Goal: Task Accomplishment & Management: Use online tool/utility

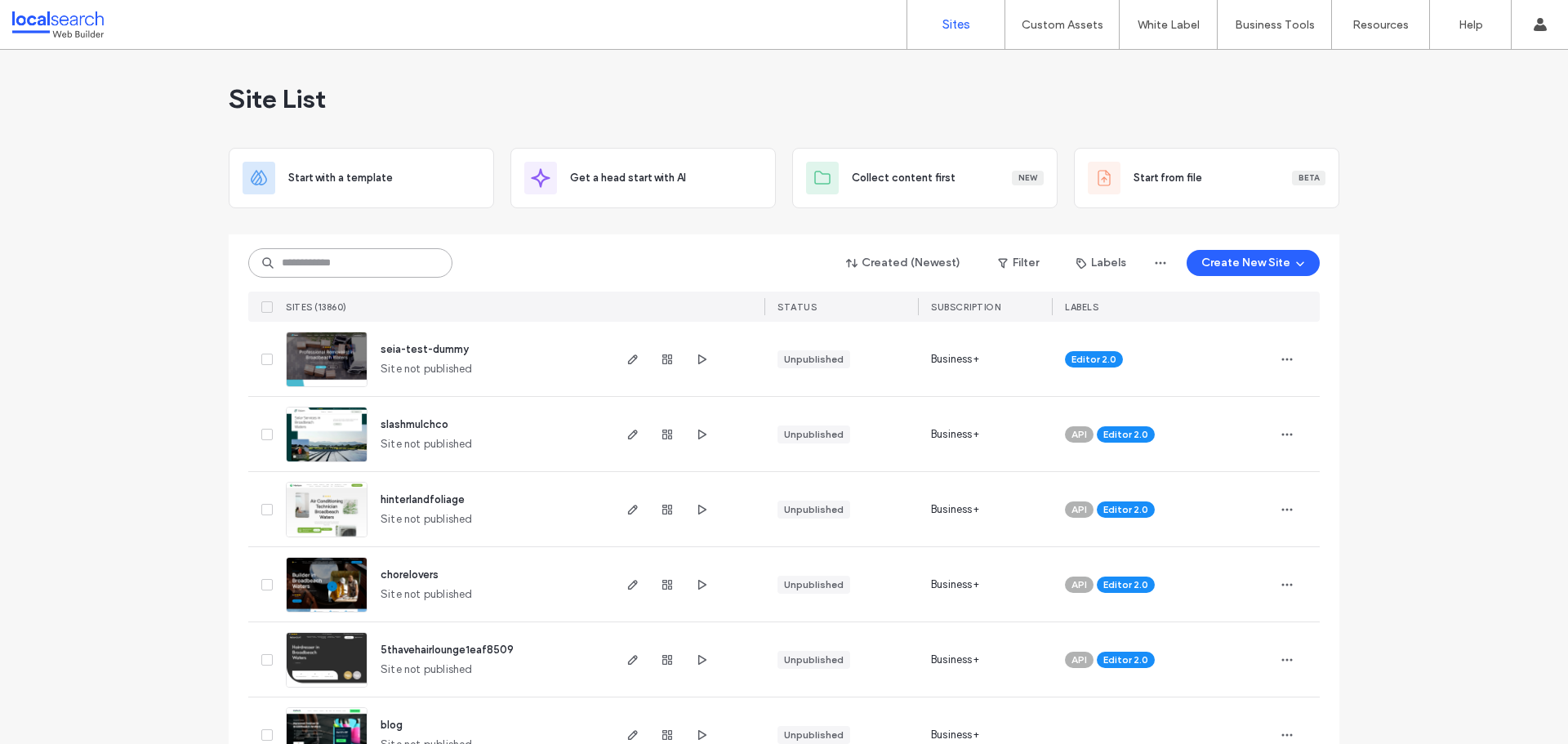
click at [369, 269] on input at bounding box center [350, 263] width 204 height 30
paste input "********"
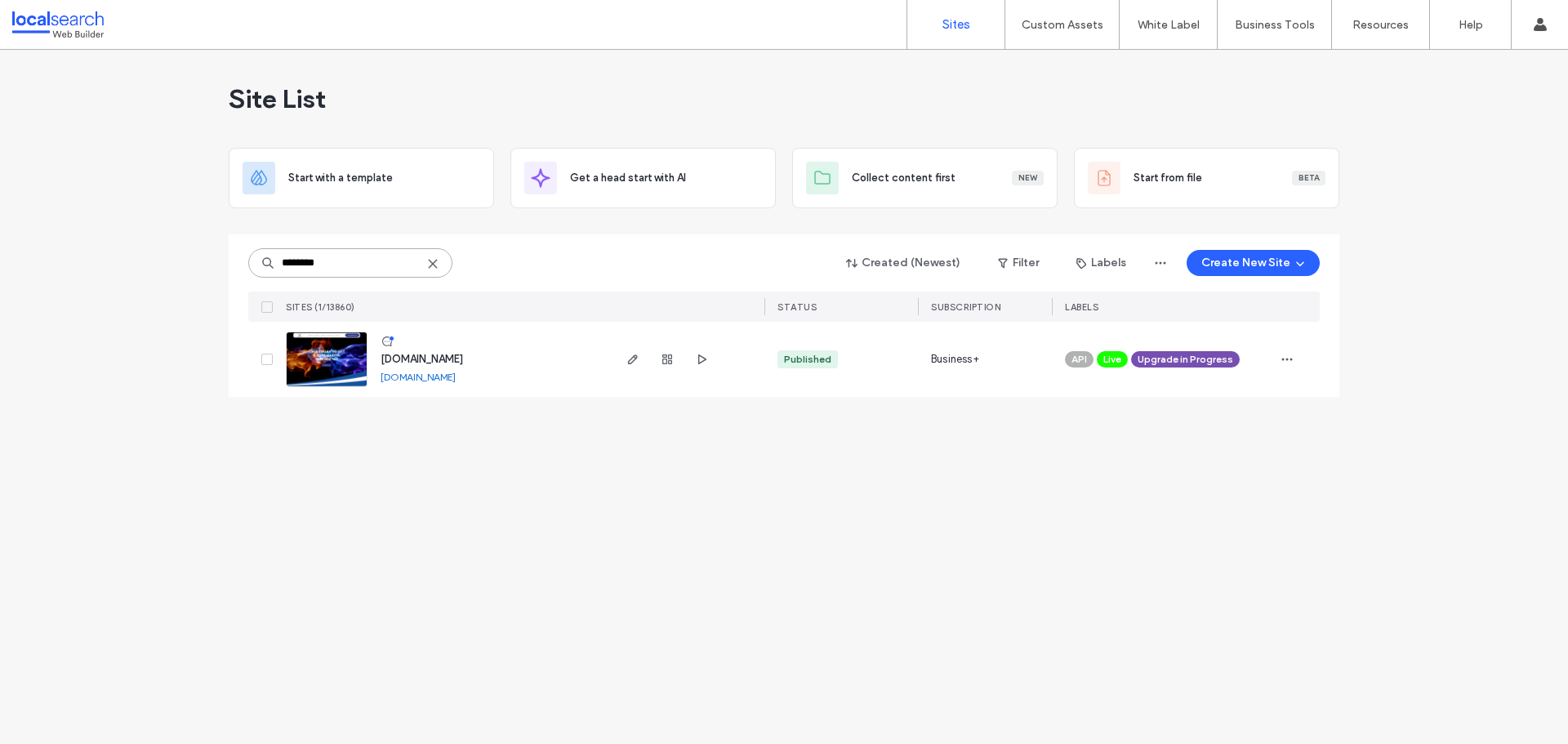
type input "********"
click at [621, 356] on div at bounding box center [686, 359] width 155 height 75
click at [622, 358] on div at bounding box center [686, 359] width 155 height 75
click at [633, 357] on use "button" at bounding box center [633, 360] width 10 height 10
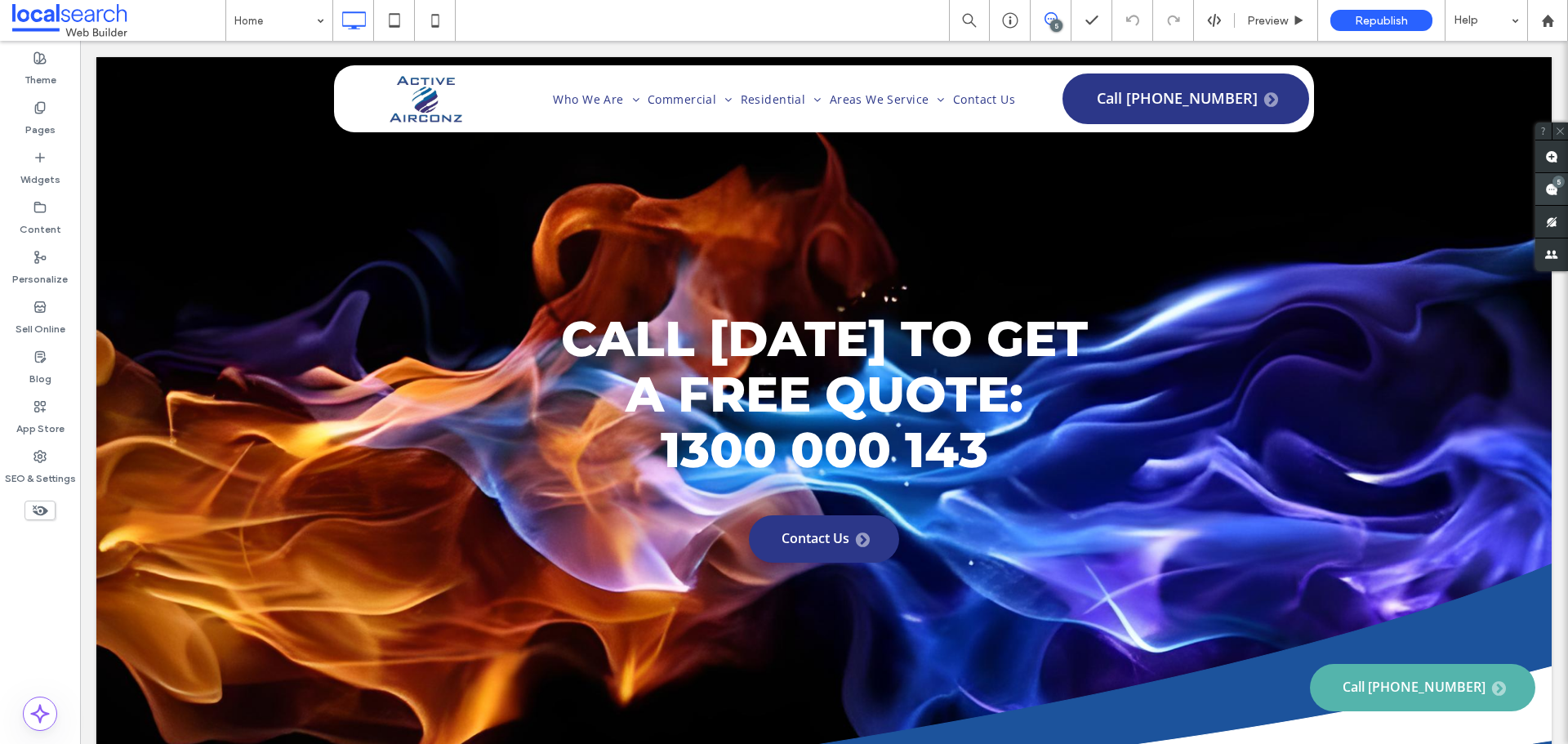
click at [1549, 188] on use at bounding box center [1551, 189] width 13 height 13
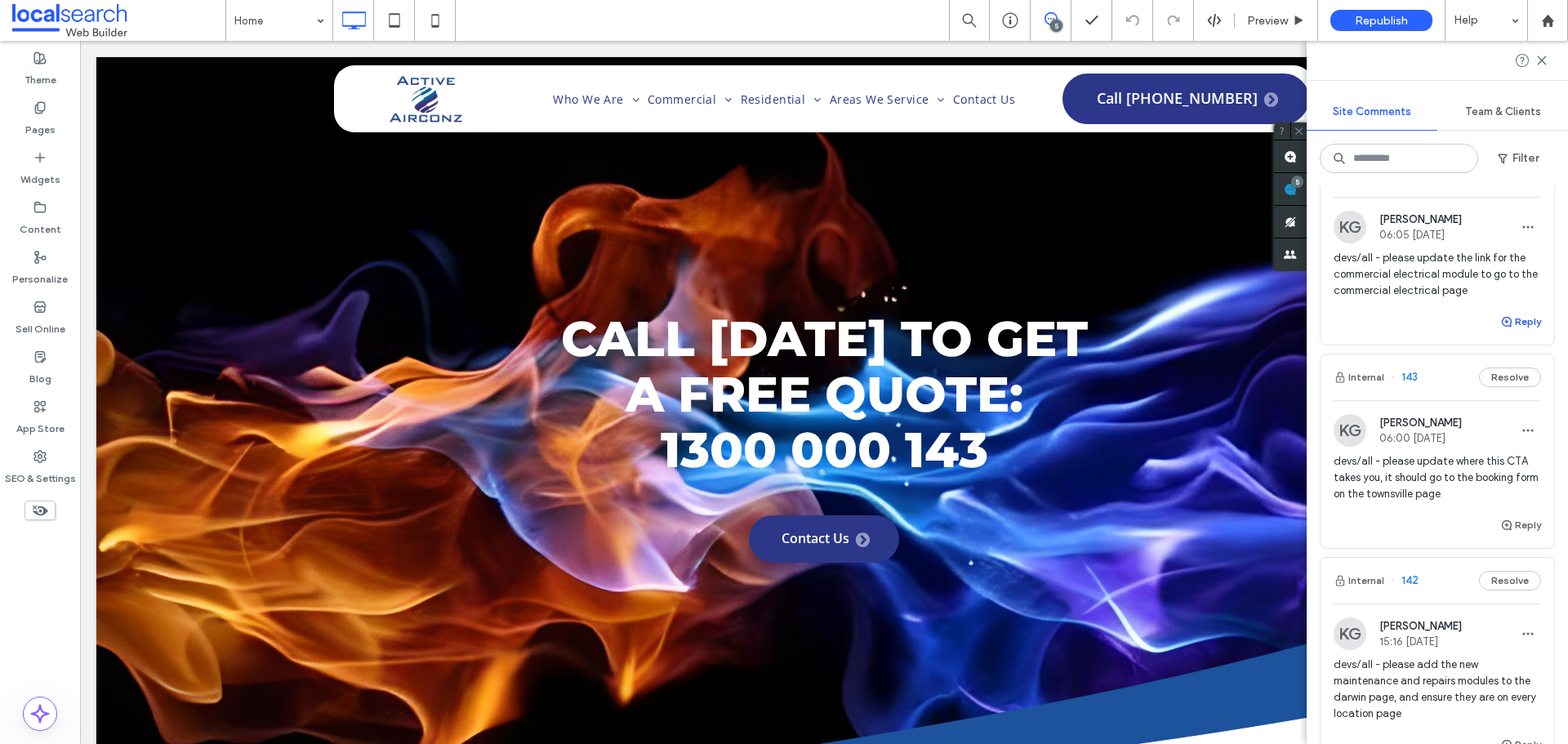
scroll to position [817, 0]
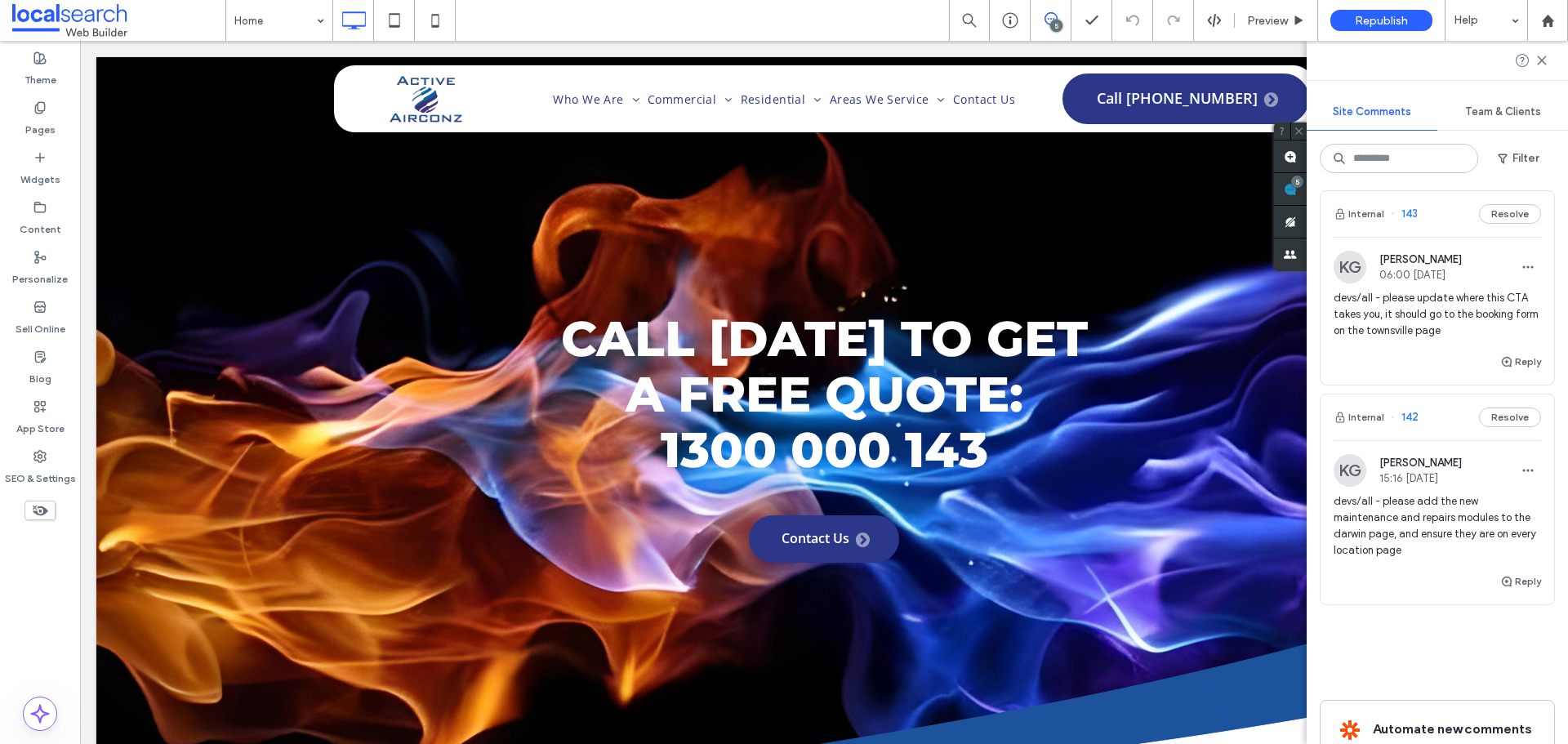
click at [1448, 558] on span "devs/all - please add the new maintenance and repairs modules to the darwin pag…" at bounding box center [1437, 525] width 208 height 65
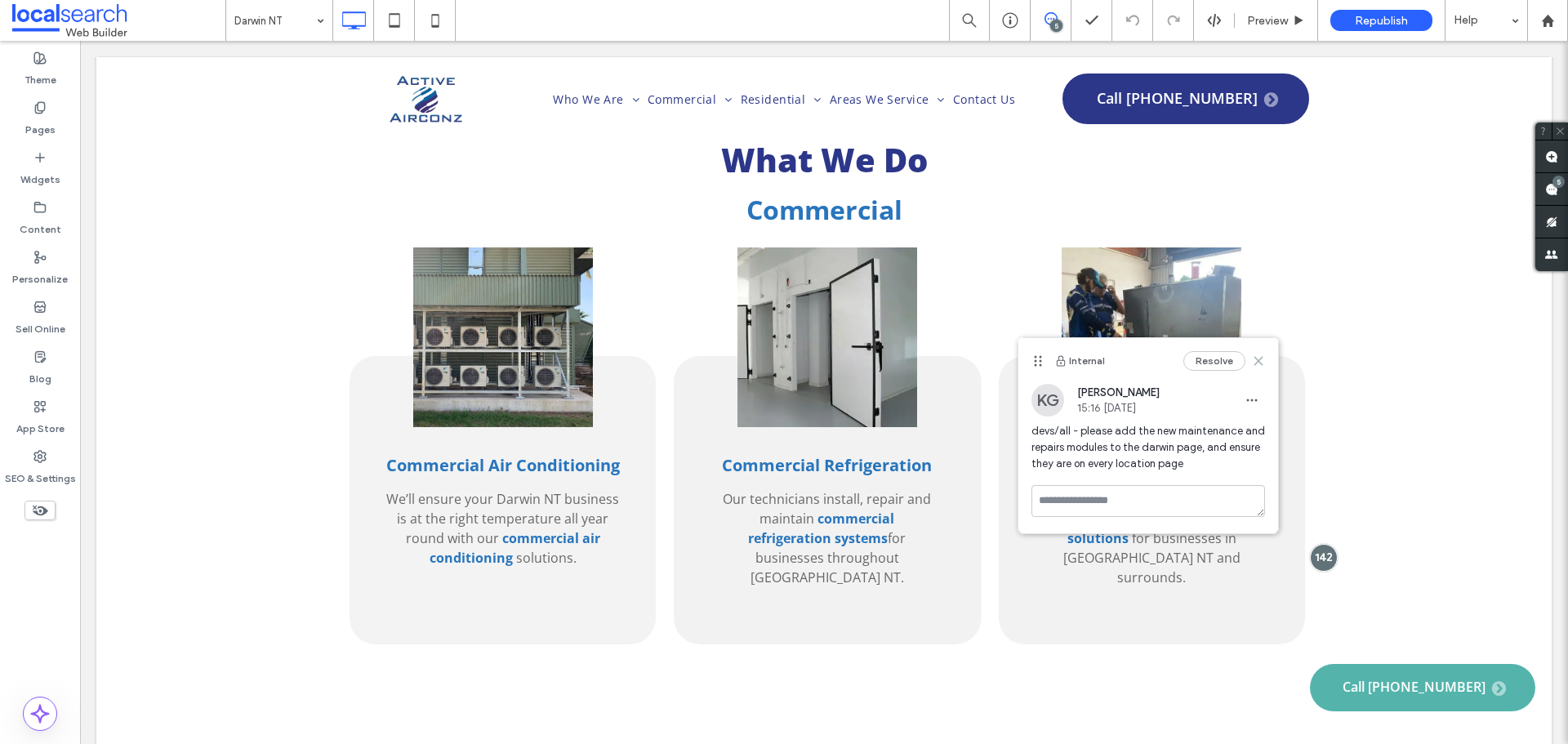
click at [1259, 361] on use at bounding box center [1257, 361] width 8 height 8
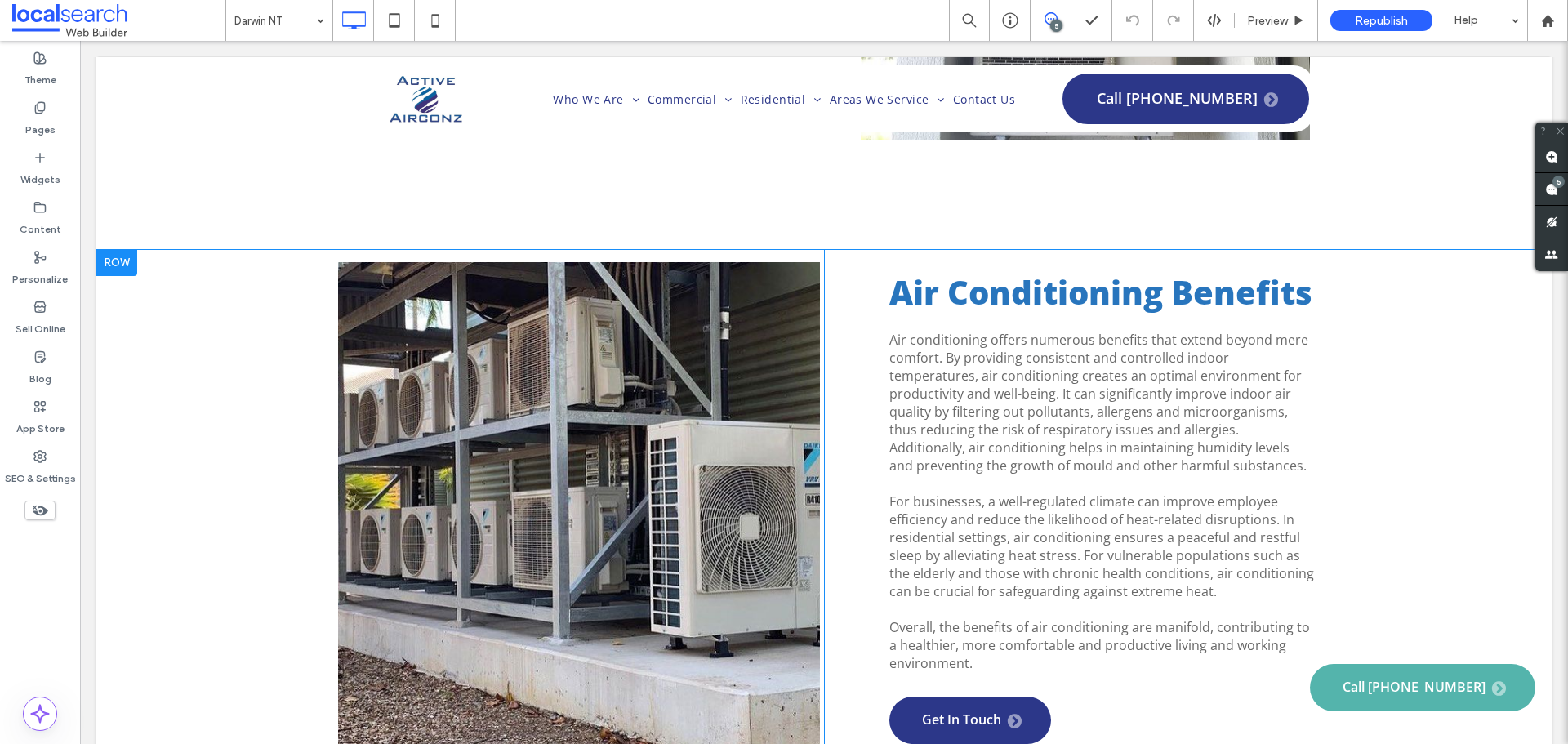
scroll to position [1175, 0]
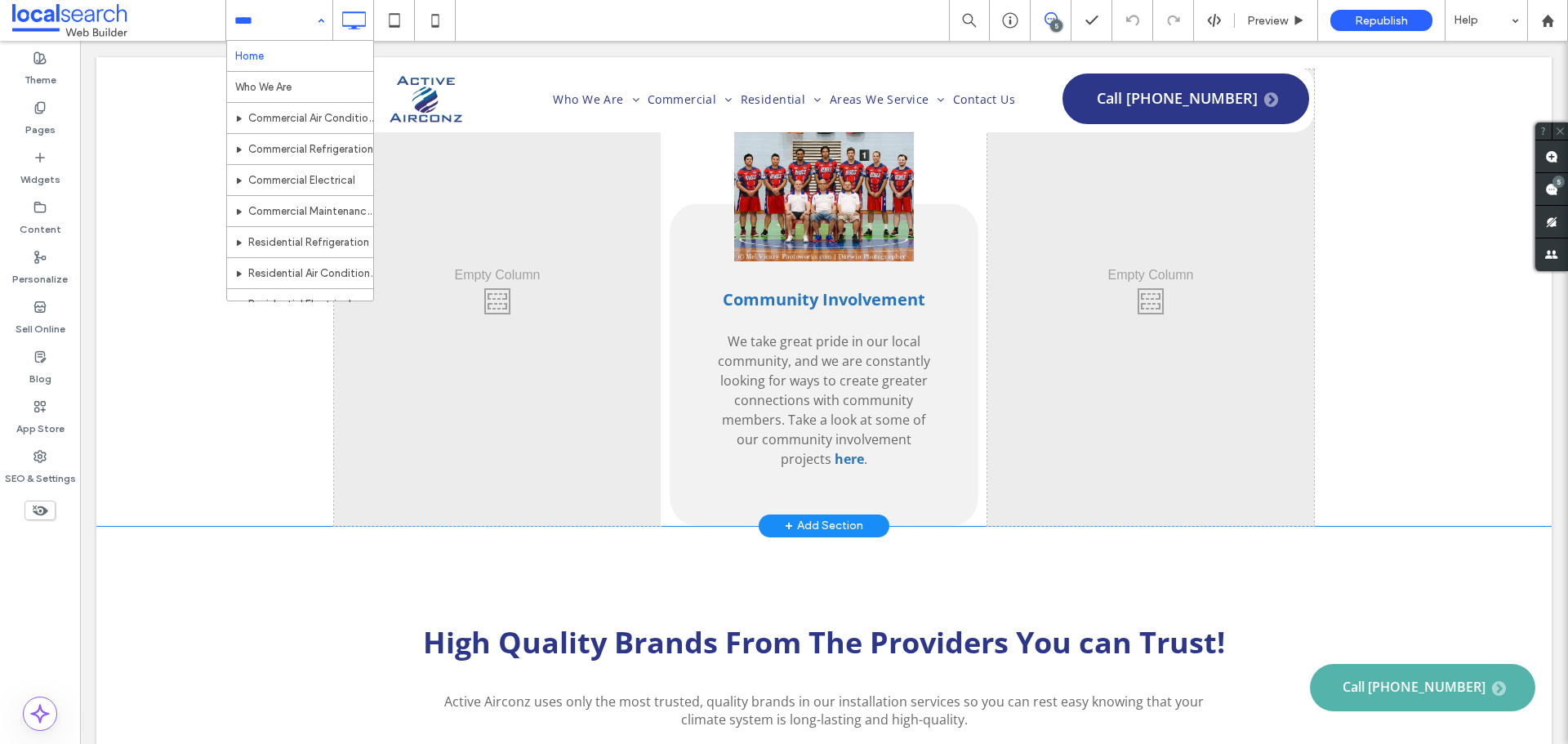
scroll to position [4900, 0]
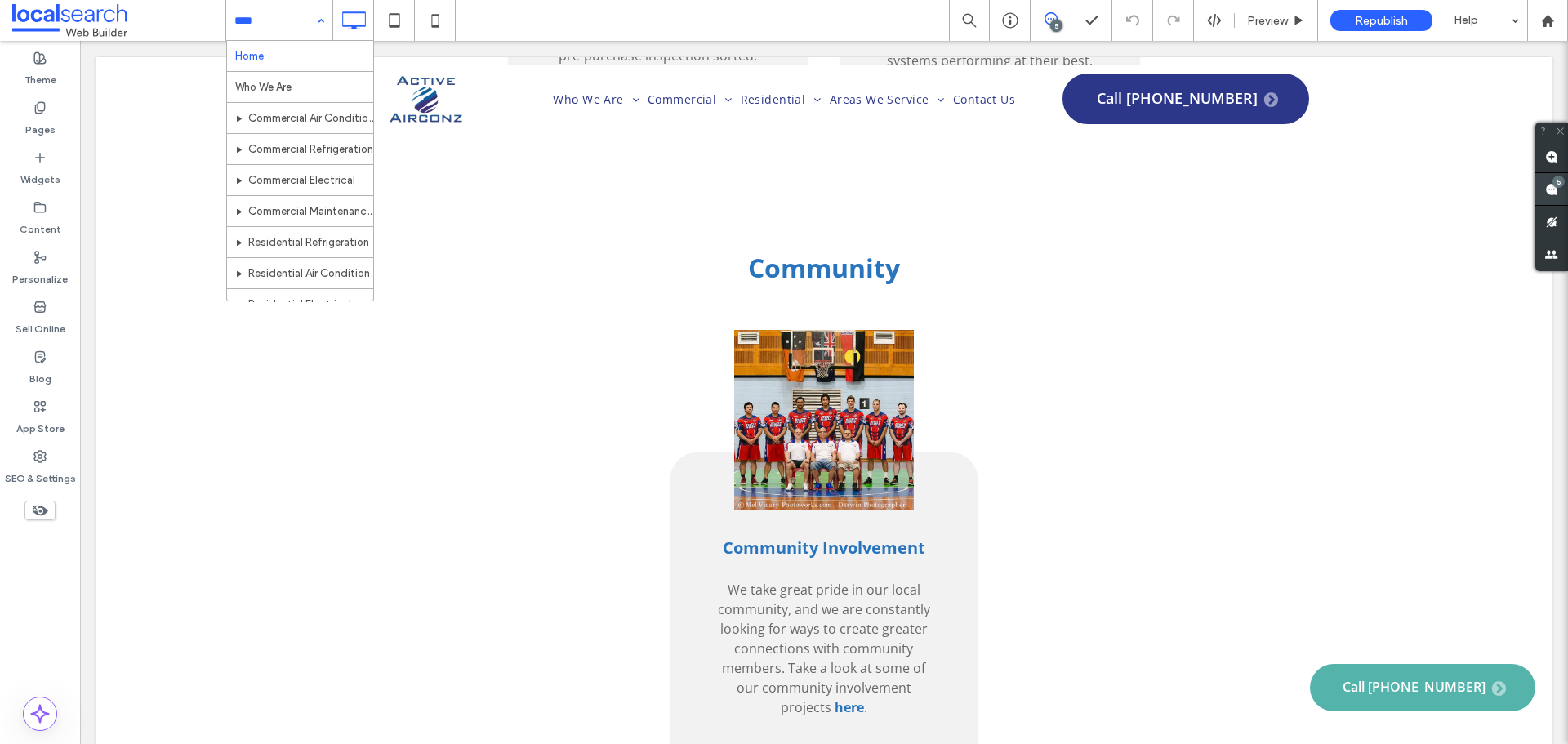
drag, startPoint x: 1544, startPoint y: 190, endPoint x: 1536, endPoint y: 192, distance: 8.2
click at [1544, 190] on span at bounding box center [1551, 189] width 33 height 32
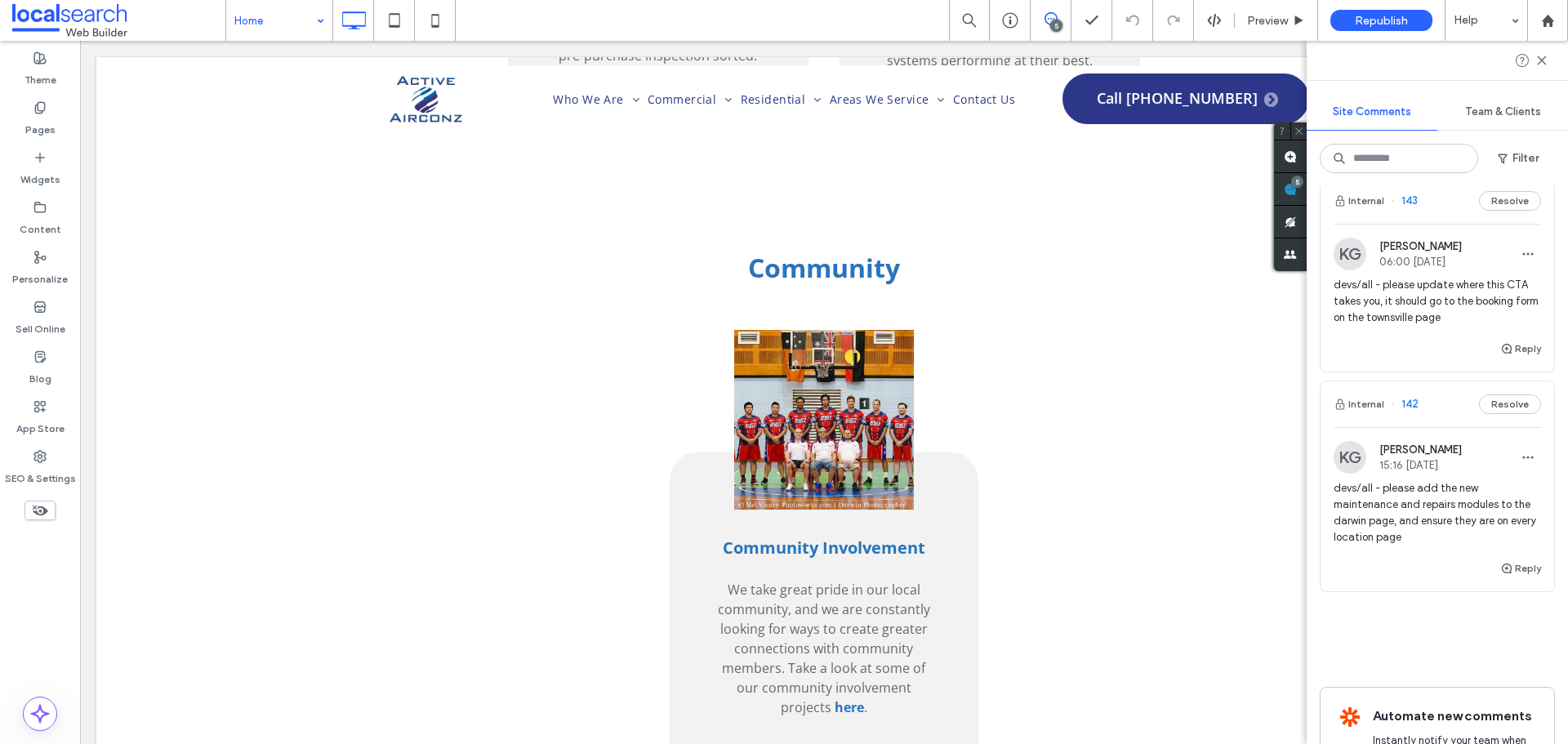
scroll to position [735, 0]
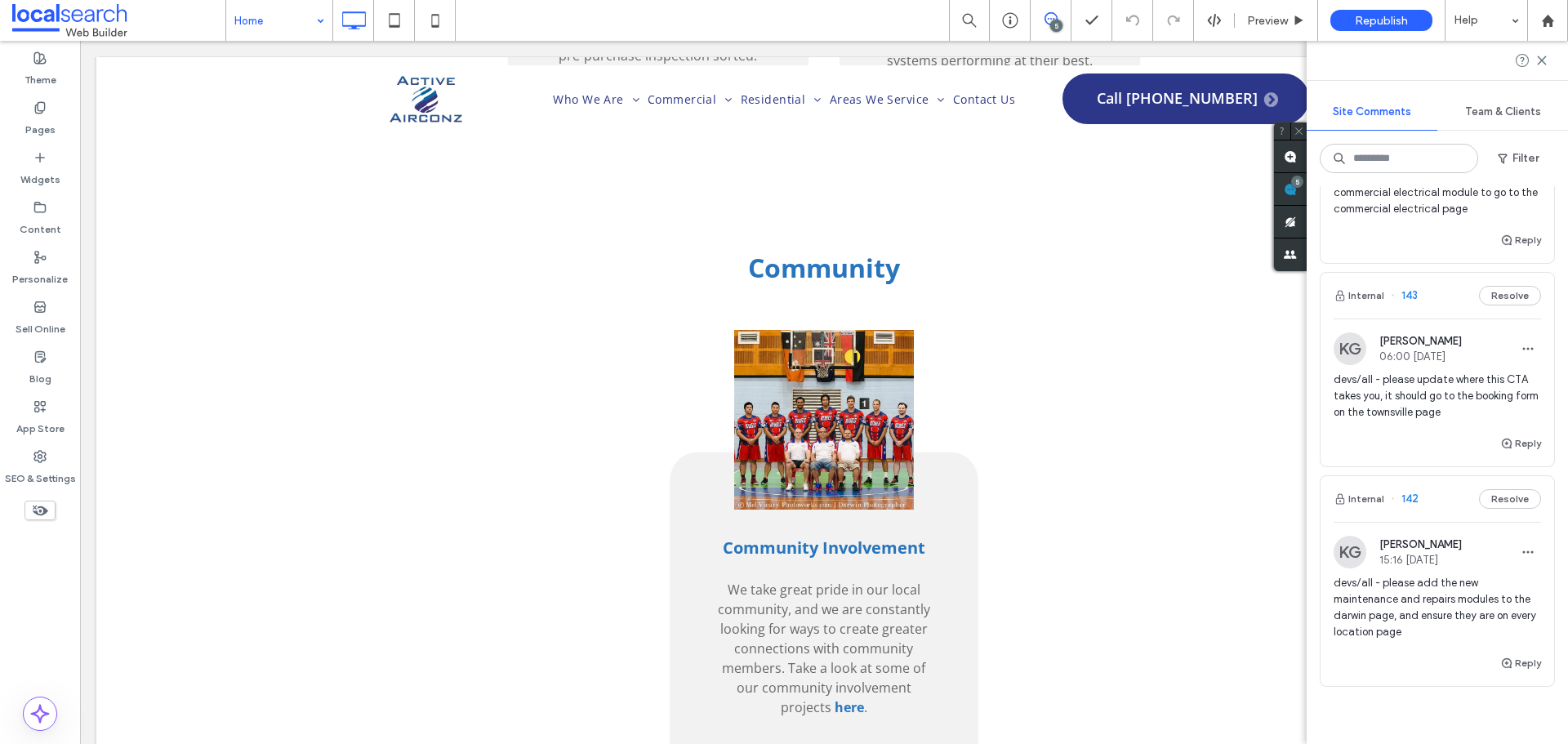
click at [1402, 411] on span "devs/all - please update where this CTA takes you, it should go to the booking …" at bounding box center [1437, 396] width 208 height 49
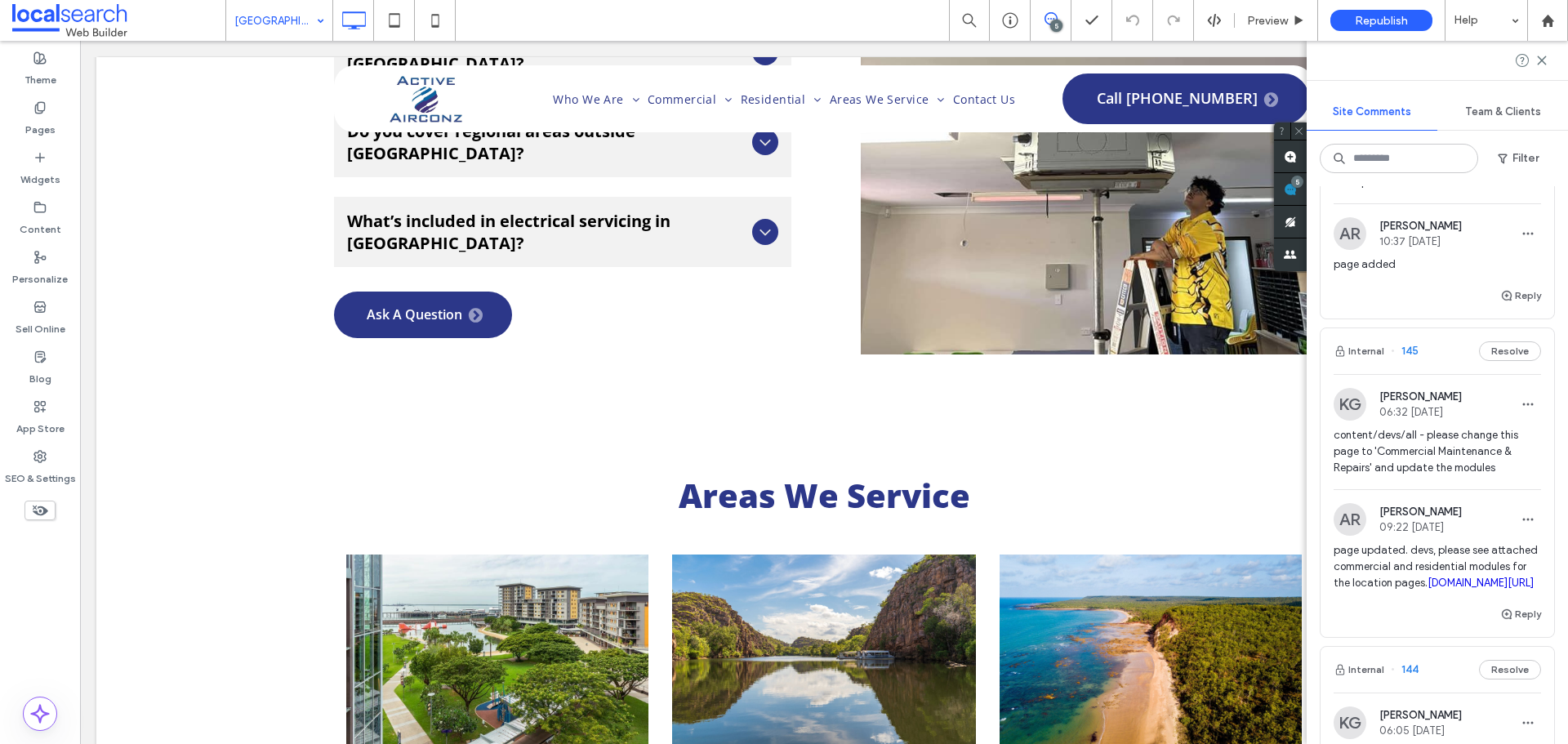
scroll to position [163, 0]
click at [1426, 459] on span "content/devs/all - please change this page to 'Commercial Maintenance & Repairs…" at bounding box center [1437, 446] width 208 height 49
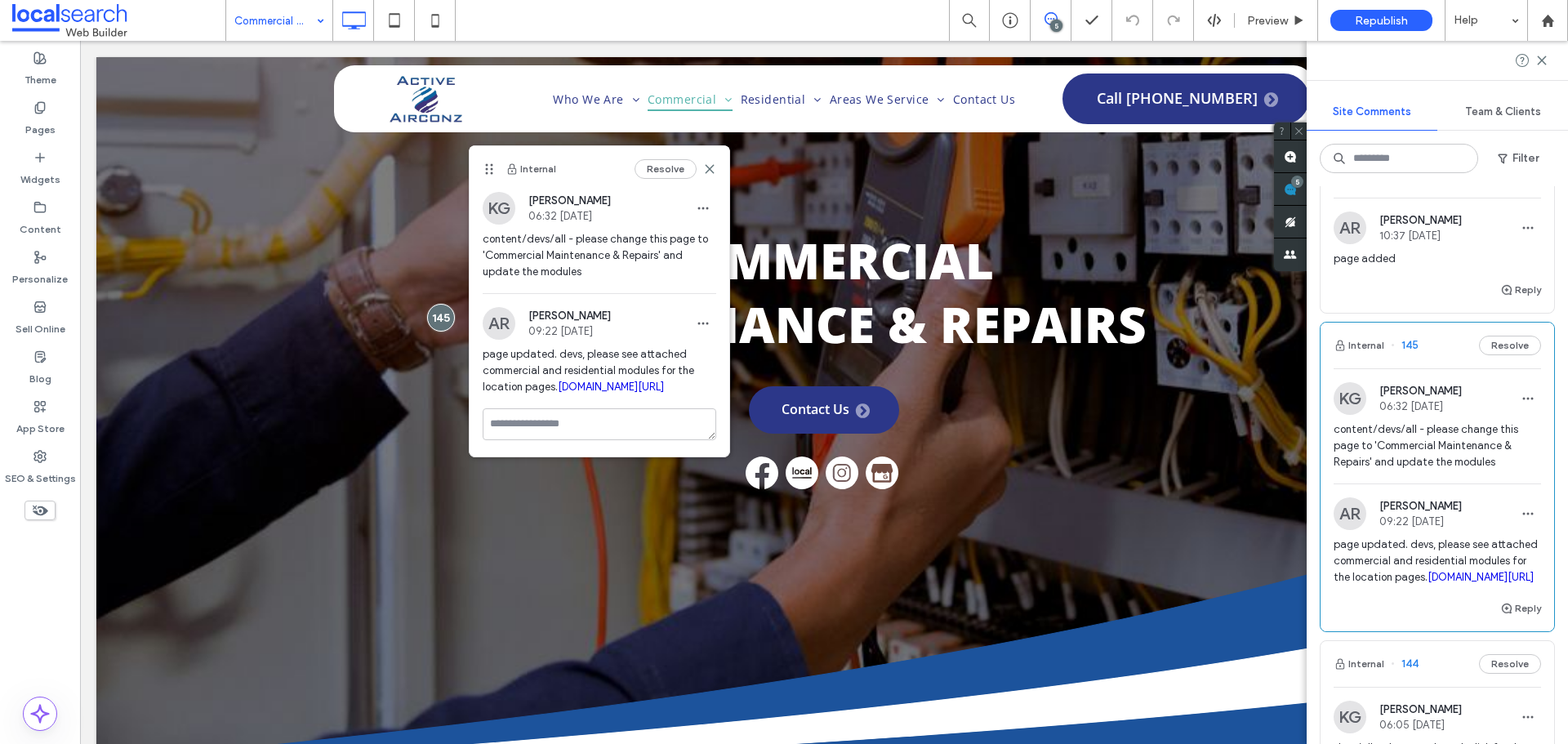
click at [1503, 583] on link "irp.cdn-website.com/0c1bbc17/files/uploaded/location+page+modules.docx" at bounding box center [1480, 577] width 106 height 13
click at [707, 169] on icon at bounding box center [709, 168] width 13 height 13
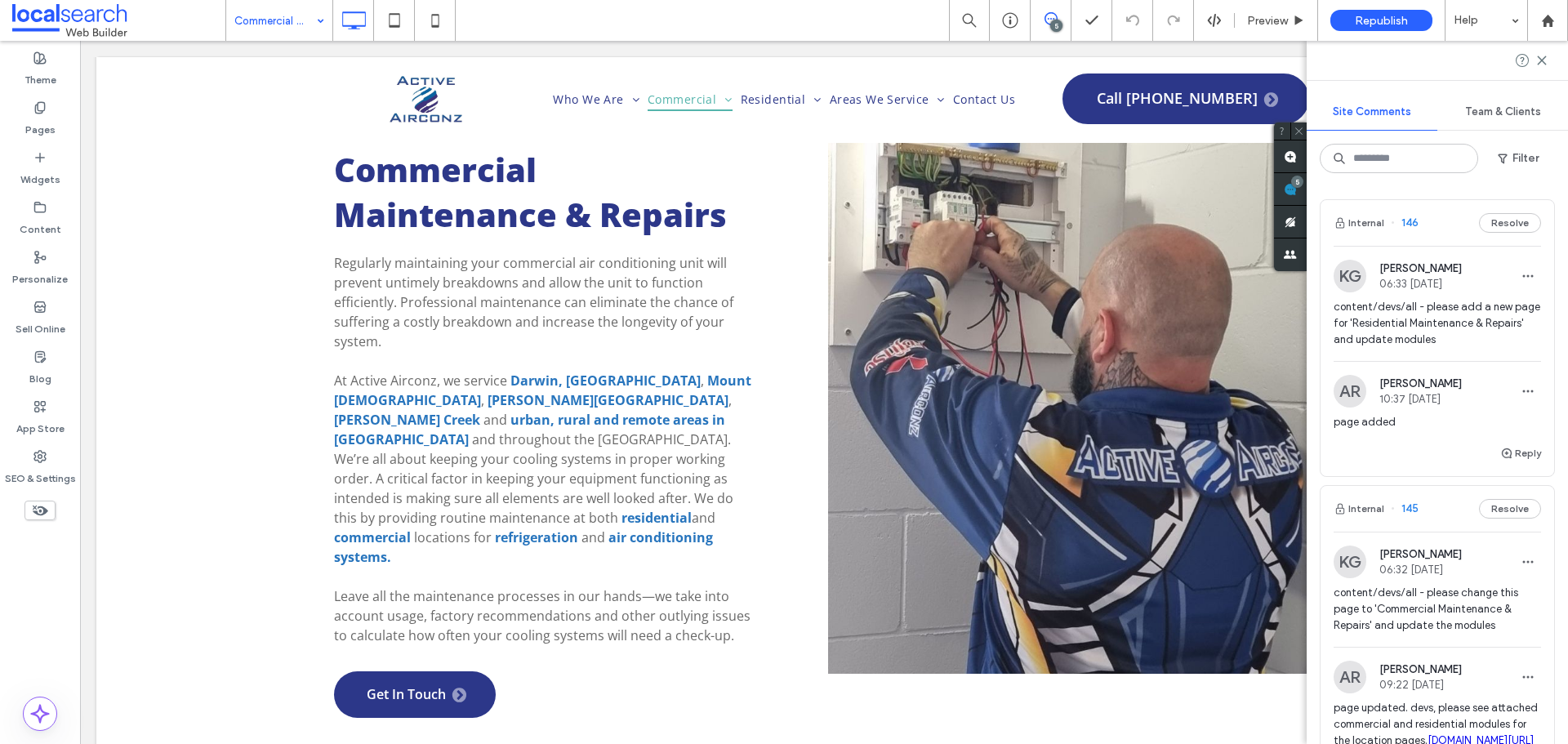
click at [1440, 322] on span "content/devs/all - please add a new page for 'Residential Maintenance & Repairs…" at bounding box center [1437, 323] width 208 height 49
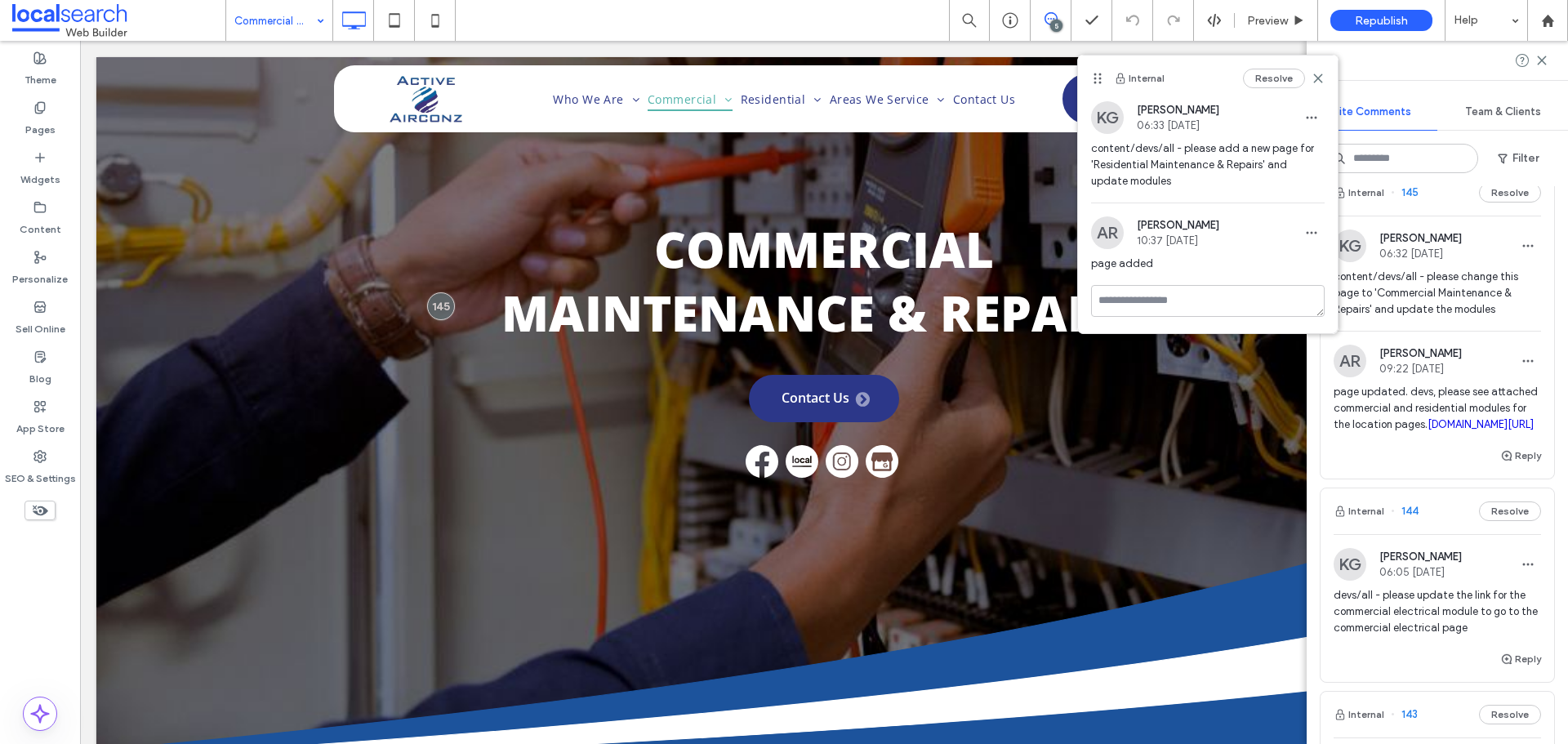
scroll to position [327, 0]
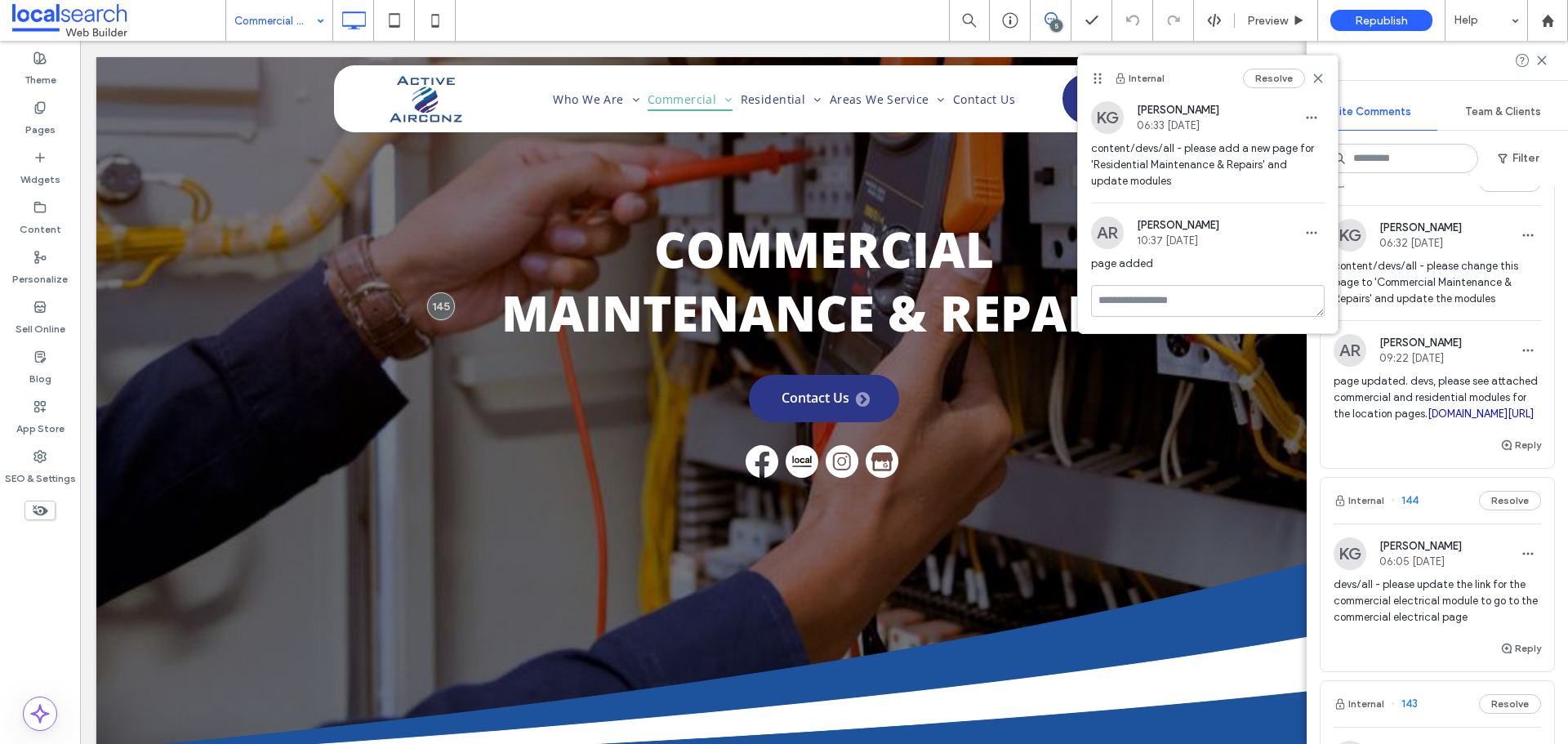
click at [1457, 291] on span "content/devs/all - please change this page to 'Commercial Maintenance & Repairs…" at bounding box center [1437, 283] width 208 height 49
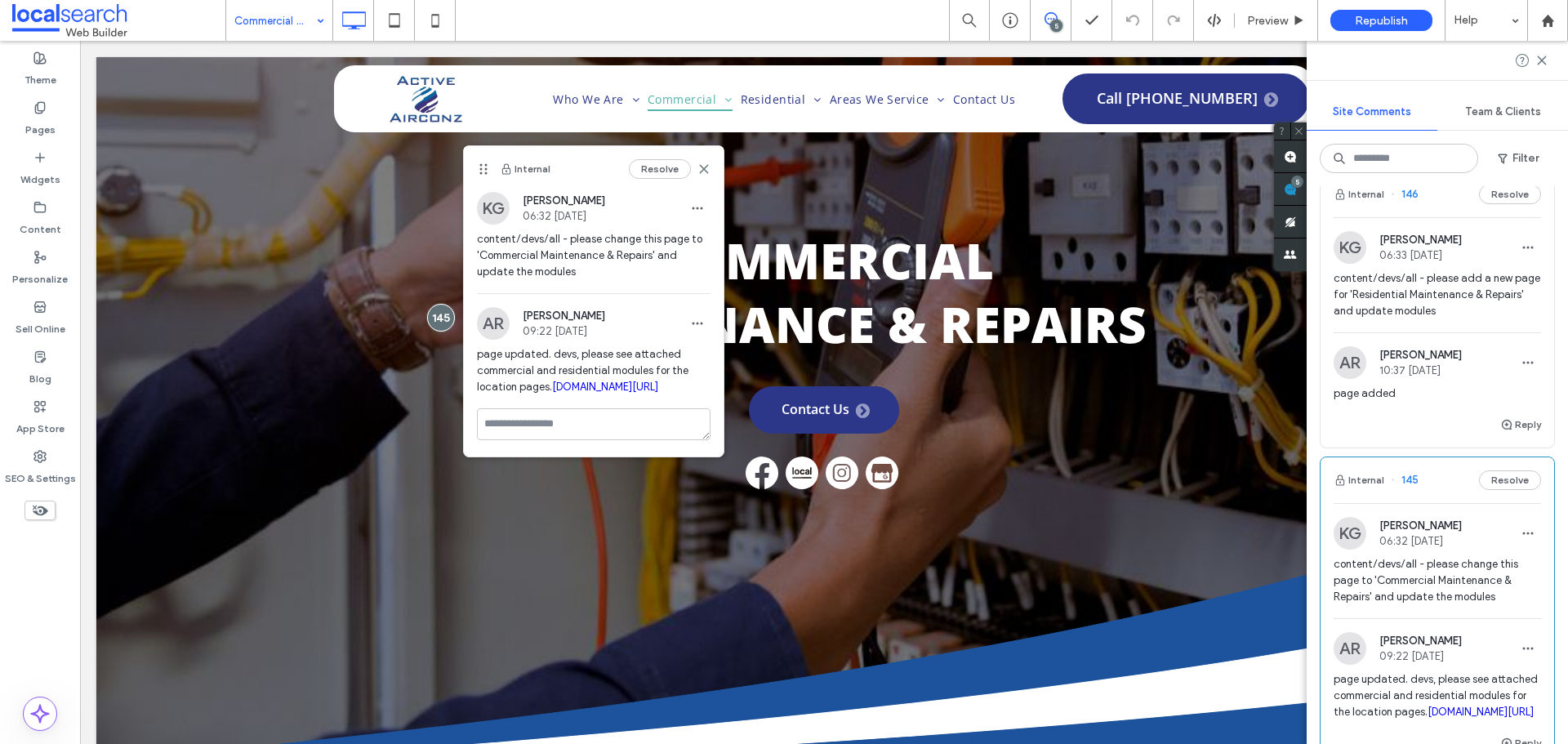
scroll to position [0, 0]
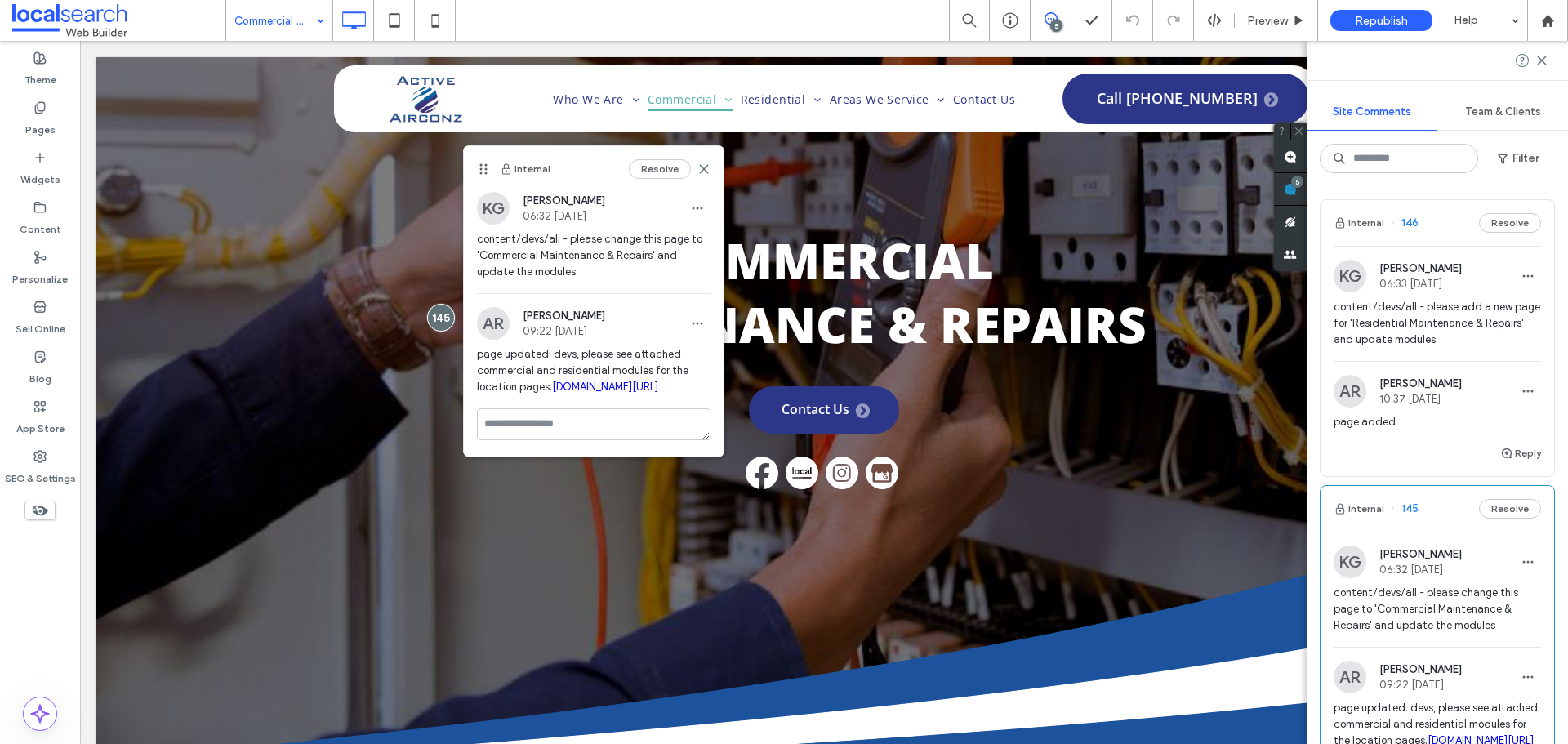
click at [1447, 593] on span "content/devs/all - please change this page to 'Commercial Maintenance & Repairs…" at bounding box center [1437, 609] width 208 height 49
click at [1441, 598] on span "content/devs/all - please change this page to 'Commercial Maintenance & Repairs…" at bounding box center [1437, 609] width 208 height 49
click at [703, 175] on icon at bounding box center [703, 168] width 13 height 13
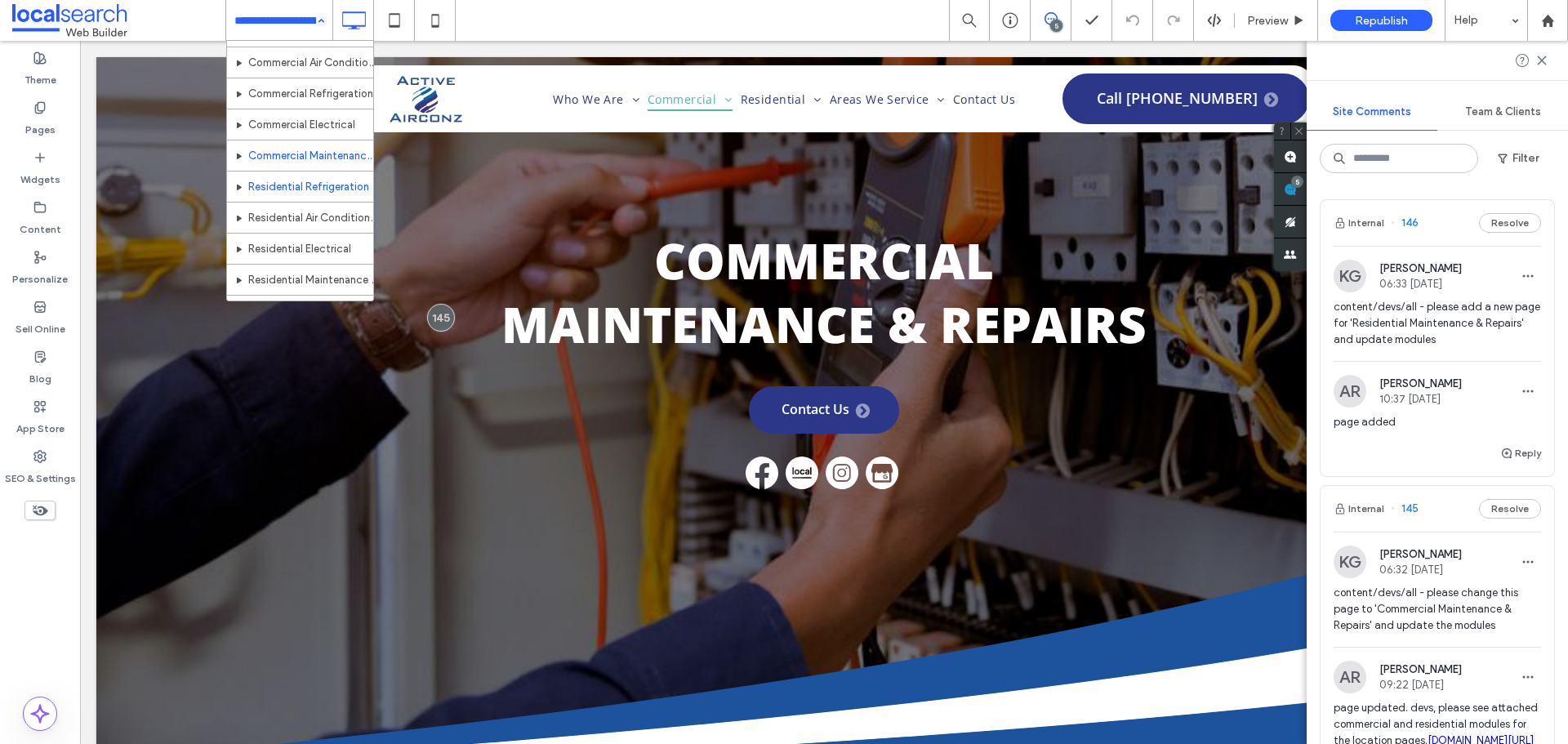
scroll to position [82, 0]
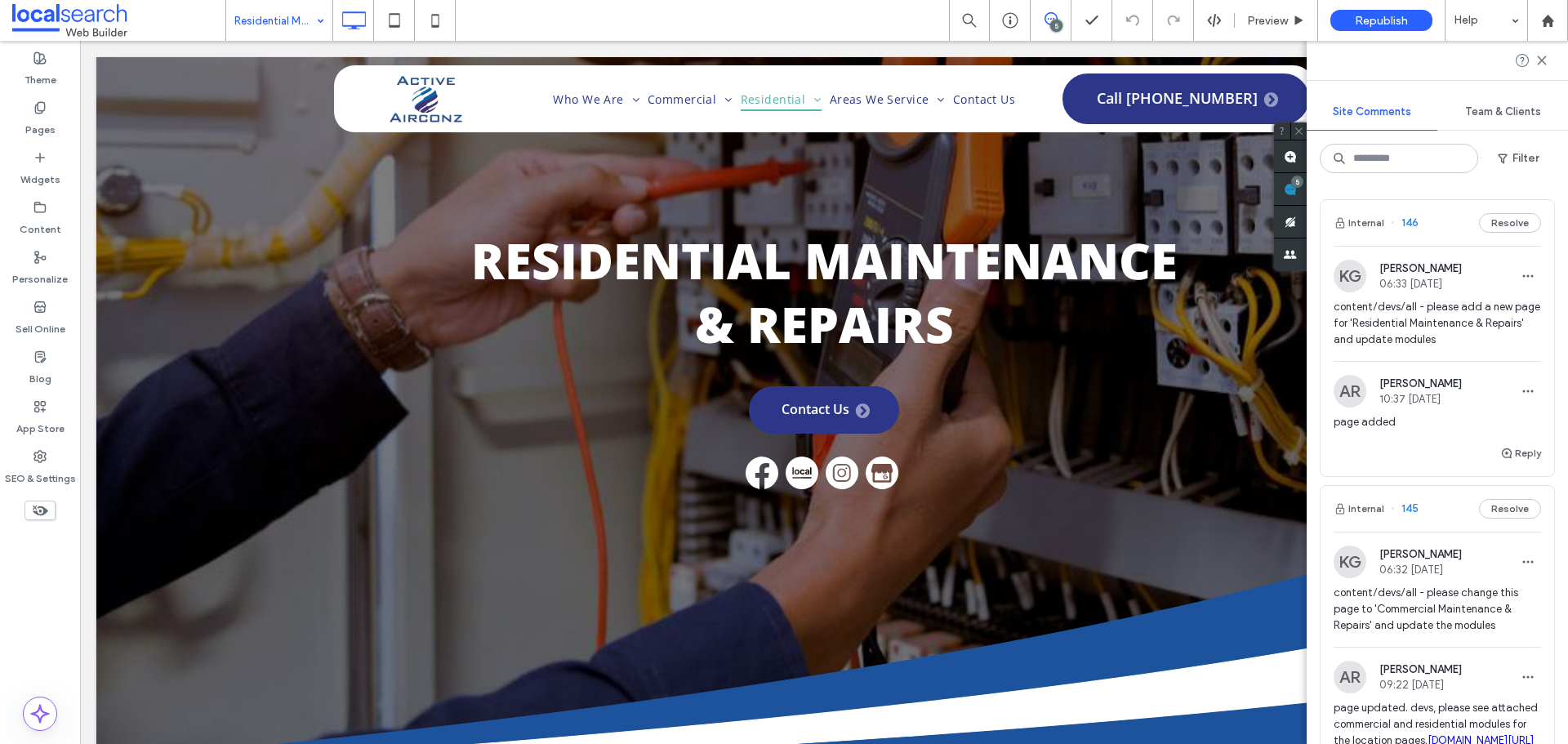
click at [275, 6] on input at bounding box center [275, 20] width 82 height 41
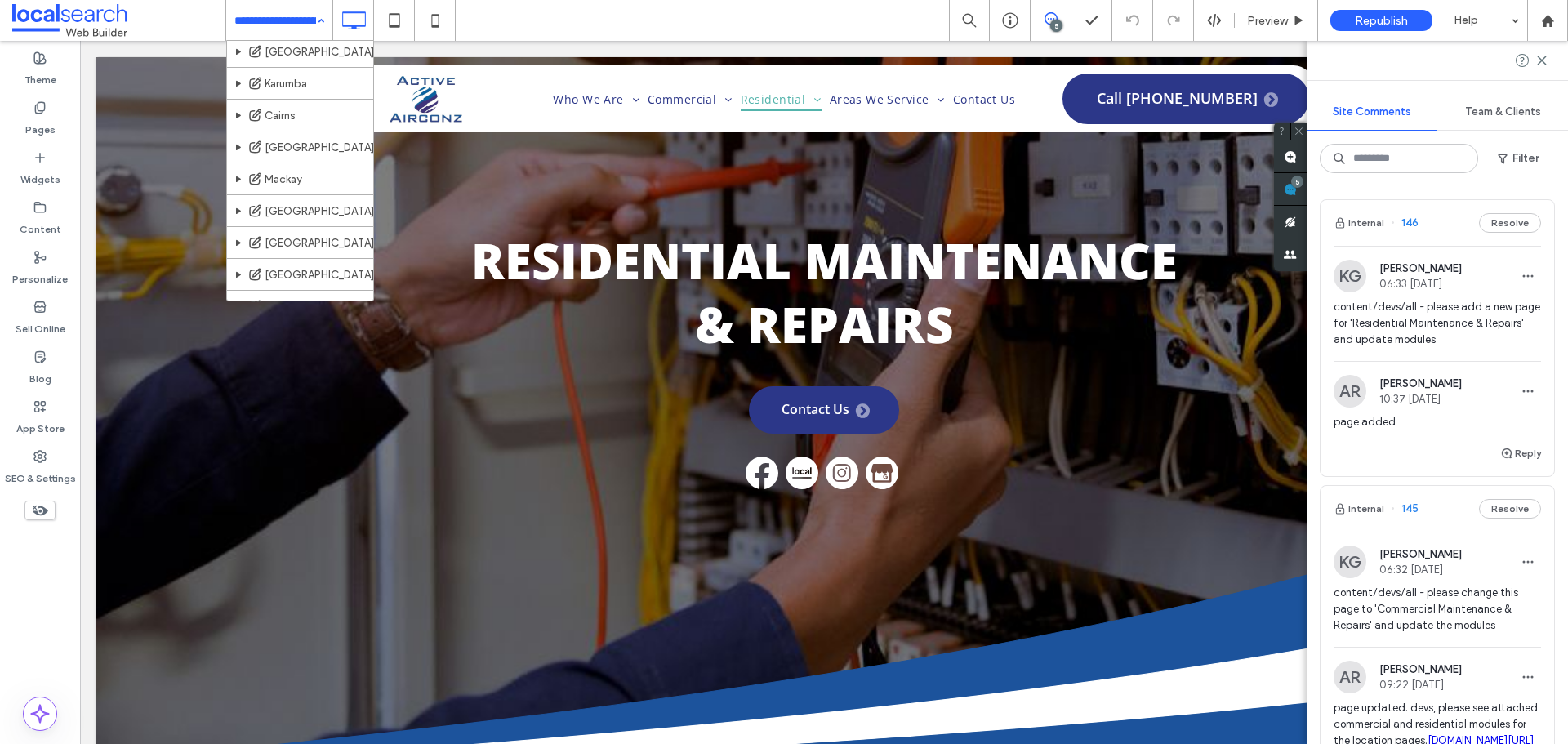
scroll to position [597, 0]
click at [44, 457] on use at bounding box center [41, 457] width 12 height 12
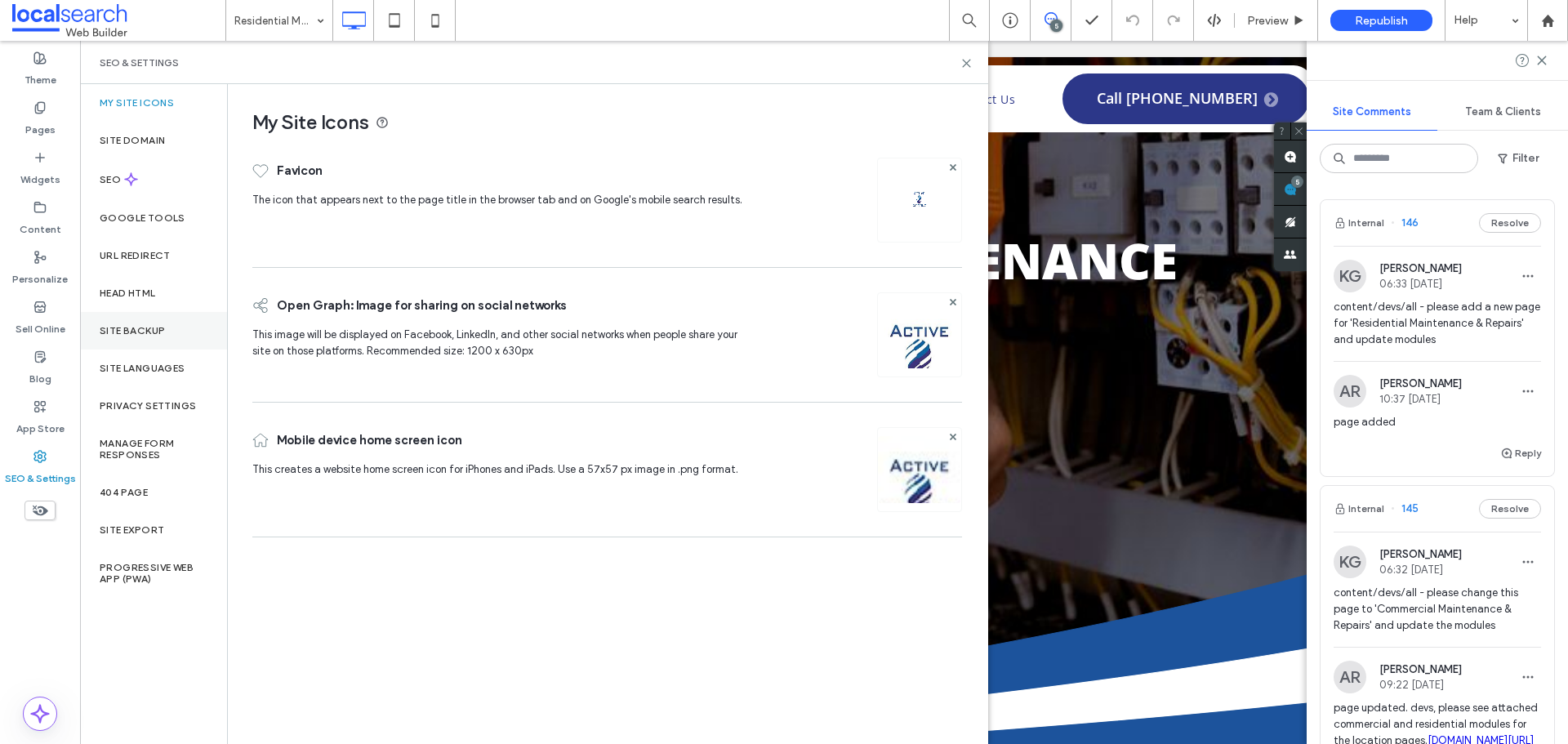
click at [150, 329] on label "Site Backup" at bounding box center [132, 331] width 65 height 12
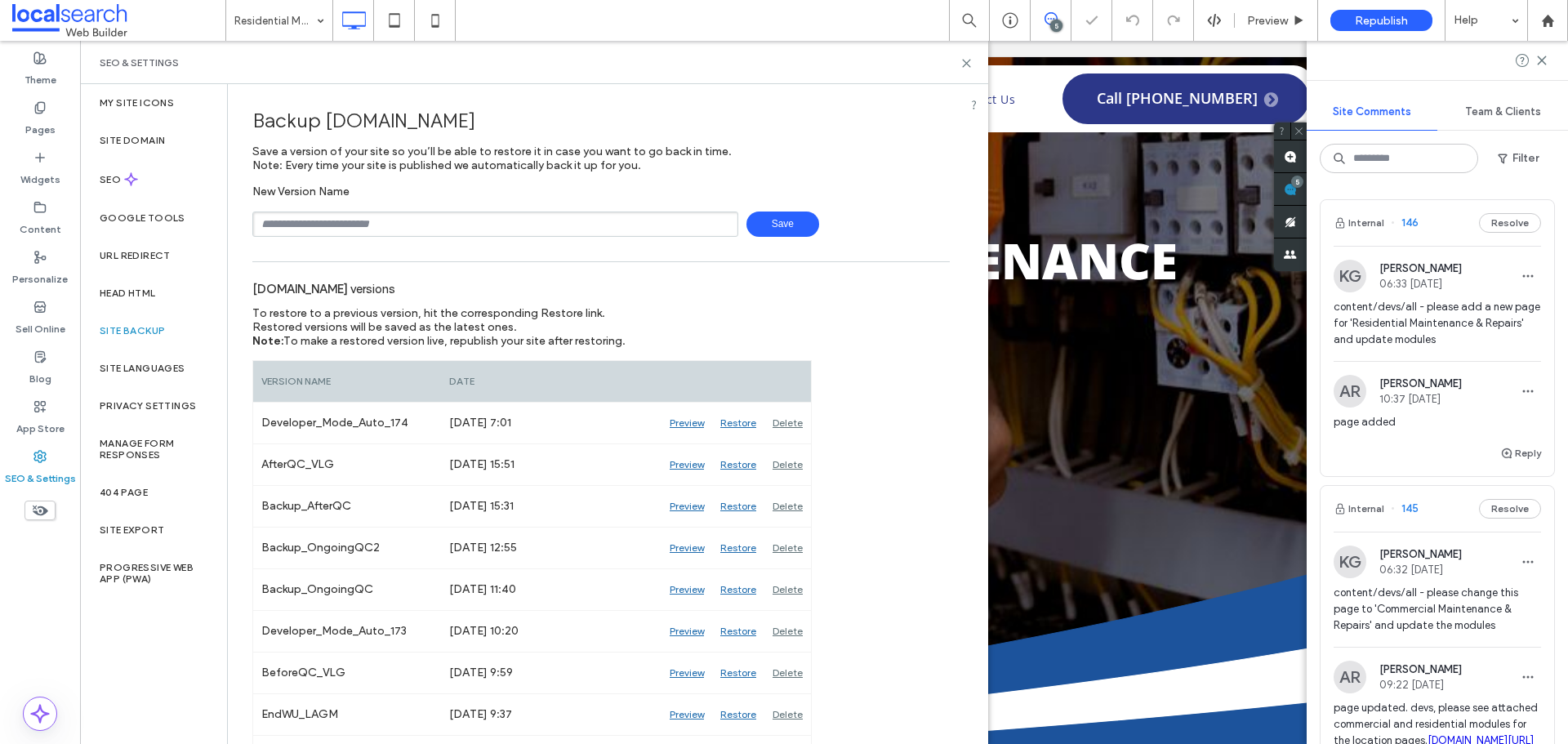
click at [392, 229] on input "text" at bounding box center [495, 224] width 486 height 25
click at [342, 219] on input "**********" at bounding box center [495, 224] width 486 height 25
type input "**********"
click at [757, 226] on span "Save" at bounding box center [783, 224] width 73 height 25
click at [963, 66] on use at bounding box center [966, 63] width 8 height 8
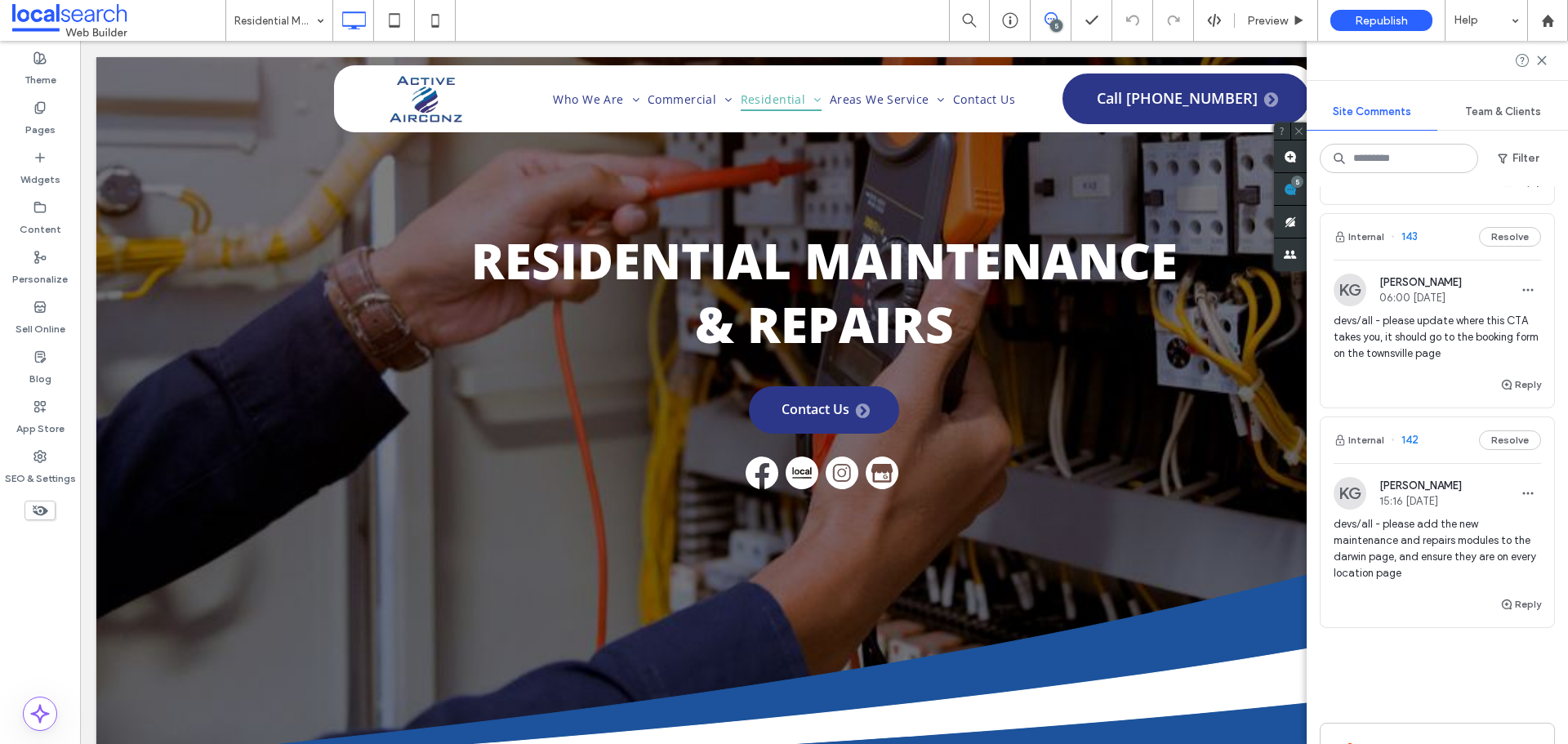
scroll to position [823, 0]
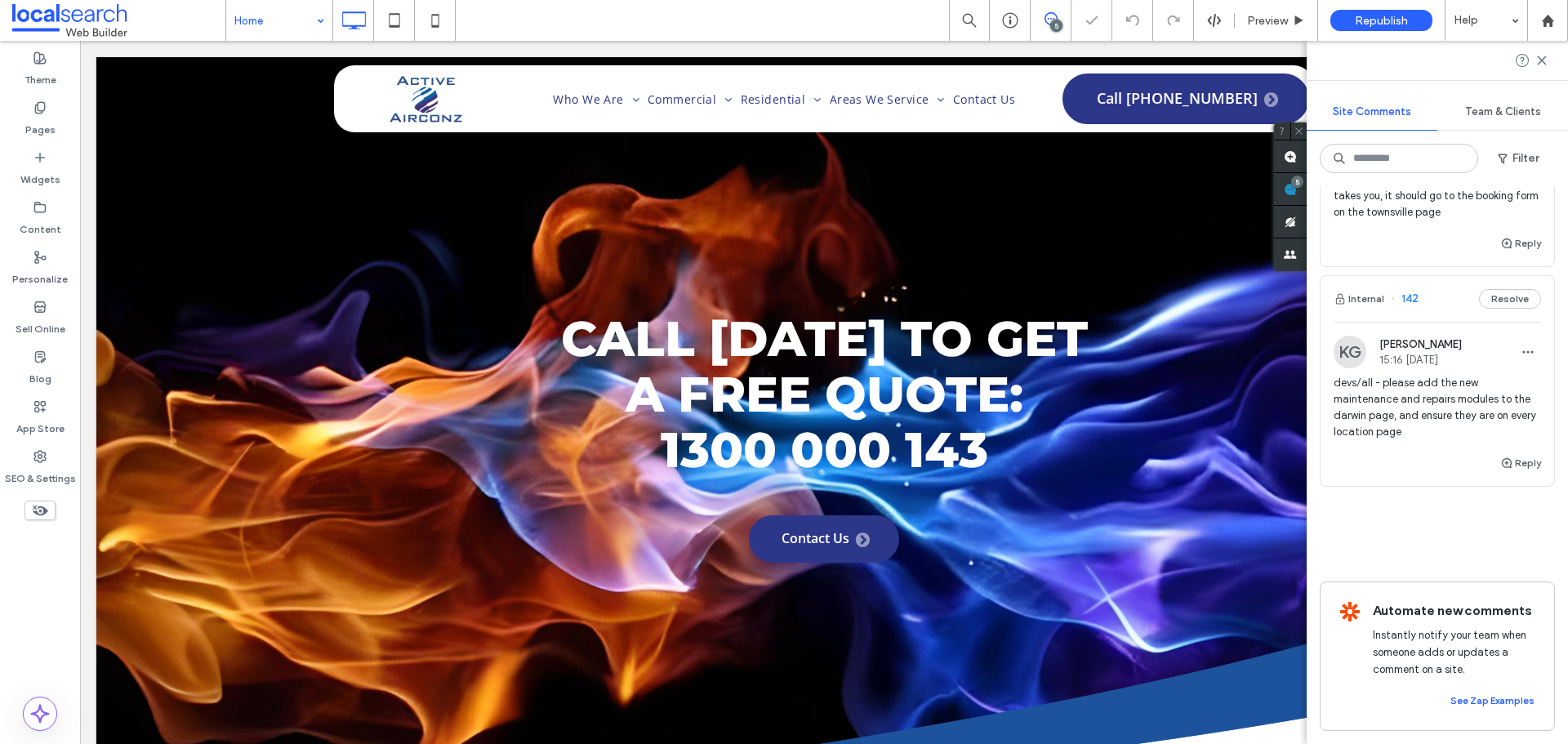
scroll to position [986, 0]
click at [292, 10] on input at bounding box center [275, 20] width 82 height 41
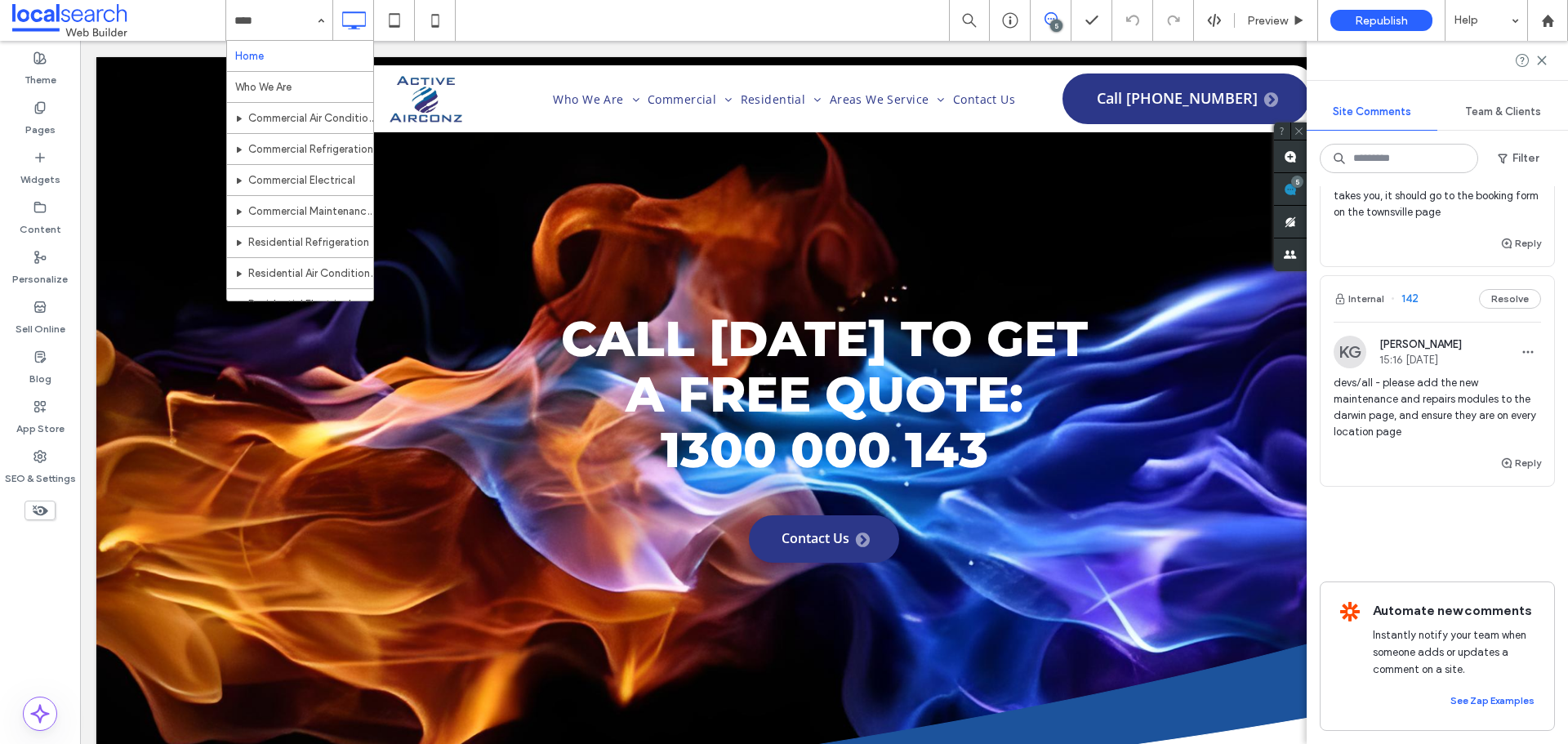
click at [1453, 378] on span "devs/all - please add the new maintenance and repairs modules to the darwin pag…" at bounding box center [1437, 407] width 208 height 65
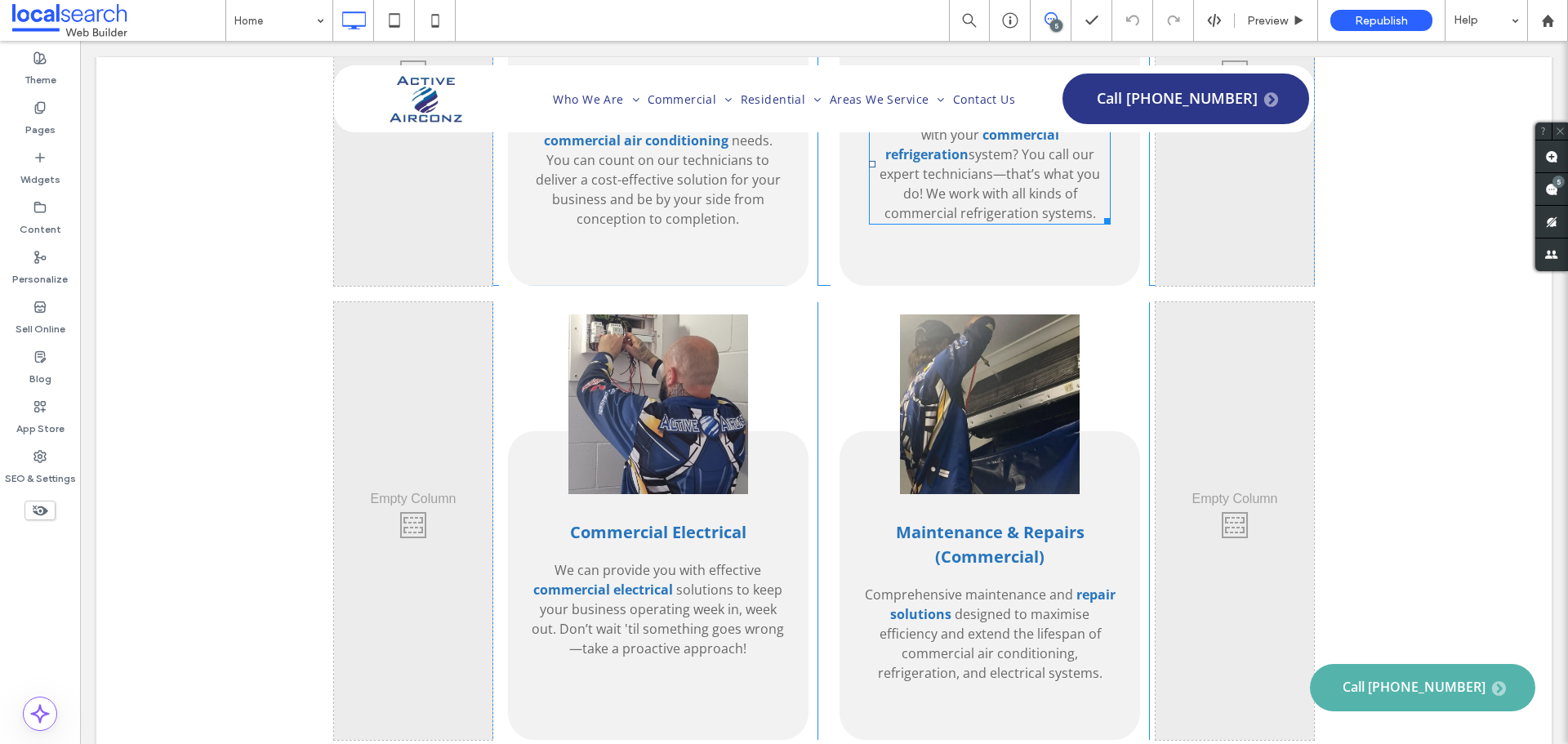
scroll to position [3267, 0]
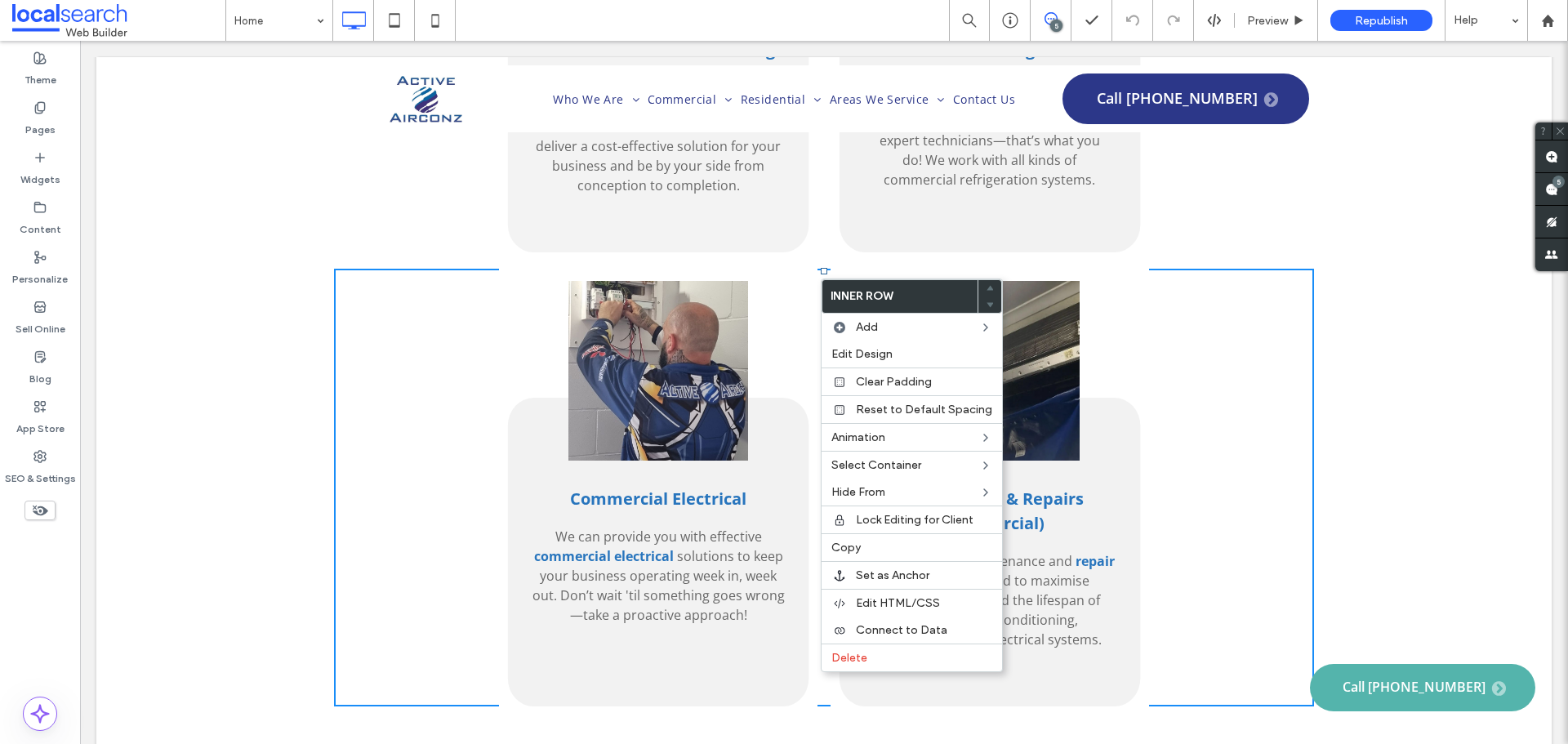
click at [1219, 324] on div "Click To Paste" at bounding box center [1234, 487] width 159 height 437
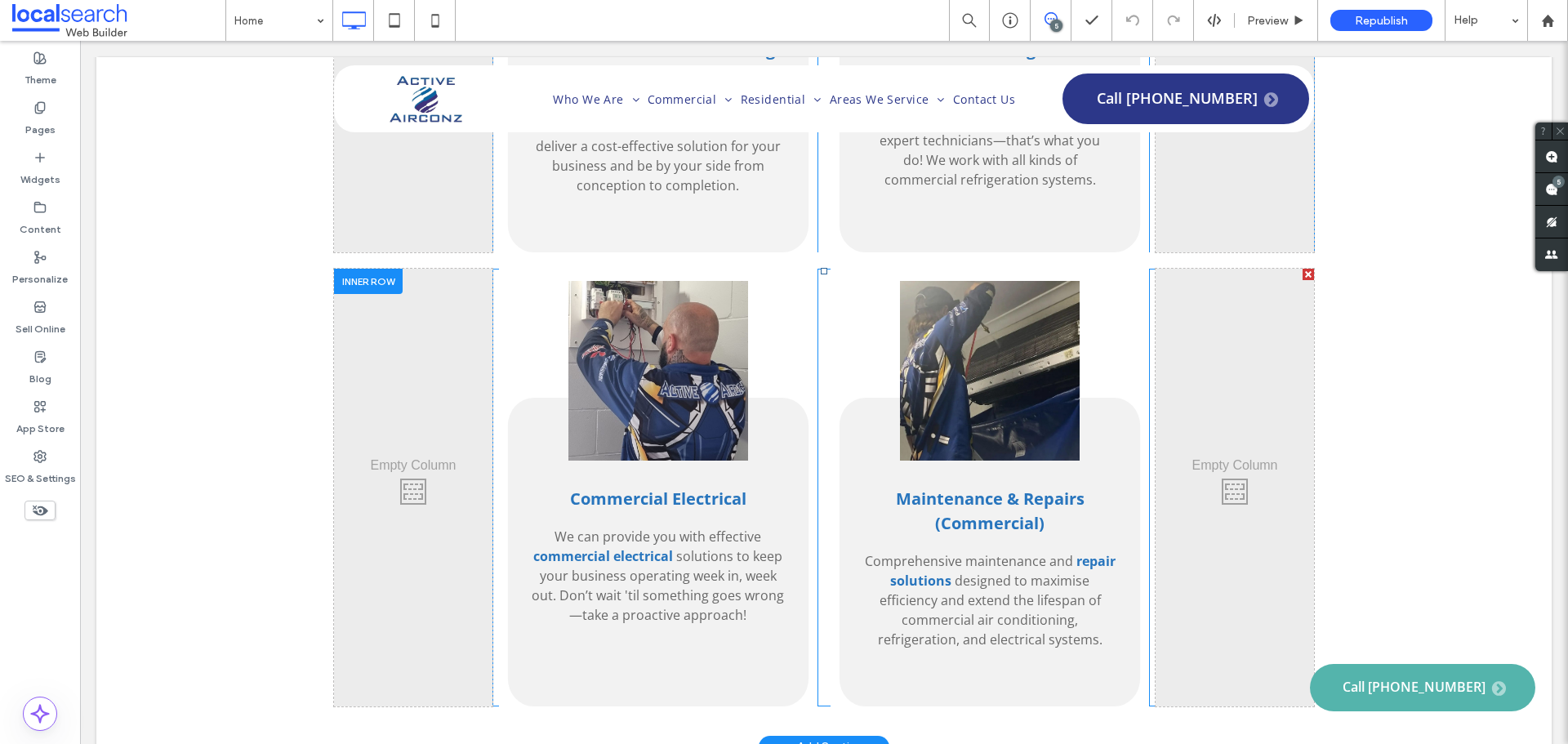
click at [1120, 276] on div "Maintenance & Repairs (Commercial) Comprehensive maintenance and repair solutio…" at bounding box center [989, 487] width 318 height 437
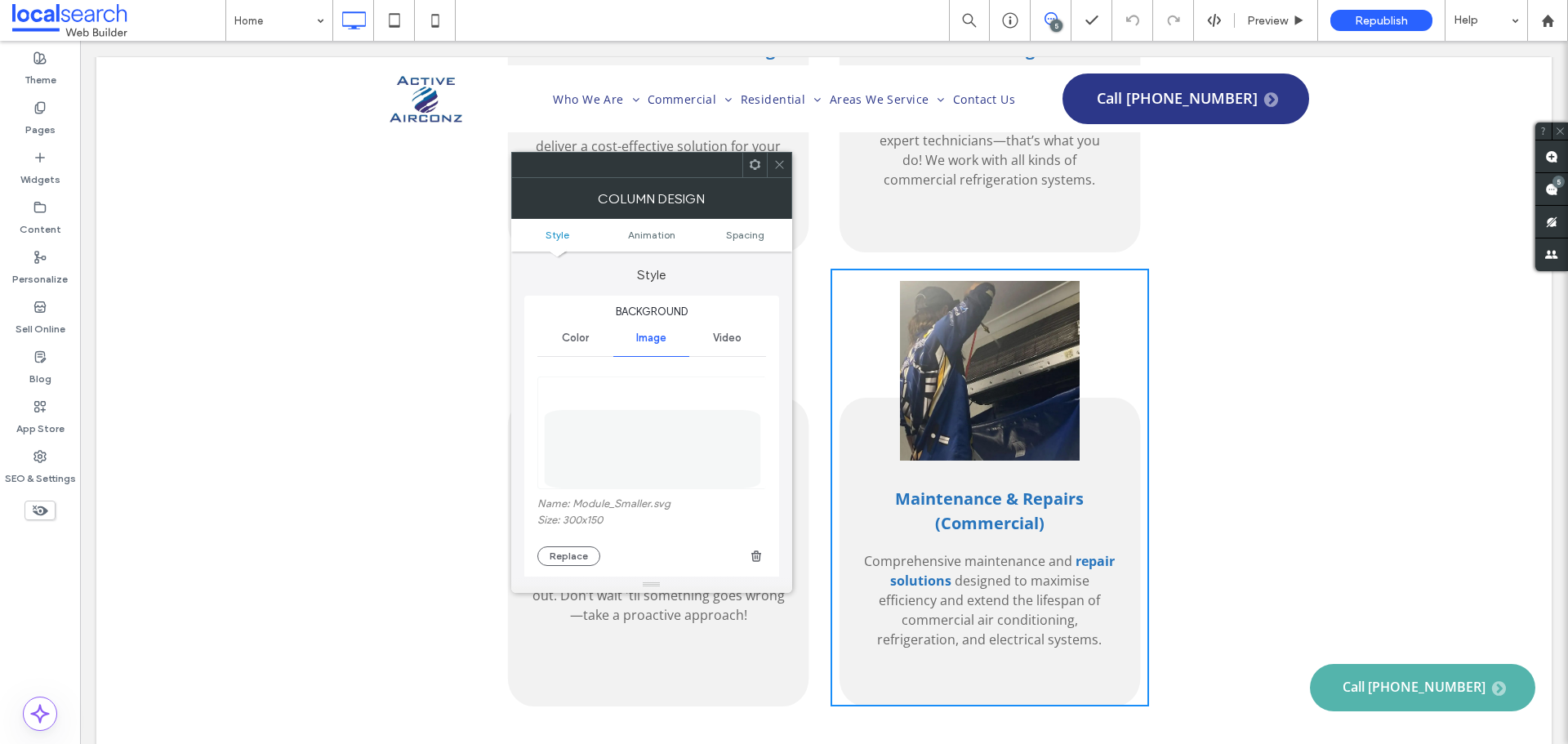
click at [773, 170] on icon at bounding box center [779, 165] width 13 height 13
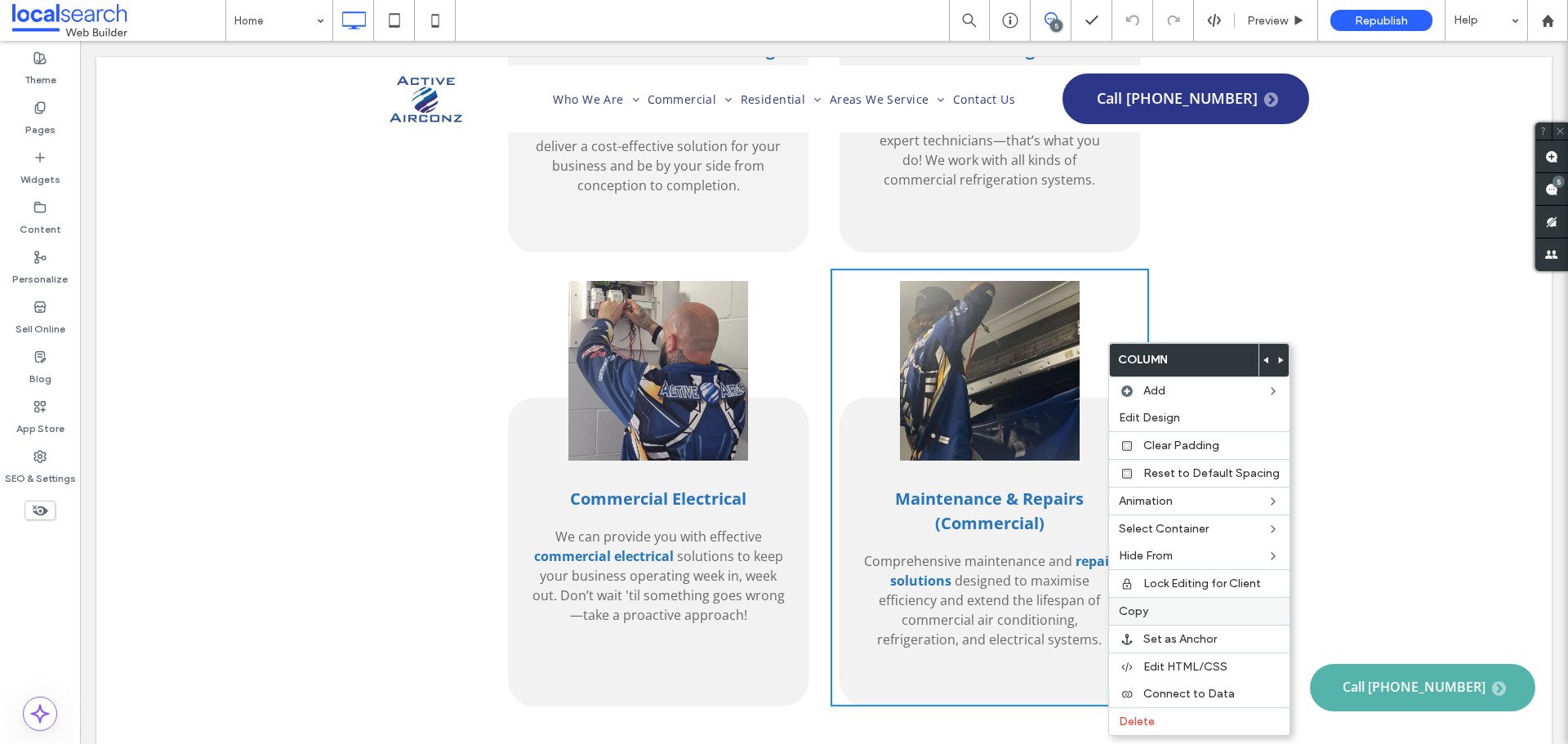
click at [1214, 607] on label "Copy" at bounding box center [1199, 611] width 161 height 14
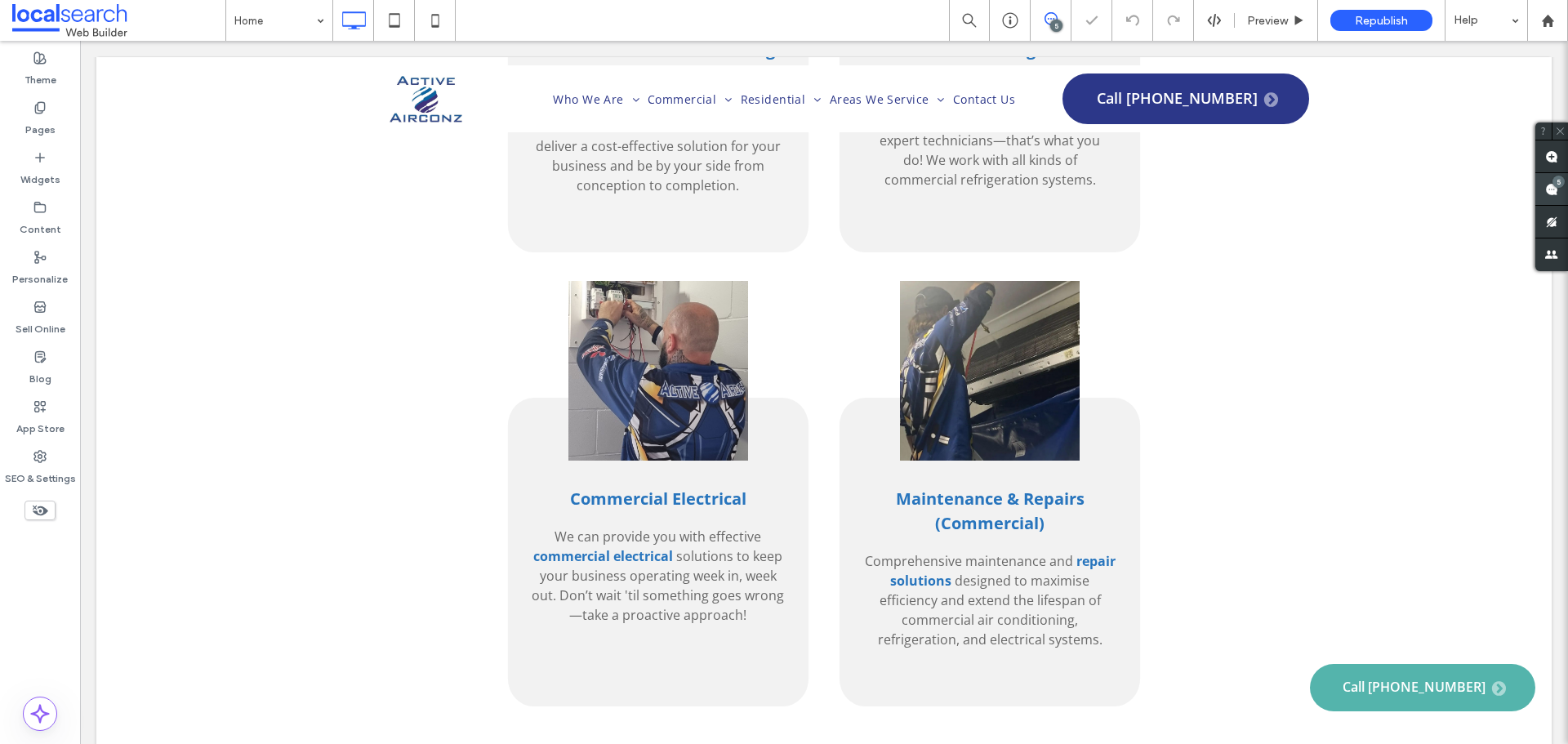
click at [1554, 186] on div "5" at bounding box center [1558, 182] width 13 height 13
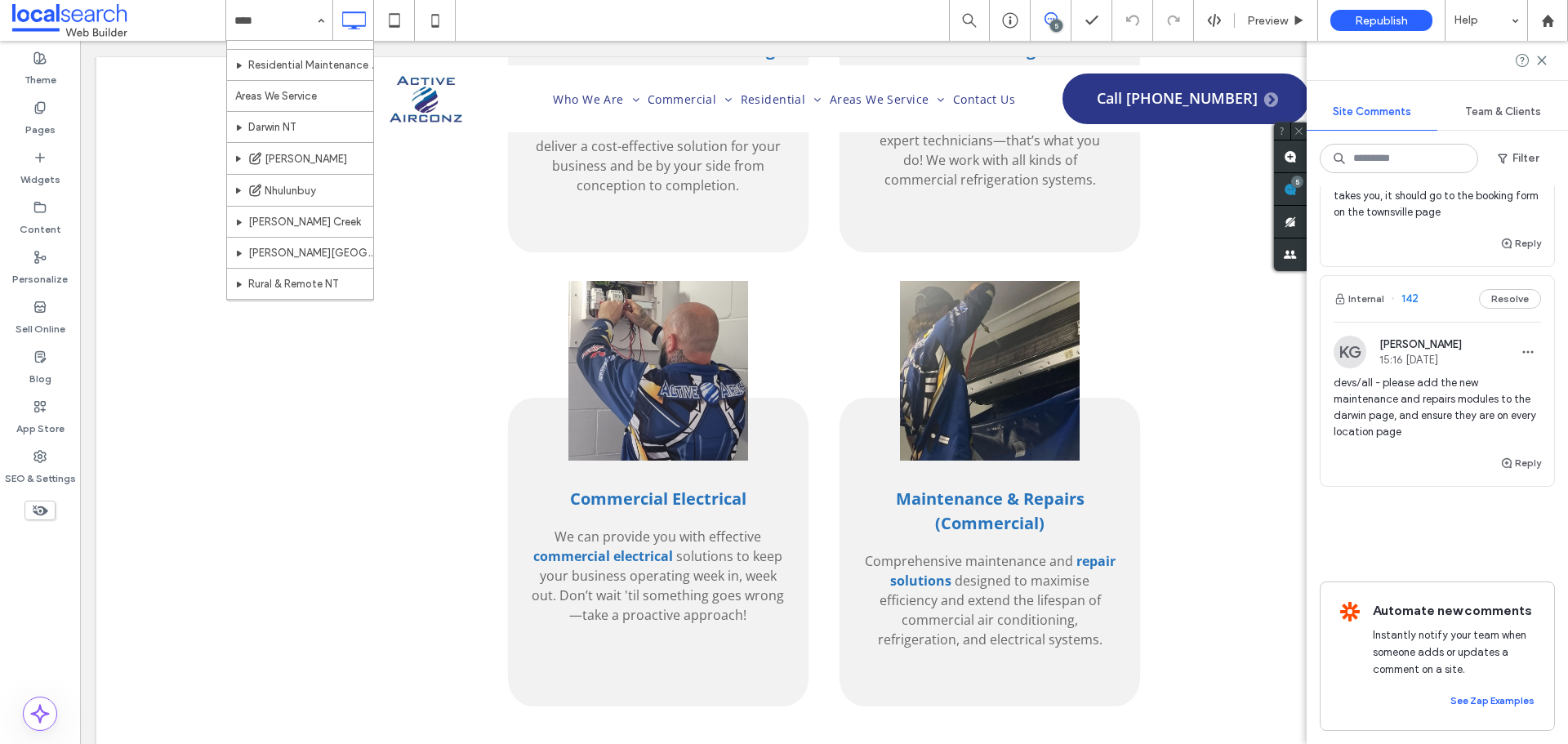
scroll to position [327, 0]
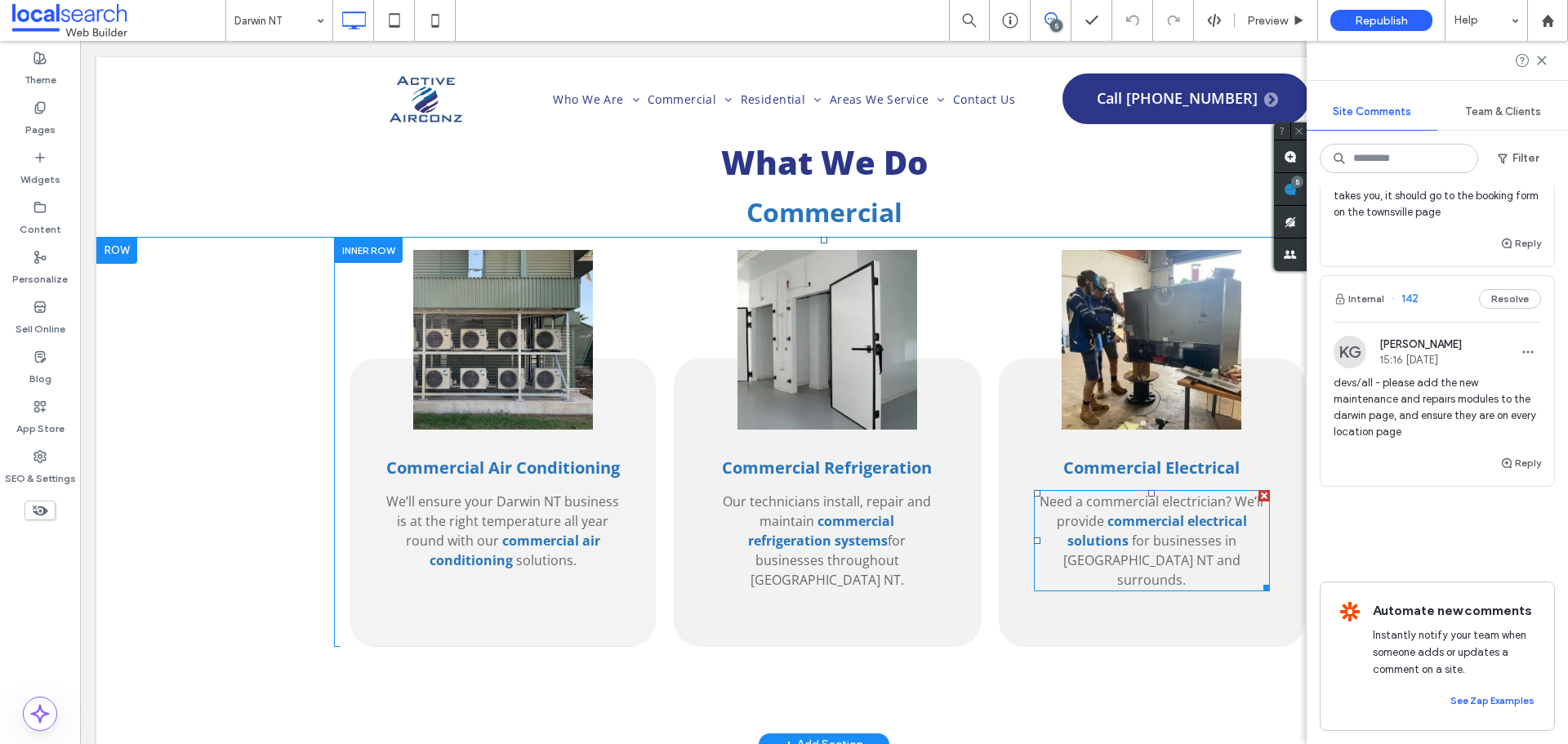
scroll to position [2123, 0]
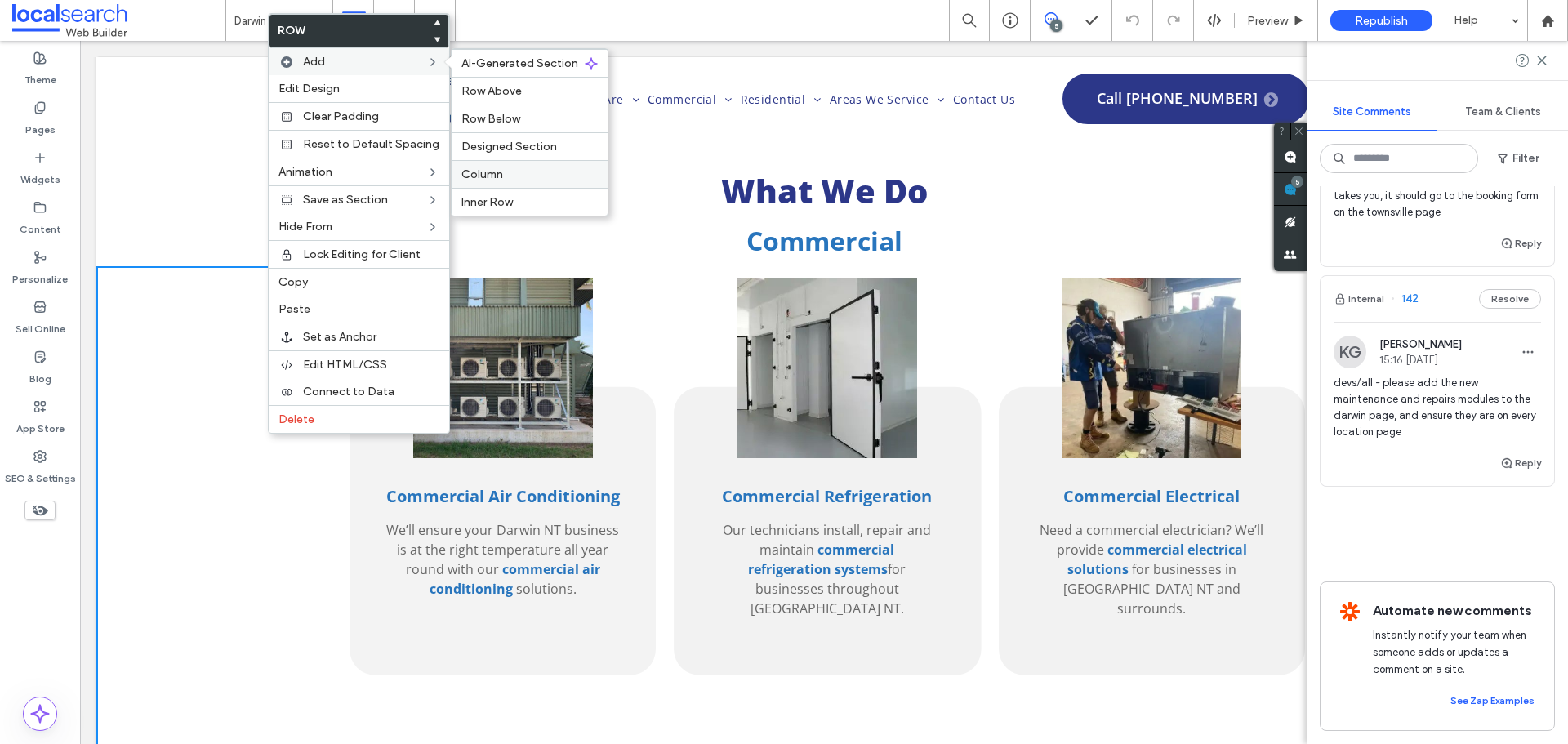
click at [497, 175] on span "Column" at bounding box center [481, 174] width 41 height 14
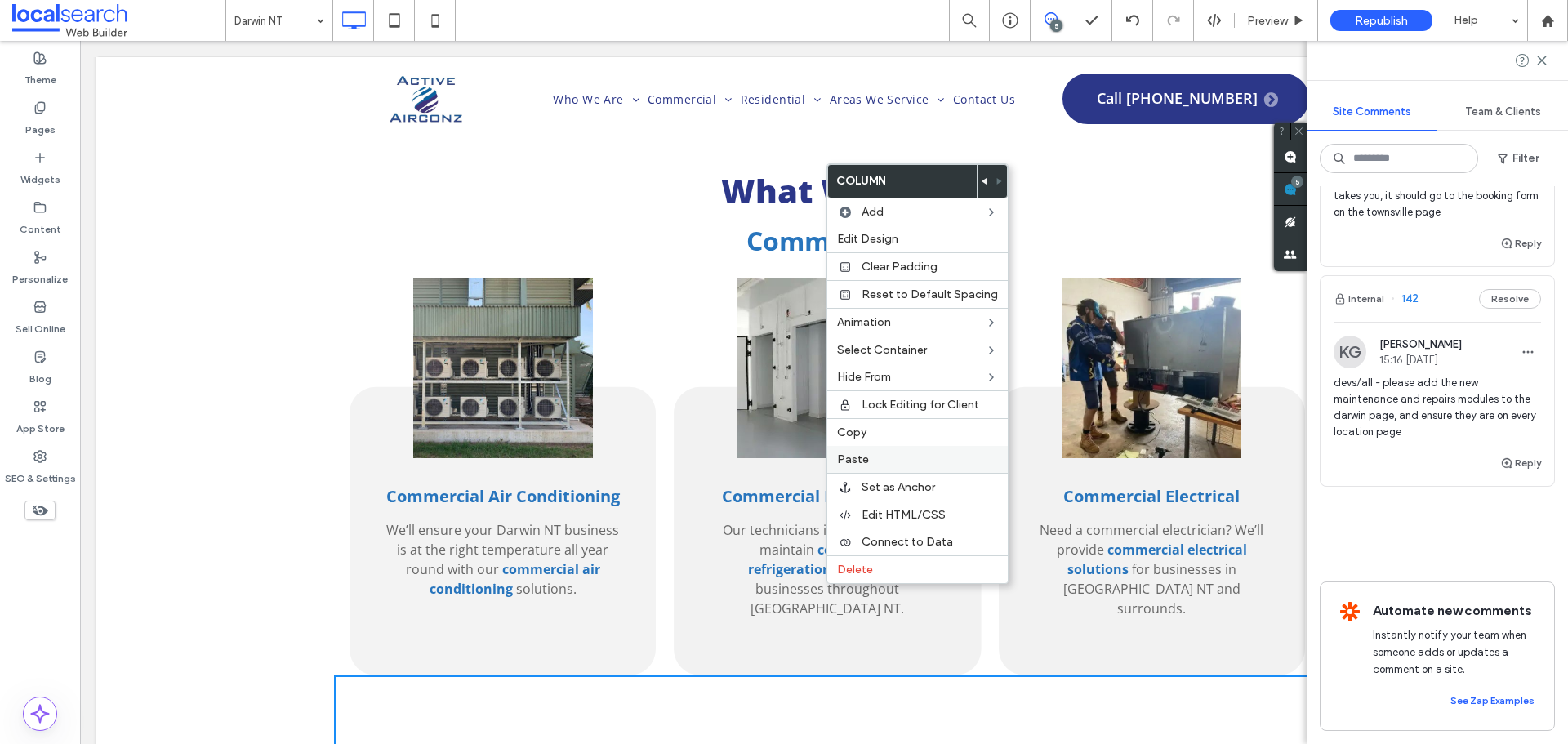
click at [879, 454] on label "Paste" at bounding box center [917, 459] width 161 height 14
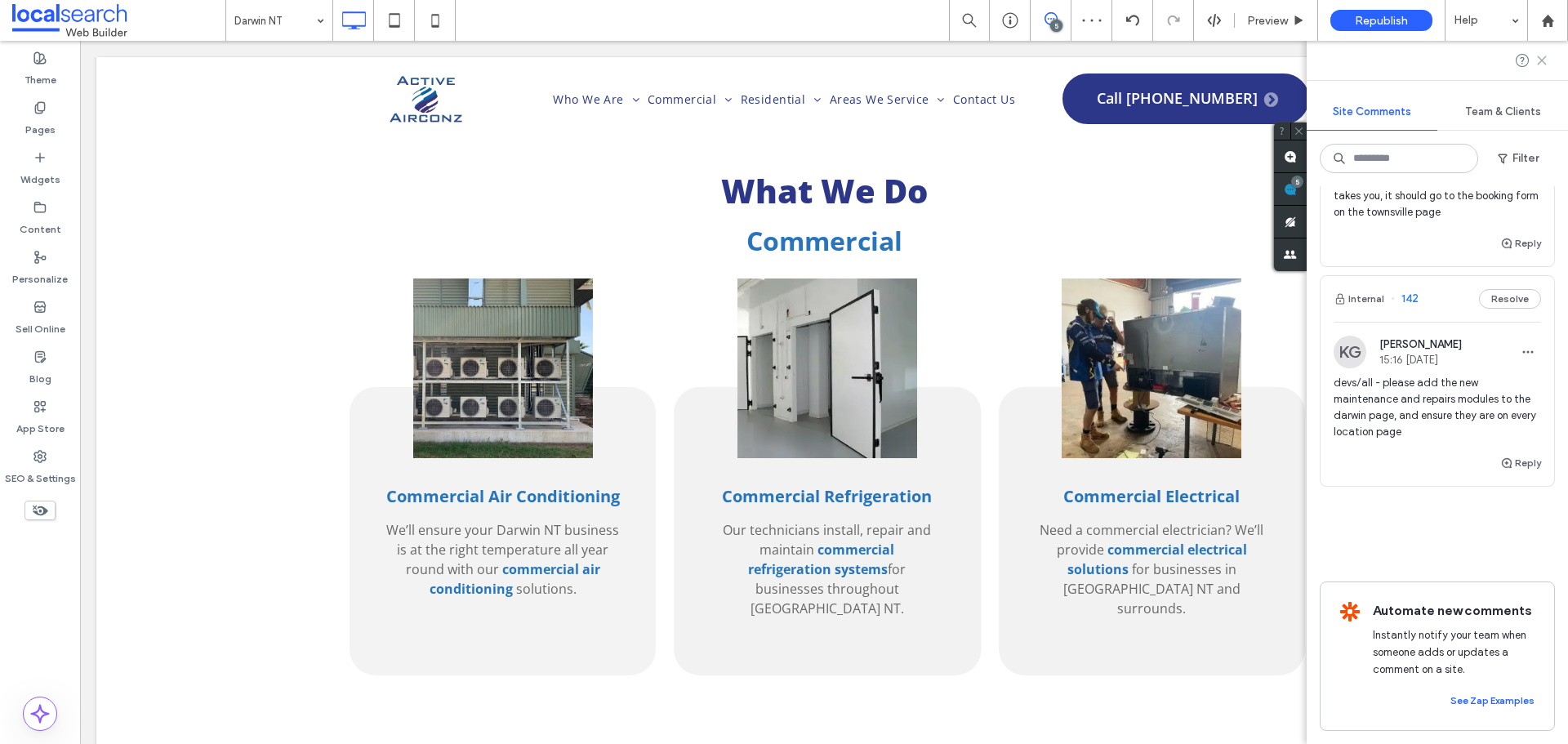
click at [1536, 62] on icon at bounding box center [1541, 60] width 13 height 13
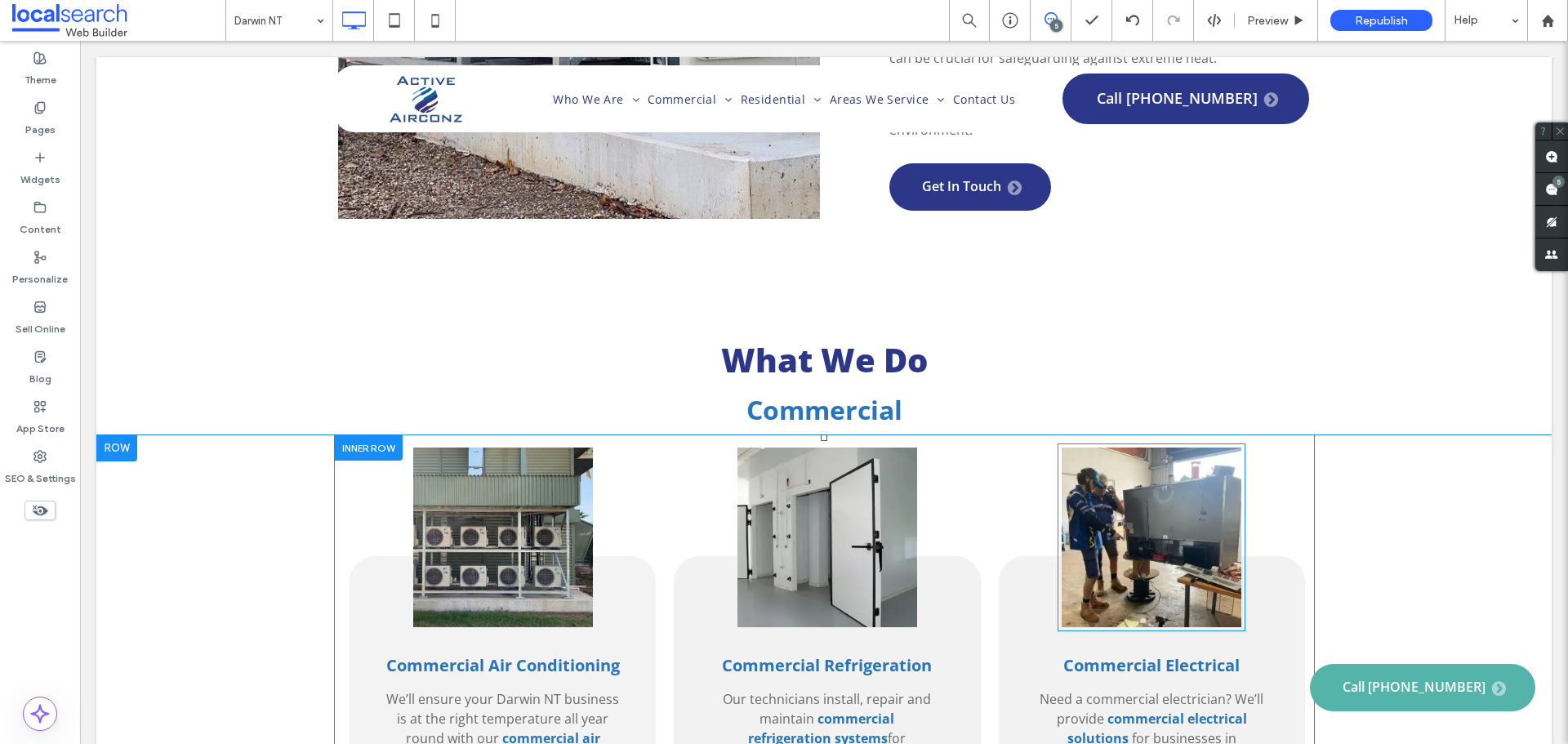
scroll to position [1960, 0]
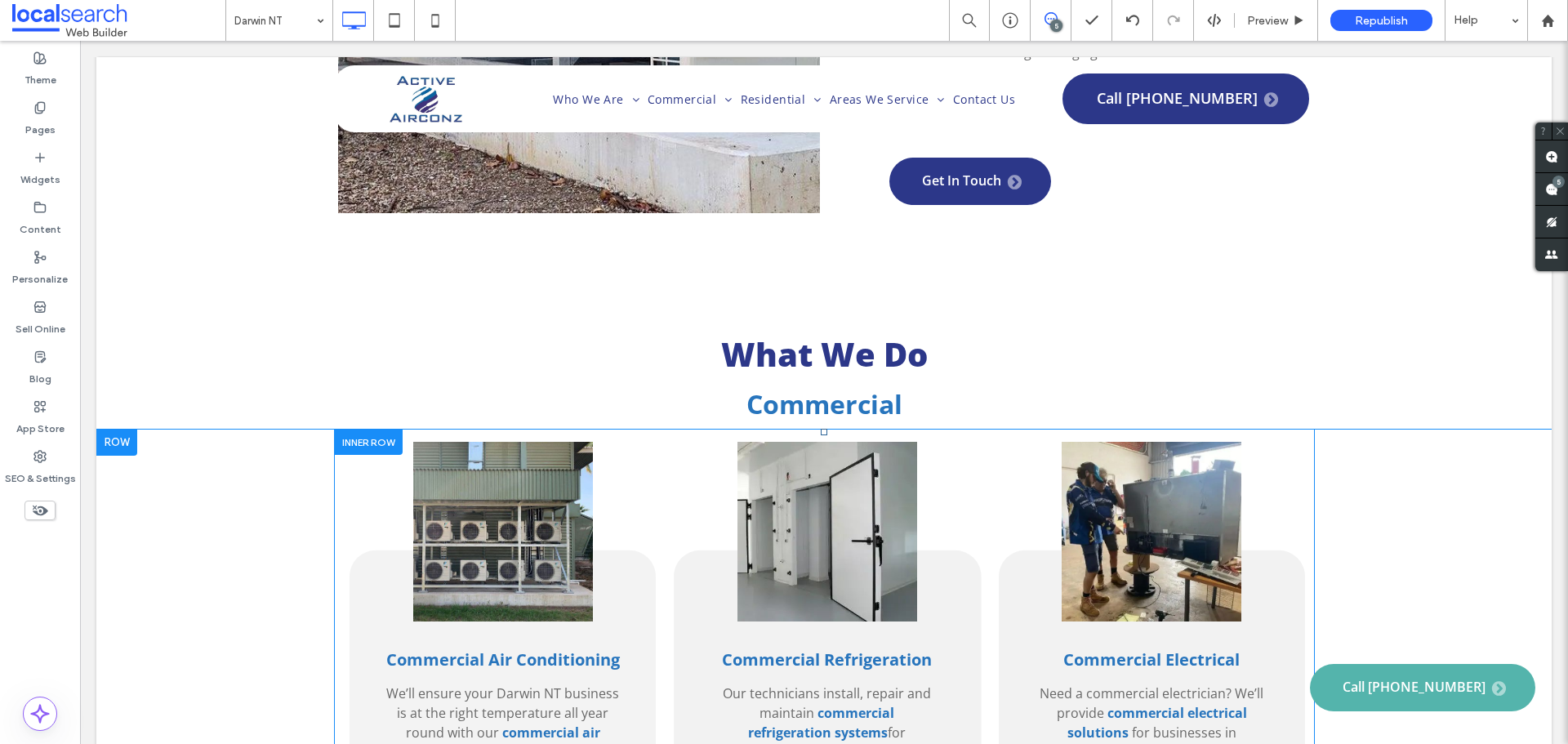
click at [648, 430] on div "Commercial Air Conditioning We’ll ensure your Darwin NT business is at the righ…" at bounding box center [502, 634] width 324 height 409
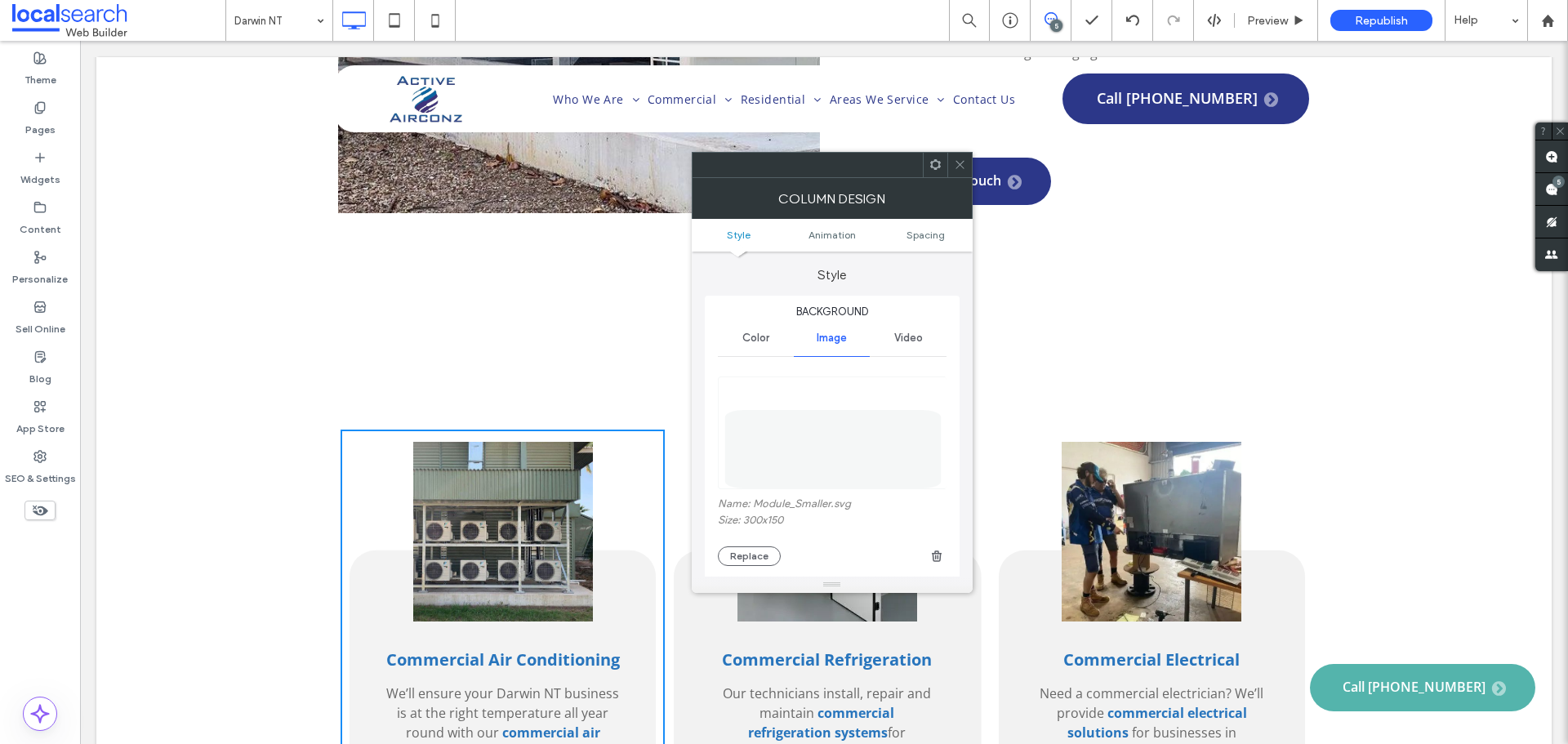
click at [954, 158] on span at bounding box center [960, 165] width 13 height 24
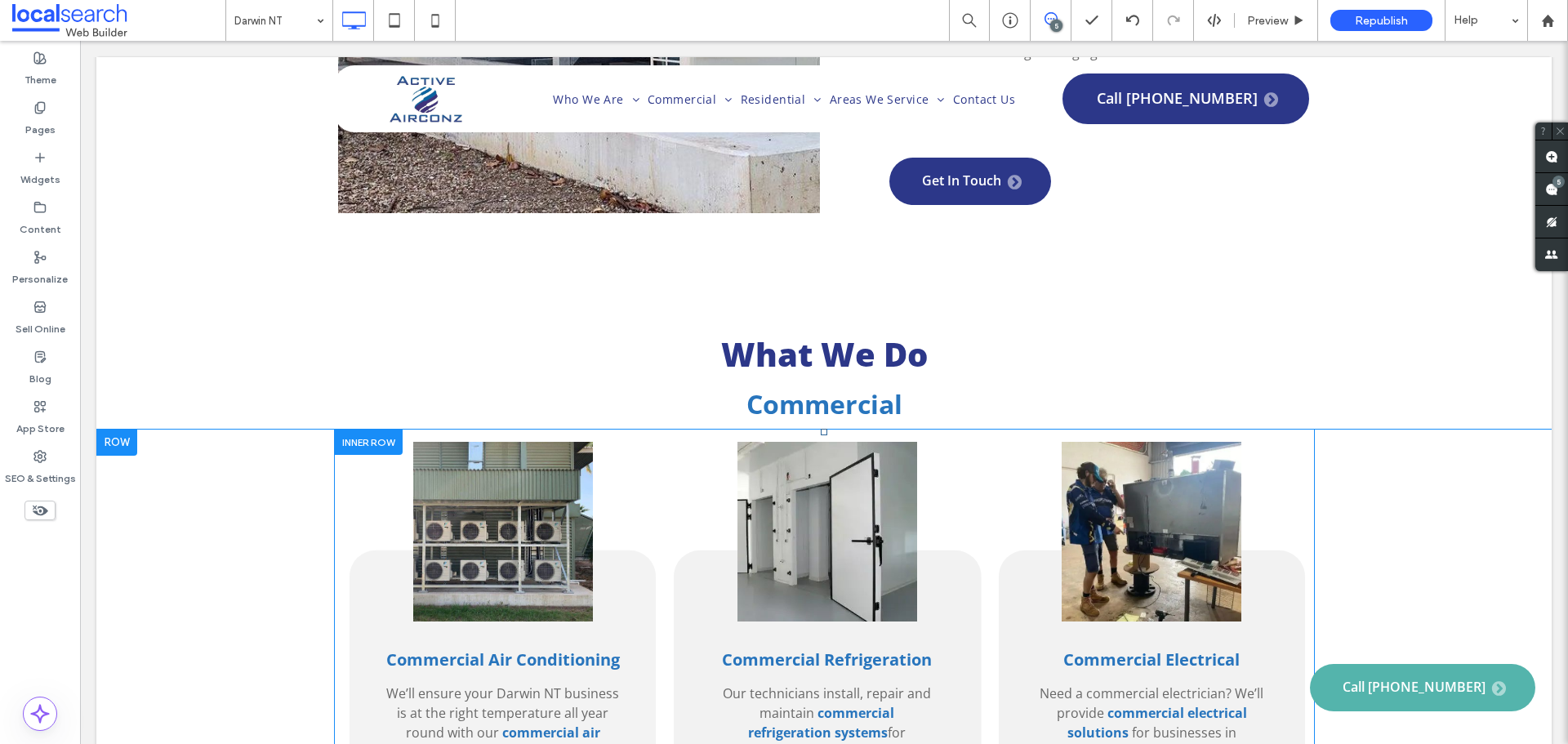
click at [369, 430] on div at bounding box center [368, 443] width 68 height 25
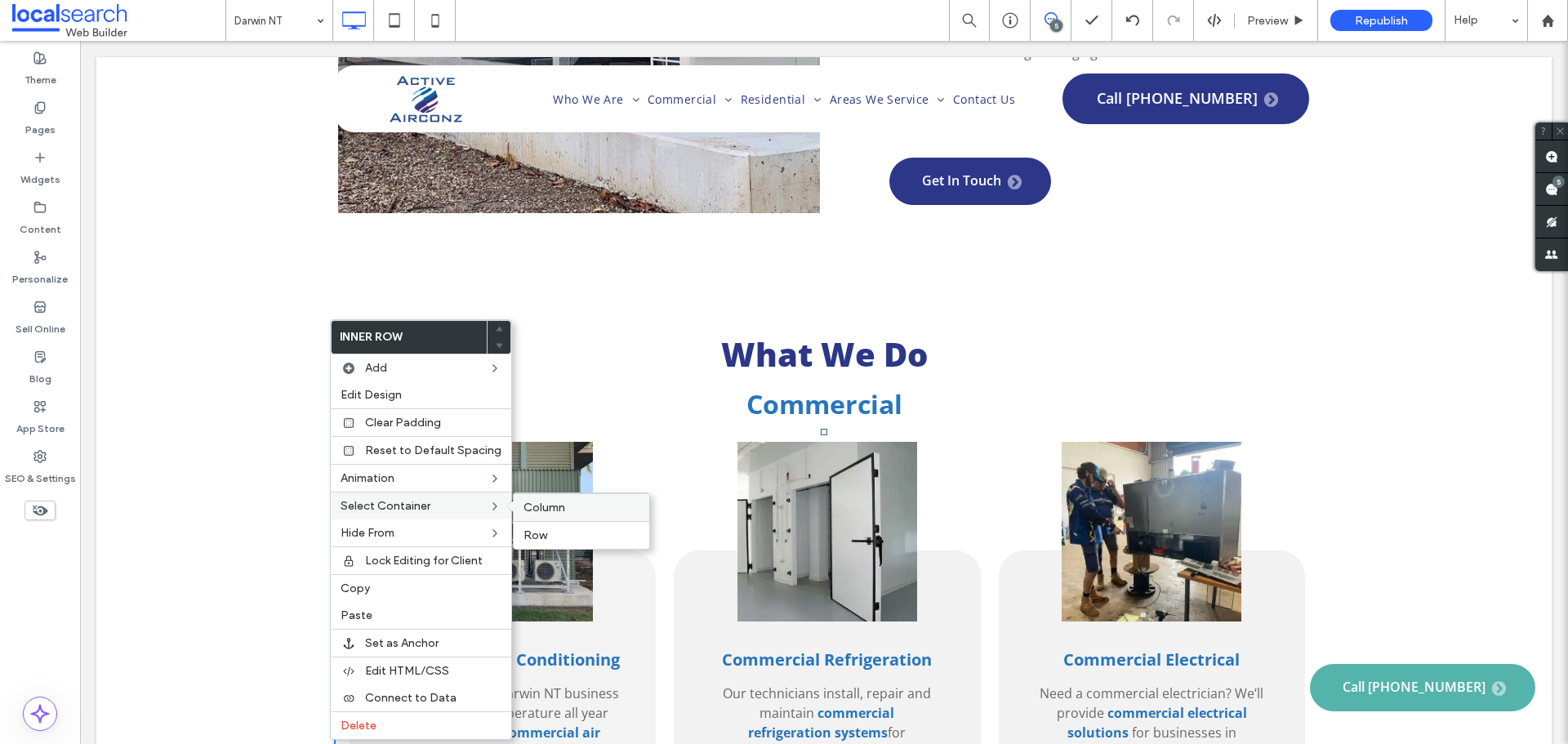
click at [563, 514] on div "Column" at bounding box center [581, 507] width 136 height 28
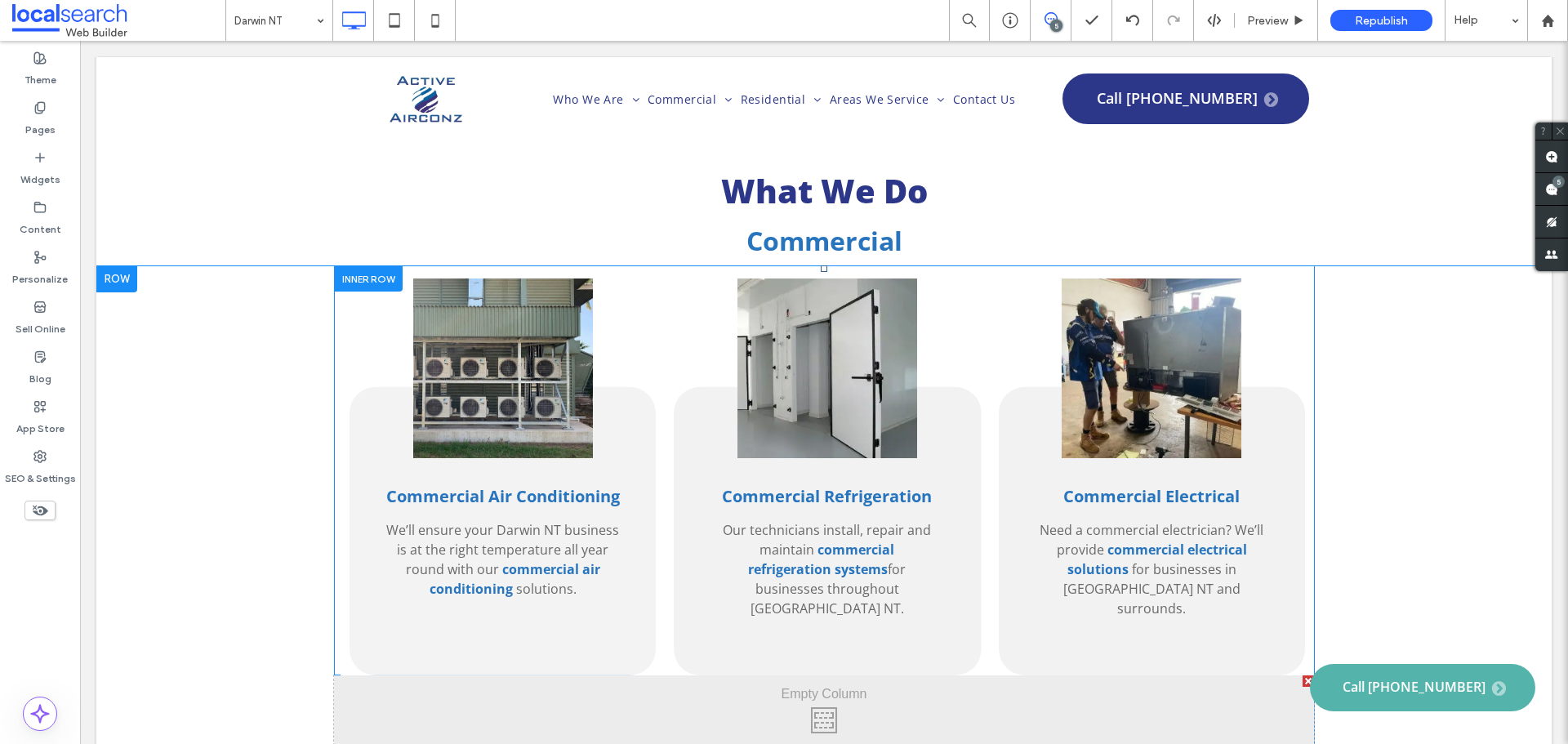
scroll to position [2205, 0]
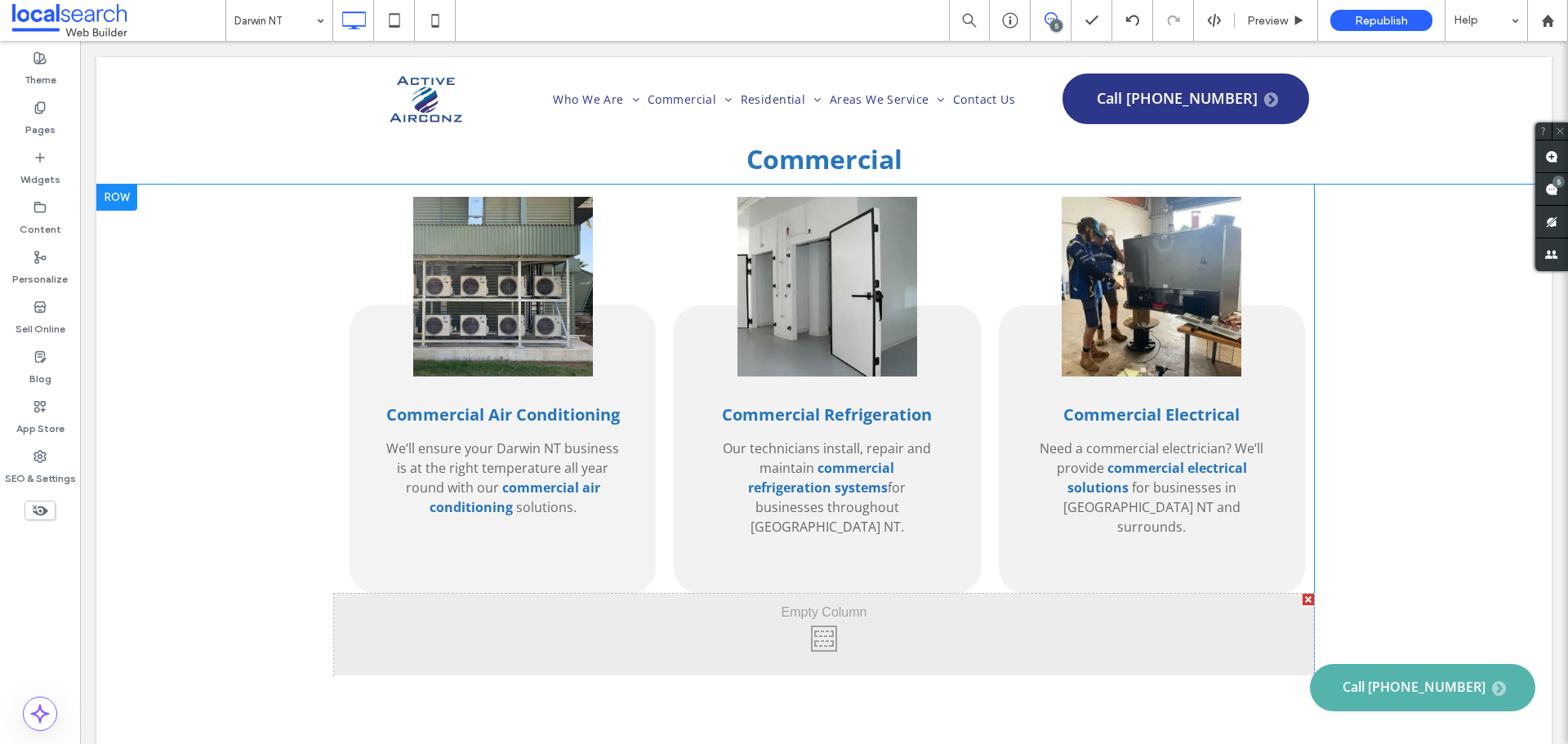
click at [535, 594] on div "Click To Paste Click To Paste" at bounding box center [824, 634] width 979 height 82
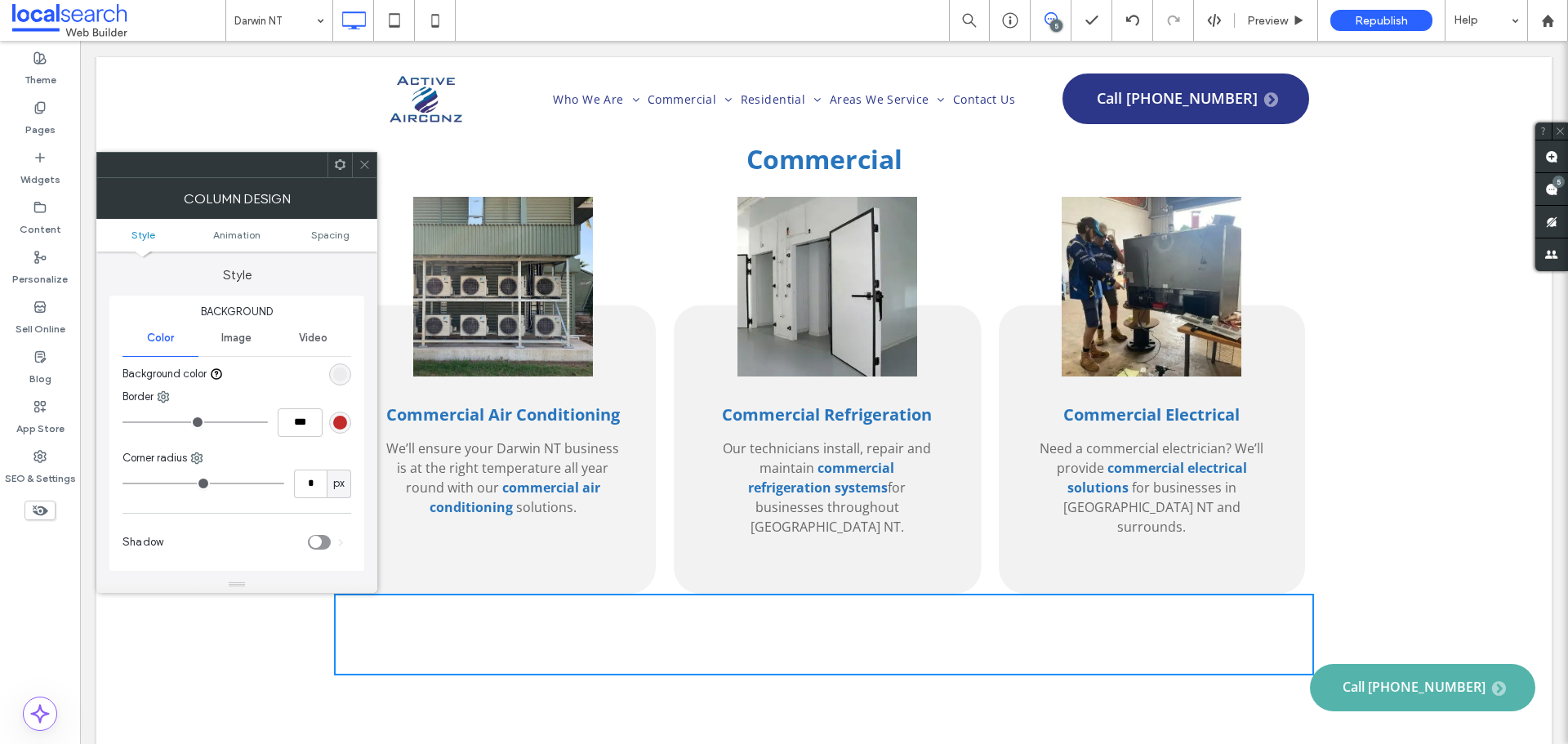
click at [361, 163] on icon at bounding box center [365, 165] width 13 height 13
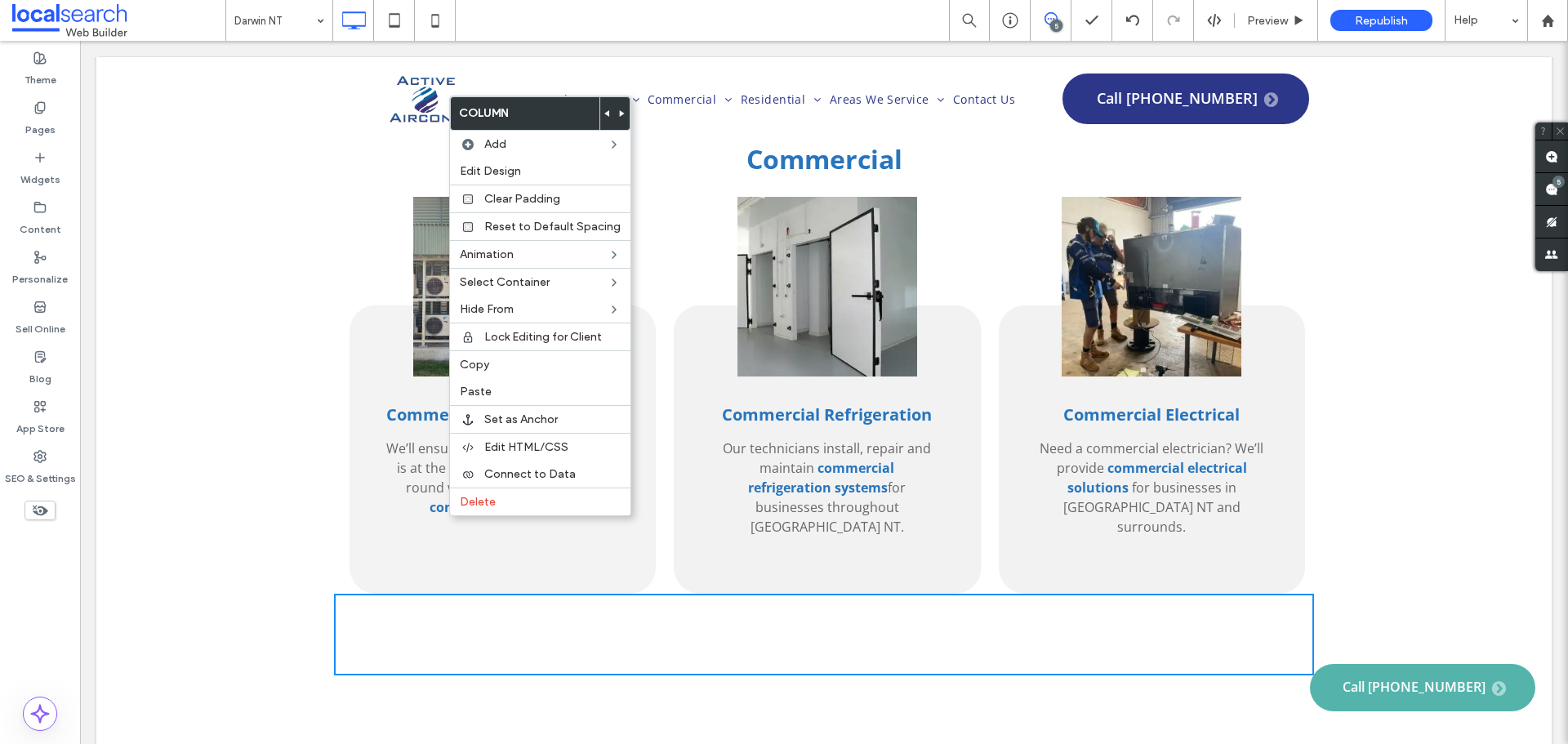
click at [221, 526] on div "Commercial Air Conditioning We’ll ensure your Darwin NT business is at the righ…" at bounding box center [823, 720] width 1455 height 1072
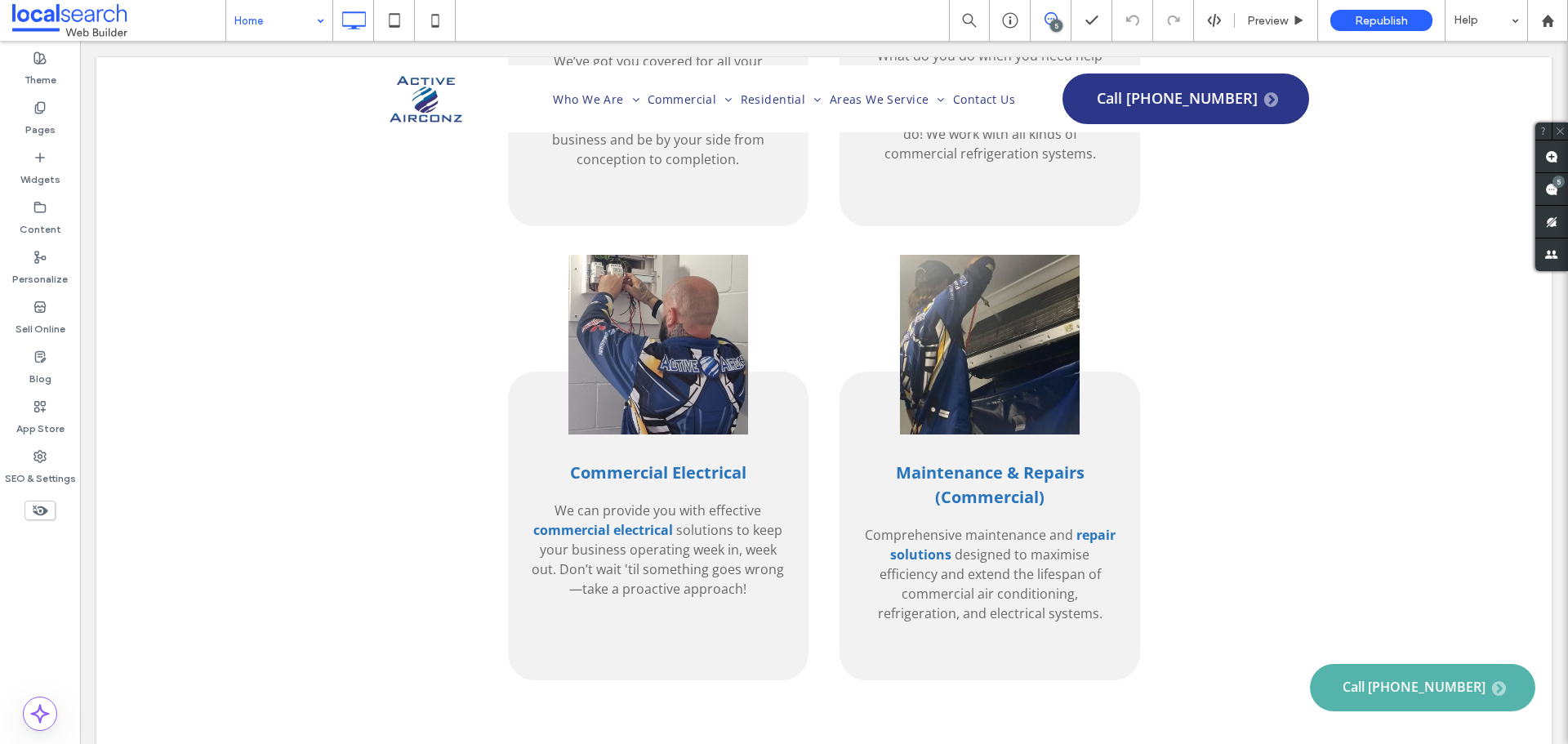
scroll to position [3430, 0]
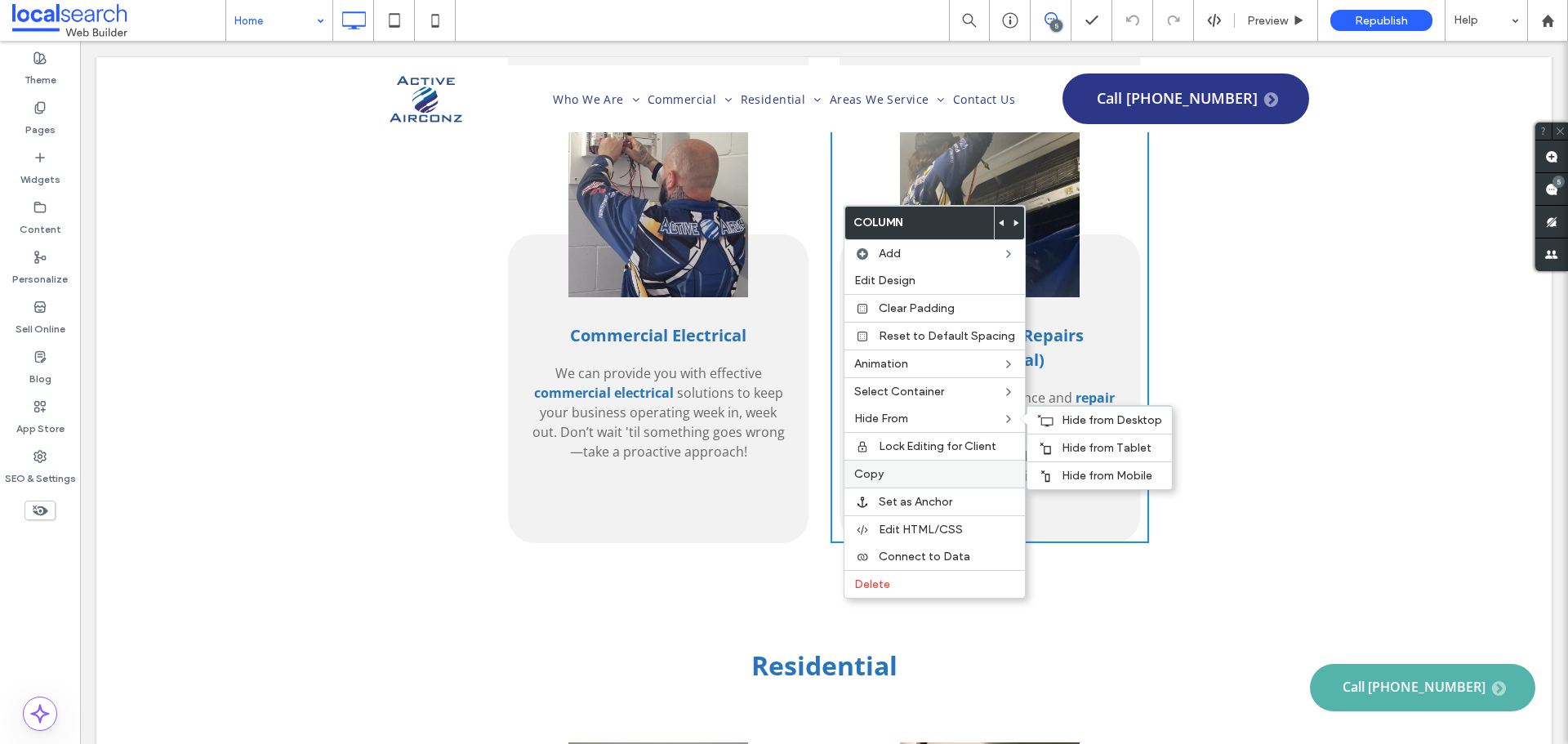
click at [888, 469] on label "Copy" at bounding box center [935, 474] width 161 height 14
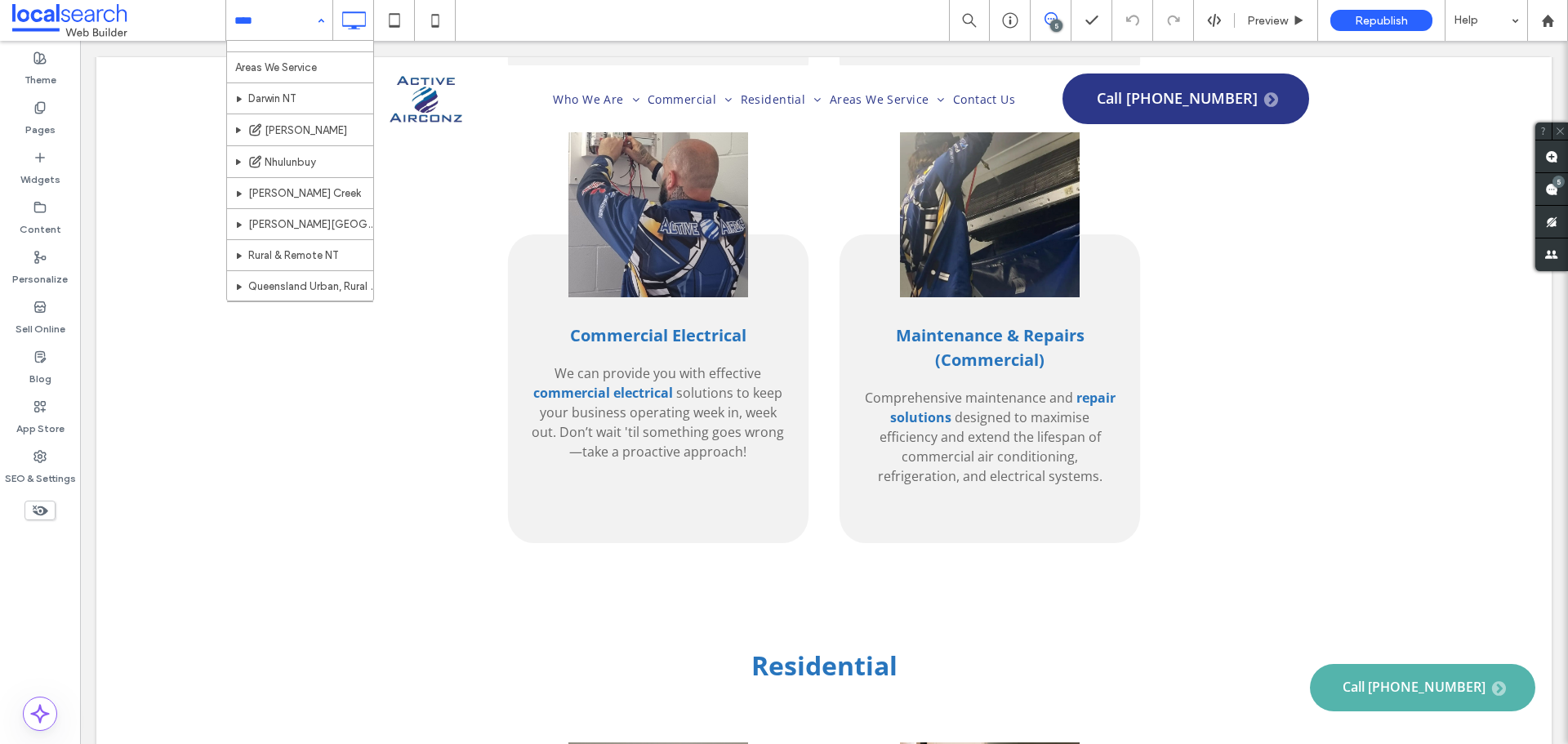
scroll to position [270, 0]
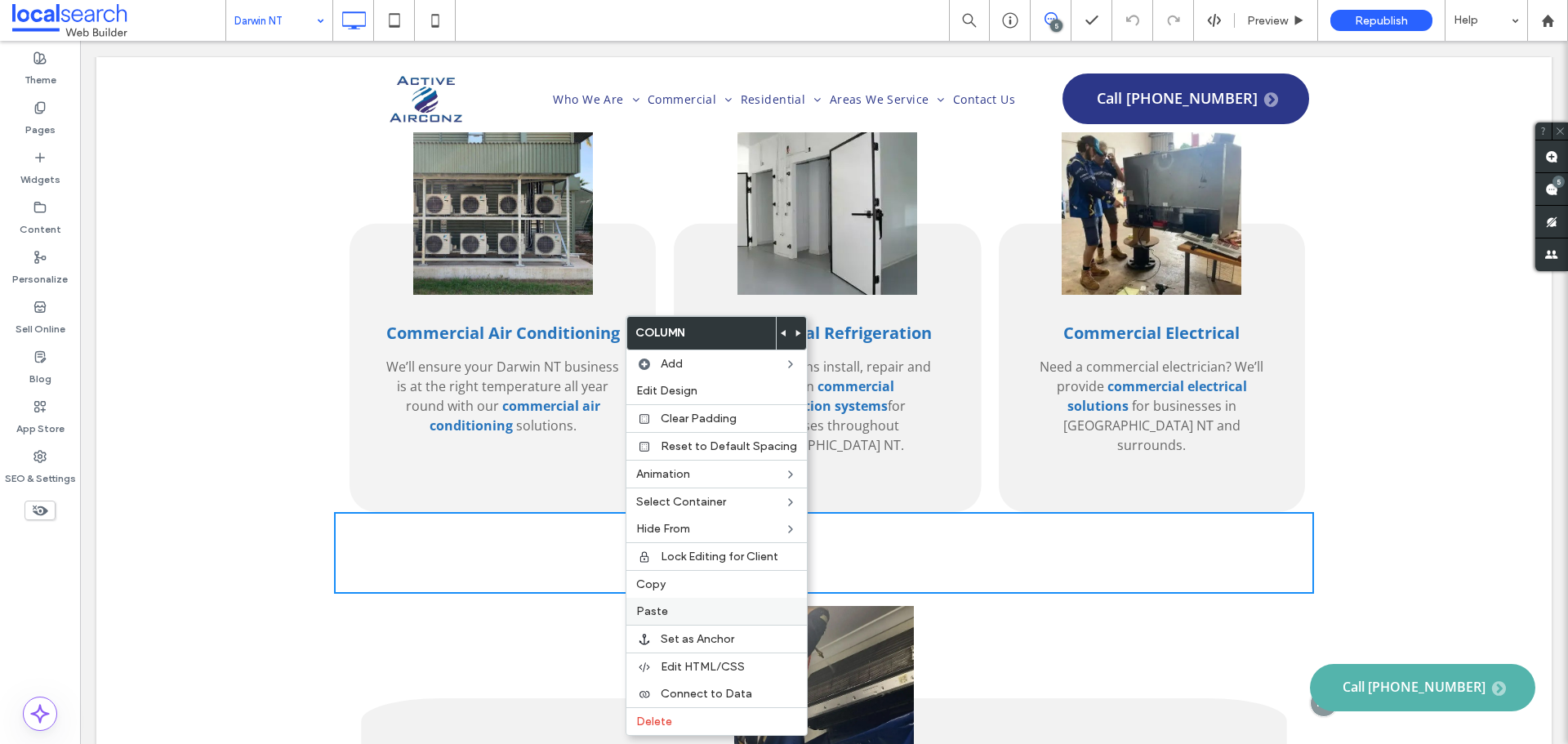
click at [683, 608] on label "Paste" at bounding box center [716, 611] width 161 height 14
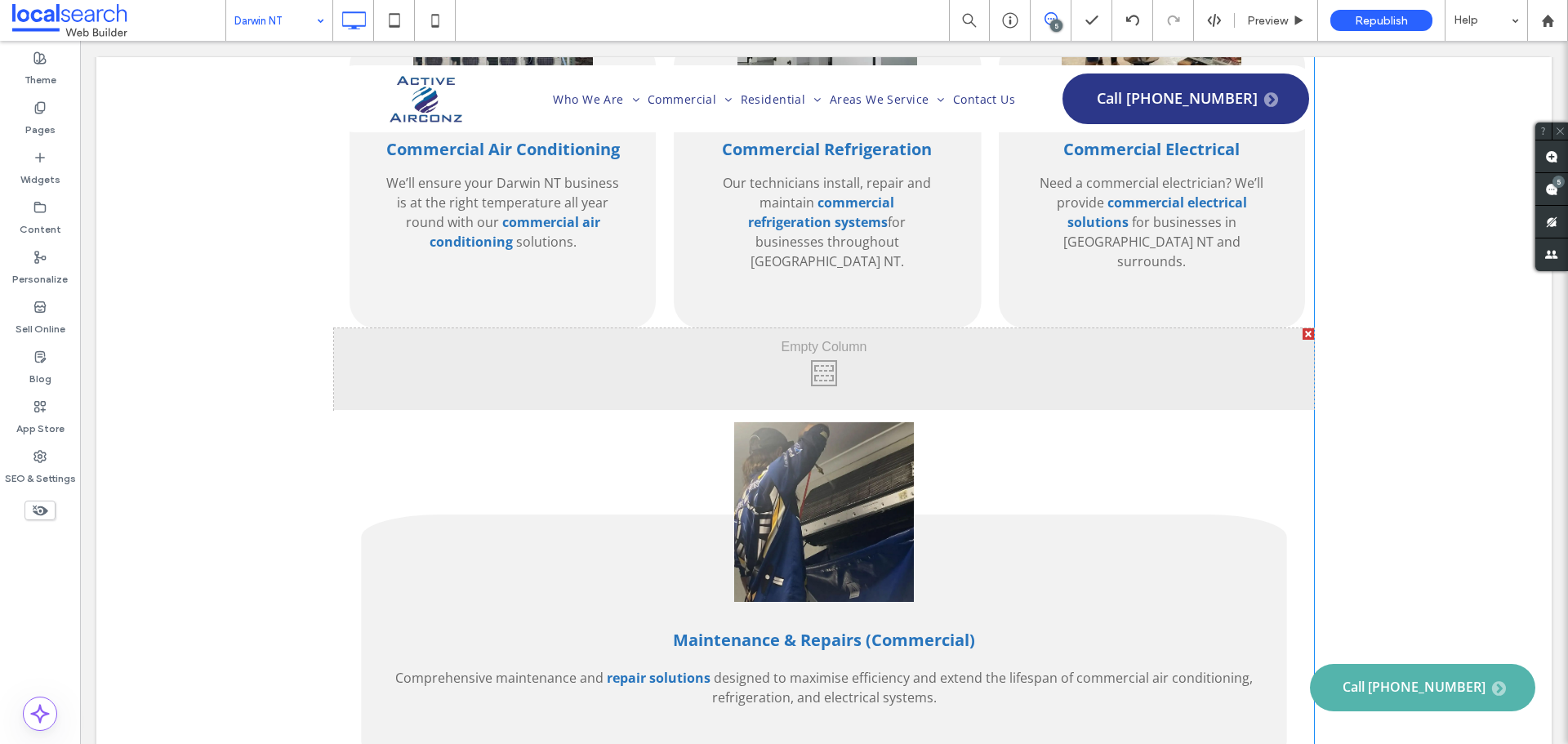
scroll to position [2450, 0]
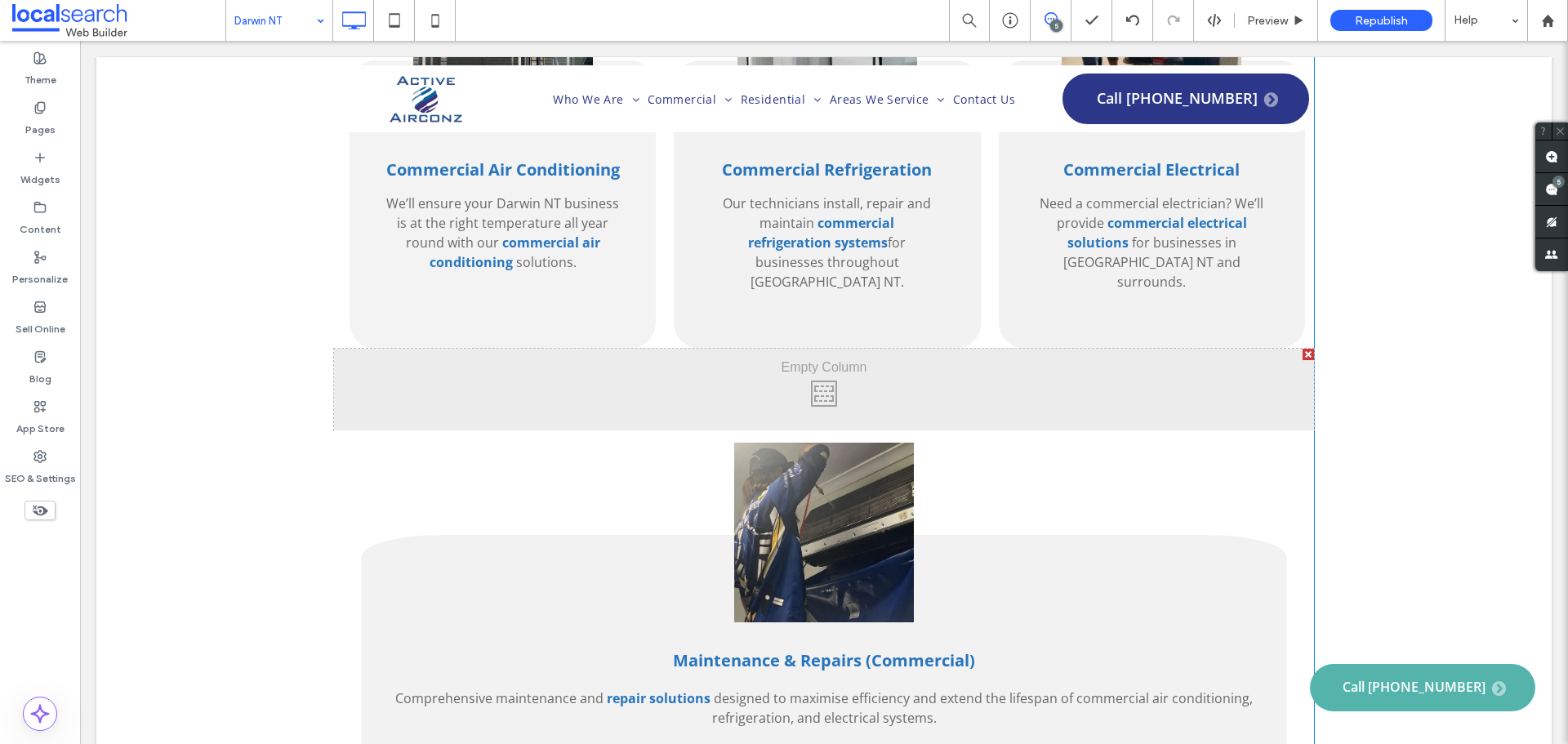
click at [1185, 431] on div "Maintenance & Repairs (Commercial) Comprehensive maintenance and repair solutio…" at bounding box center [824, 608] width 979 height 355
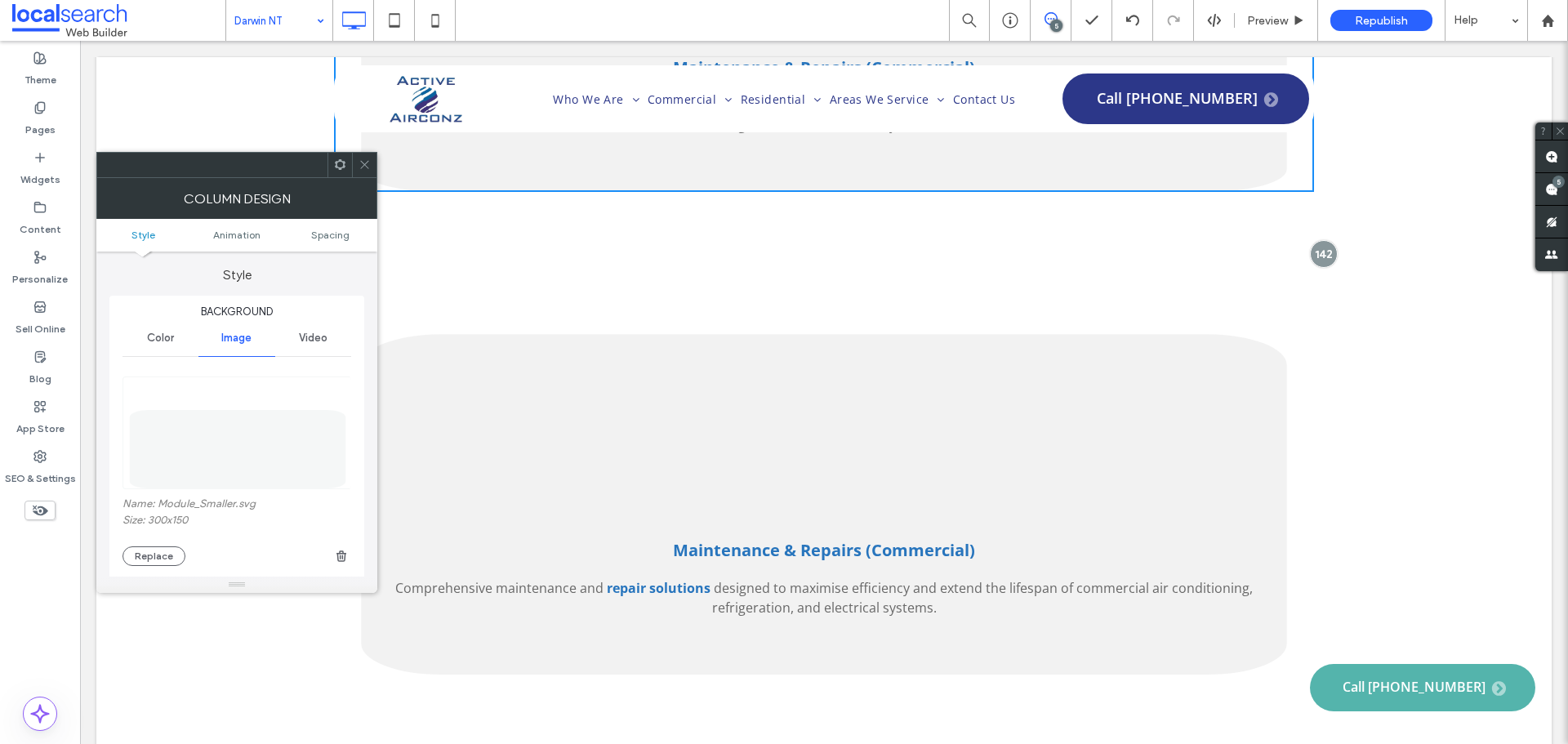
scroll to position [3022, 0]
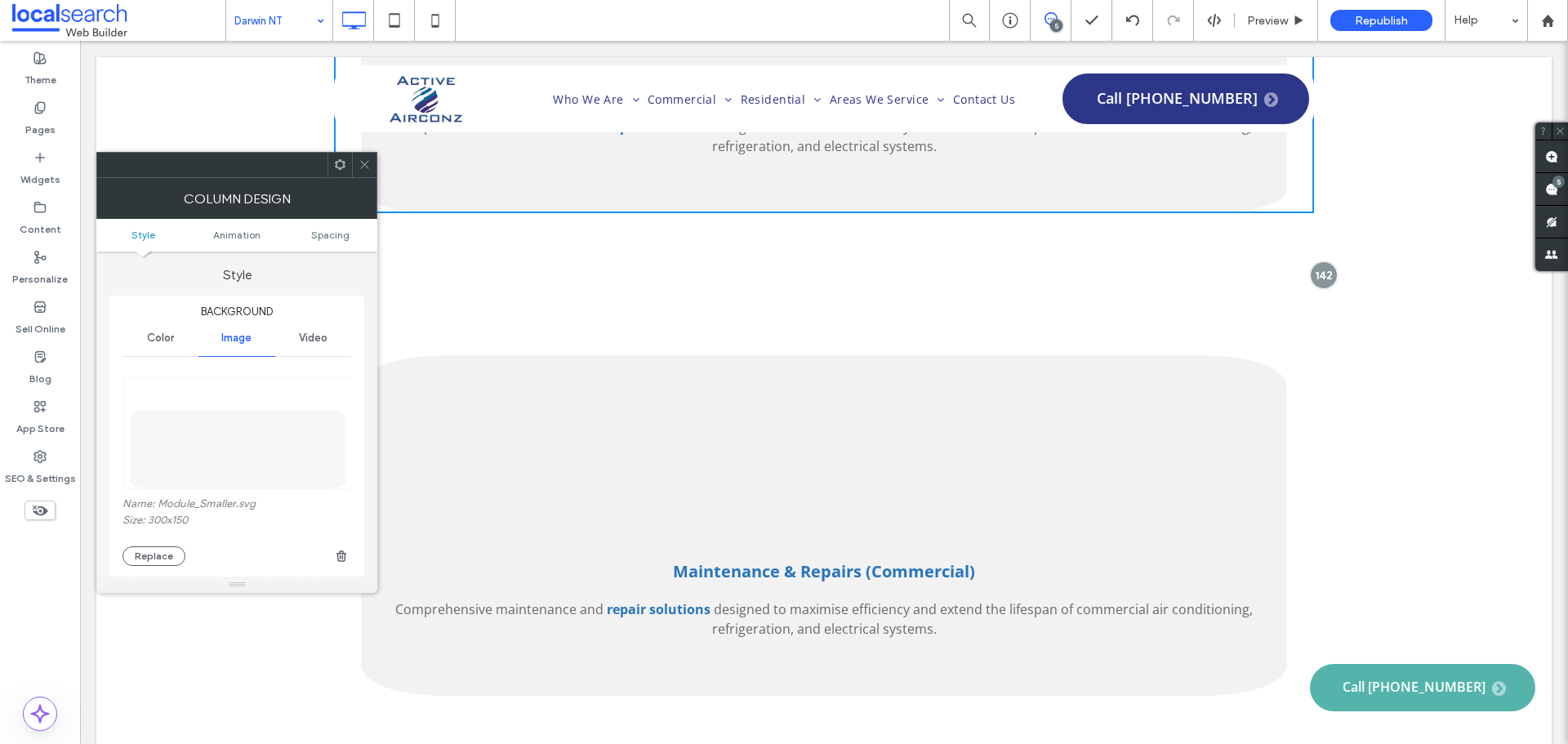
drag, startPoint x: 369, startPoint y: 172, endPoint x: 488, endPoint y: 163, distance: 119.3
click at [369, 172] on span at bounding box center [365, 165] width 13 height 24
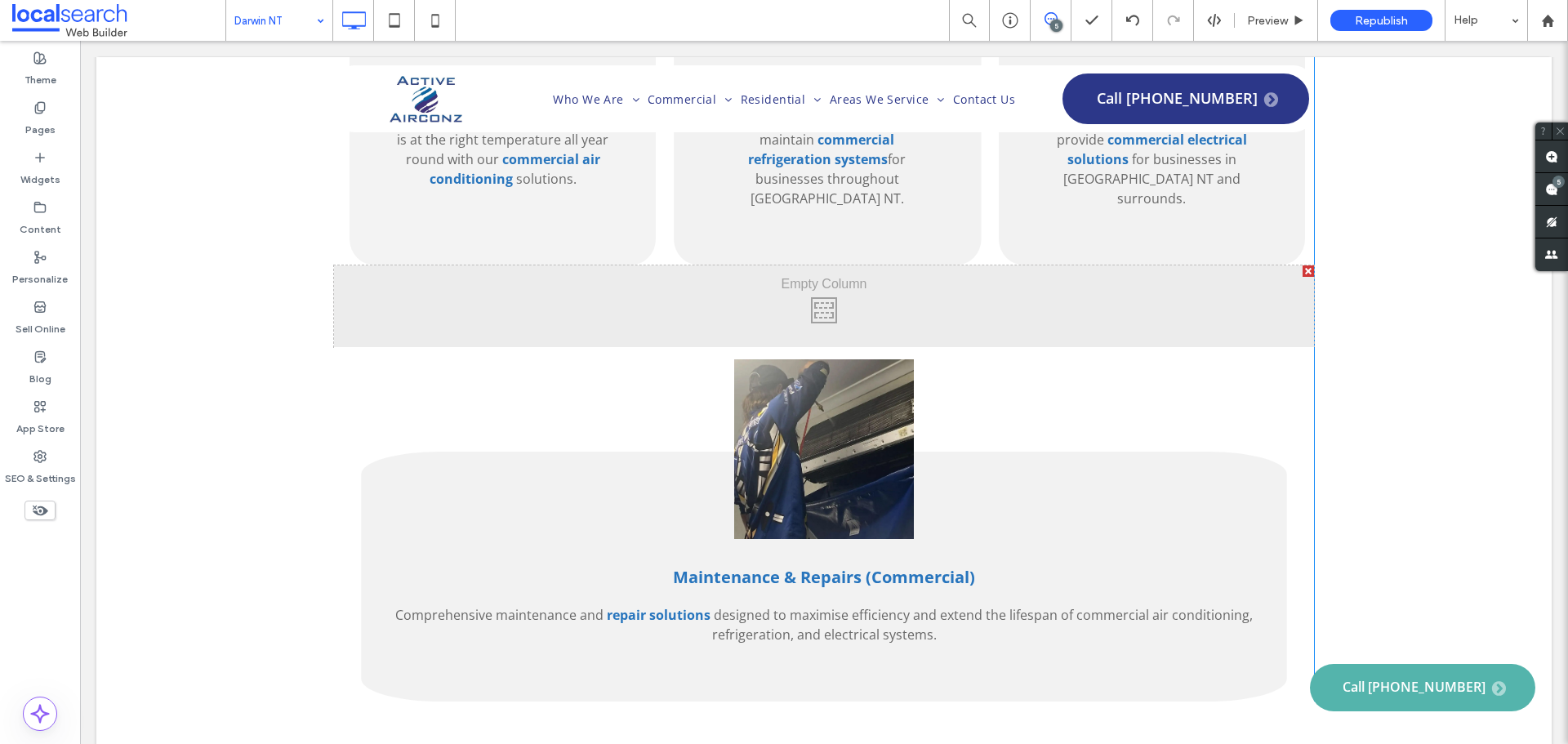
scroll to position [2532, 0]
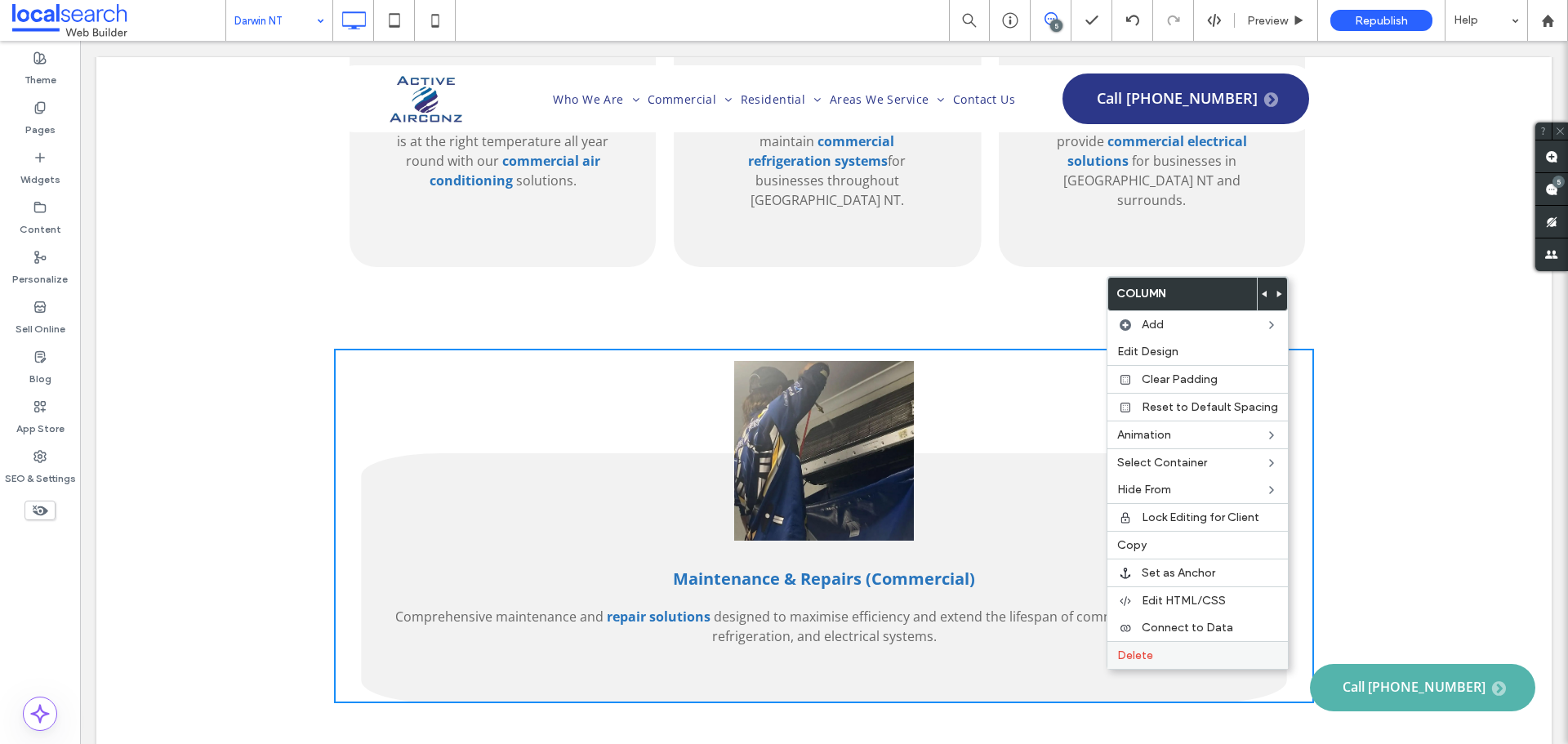
click at [1162, 649] on label "Delete" at bounding box center [1197, 655] width 161 height 14
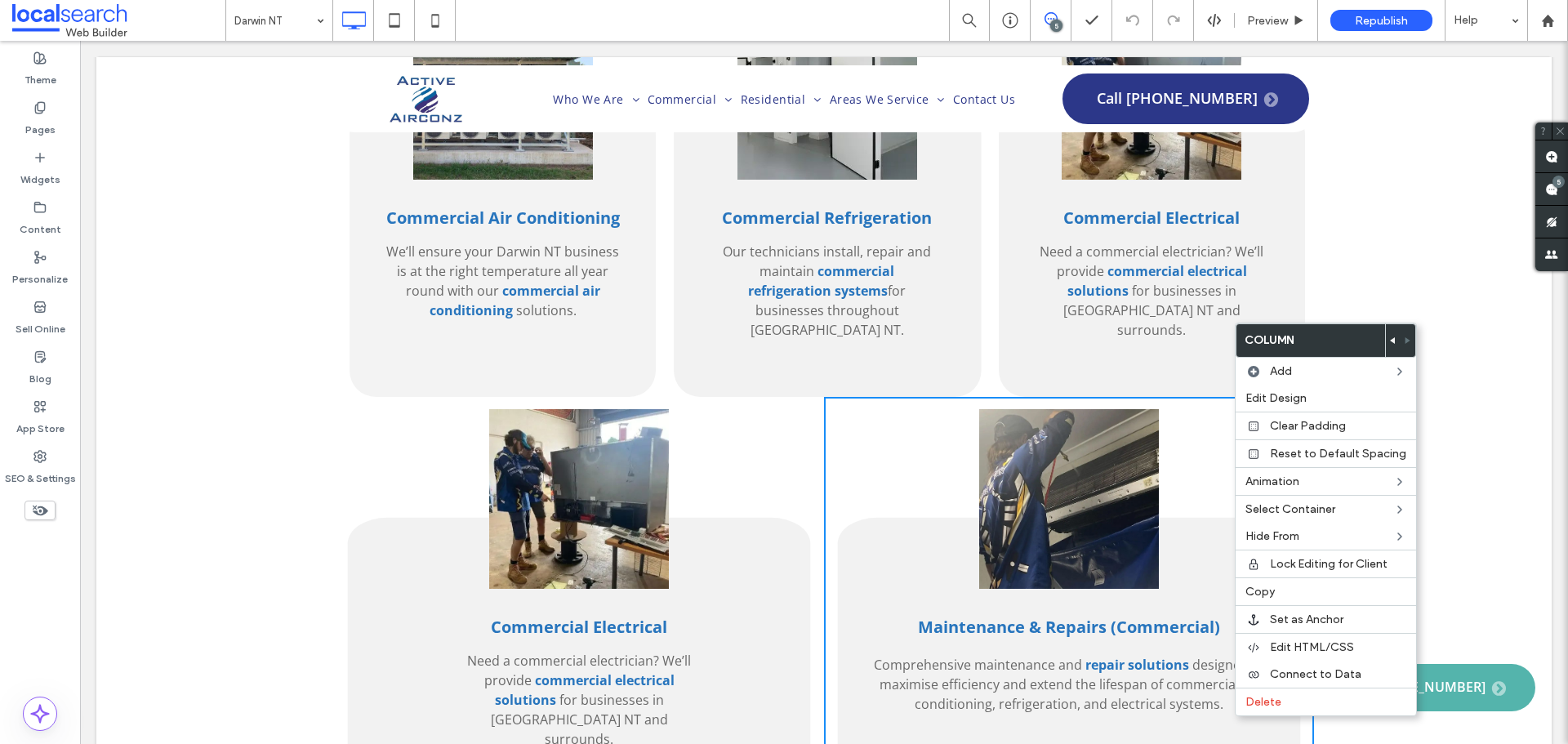
click at [379, 397] on div "Commercial Electrical Need a commercial electrician? We’ll provide commercial e…" at bounding box center [579, 601] width 490 height 409
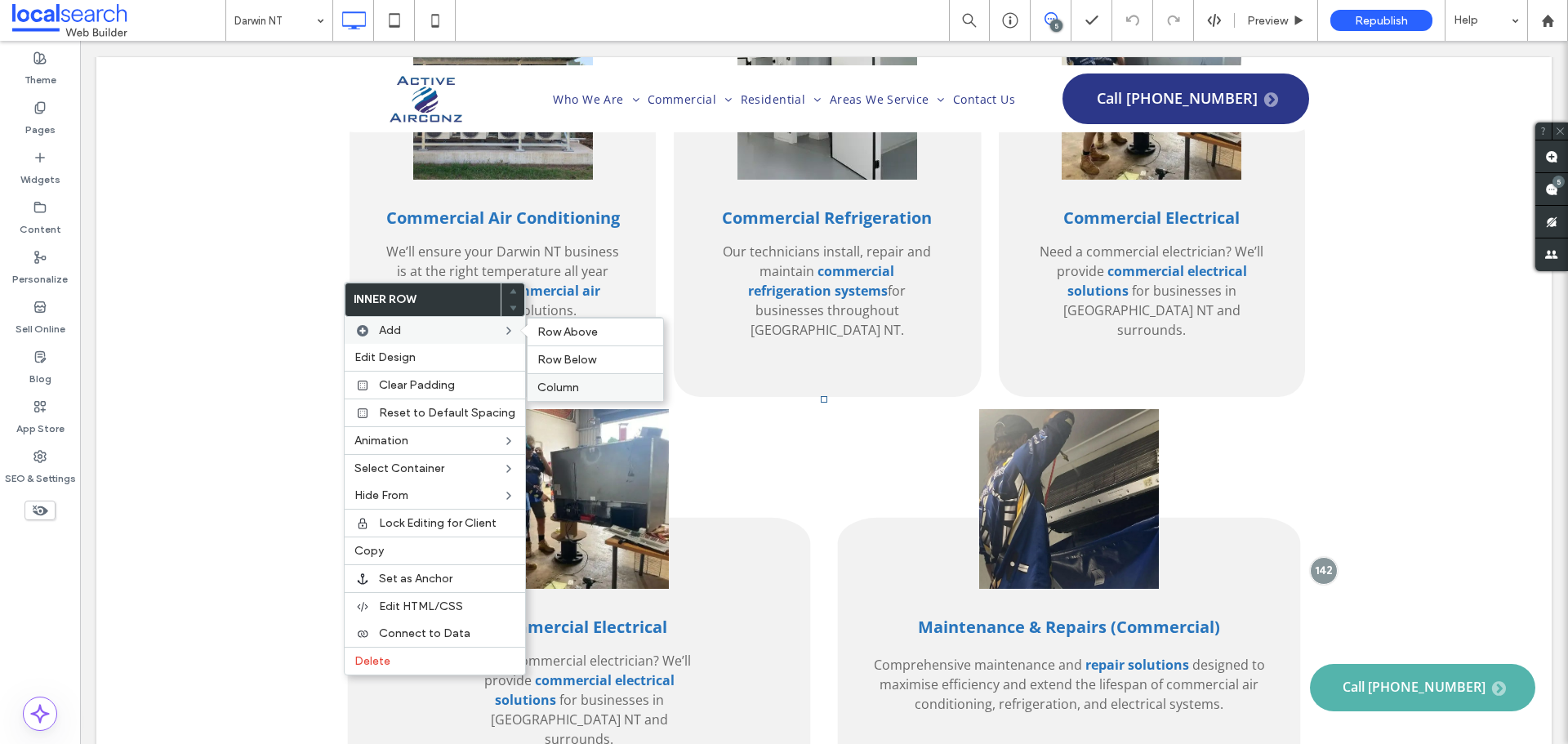
click at [570, 385] on span "Column" at bounding box center [557, 388] width 41 height 14
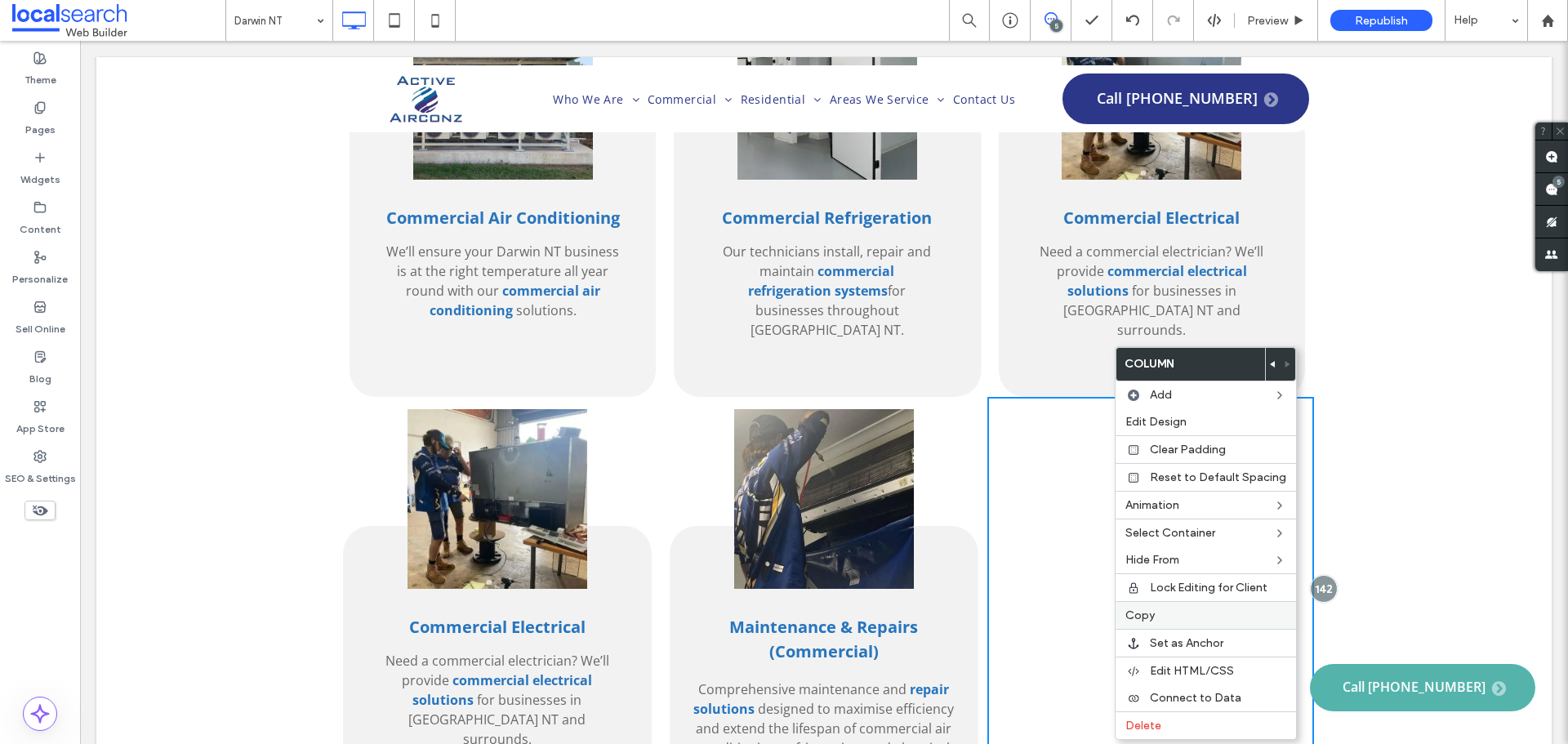
click at [1202, 611] on label "Copy" at bounding box center [1206, 615] width 161 height 14
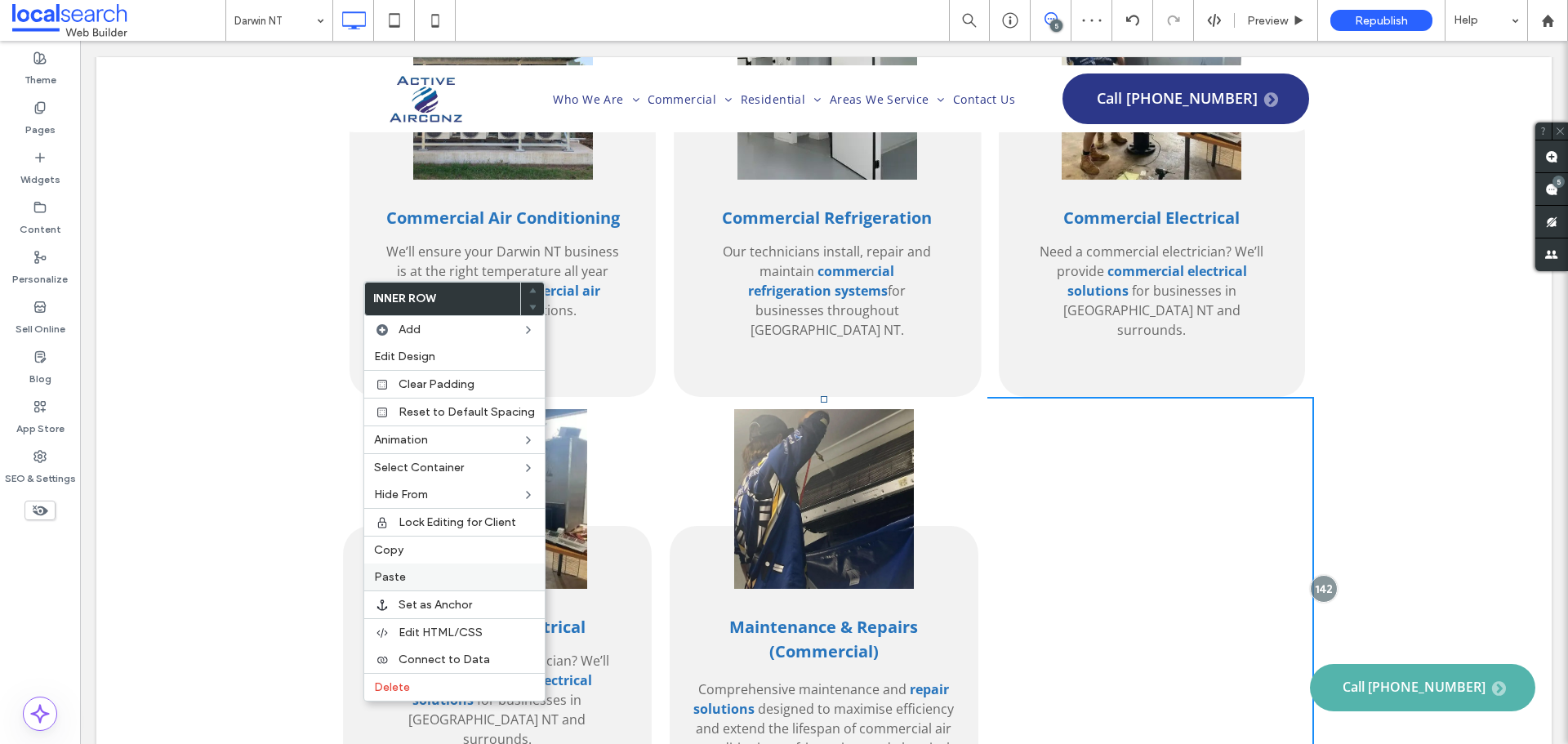
click at [413, 574] on label "Paste" at bounding box center [454, 577] width 161 height 14
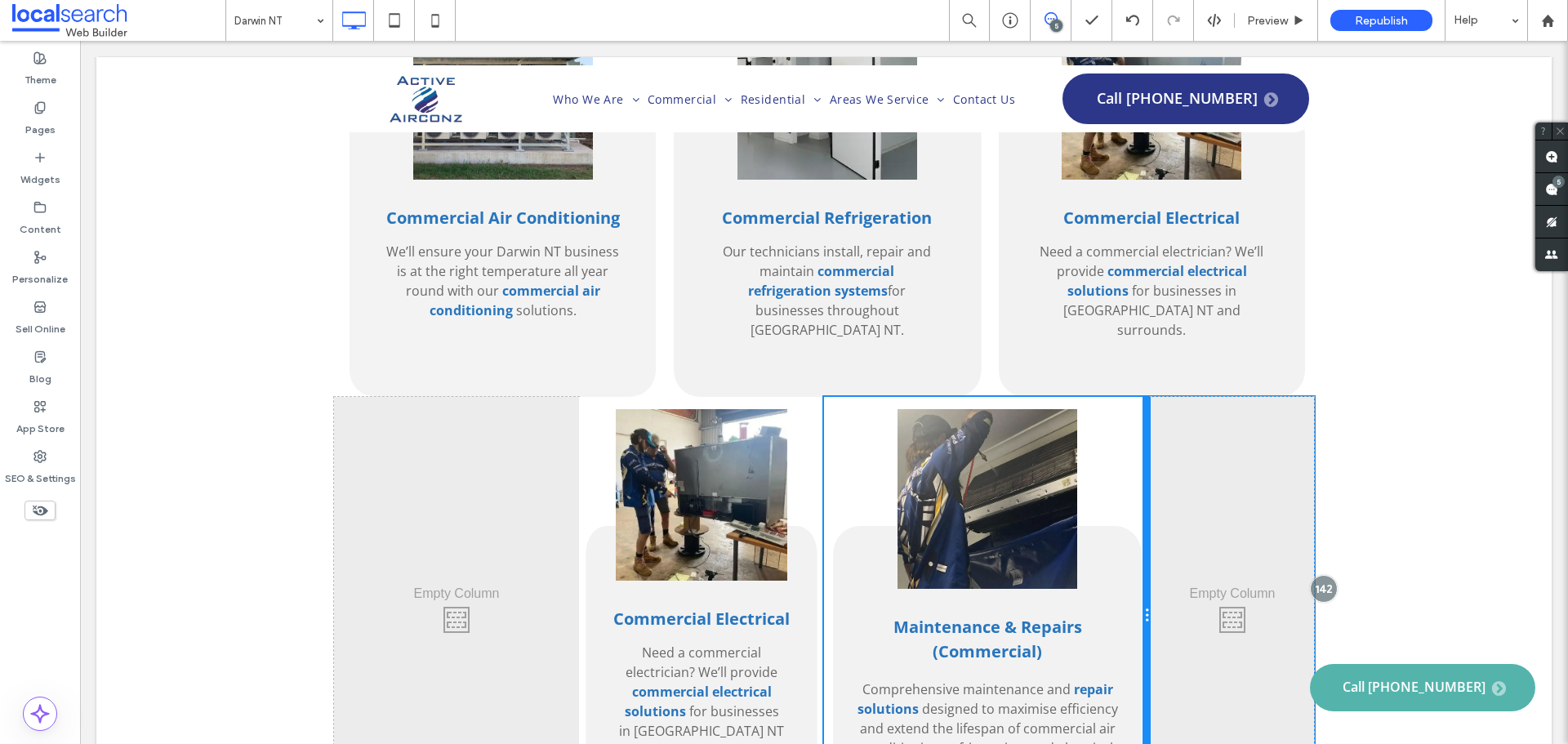
drag, startPoint x: 1060, startPoint y: 404, endPoint x: 1213, endPoint y: 451, distance: 160.1
click at [1132, 410] on div "Maintenance & Repairs (Commercial) Comprehensive maintenance and repair solutio…" at bounding box center [987, 616] width 327 height 437
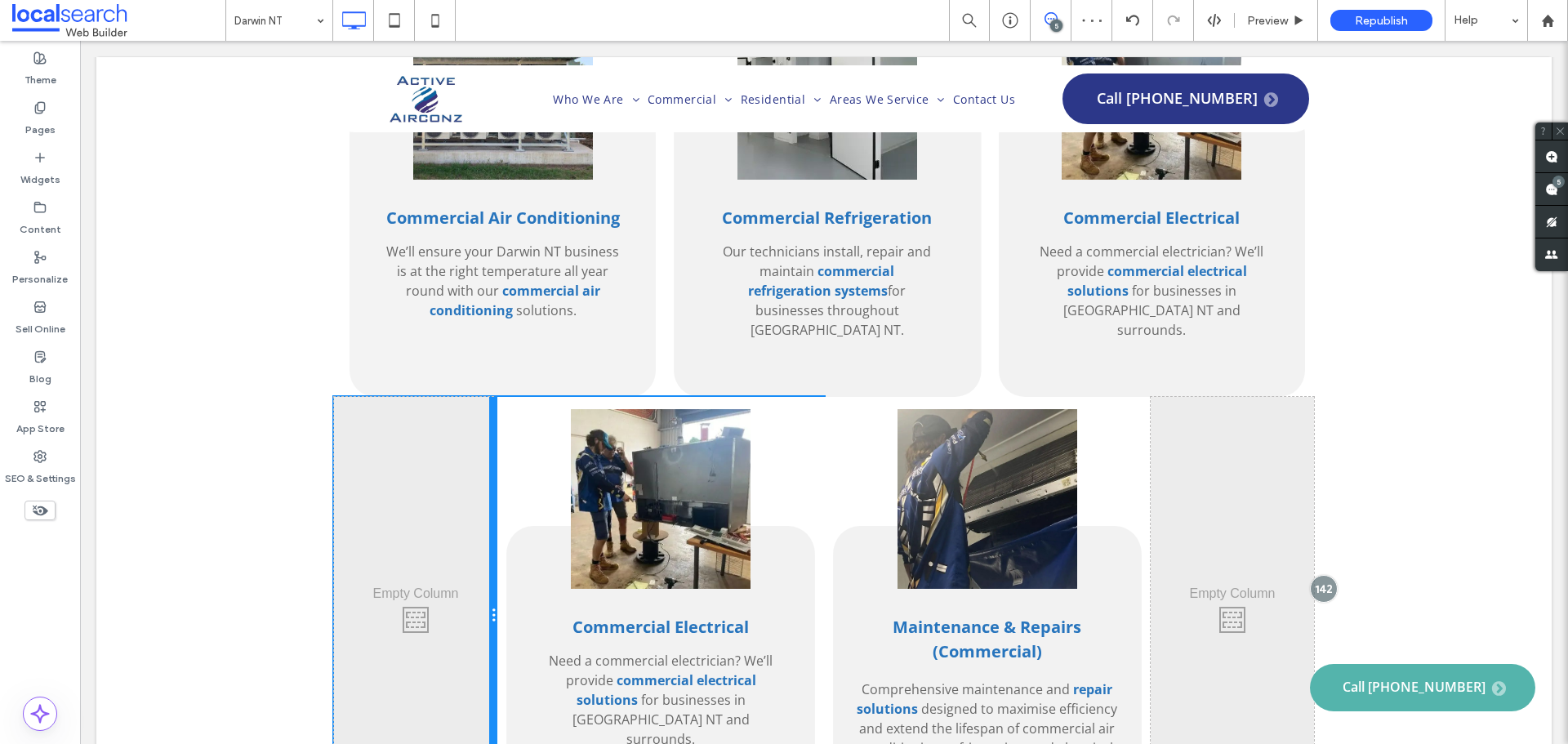
drag, startPoint x: 572, startPoint y: 459, endPoint x: 602, endPoint y: 486, distance: 40.4
click at [518, 445] on div "Click To Paste Click To Paste Commercial Electrical Need a commercial electrici…" at bounding box center [824, 616] width 979 height 437
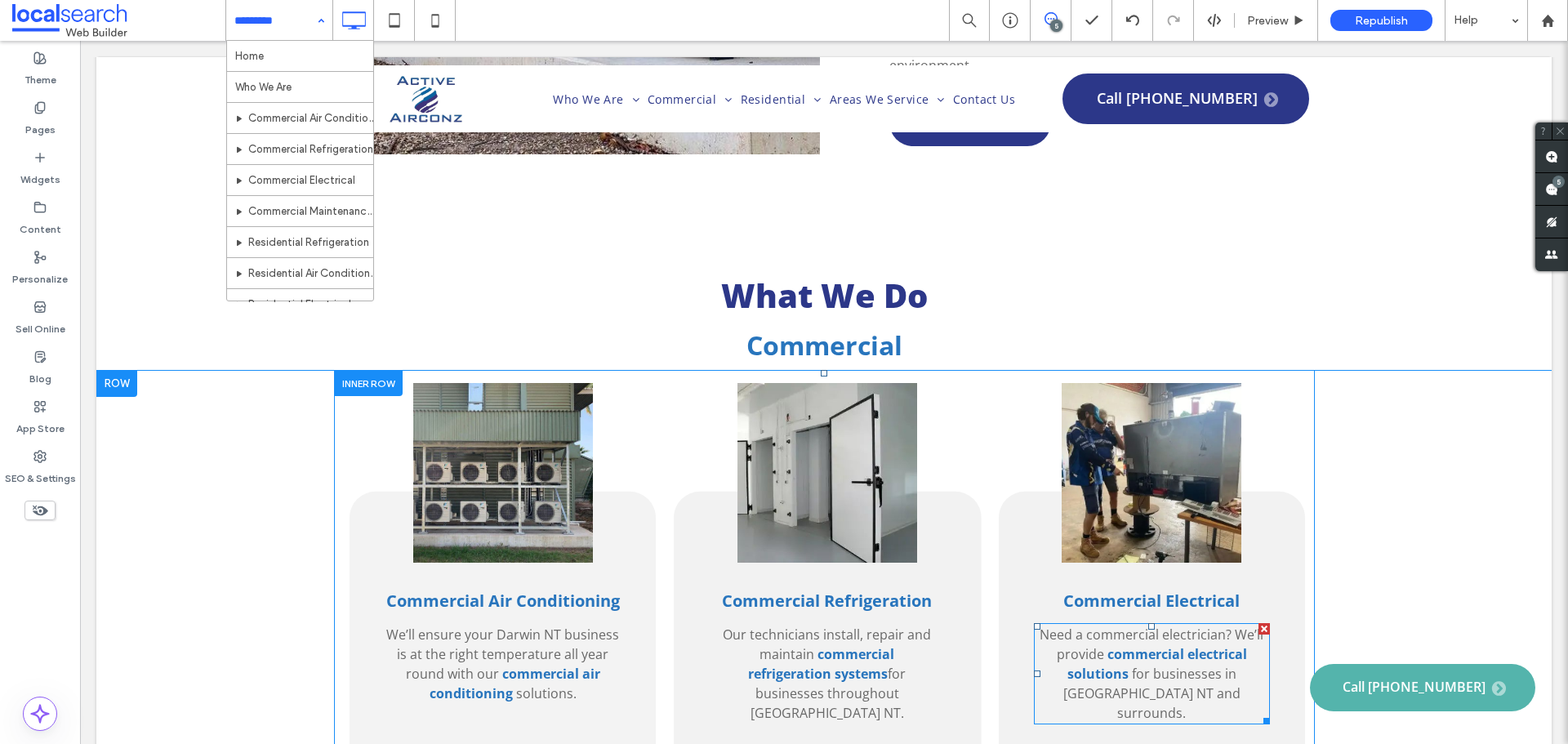
scroll to position [1994, 0]
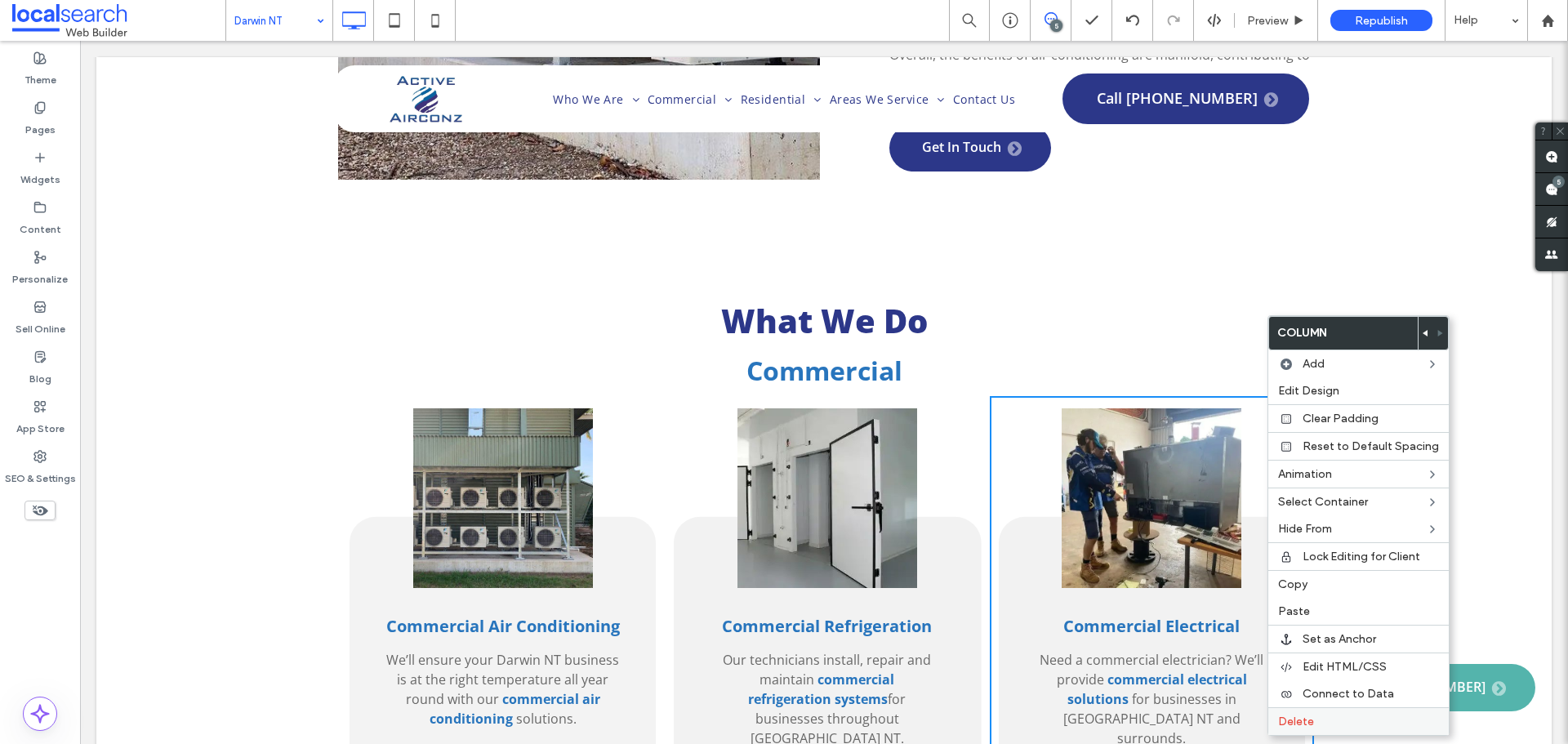
click at [1332, 716] on label "Delete" at bounding box center [1358, 721] width 161 height 14
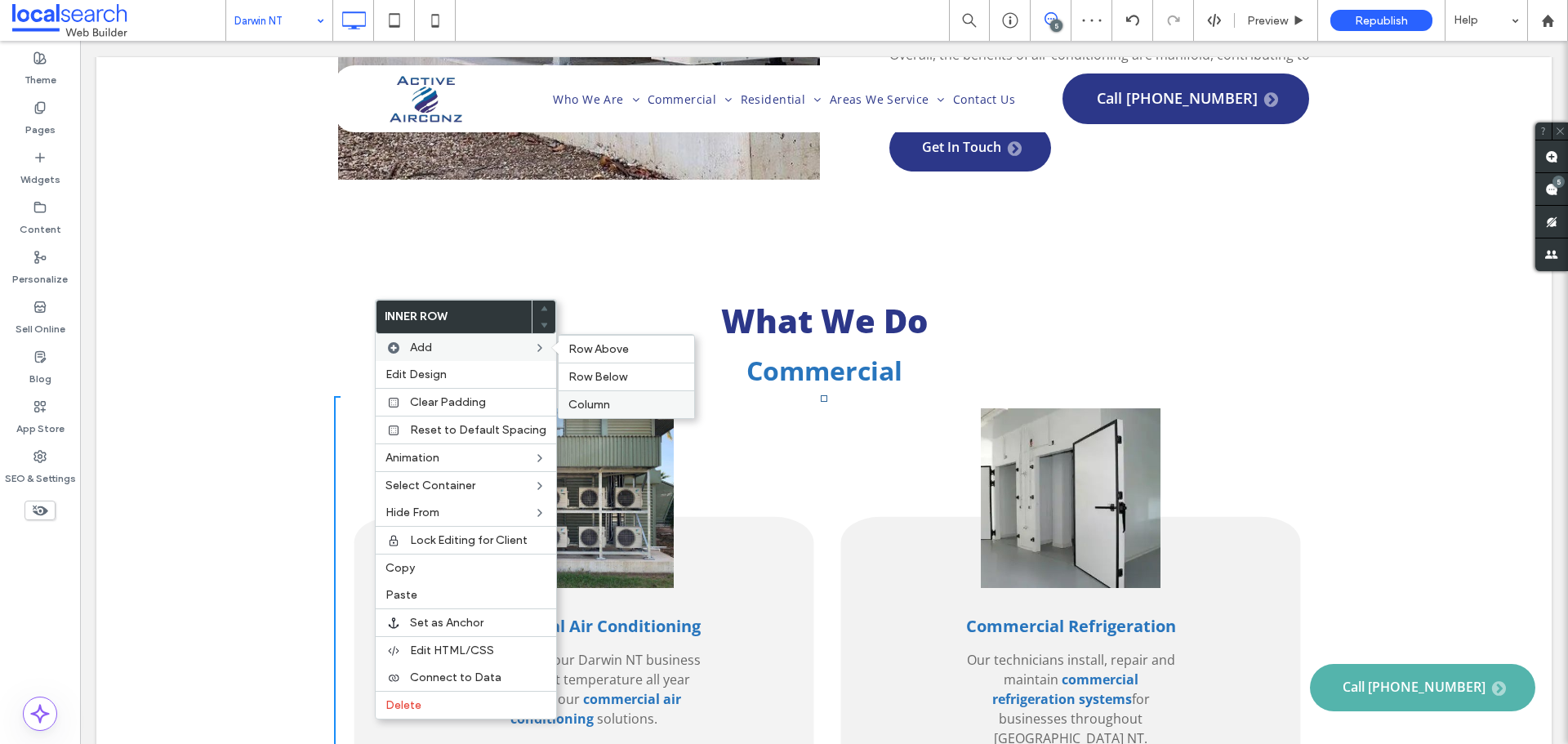
click at [610, 403] on label "Column" at bounding box center [626, 405] width 116 height 14
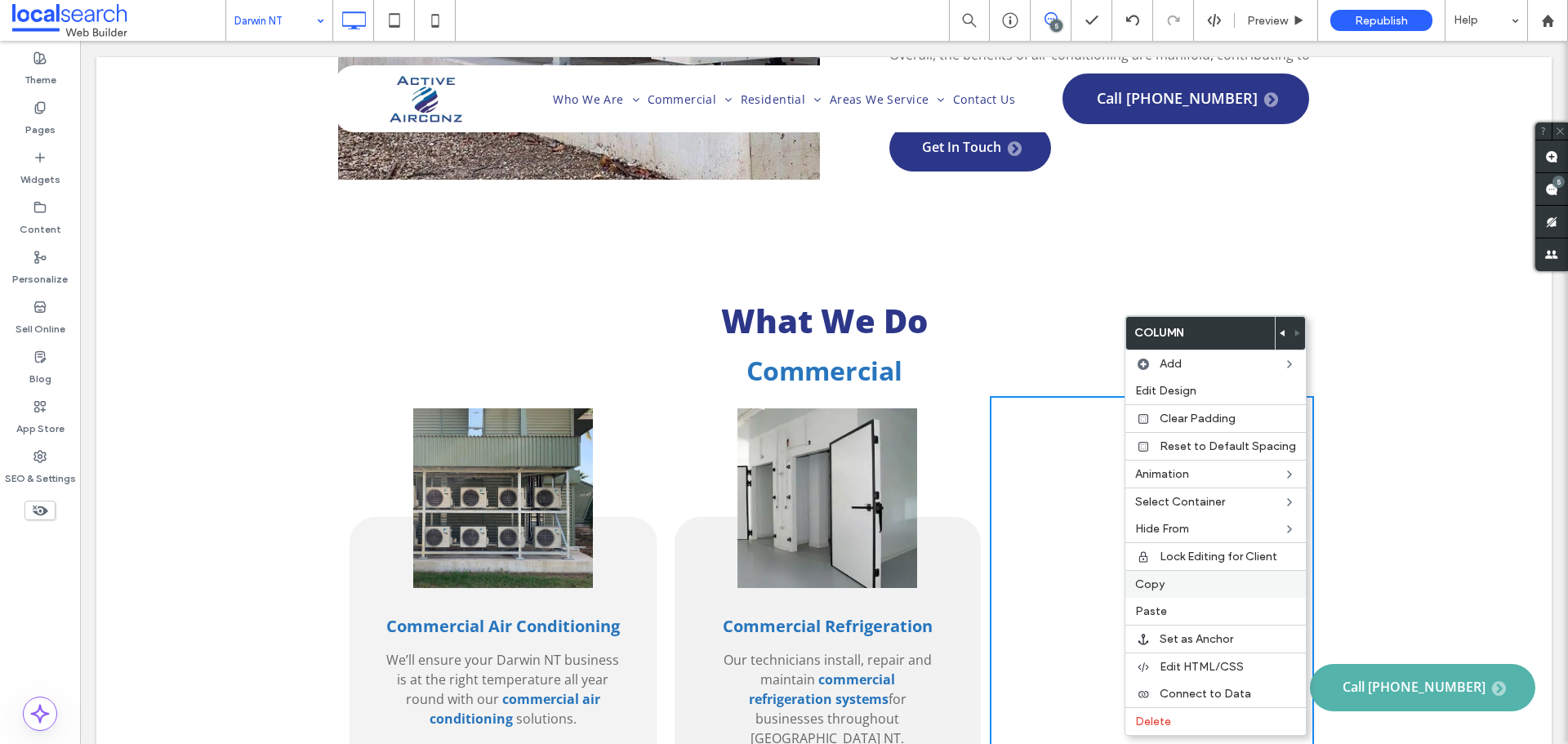
click at [1165, 592] on div "Copy" at bounding box center [1216, 584] width 181 height 28
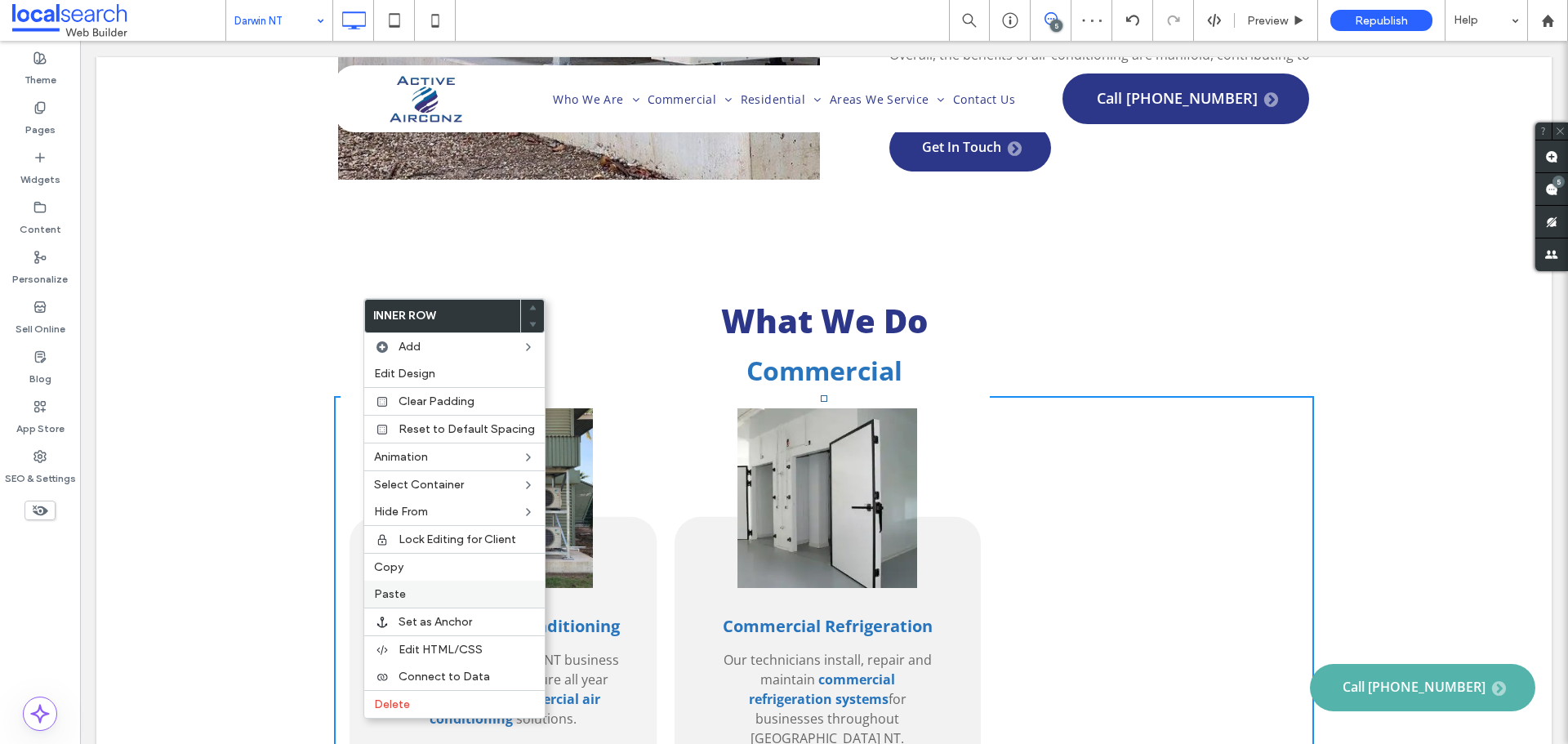
click at [392, 598] on span "Paste" at bounding box center [390, 594] width 32 height 14
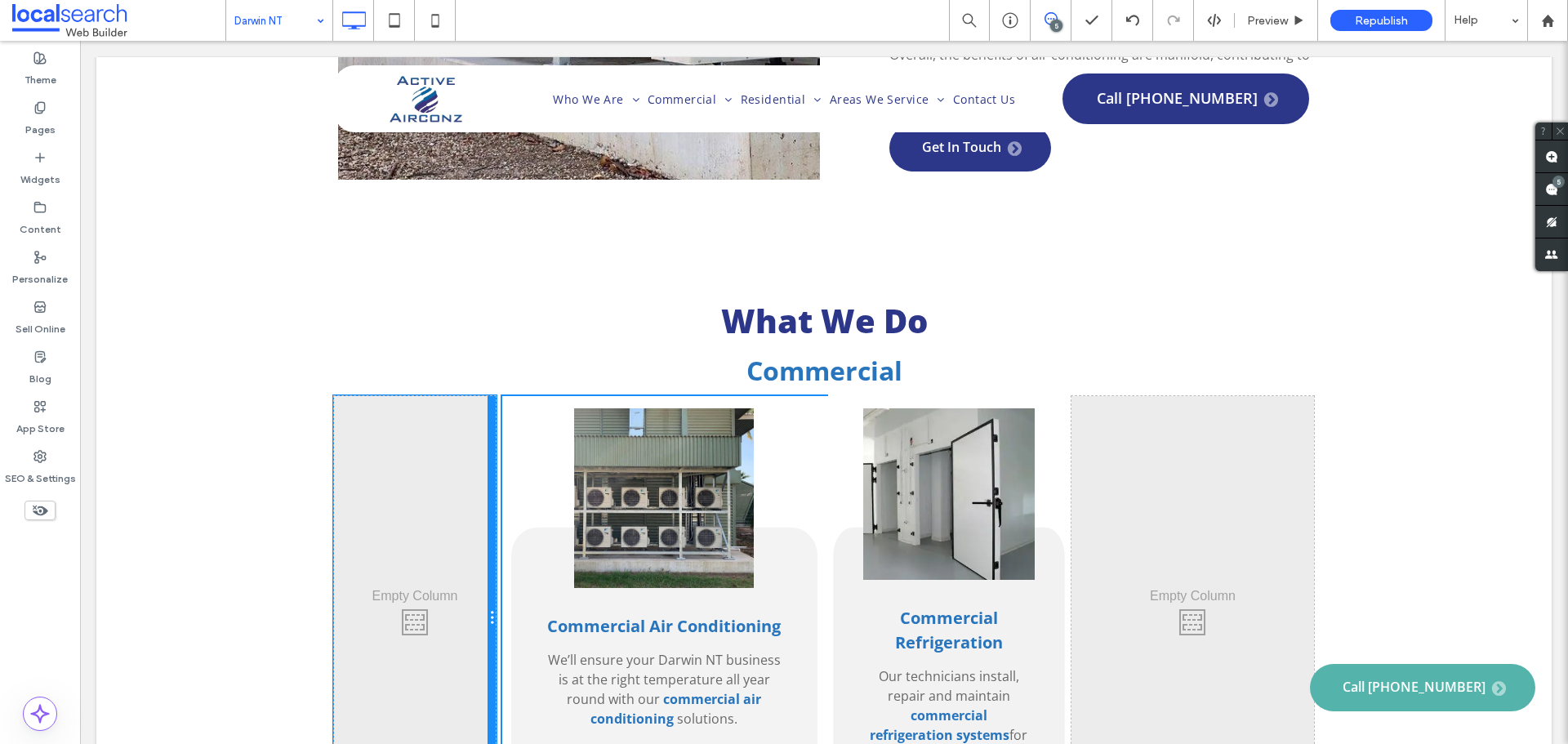
drag, startPoint x: 567, startPoint y: 491, endPoint x: 514, endPoint y: 480, distance: 54.1
click at [514, 480] on div "Click To Paste Click To Paste Commercial Air Conditioning We’ll ensure your Dar…" at bounding box center [824, 618] width 979 height 445
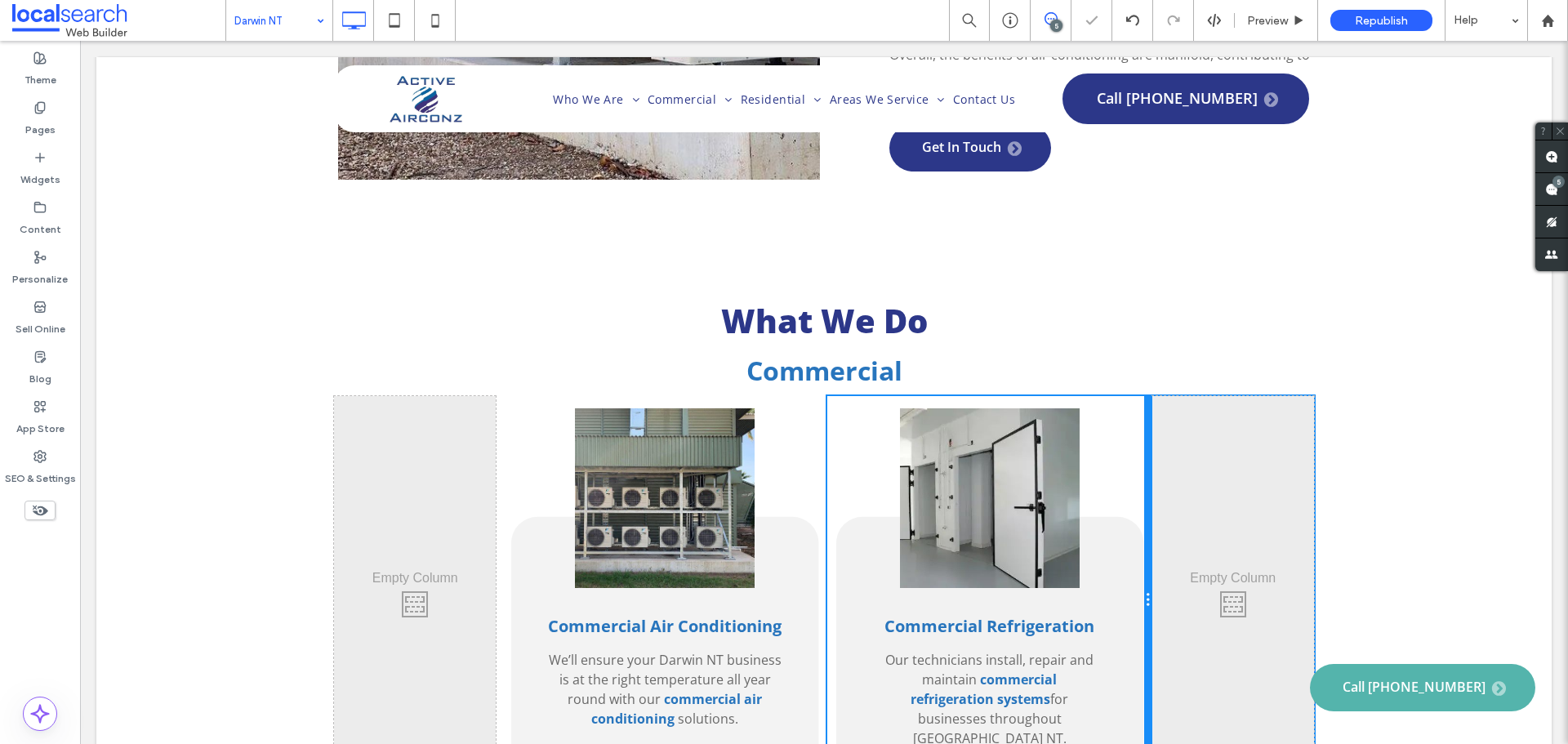
drag, startPoint x: 1061, startPoint y: 481, endPoint x: 1202, endPoint y: 535, distance: 151.0
click at [1121, 494] on div "Commercial Refrigeration Our technicians install, repair and maintain commercia…" at bounding box center [990, 600] width 325 height 409
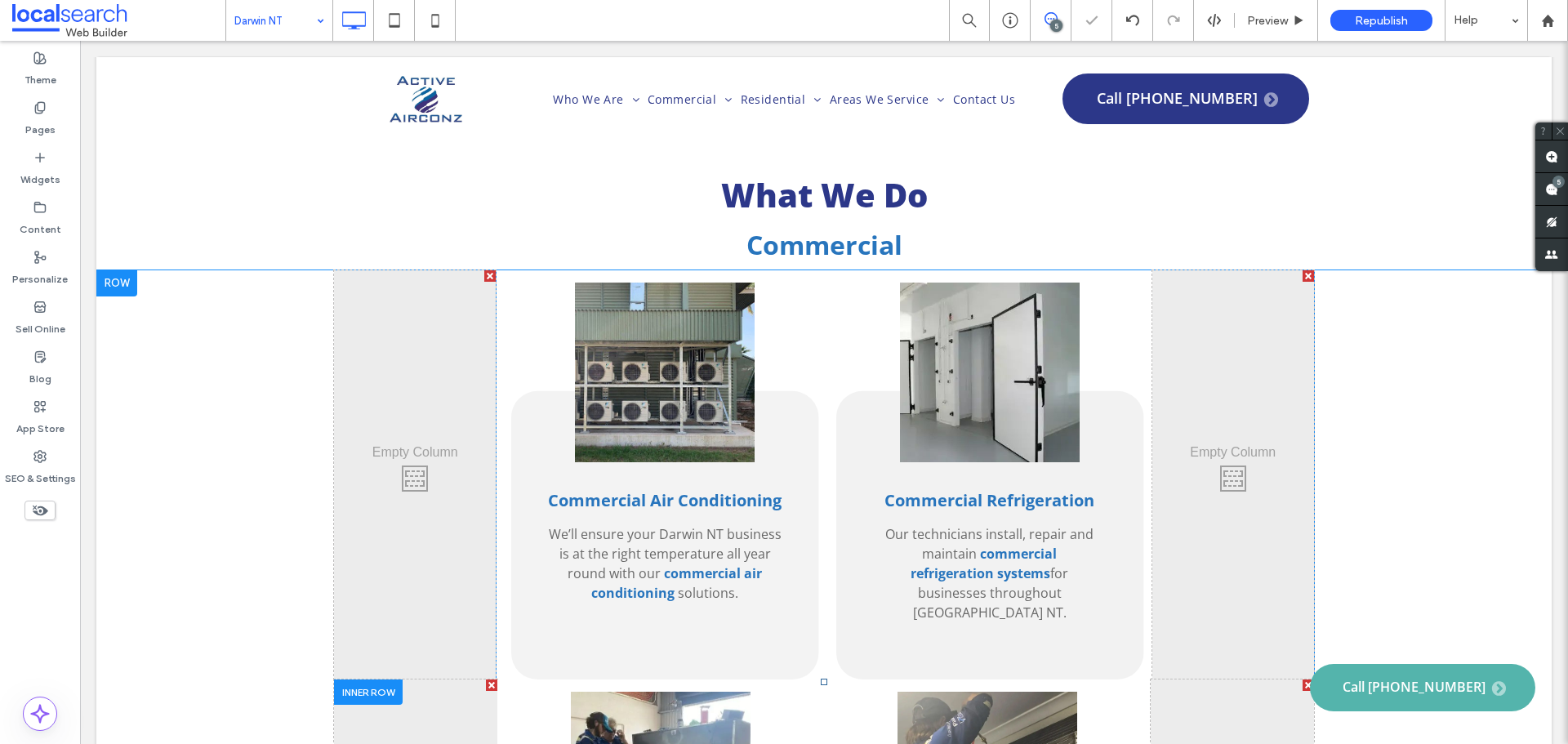
scroll to position [2075, 0]
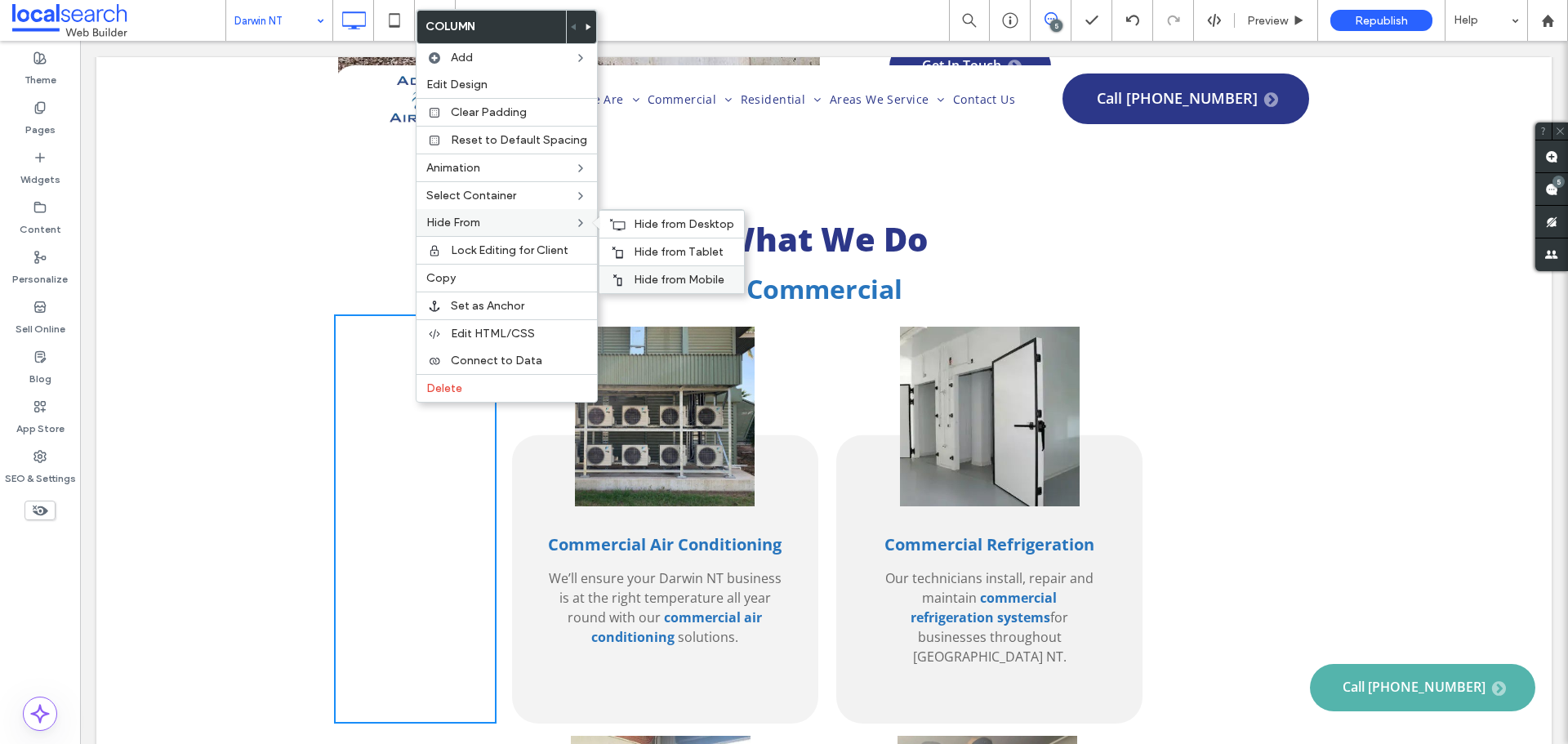
click at [645, 278] on span "Hide from Mobile" at bounding box center [678, 280] width 90 height 14
click at [1234, 329] on div "Click To Paste Click To Paste" at bounding box center [1233, 519] width 162 height 409
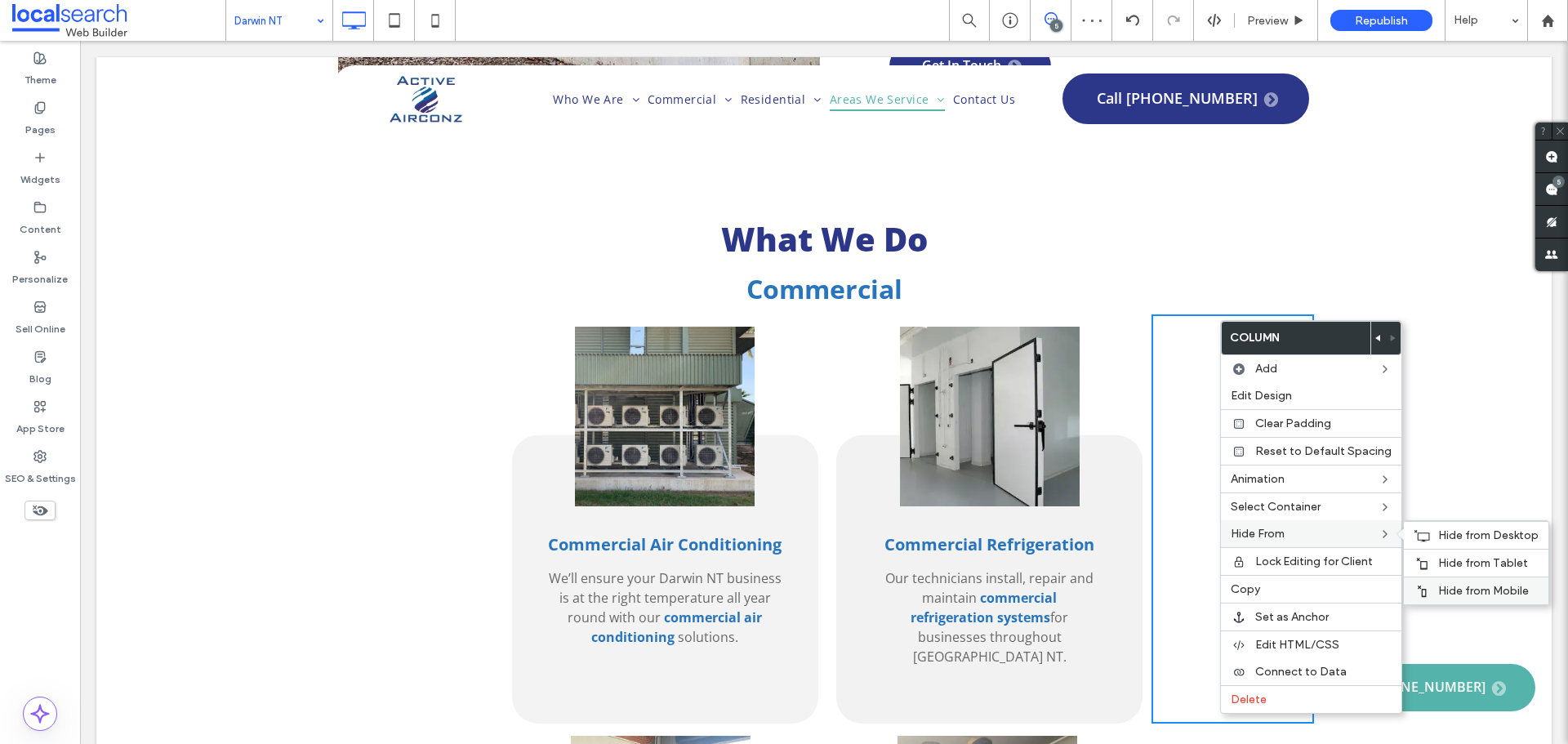
click at [1438, 590] on span "Hide from Mobile" at bounding box center [1483, 590] width 90 height 14
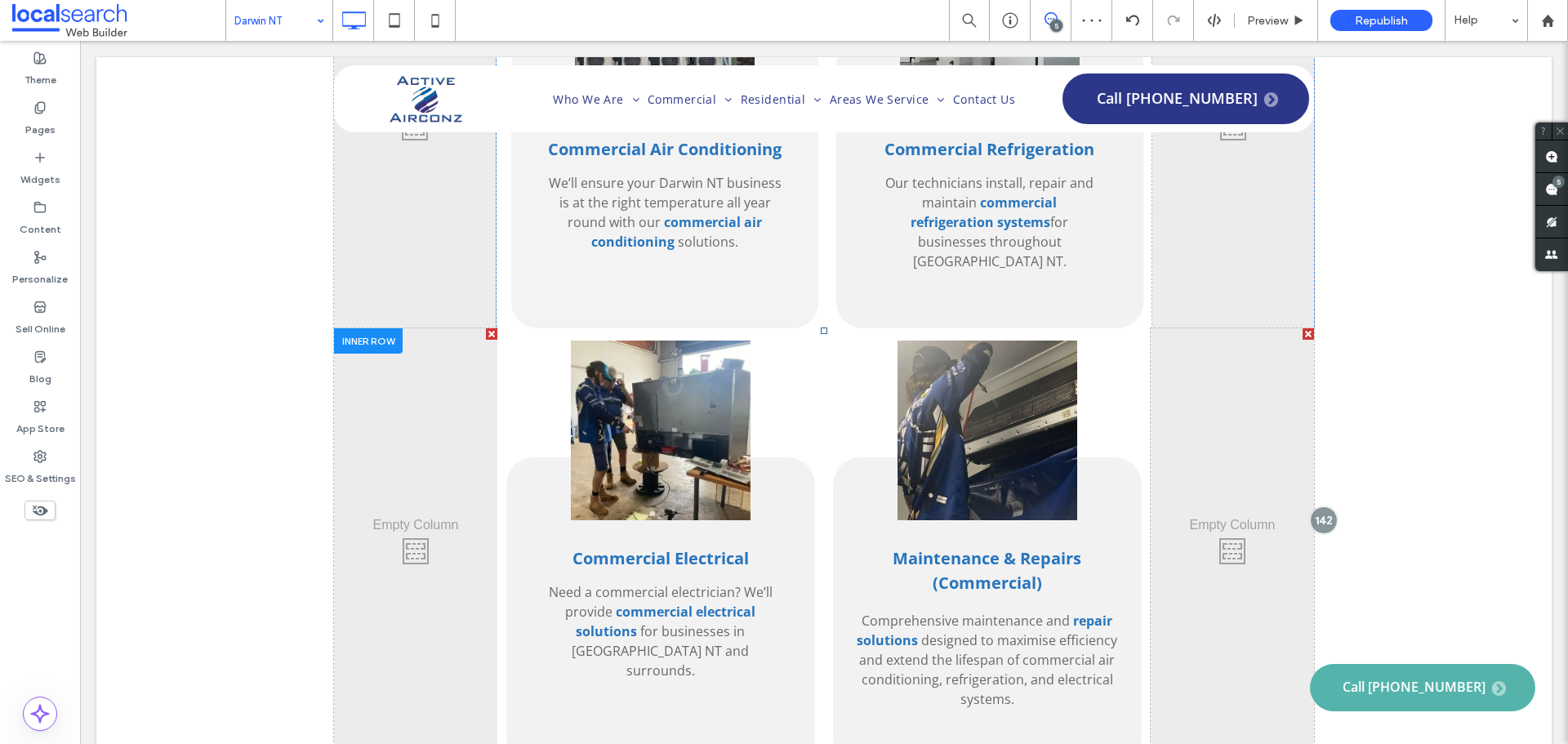
scroll to position [2484, 0]
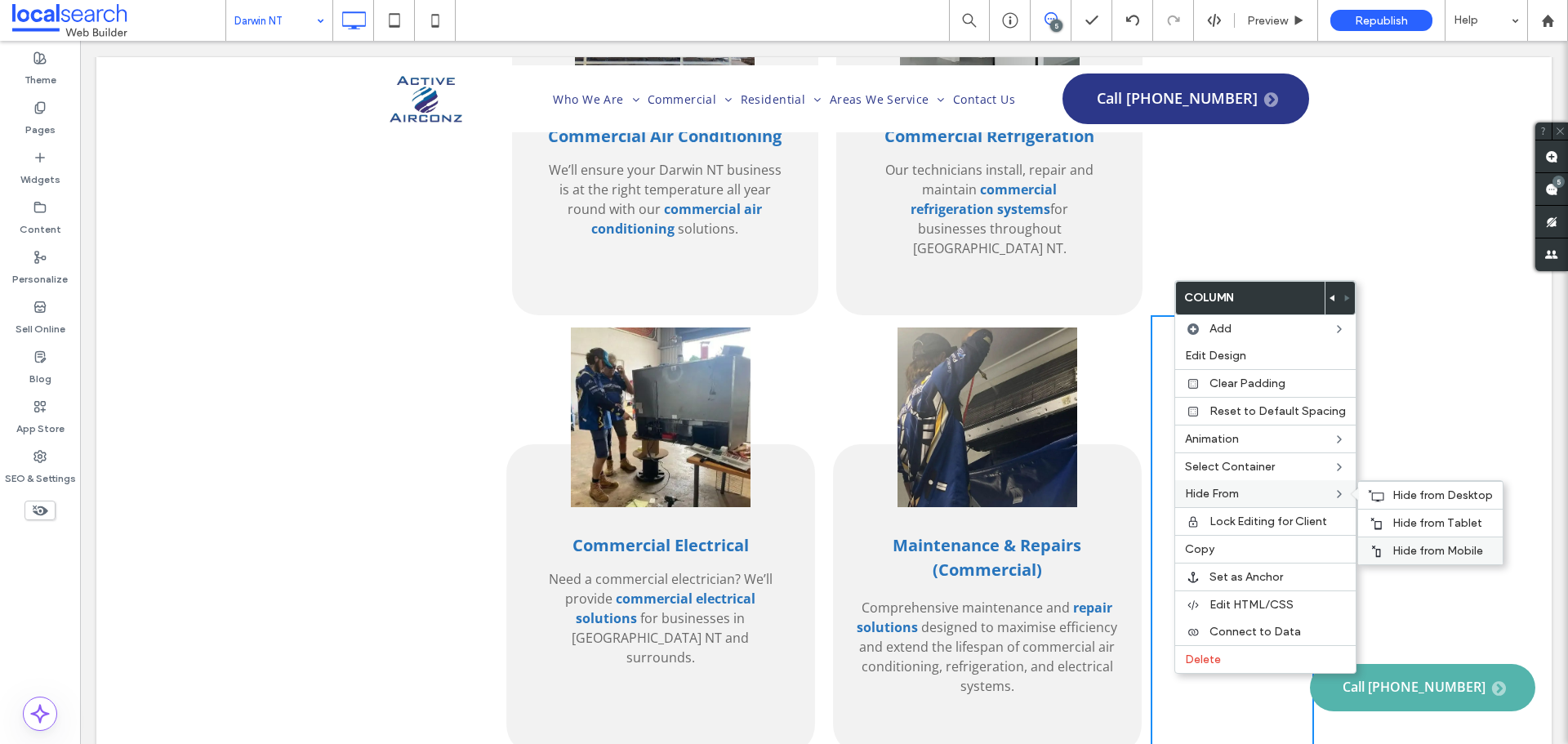
click at [1435, 545] on span "Hide from Mobile" at bounding box center [1437, 551] width 90 height 14
click at [269, 395] on div "Click To Paste Click To Paste Commercial Air Conditioning We’ll ensure your Dar…" at bounding box center [823, 378] width 1455 height 945
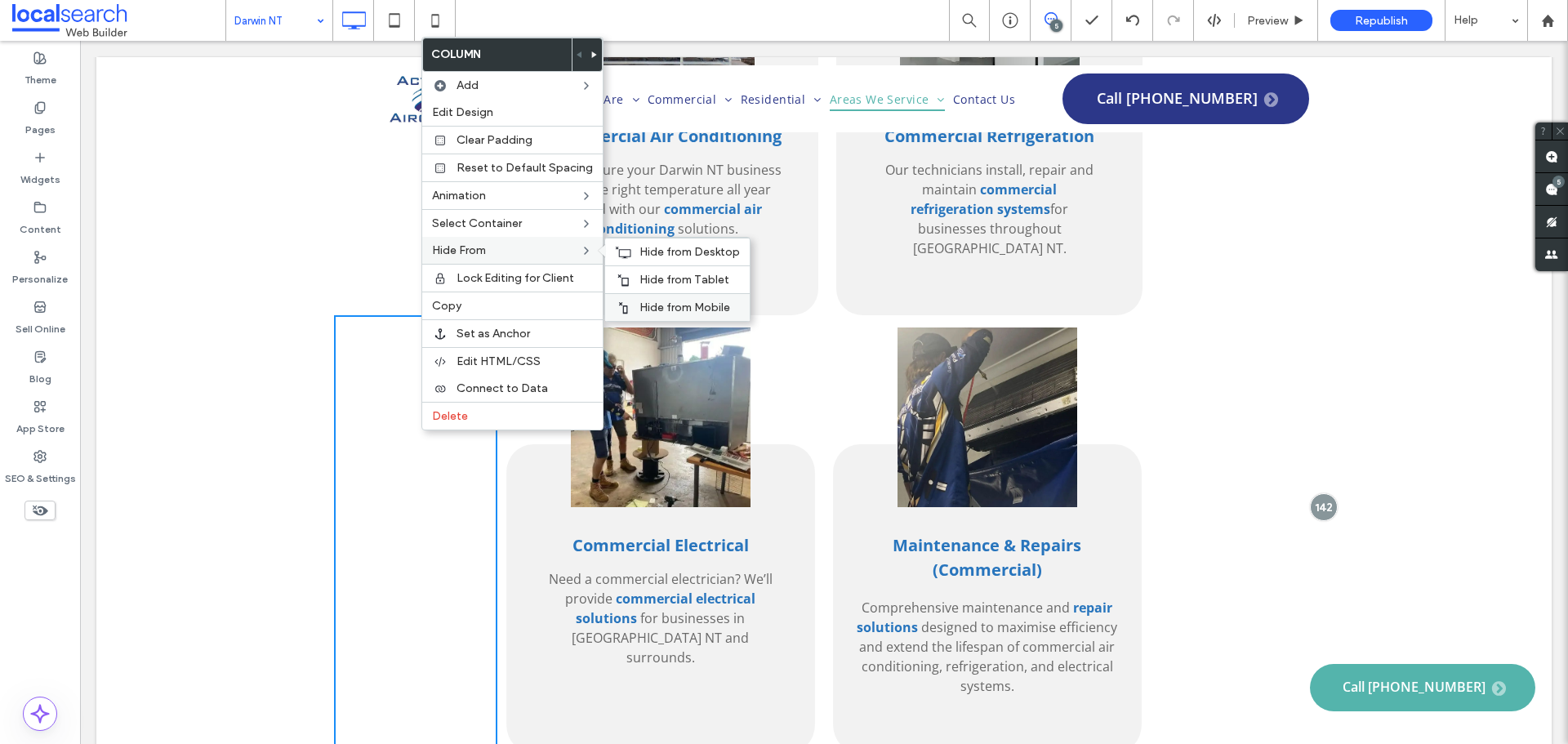
click at [665, 308] on span "Hide from Mobile" at bounding box center [684, 307] width 90 height 14
click at [266, 328] on div "Click To Paste Click To Paste Commercial Air Conditioning We’ll ensure your Dar…" at bounding box center [823, 378] width 1455 height 945
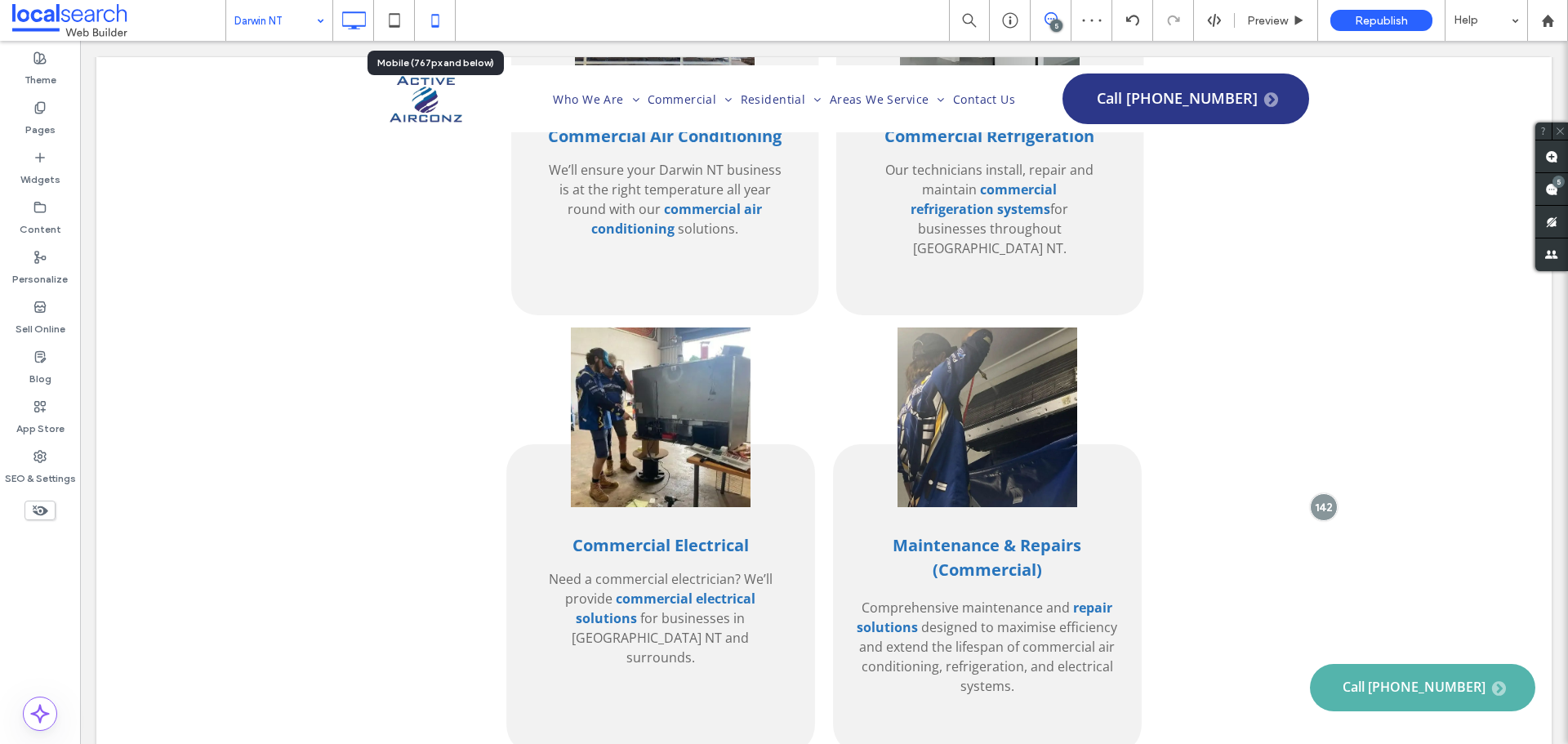
click at [423, 22] on icon at bounding box center [435, 20] width 33 height 33
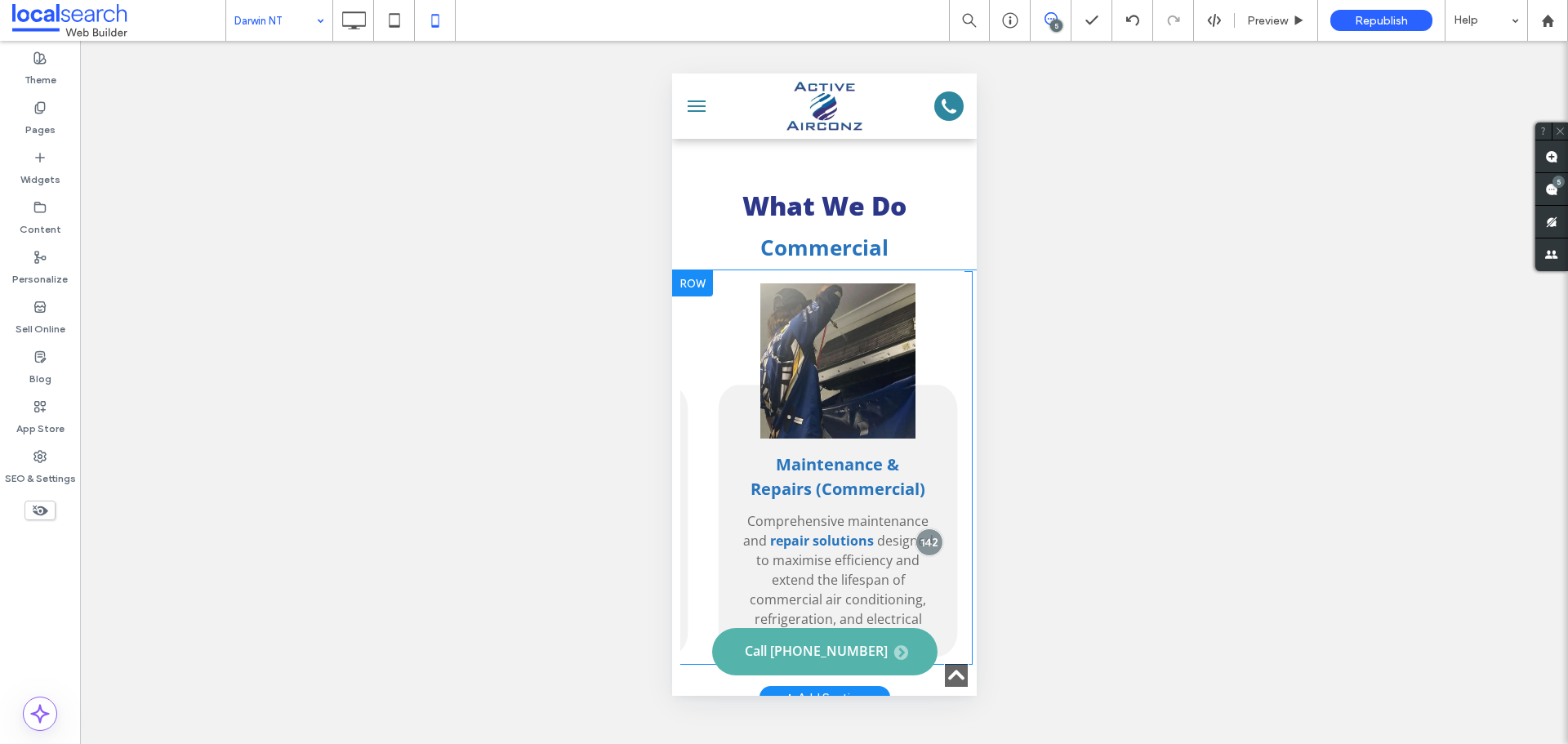
scroll to position [3022, 0]
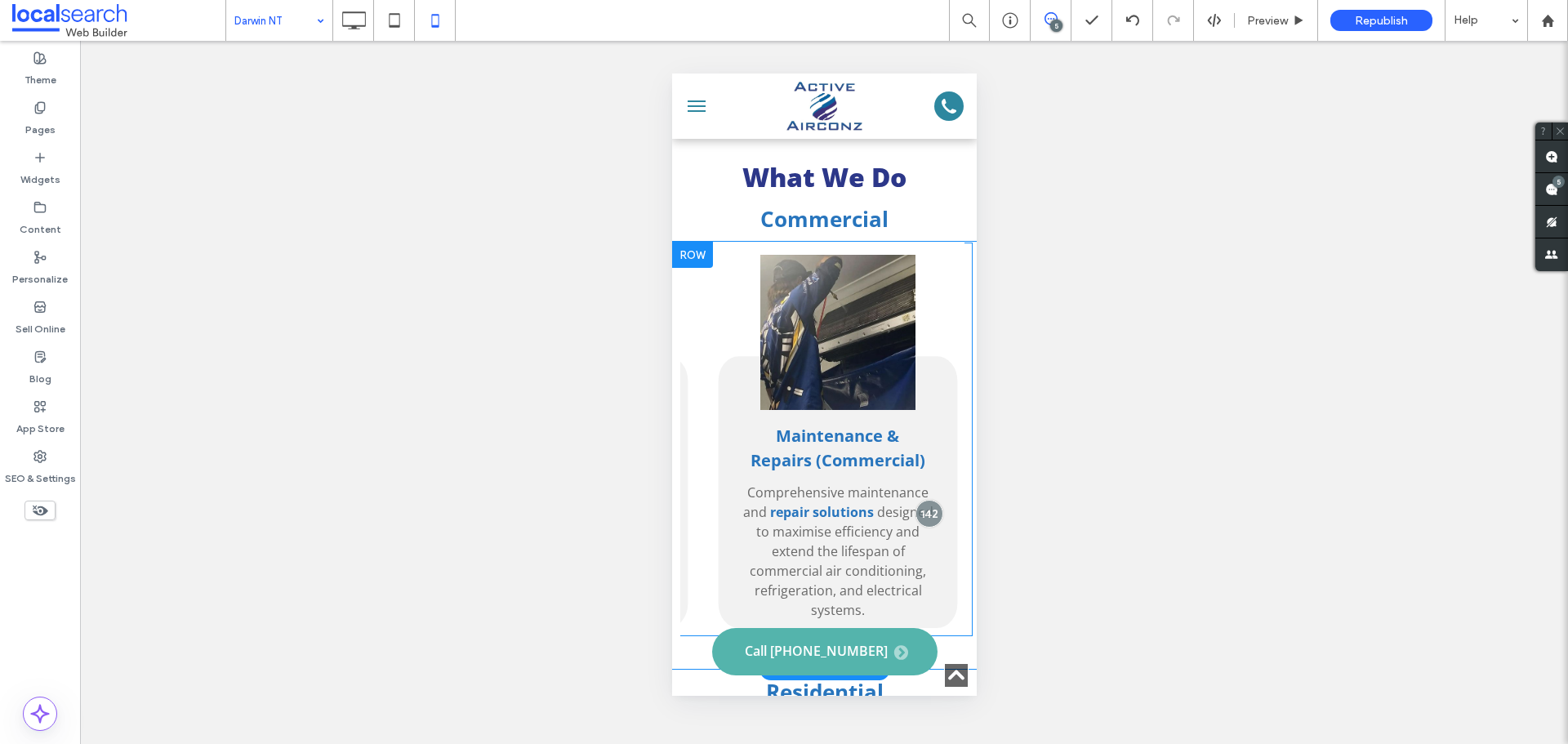
click at [710, 397] on div "Maintenance & Repairs (Commercial) Comprehensive maintenance and repair solutio…" at bounding box center [837, 435] width 253 height 385
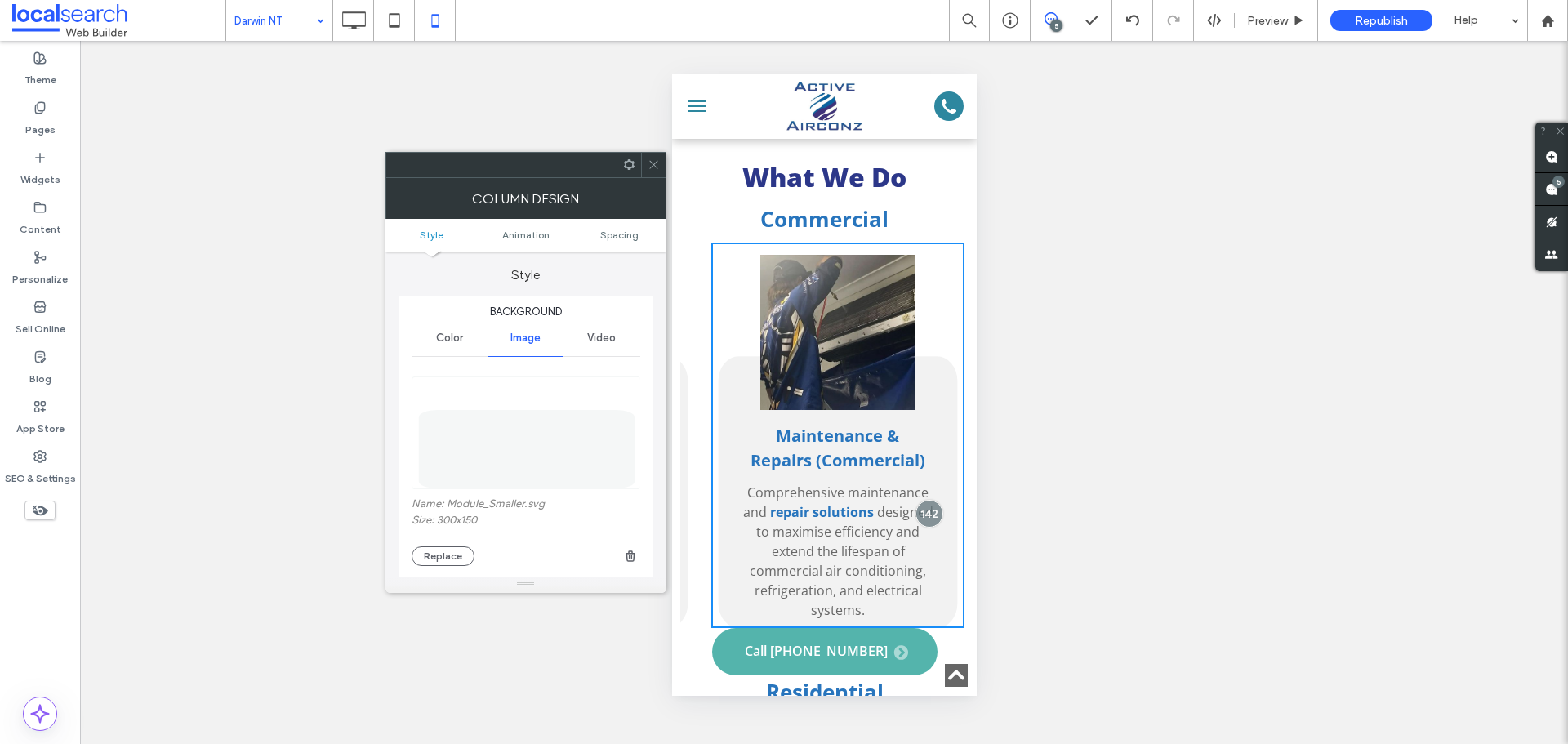
scroll to position [0, 529]
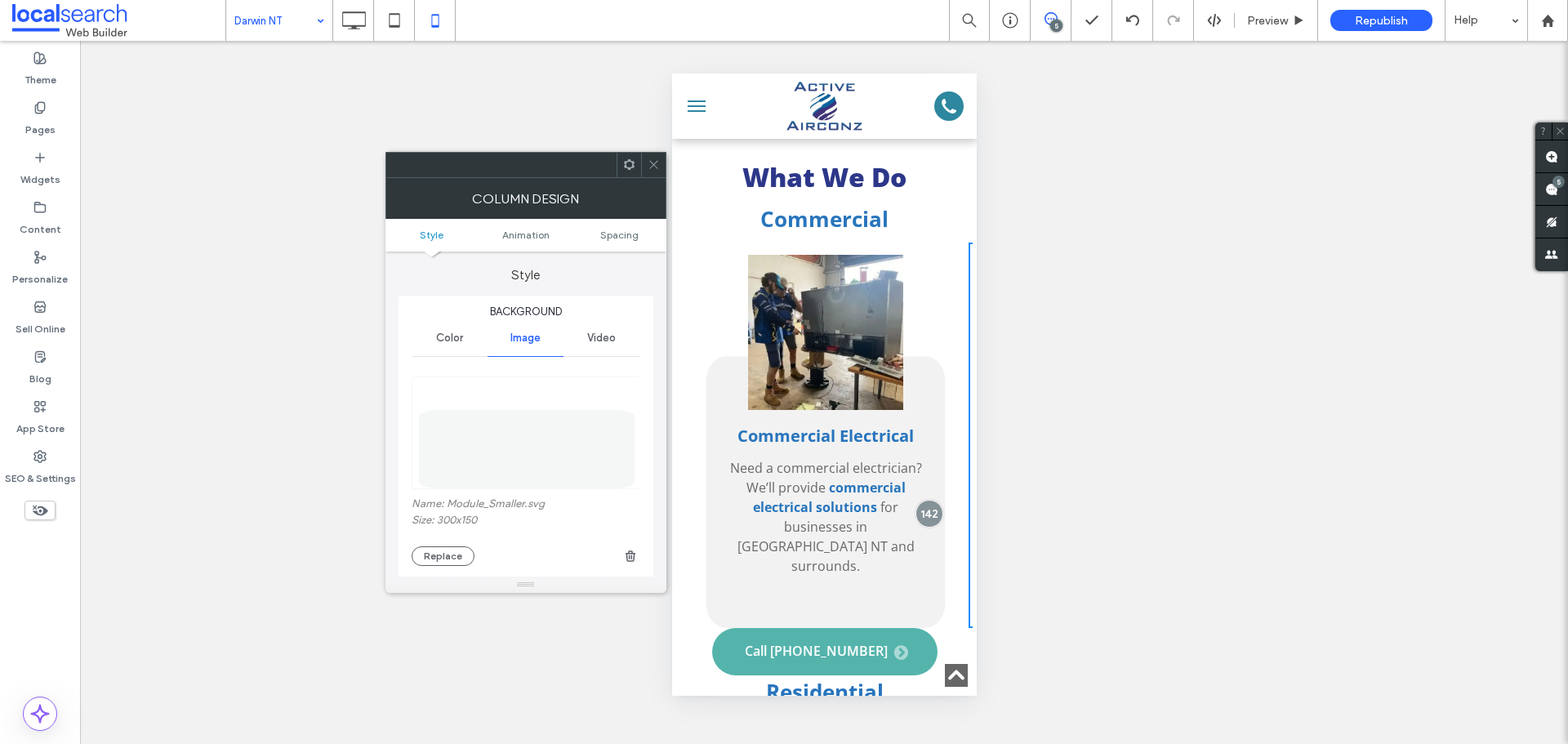
click at [653, 166] on icon at bounding box center [654, 165] width 13 height 13
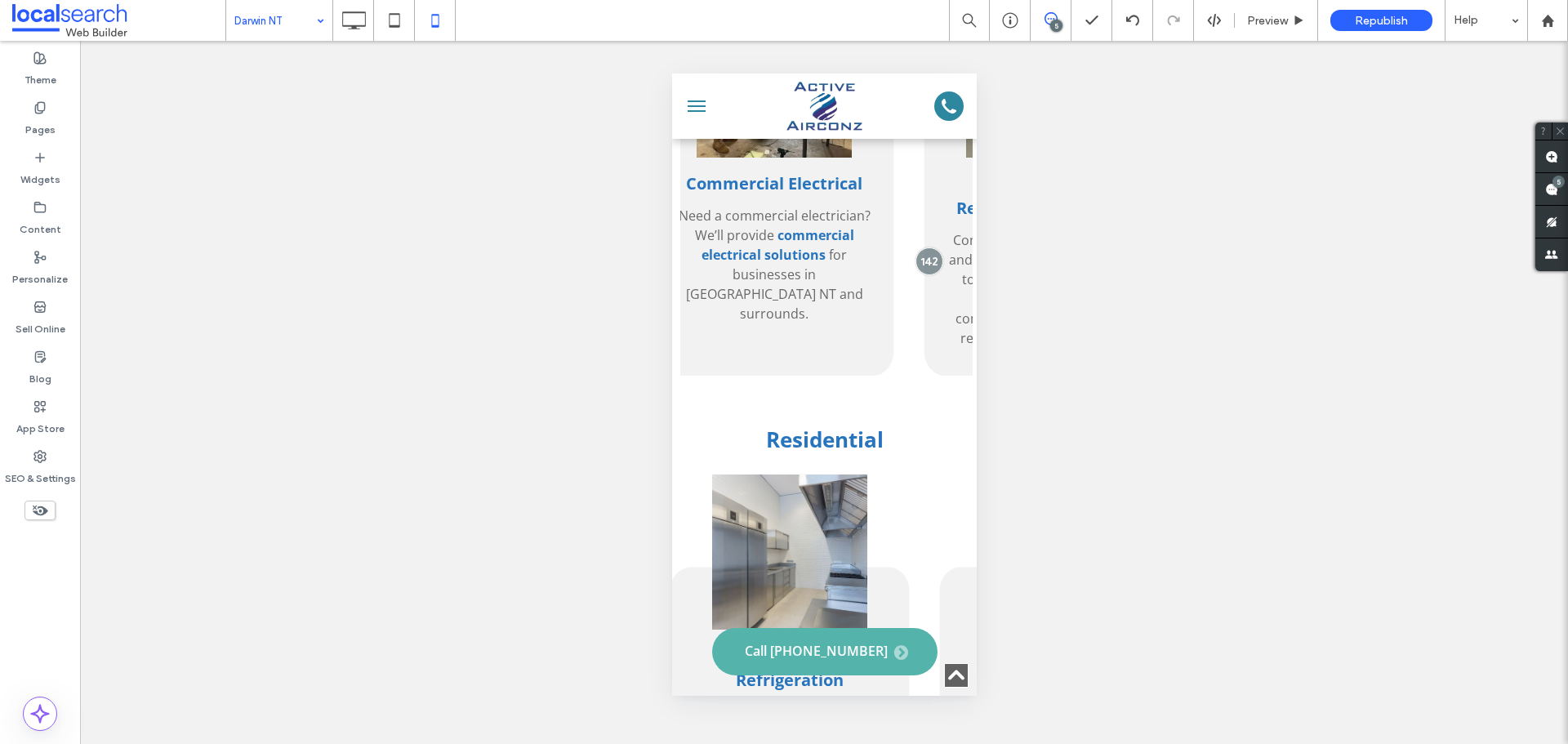
scroll to position [3267, 0]
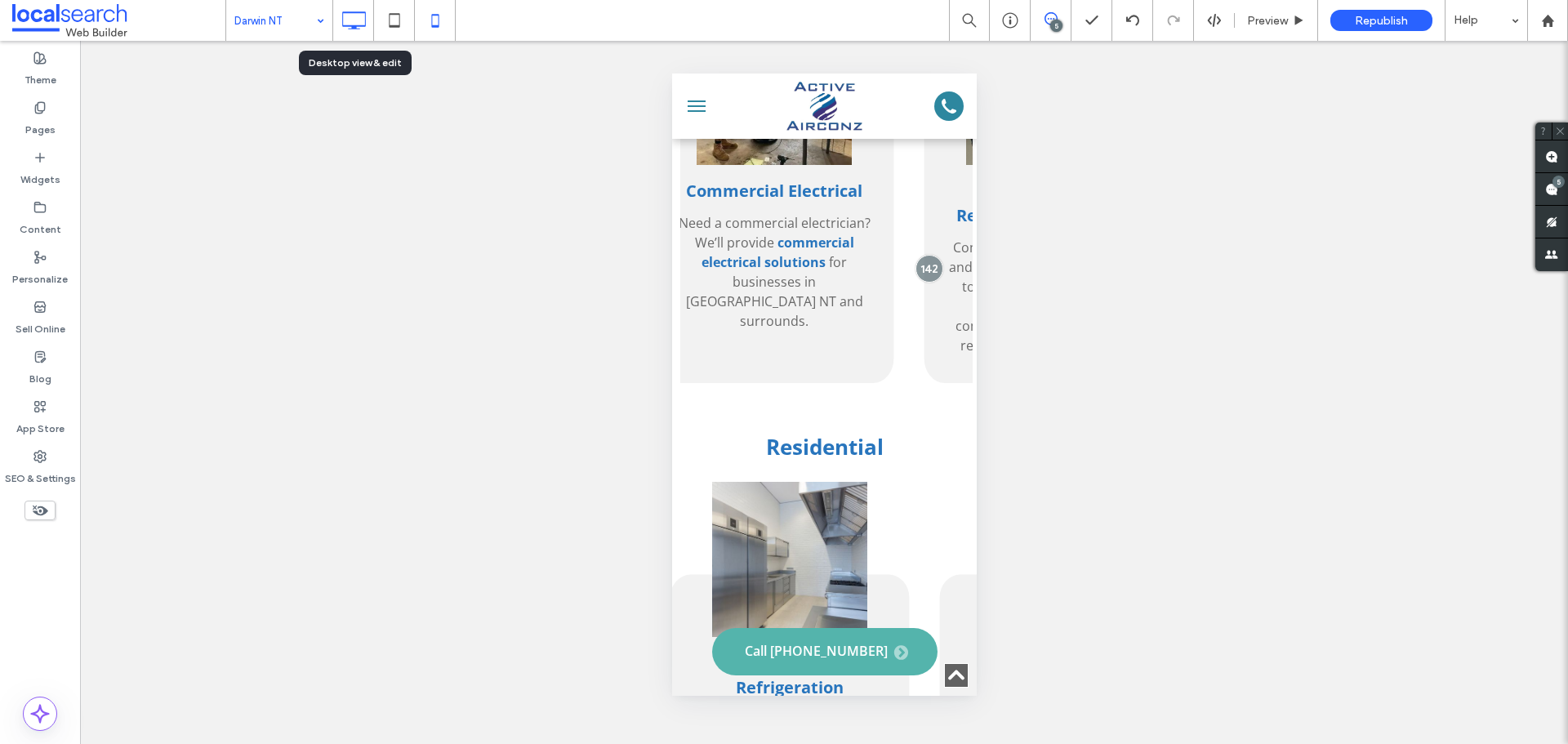
click at [359, 19] on icon at bounding box center [353, 20] width 33 height 33
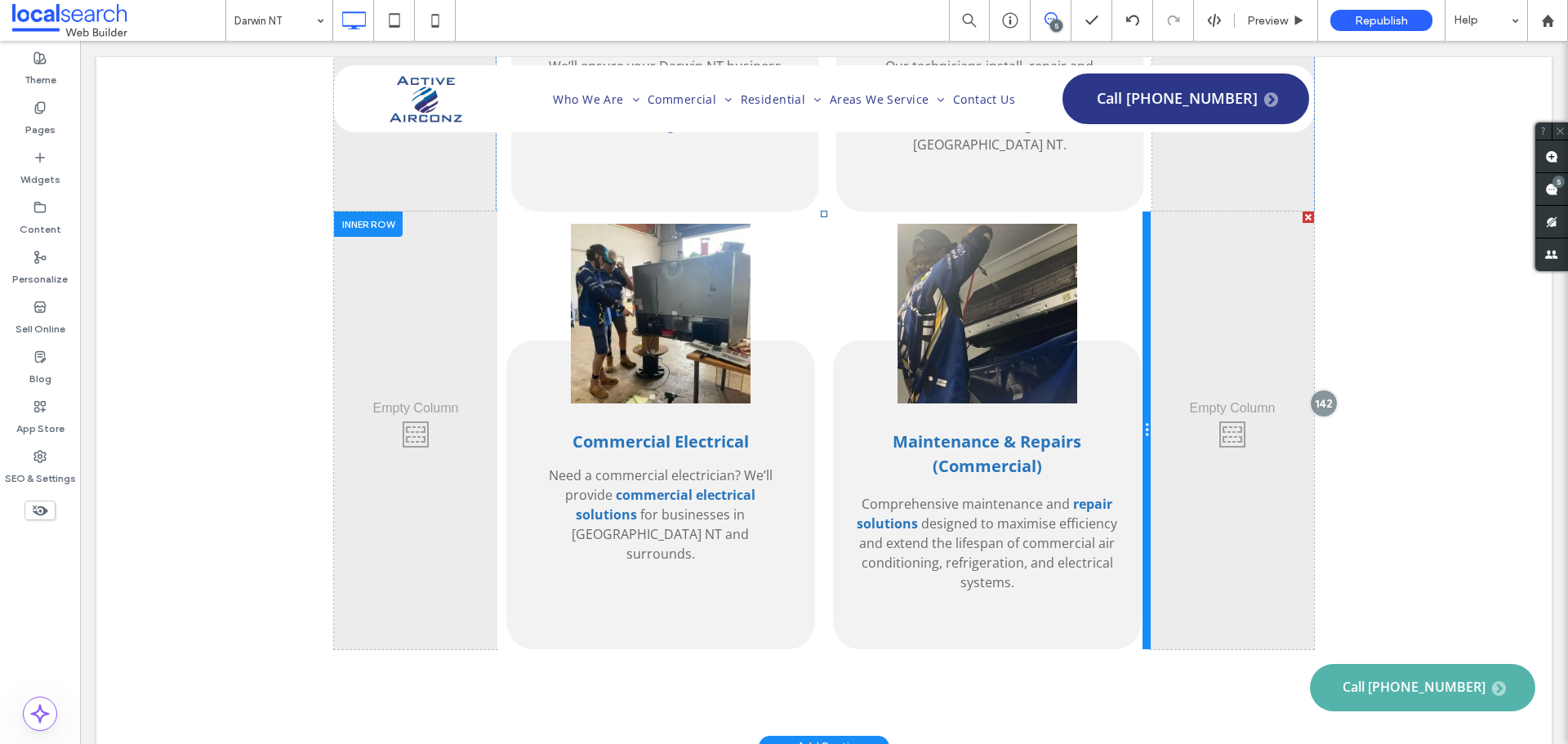
scroll to position [2614, 0]
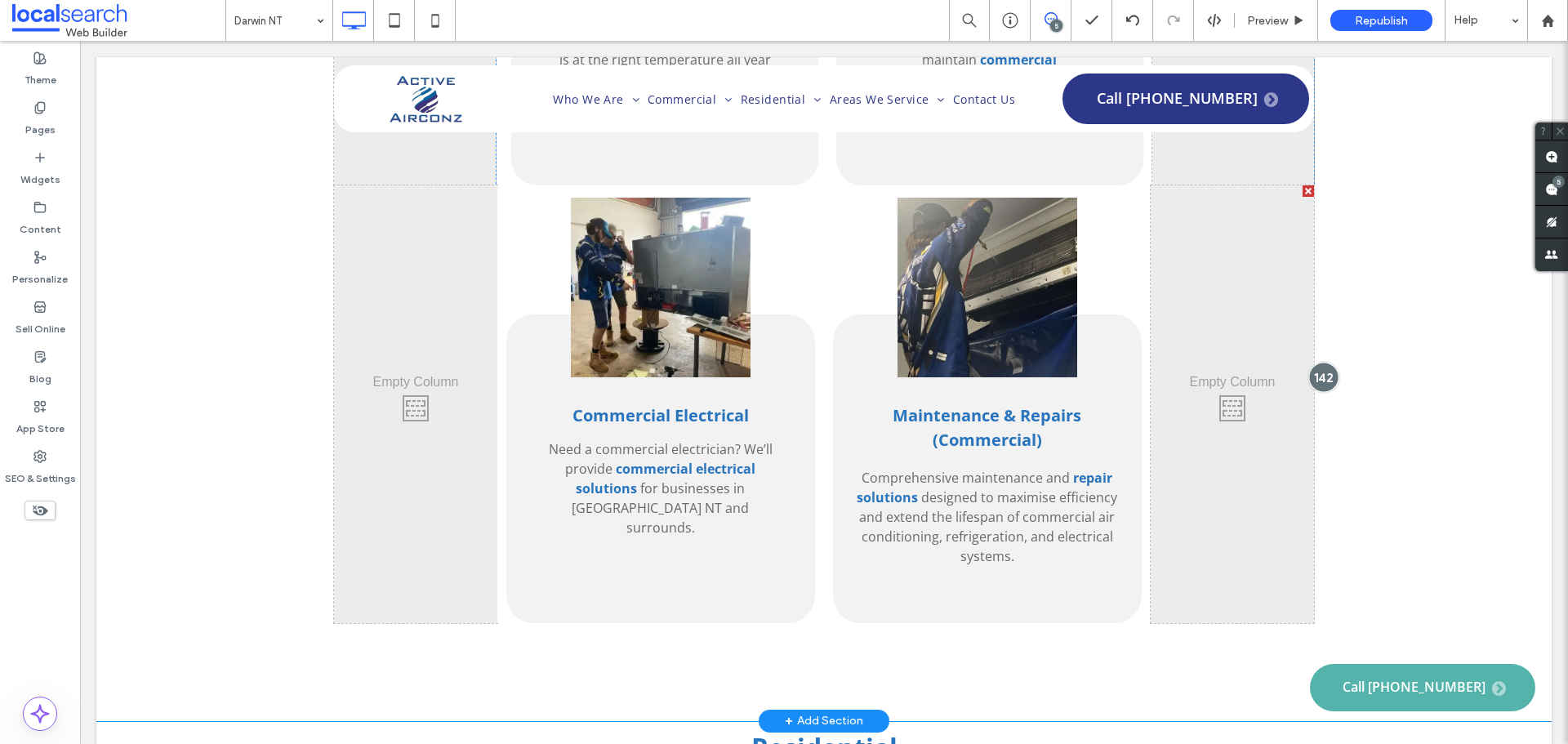
click at [1317, 361] on div at bounding box center [1323, 377] width 30 height 30
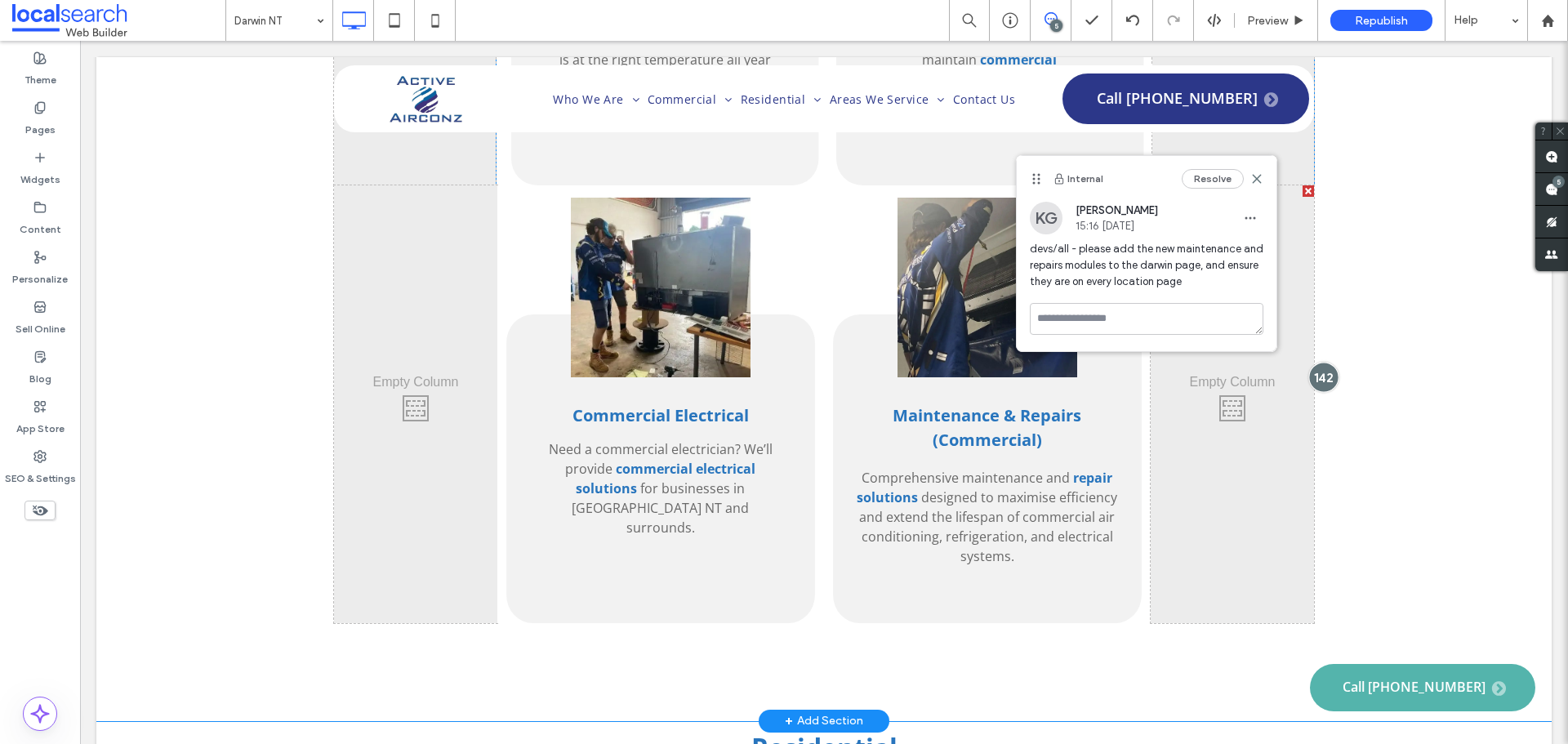
click at [1317, 361] on div at bounding box center [1323, 377] width 30 height 30
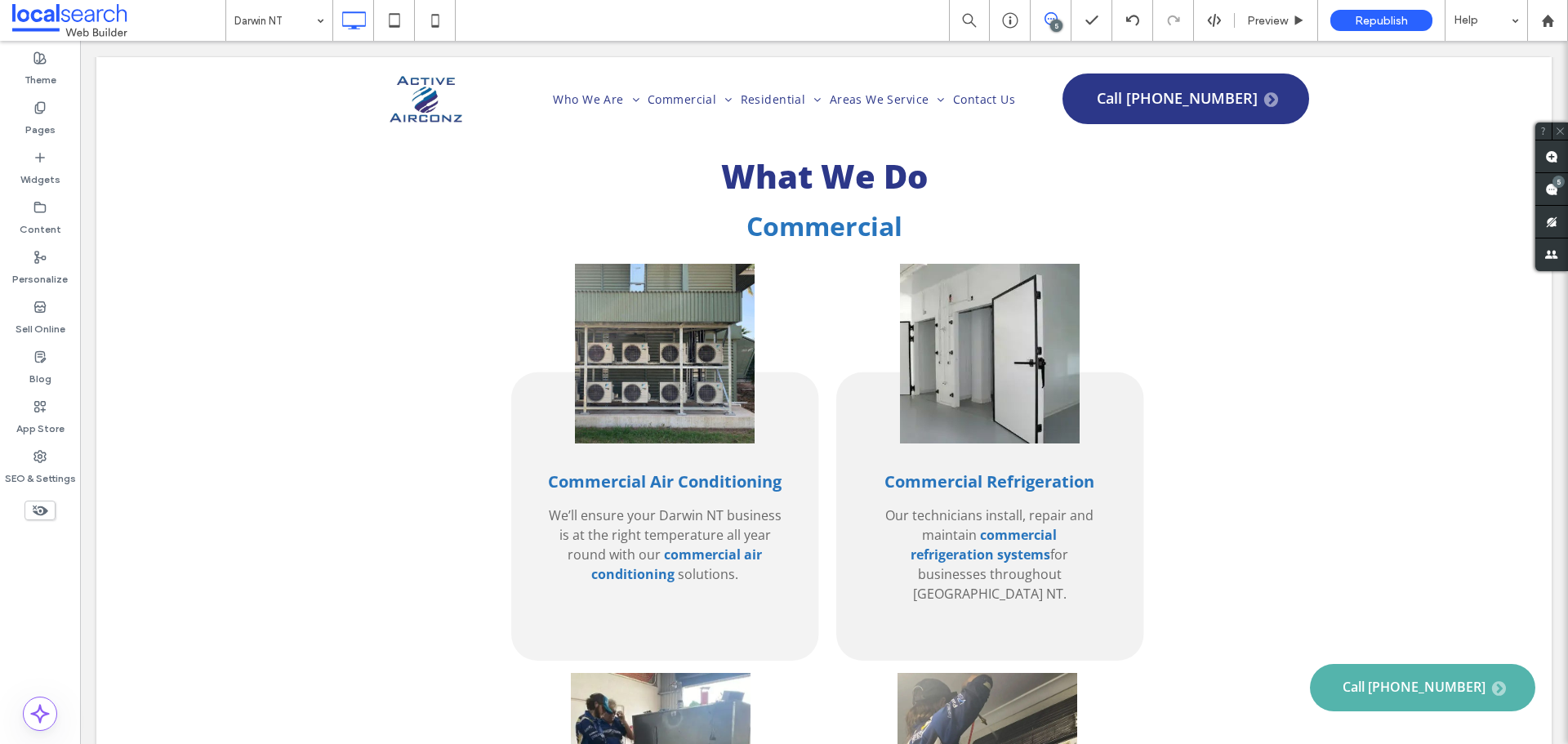
scroll to position [2123, 0]
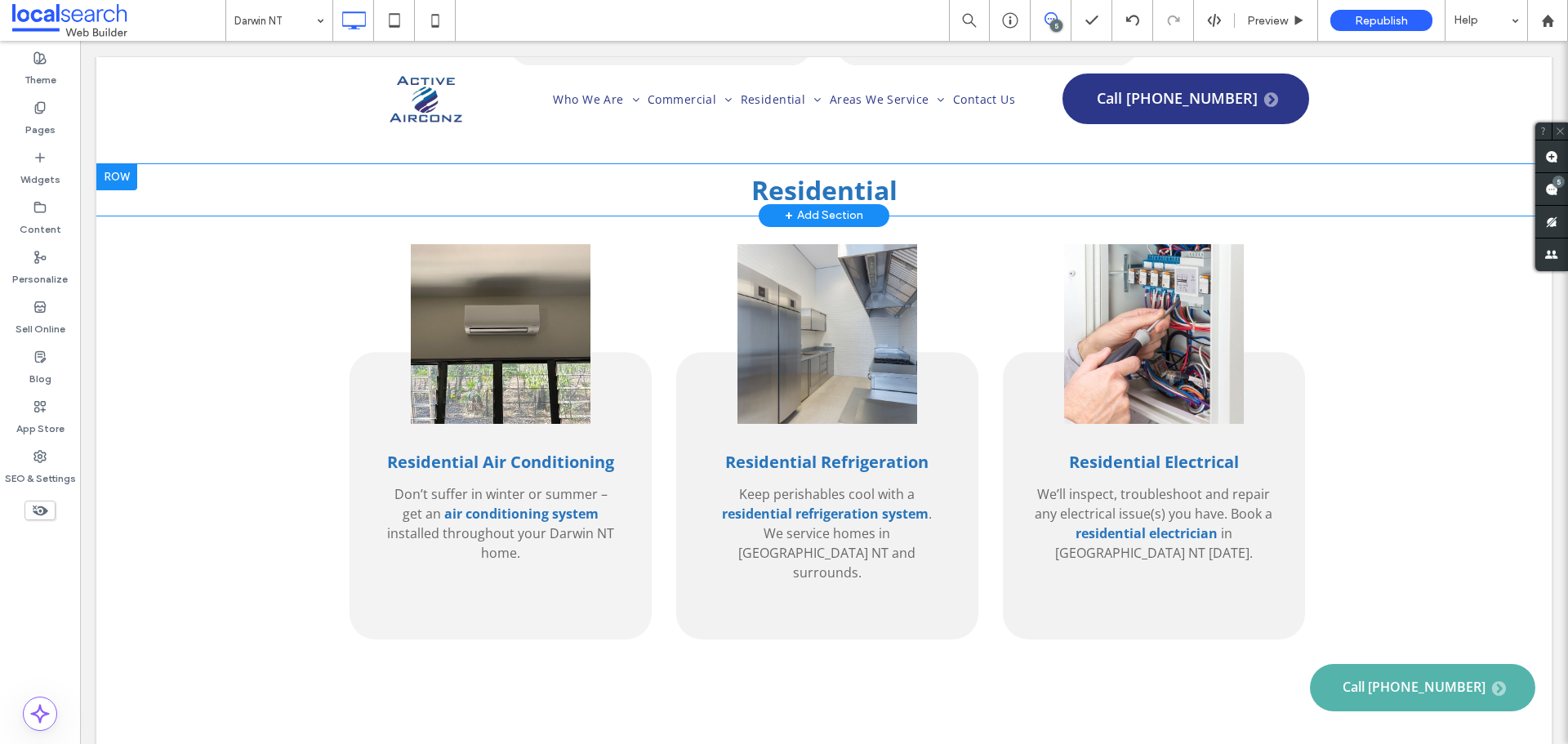
scroll to position [3185, 0]
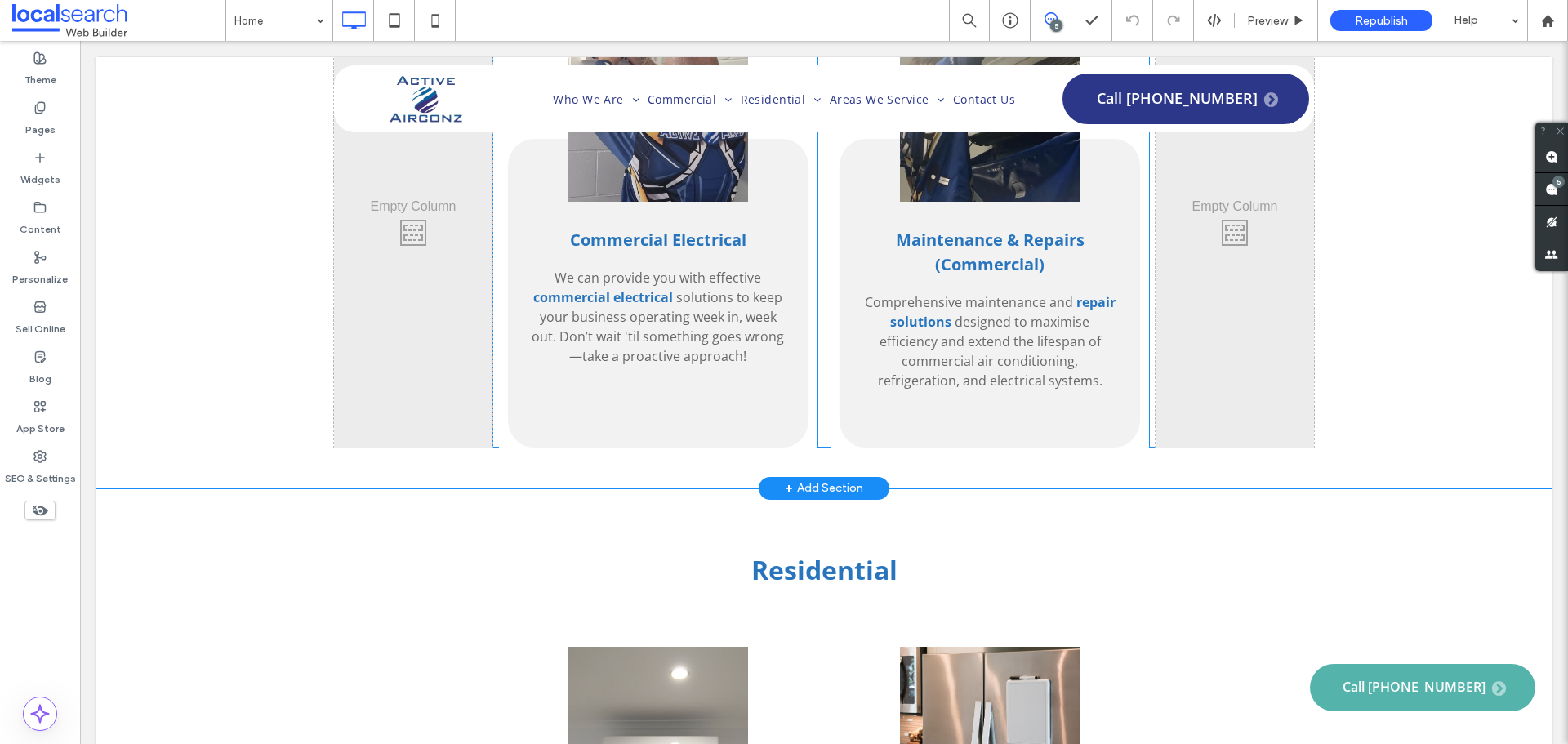
scroll to position [3675, 0]
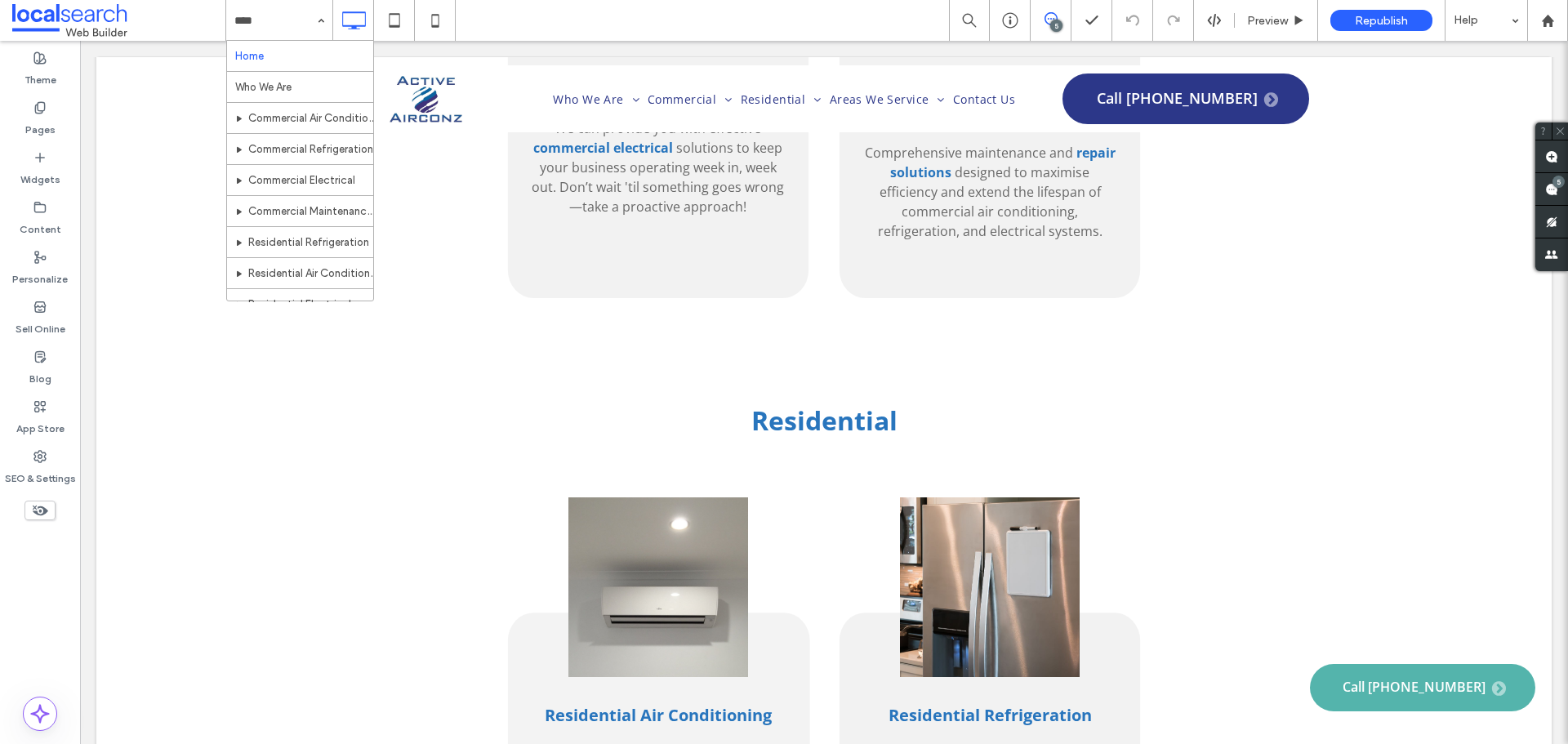
click at [268, 18] on input at bounding box center [275, 20] width 82 height 41
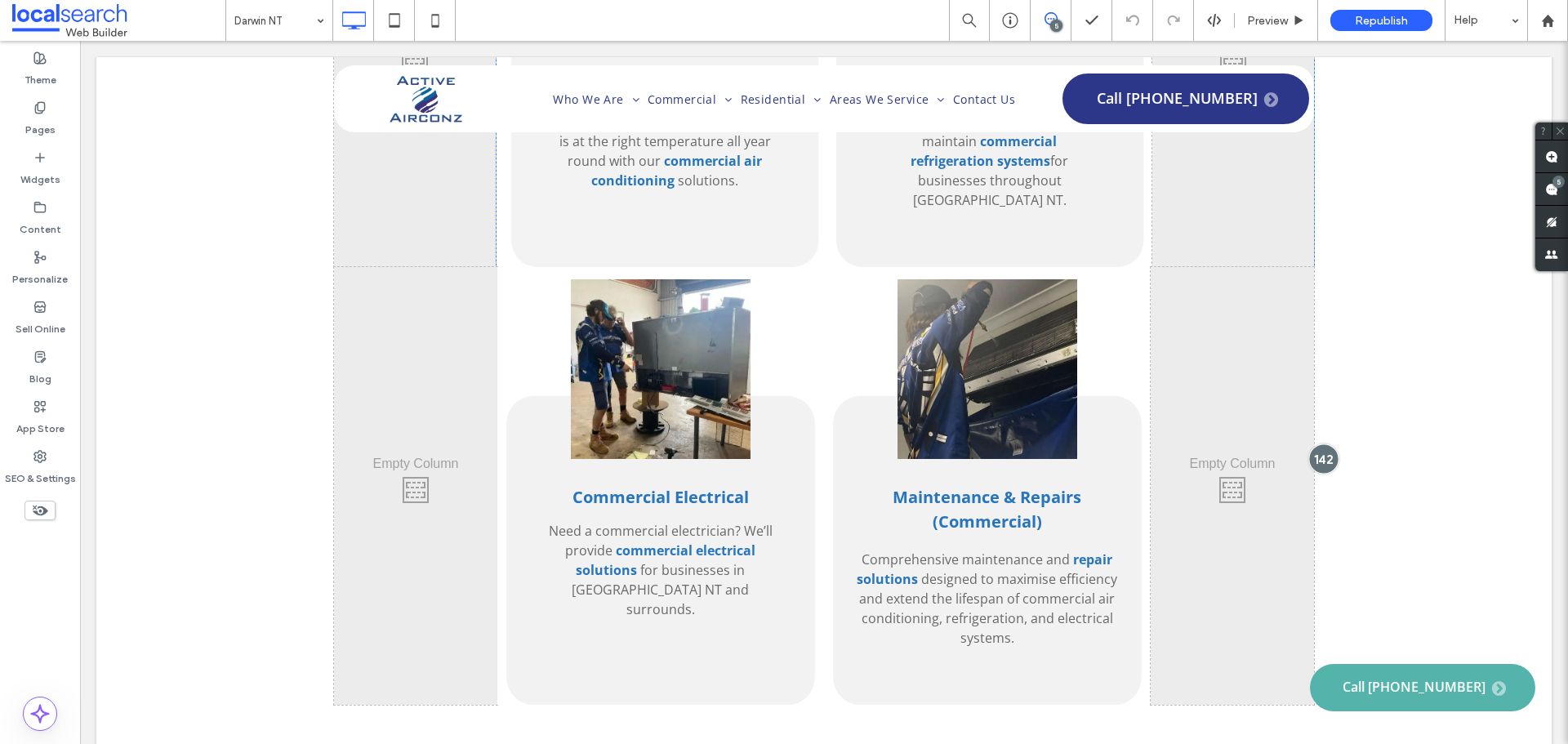
click at [1316, 443] on div at bounding box center [1323, 459] width 30 height 30
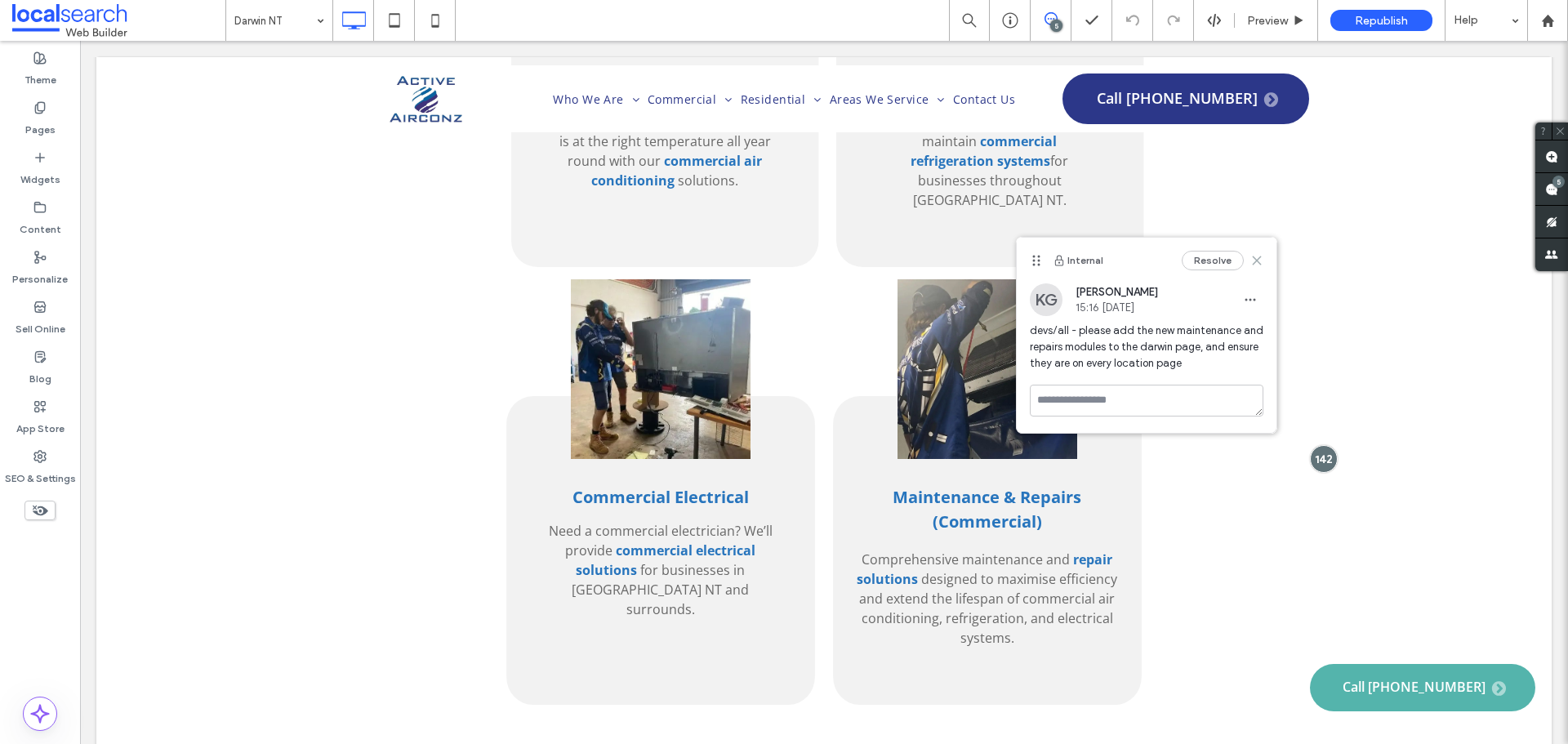
click at [1251, 263] on icon at bounding box center [1256, 260] width 13 height 13
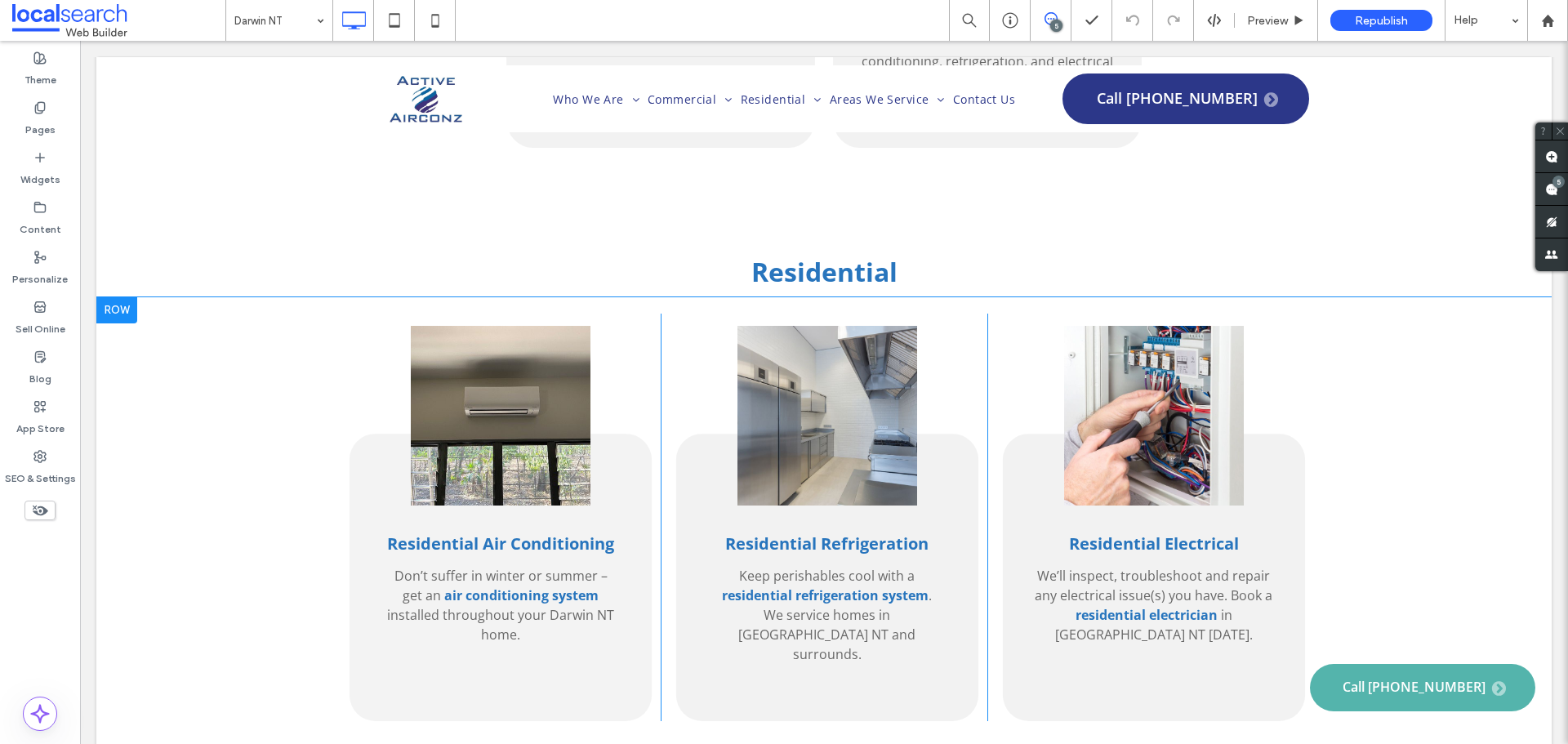
scroll to position [2940, 0]
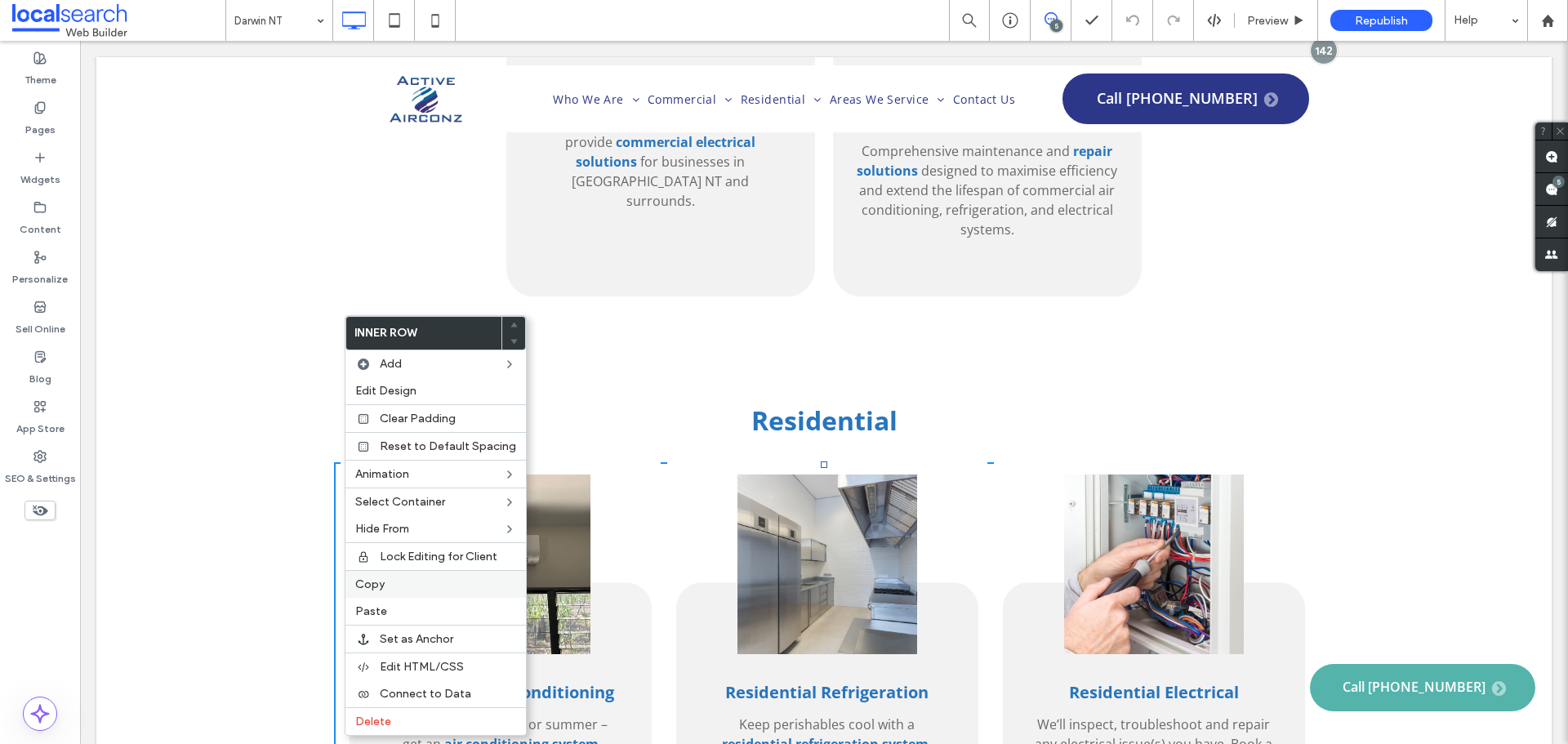
click at [401, 583] on label "Copy" at bounding box center [436, 584] width 161 height 14
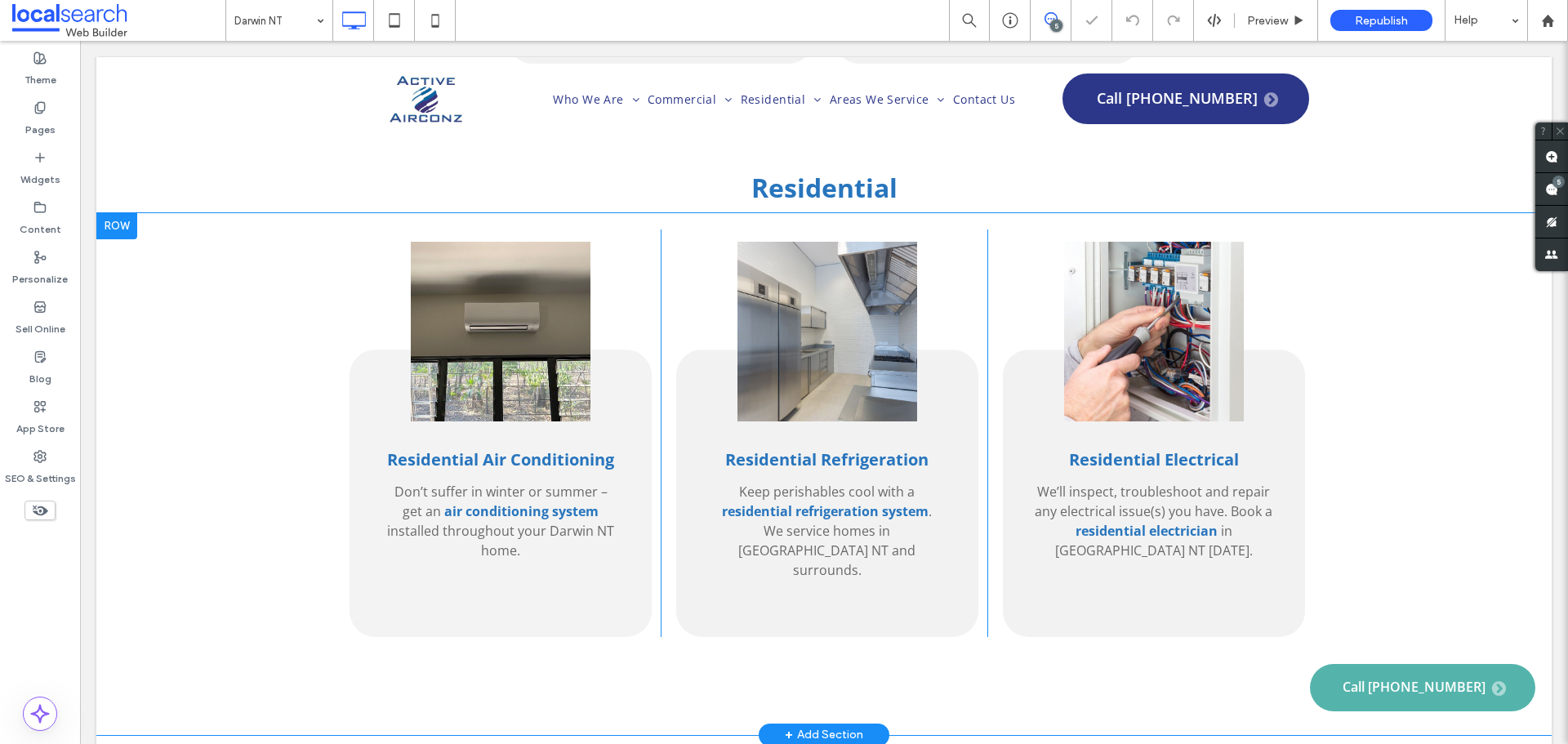
scroll to position [3267, 0]
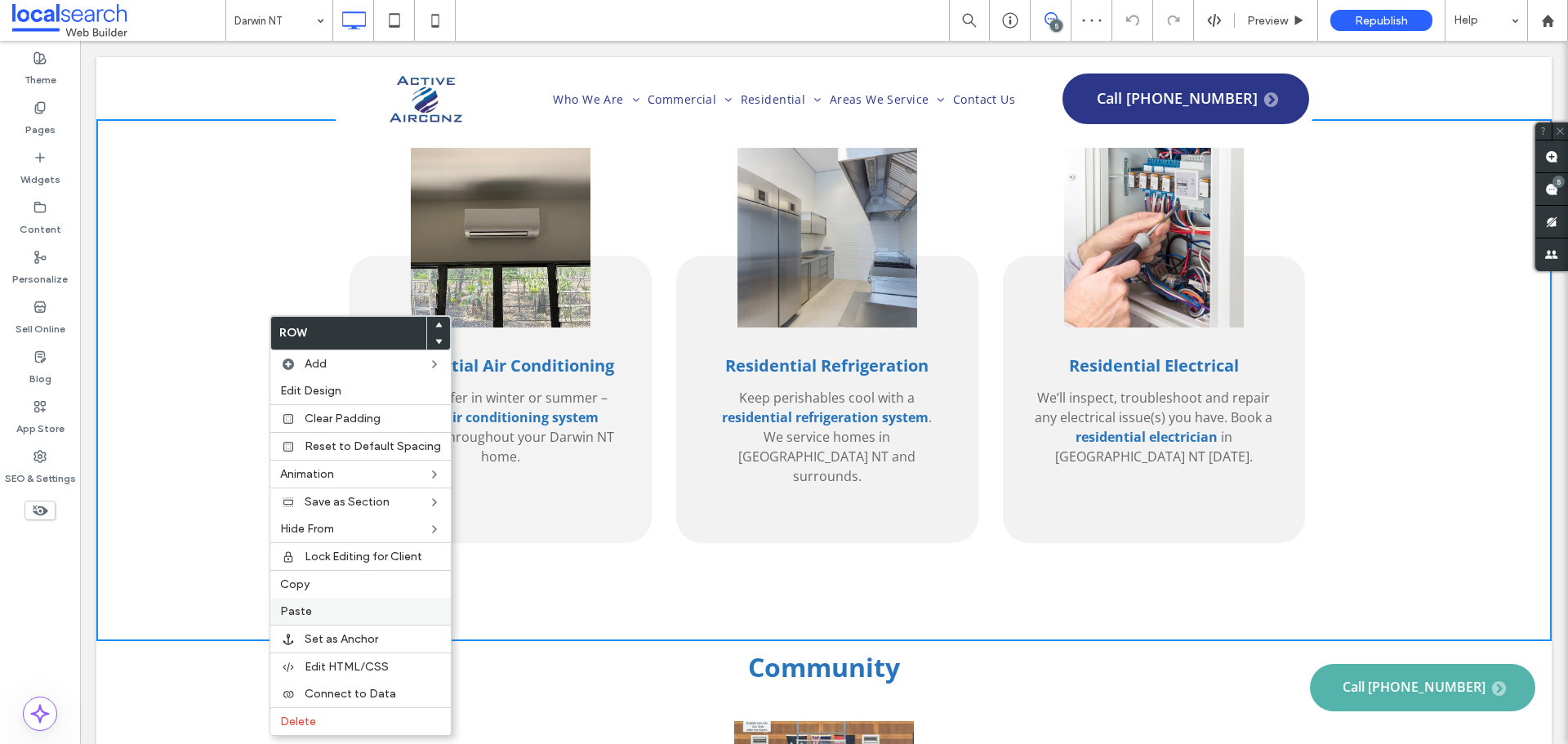
click at [330, 611] on label "Paste" at bounding box center [361, 611] width 161 height 14
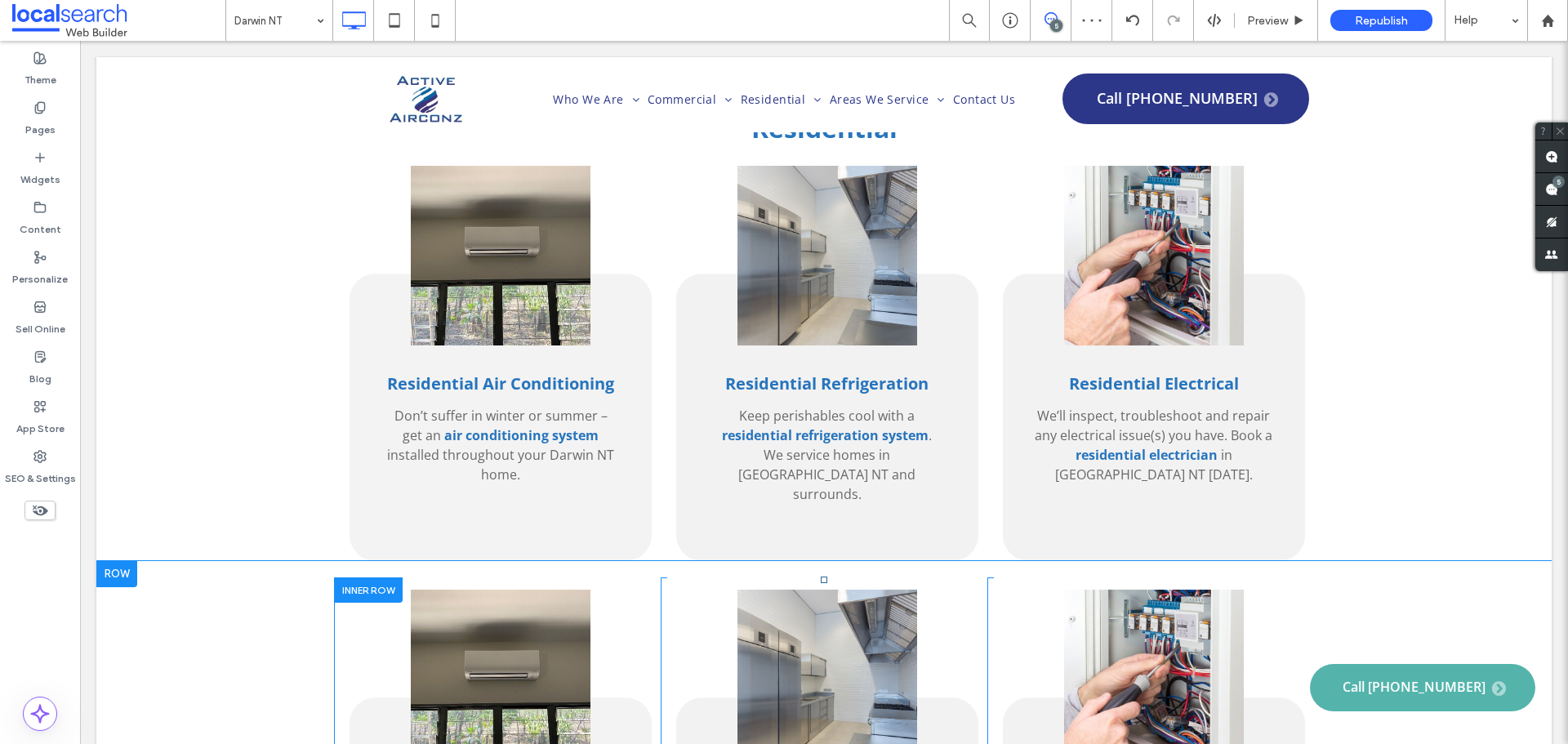
scroll to position [3158, 0]
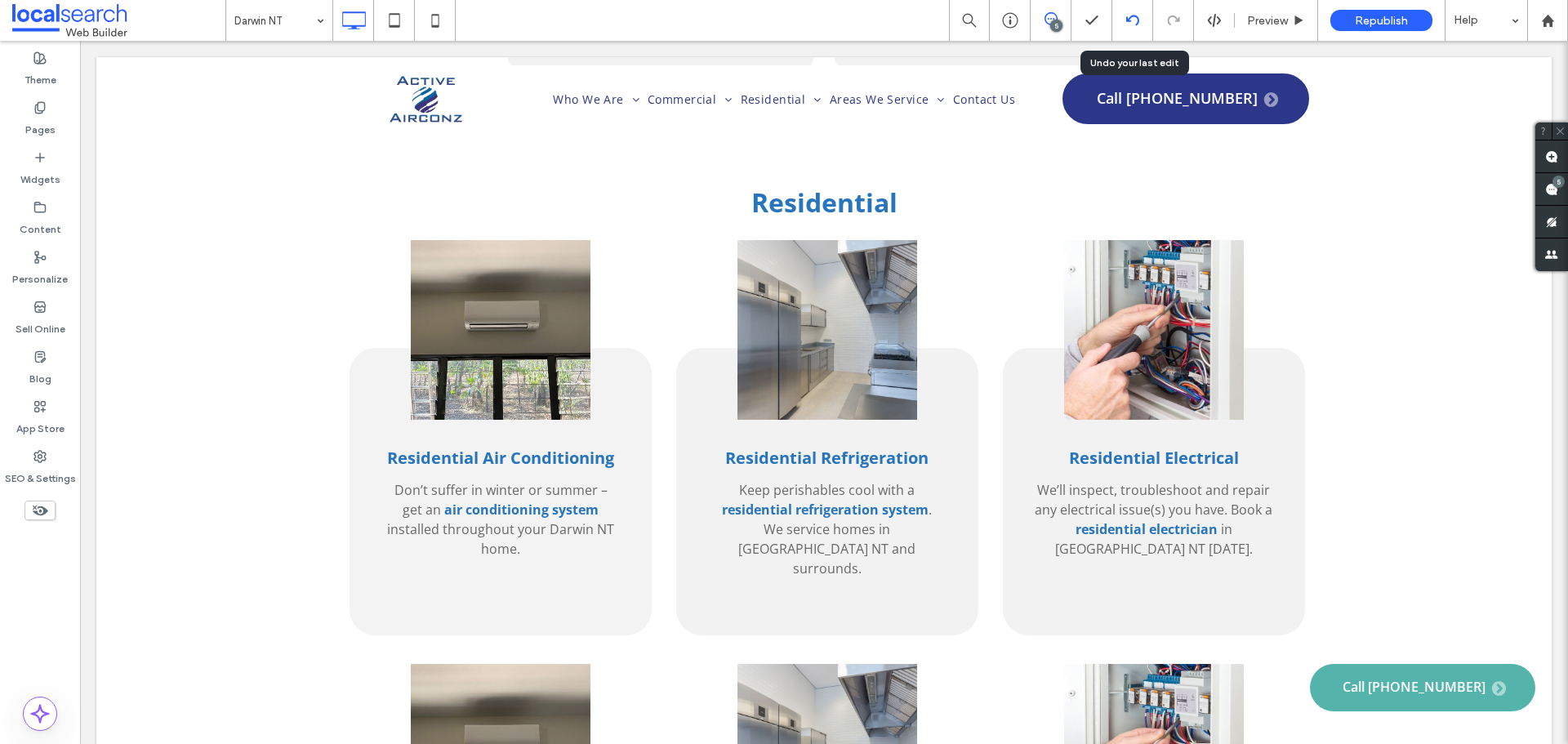
click at [1127, 24] on icon at bounding box center [1132, 19] width 13 height 13
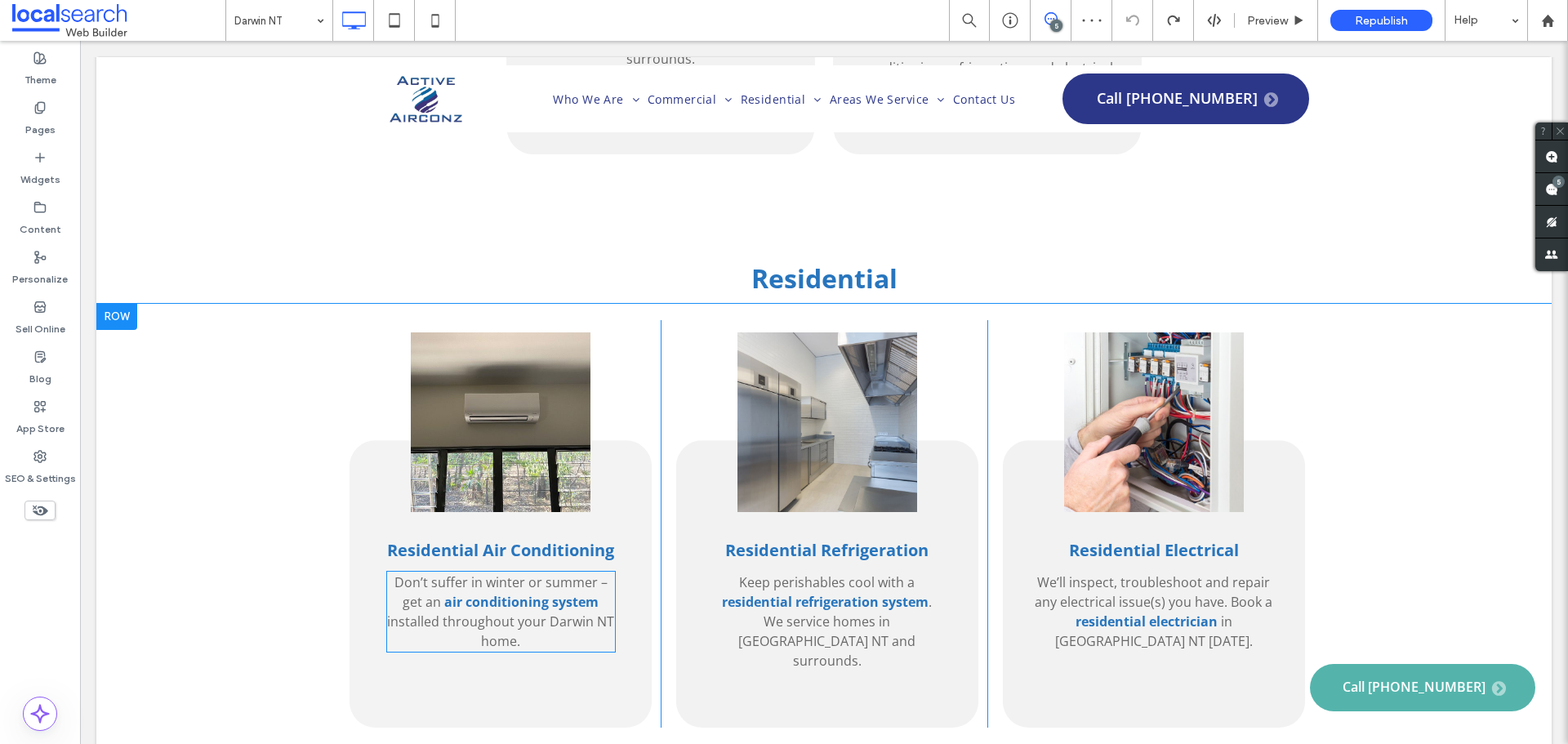
scroll to position [3185, 0]
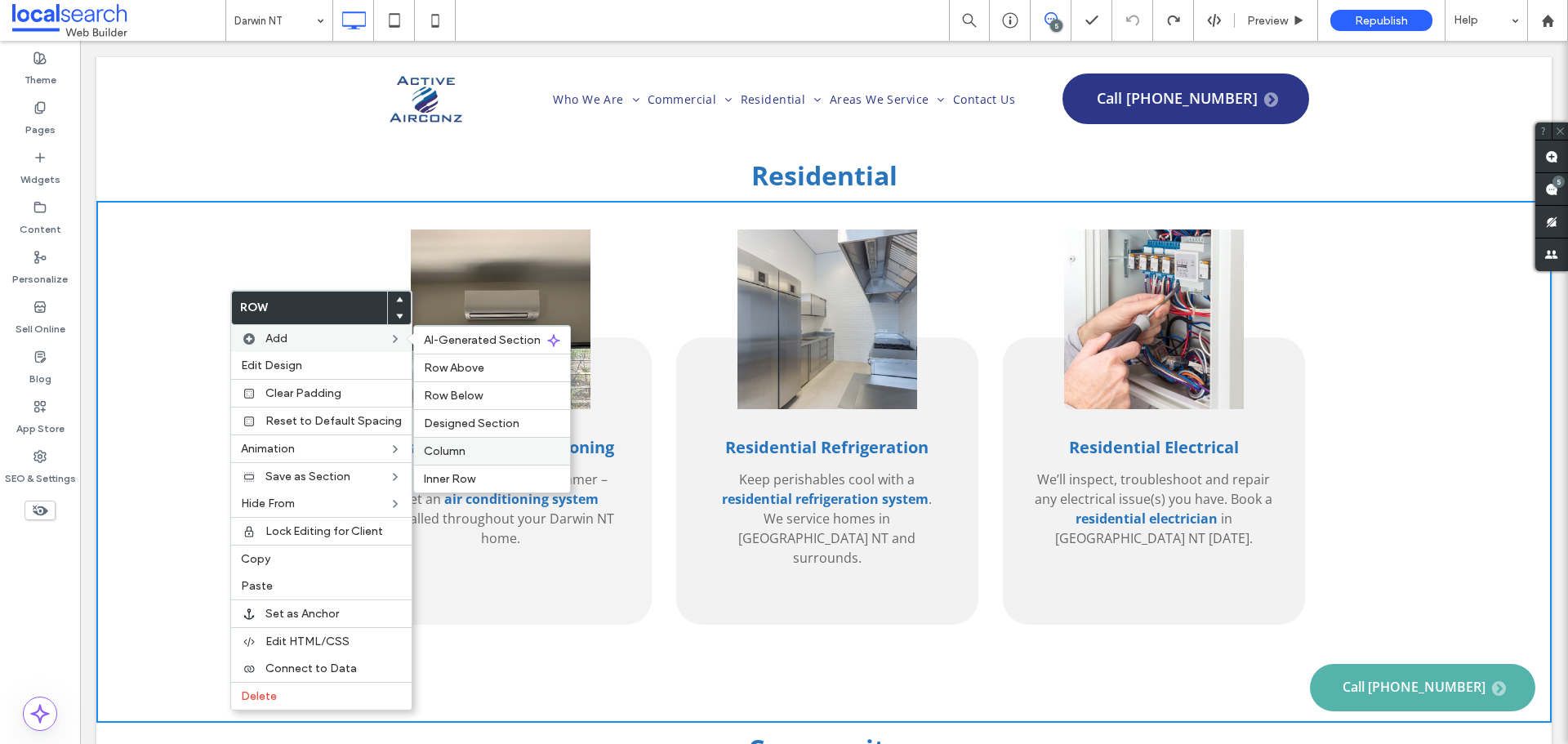
click at [481, 454] on label "Column" at bounding box center [491, 451] width 136 height 14
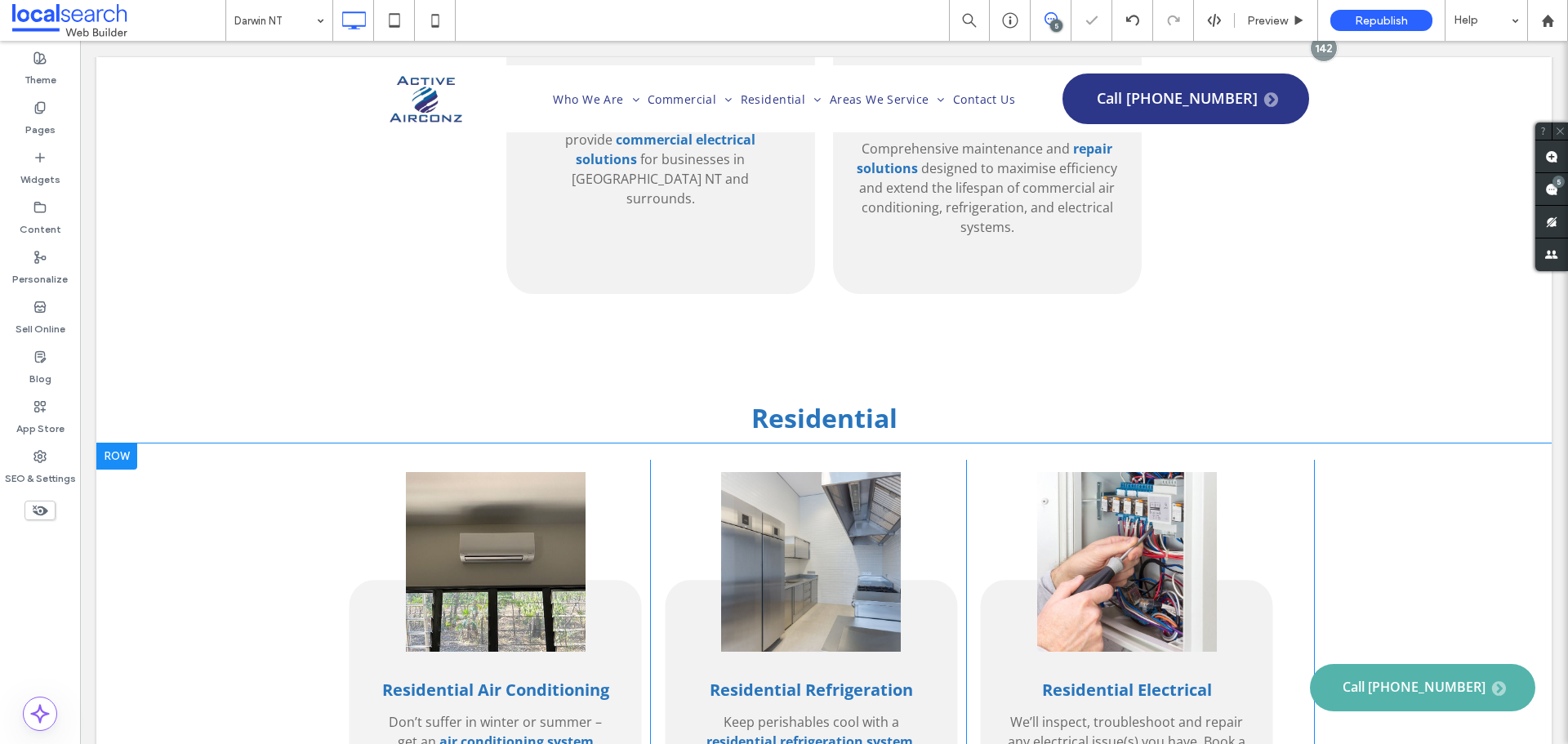
scroll to position [2940, 0]
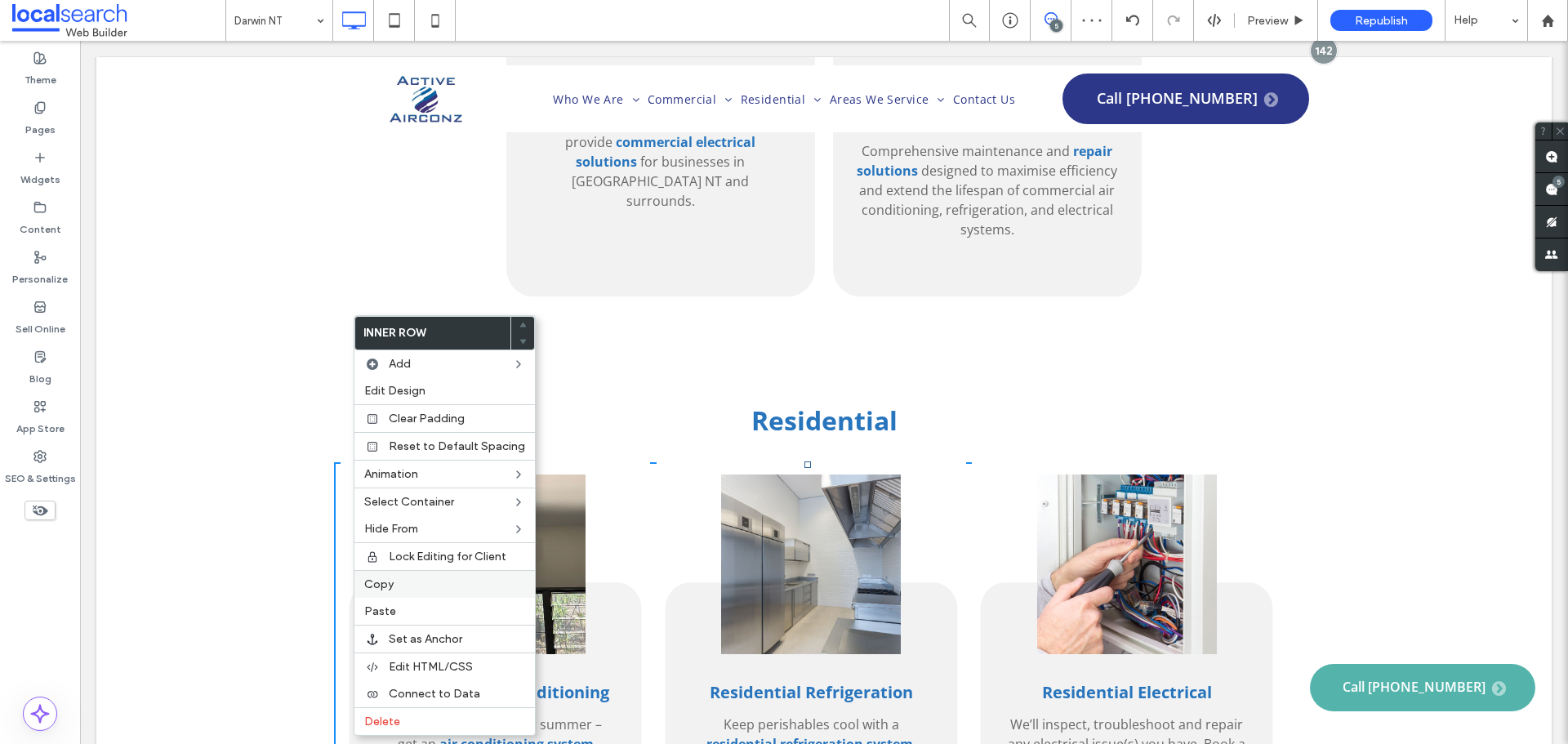
click at [432, 589] on label "Copy" at bounding box center [444, 584] width 161 height 14
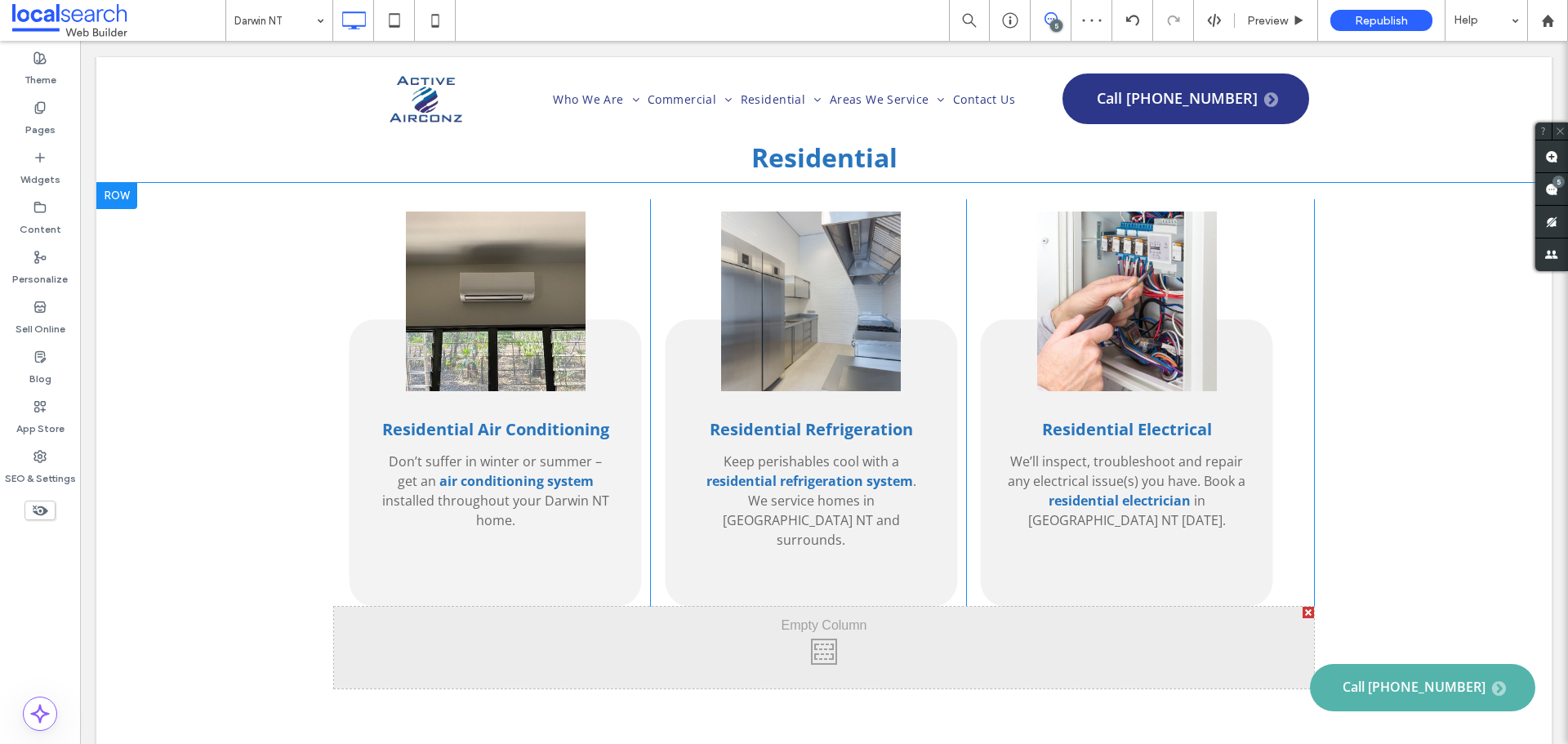
scroll to position [3267, 0]
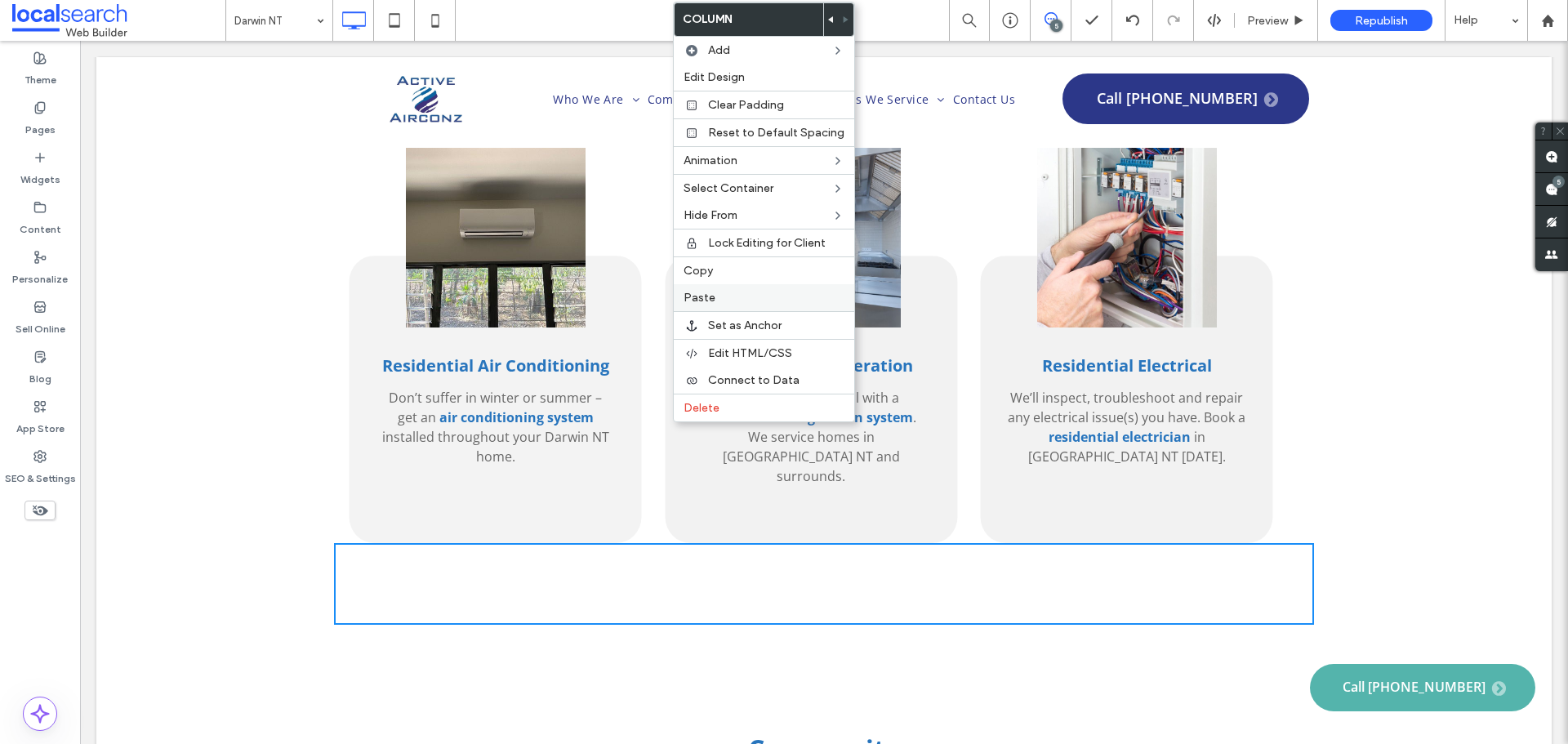
click at [722, 285] on div "Paste" at bounding box center [764, 298] width 181 height 27
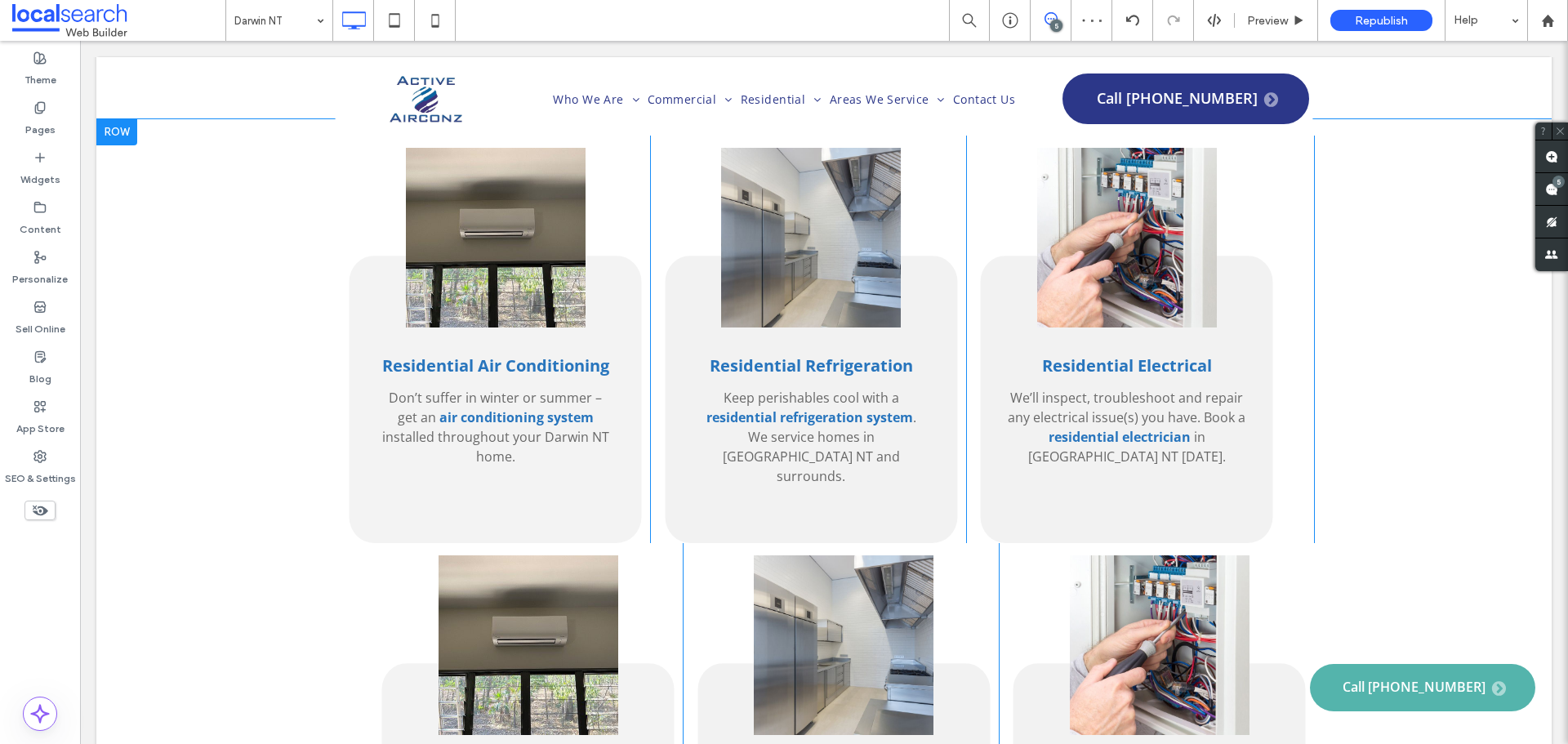
click at [350, 543] on div "Click To Paste Click To Paste Residential Air Conditioning Don’t suffer in wint…" at bounding box center [824, 747] width 979 height 408
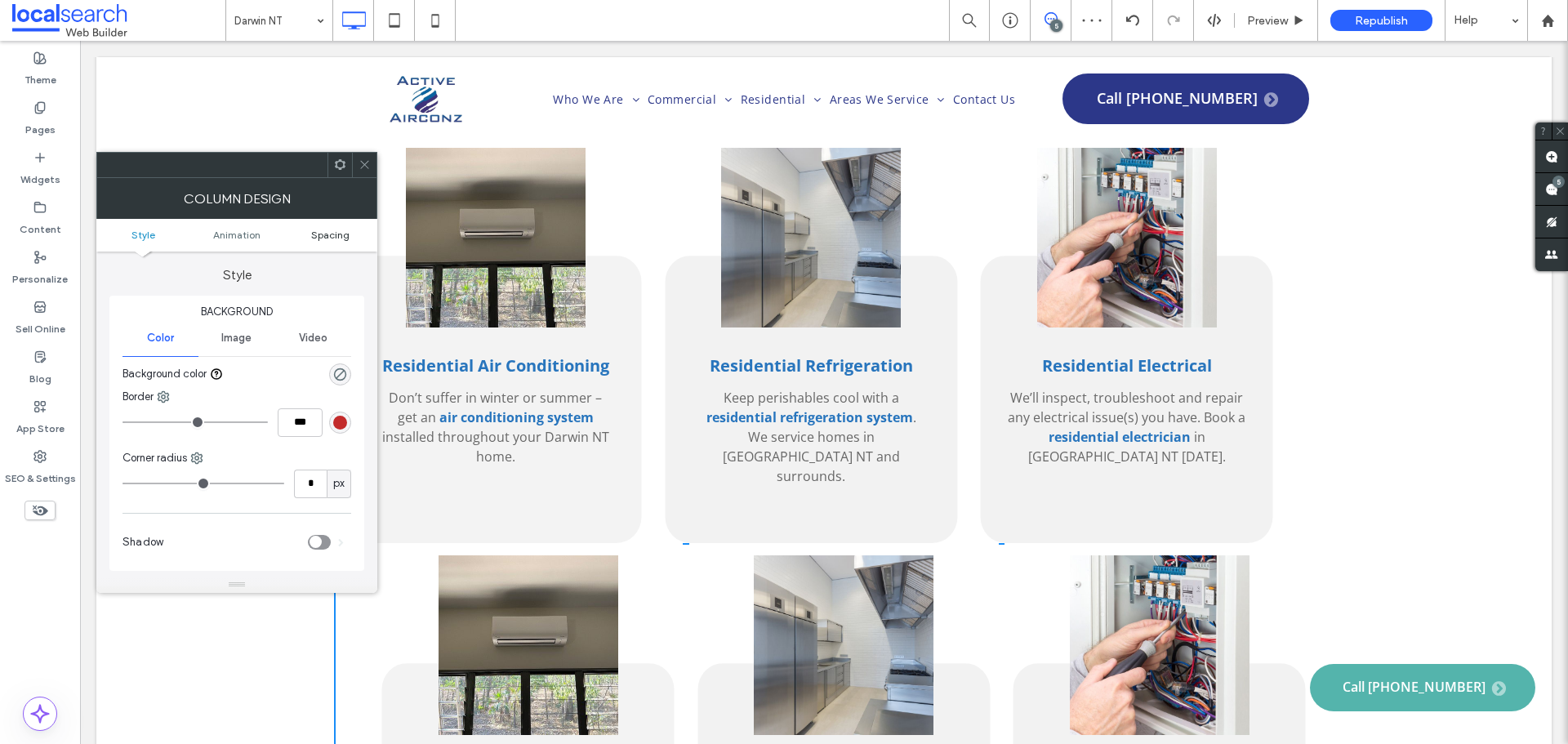
click at [338, 239] on span "Spacing" at bounding box center [329, 235] width 38 height 13
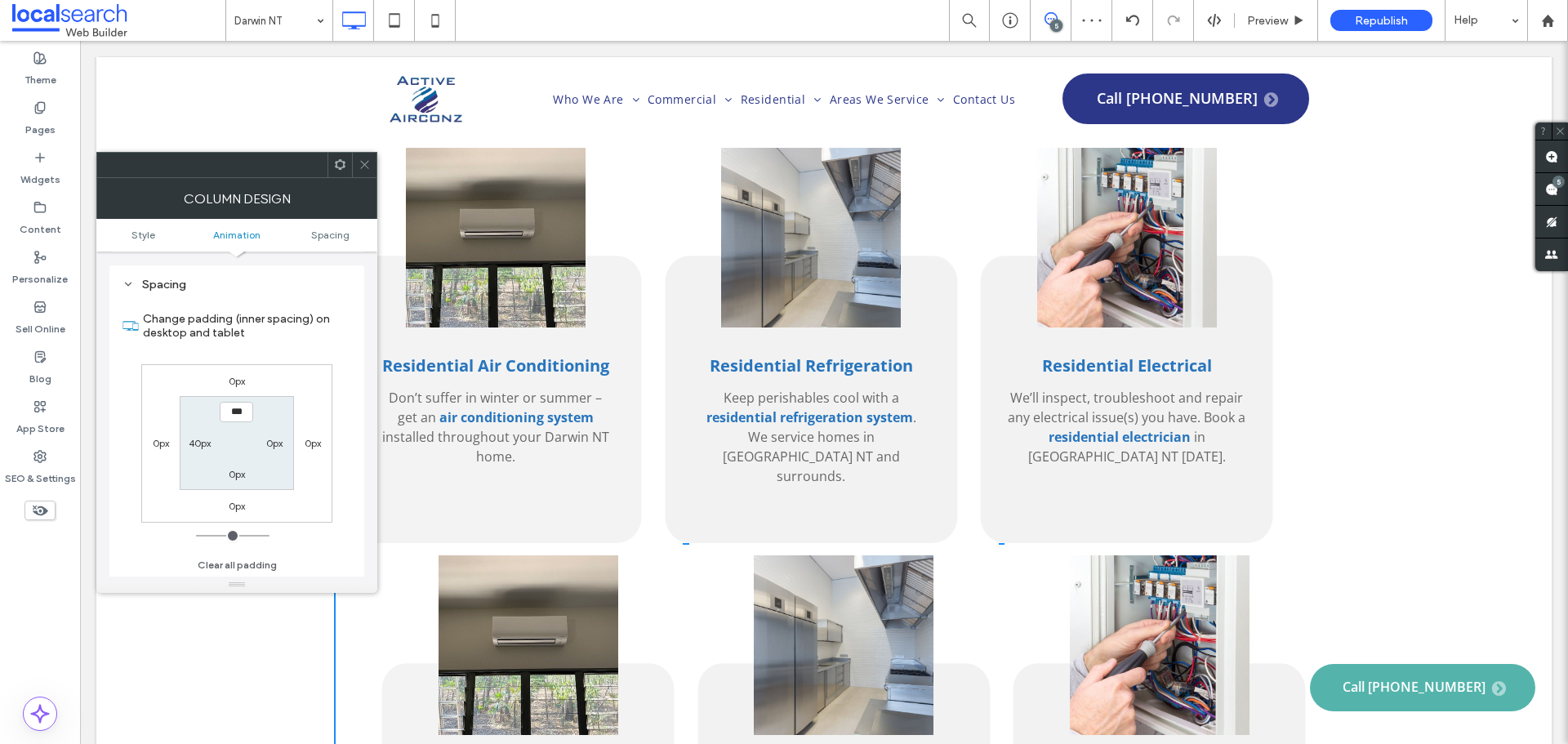
scroll to position [371, 0]
click at [193, 442] on label "40px" at bounding box center [199, 442] width 22 height 13
type input "*"
type input "***"
type input "*"
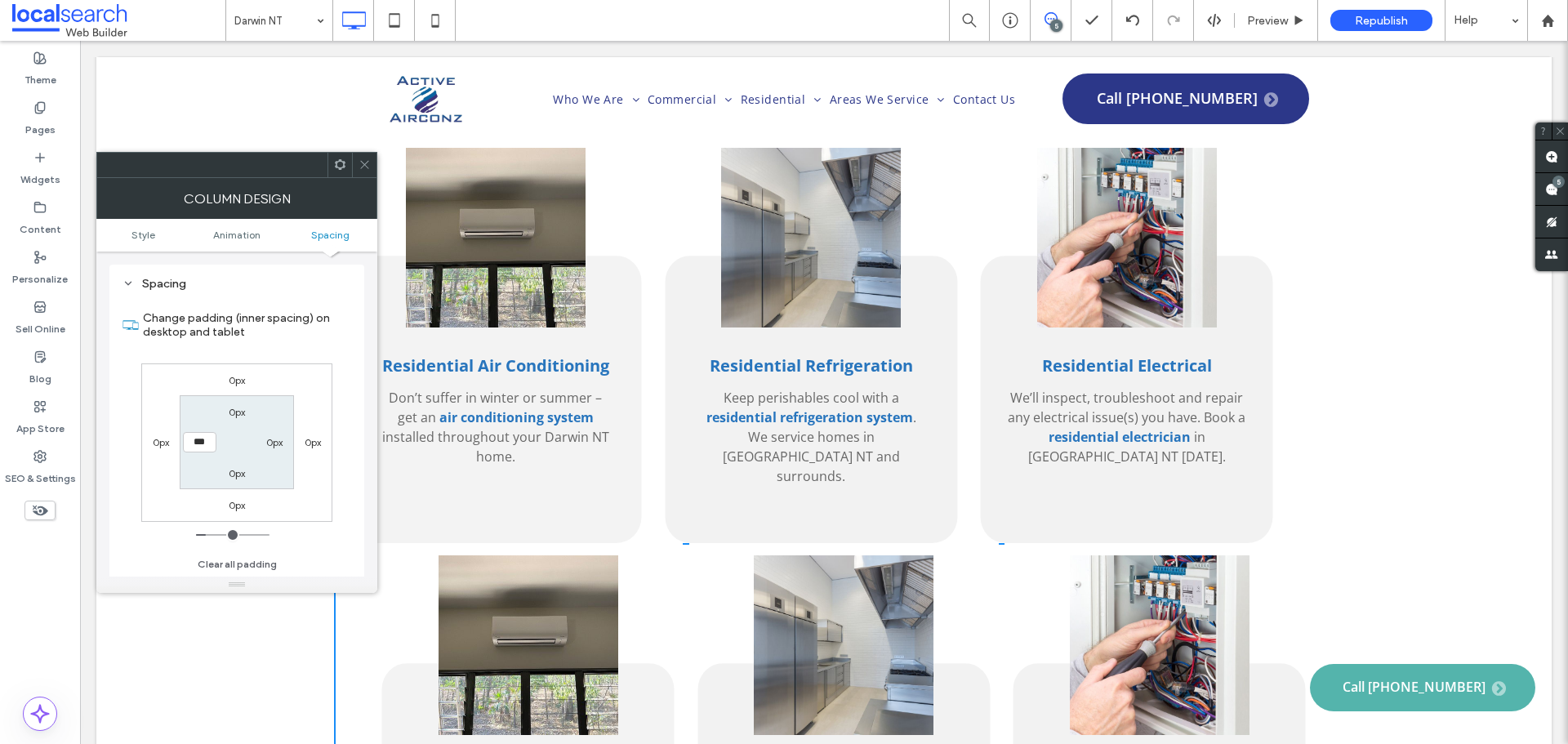
type input "***"
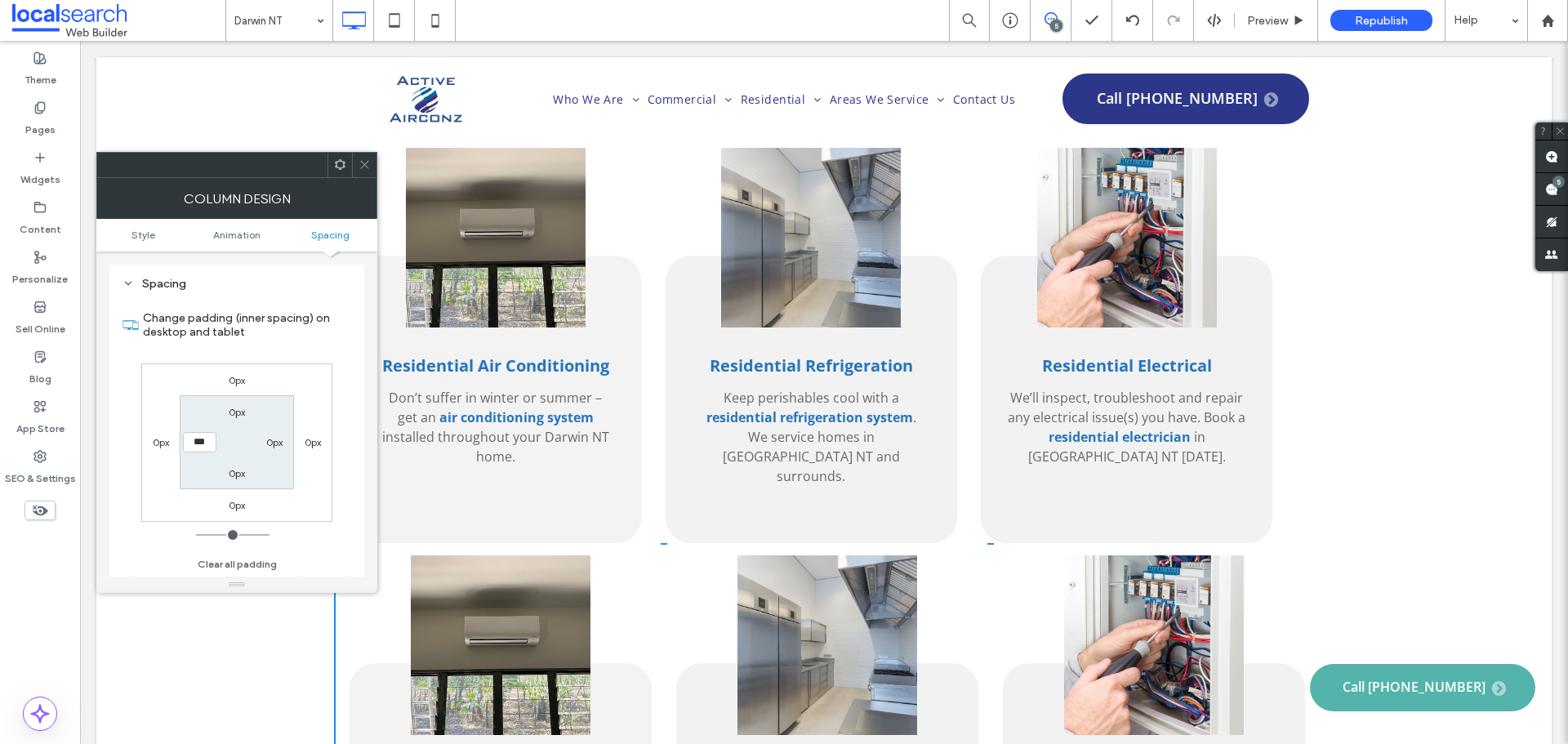
drag, startPoint x: 186, startPoint y: 530, endPoint x: 155, endPoint y: 512, distance: 35.8
type input "*"
click at [196, 534] on input "range" at bounding box center [232, 535] width 73 height 2
click at [363, 176] on span at bounding box center [365, 165] width 13 height 24
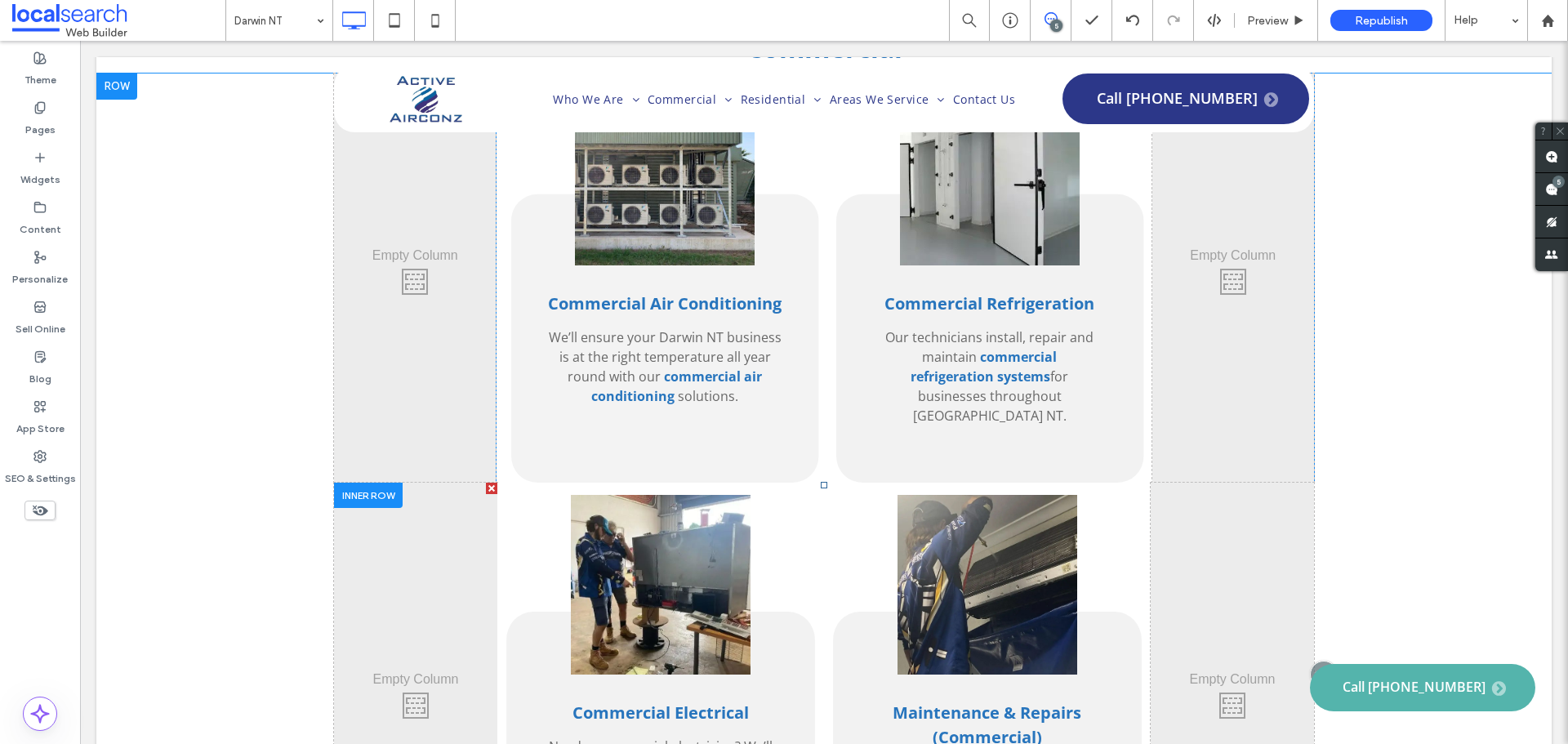
scroll to position [2287, 0]
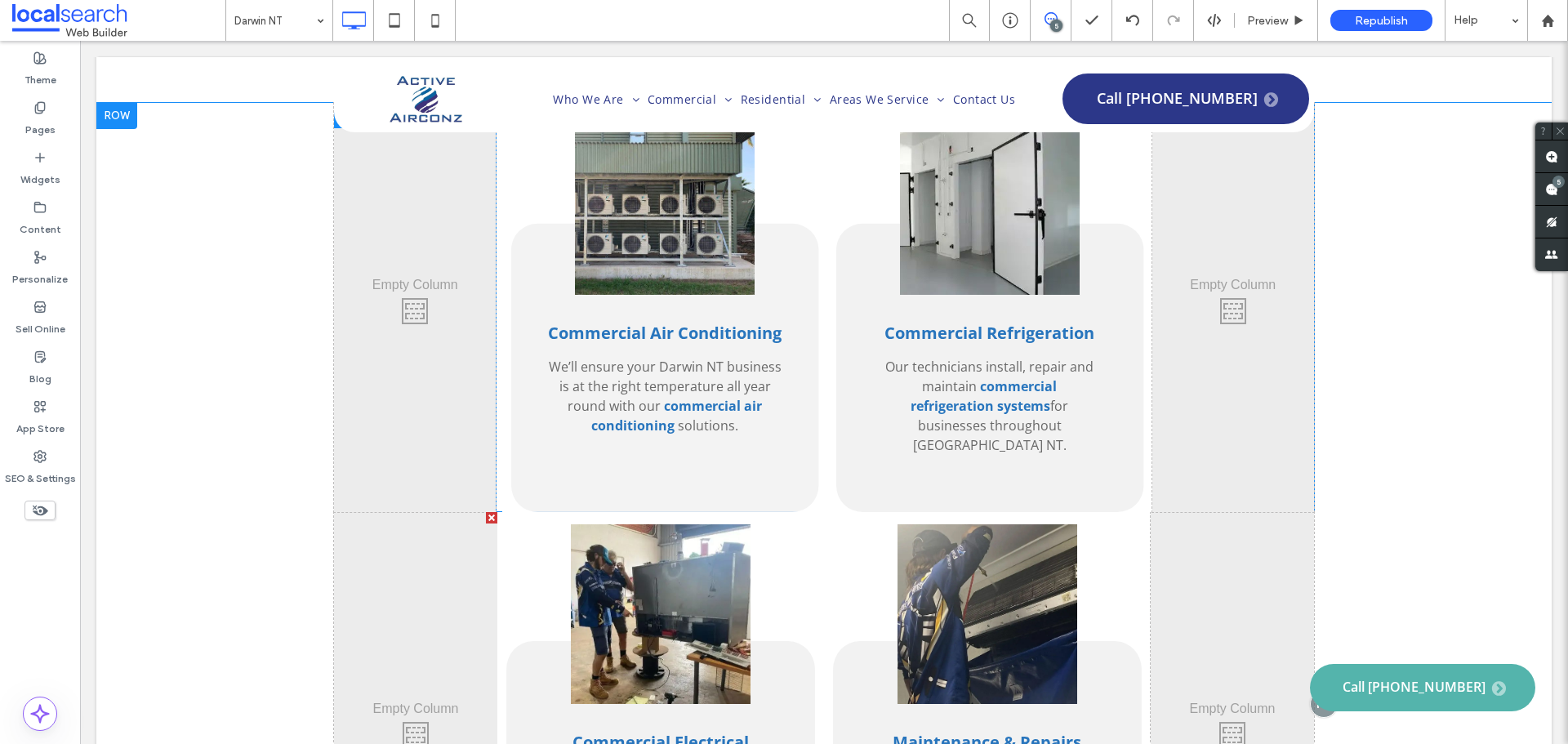
click at [502, 307] on div "Commercial Air Conditioning We’ll ensure your Darwin NT business is at the righ…" at bounding box center [665, 307] width 325 height 409
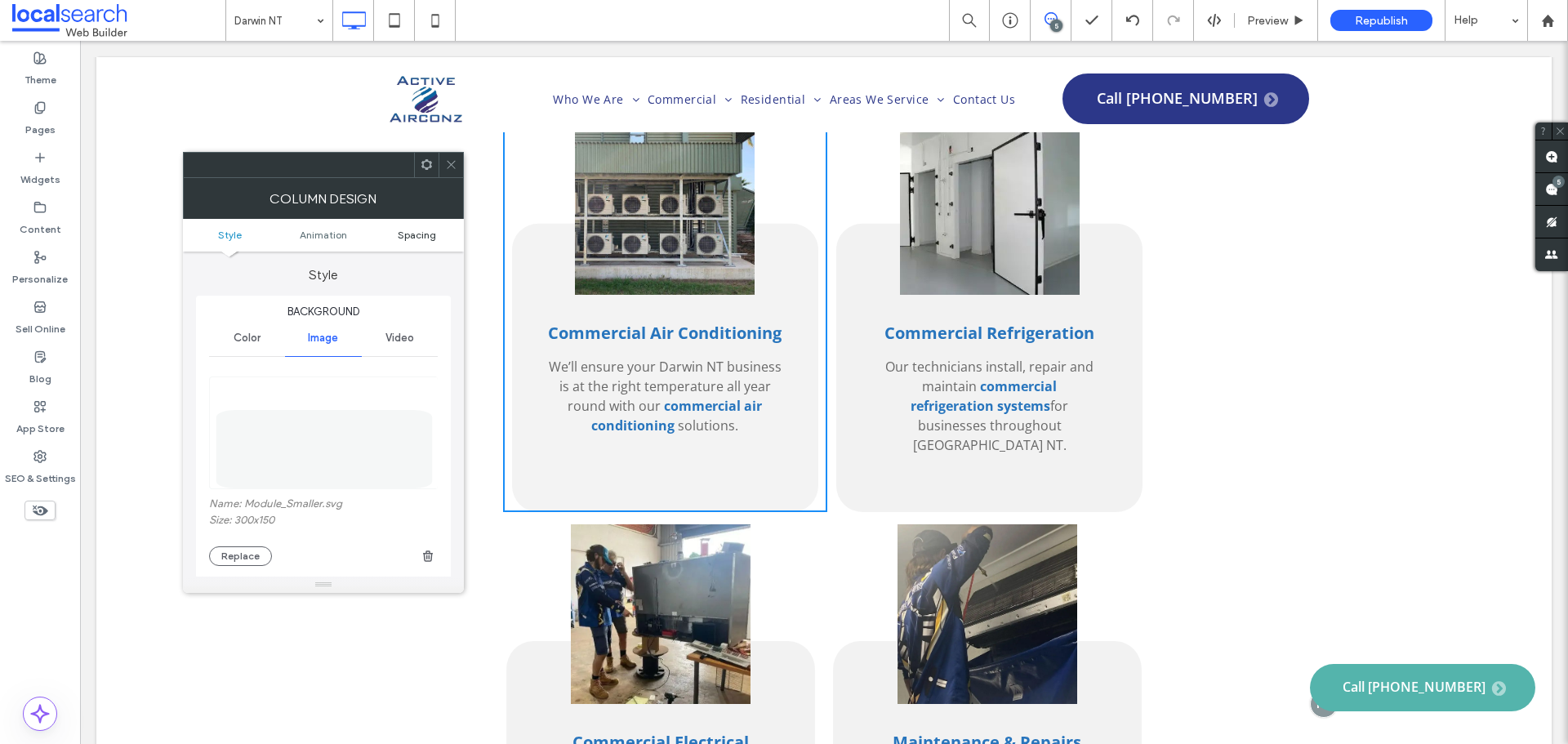
click at [433, 234] on span "Spacing" at bounding box center [416, 235] width 38 height 13
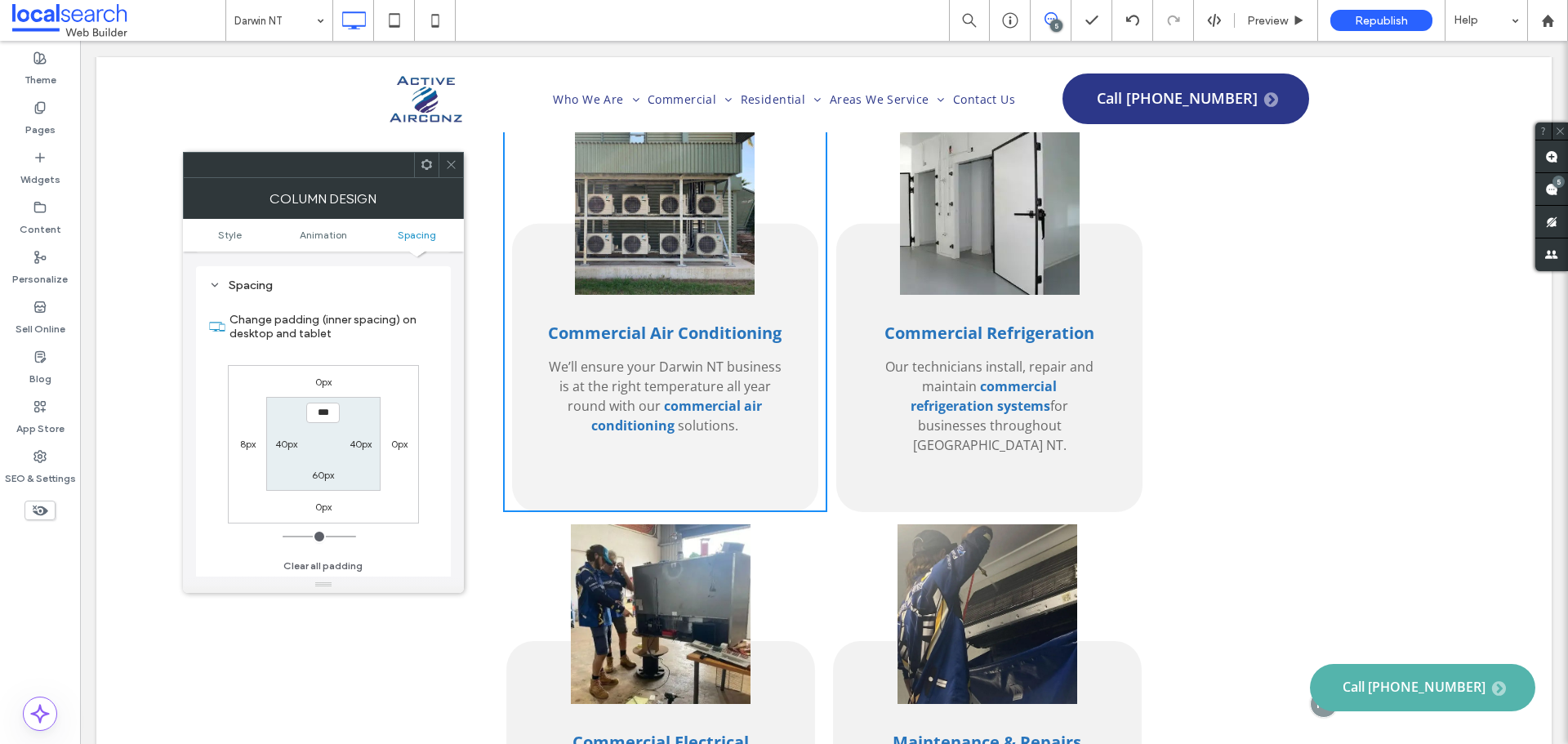
scroll to position [861, 0]
drag, startPoint x: 449, startPoint y: 166, endPoint x: 453, endPoint y: 274, distance: 108.1
click at [449, 166] on use at bounding box center [451, 166] width 8 height 8
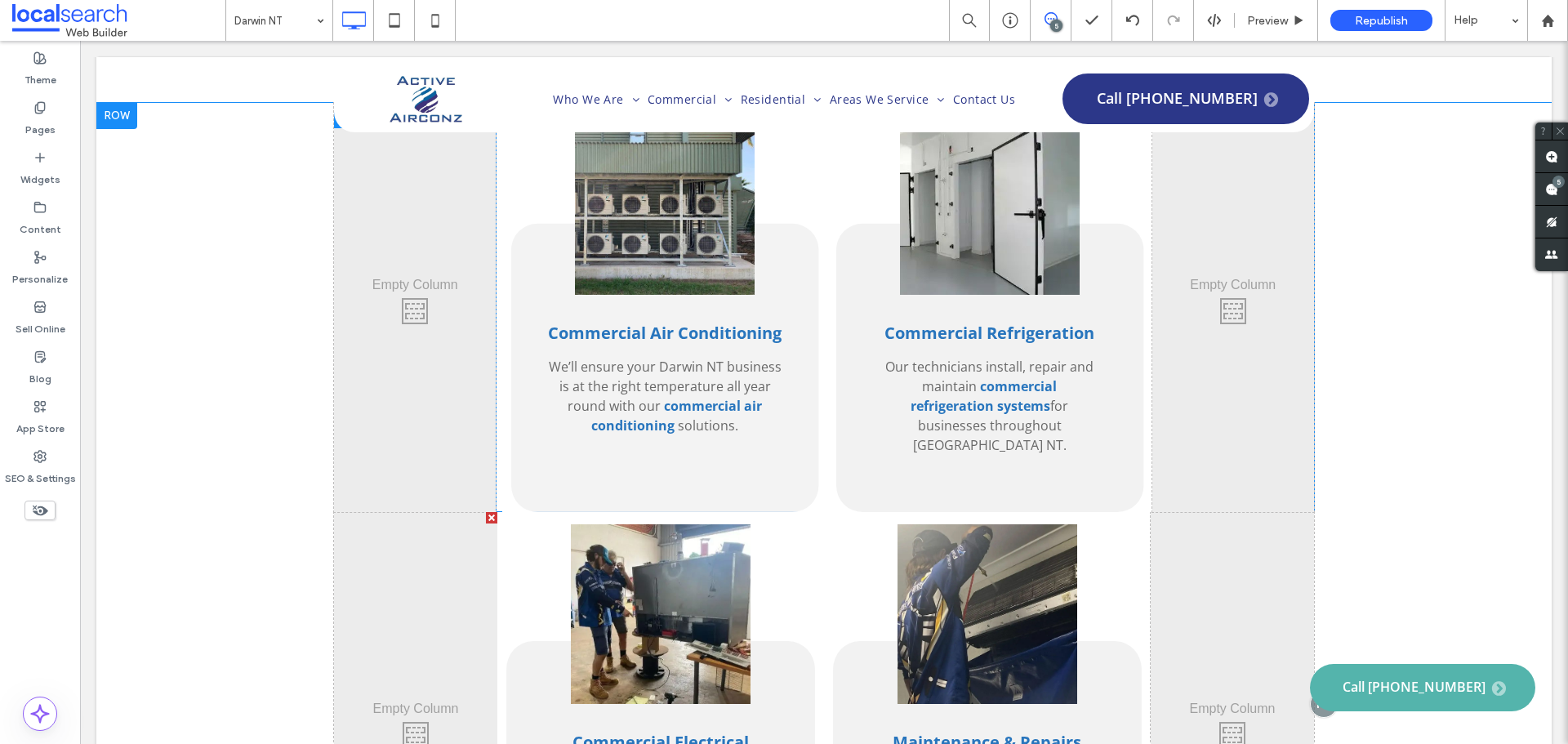
click at [502, 264] on div "Commercial Air Conditioning We’ll ensure your Darwin NT business is at the righ…" at bounding box center [665, 307] width 325 height 409
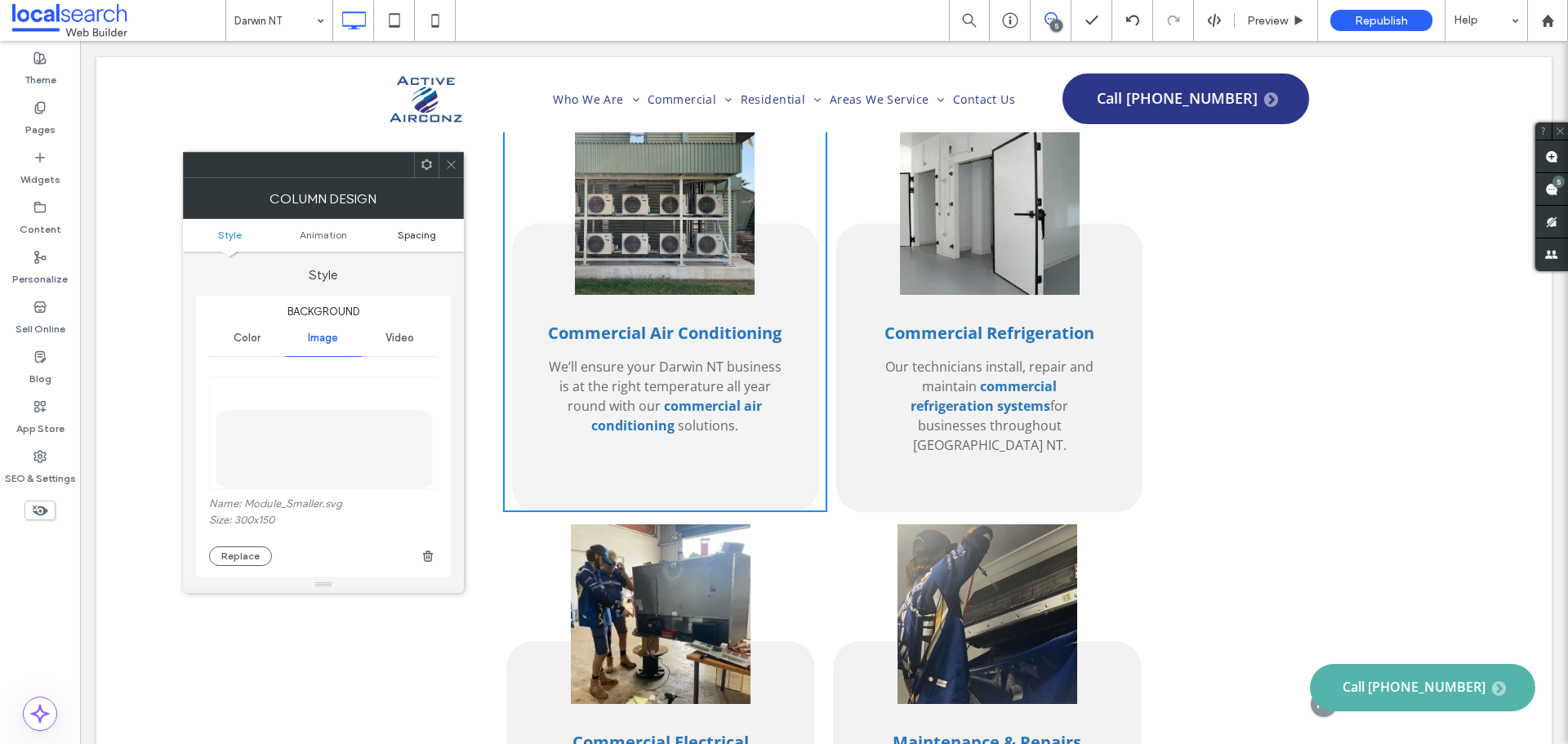
click at [418, 233] on span "Spacing" at bounding box center [416, 235] width 38 height 13
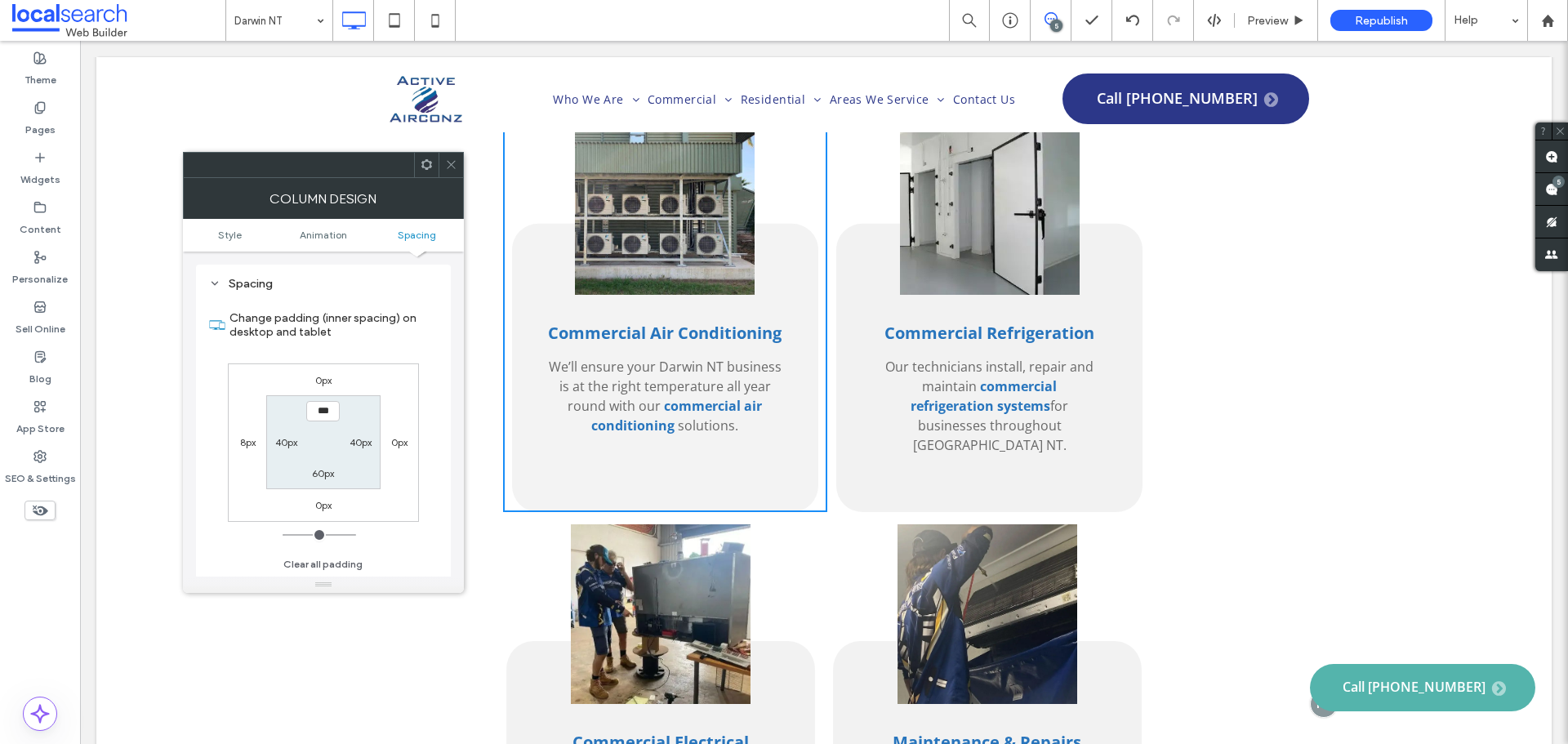
click at [241, 441] on label "8px" at bounding box center [247, 442] width 15 height 13
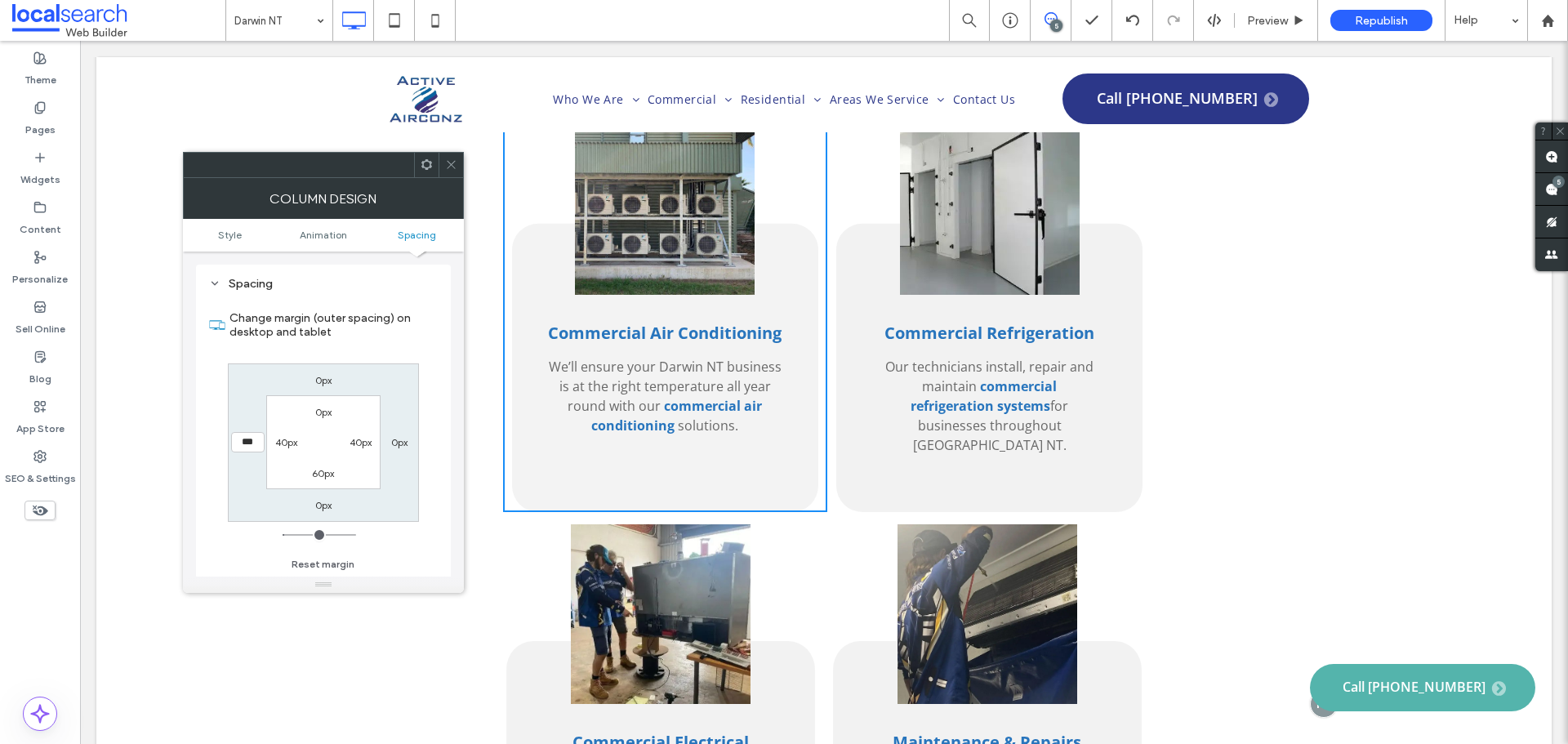
type input "*"
type input "***"
drag, startPoint x: 285, startPoint y: 535, endPoint x: 278, endPoint y: 465, distance: 70.3
type input "*"
click at [283, 534] on input "range" at bounding box center [319, 535] width 73 height 2
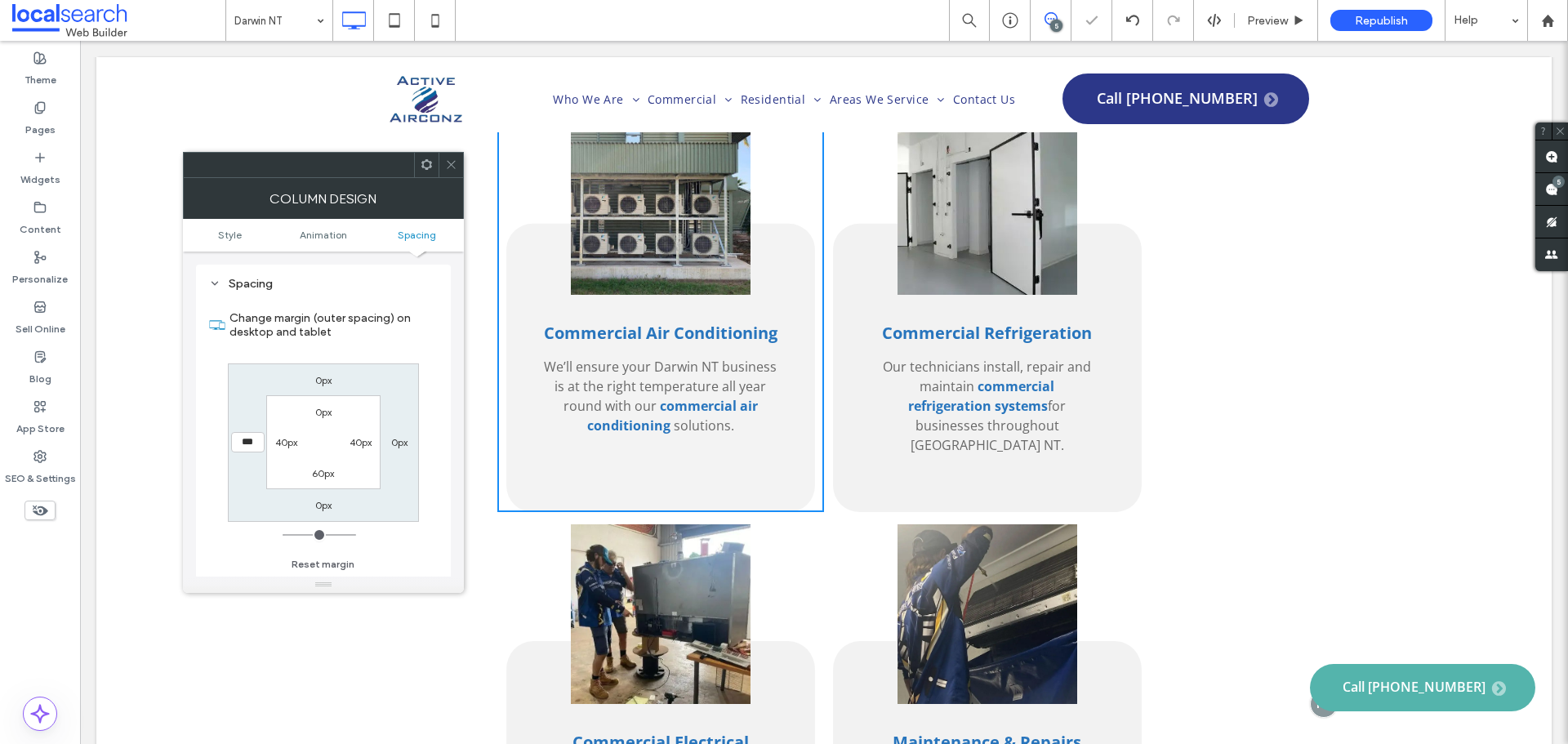
click at [454, 159] on icon at bounding box center [451, 165] width 13 height 13
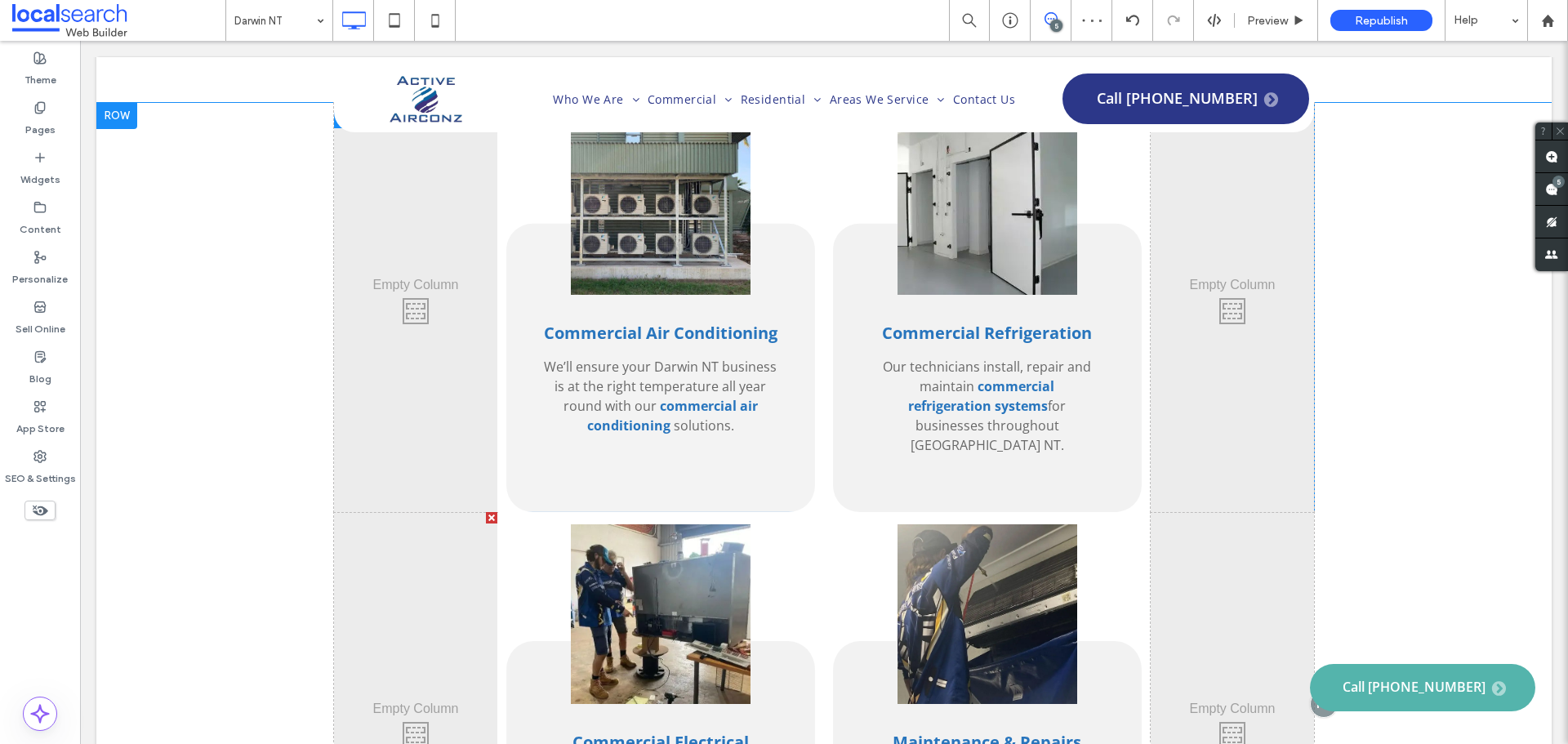
click at [1136, 359] on div "Commercial Refrigeration Our technicians install, repair and maintain commercia…" at bounding box center [987, 307] width 327 height 409
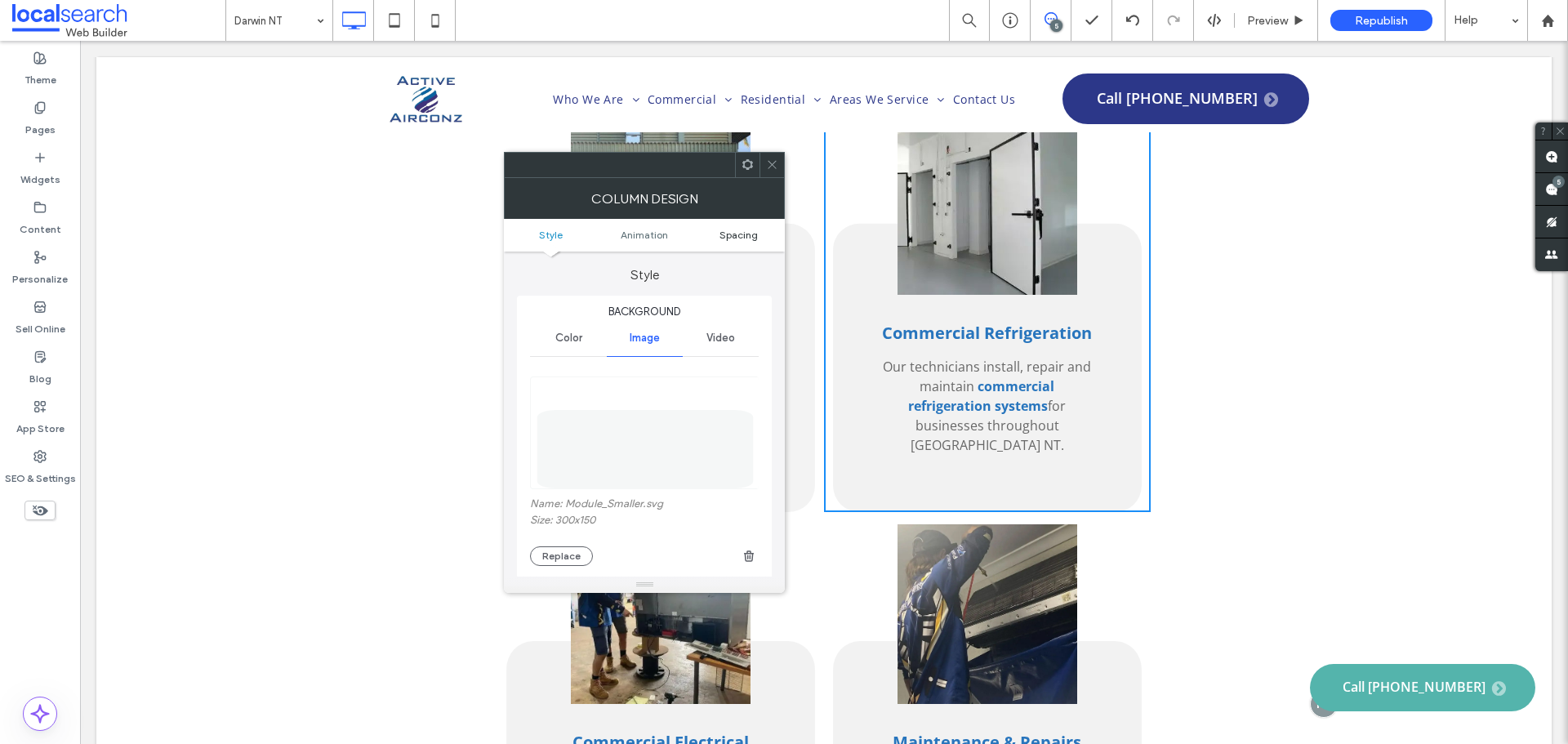
click at [735, 233] on span "Spacing" at bounding box center [738, 235] width 38 height 13
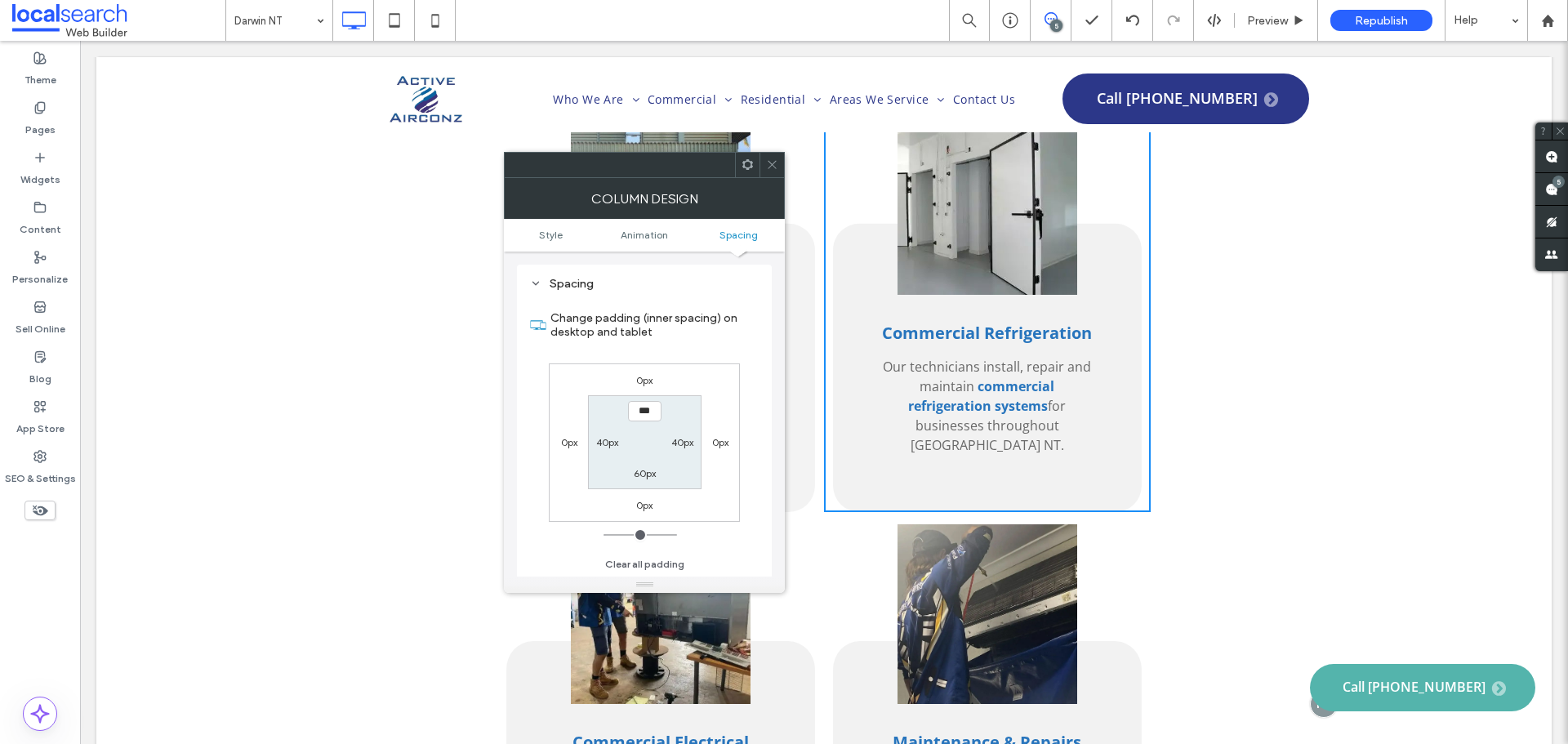
click at [767, 166] on icon at bounding box center [772, 165] width 13 height 13
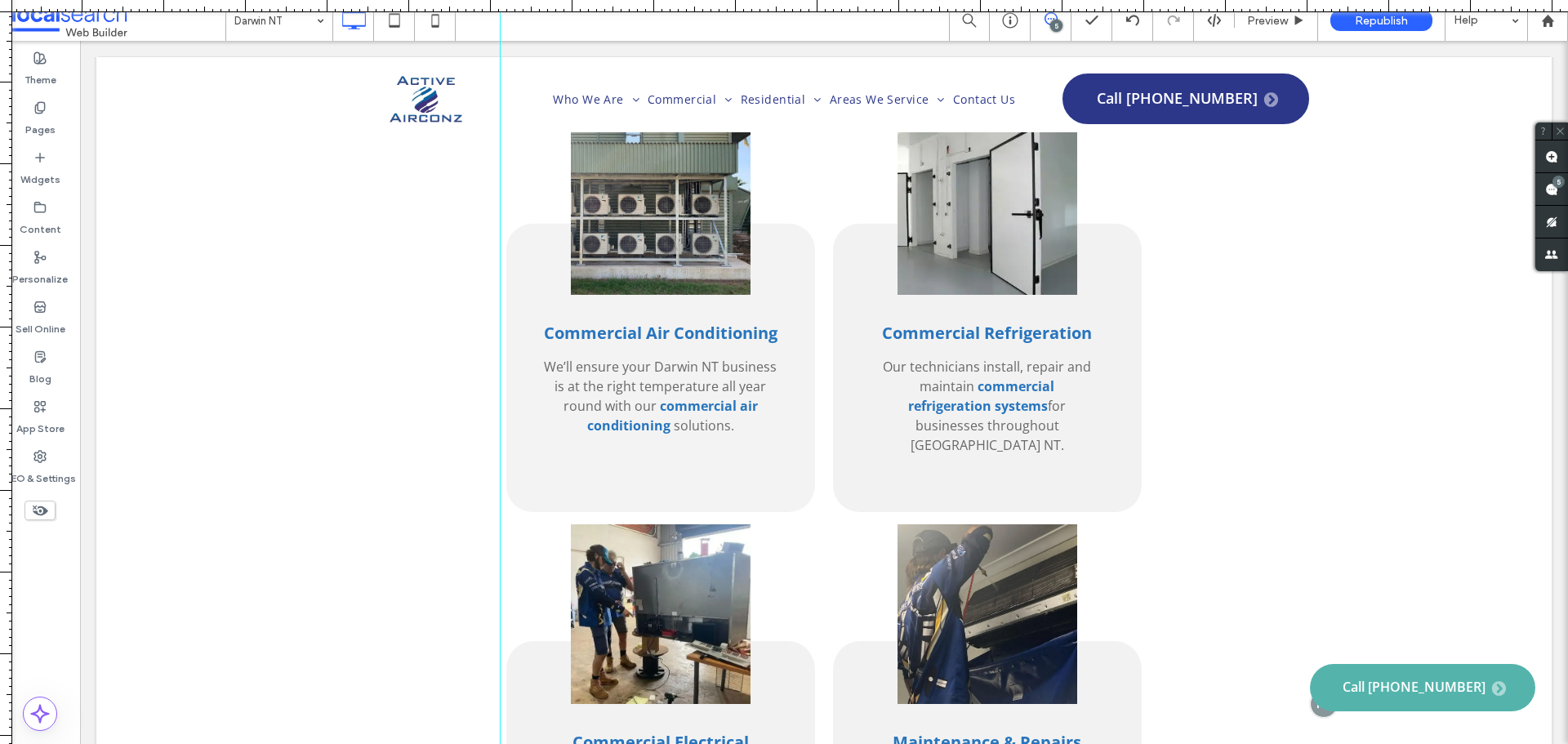
drag, startPoint x: 5, startPoint y: 136, endPoint x: 500, endPoint y: 235, distance: 504.8
click at [500, 743] on div at bounding box center [784, 744] width 1568 height 0
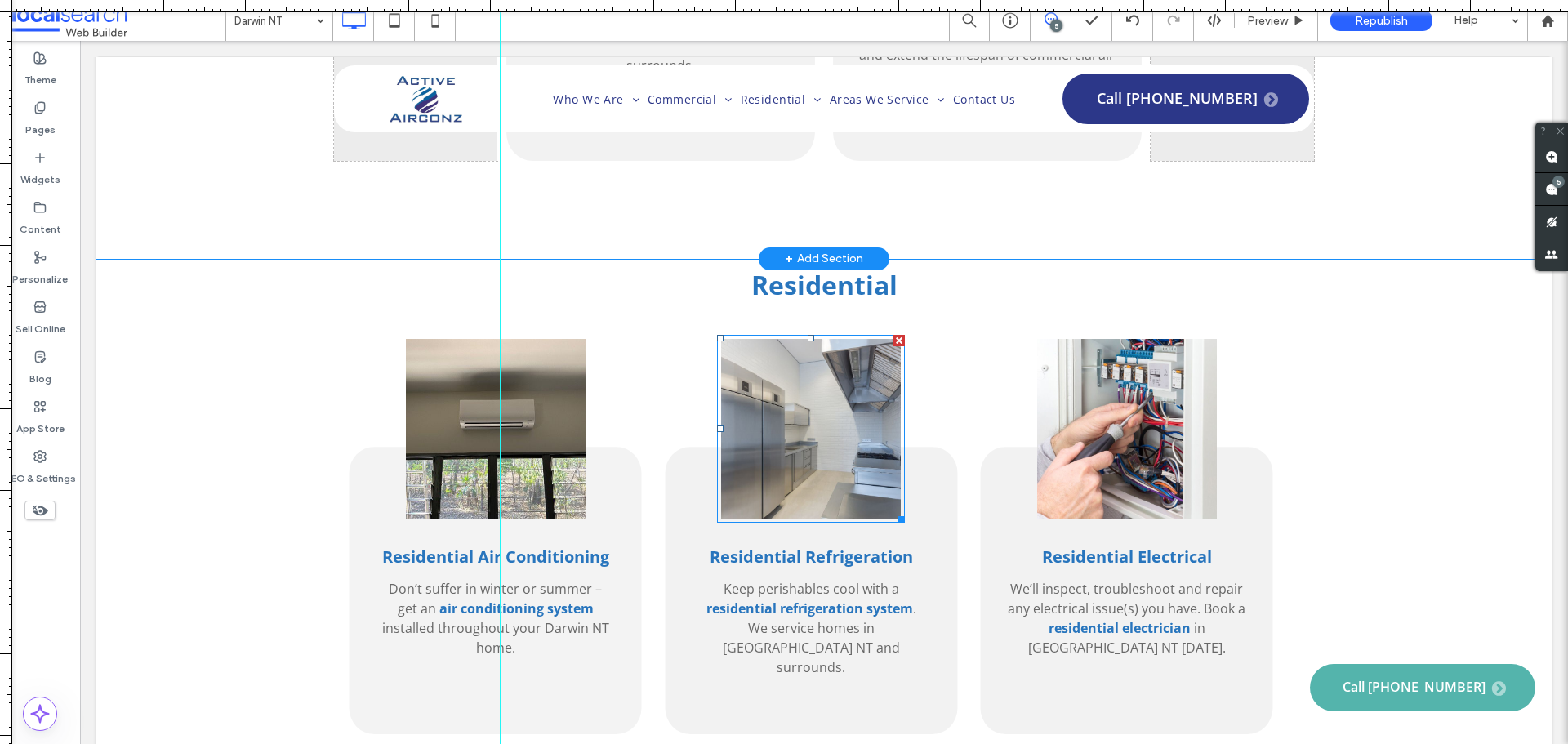
scroll to position [3104, 0]
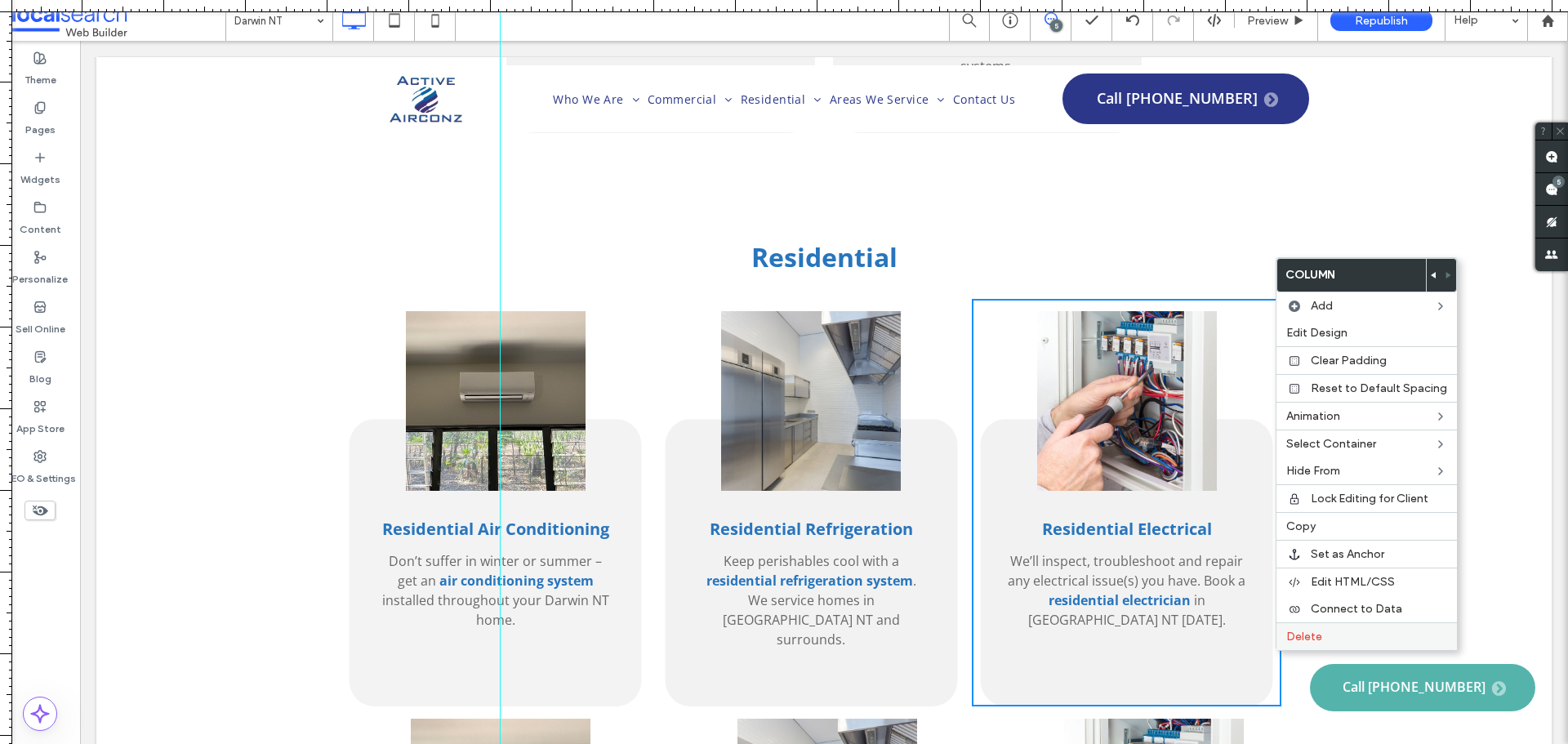
click at [1326, 638] on label "Delete" at bounding box center [1366, 637] width 161 height 14
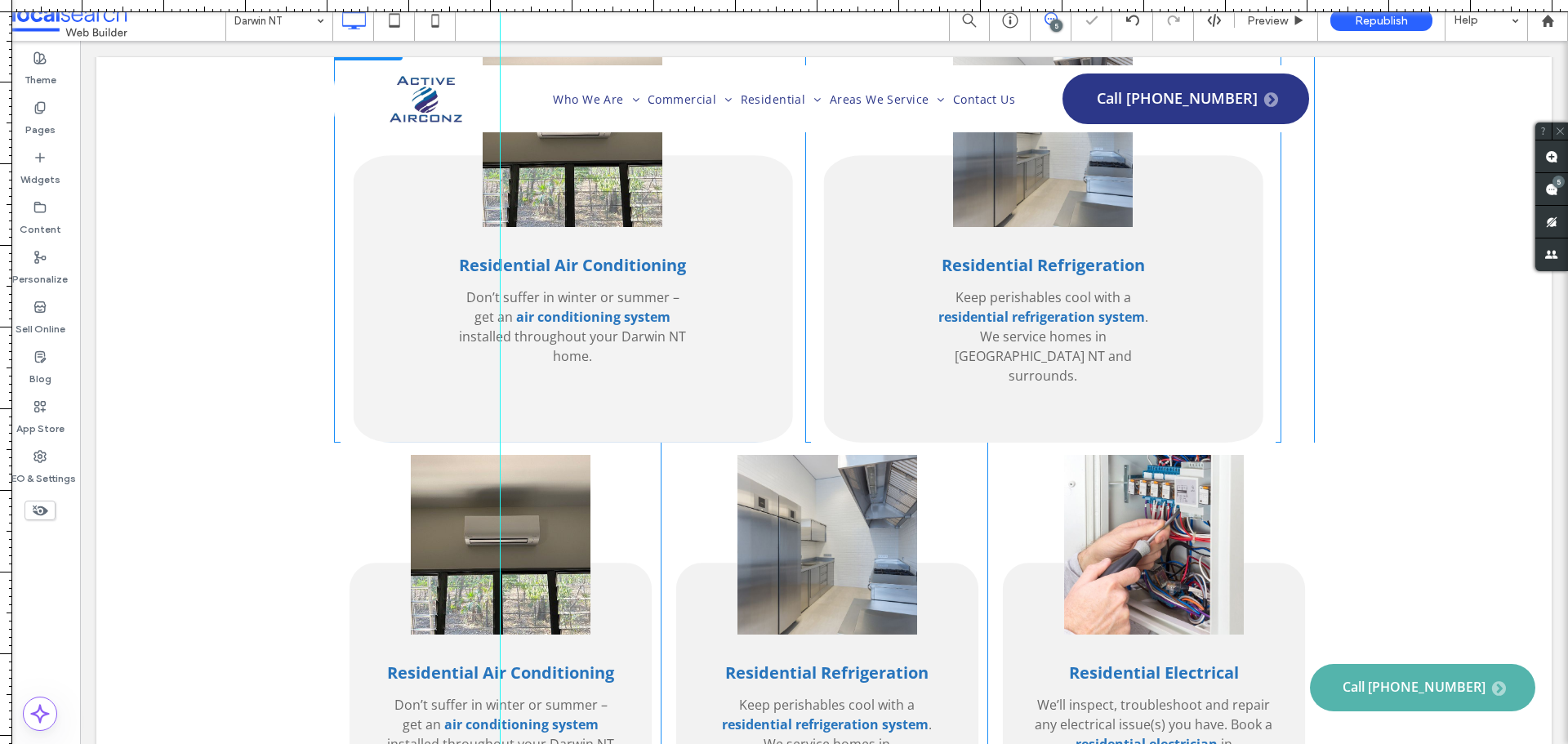
scroll to position [3430, 0]
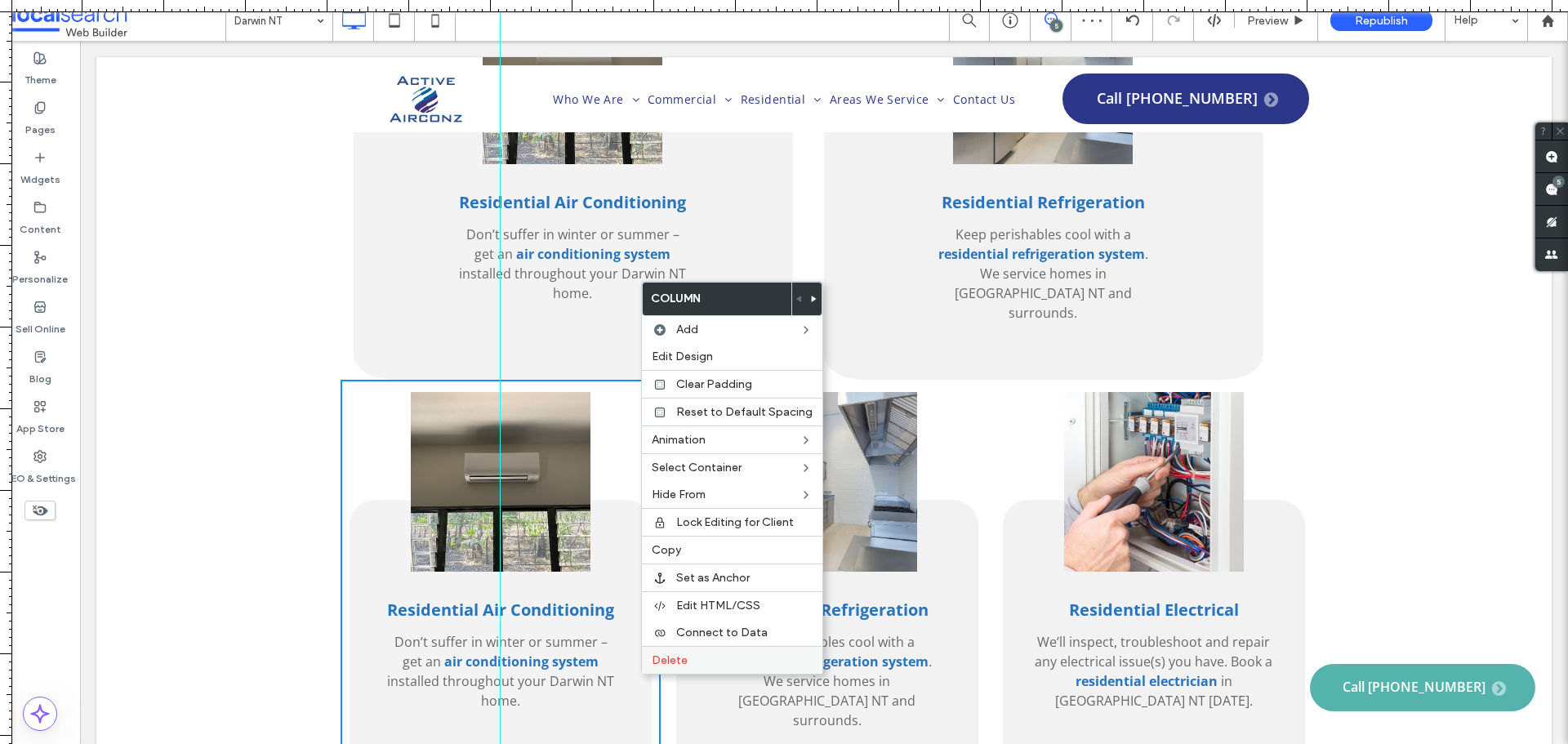
click at [703, 655] on label "Delete" at bounding box center [732, 660] width 161 height 14
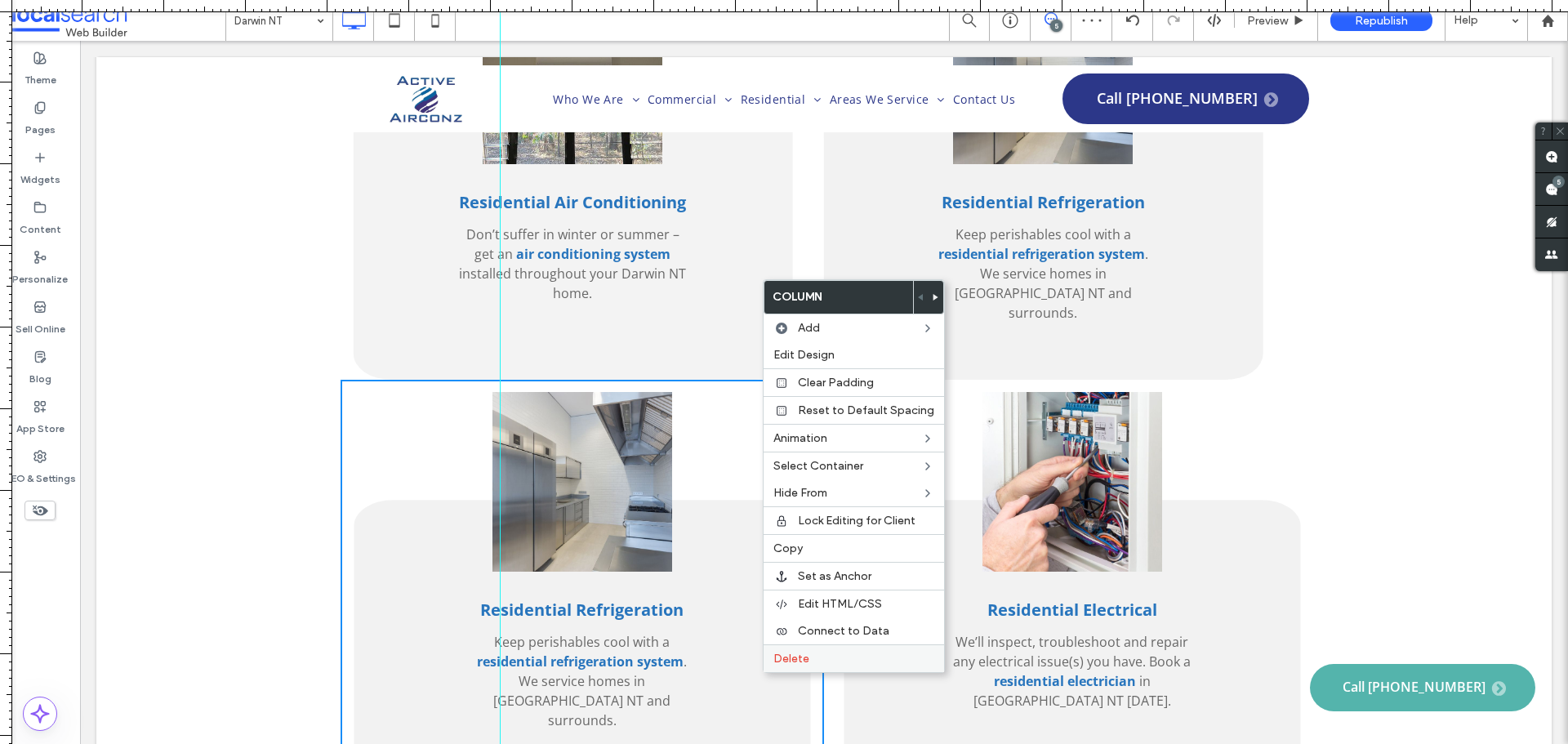
click at [802, 658] on span "Delete" at bounding box center [791, 659] width 36 height 14
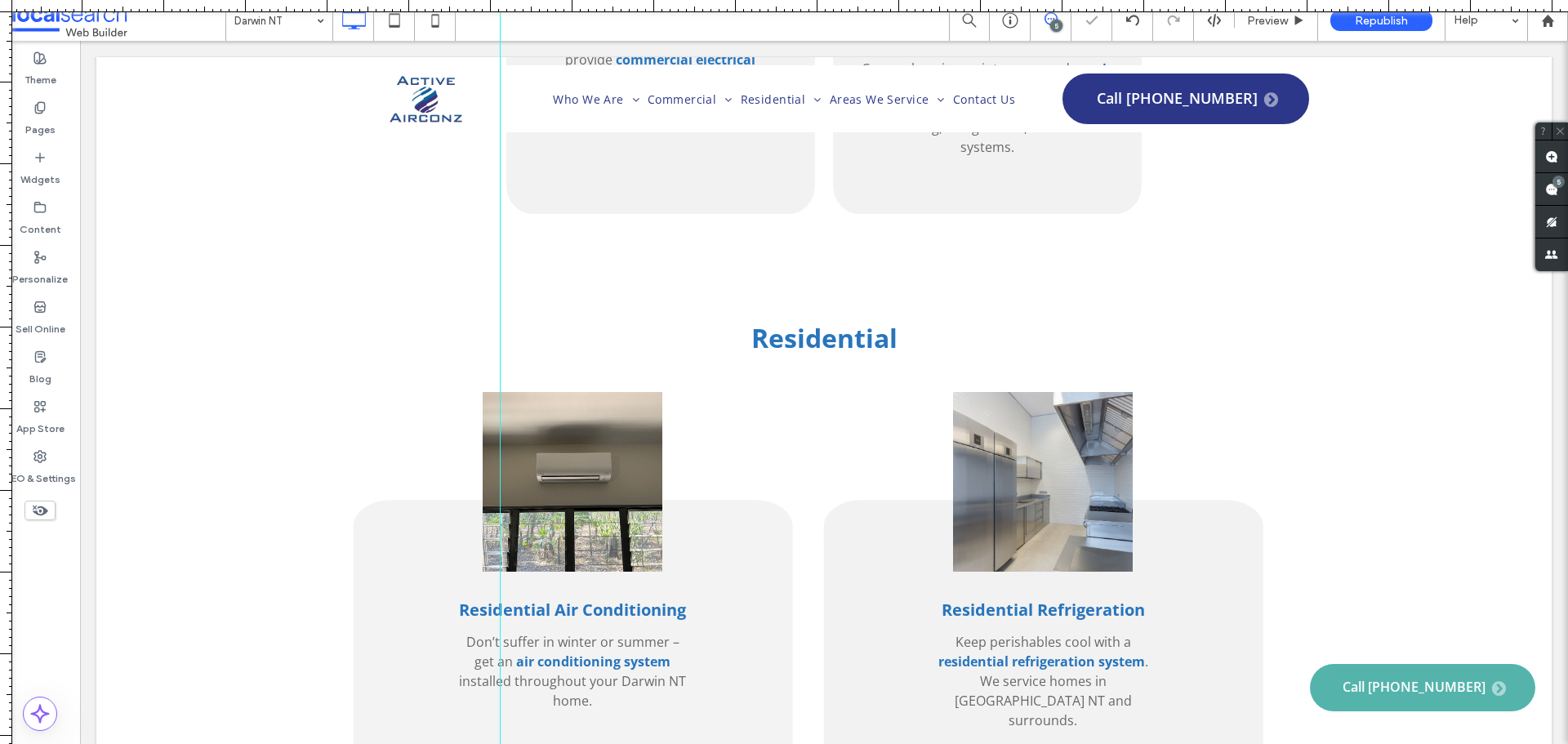
scroll to position [3022, 0]
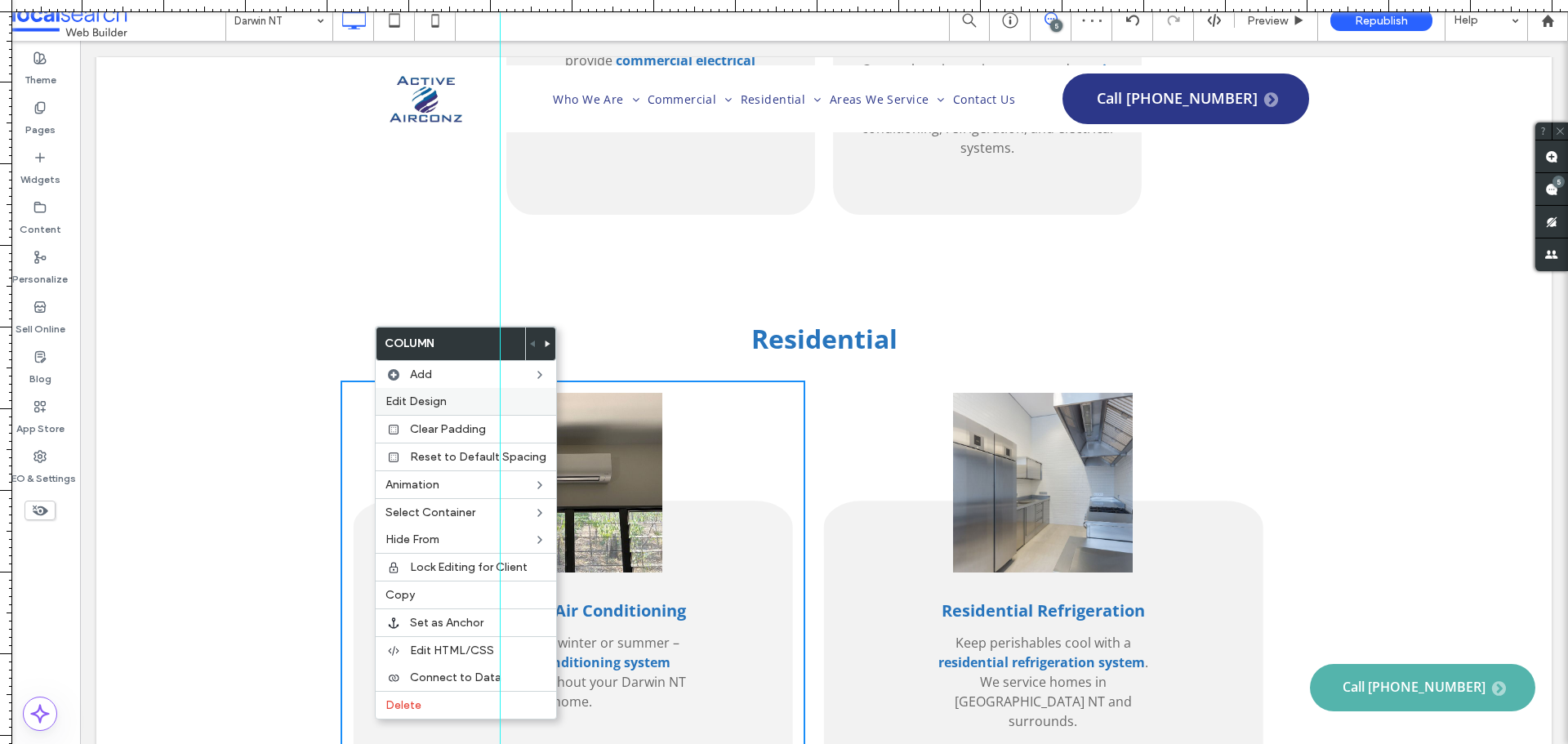
click at [433, 407] on span "Edit Design" at bounding box center [415, 401] width 62 height 14
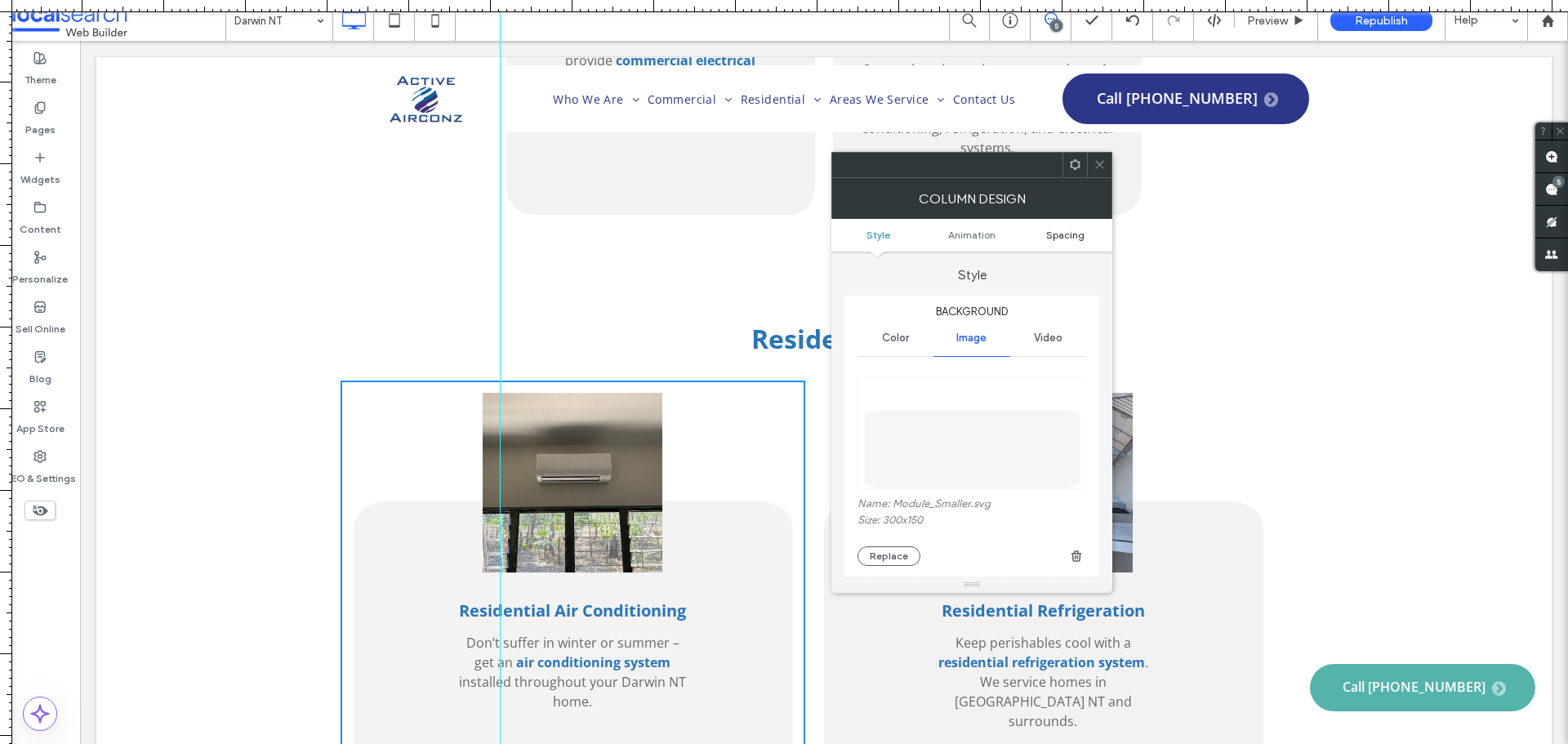
click at [1068, 236] on span "Spacing" at bounding box center [1065, 235] width 38 height 13
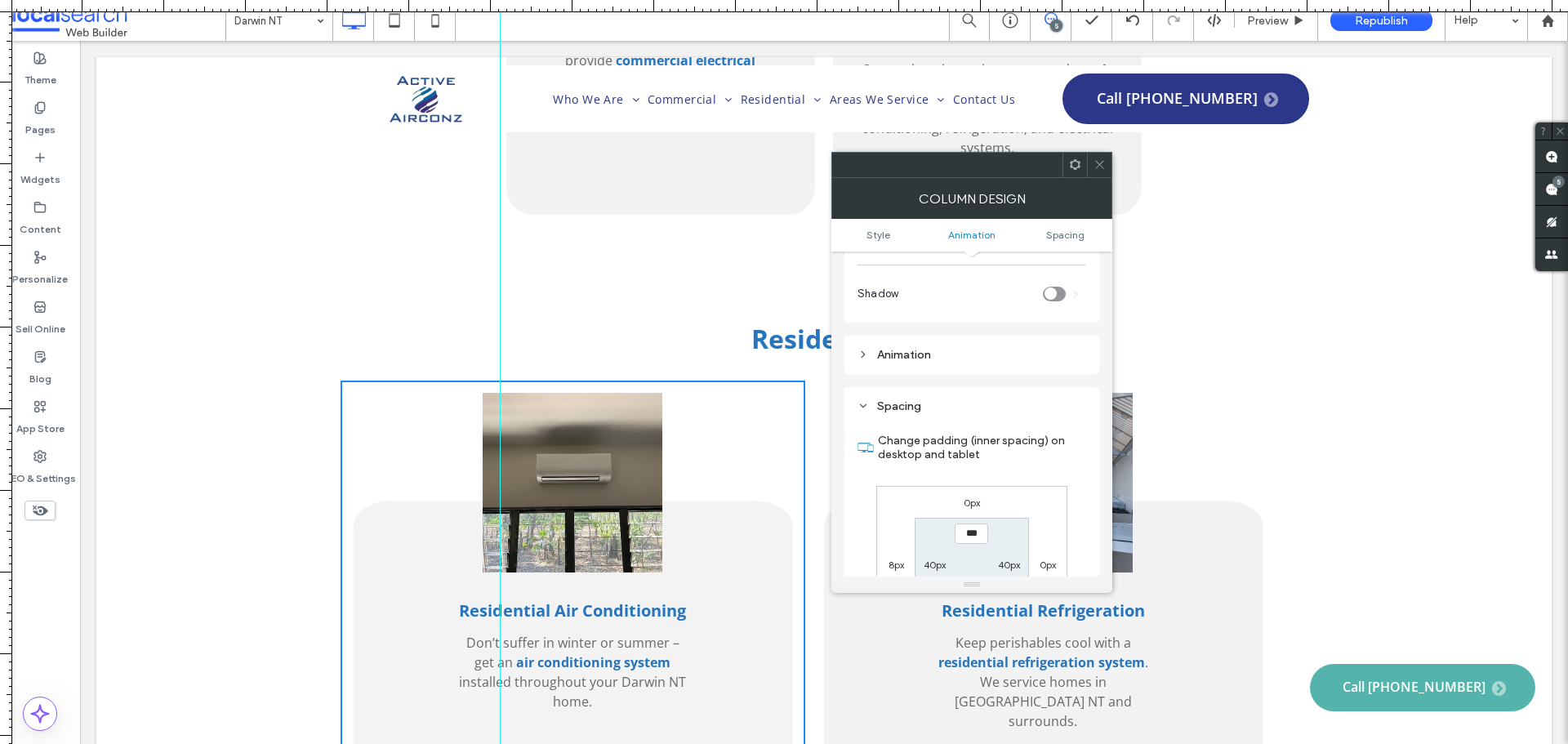
scroll to position [861, 0]
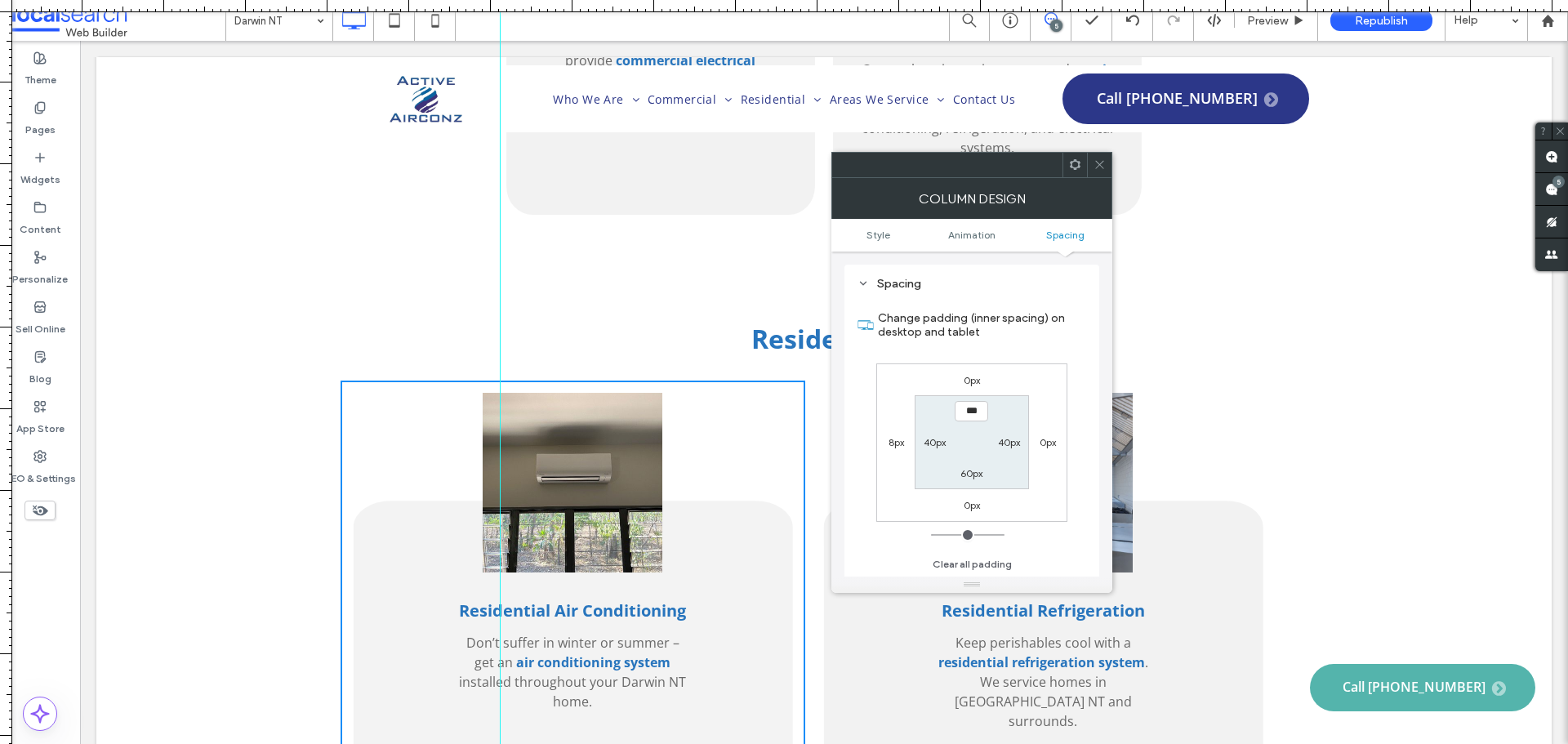
click at [900, 446] on label "8px" at bounding box center [896, 442] width 15 height 13
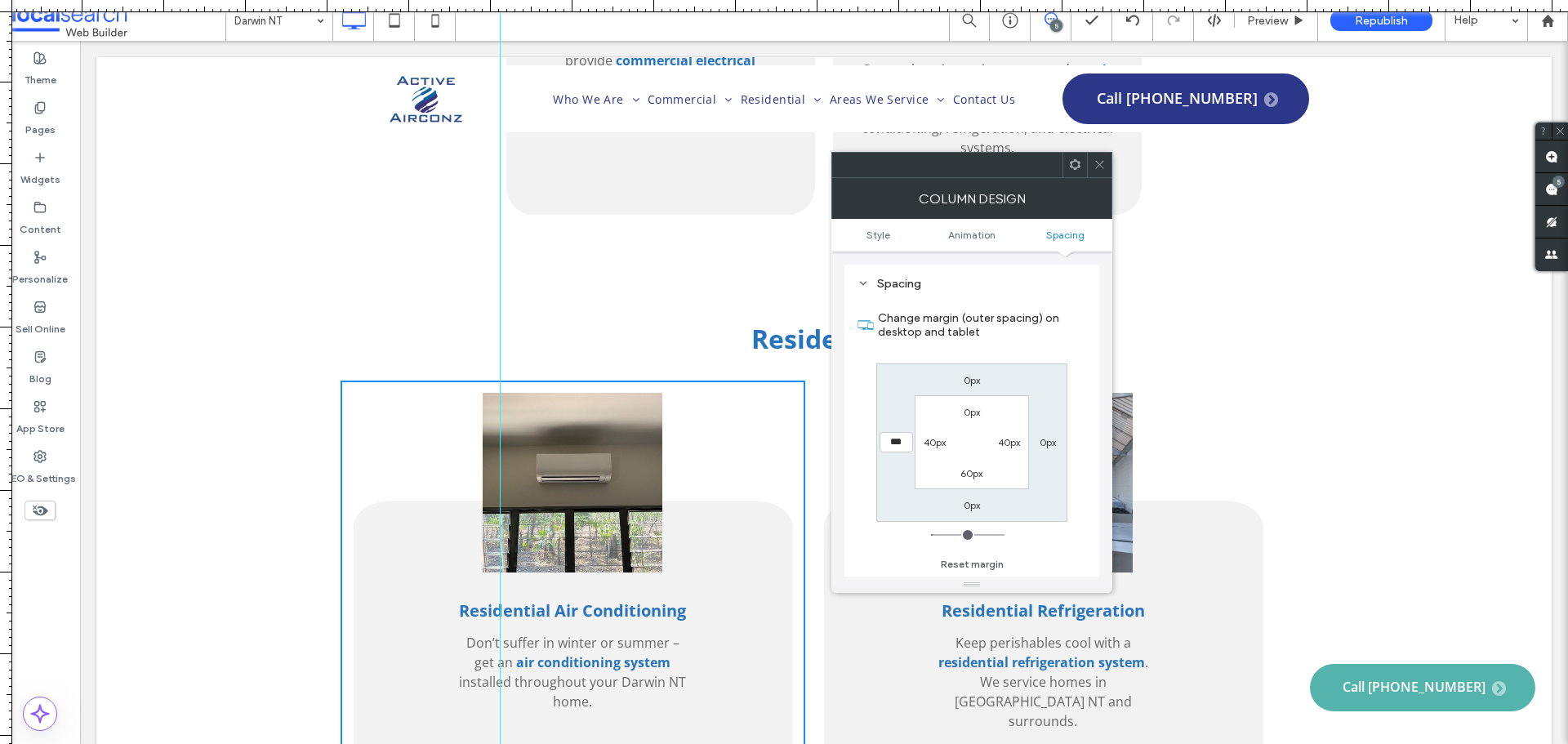
type input "*"
type input "***"
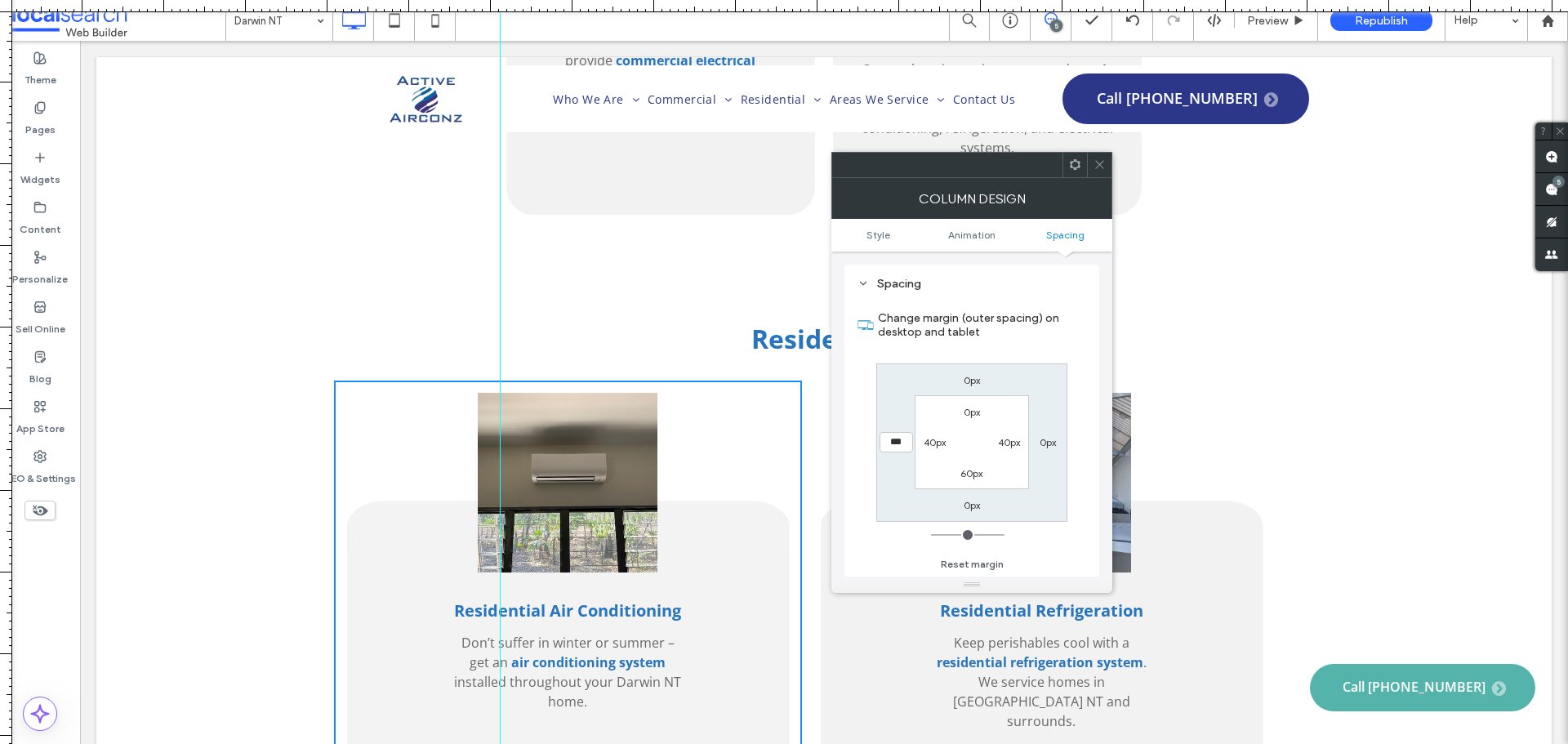
drag, startPoint x: 937, startPoint y: 538, endPoint x: 897, endPoint y: 514, distance: 46.6
type input "*"
click at [930, 534] on input "range" at bounding box center [967, 535] width 73 height 2
click at [1100, 166] on icon at bounding box center [1099, 165] width 13 height 13
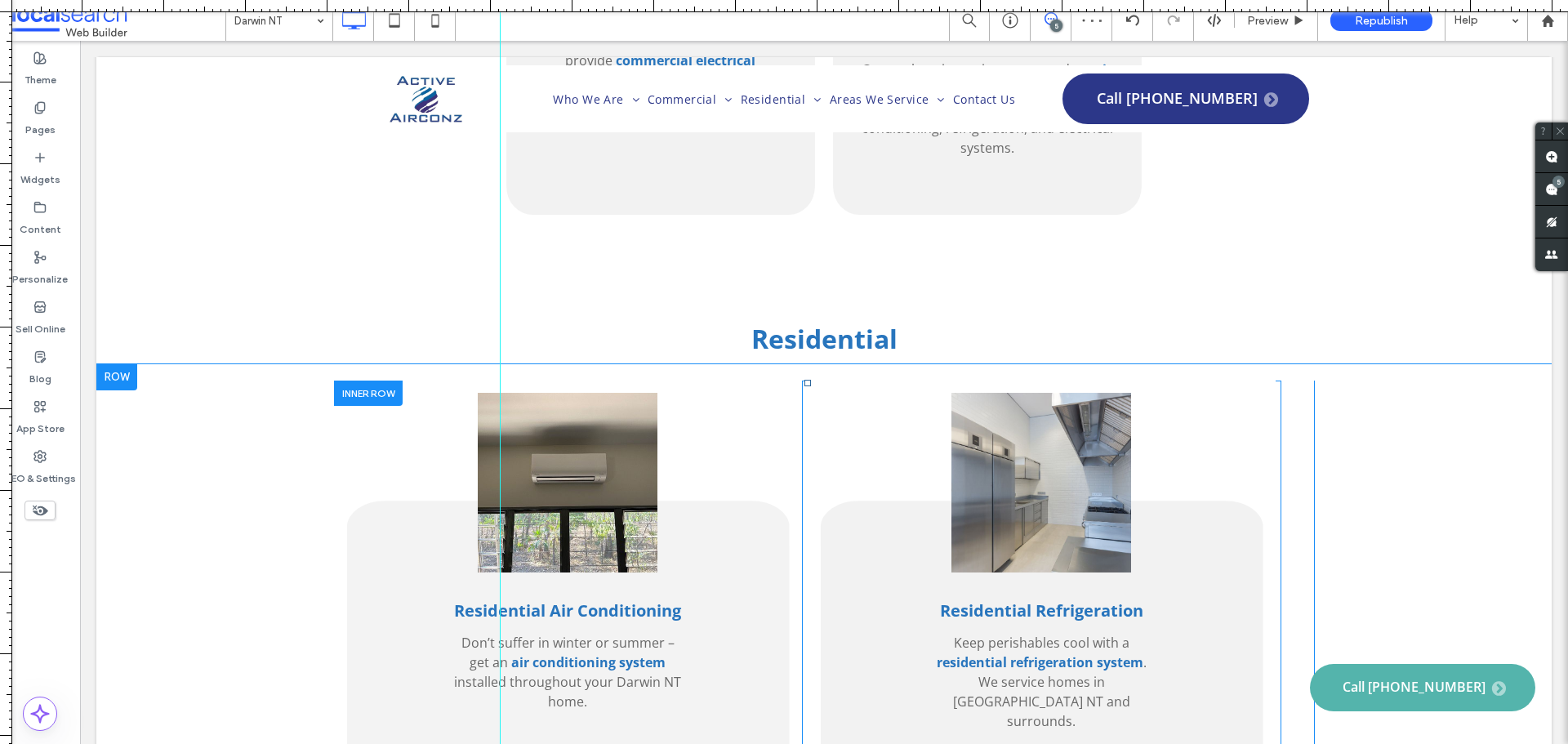
click at [1258, 381] on div "Residential Refrigeration Keep perishables cool with a residential refrigeratio…" at bounding box center [1041, 584] width 468 height 408
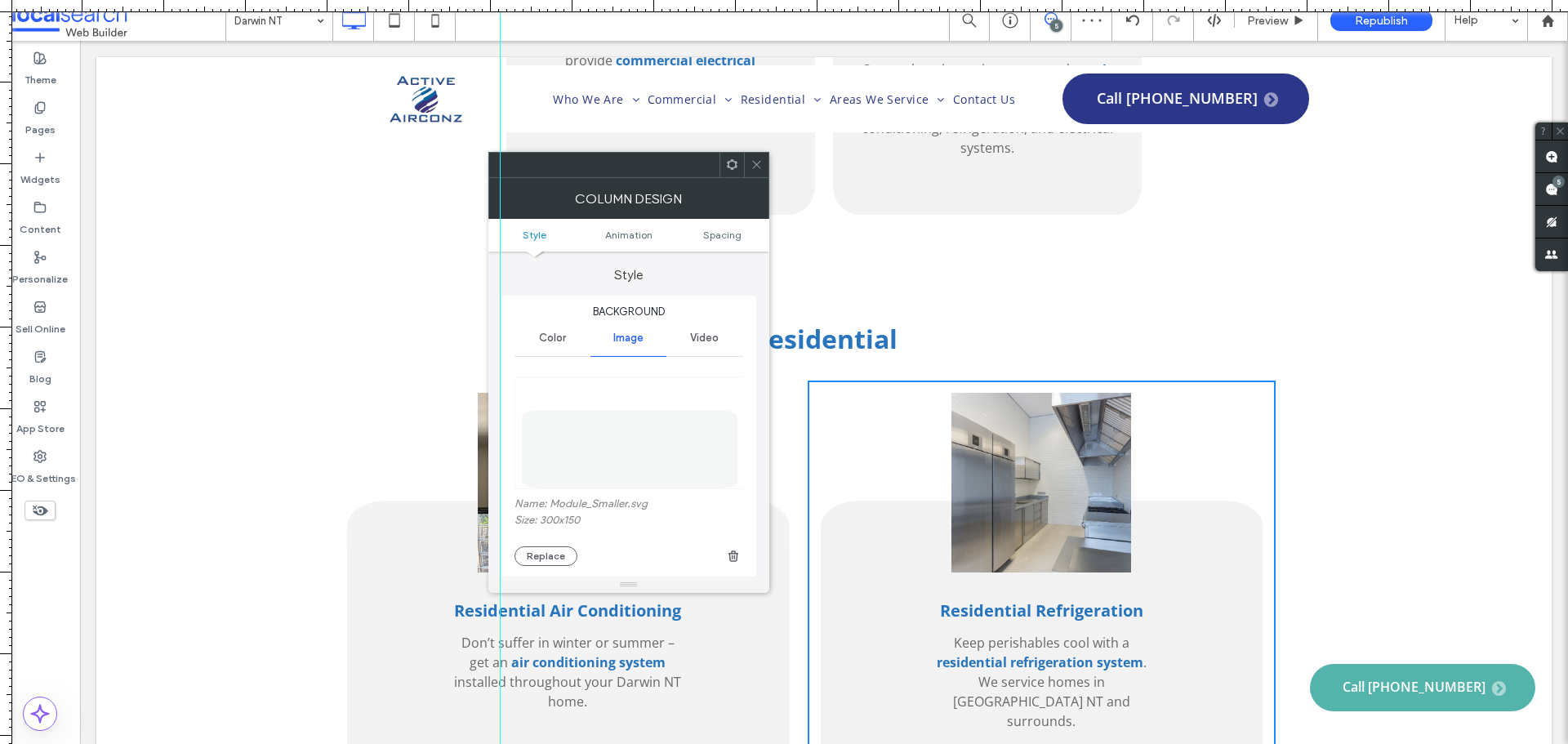
click at [741, 242] on ul "Style Animation Spacing" at bounding box center [628, 235] width 281 height 33
click at [725, 236] on span "Spacing" at bounding box center [722, 235] width 38 height 13
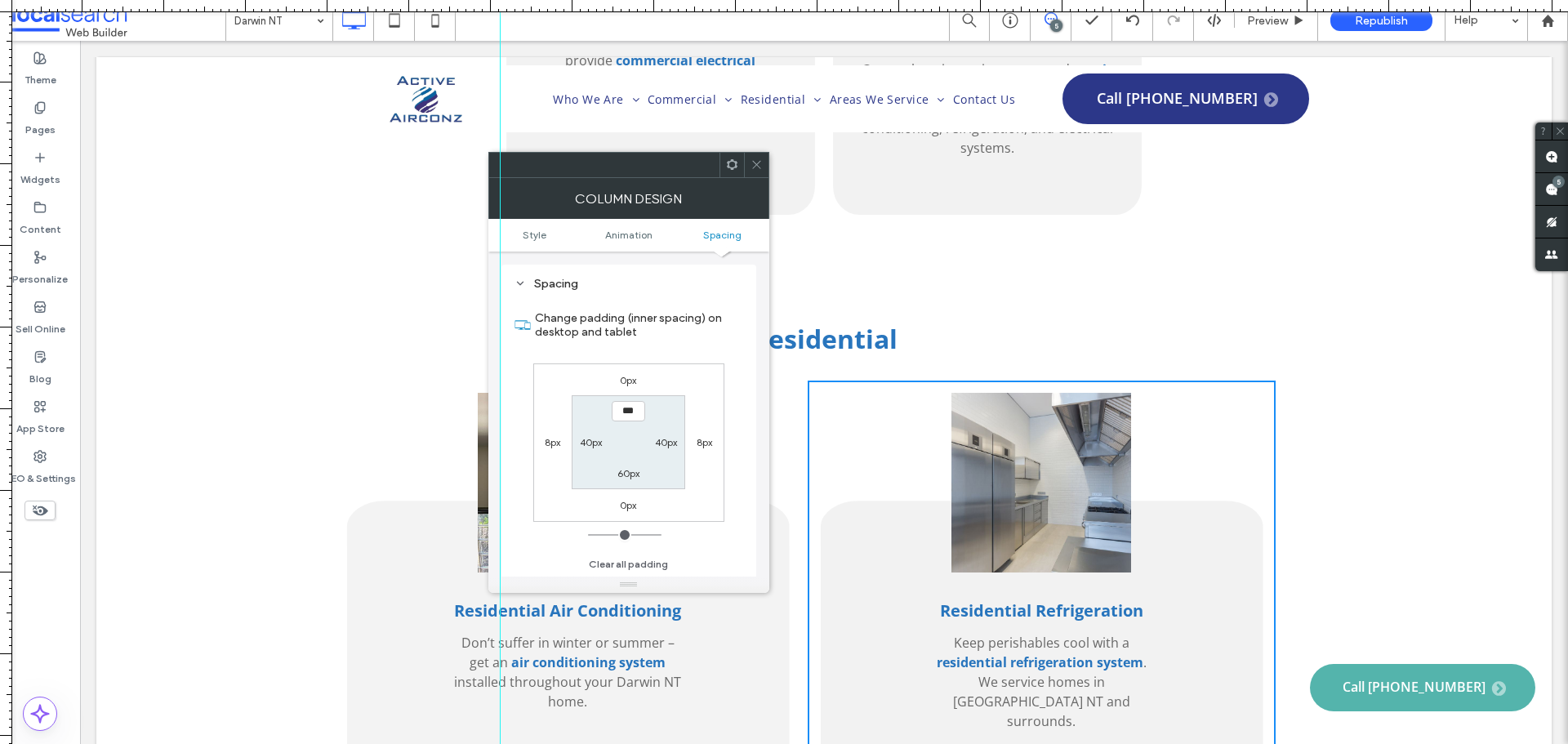
click at [759, 158] on span at bounding box center [757, 165] width 13 height 24
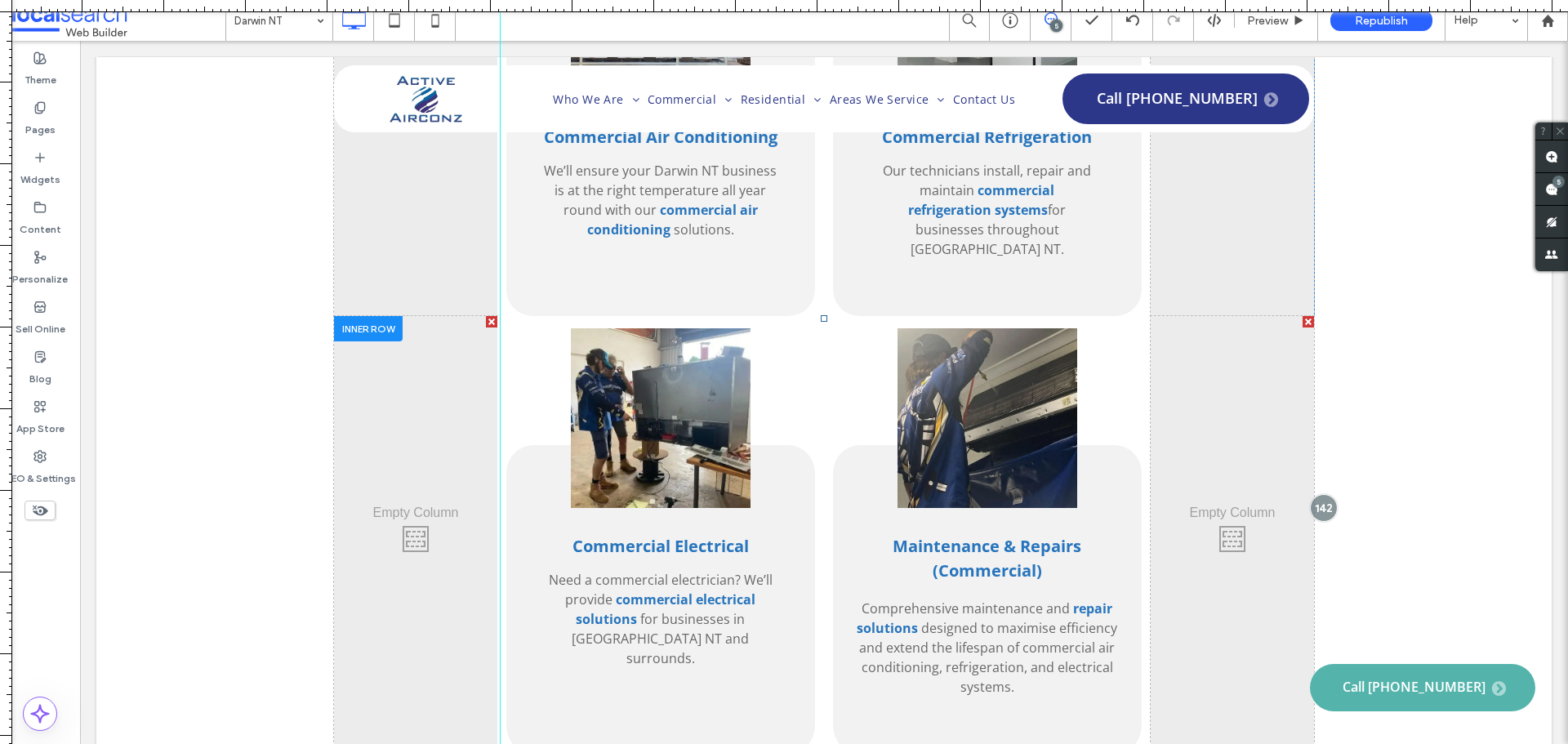
scroll to position [2368, 0]
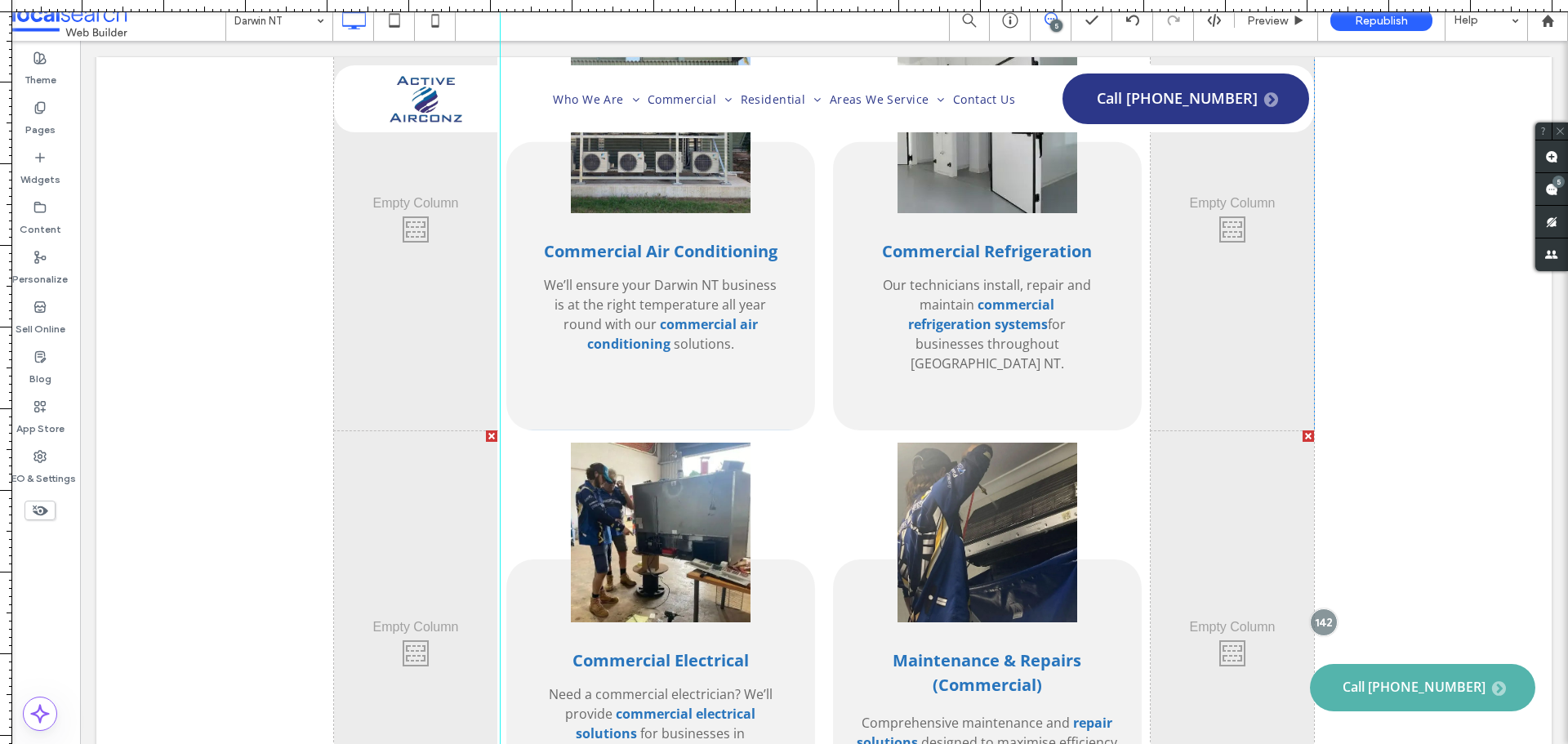
click at [1134, 286] on div "Commercial Refrigeration Our technicians install, repair and maintain commercia…" at bounding box center [987, 225] width 327 height 409
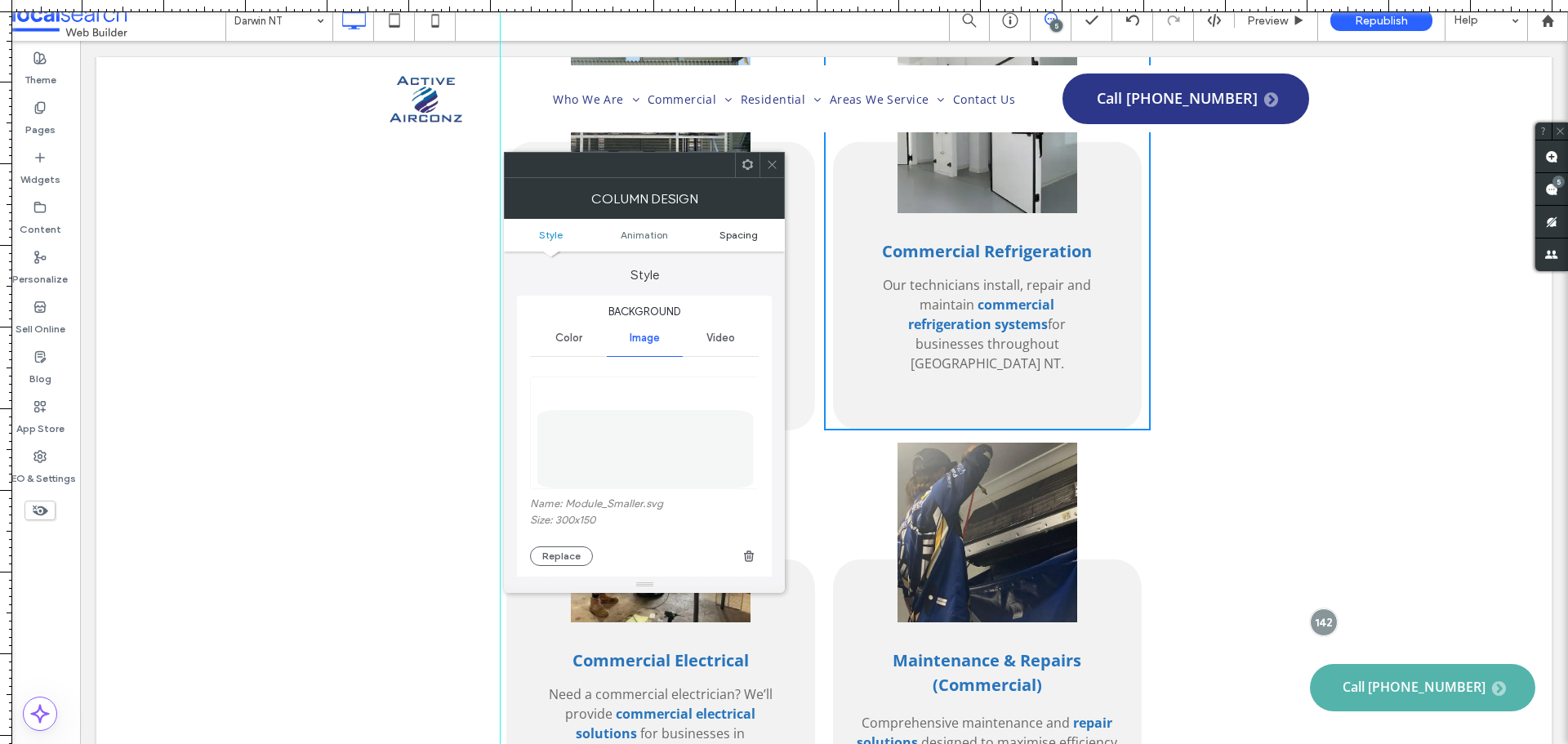
click at [747, 236] on span "Spacing" at bounding box center [738, 235] width 38 height 13
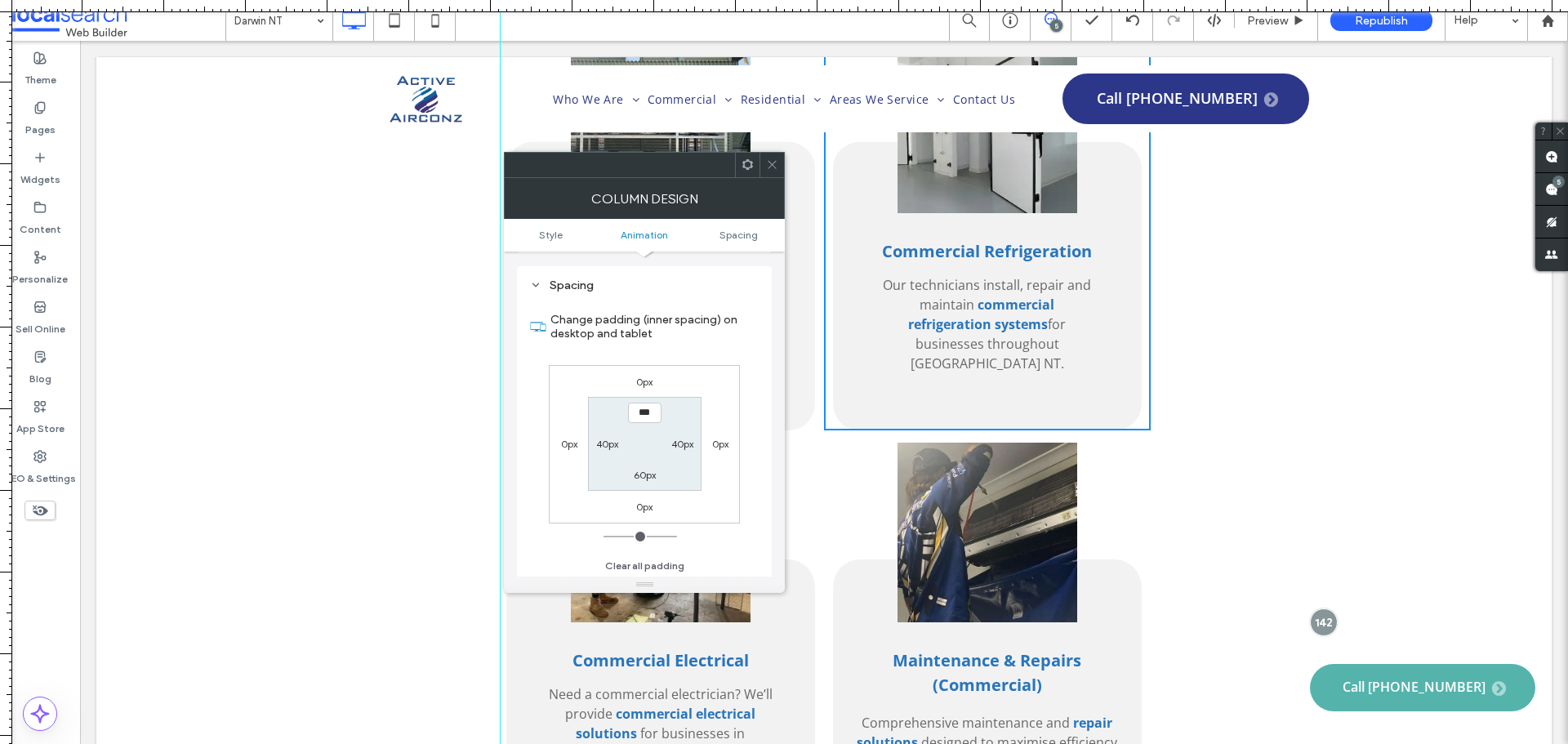
scroll to position [861, 0]
click at [770, 171] on span at bounding box center [772, 165] width 13 height 24
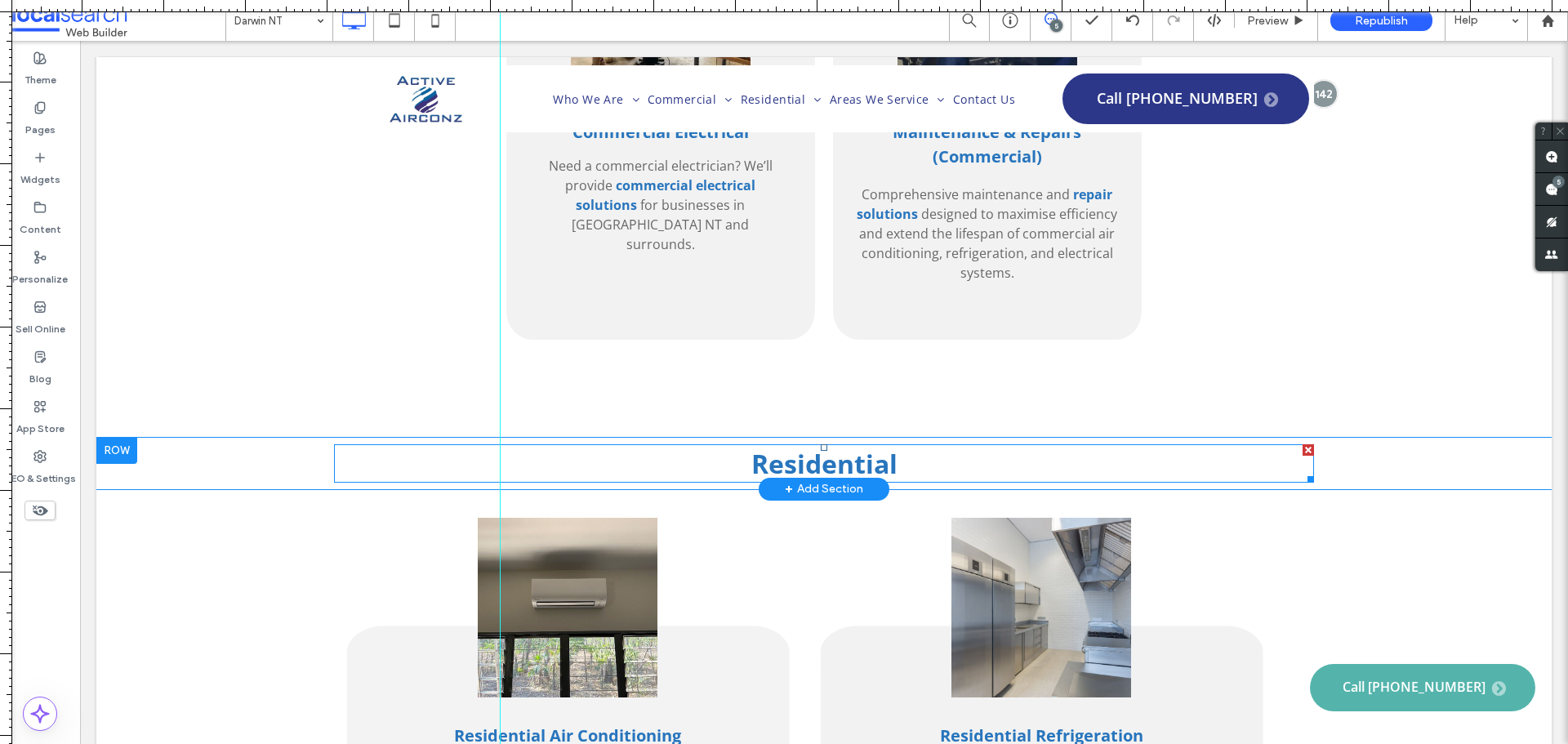
scroll to position [3022, 0]
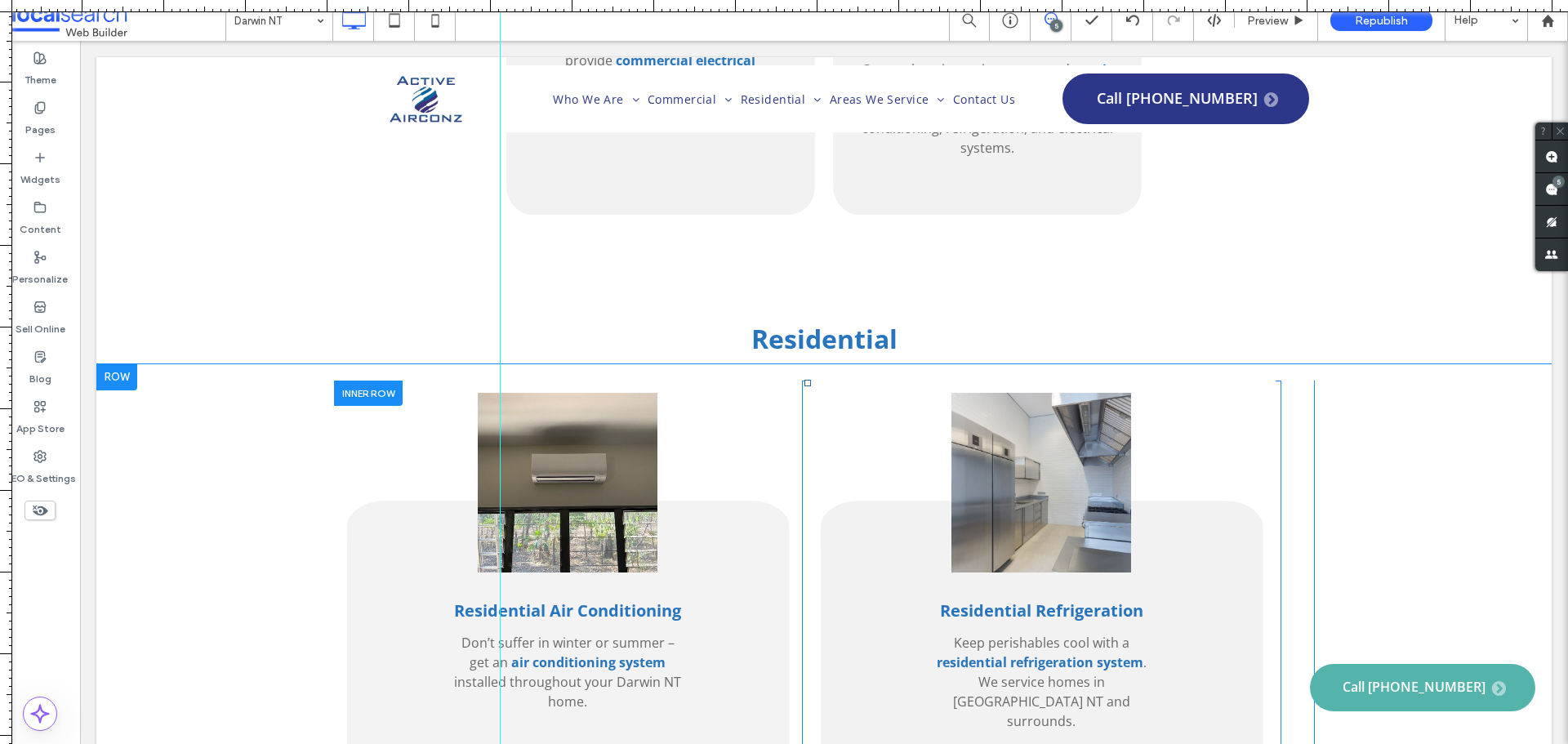
click at [807, 496] on div "Residential Refrigeration Keep perishables cool with a residential refrigeratio…" at bounding box center [1041, 584] width 468 height 408
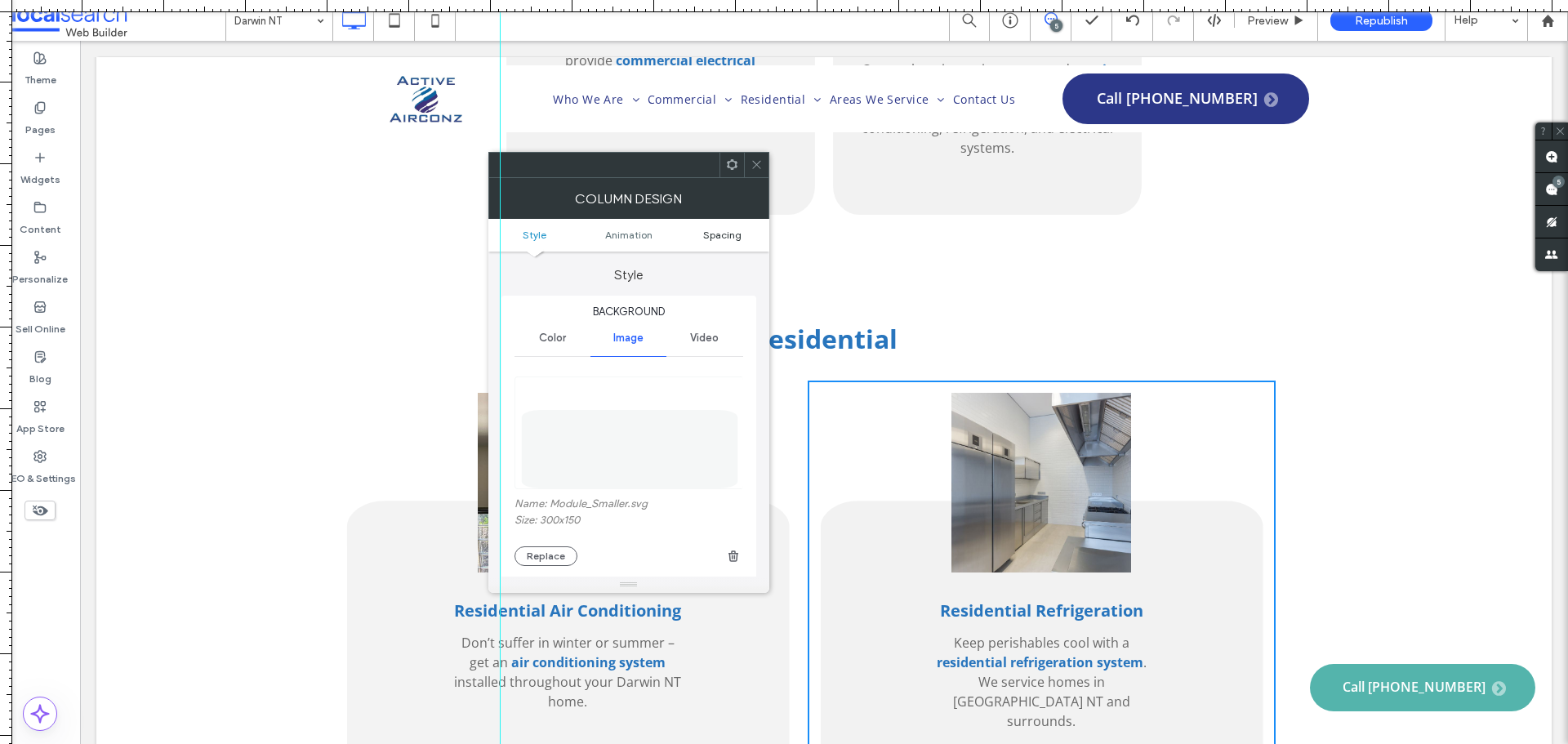
click at [729, 236] on span "Spacing" at bounding box center [722, 235] width 38 height 13
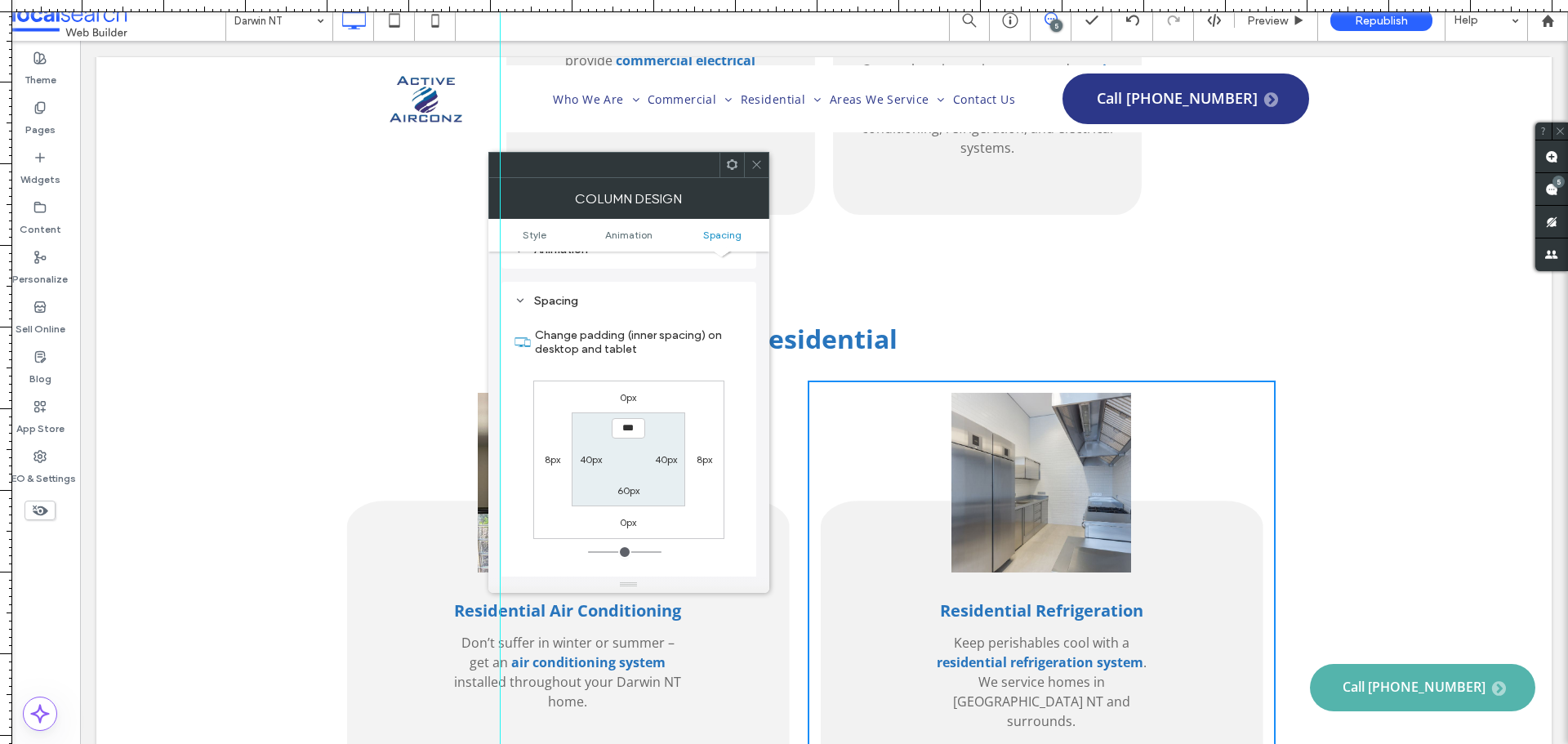
scroll to position [861, 0]
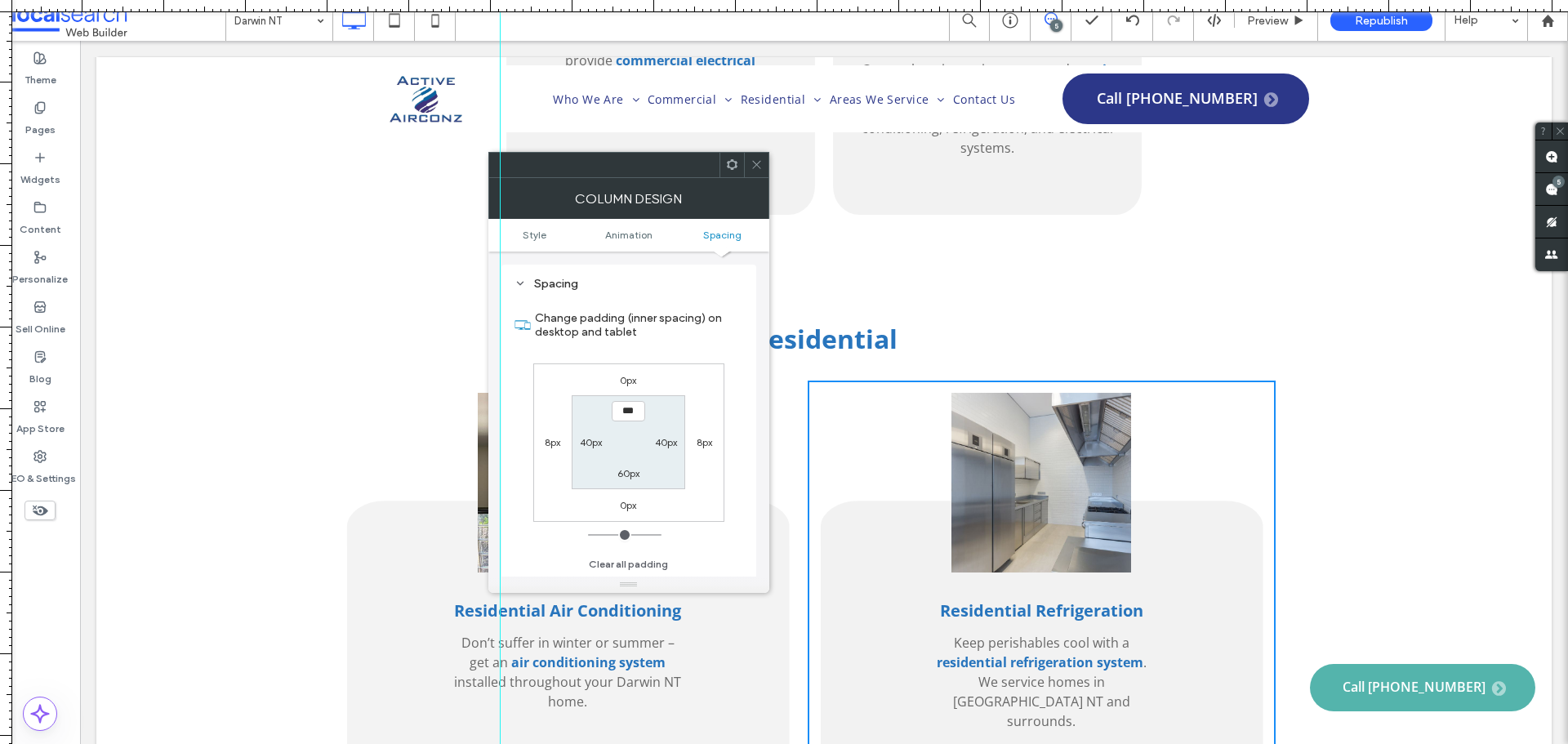
click at [550, 443] on label "8px" at bounding box center [552, 442] width 15 height 13
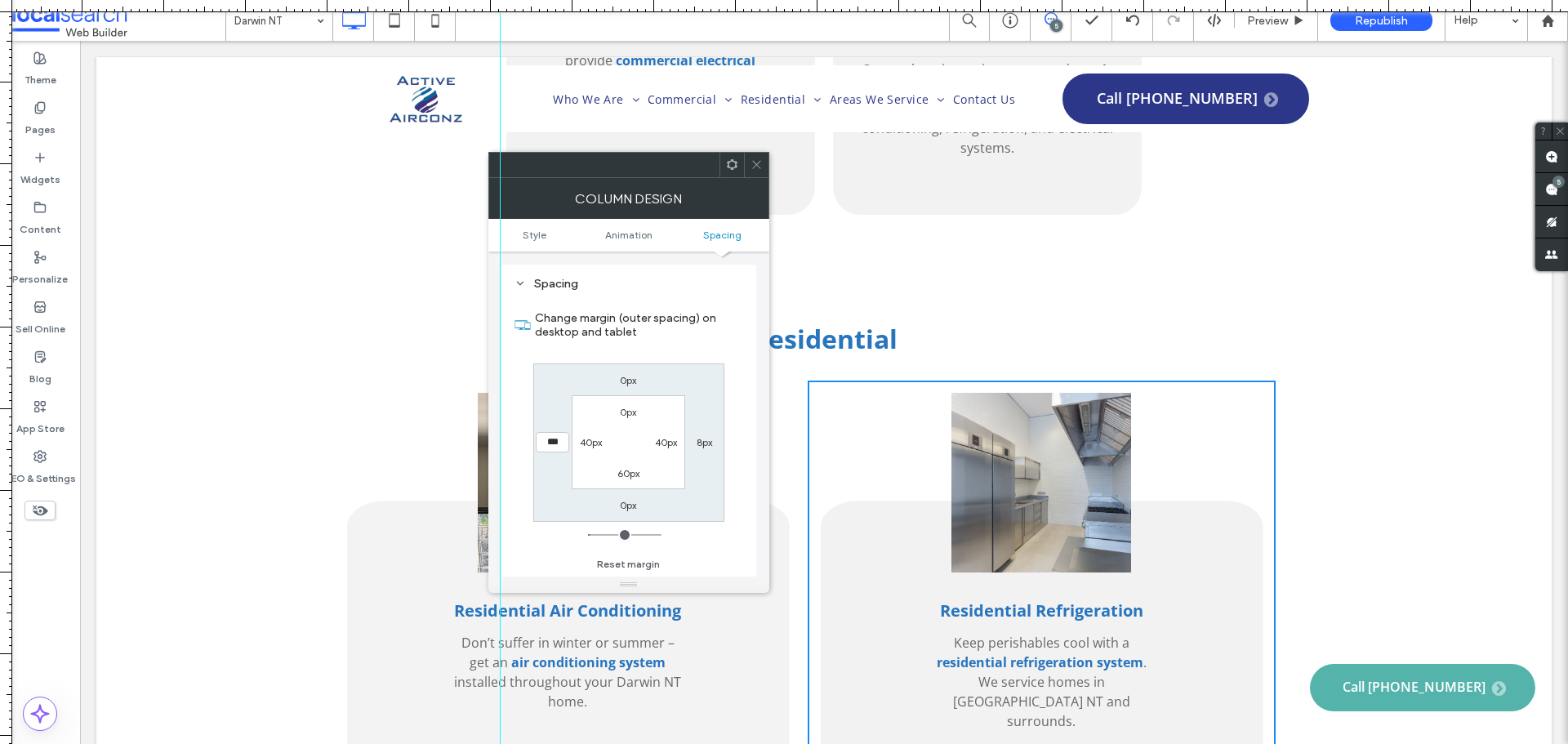
type input "*"
type input "***"
drag, startPoint x: 592, startPoint y: 537, endPoint x: 561, endPoint y: 515, distance: 38.0
click at [588, 534] on input "range" at bounding box center [624, 535] width 73 height 2
click at [697, 443] on label "8px" at bounding box center [704, 442] width 15 height 13
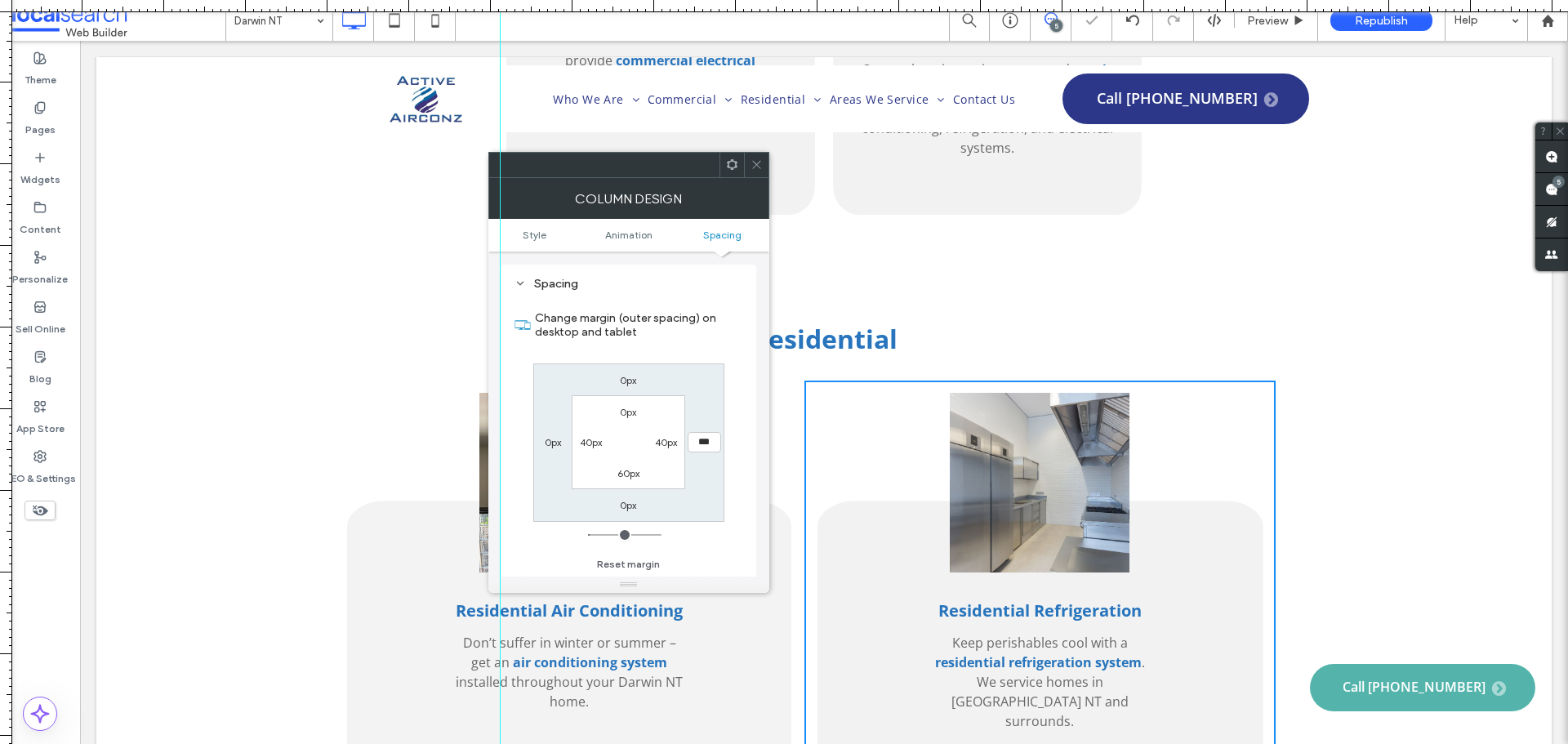
type input "*"
type input "***"
type input "*"
type input "***"
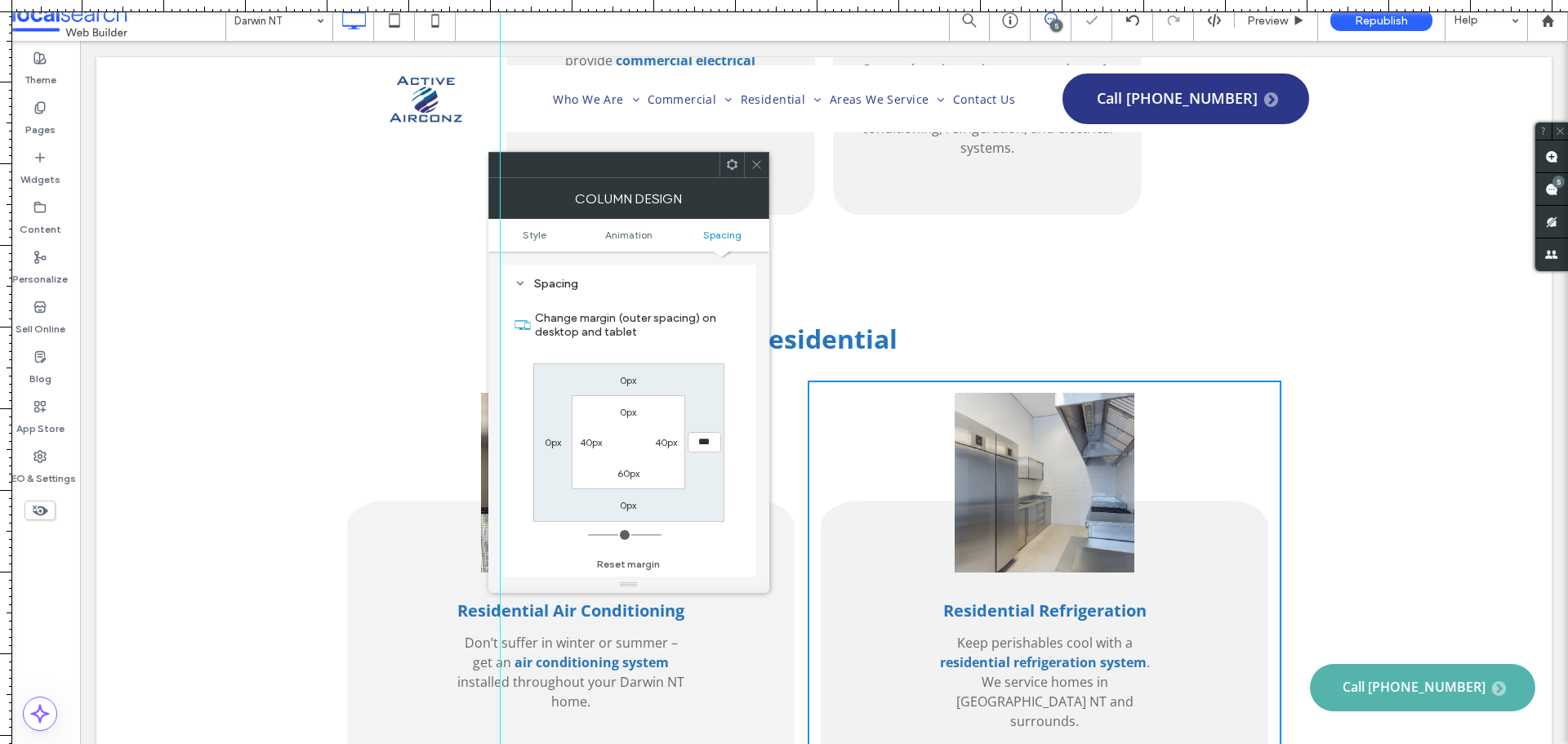
drag, startPoint x: 594, startPoint y: 536, endPoint x: 525, endPoint y: 337, distance: 210.6
type input "*"
click at [588, 534] on input "range" at bounding box center [624, 535] width 73 height 2
click at [760, 162] on icon at bounding box center [757, 165] width 13 height 13
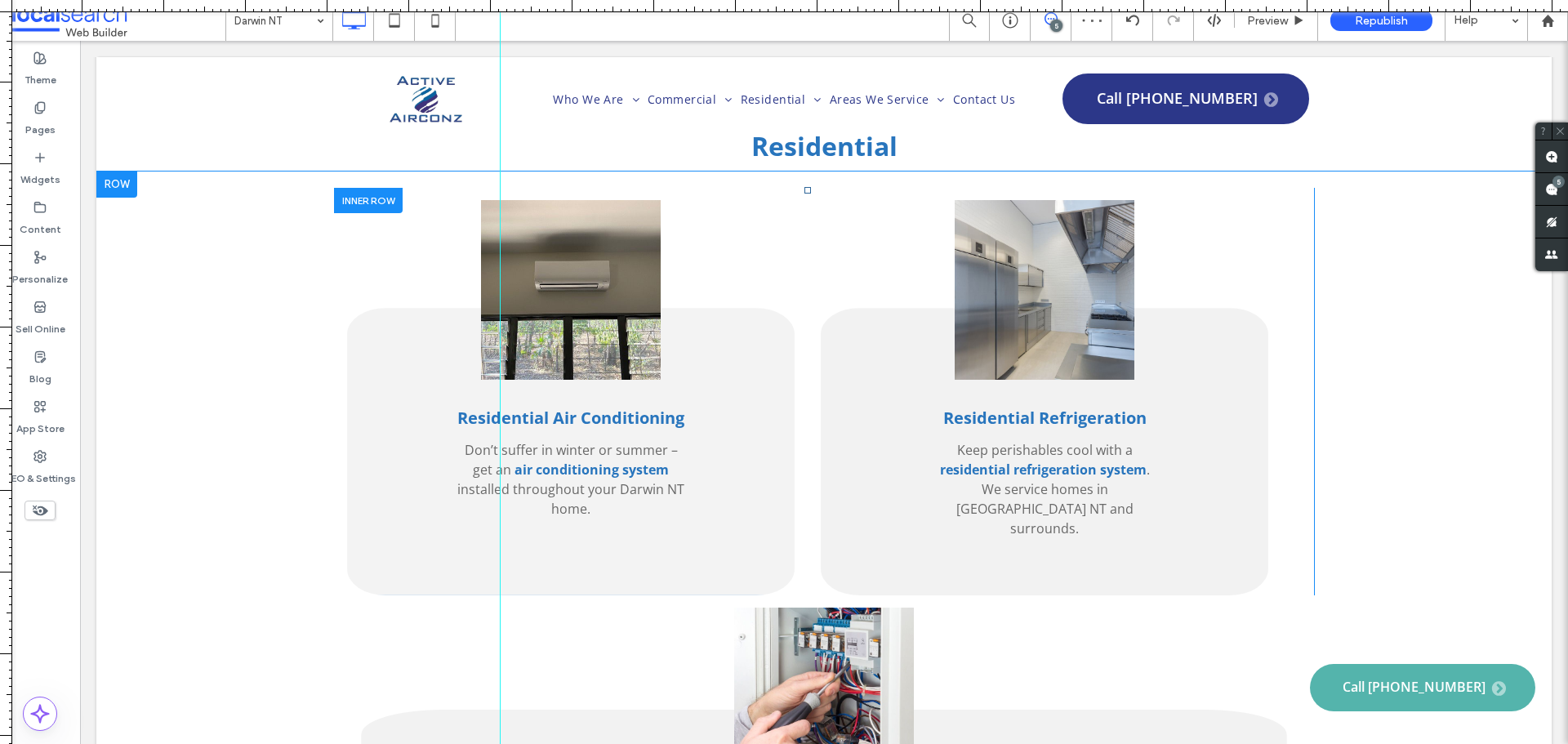
scroll to position [3348, 0]
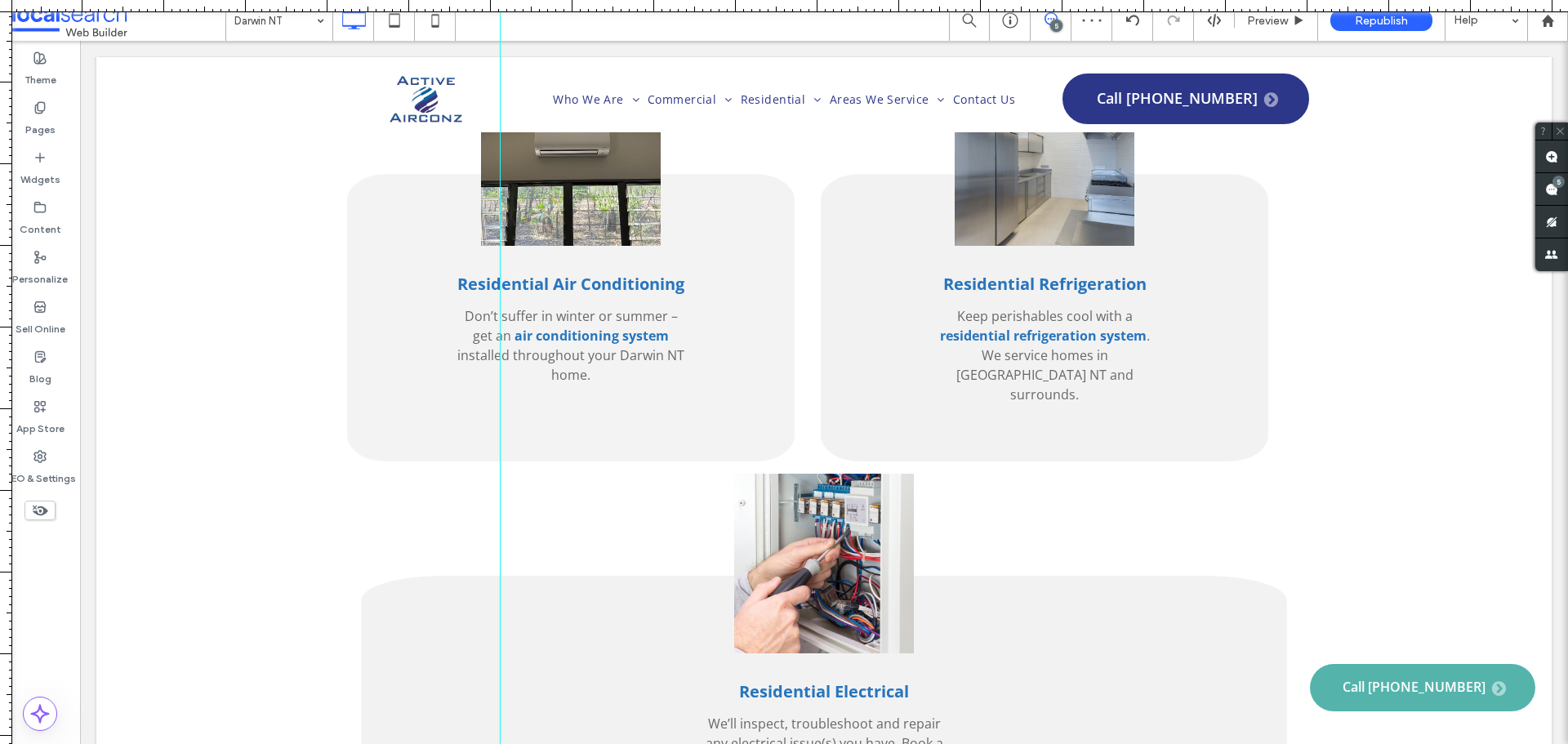
click at [257, 12] on div at bounding box center [784, 6] width 1568 height 13
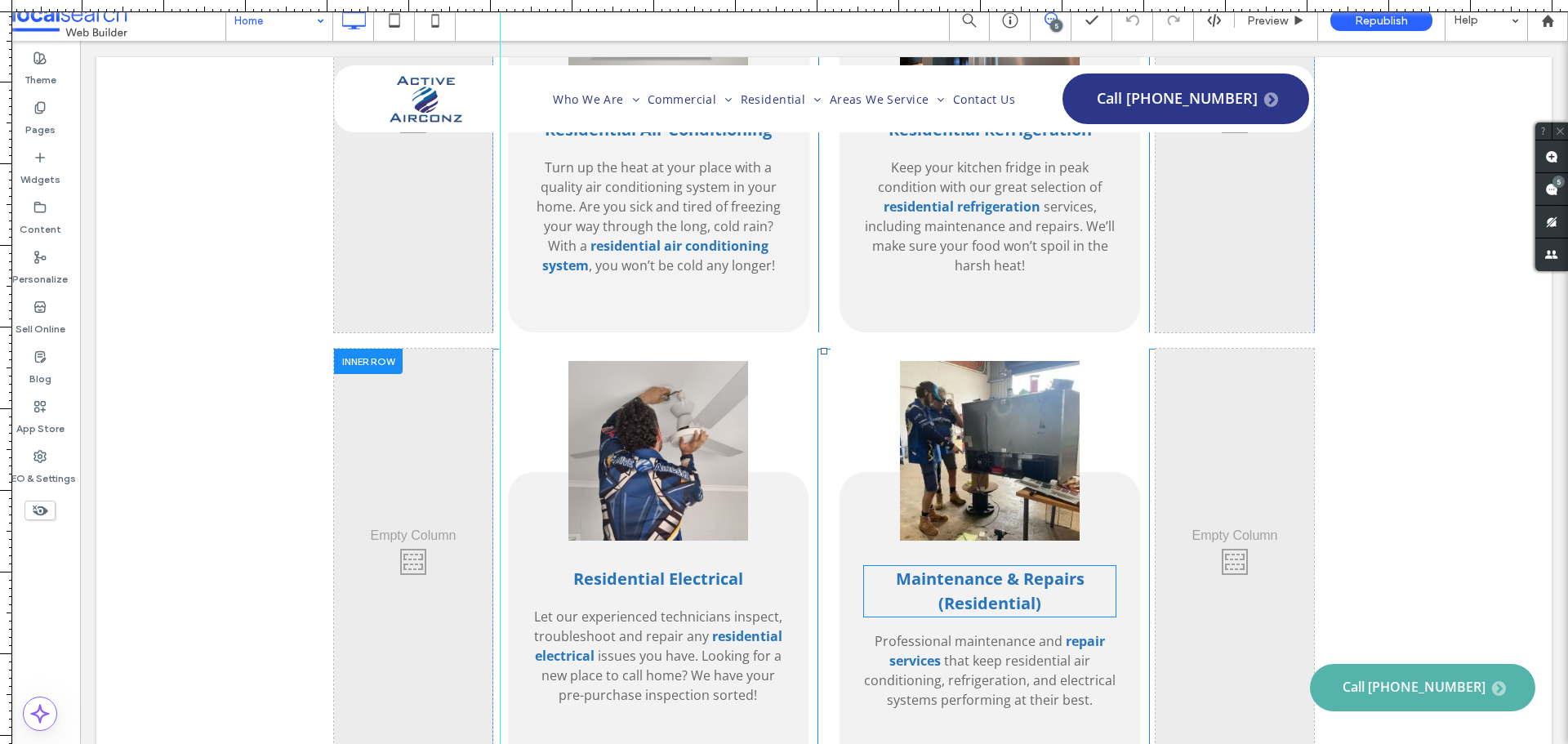
scroll to position [4328, 0]
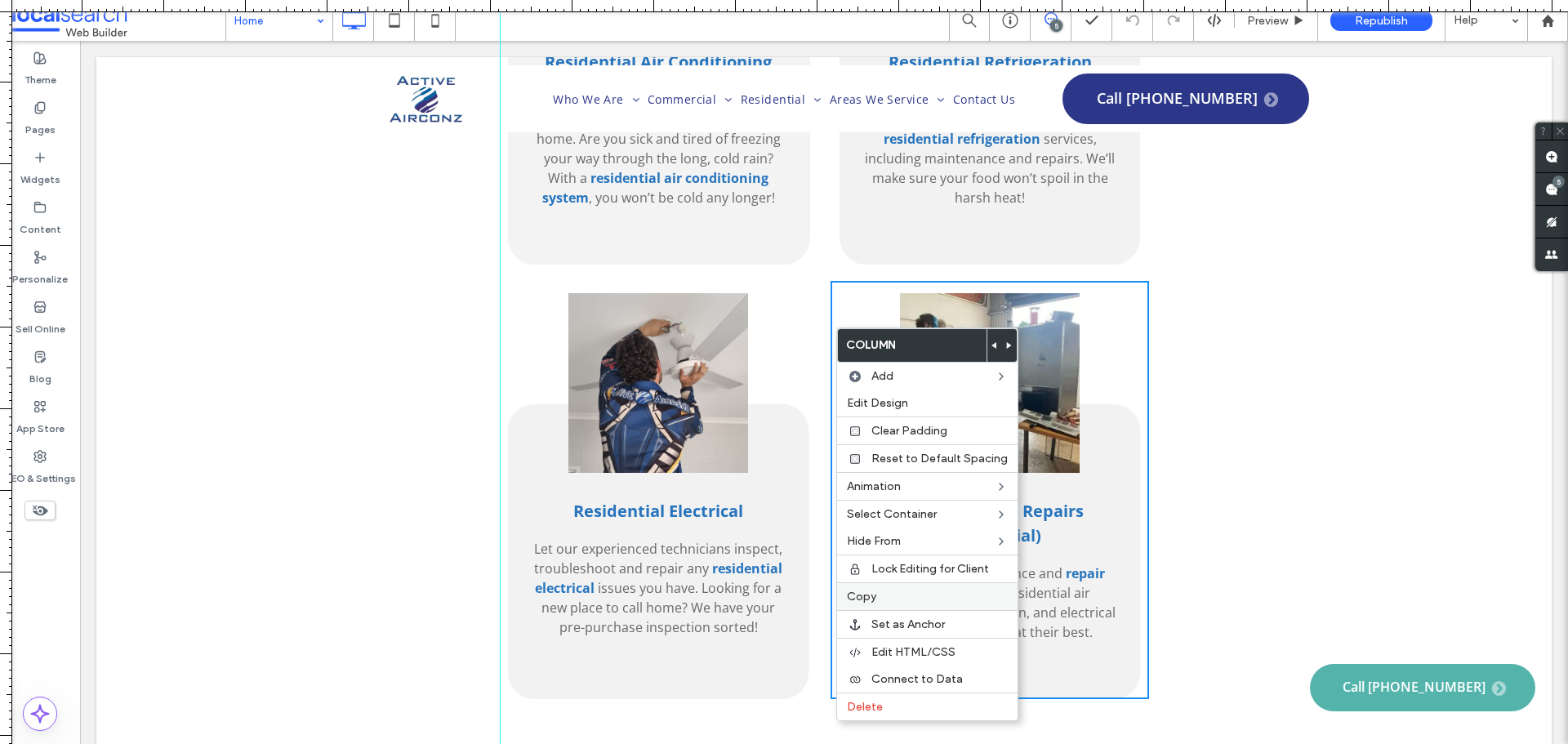
click at [903, 602] on label "Copy" at bounding box center [927, 596] width 161 height 14
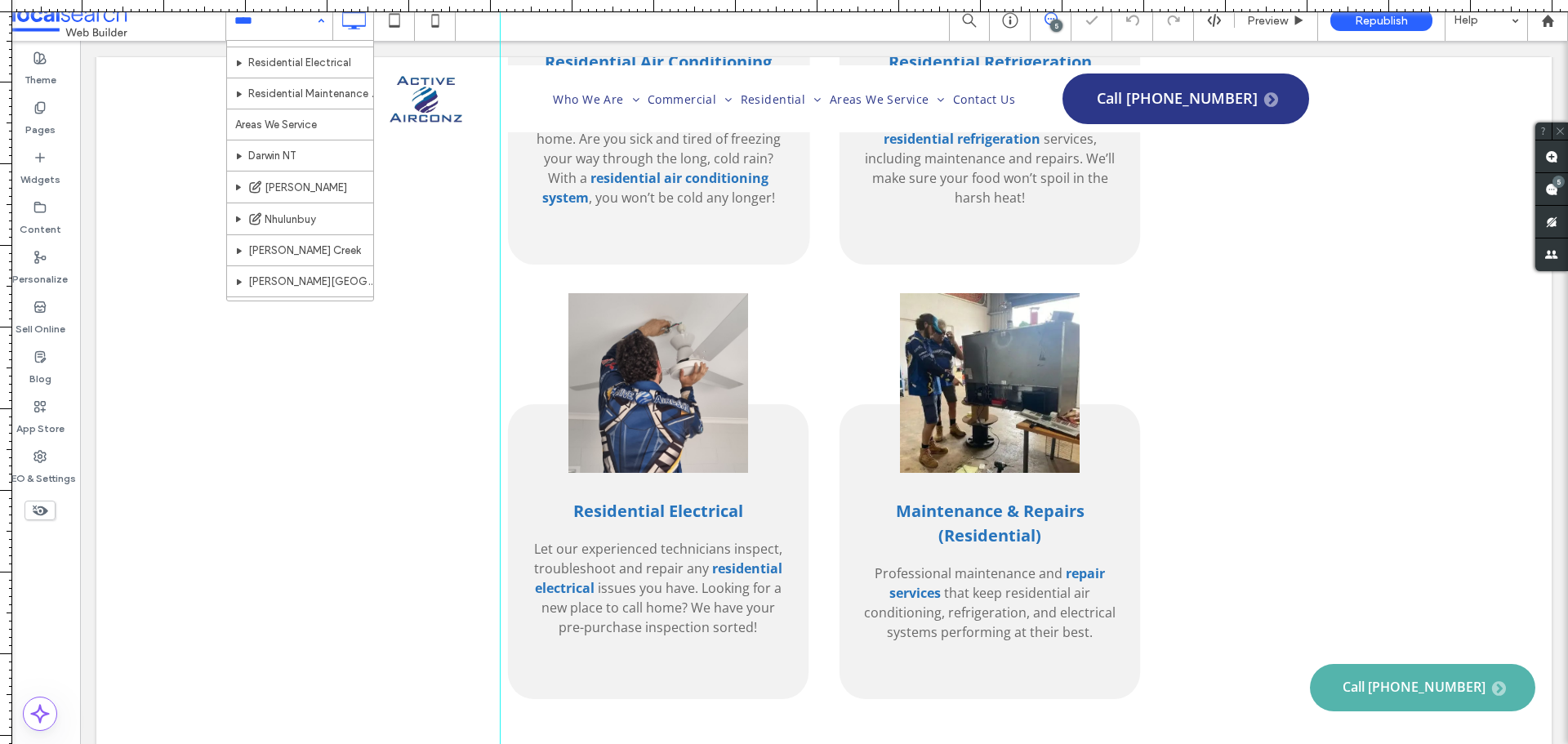
scroll to position [245, 0]
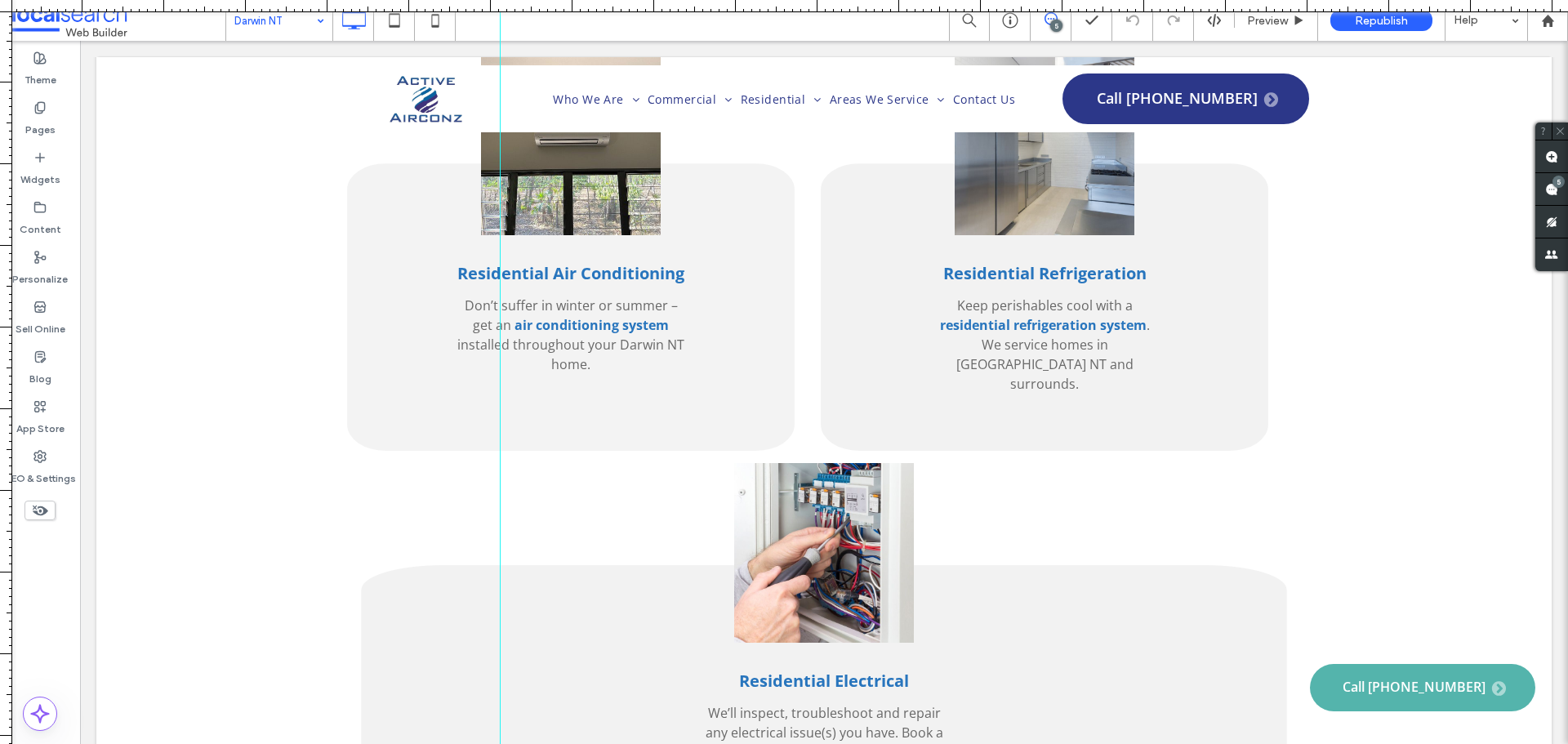
scroll to position [3388, 0]
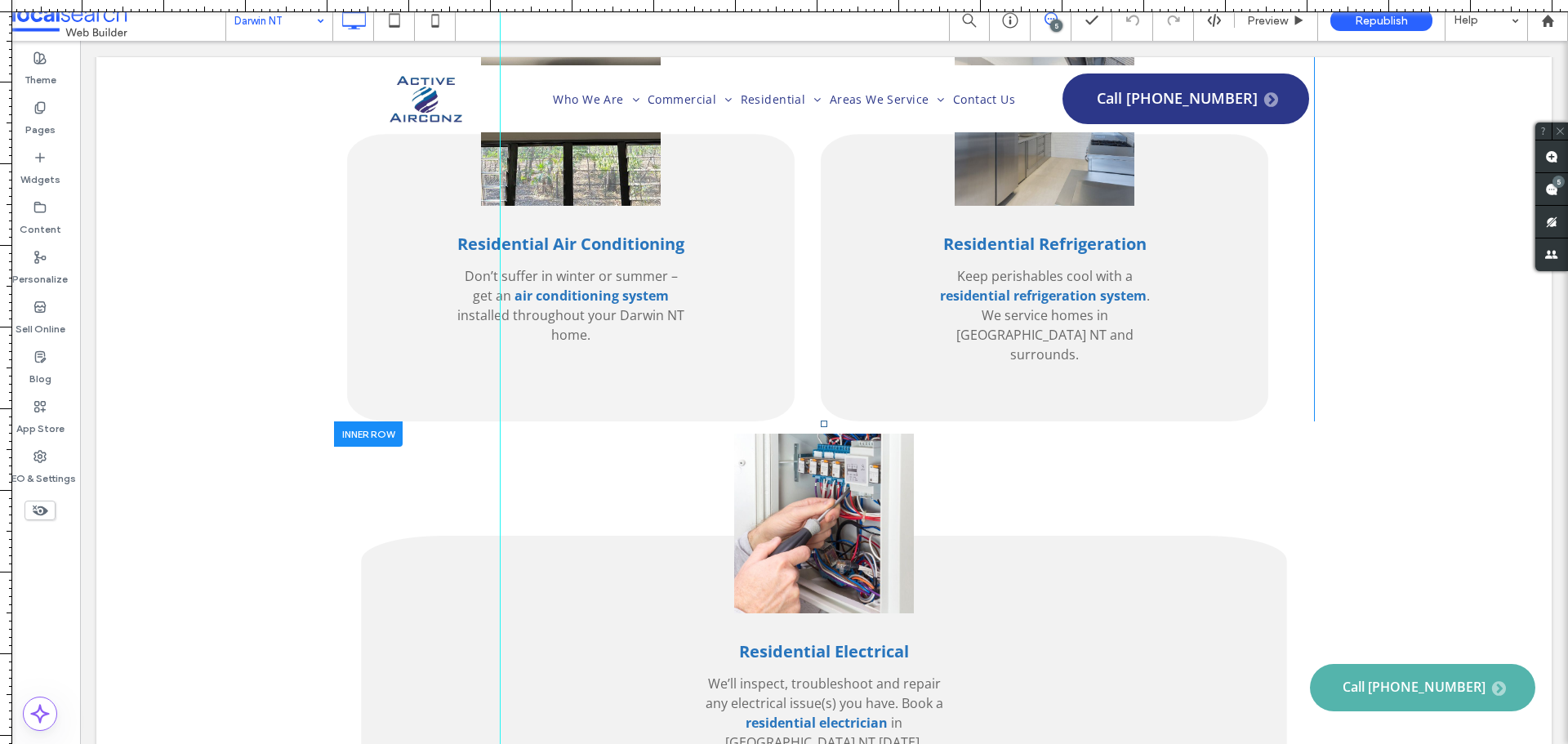
click at [1230, 421] on div "Residential Electrical We’ll inspect, troubleshoot and repair any electrical is…" at bounding box center [824, 615] width 979 height 388
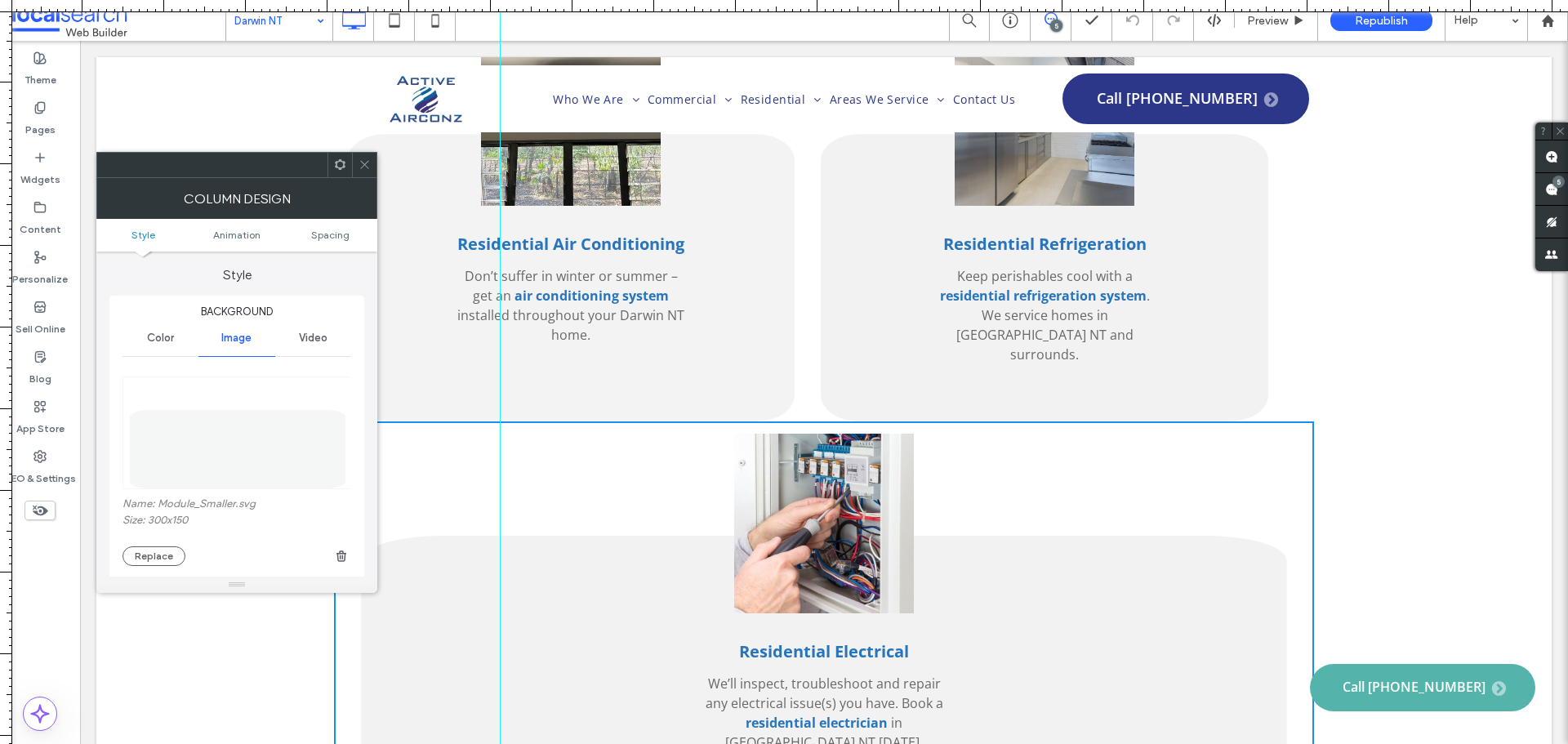
click at [373, 159] on div at bounding box center [364, 165] width 24 height 24
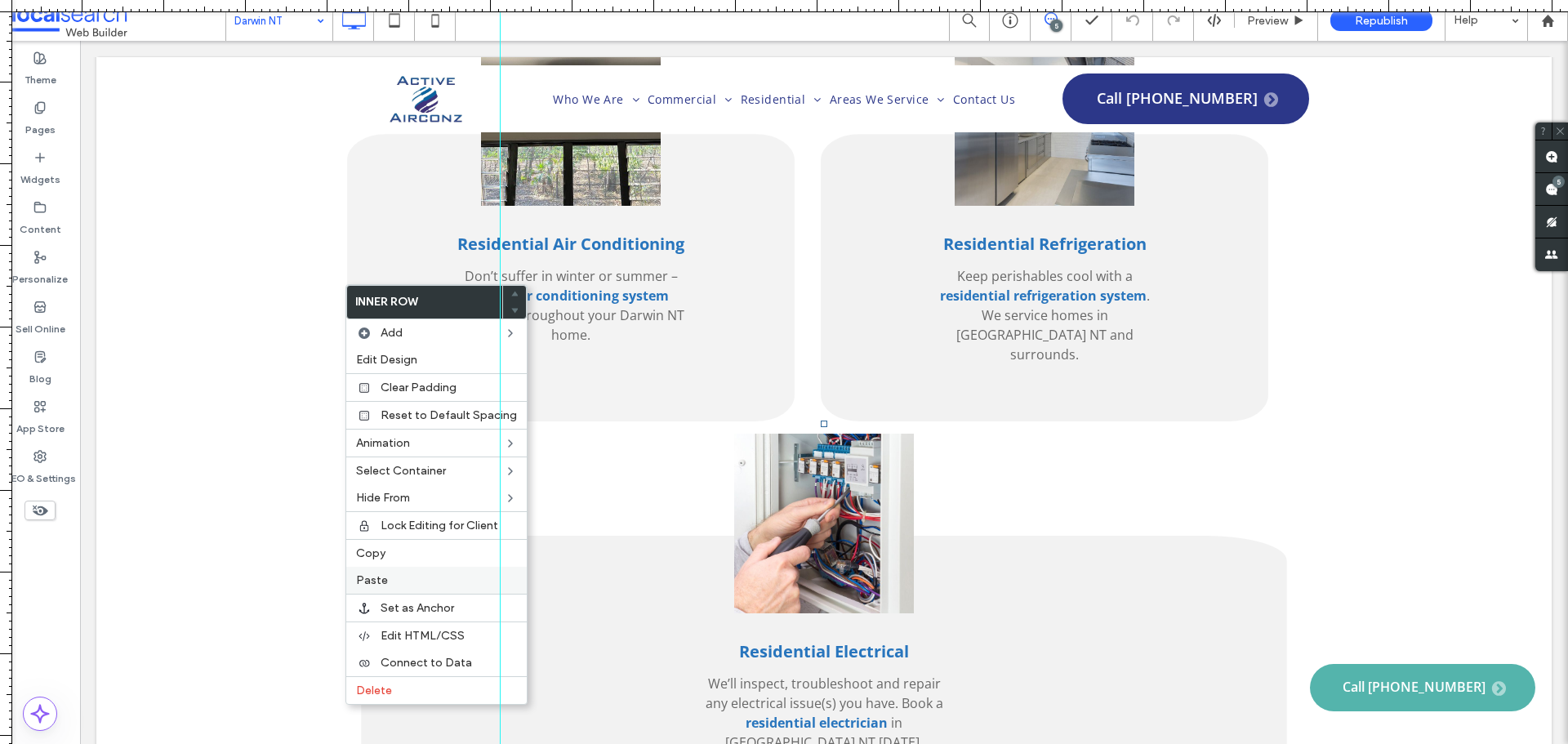
click at [399, 579] on label "Paste" at bounding box center [437, 580] width 161 height 14
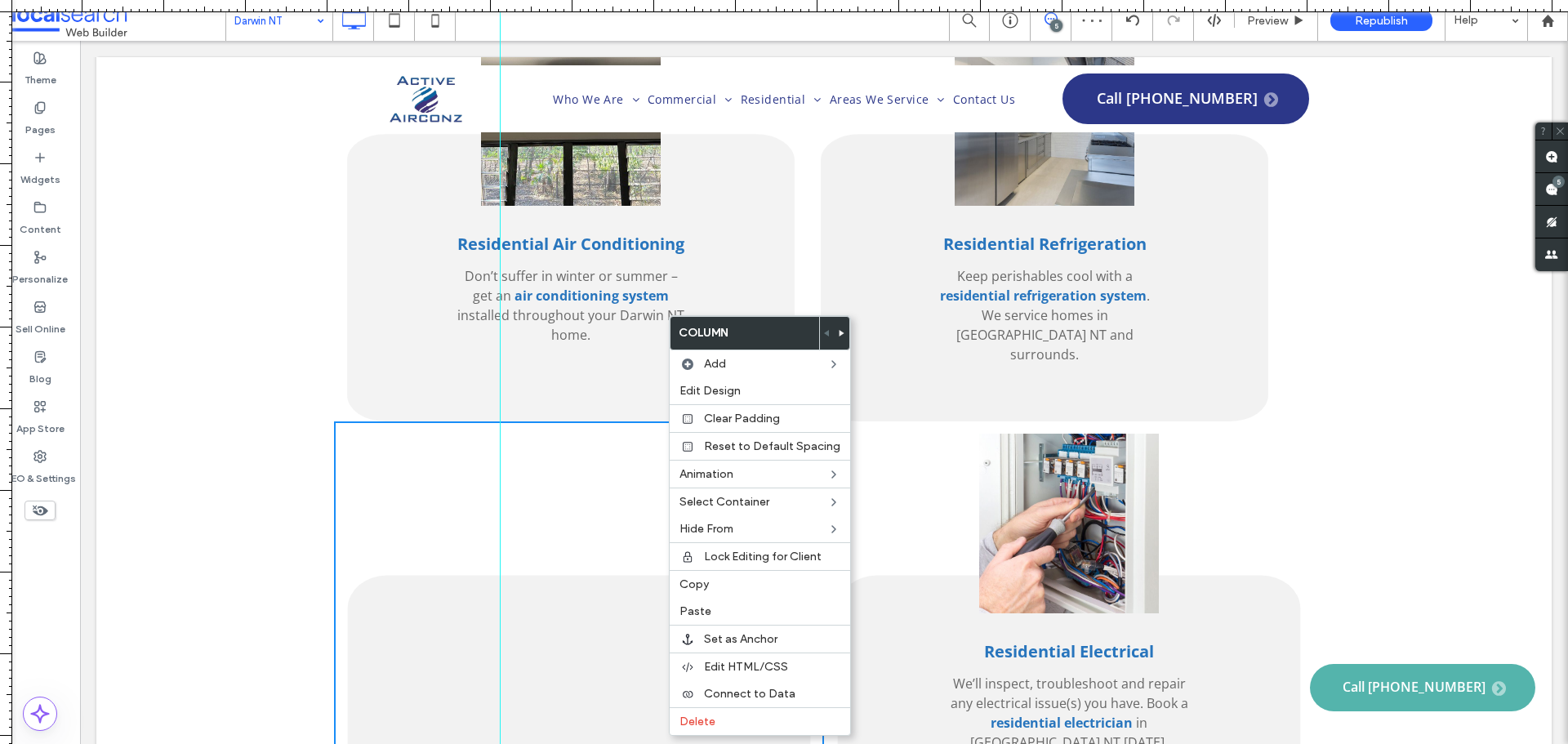
click at [839, 335] on icon at bounding box center [842, 334] width 7 height 7
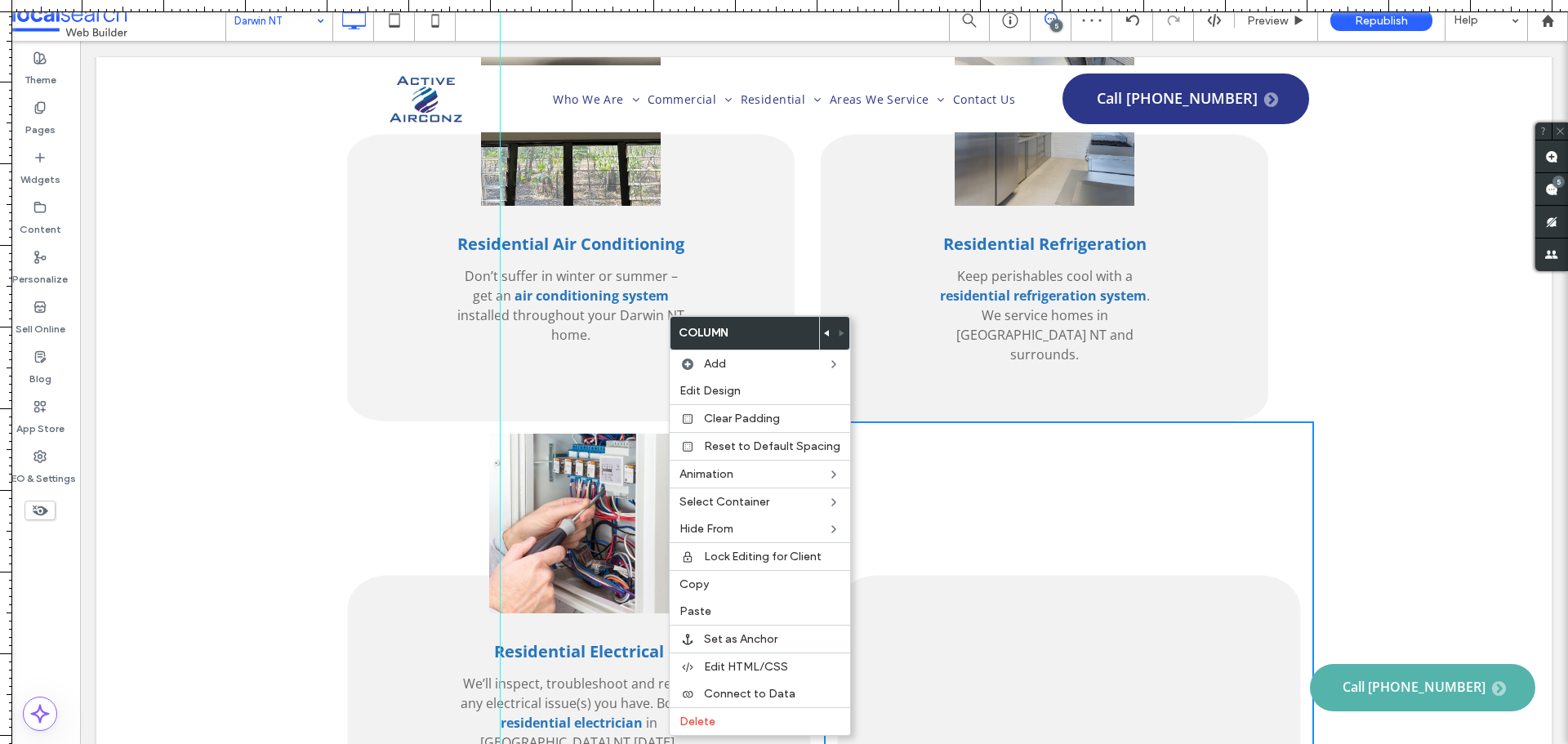
click at [355, 421] on div "Residential Electrical We’ll inspect, troubleshoot and repair any electrical is…" at bounding box center [579, 682] width 490 height 522
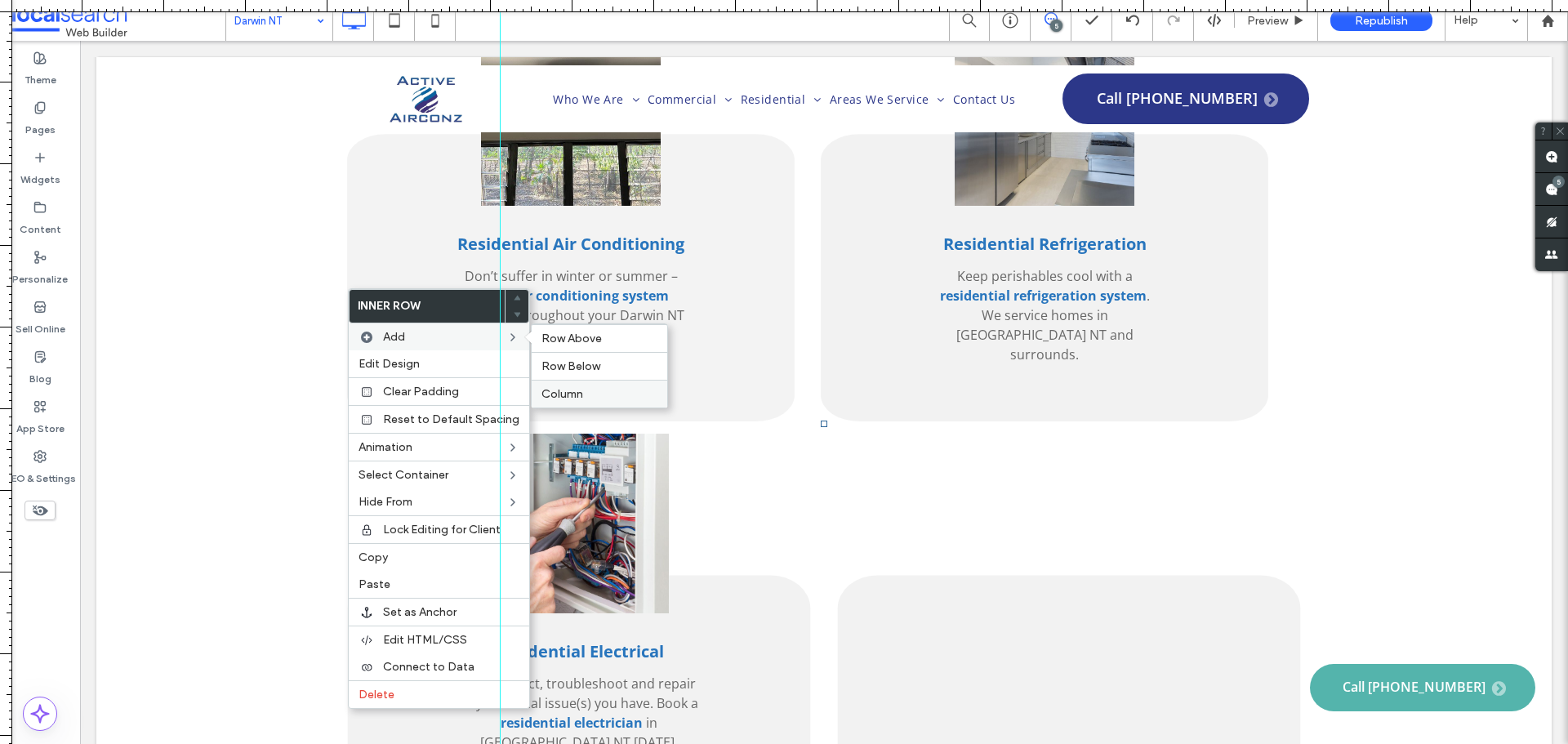
click at [595, 384] on div "Column" at bounding box center [600, 394] width 136 height 28
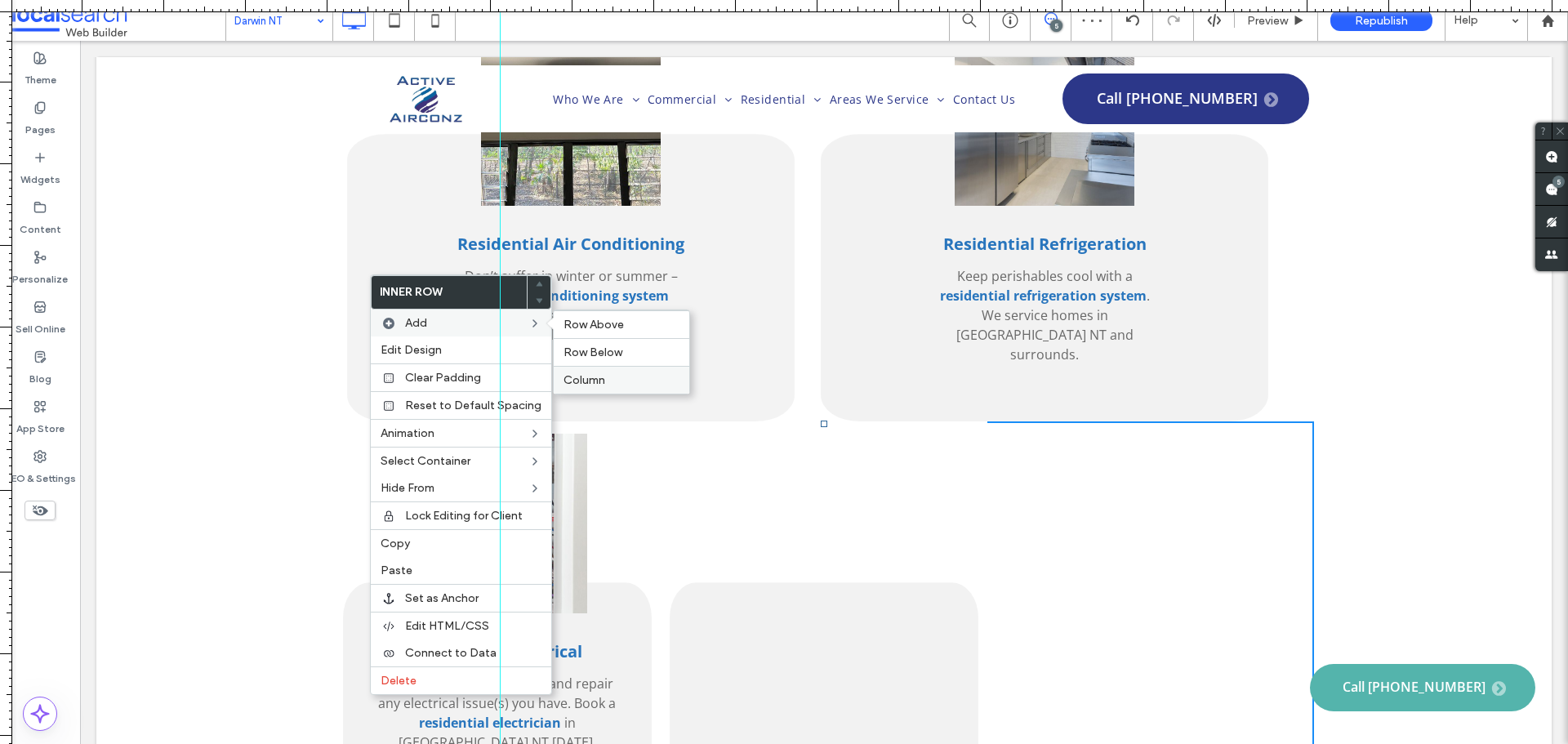
drag, startPoint x: 596, startPoint y: 375, endPoint x: 519, endPoint y: 334, distance: 87.2
click at [596, 375] on span "Column" at bounding box center [583, 380] width 41 height 14
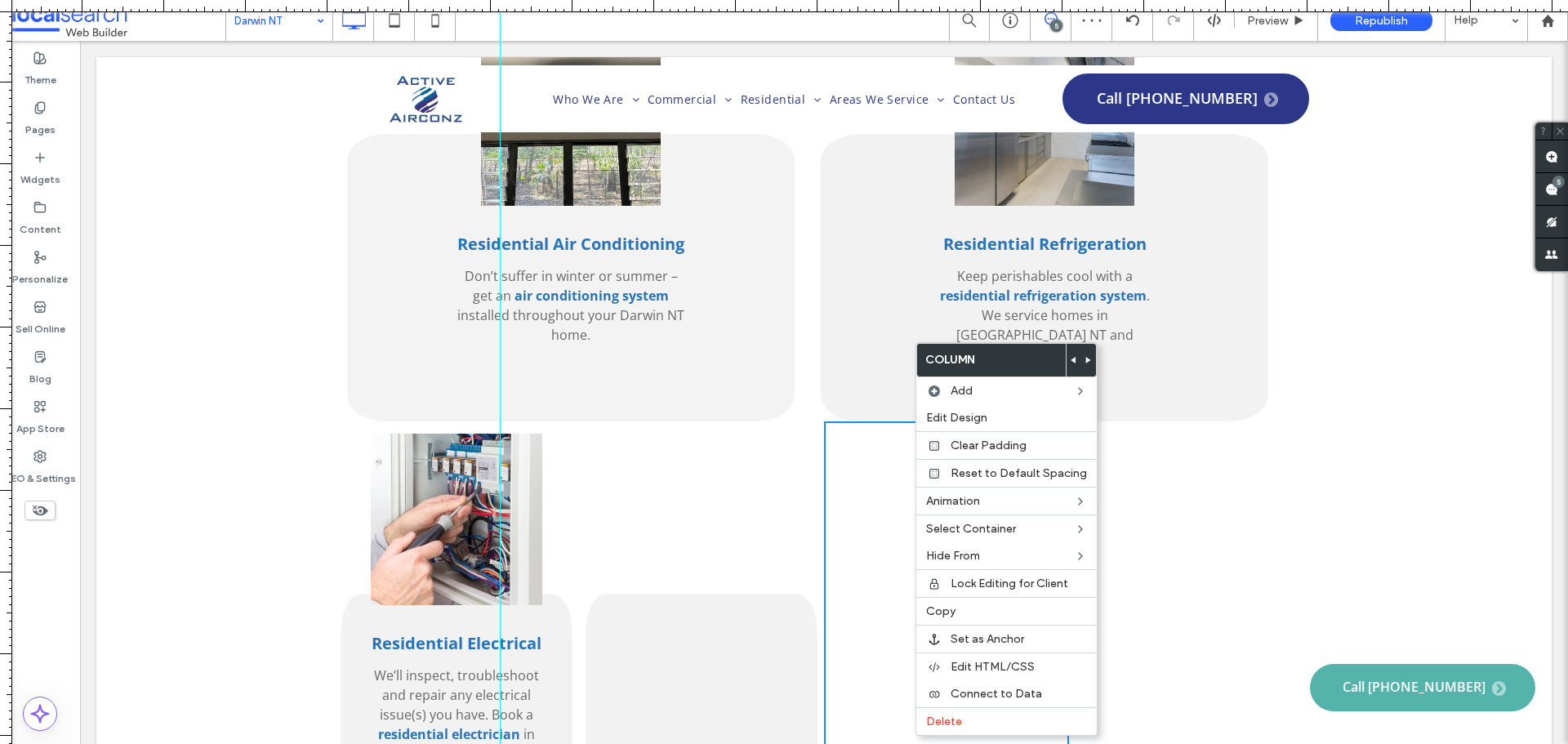
click at [1071, 360] on use at bounding box center [1073, 361] width 5 height 7
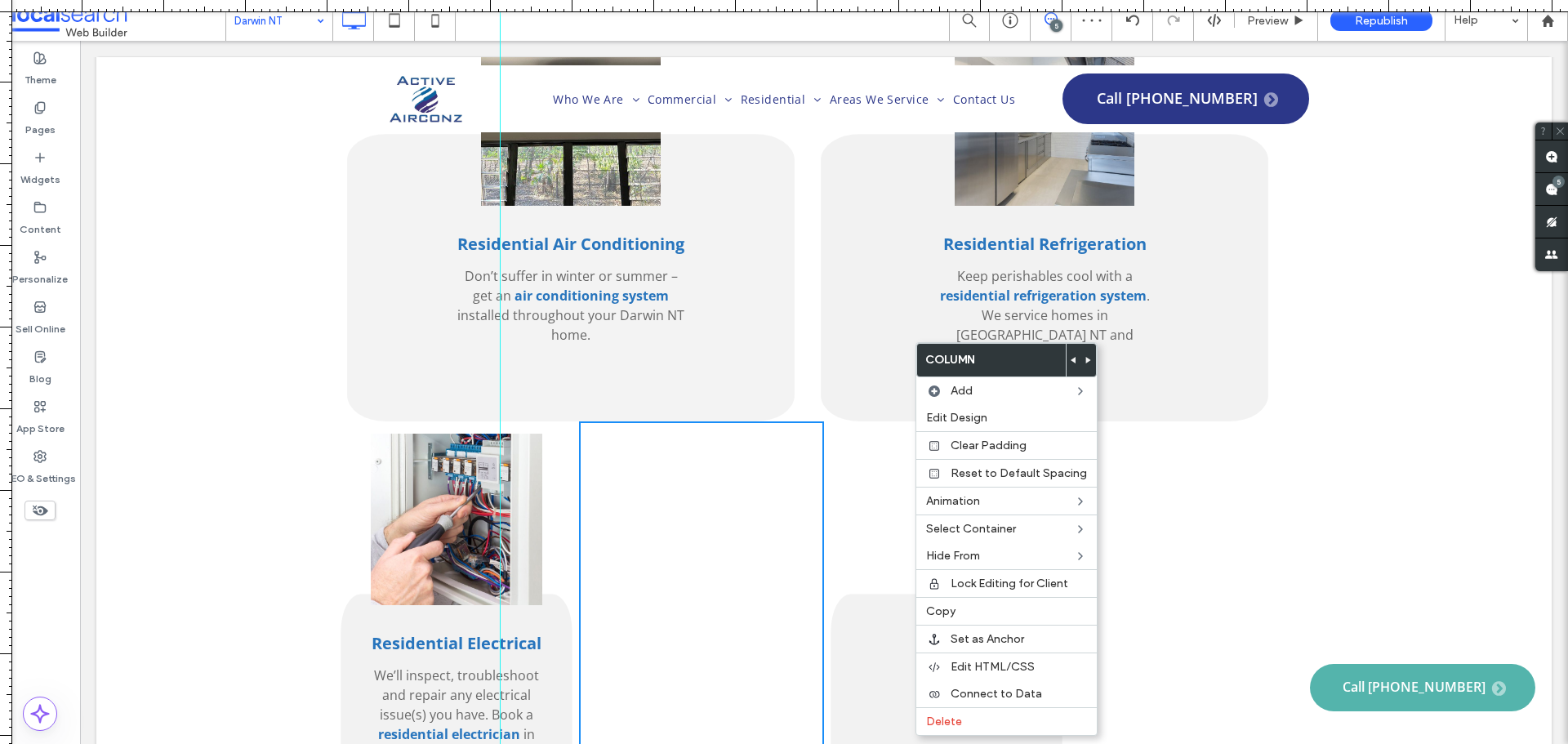
click at [1071, 359] on use at bounding box center [1073, 361] width 5 height 7
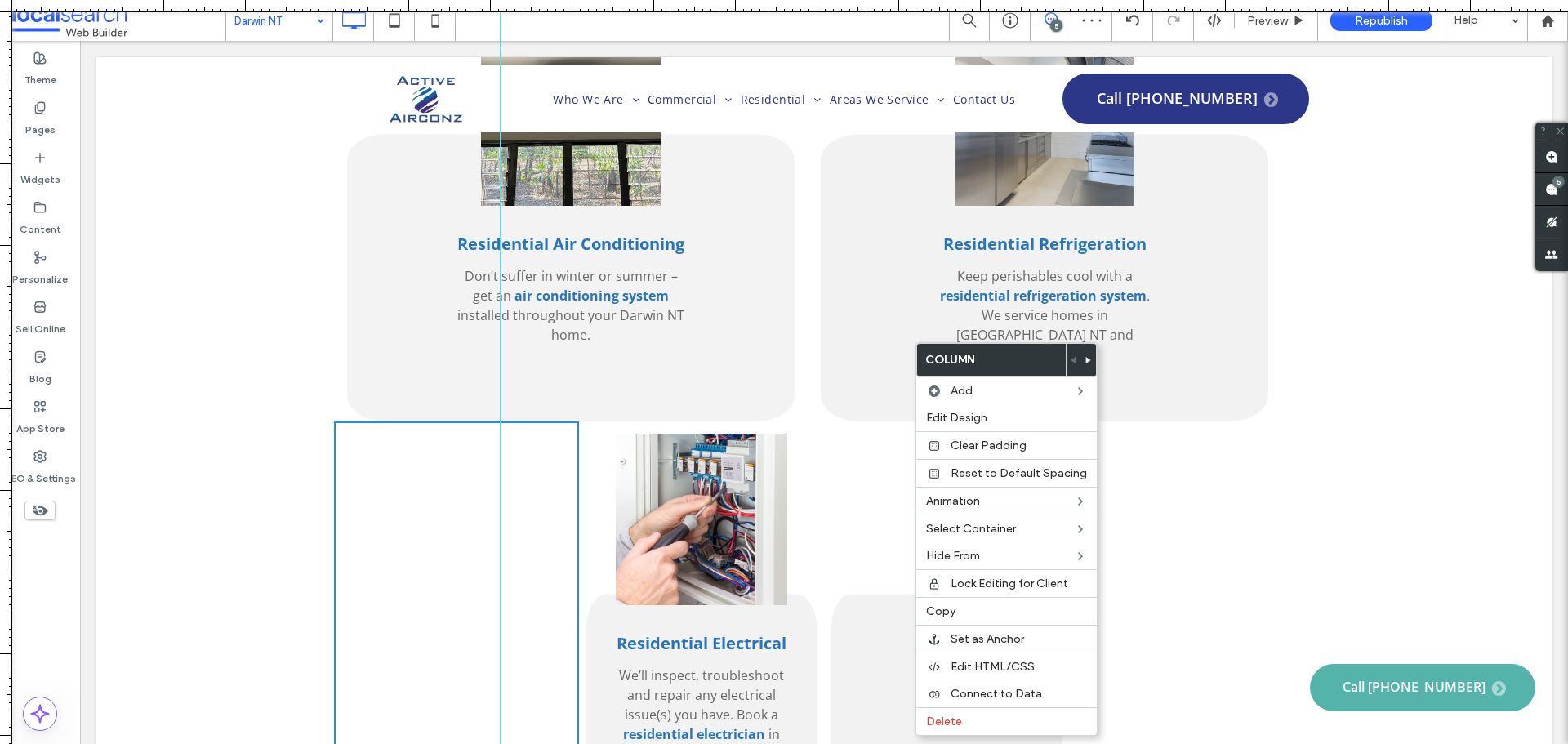
click at [1200, 421] on div "Click To Paste Click To Paste" at bounding box center [1191, 714] width 245 height 585
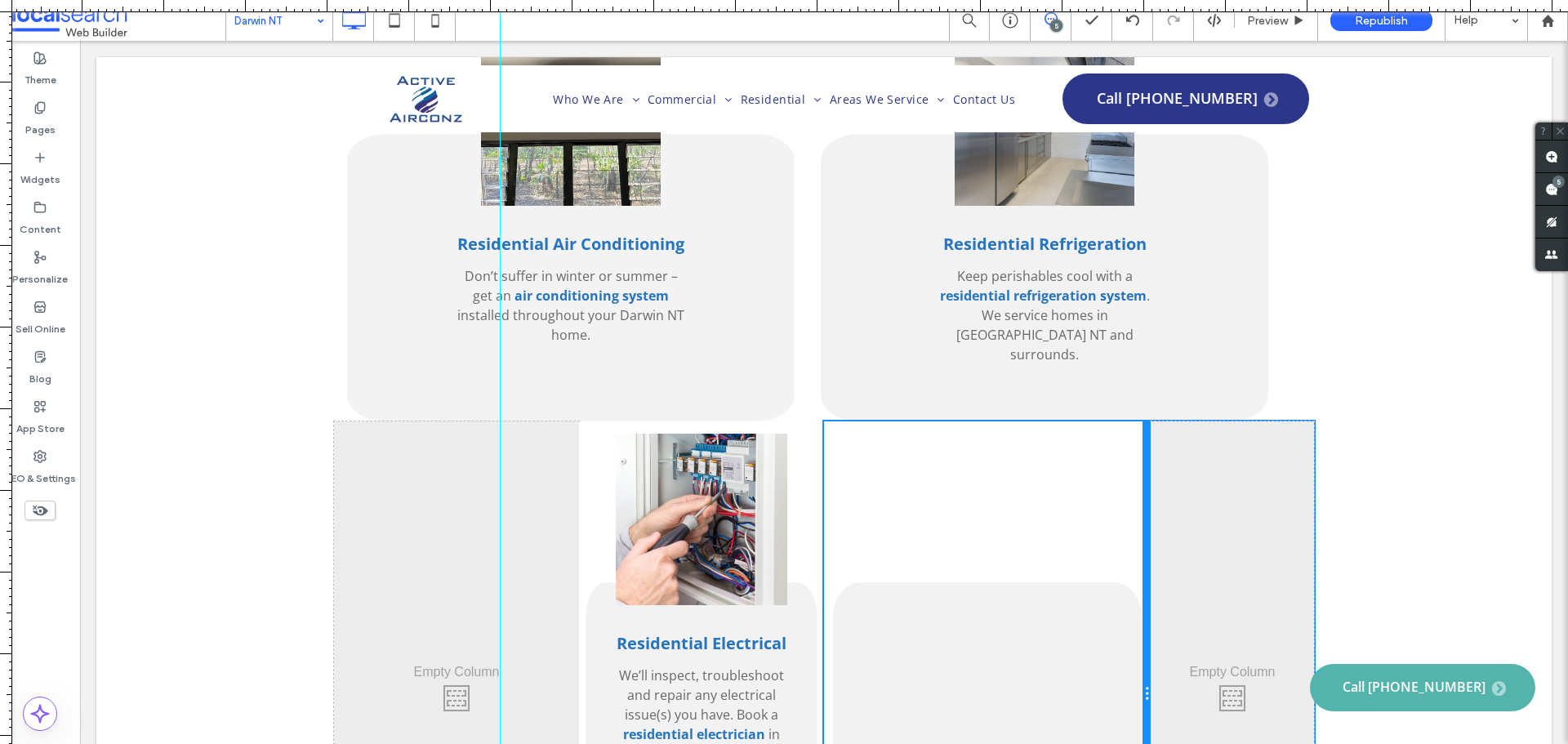
drag, startPoint x: 1059, startPoint y: 488, endPoint x: 1120, endPoint y: 491, distance: 61.1
click at [1120, 491] on div "Maintenance & Repairs (Residential) Professional maintenance and repair service…" at bounding box center [987, 694] width 327 height 546
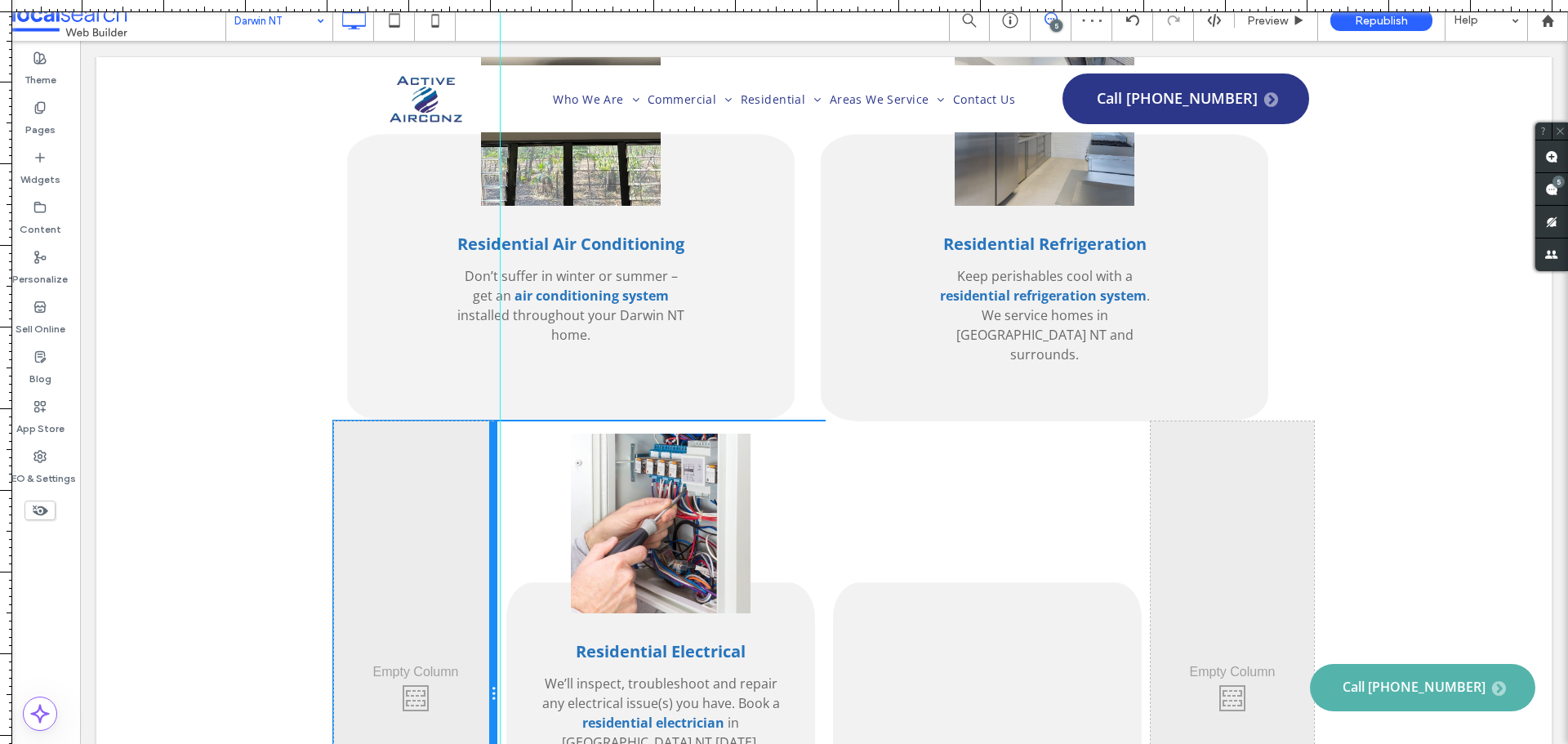
drag, startPoint x: 570, startPoint y: 531, endPoint x: 513, endPoint y: 520, distance: 58.1
click at [513, 520] on div "Click To Paste Click To Paste Residential Electrical We’ll inspect, troubleshoo…" at bounding box center [824, 694] width 979 height 546
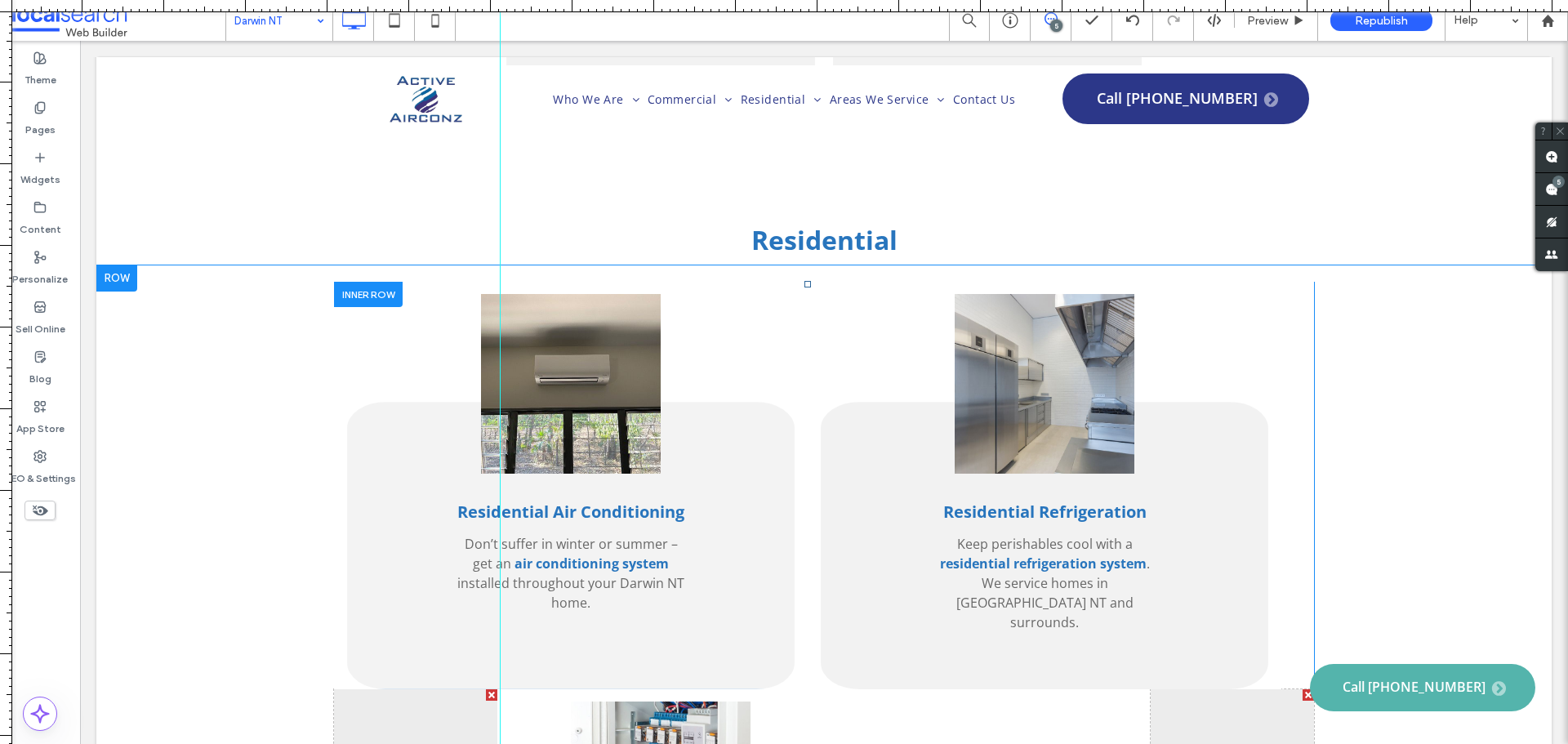
scroll to position [3061, 0]
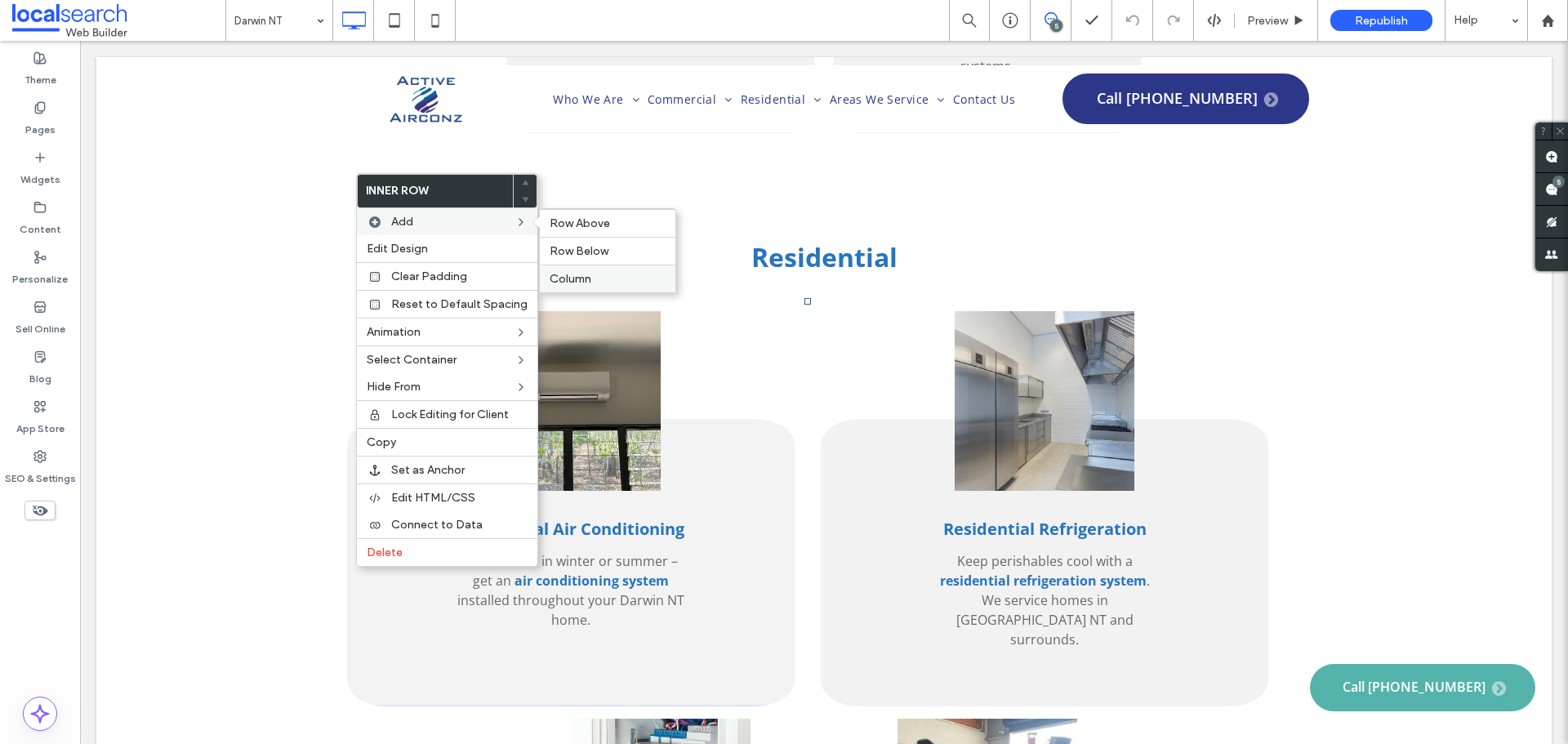
click at [569, 281] on span "Column" at bounding box center [570, 279] width 41 height 14
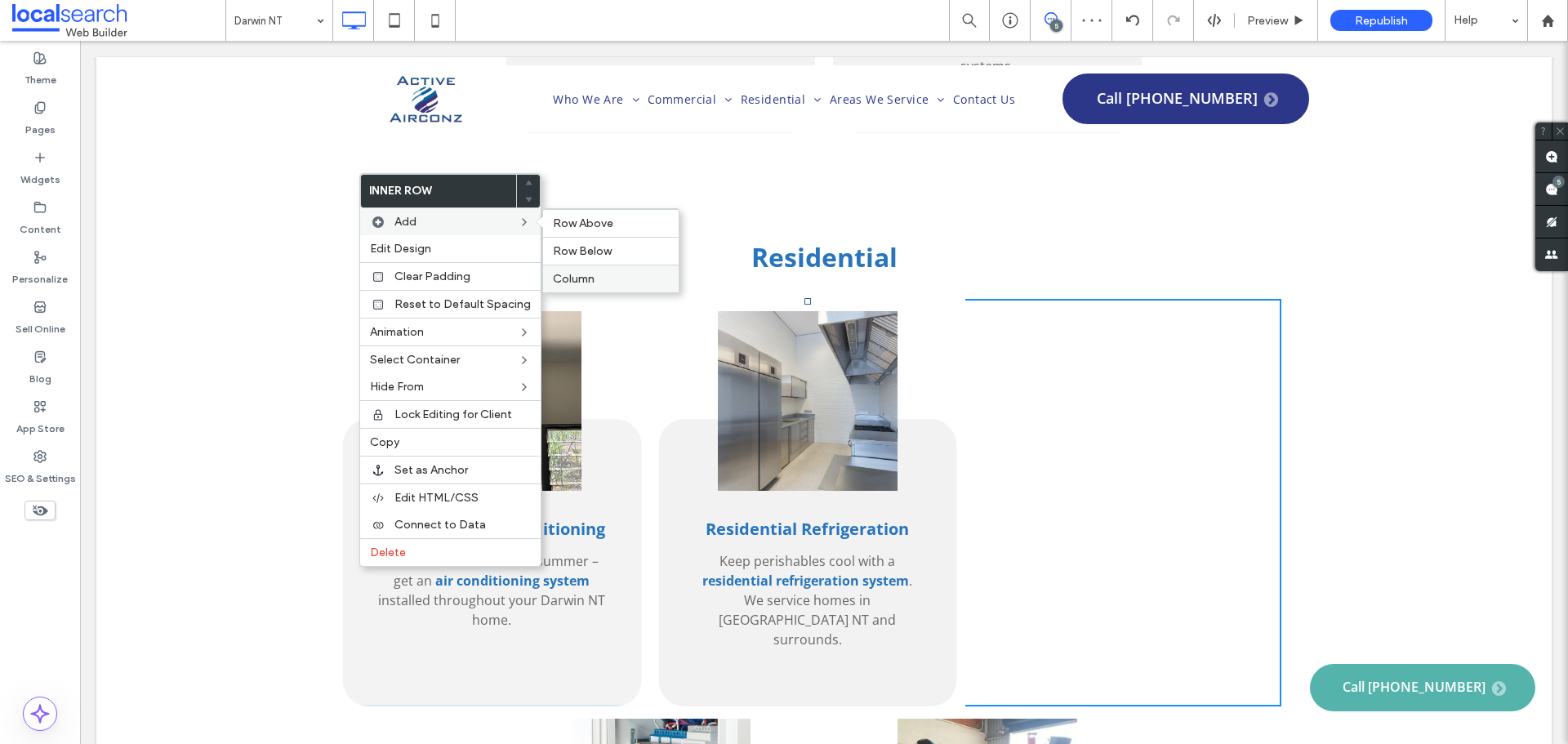
drag, startPoint x: 591, startPoint y: 277, endPoint x: 512, endPoint y: 236, distance: 89.0
click at [591, 277] on label "Column" at bounding box center [610, 279] width 116 height 14
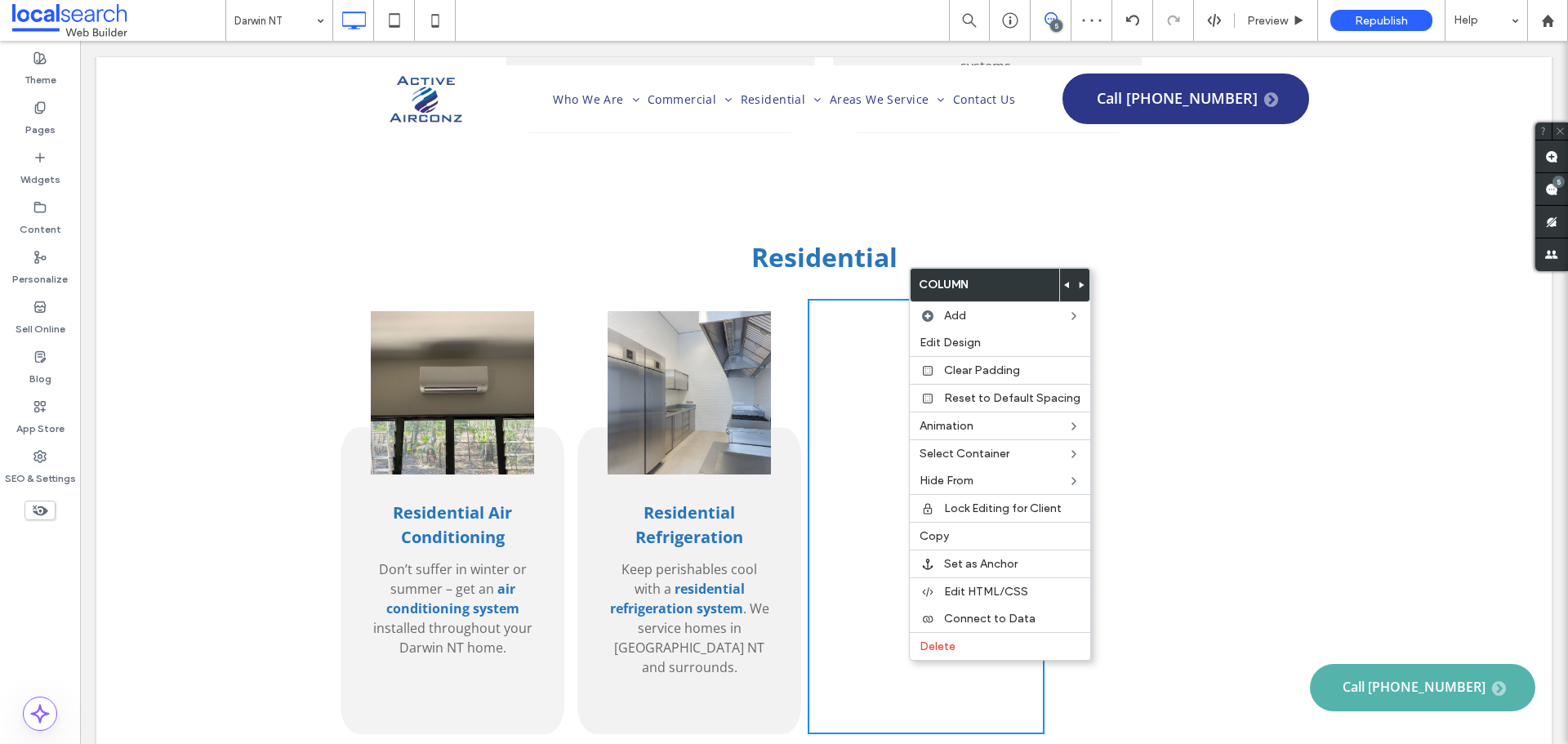
click at [1065, 286] on icon at bounding box center [1067, 285] width 7 height 7
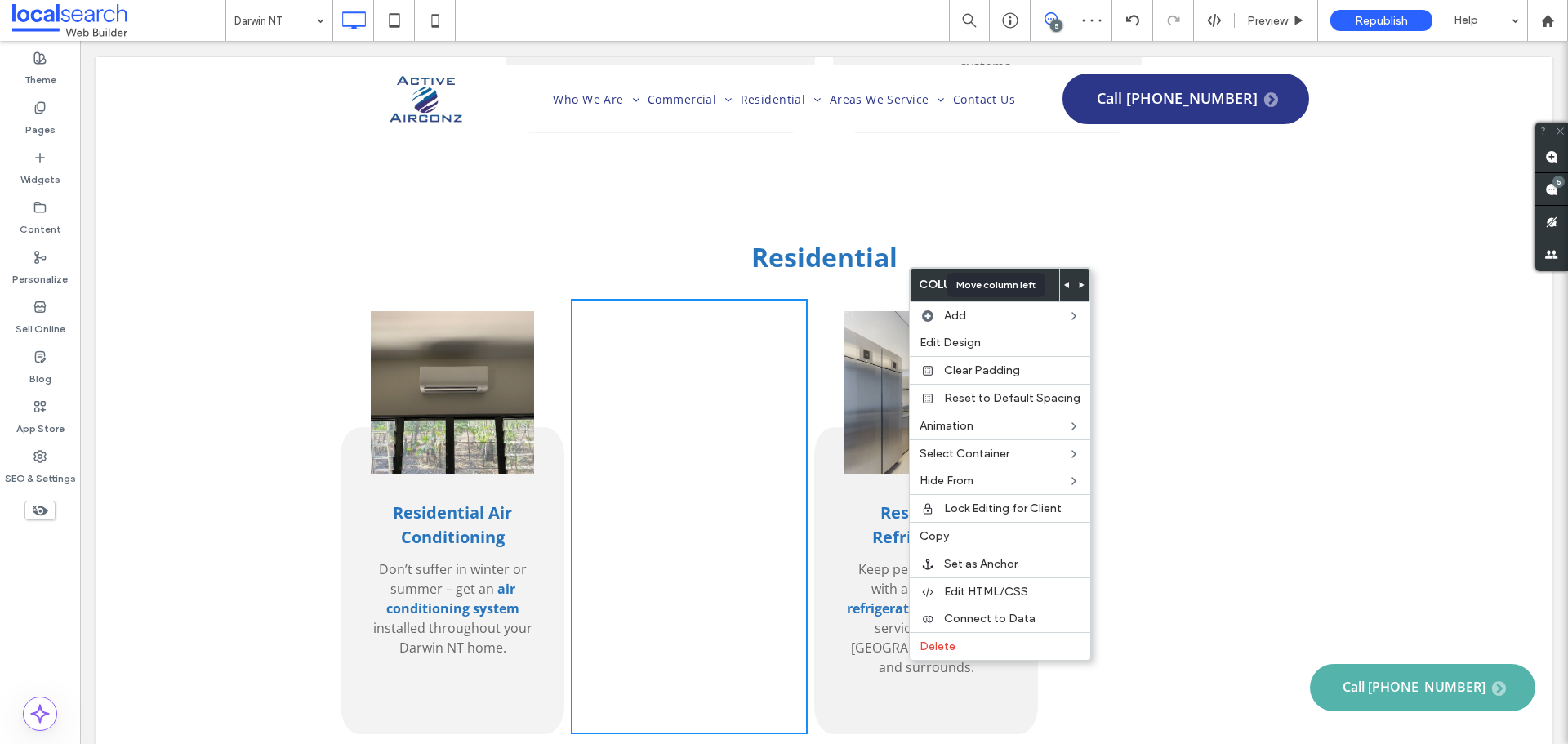
click at [1064, 281] on span at bounding box center [1067, 285] width 7 height 33
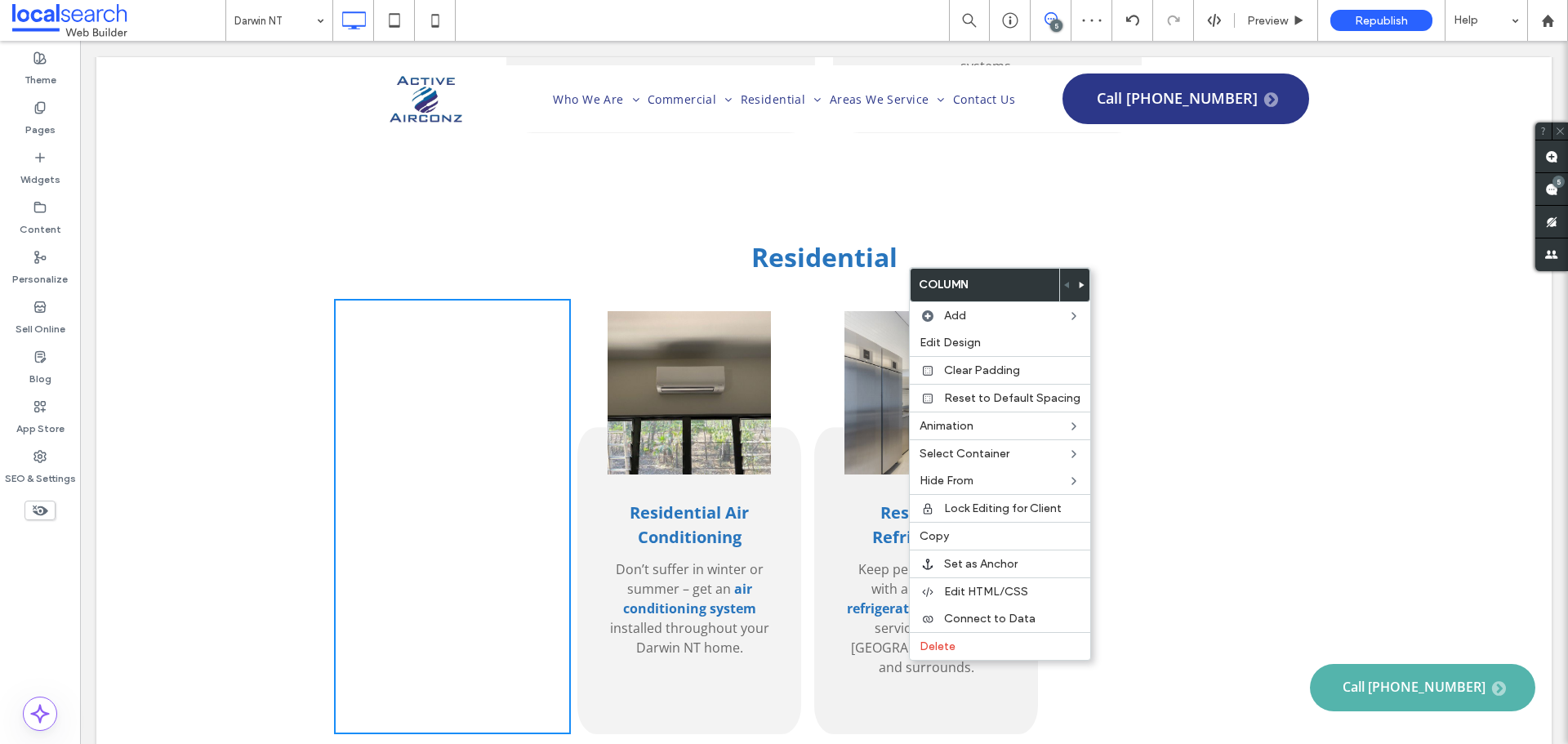
click at [1184, 299] on div "Click To Paste Click To Paste" at bounding box center [1163, 516] width 236 height 435
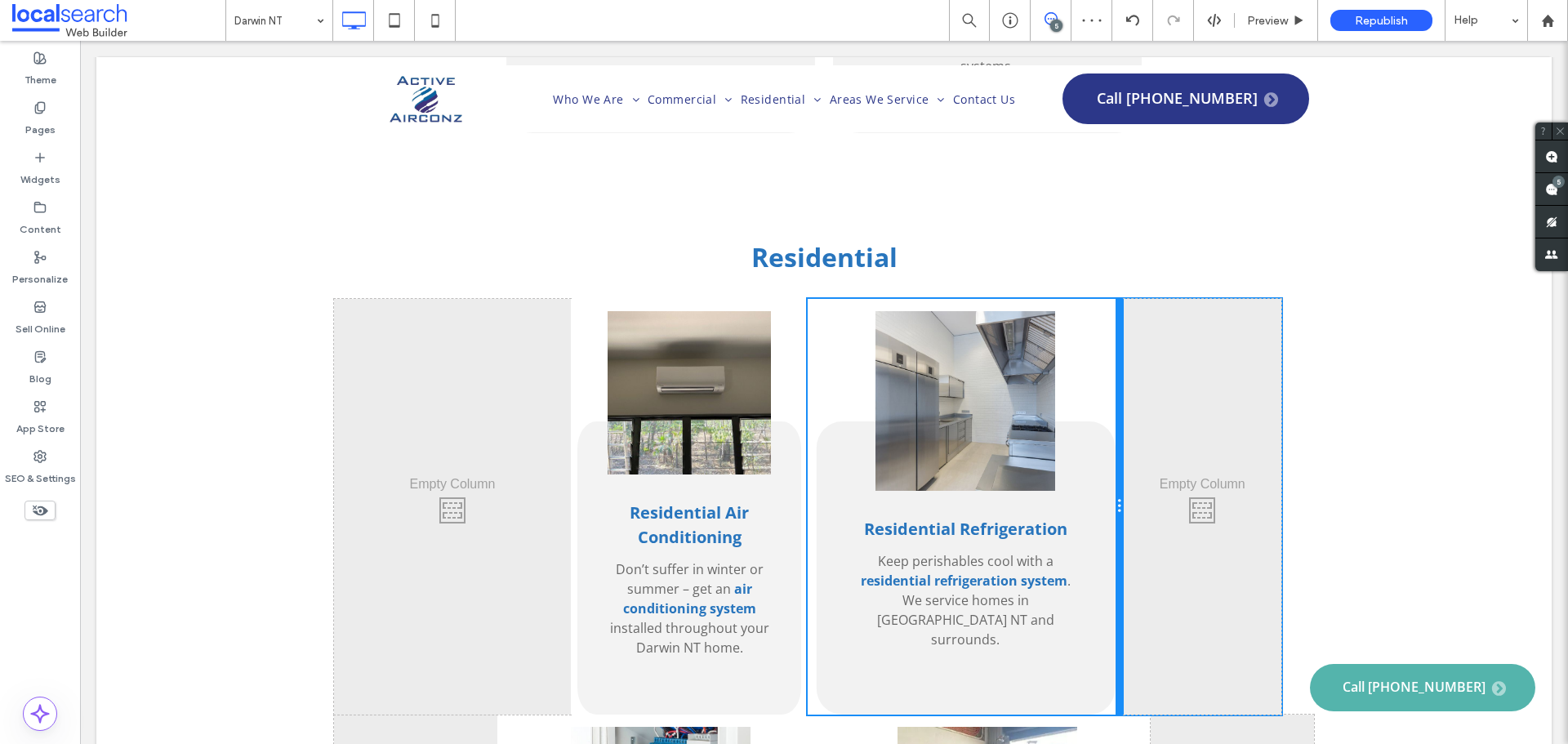
drag, startPoint x: 1036, startPoint y: 371, endPoint x: 1031, endPoint y: 420, distance: 49.3
click at [1093, 372] on div "Residential Refrigeration Keep perishables cool with a residential refrigeratio…" at bounding box center [965, 507] width 316 height 415
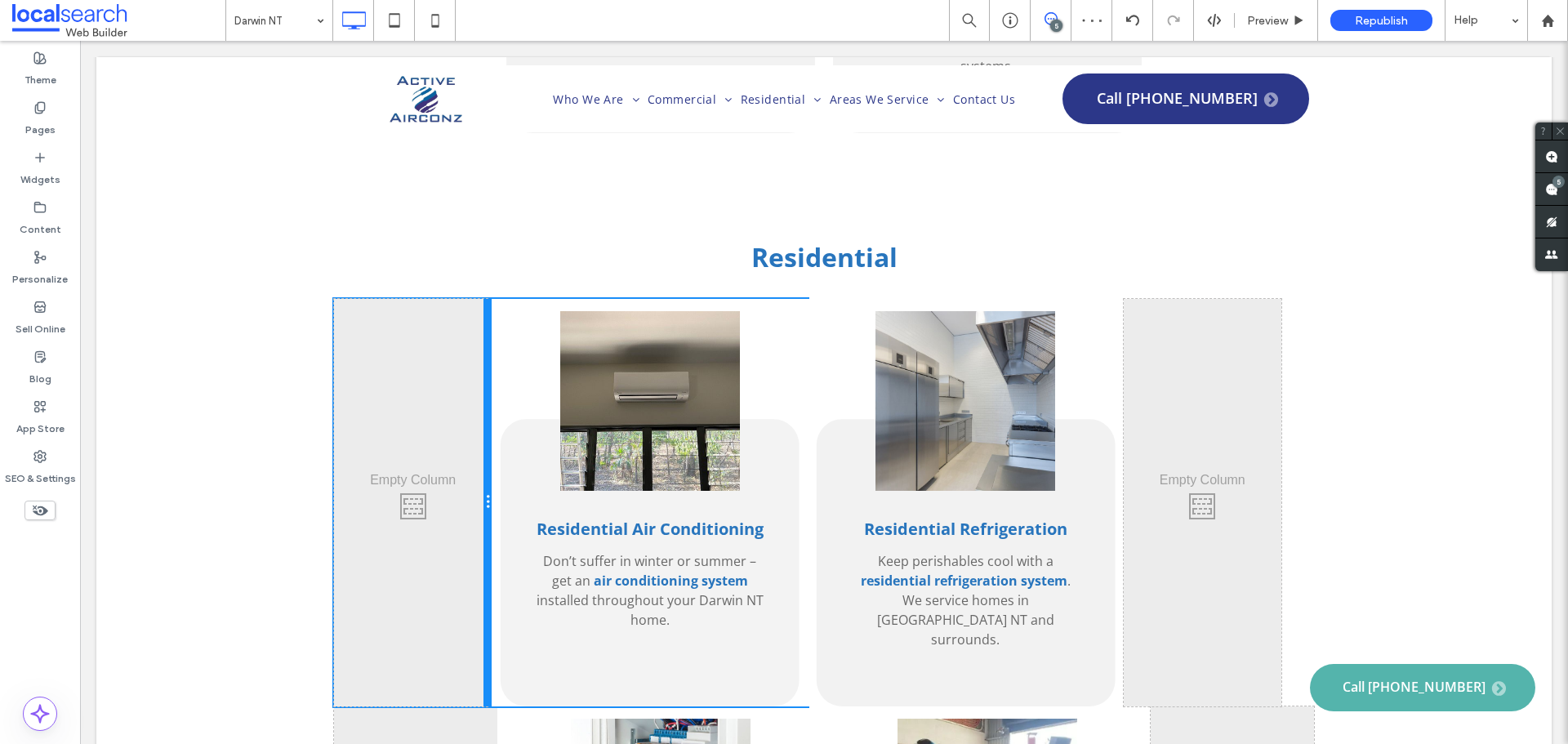
drag, startPoint x: 562, startPoint y: 339, endPoint x: 613, endPoint y: 362, distance: 55.9
click at [511, 327] on div "Click To Paste Click To Paste Residential Air Conditioning Don’t suffer in wint…" at bounding box center [808, 502] width 947 height 408
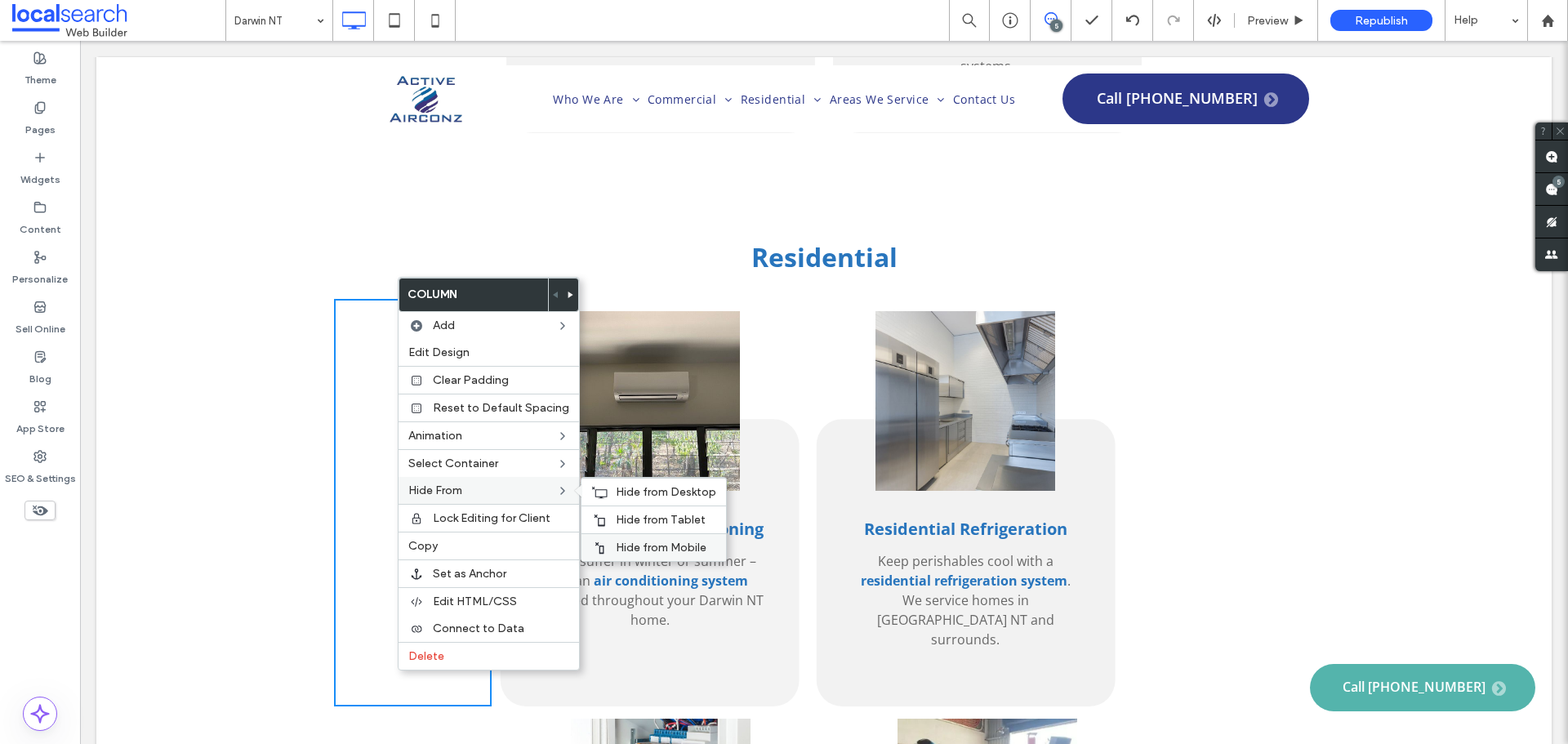
click at [603, 543] on div "Hide from Mobile" at bounding box center [654, 546] width 144 height 28
click at [1220, 345] on div "Click To Paste Click To Paste" at bounding box center [1202, 502] width 158 height 408
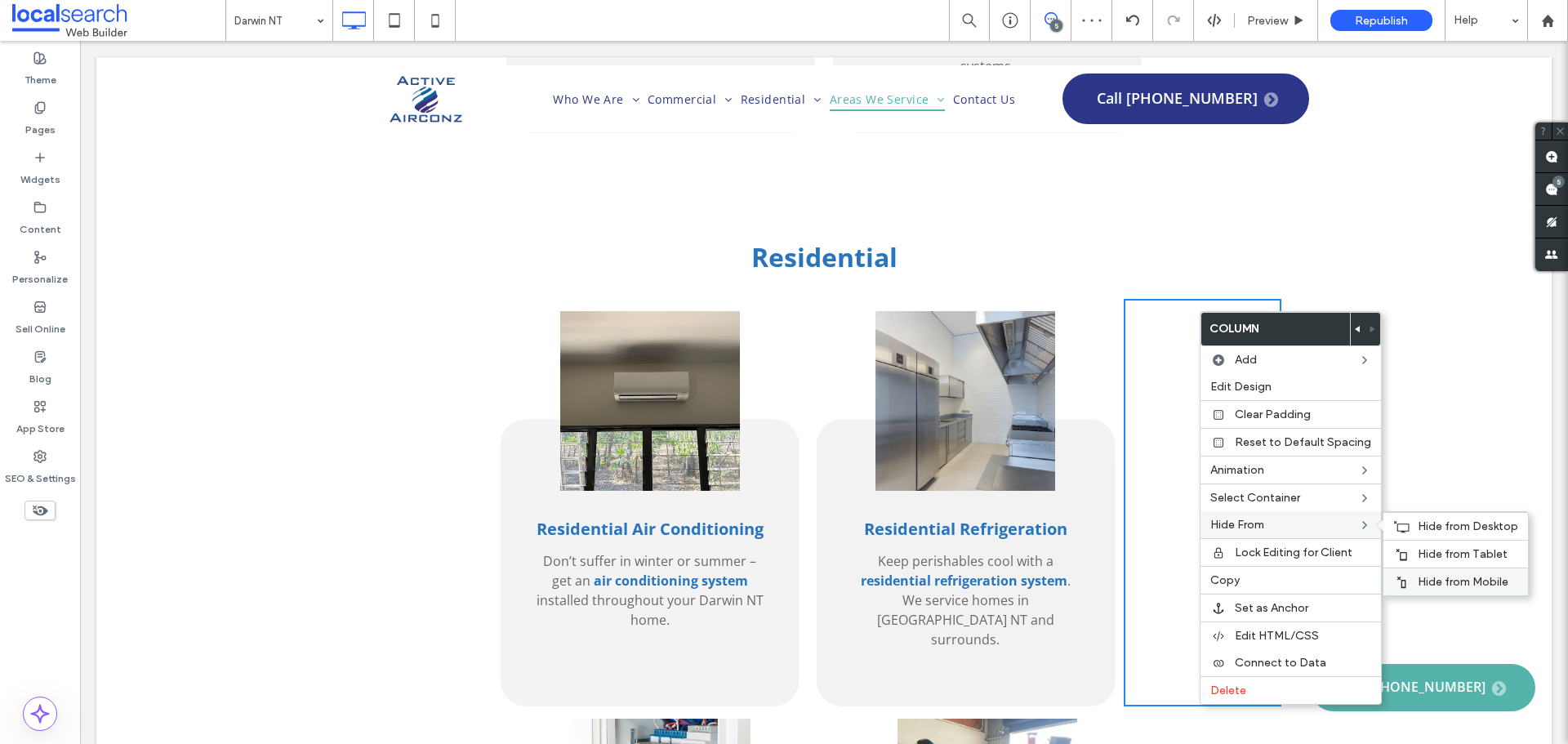
click at [1451, 574] on div "Hide from Mobile" at bounding box center [1455, 581] width 144 height 28
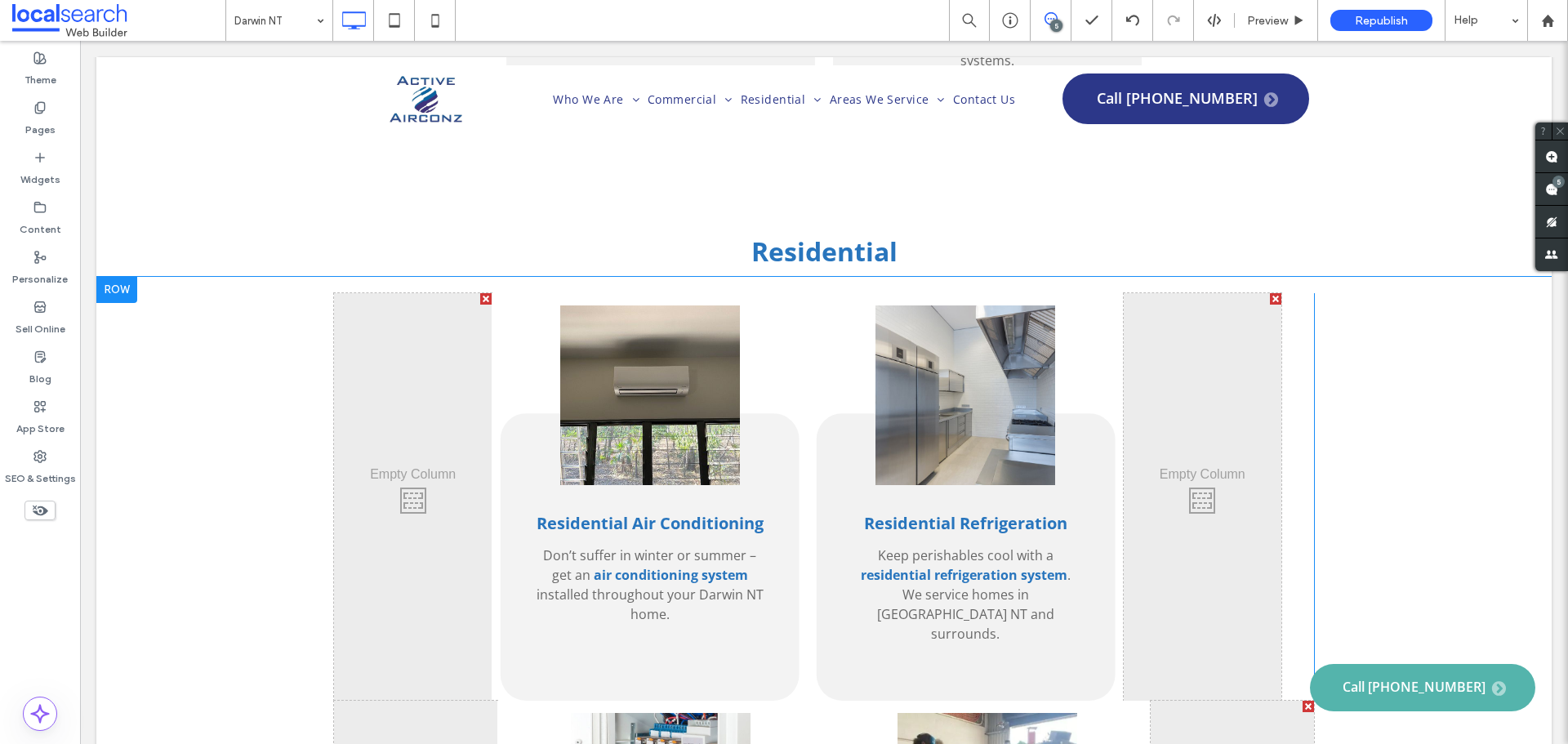
scroll to position [3104, 0]
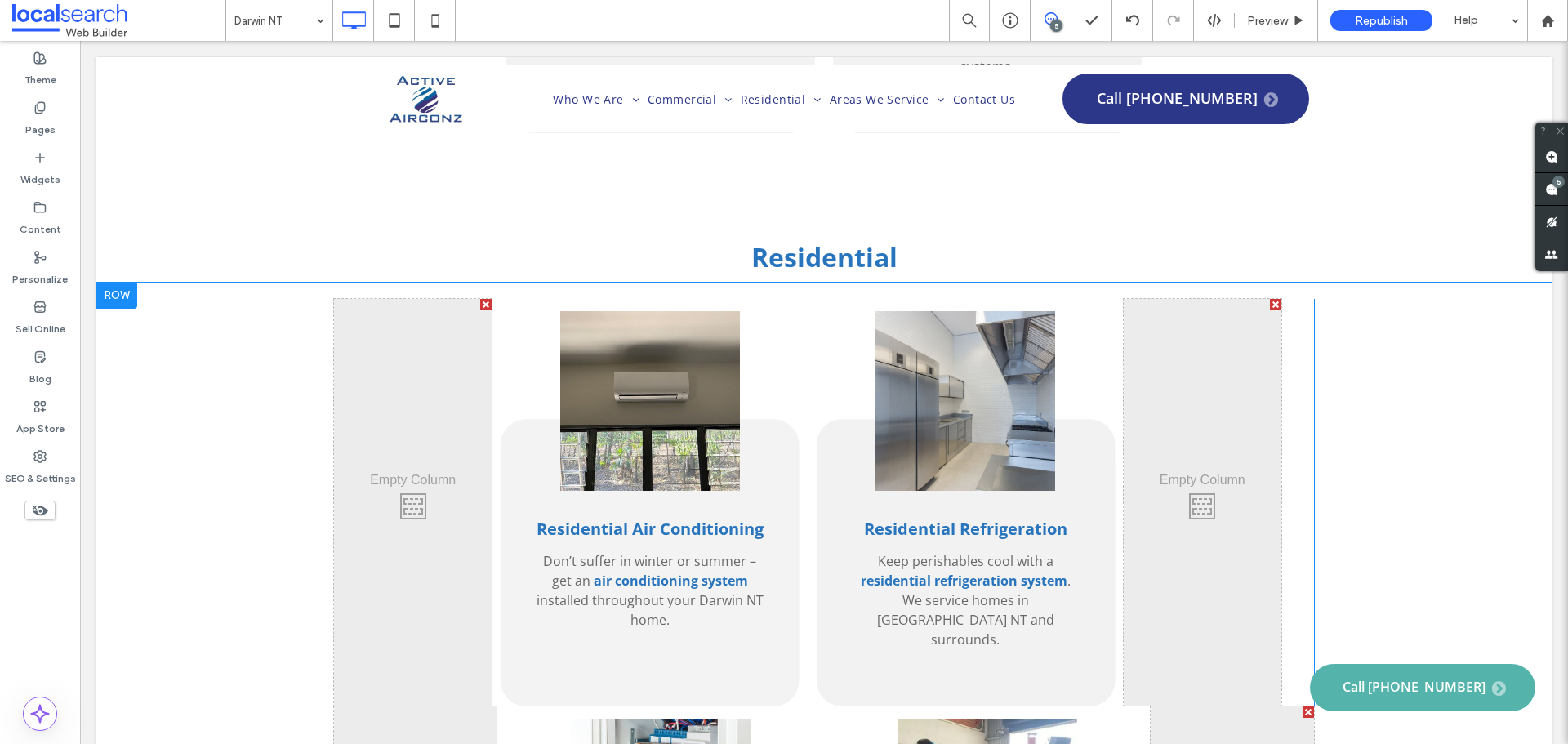
click at [1294, 299] on div "Click To Paste Click To Paste Residential Air Conditioning Don’t suffer in wint…" at bounding box center [824, 502] width 979 height 408
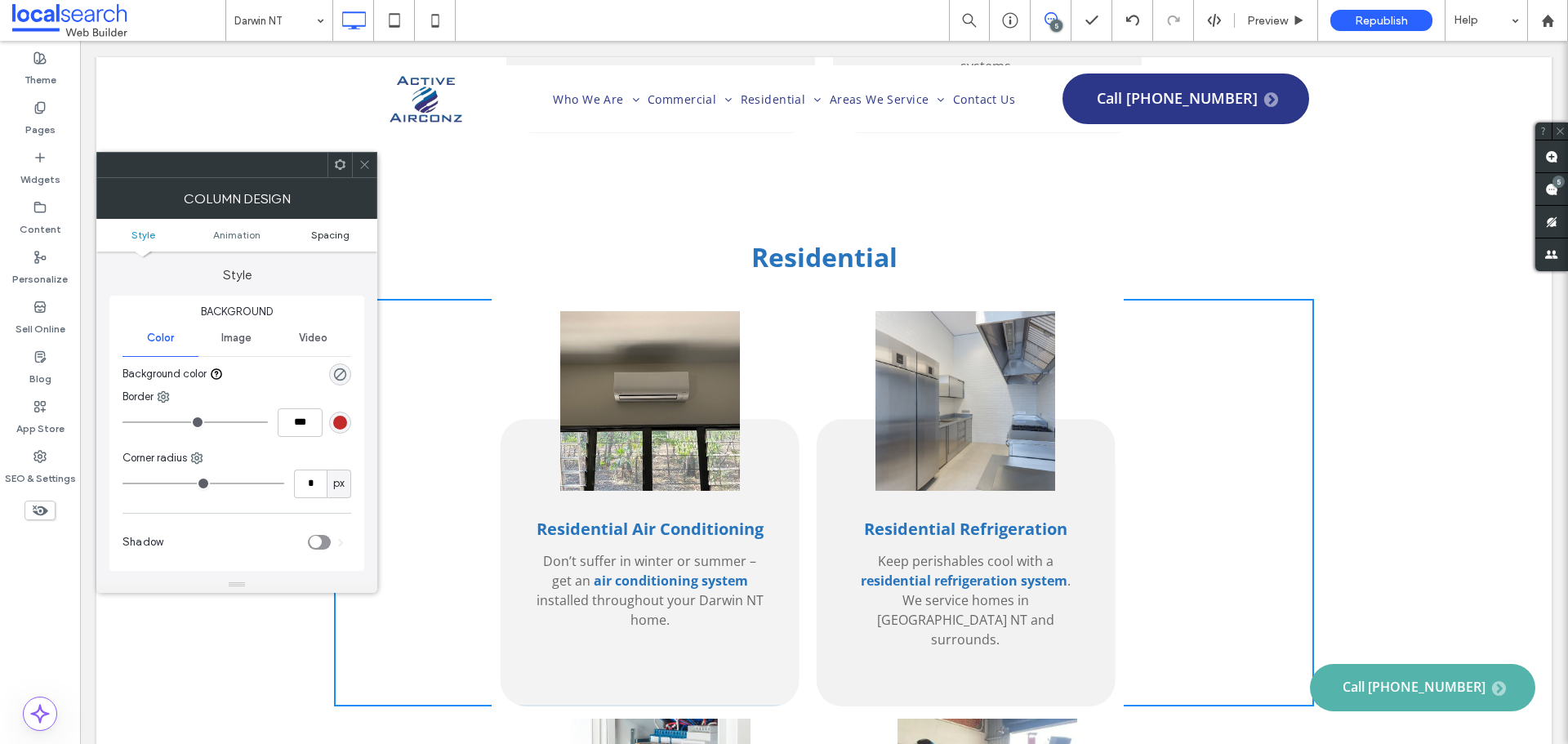
click at [321, 236] on span "Spacing" at bounding box center [329, 235] width 38 height 13
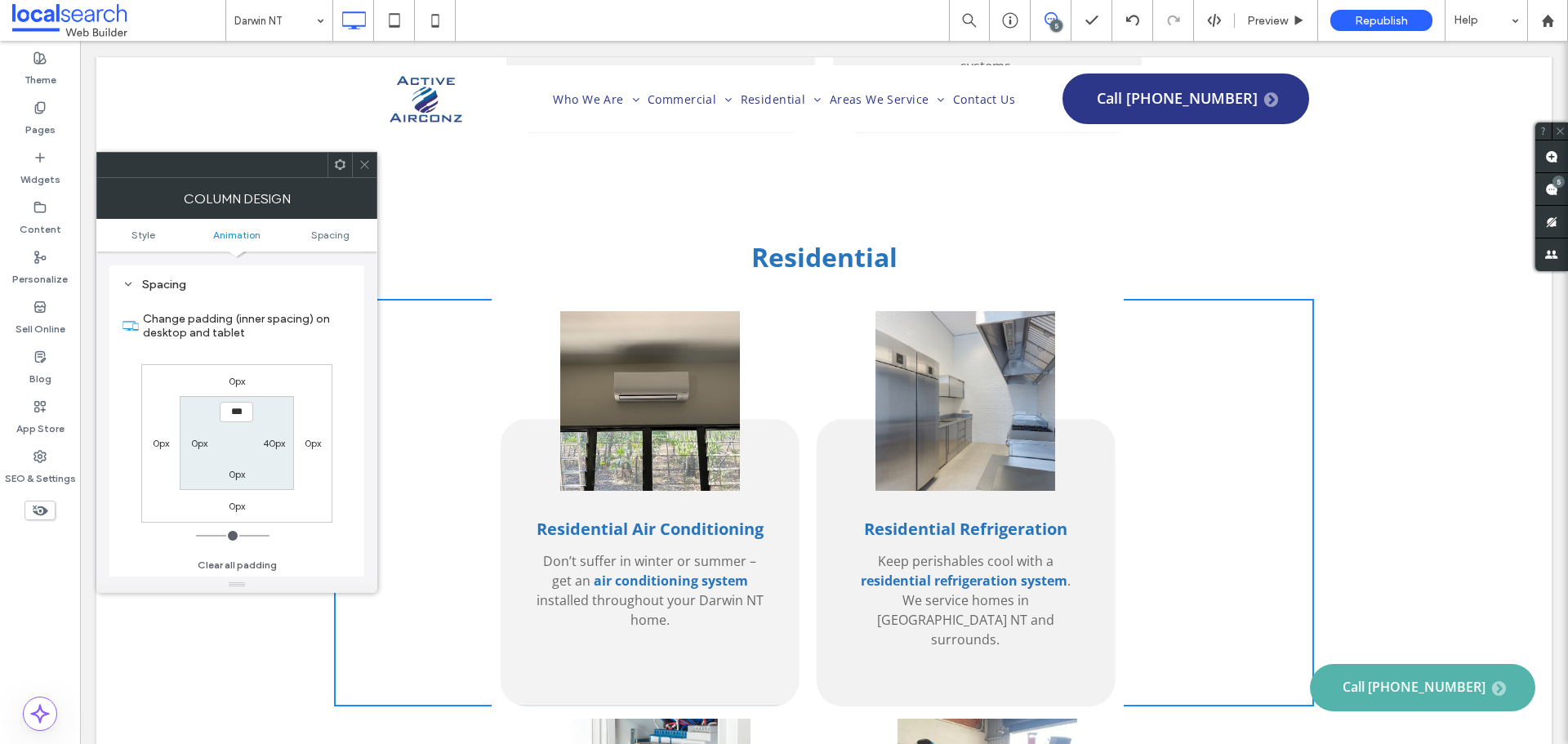
scroll to position [371, 0]
click at [269, 439] on label "40px" at bounding box center [274, 442] width 22 height 13
type input "**"
type input "****"
type input "*"
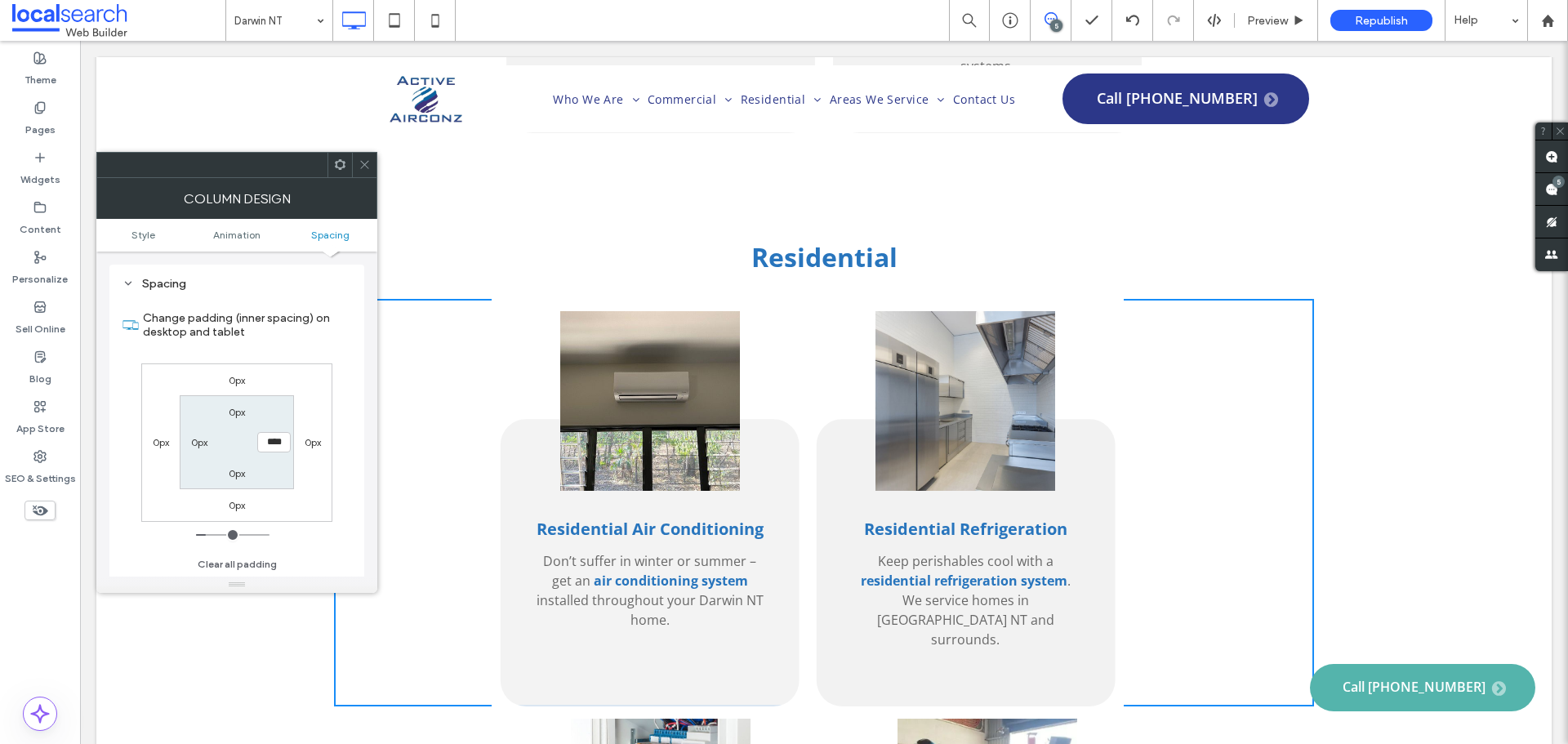
type input "***"
type input "*"
type input "***"
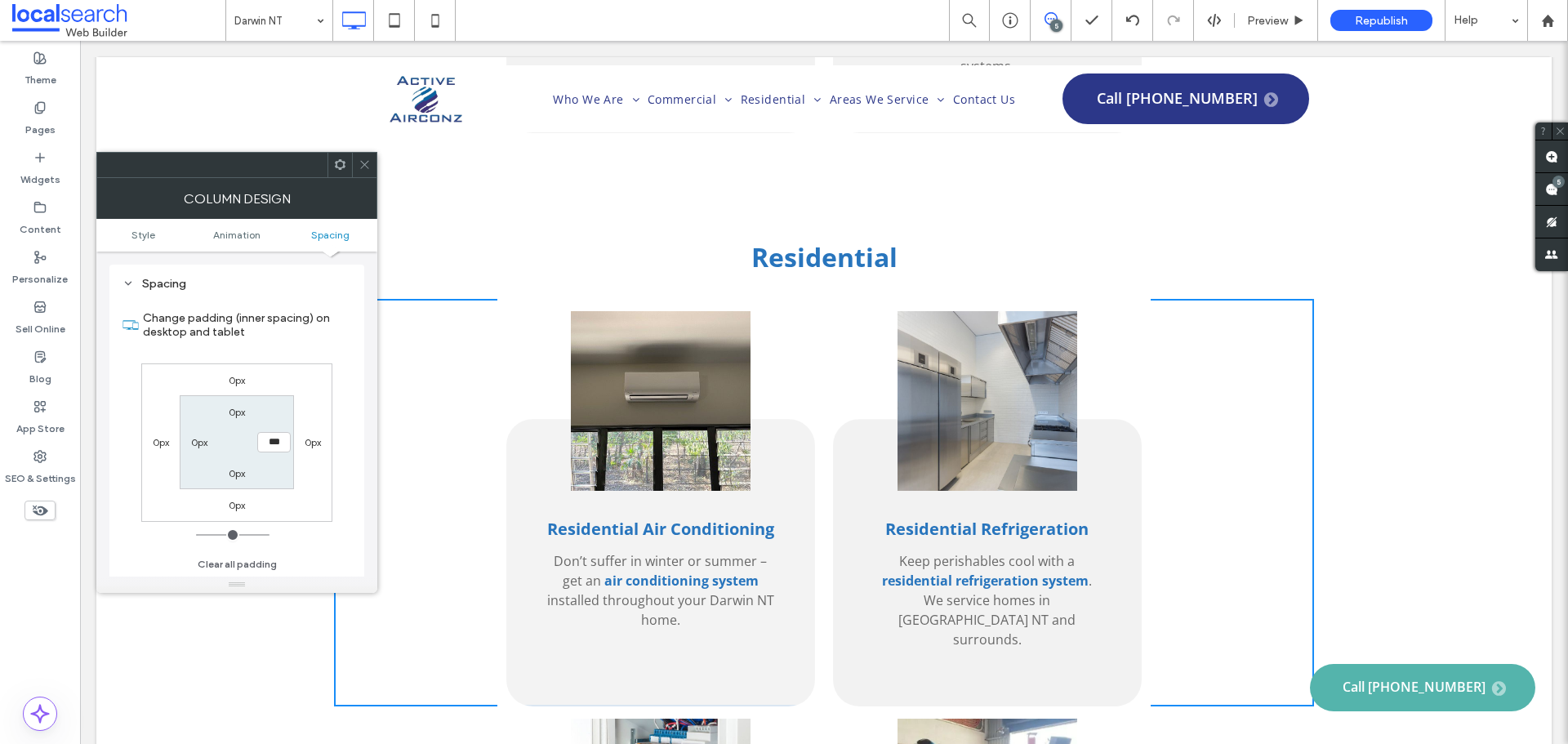
drag, startPoint x: 203, startPoint y: 534, endPoint x: 193, endPoint y: 298, distance: 236.2
type input "*"
click at [196, 534] on input "range" at bounding box center [232, 535] width 73 height 2
click at [361, 162] on icon at bounding box center [365, 165] width 13 height 13
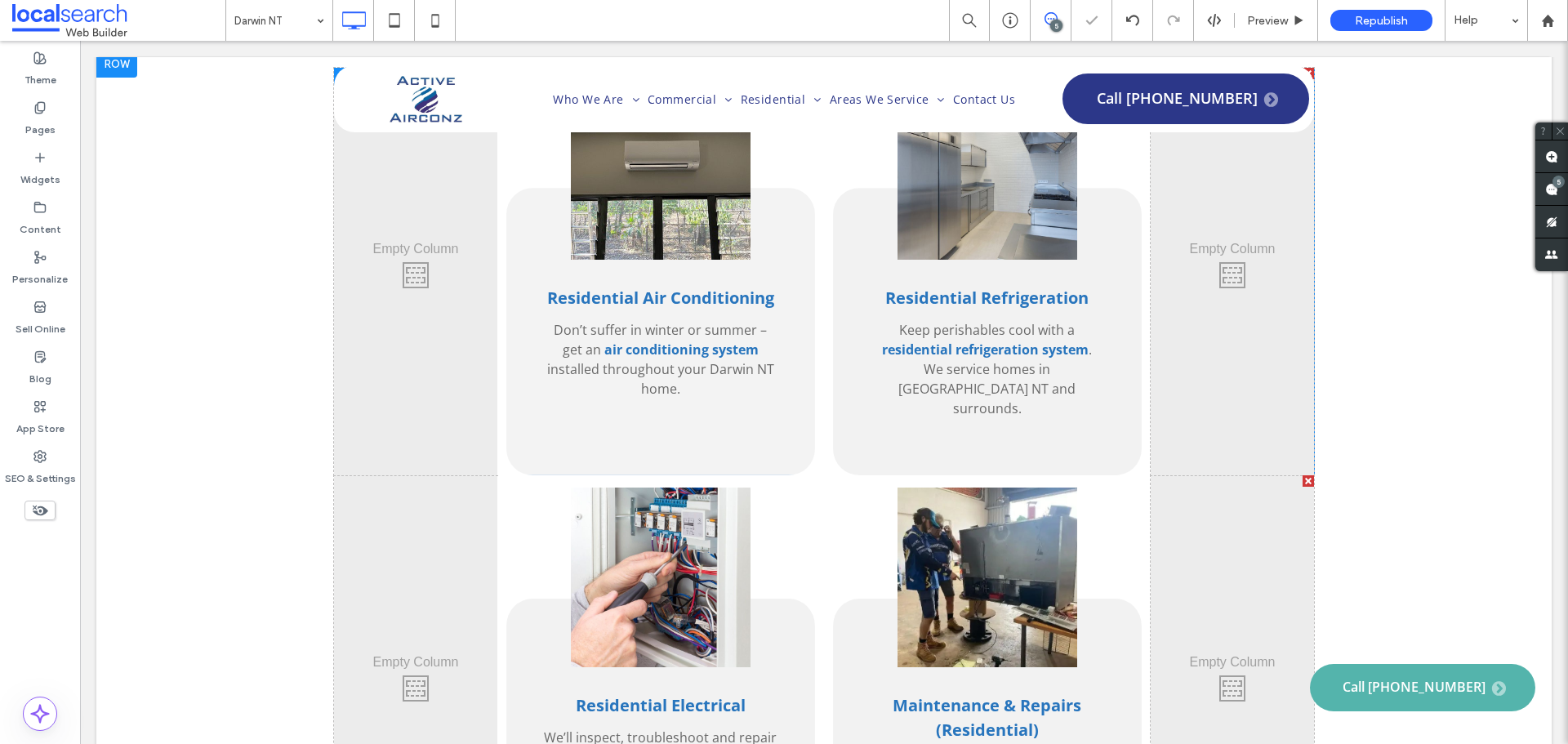
scroll to position [3430, 0]
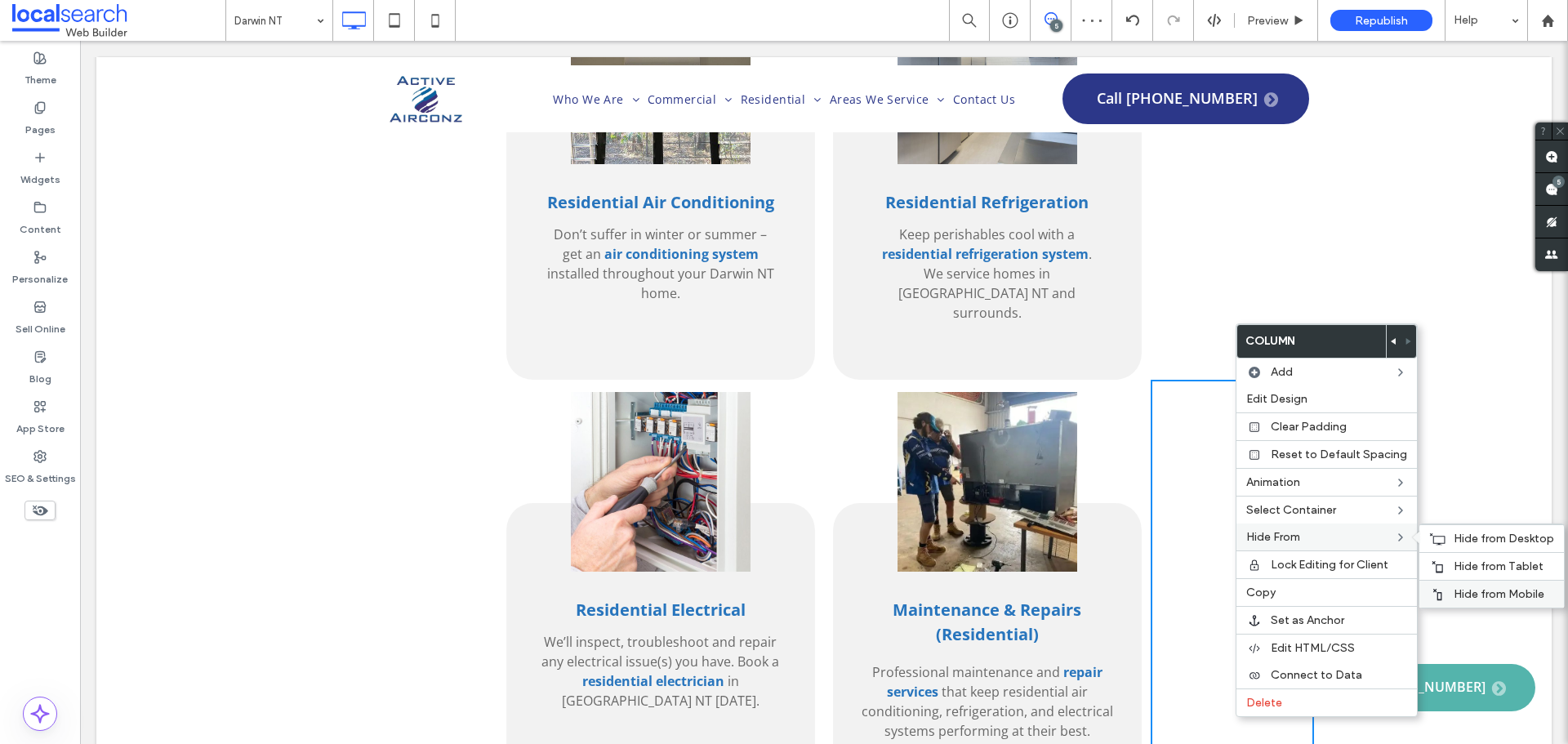
click at [1453, 588] on span "Hide from Mobile" at bounding box center [1498, 594] width 90 height 14
click at [426, 380] on div "Click To Paste" at bounding box center [415, 589] width 163 height 418
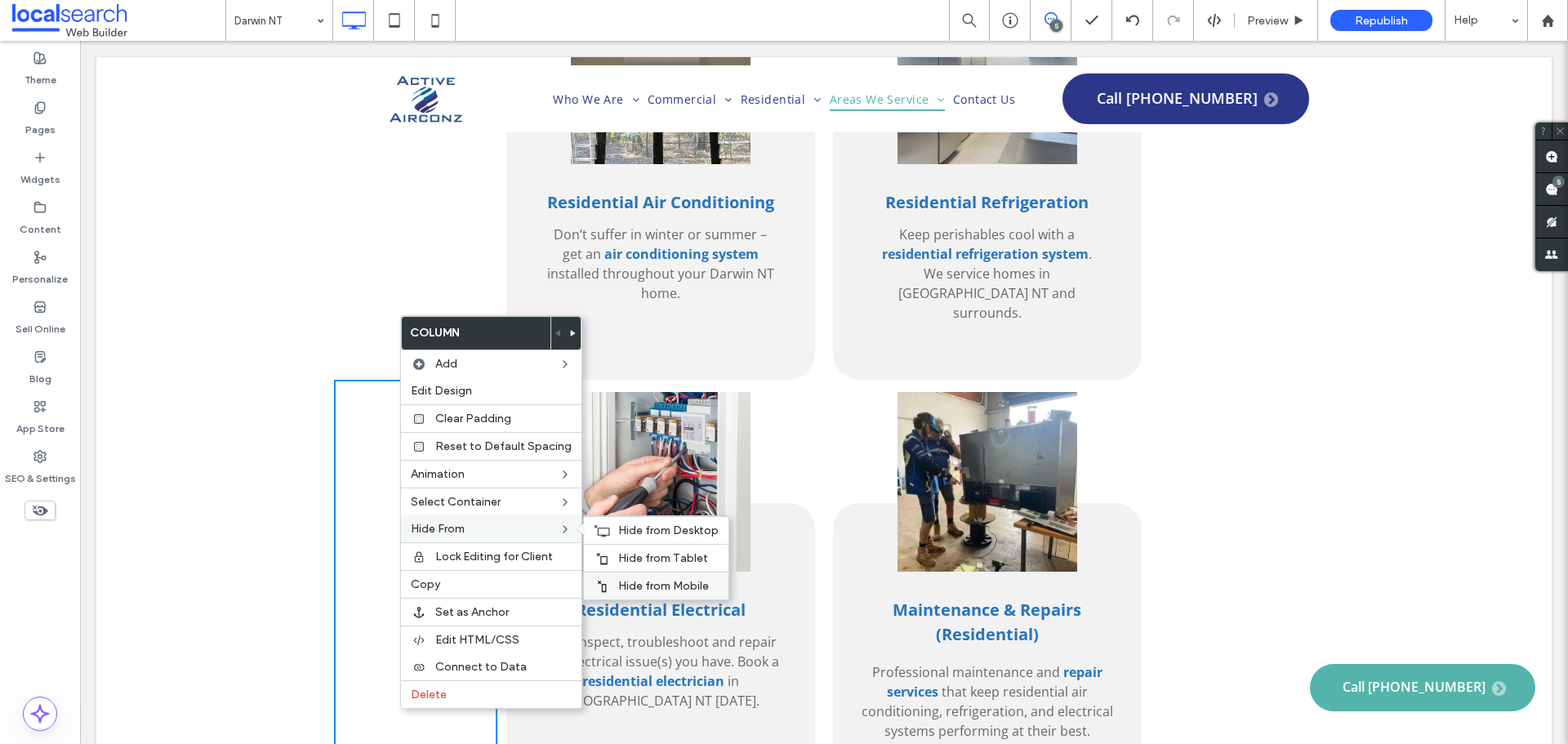
click at [638, 577] on div "Hide from Mobile" at bounding box center [655, 585] width 144 height 28
click at [1310, 464] on div "Click To Paste Click To Paste Residential Air Conditioning Don’t suffer in wint…" at bounding box center [823, 426] width 1455 height 940
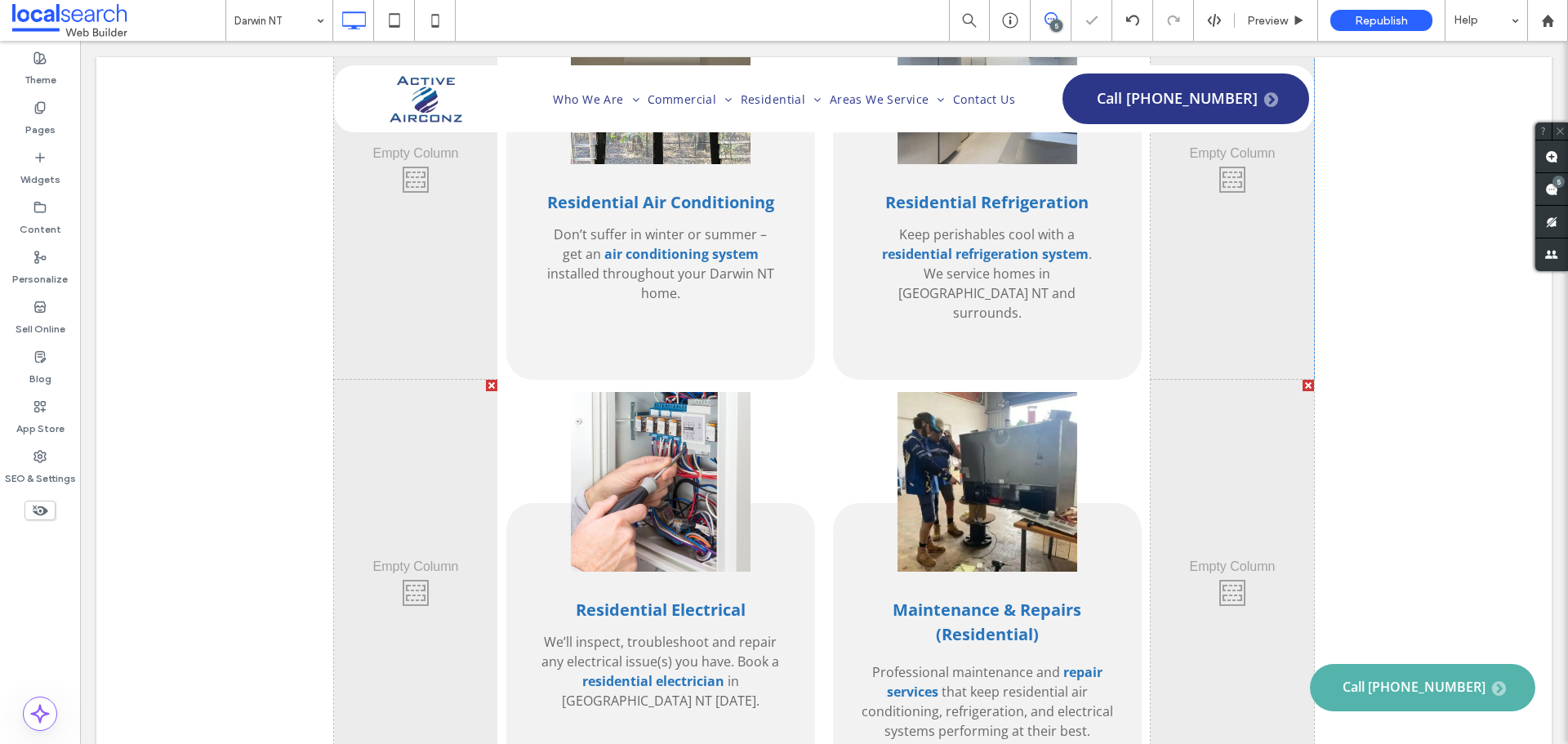
scroll to position [3348, 0]
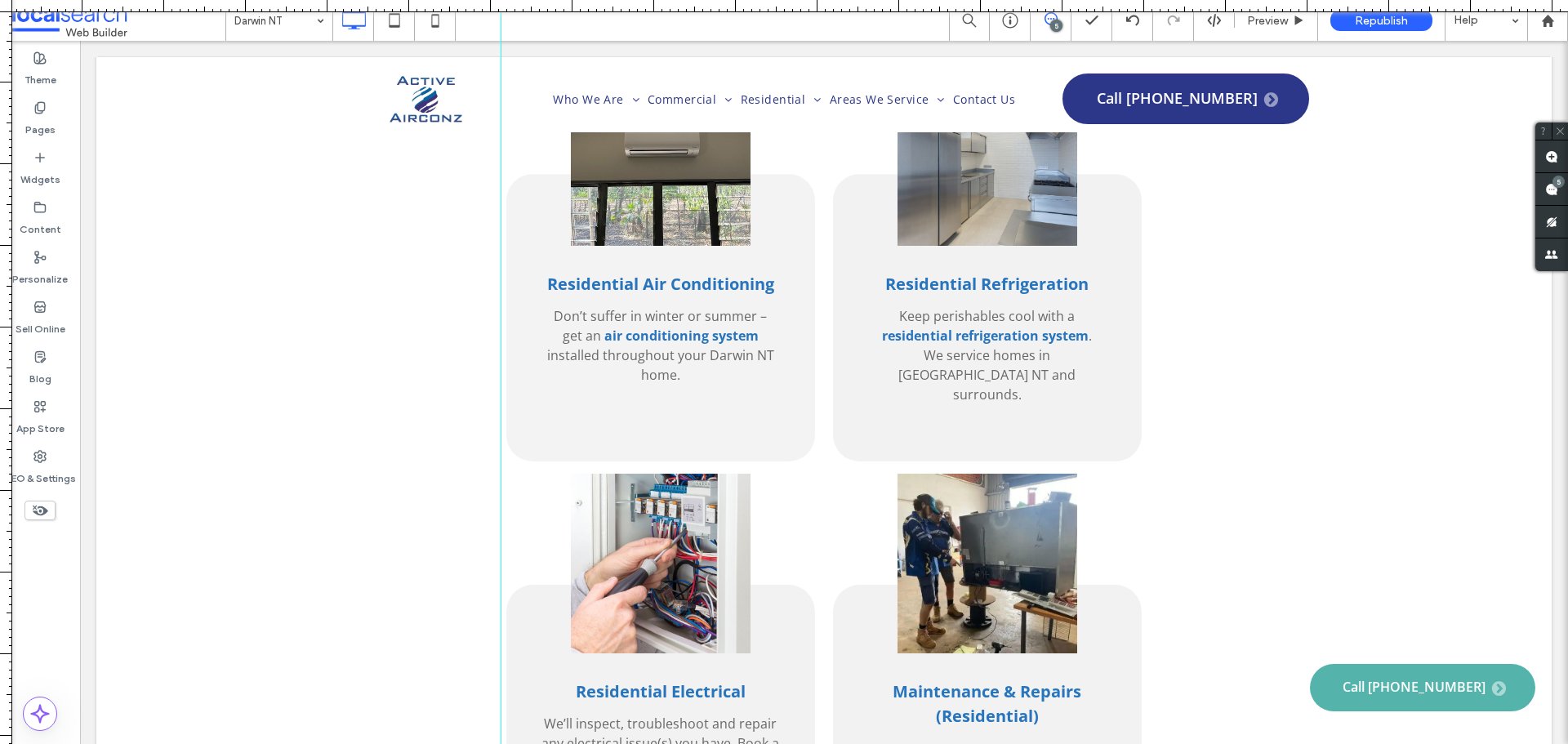
drag, startPoint x: 5, startPoint y: 161, endPoint x: 501, endPoint y: 241, distance: 502.4
click at [501, 743] on div at bounding box center [784, 744] width 1568 height 0
drag, startPoint x: 7, startPoint y: 212, endPoint x: 224, endPoint y: 244, distance: 219.3
click at [807, 743] on div at bounding box center [784, 744] width 1568 height 0
drag, startPoint x: 5, startPoint y: 204, endPoint x: 1135, endPoint y: 314, distance: 1135.3
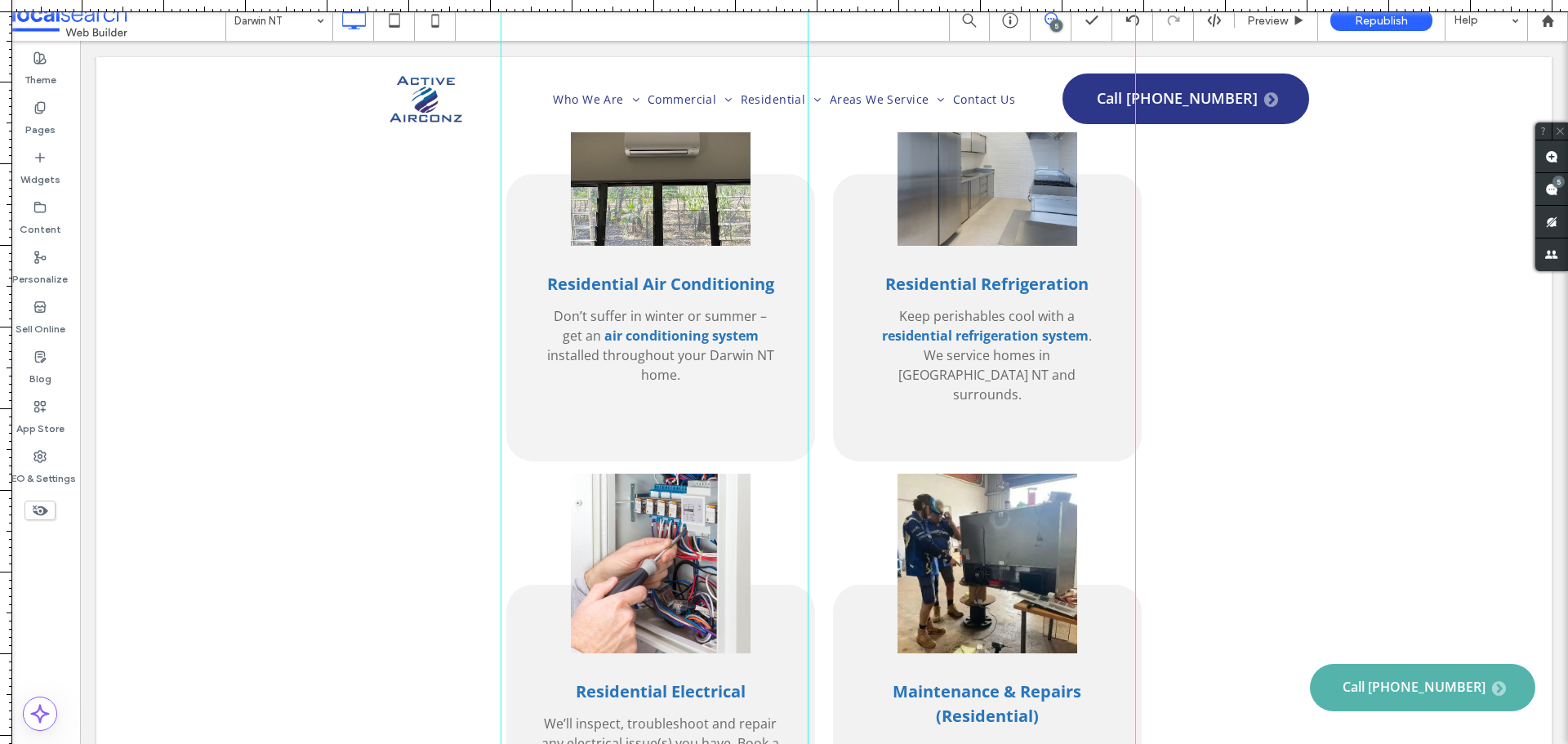
click at [1135, 743] on div at bounding box center [784, 744] width 1568 height 0
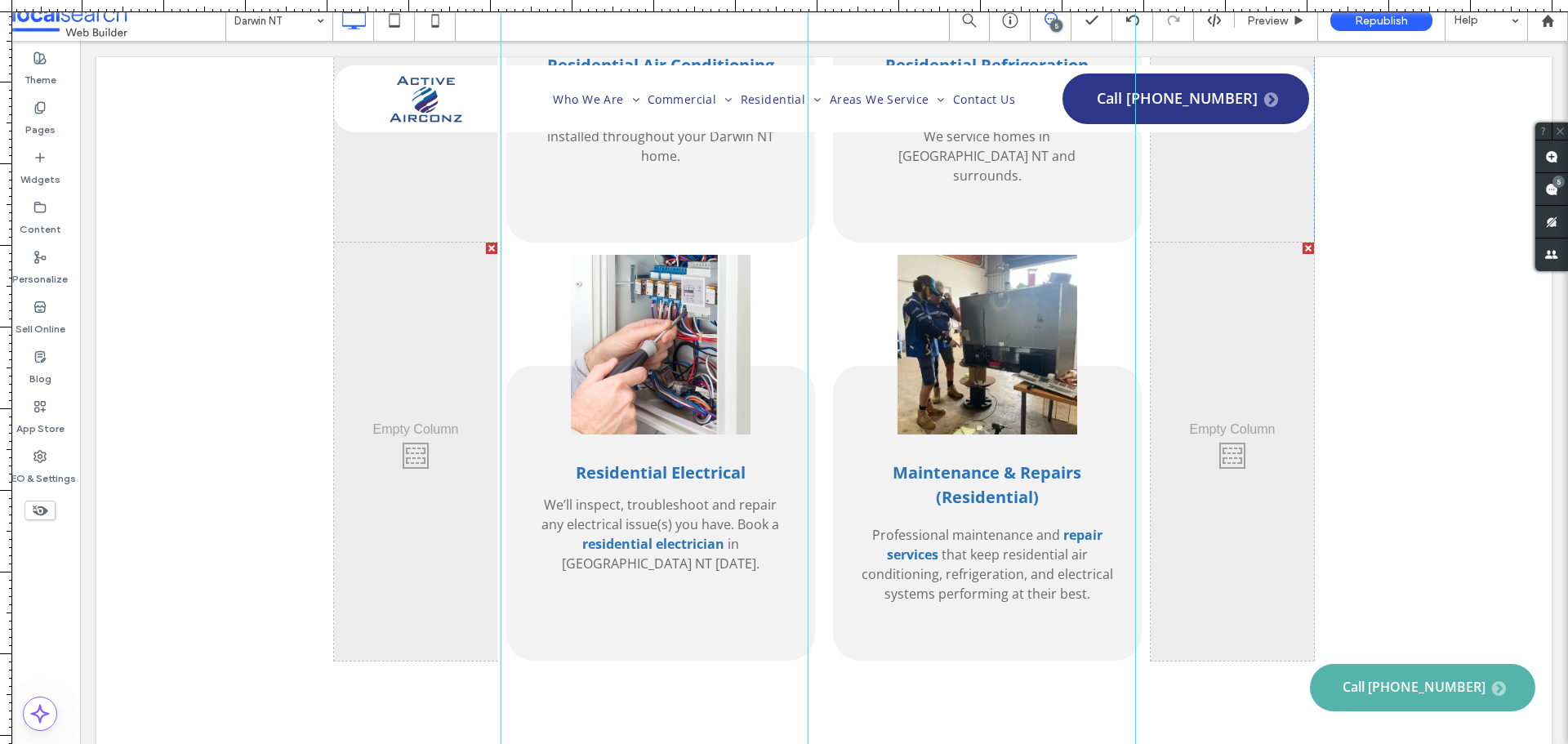
scroll to position [3593, 0]
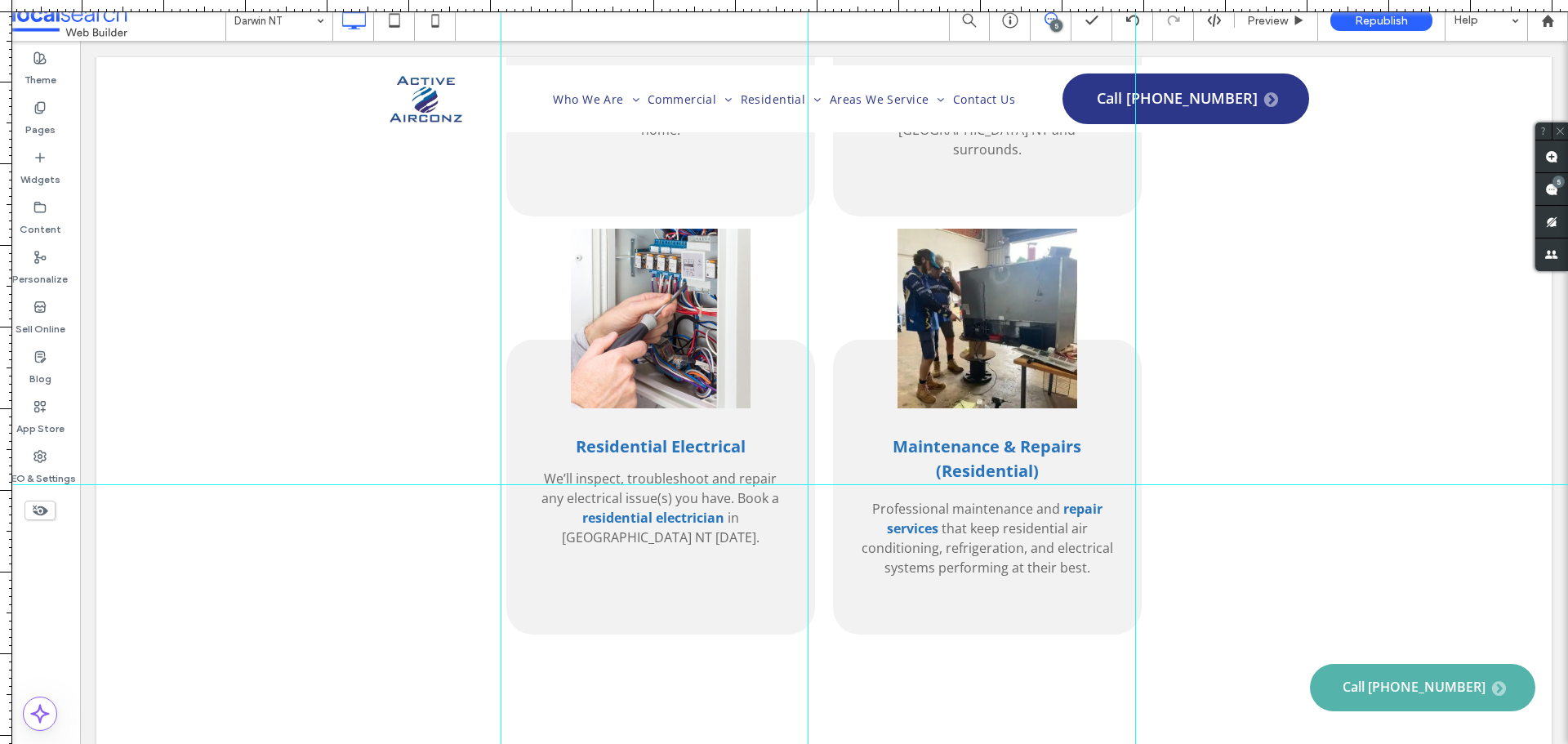
drag, startPoint x: 1001, startPoint y: 5, endPoint x: 969, endPoint y: 484, distance: 480.1
click at [969, 743] on div at bounding box center [784, 744] width 1568 height 0
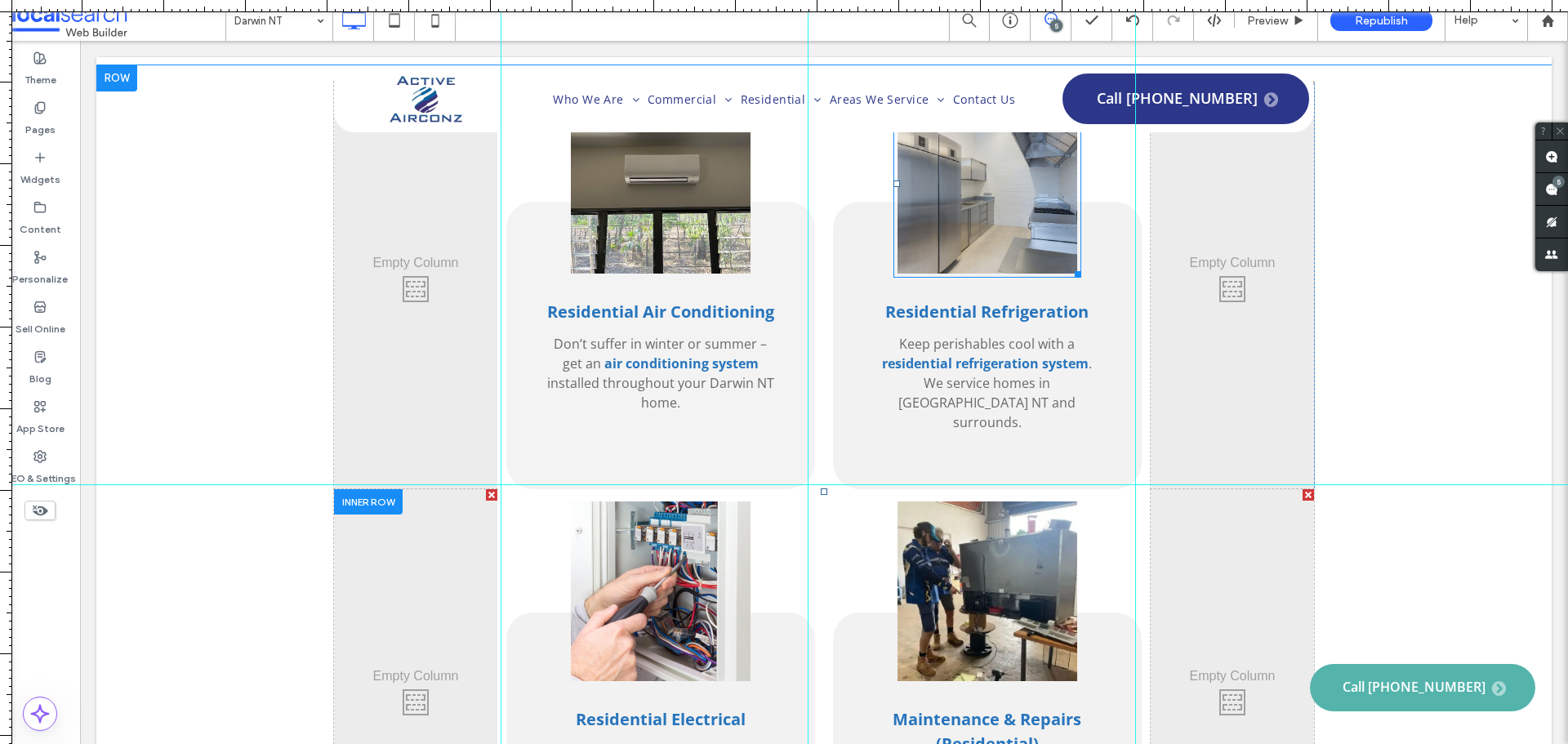
scroll to position [3348, 0]
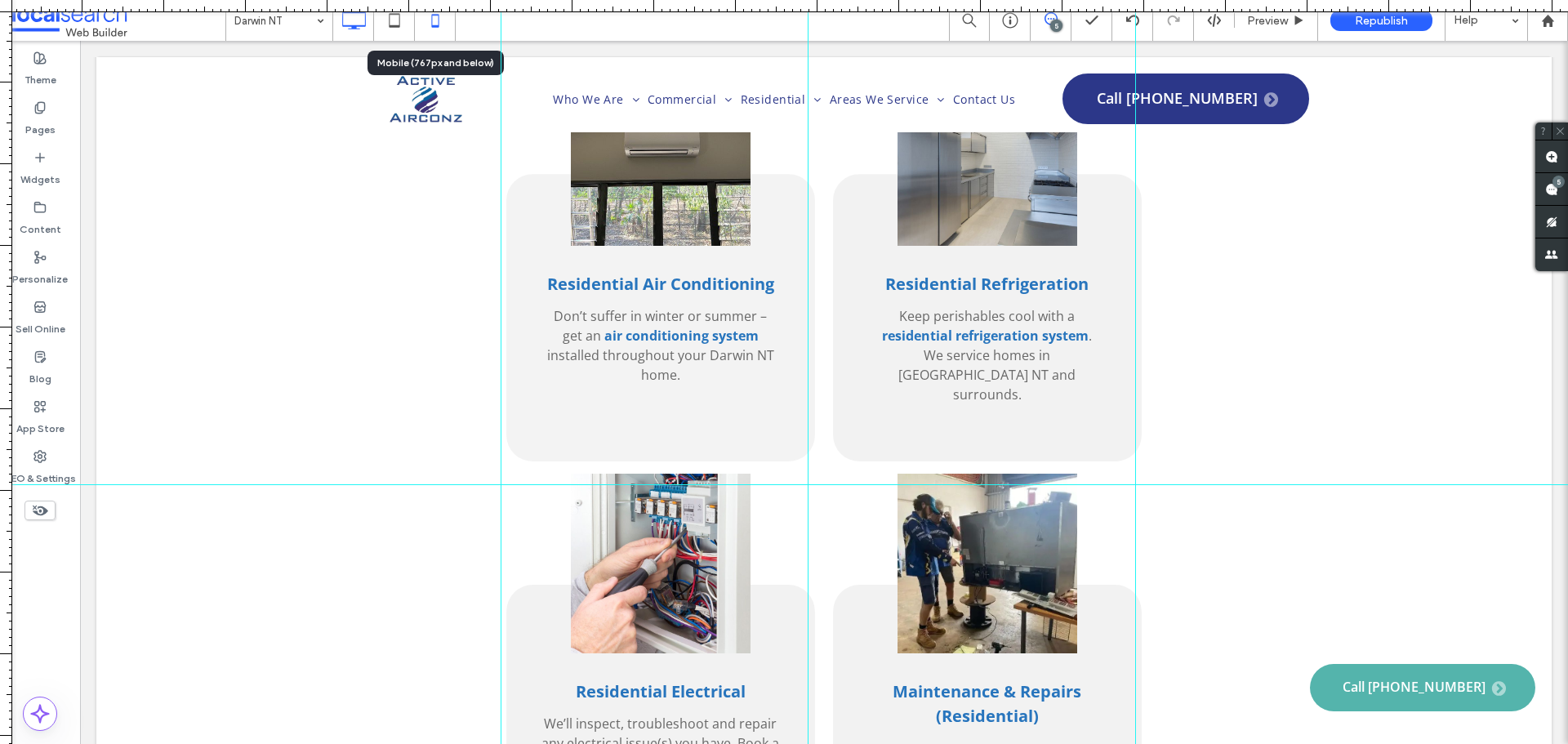
click at [426, 26] on icon at bounding box center [435, 20] width 33 height 33
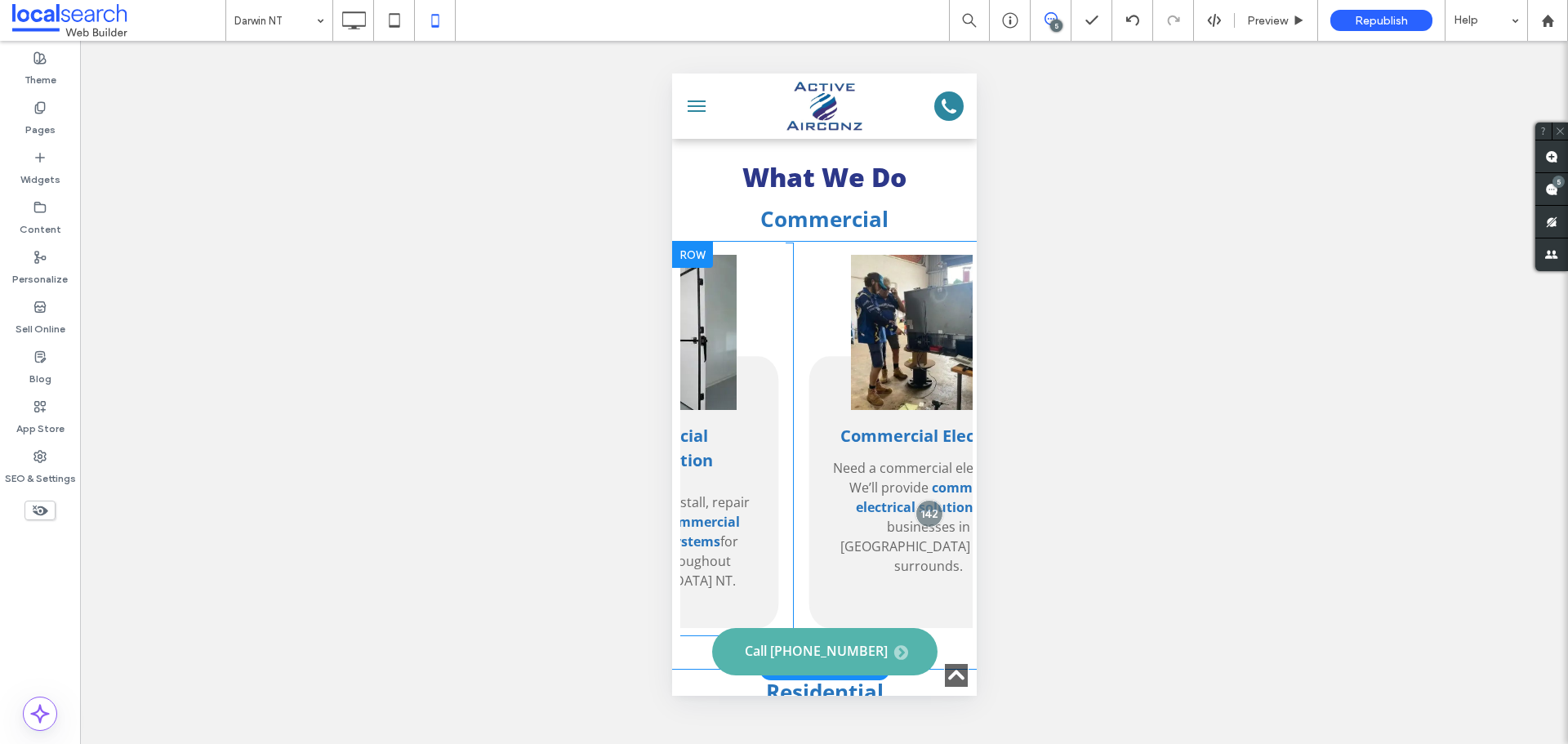
scroll to position [0, 798]
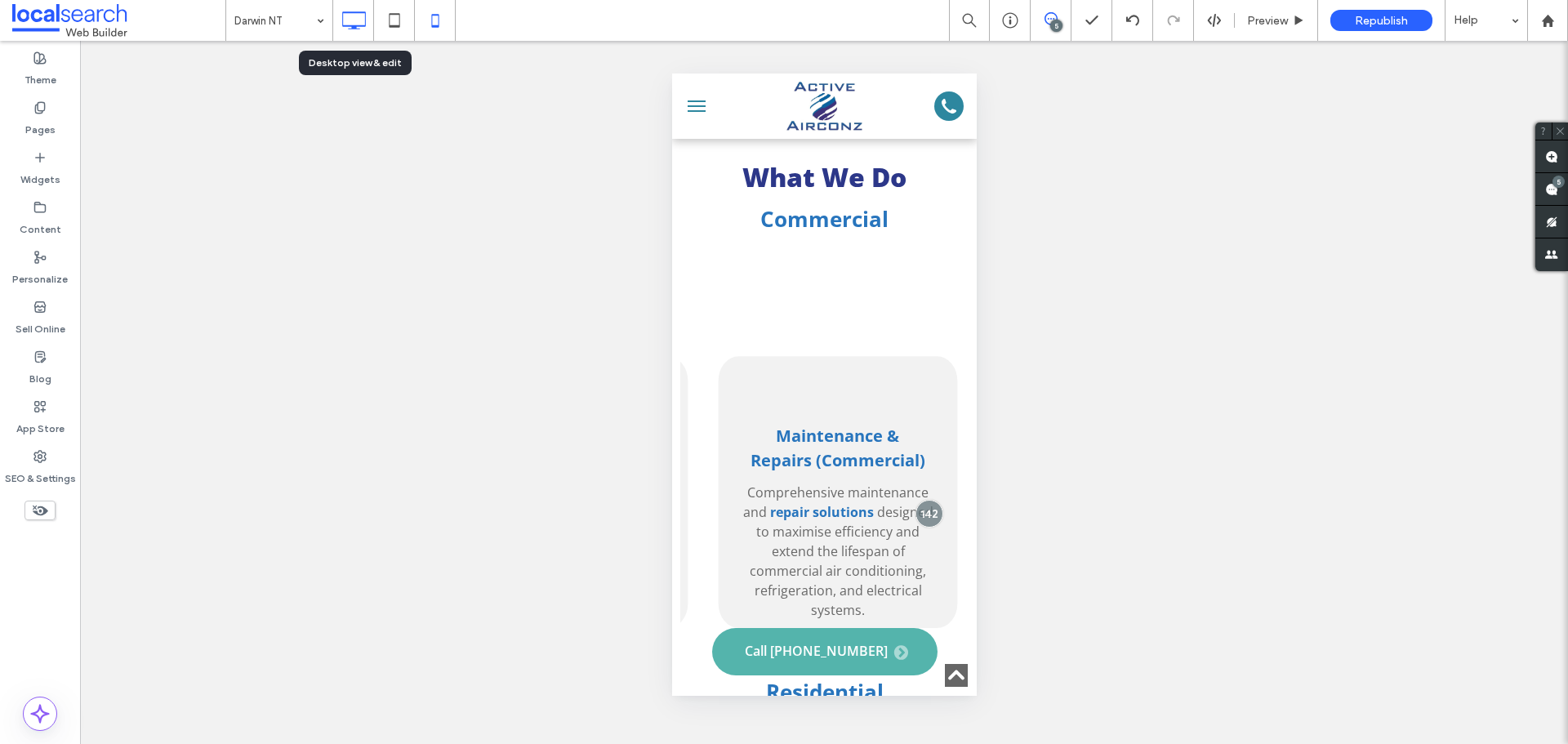
click at [353, 6] on icon at bounding box center [353, 20] width 33 height 33
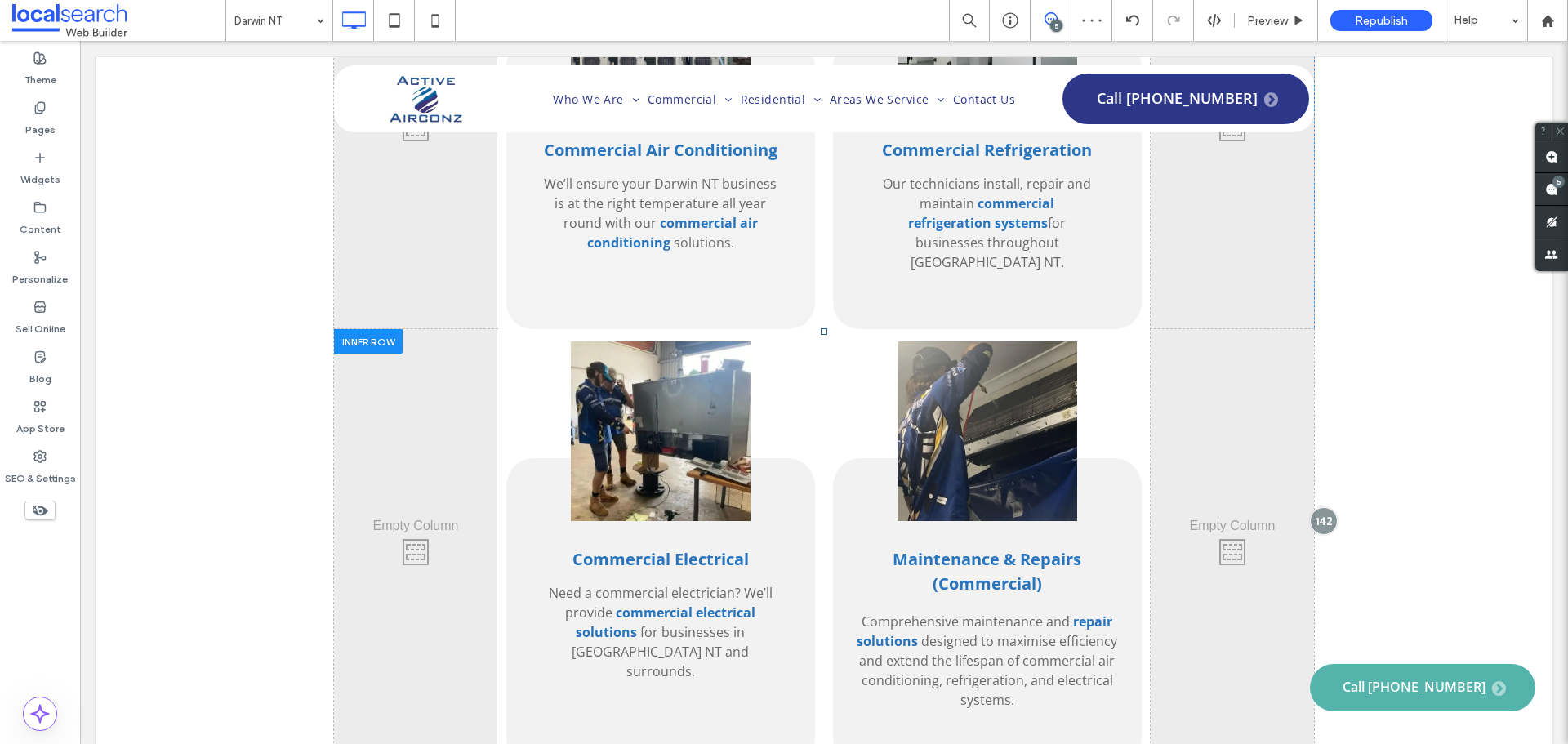
scroll to position [0, 0]
click at [839, 329] on div "Maintenance & Repairs (Commercial) Comprehensive maintenance and repair solutio…" at bounding box center [987, 548] width 327 height 437
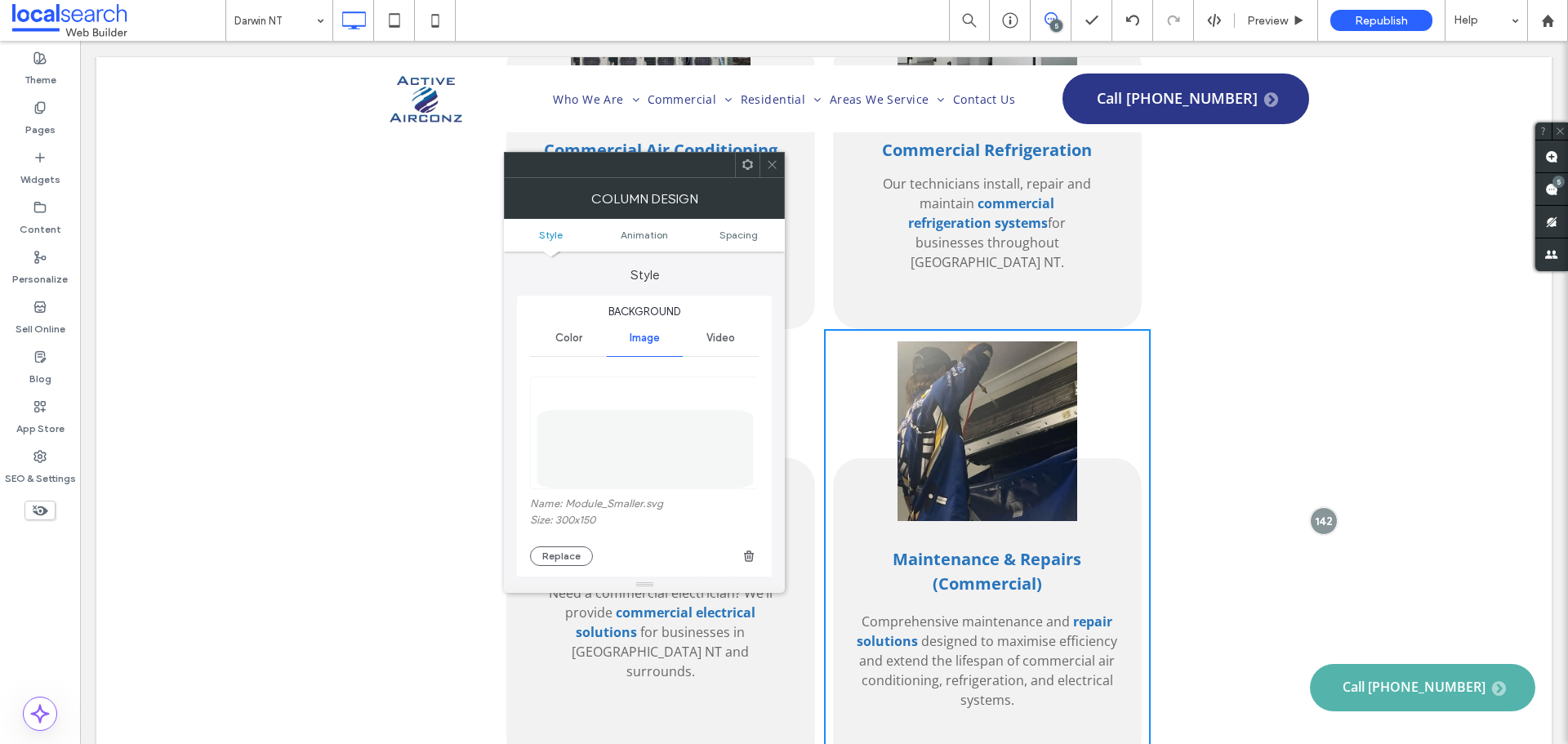
click at [761, 160] on div at bounding box center [771, 165] width 24 height 24
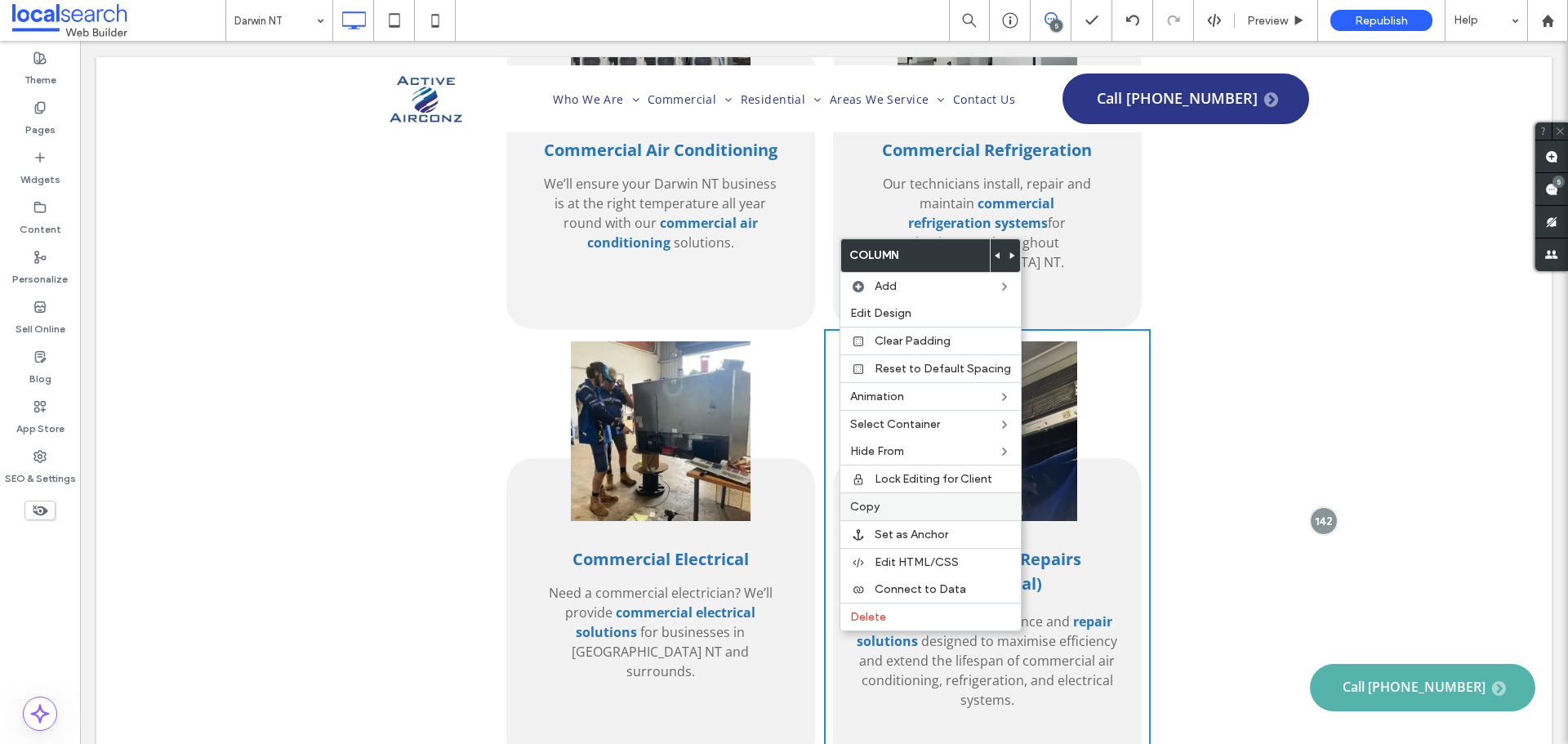
click at [864, 500] on span "Copy" at bounding box center [865, 507] width 30 height 14
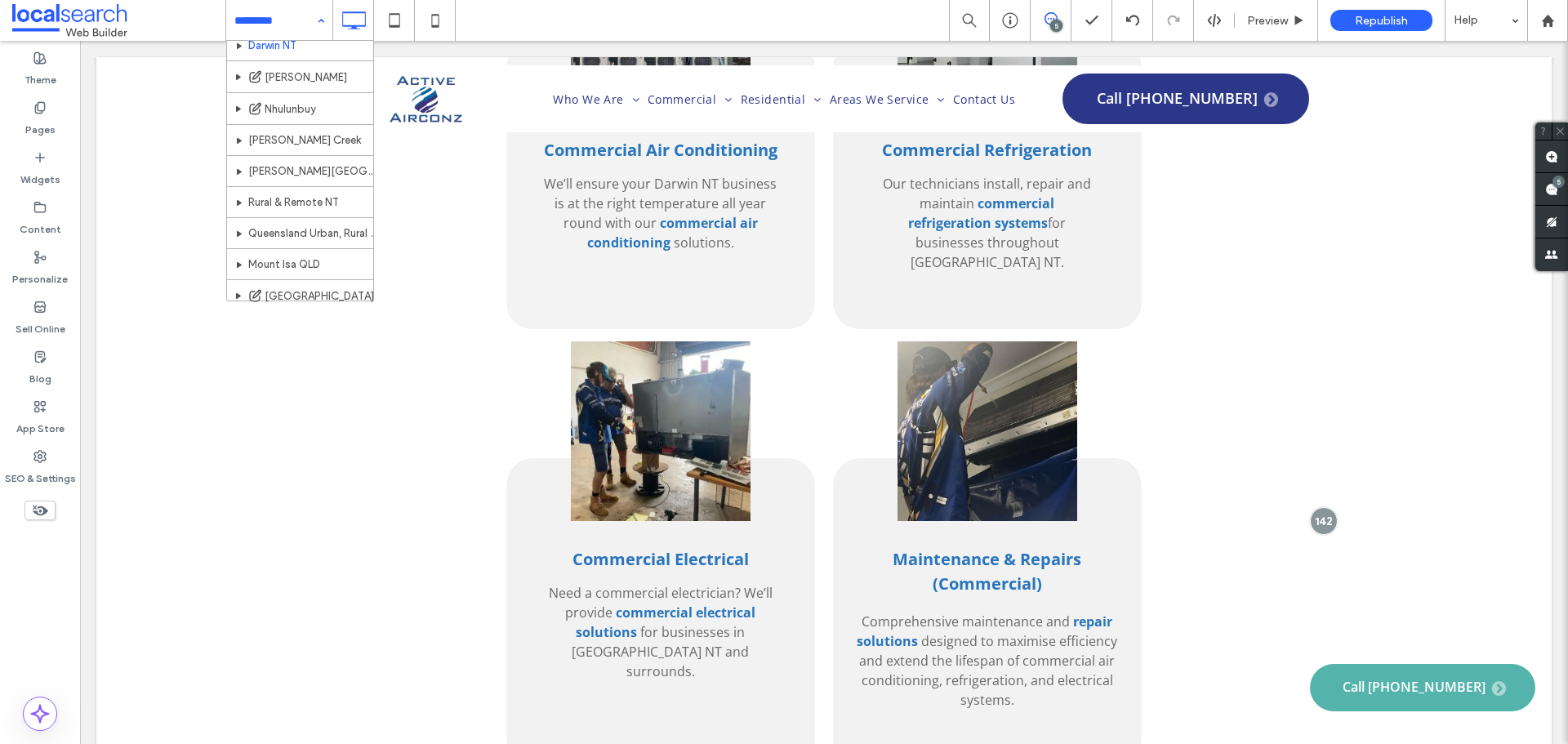
scroll to position [270, 0]
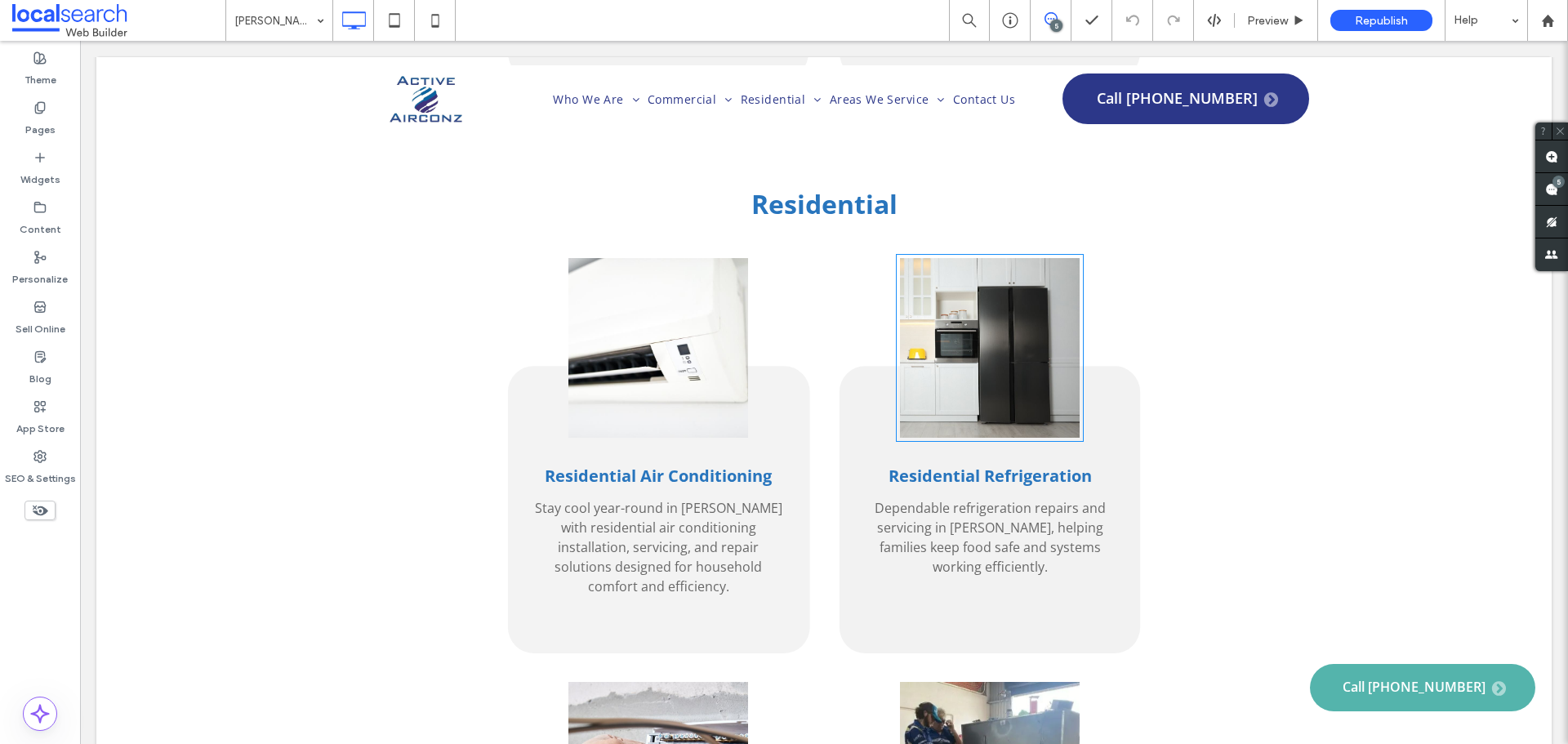
scroll to position [3348, 0]
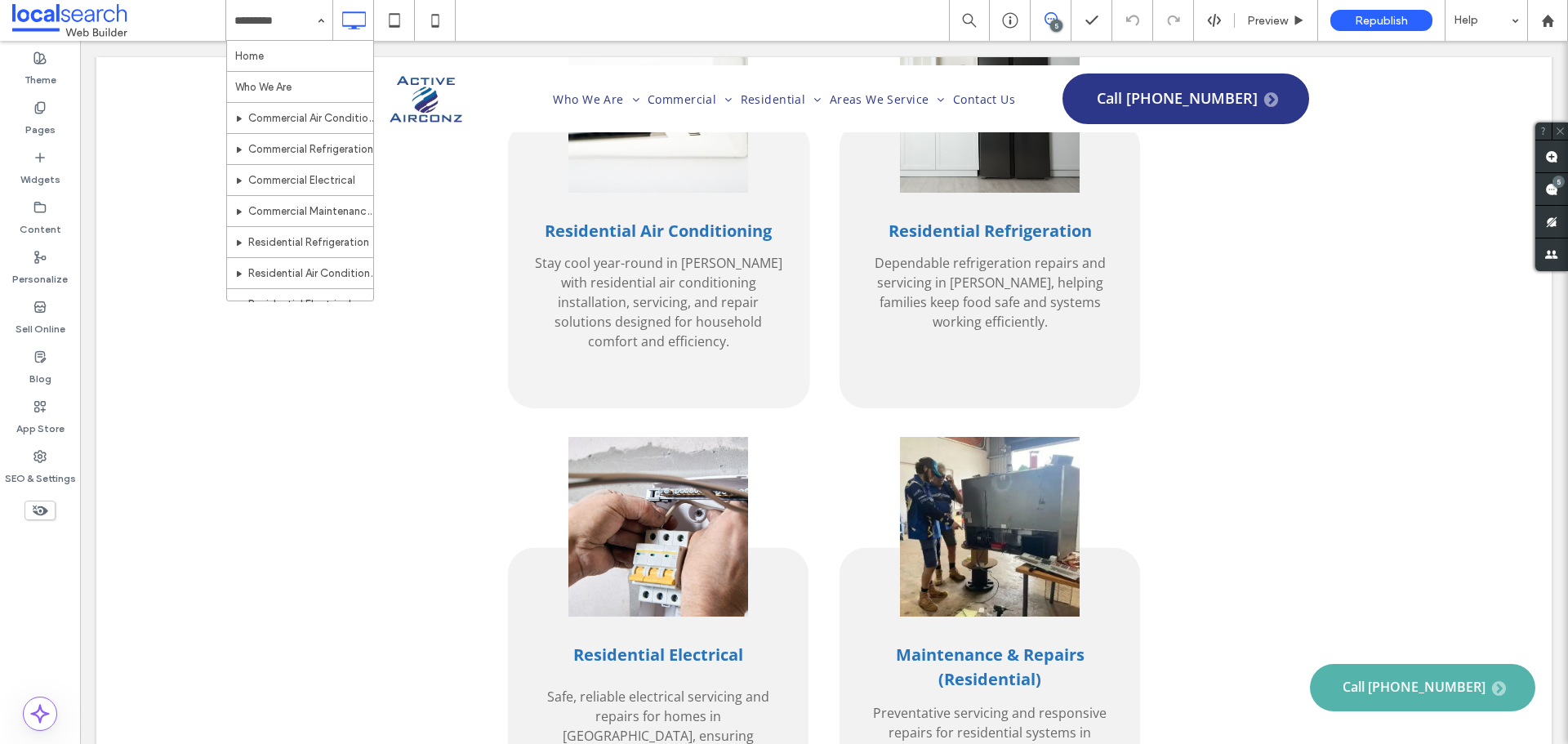
click at [275, 21] on input at bounding box center [275, 20] width 82 height 41
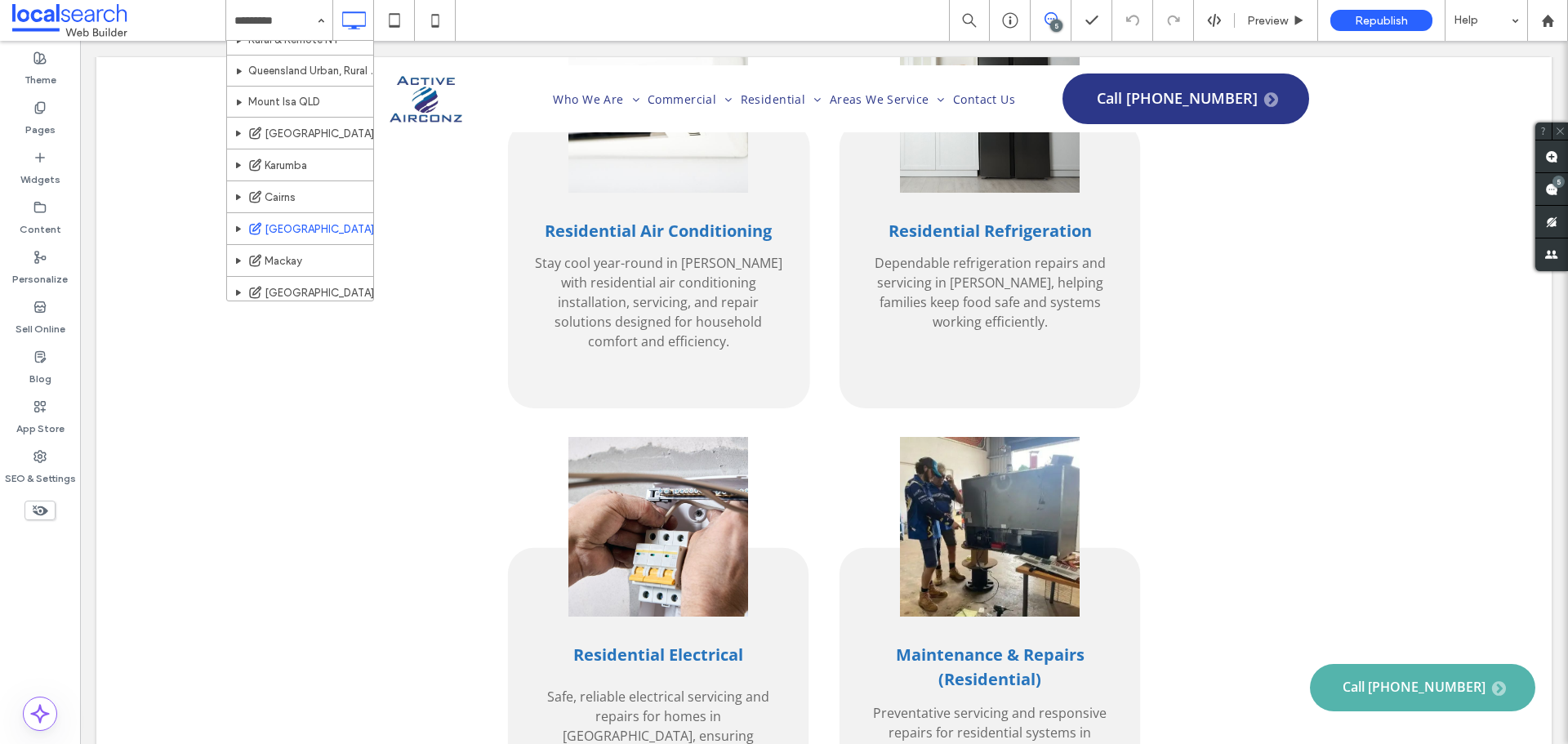
scroll to position [490, 0]
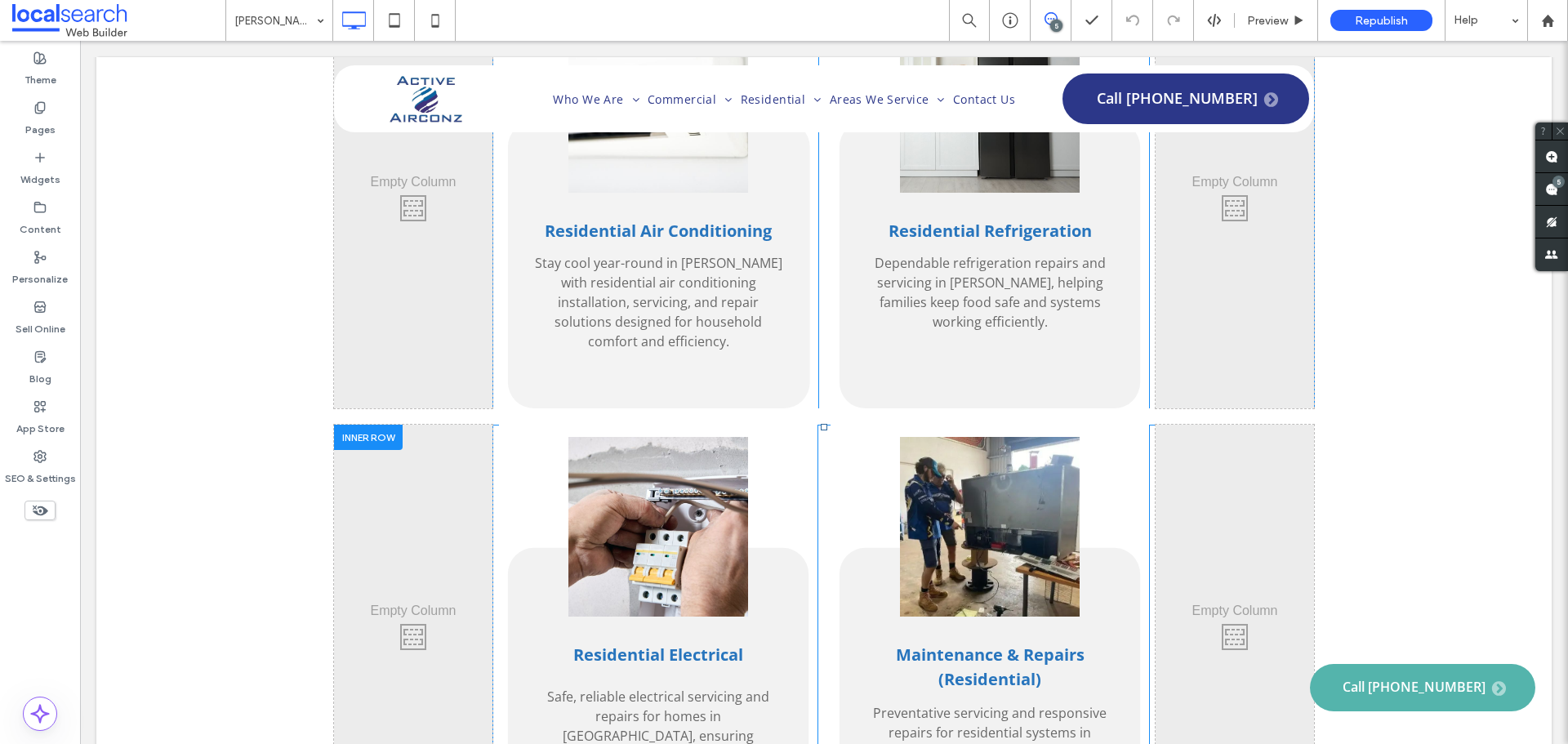
click at [357, 425] on div at bounding box center [368, 437] width 68 height 25
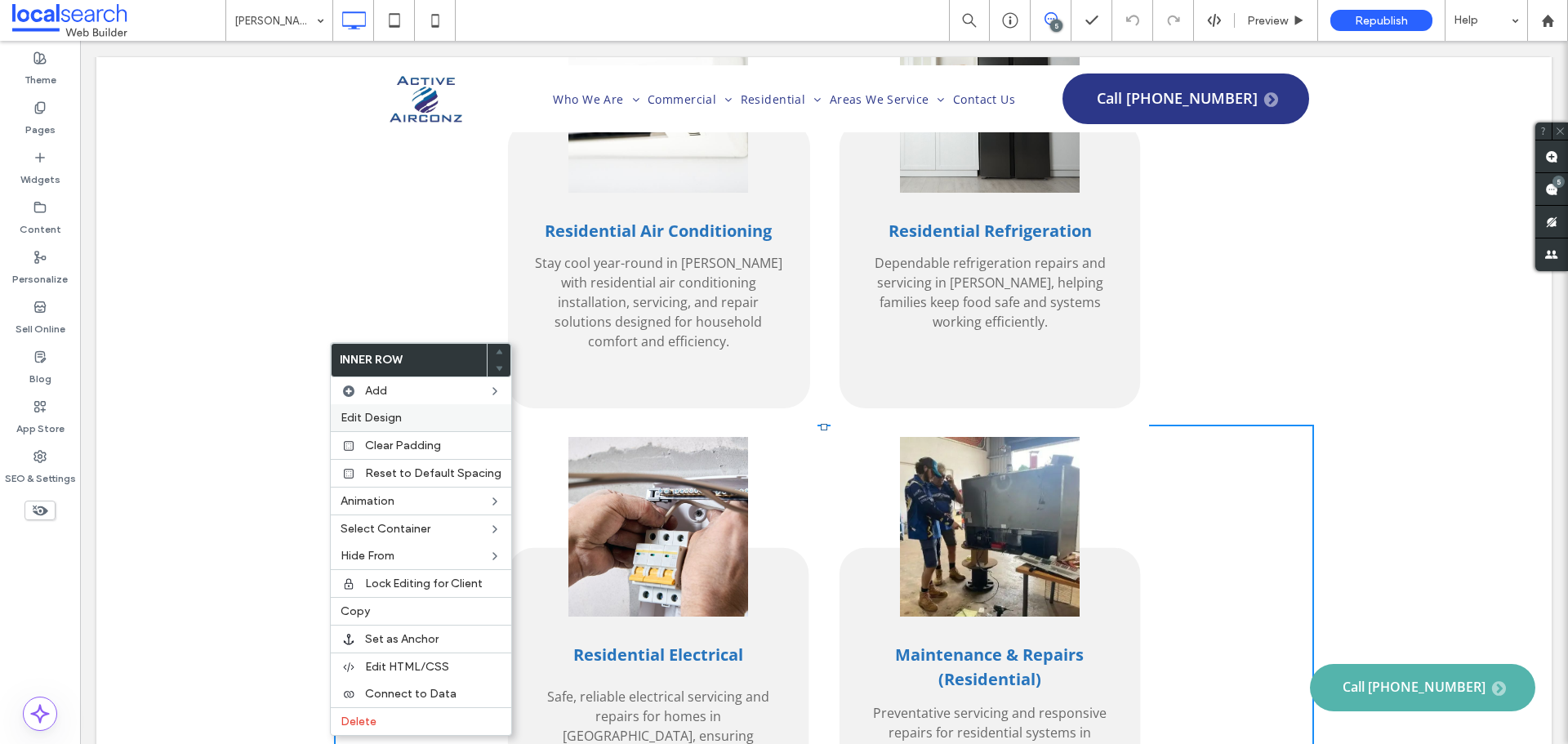
drag, startPoint x: 444, startPoint y: 410, endPoint x: 605, endPoint y: 171, distance: 288.2
click at [444, 410] on label "Edit Design" at bounding box center [420, 417] width 161 height 14
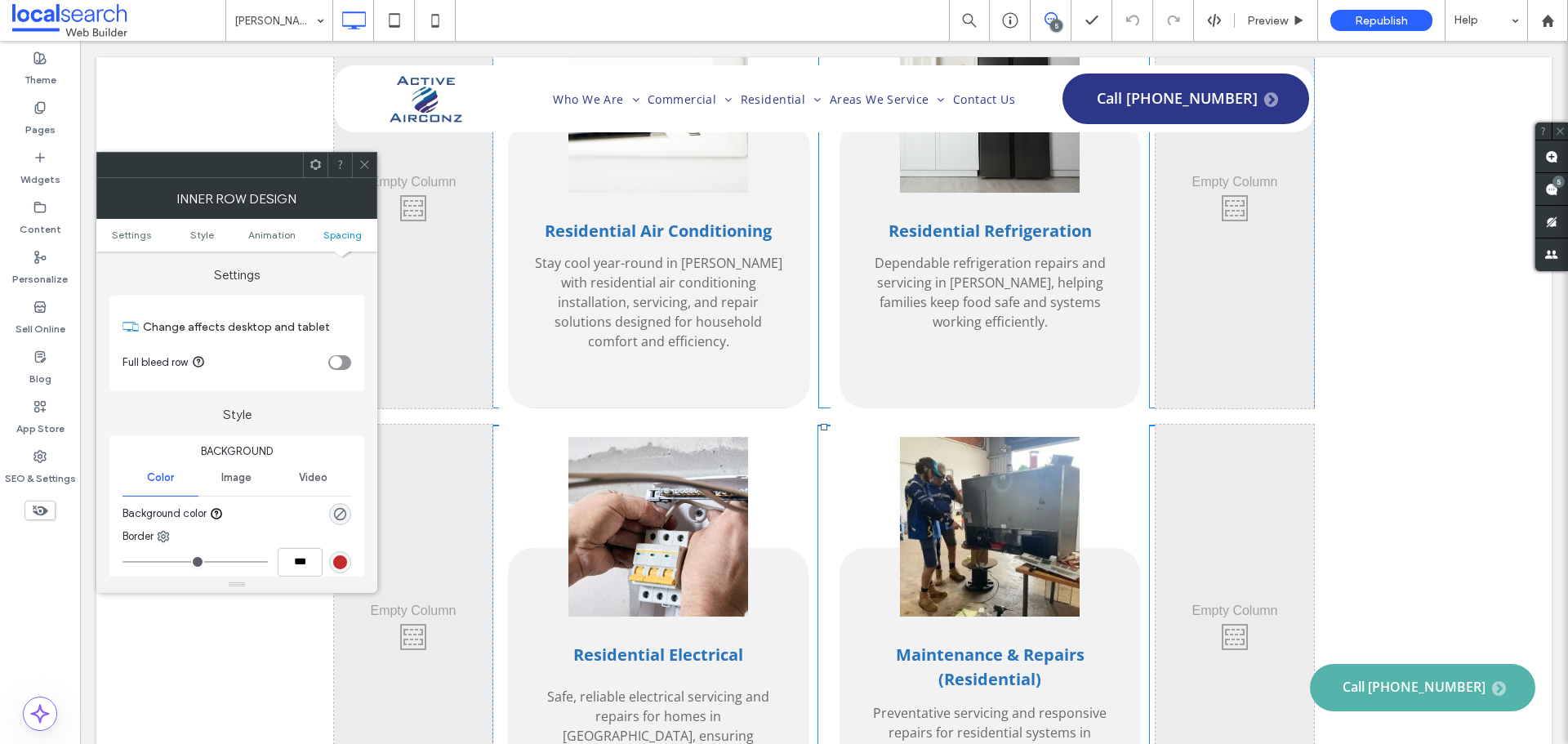
scroll to position [510, 0]
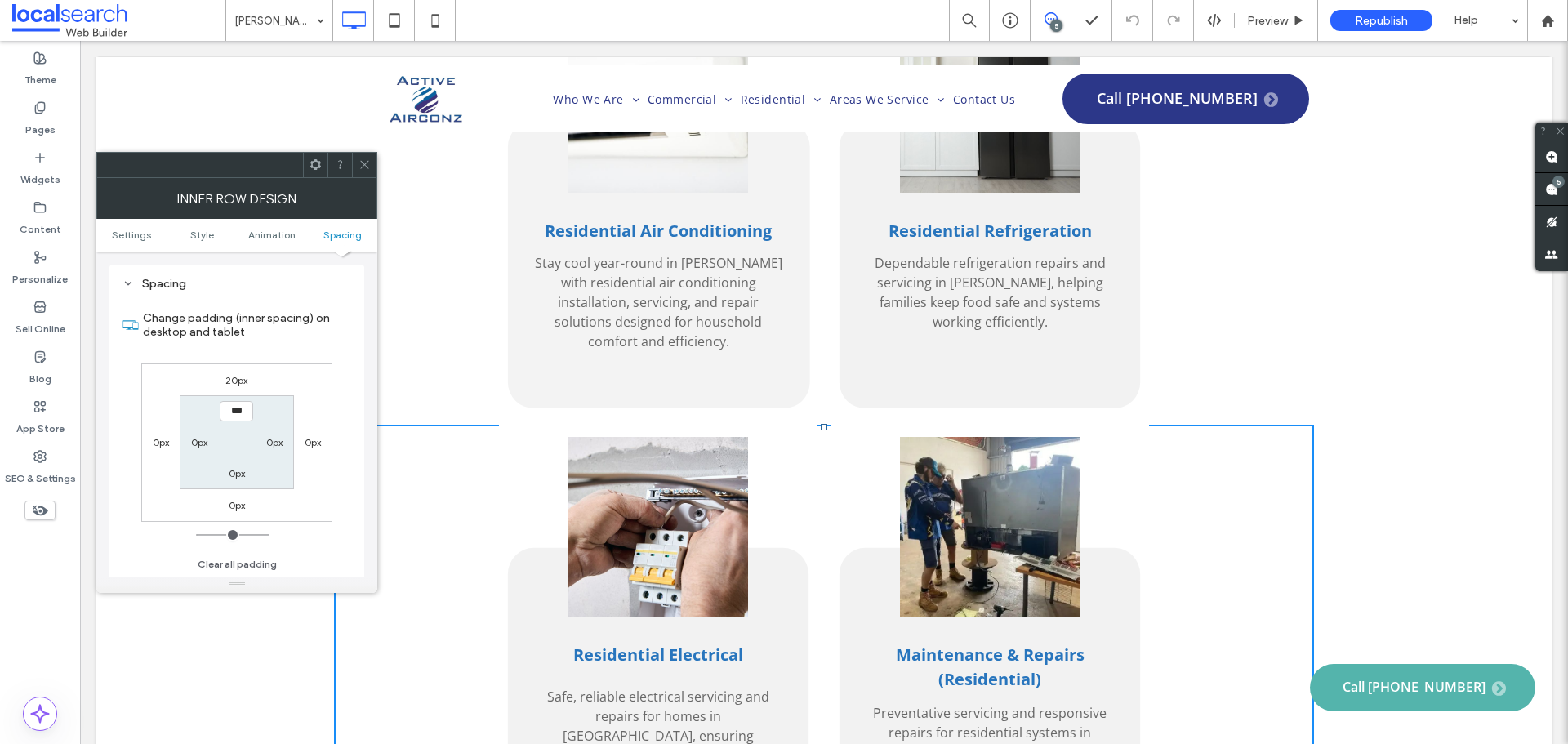
click at [359, 167] on icon at bounding box center [365, 165] width 13 height 13
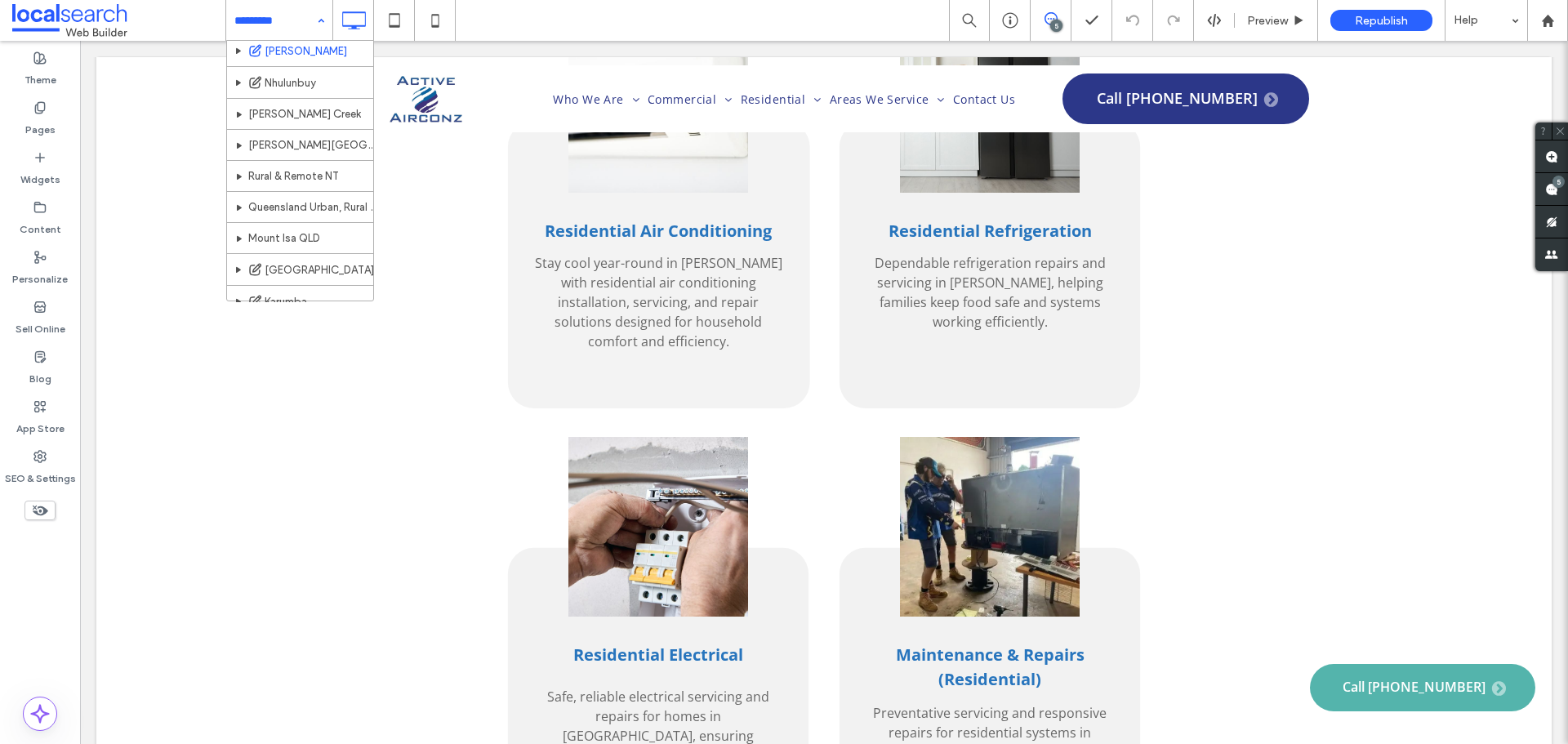
scroll to position [327, 0]
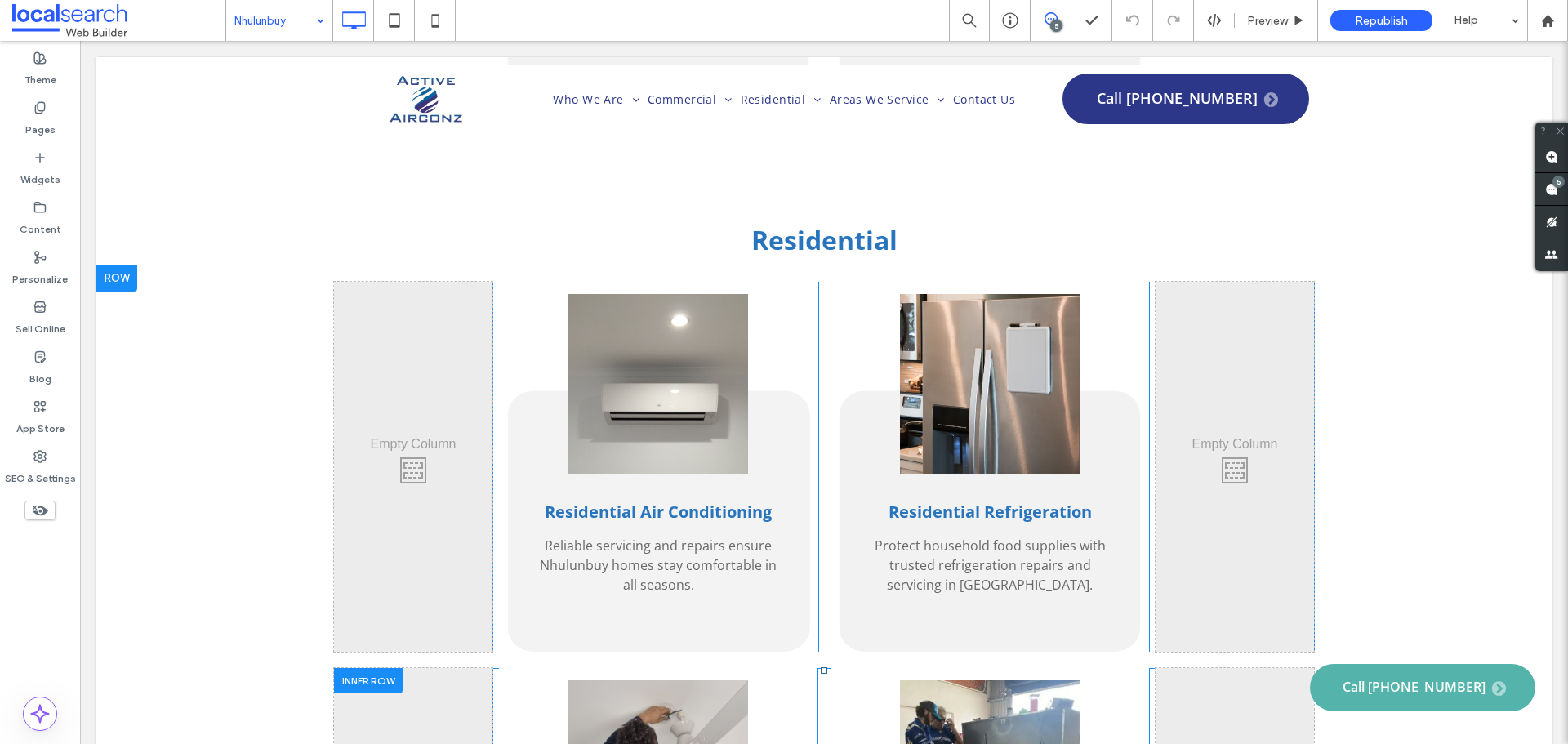
scroll to position [3022, 0]
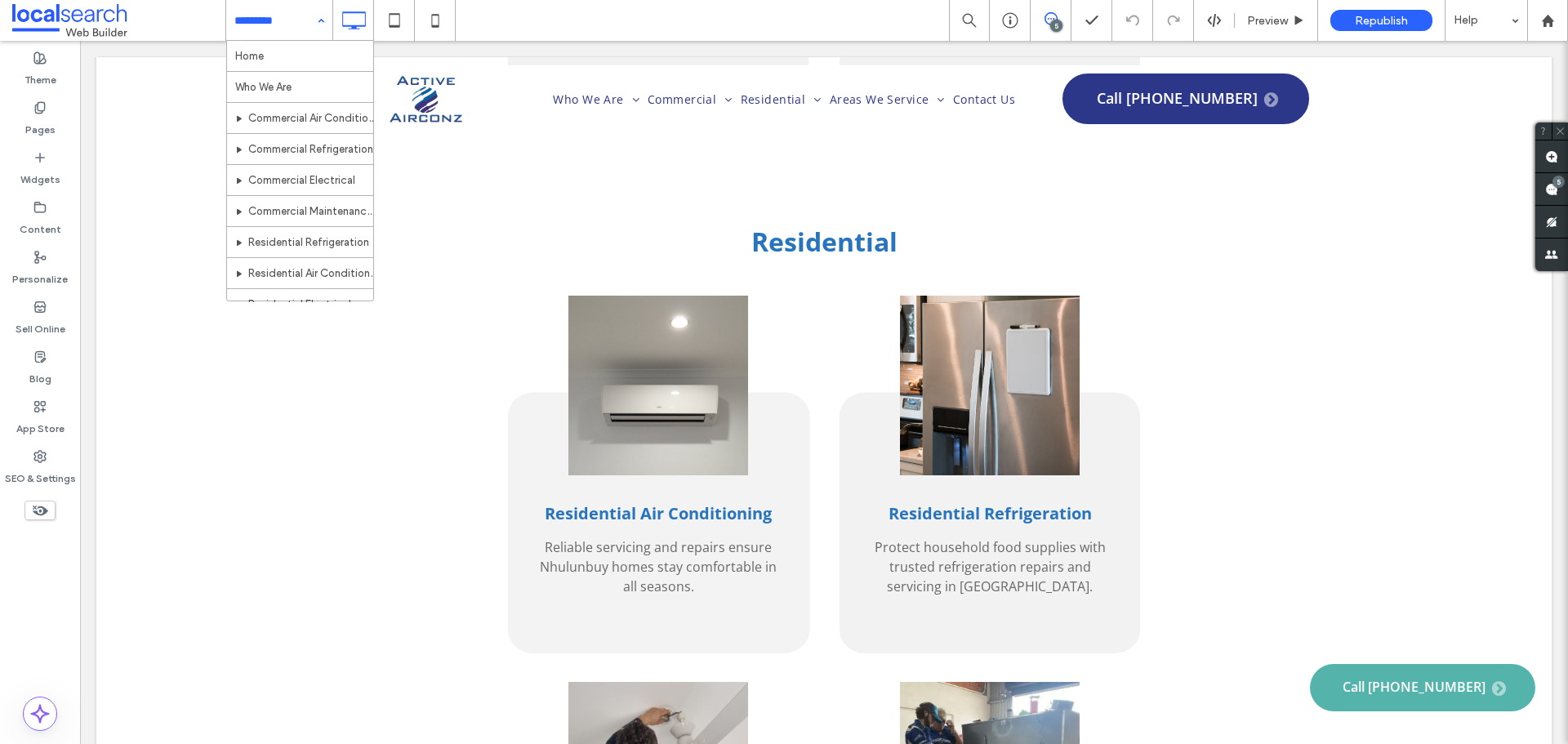
click at [296, 19] on input at bounding box center [275, 20] width 82 height 41
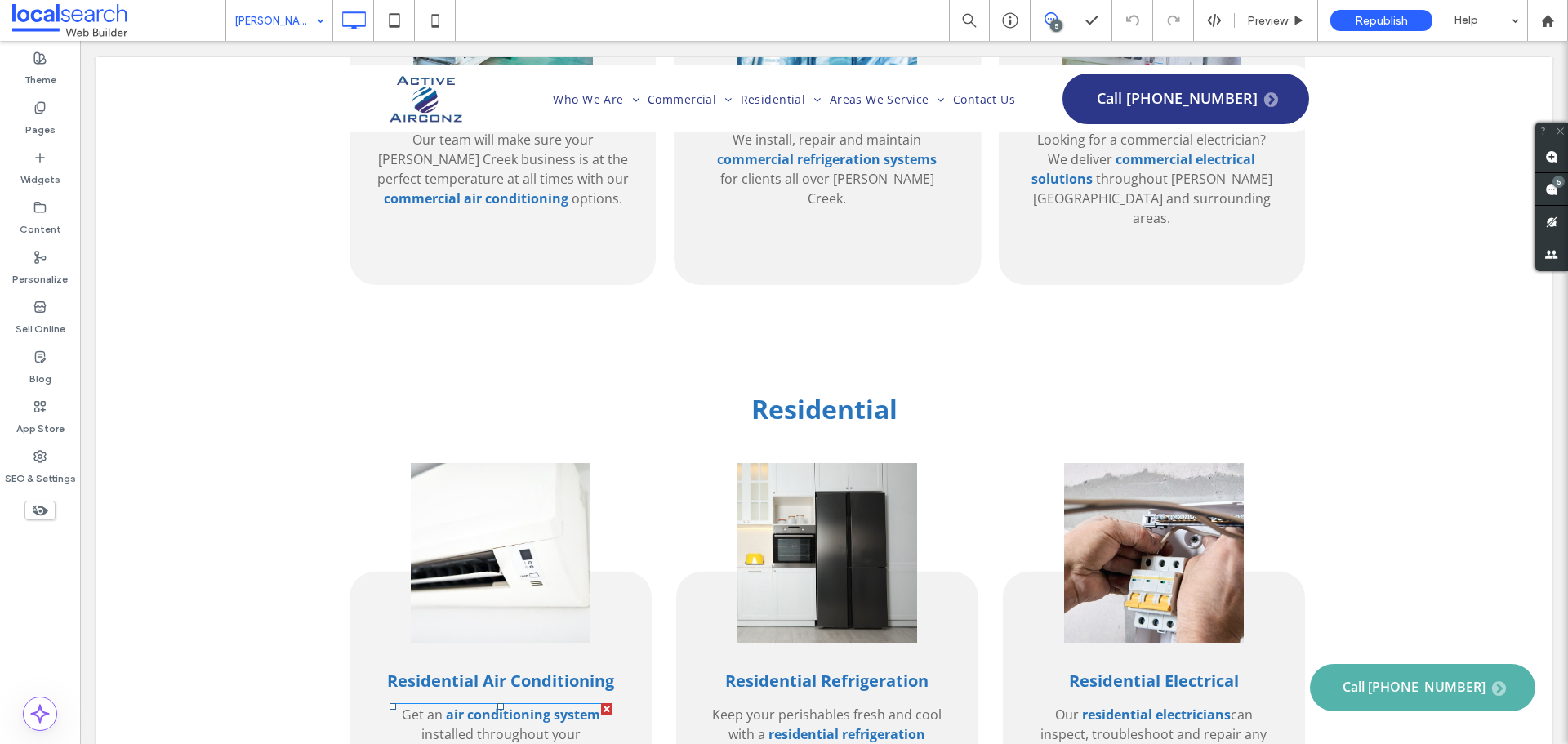
scroll to position [1960, 0]
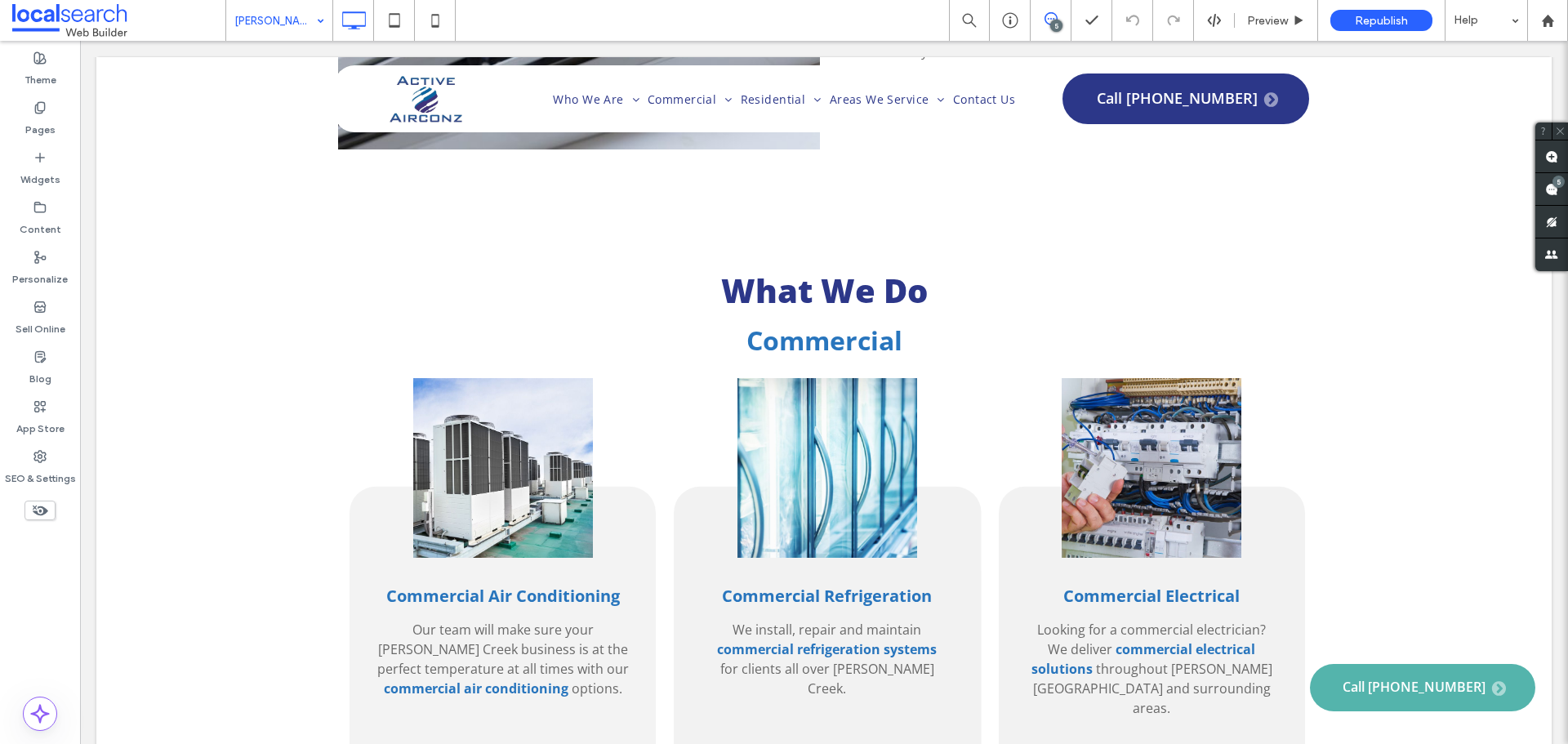
click at [315, 24] on div "[PERSON_NAME] Creek" at bounding box center [279, 20] width 106 height 41
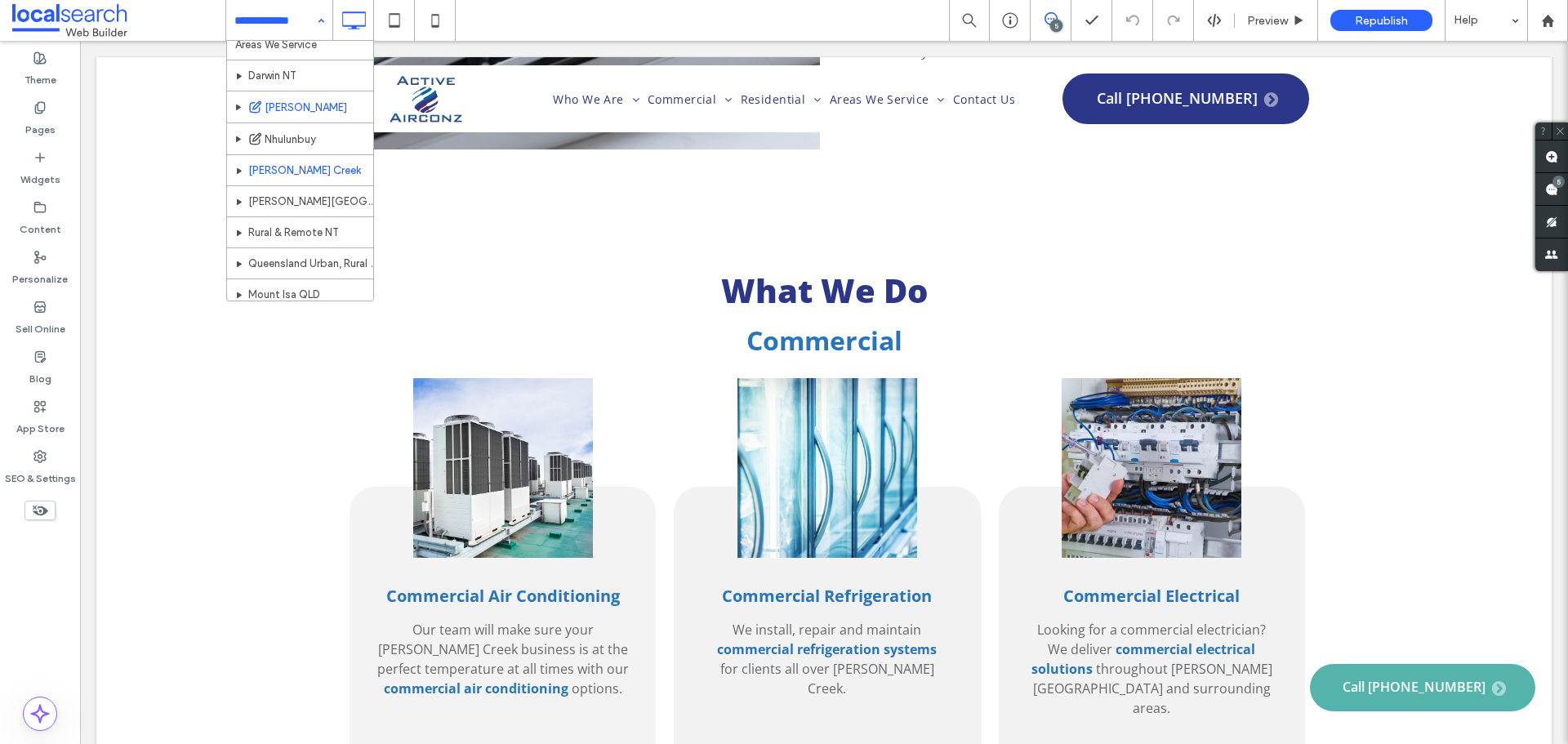
scroll to position [409, 0]
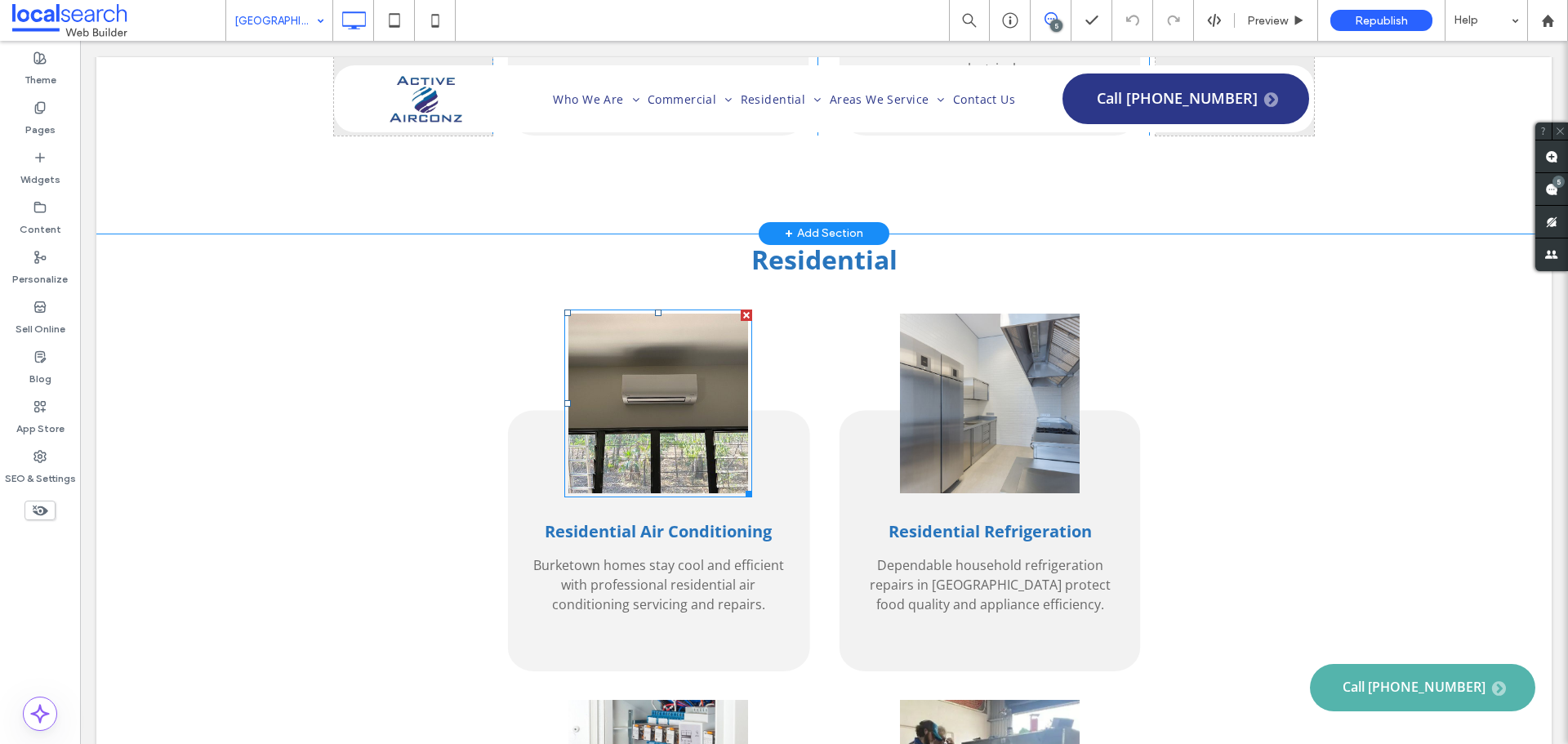
scroll to position [2940, 0]
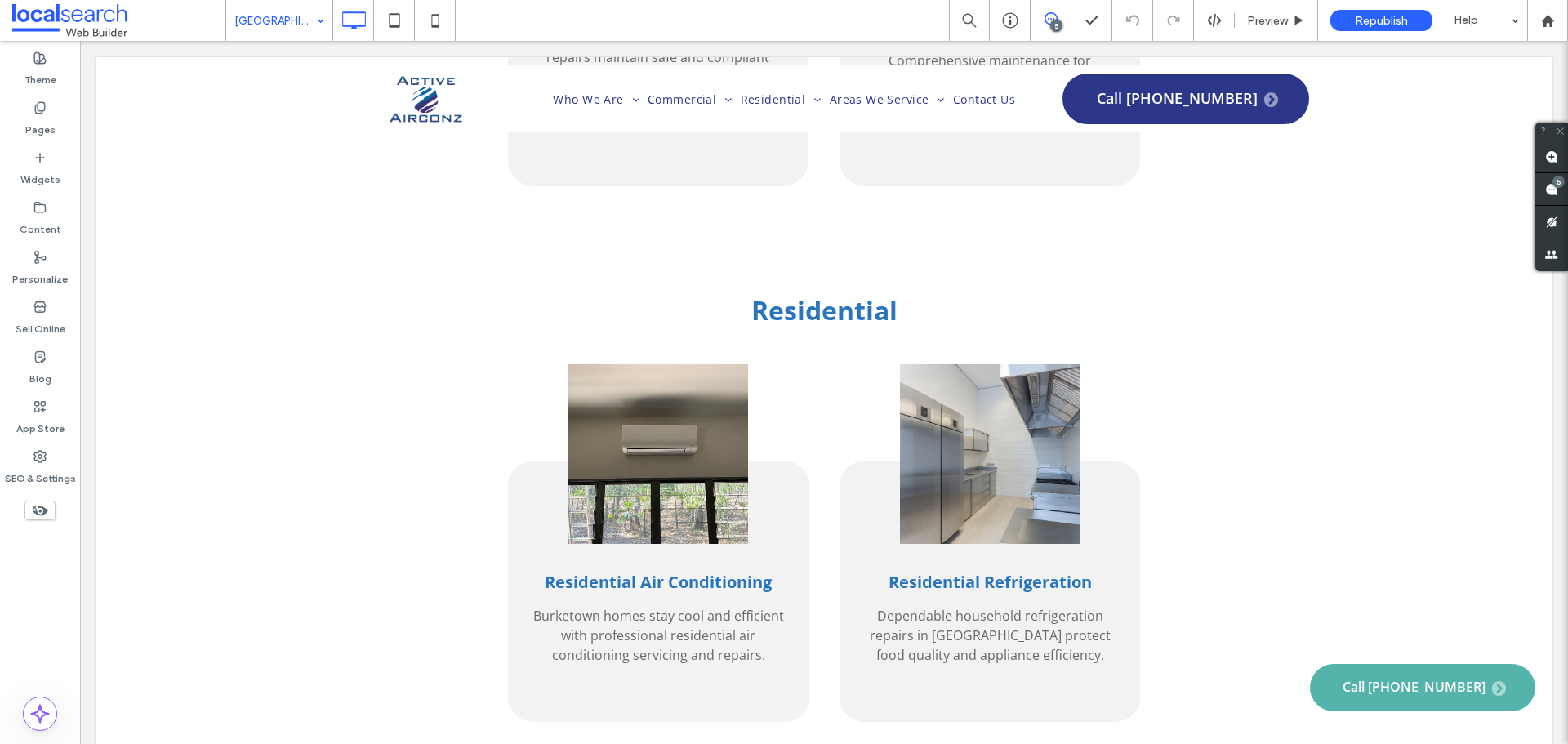
click at [301, 18] on input at bounding box center [275, 20] width 82 height 41
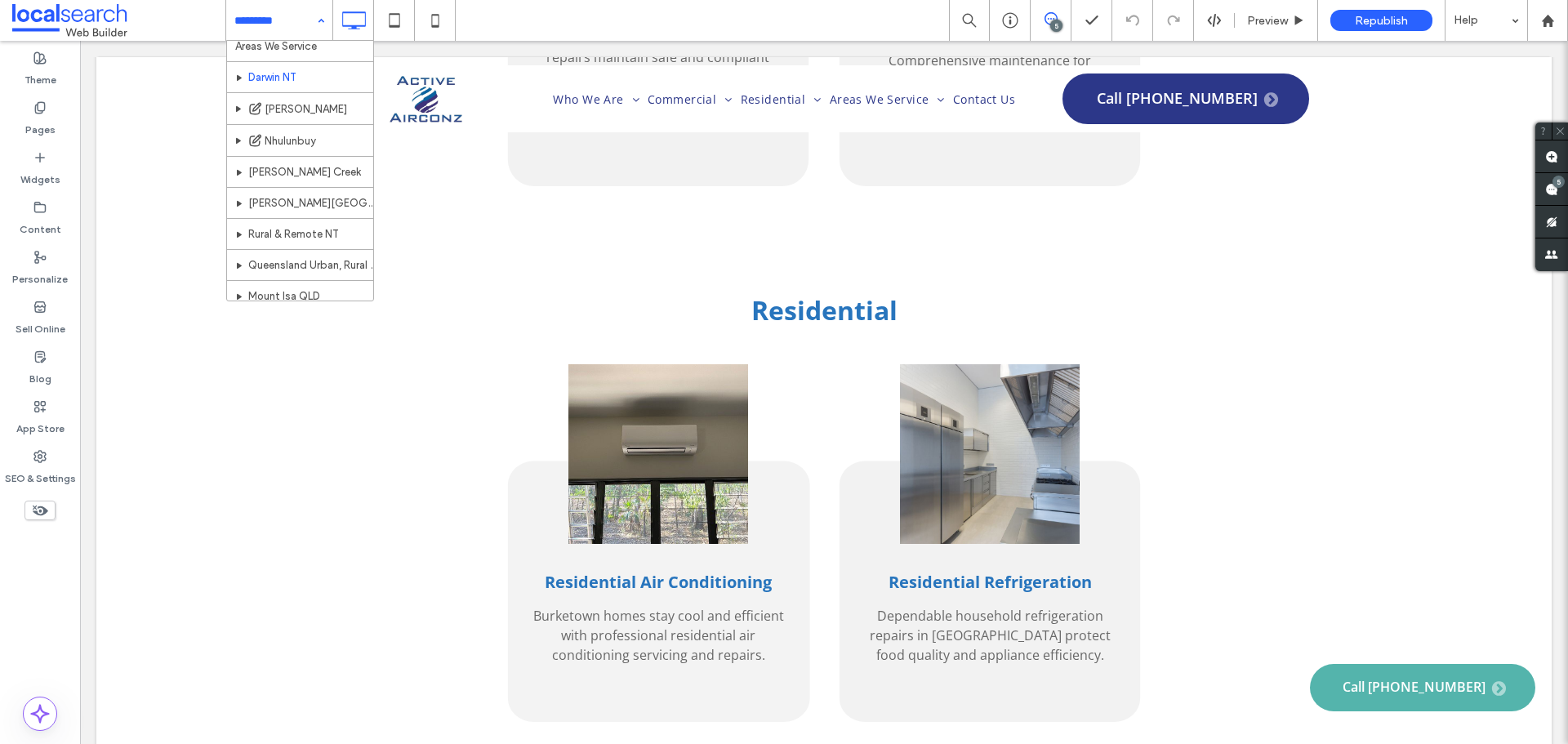
scroll to position [352, 0]
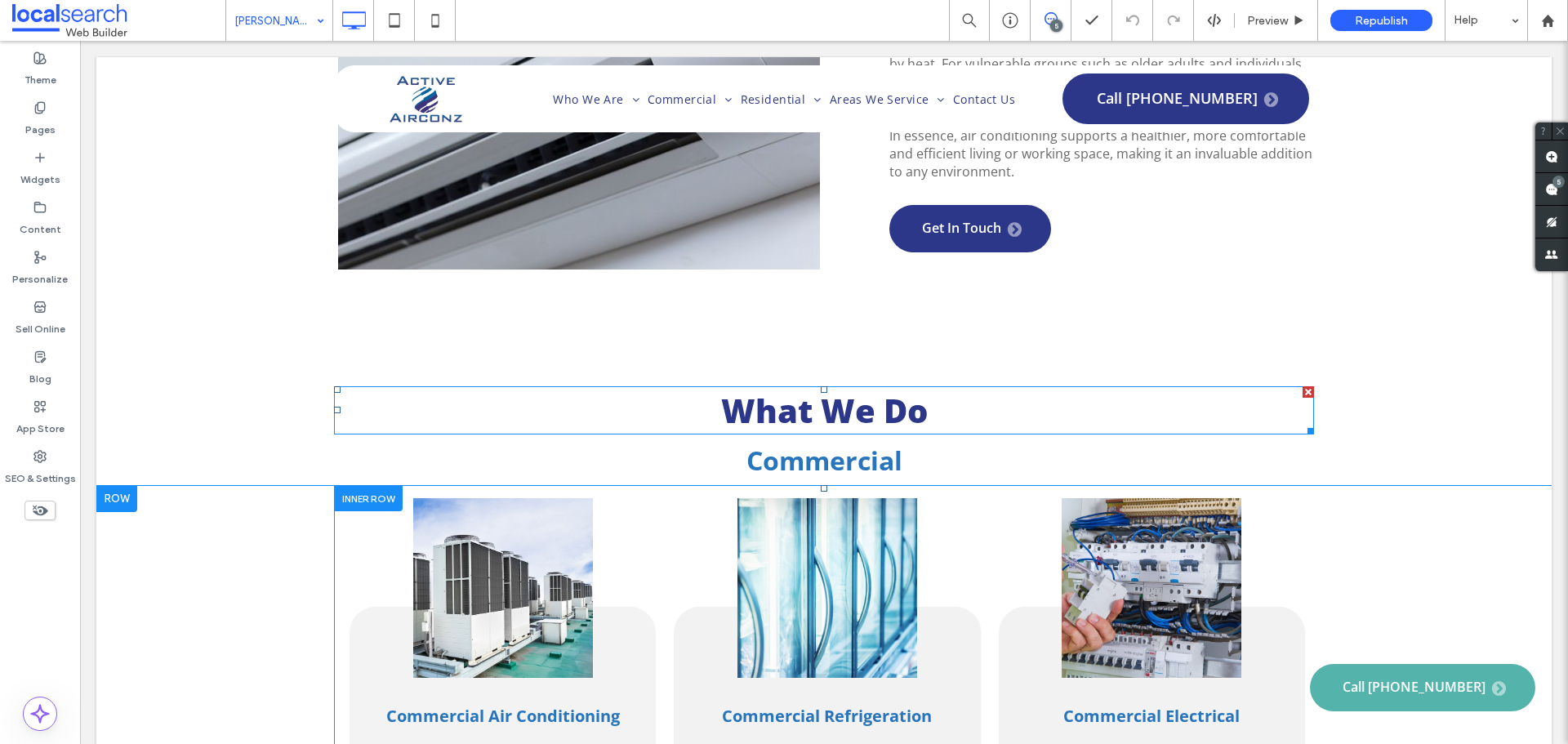
scroll to position [1960, 0]
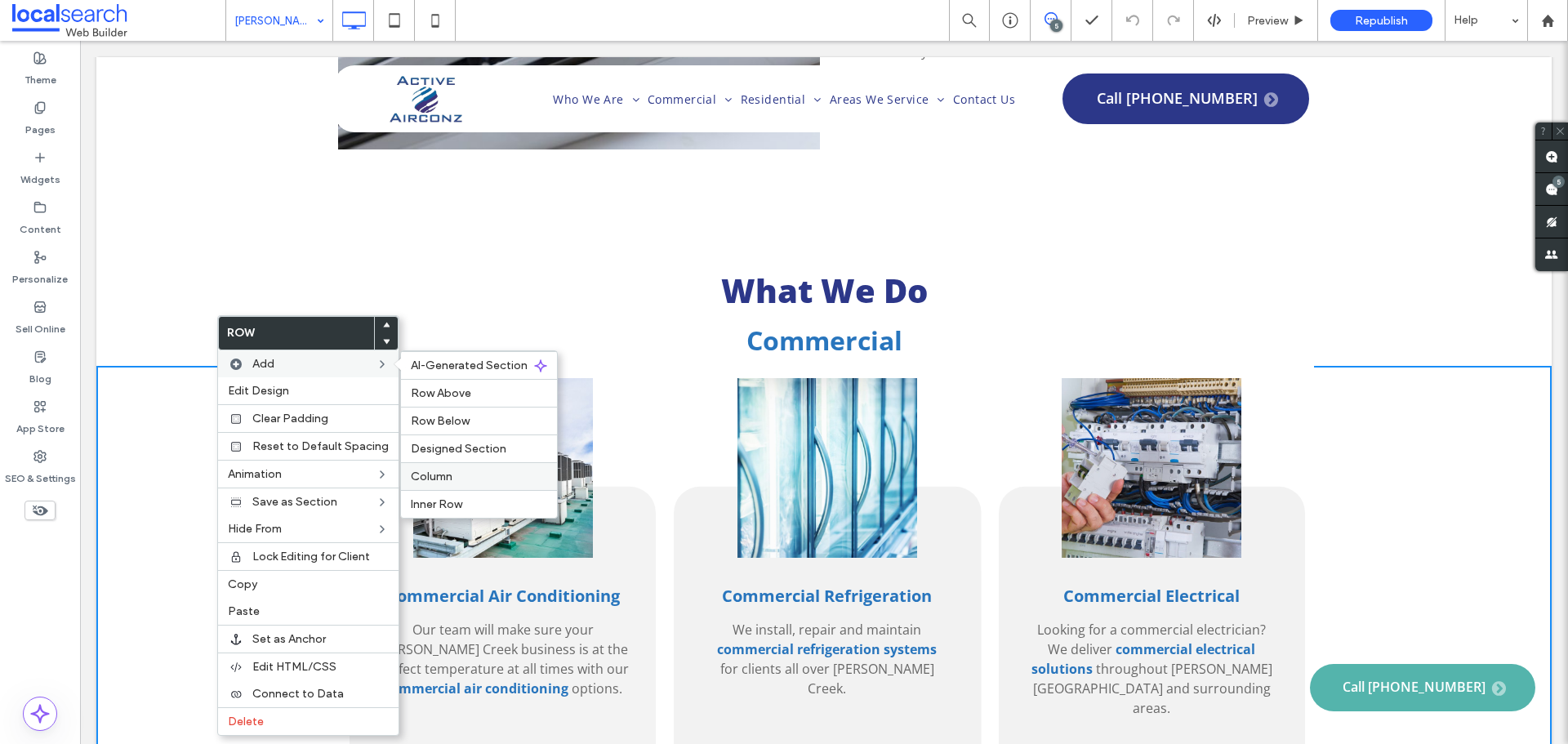
drag, startPoint x: 465, startPoint y: 477, endPoint x: 377, endPoint y: 433, distance: 98.4
click at [465, 477] on label "Column" at bounding box center [478, 476] width 136 height 14
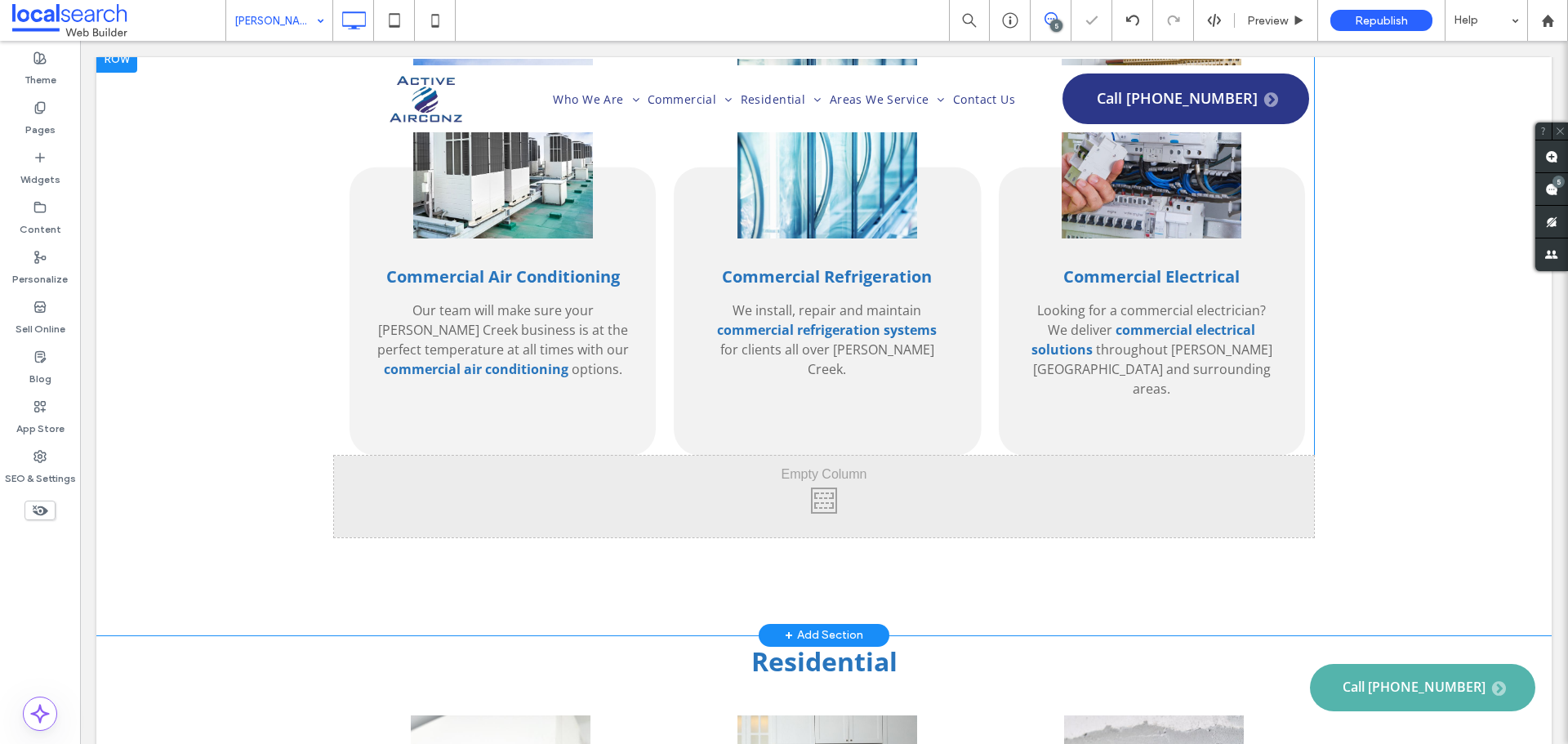
scroll to position [2287, 0]
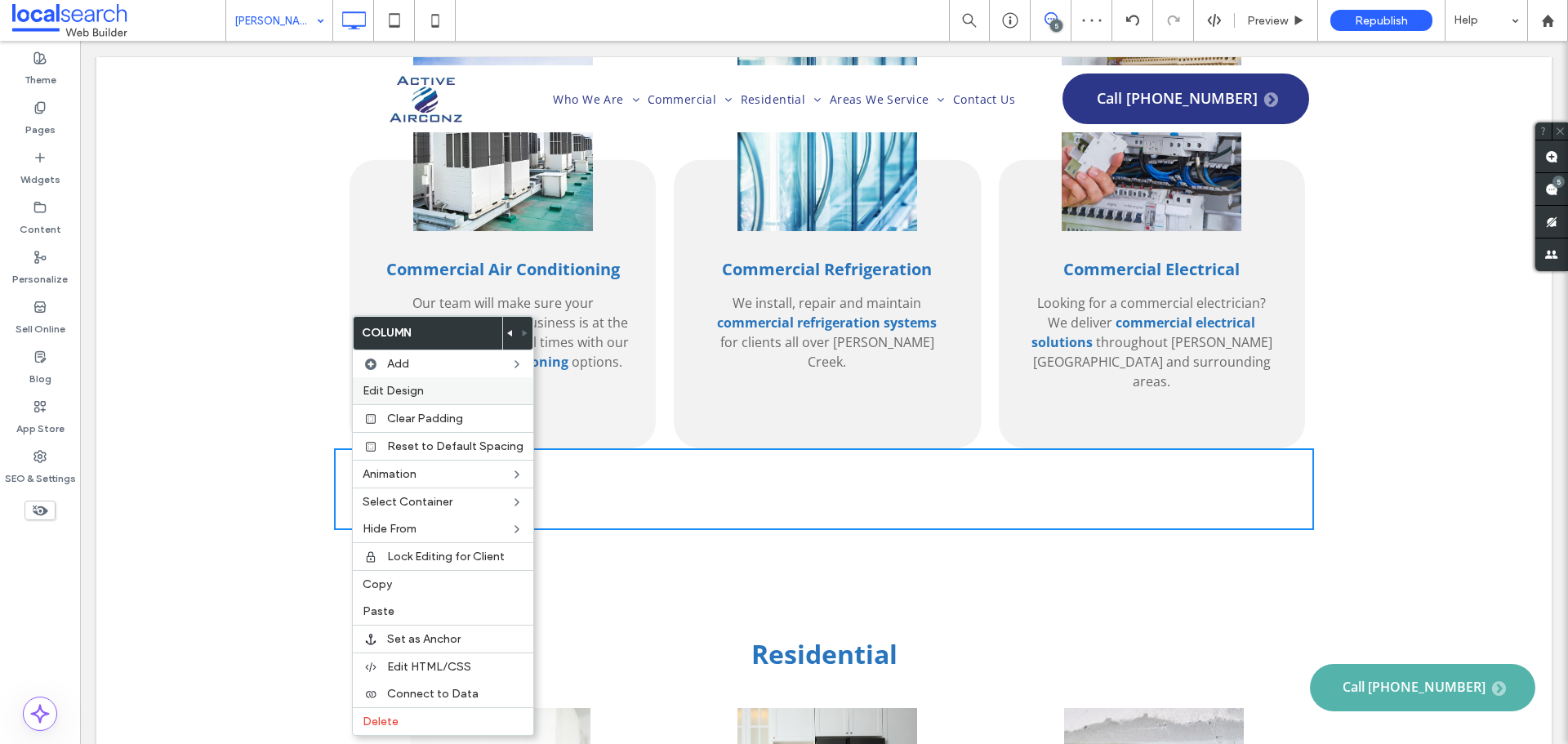
click at [420, 386] on span "Edit Design" at bounding box center [393, 391] width 62 height 14
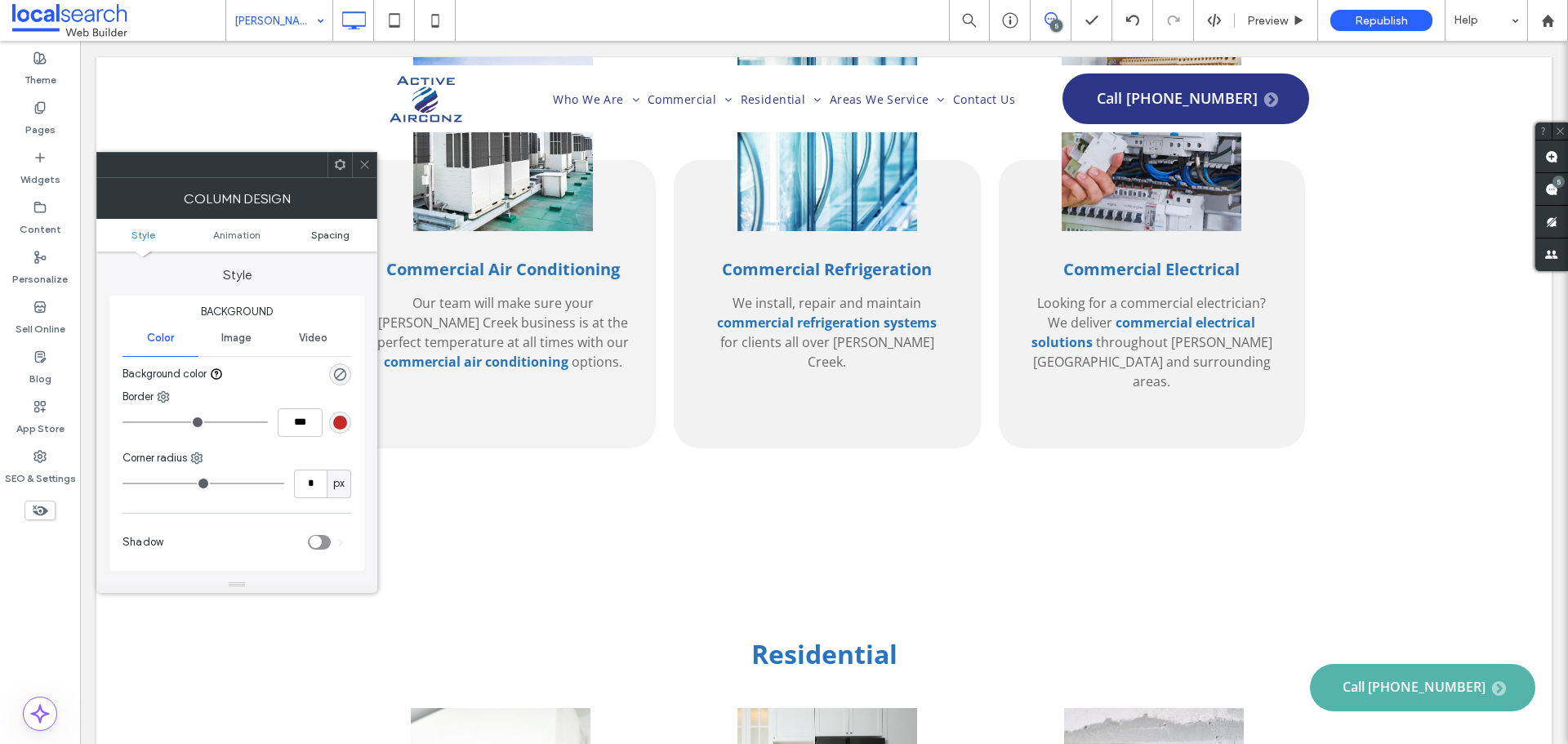
click at [333, 234] on span "Spacing" at bounding box center [329, 235] width 38 height 13
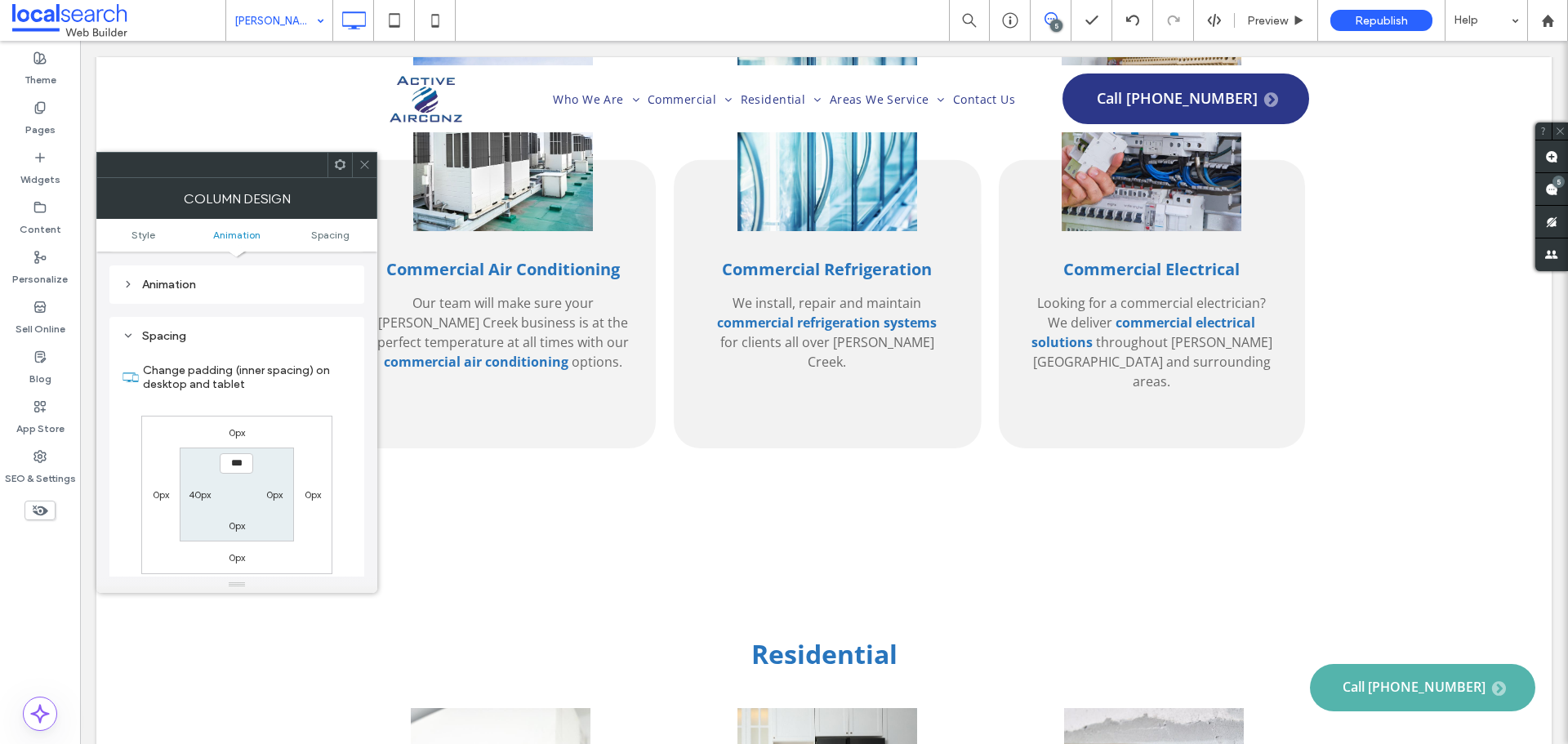
scroll to position [371, 0]
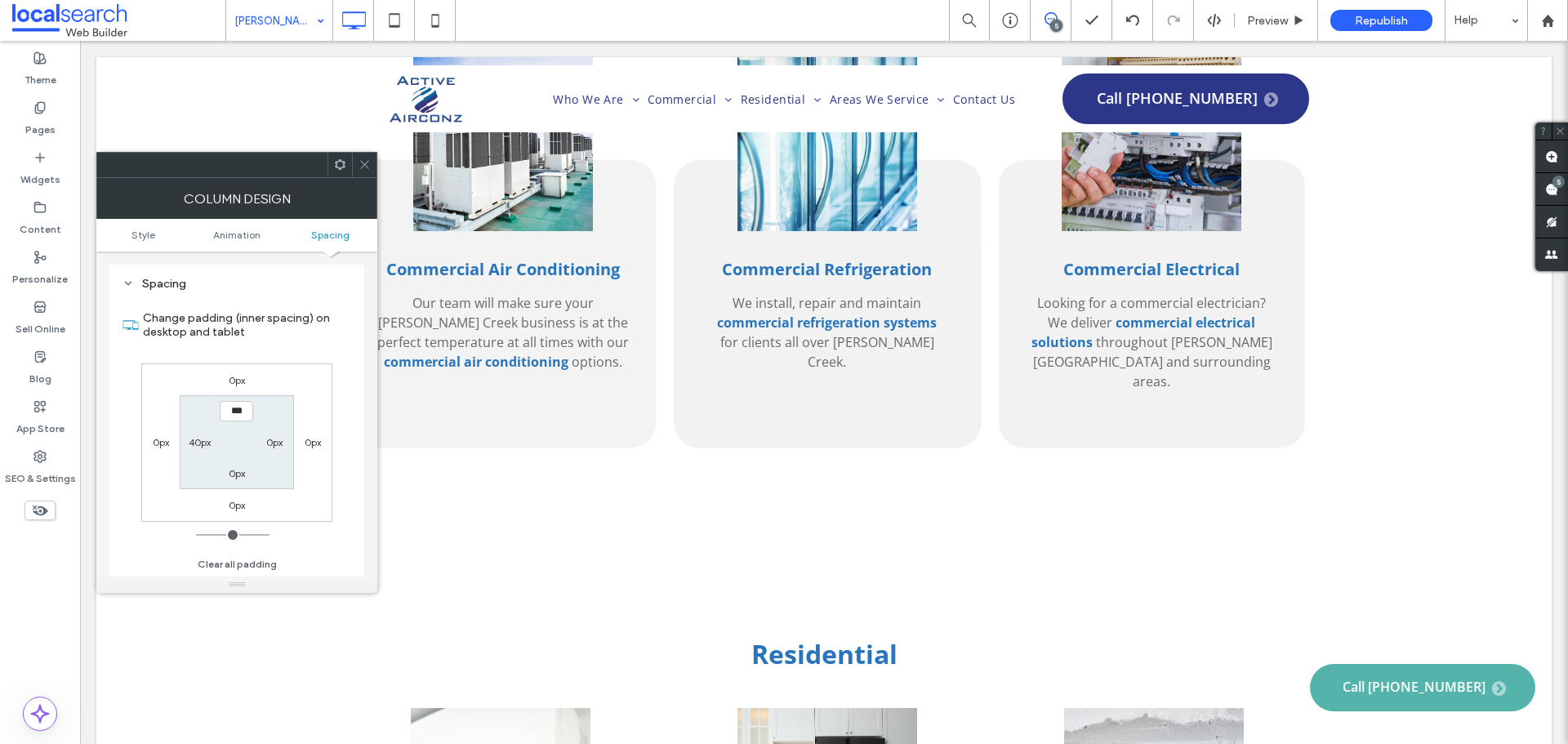
click at [239, 374] on label "0px" at bounding box center [236, 380] width 16 height 13
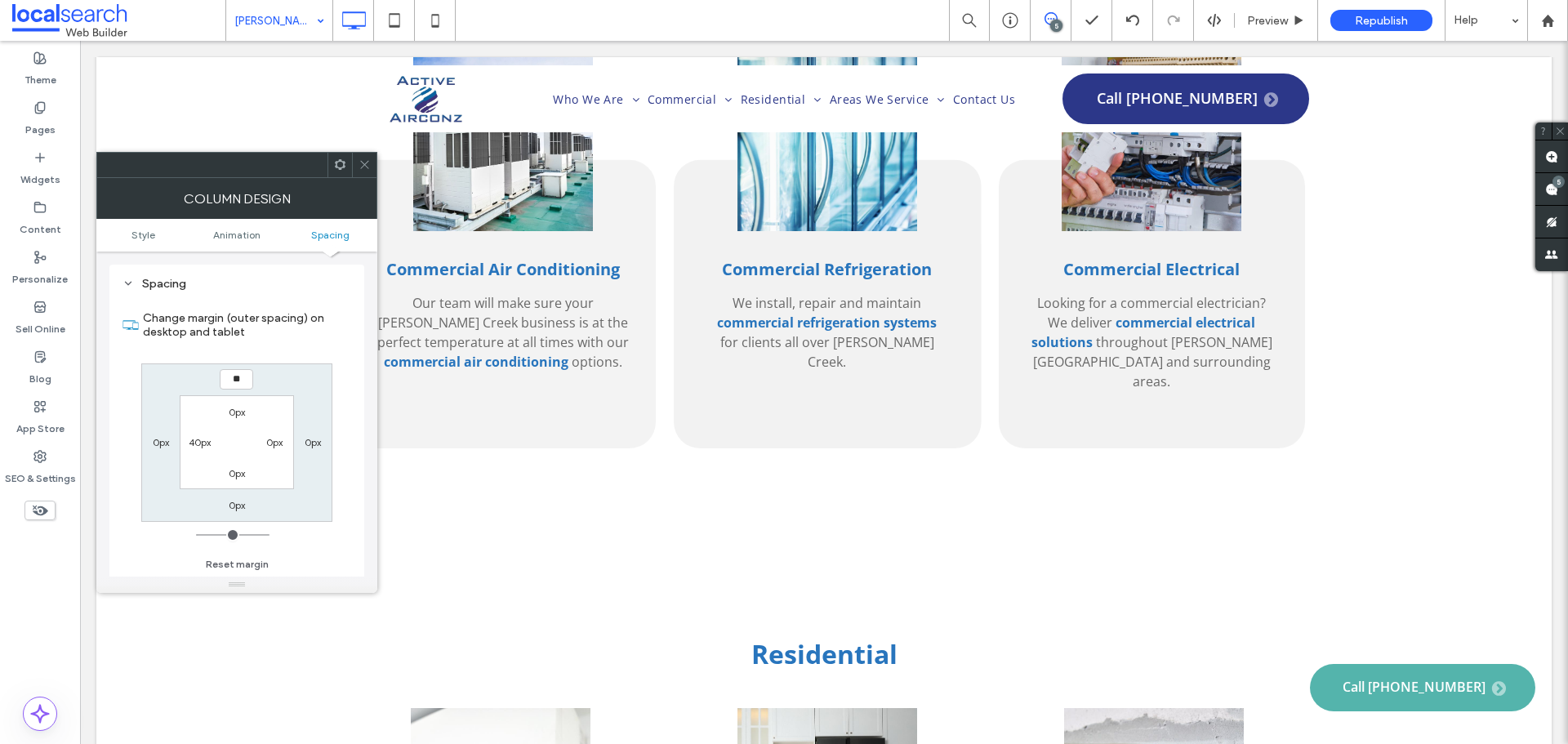
type input "**"
type input "****"
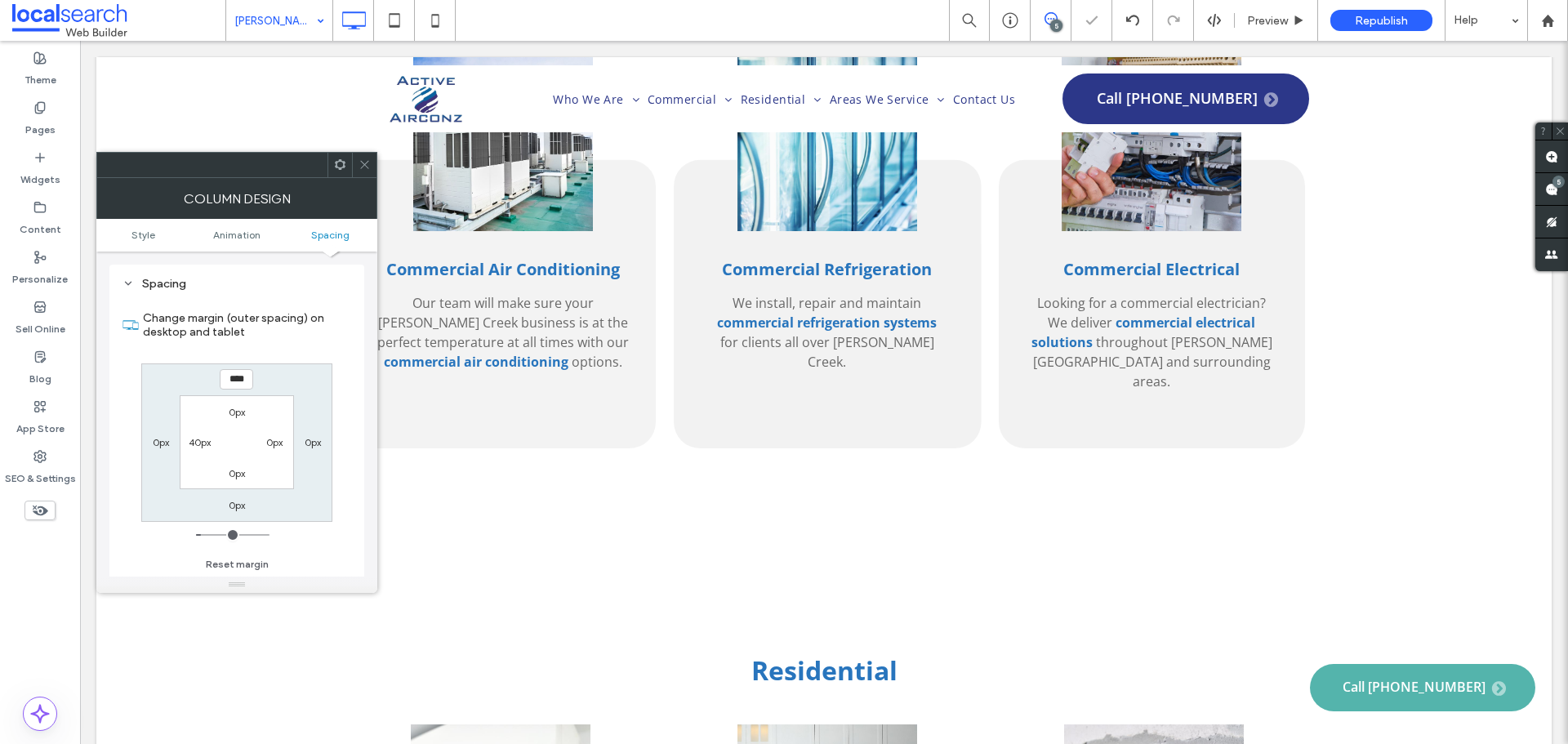
drag, startPoint x: 366, startPoint y: 164, endPoint x: 464, endPoint y: 195, distance: 102.8
click at [366, 164] on icon at bounding box center [365, 165] width 13 height 13
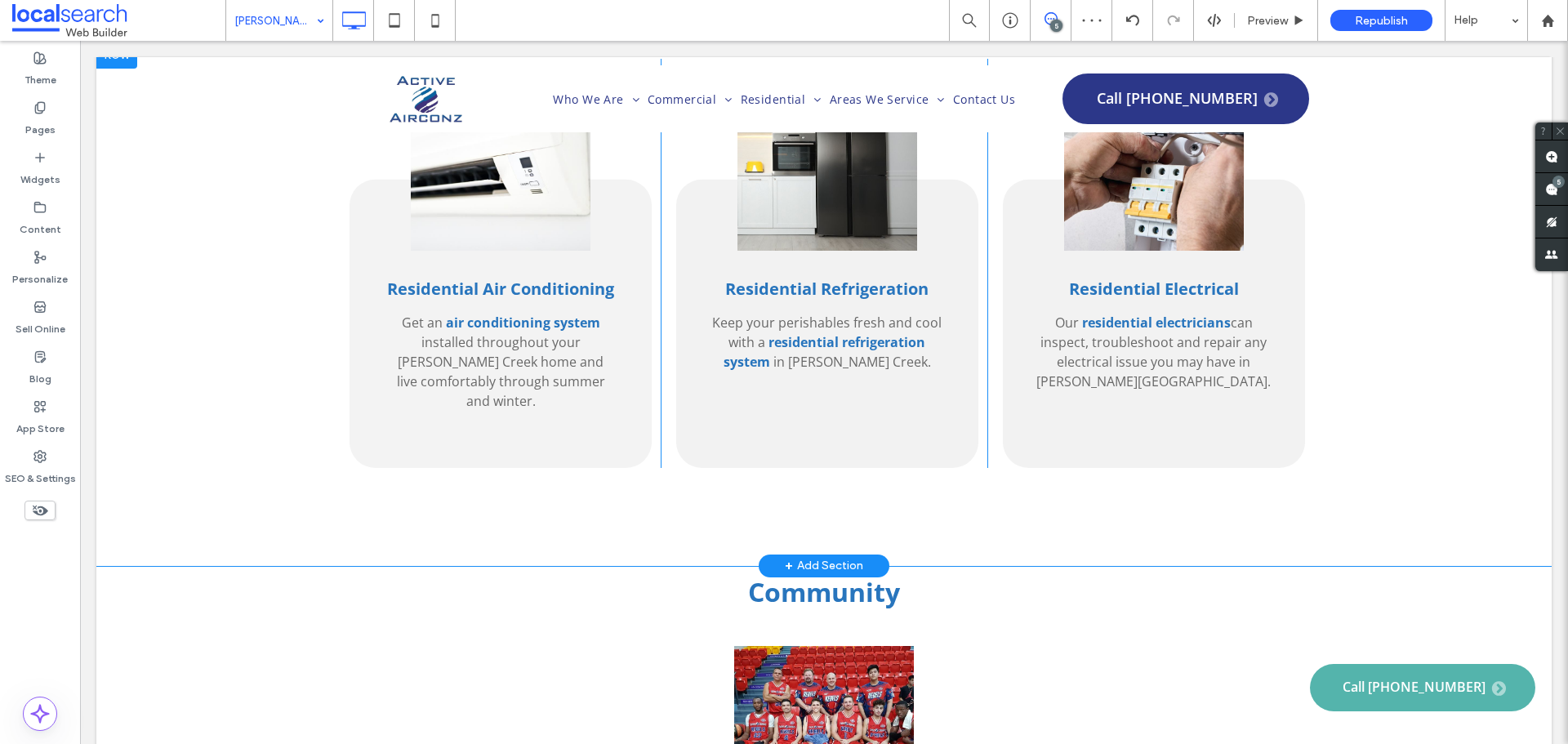
scroll to position [2777, 0]
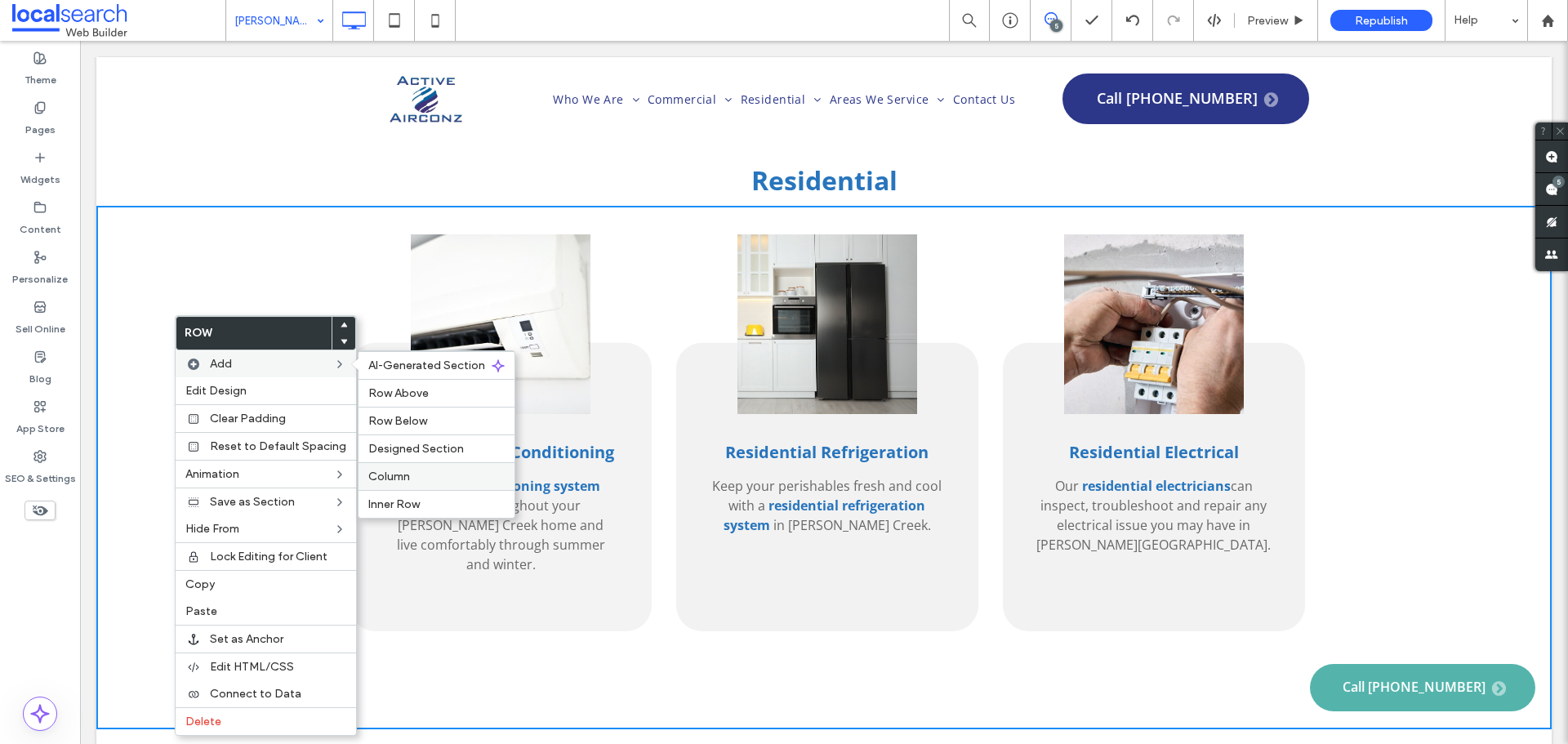
click at [420, 477] on label "Column" at bounding box center [436, 476] width 136 height 14
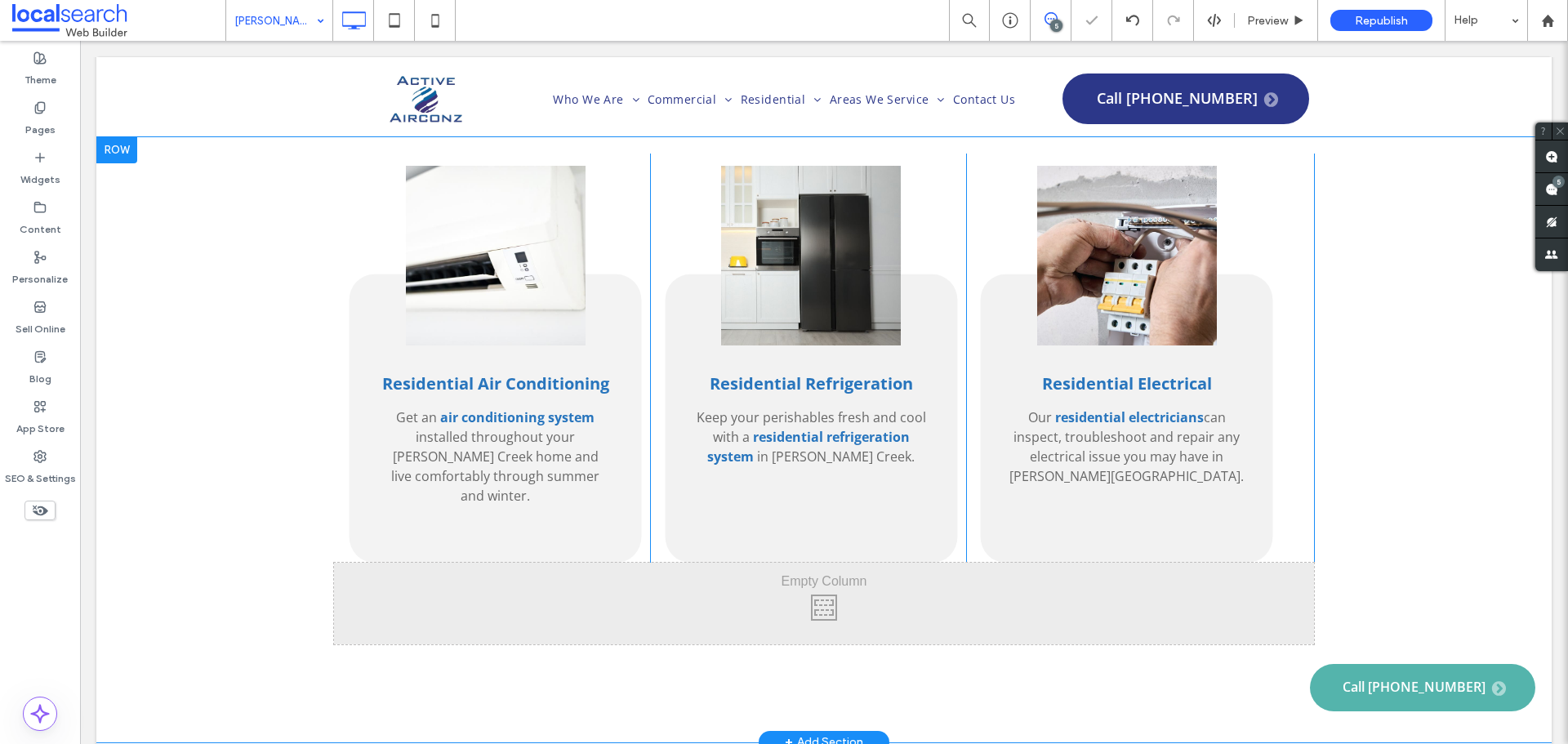
scroll to position [2940, 0]
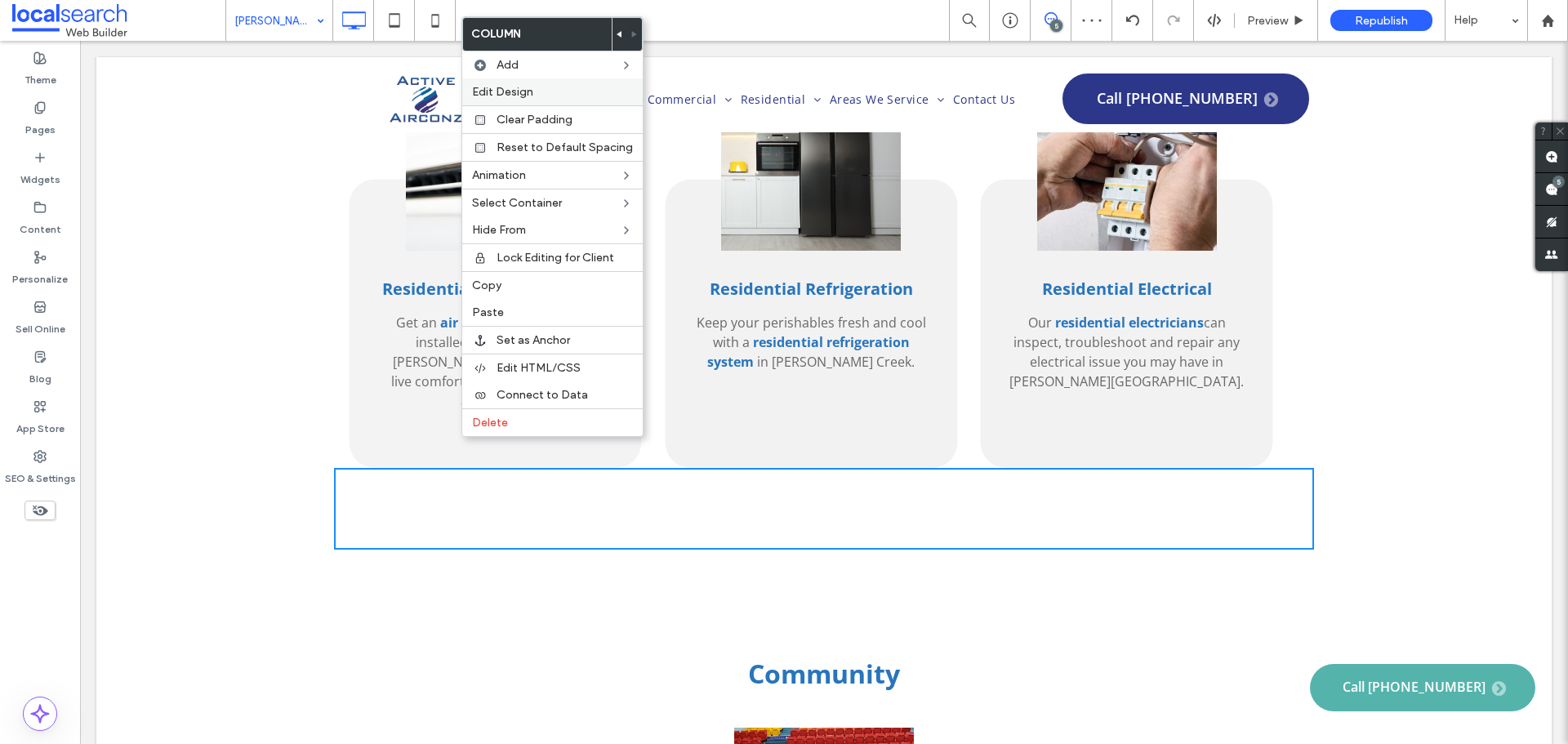
click at [537, 95] on label "Edit Design" at bounding box center [552, 92] width 161 height 14
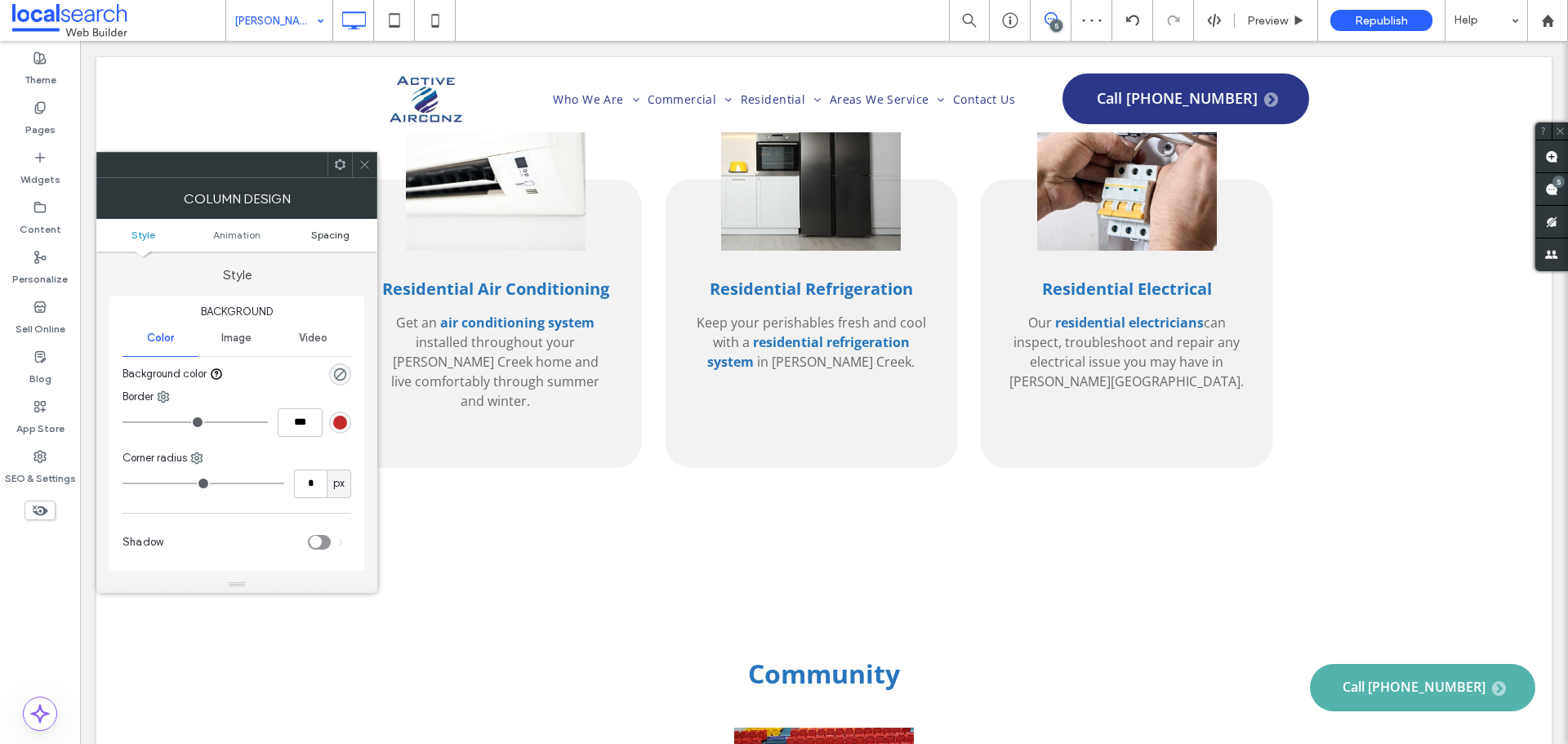
click at [334, 237] on span "Spacing" at bounding box center [329, 235] width 38 height 13
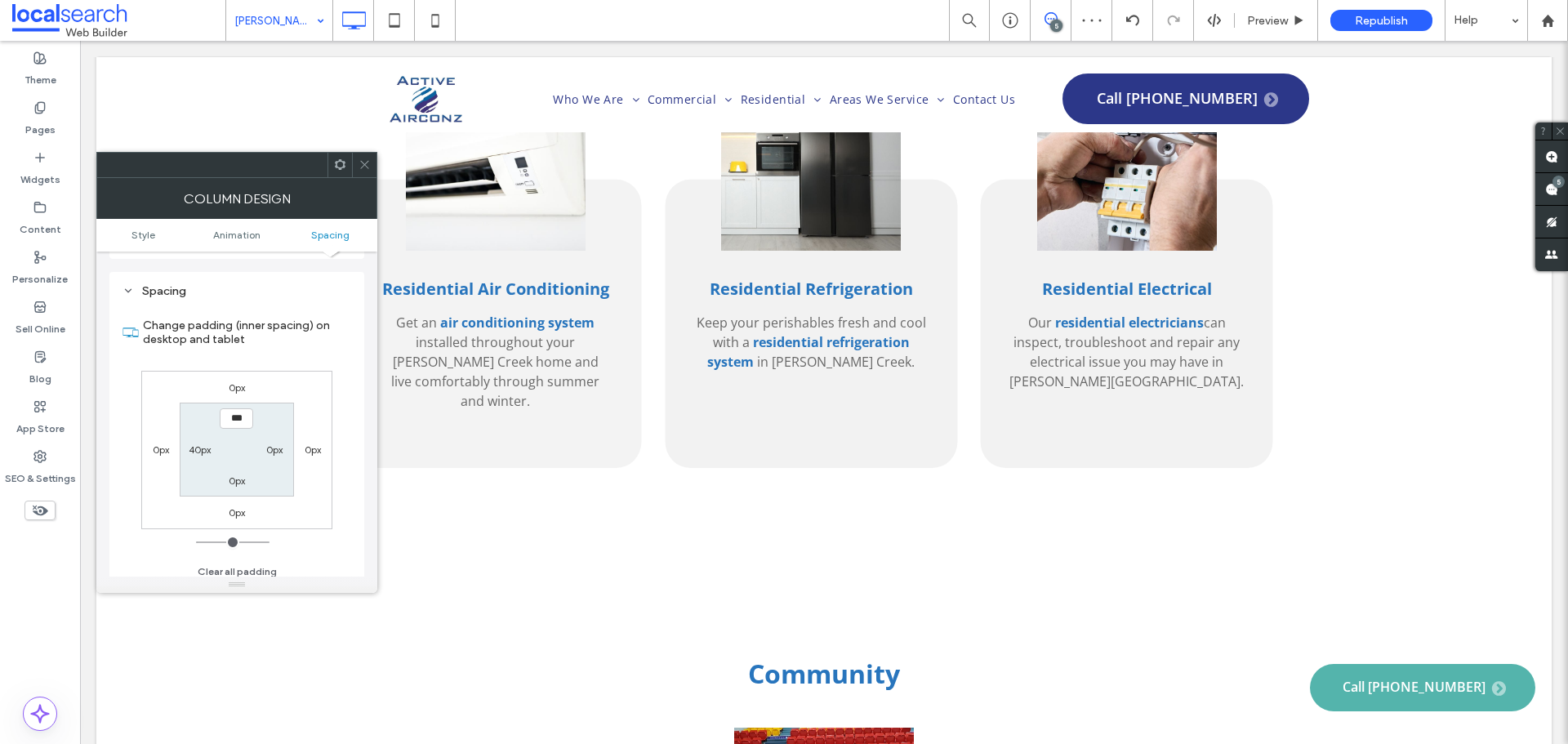
scroll to position [371, 0]
click at [239, 384] on label "0px" at bounding box center [236, 380] width 16 height 13
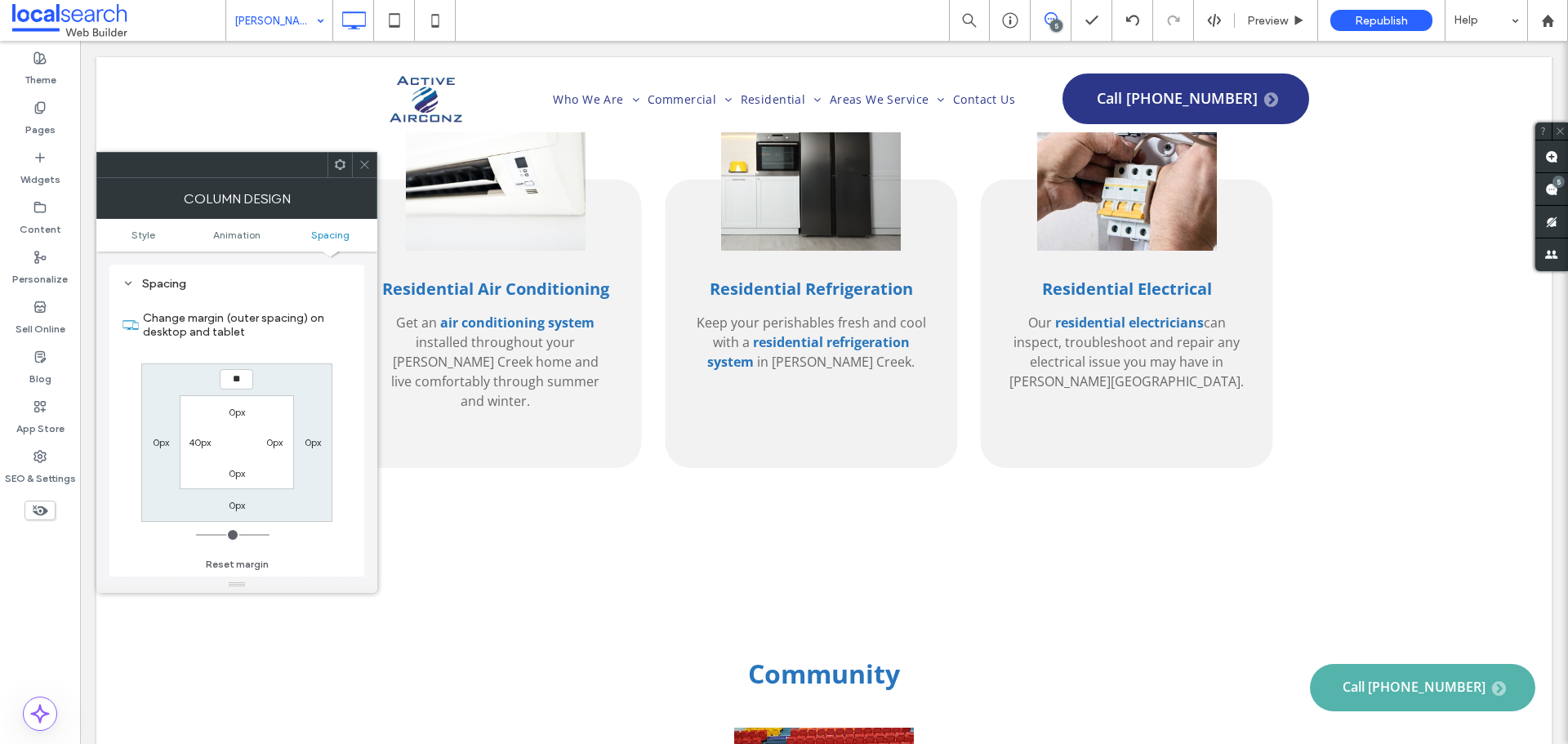
type input "**"
type input "****"
click at [365, 166] on icon at bounding box center [365, 165] width 13 height 13
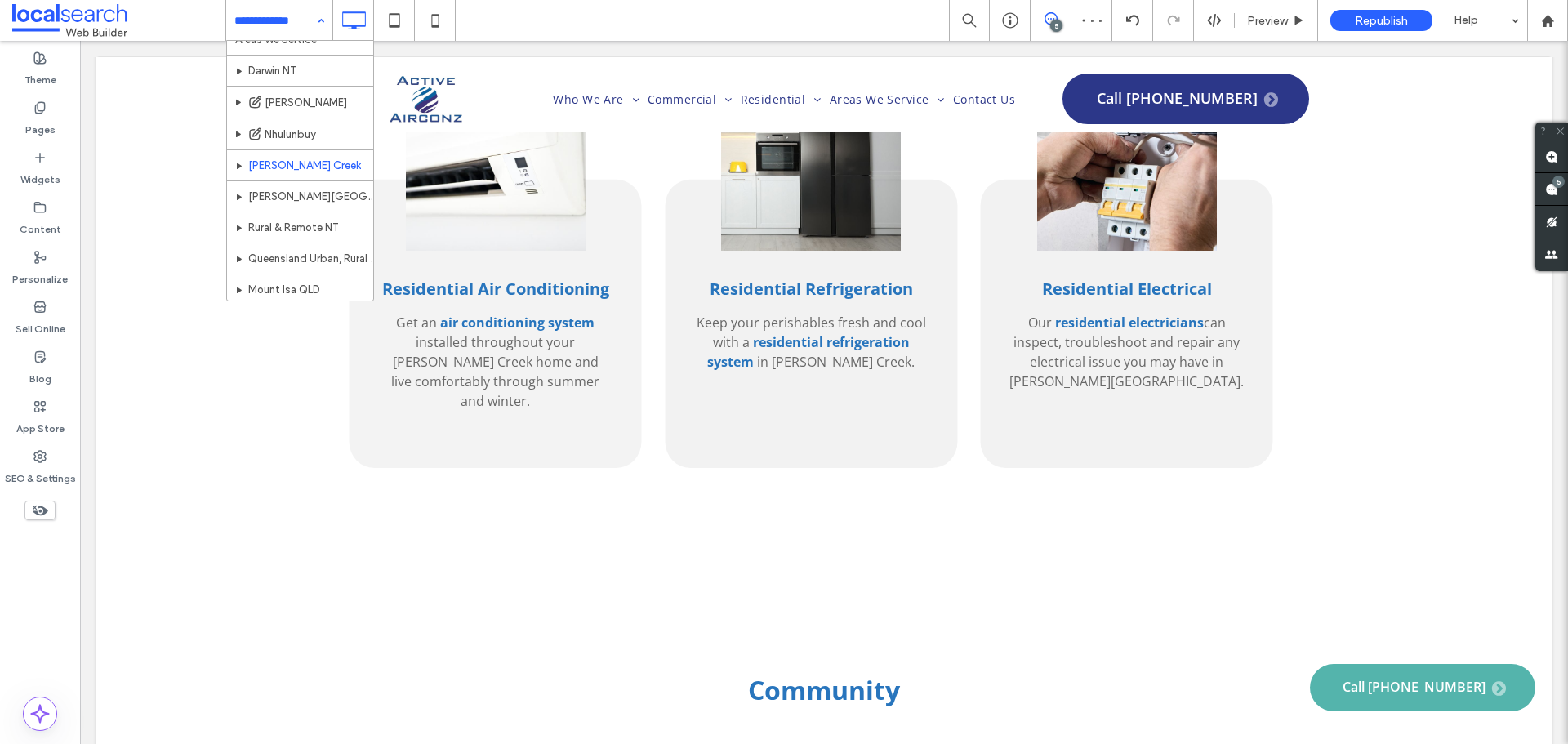
scroll to position [163, 0]
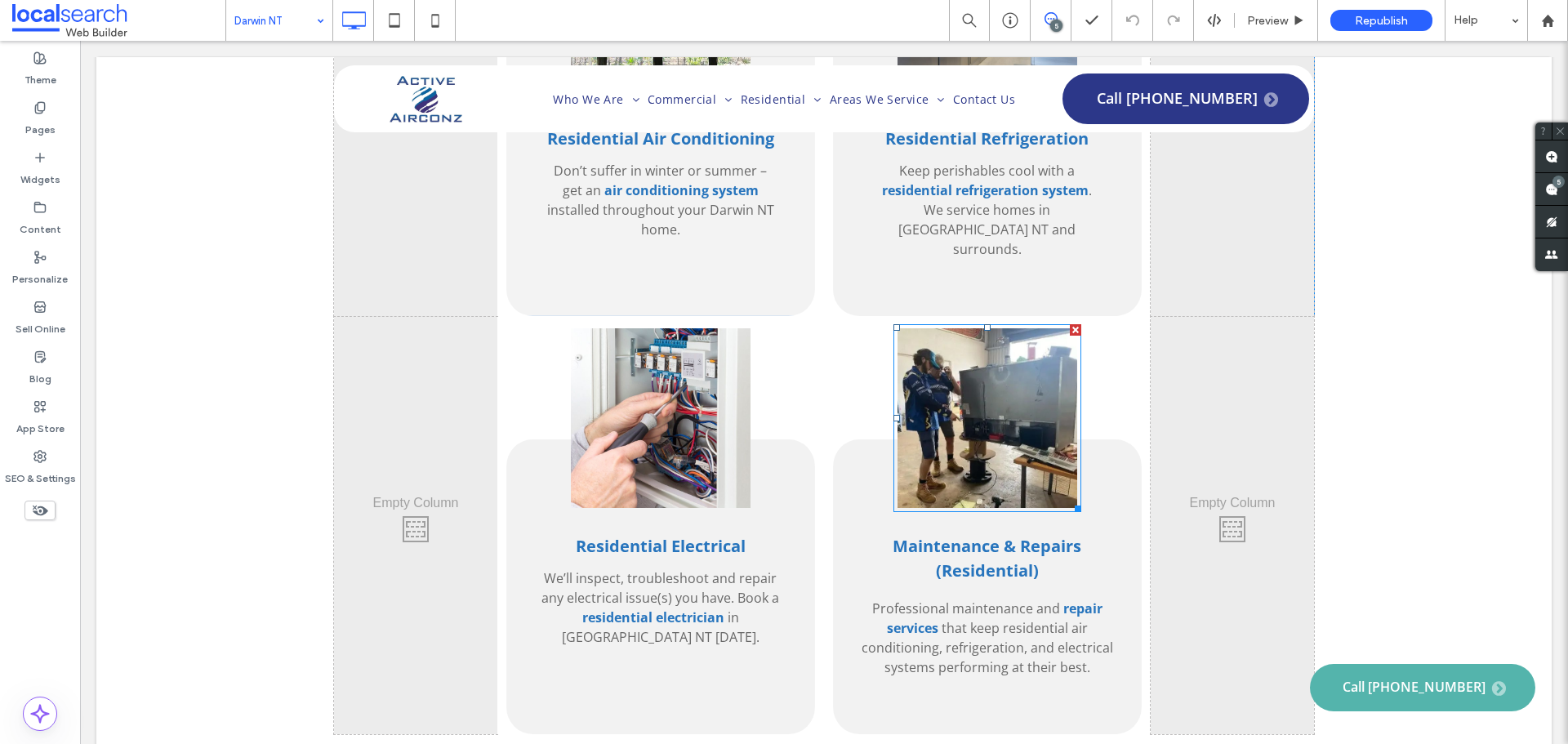
scroll to position [3348, 0]
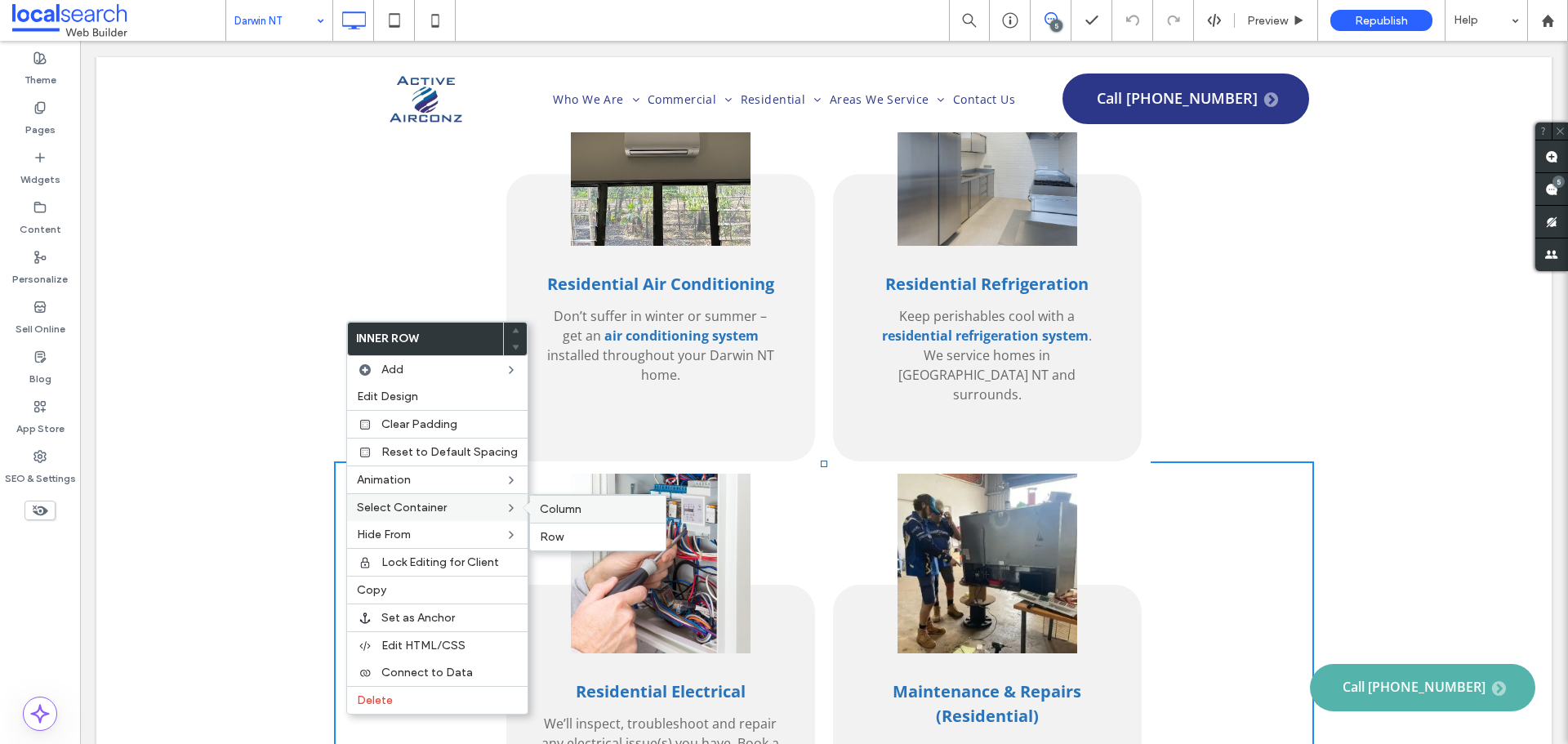
click at [562, 513] on span "Column" at bounding box center [560, 509] width 41 height 14
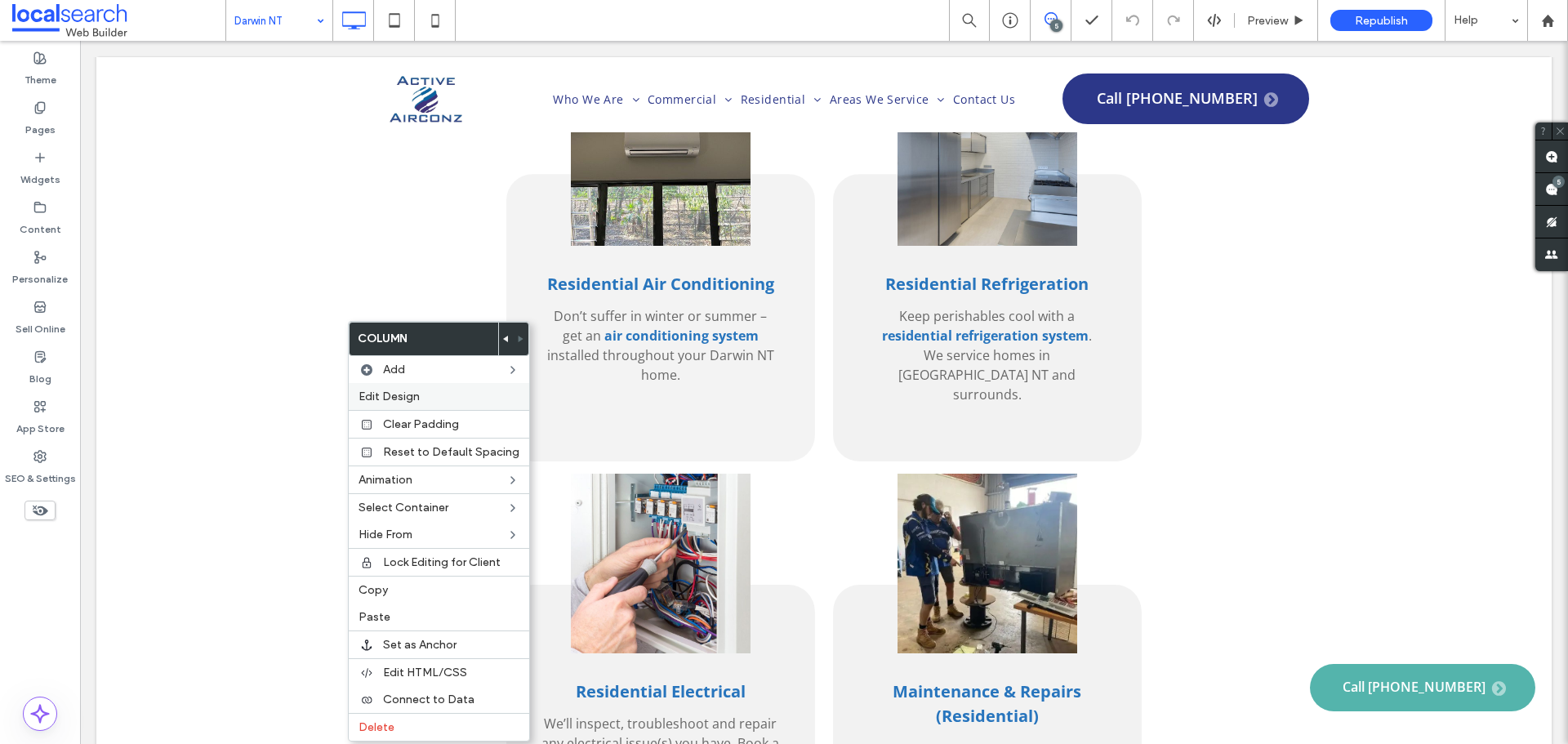
click at [467, 388] on div "Edit Design" at bounding box center [439, 397] width 181 height 27
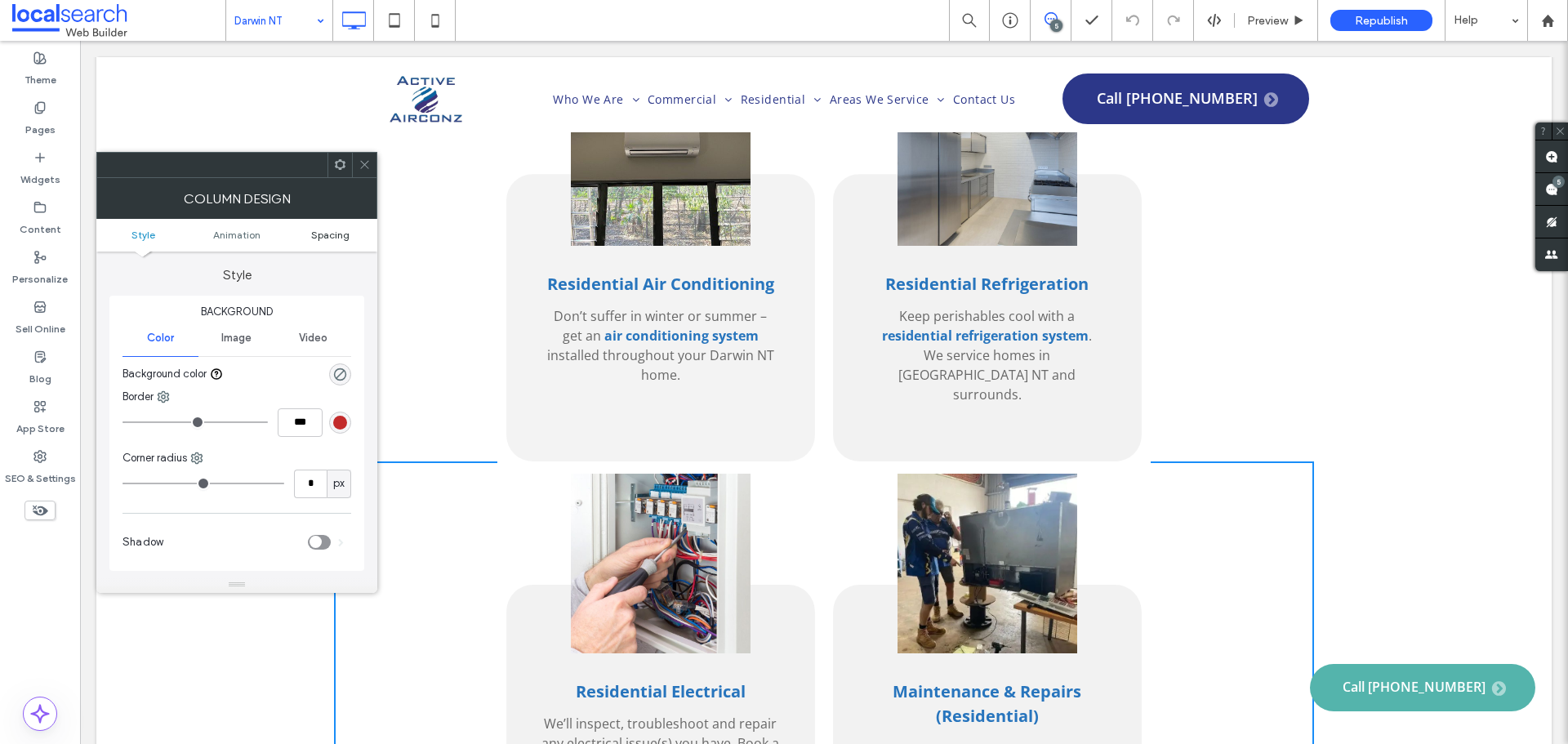
click at [345, 229] on span "Spacing" at bounding box center [329, 235] width 38 height 13
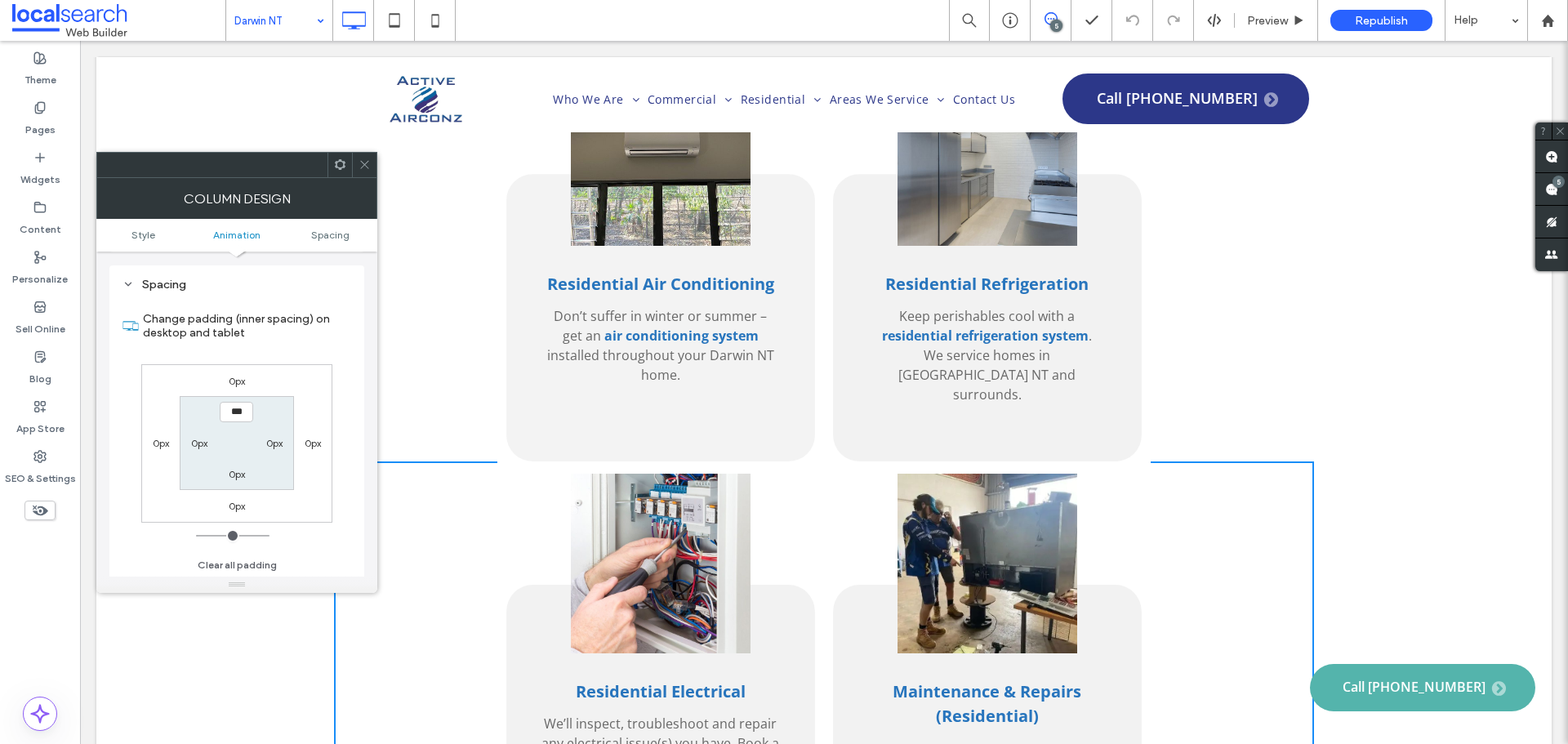
scroll to position [371, 0]
click at [235, 382] on label "0px" at bounding box center [236, 380] width 16 height 13
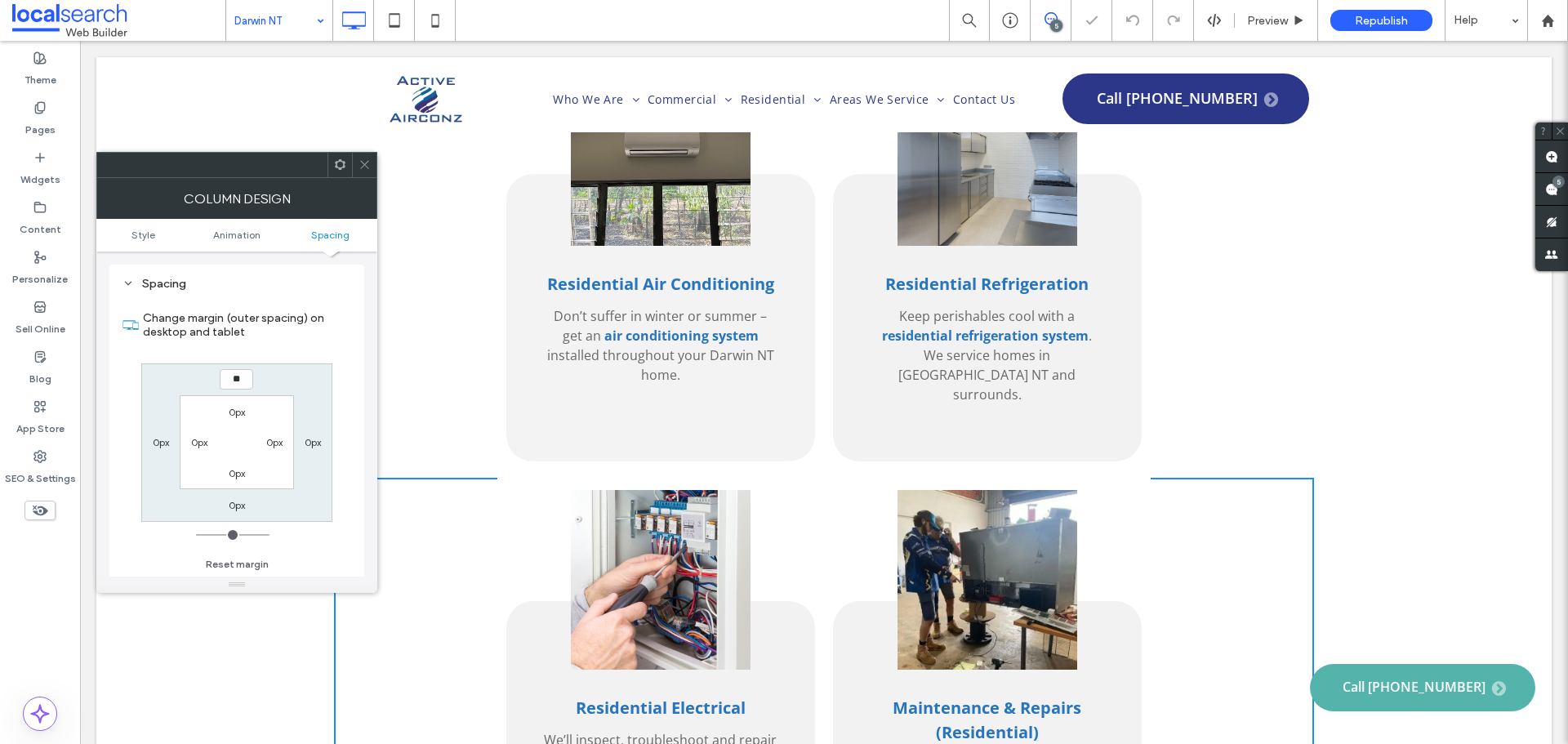
type input "**"
type input "****"
click at [355, 163] on div at bounding box center [364, 165] width 24 height 24
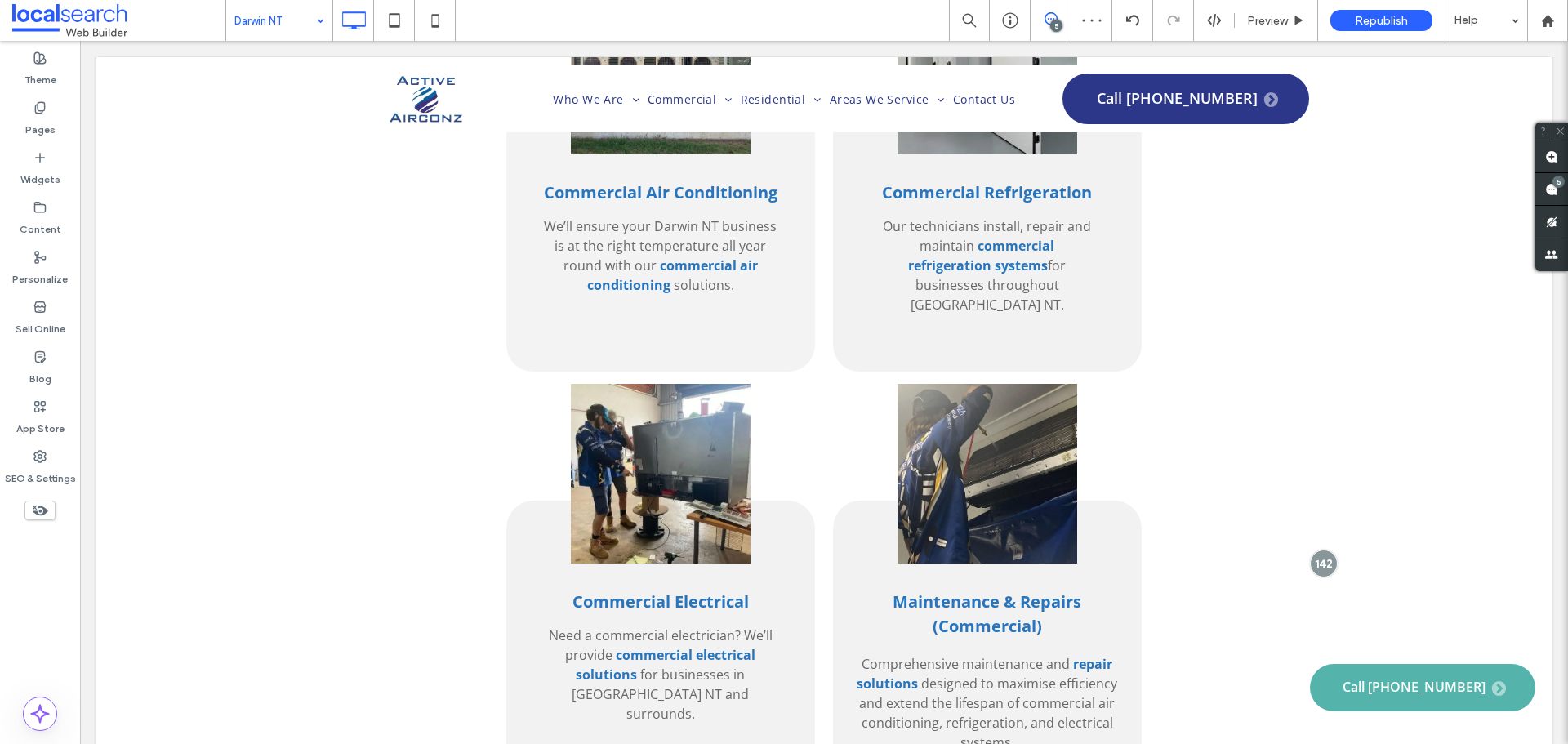
scroll to position [2287, 0]
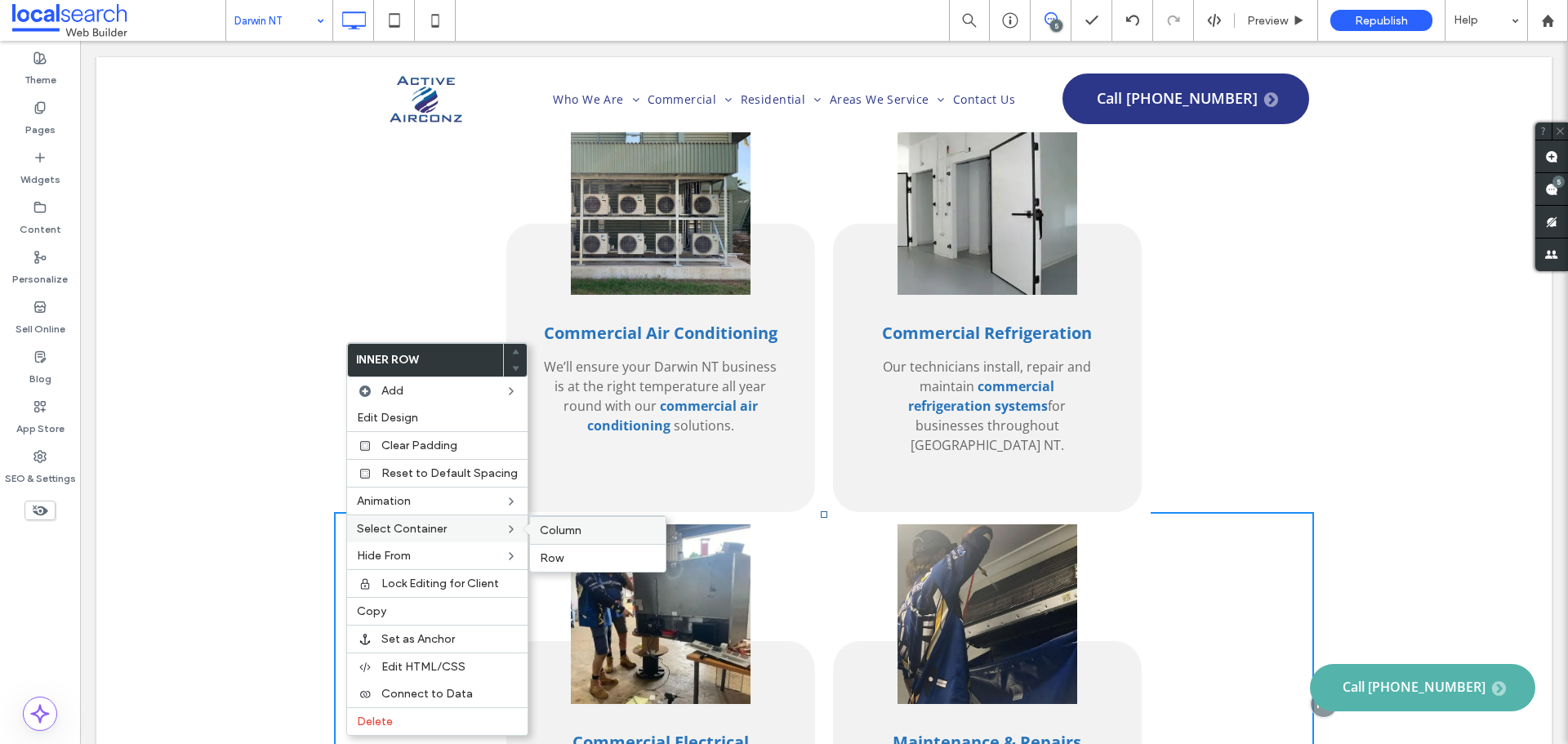
click at [592, 534] on label "Column" at bounding box center [597, 530] width 116 height 14
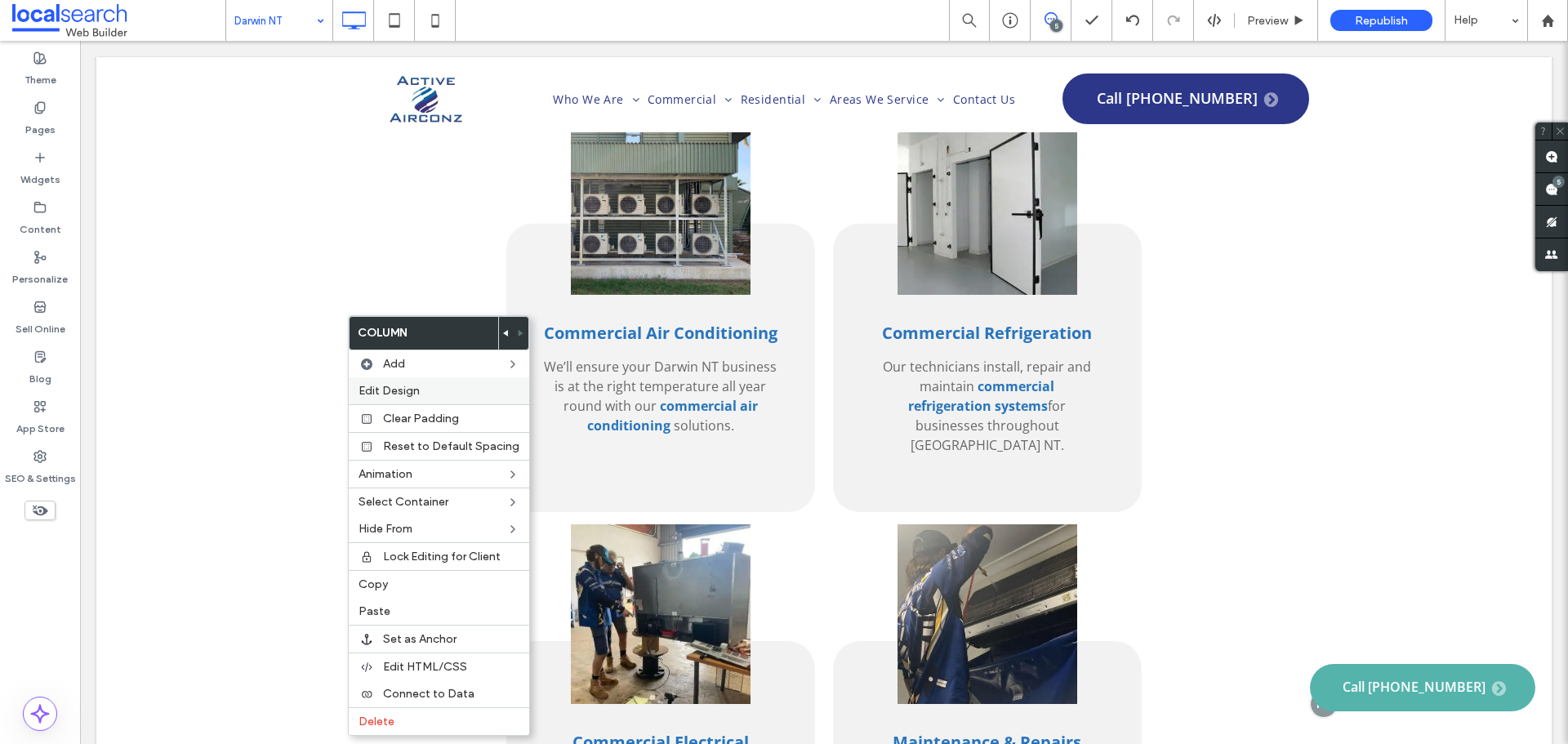
click at [404, 390] on span "Edit Design" at bounding box center [389, 391] width 62 height 14
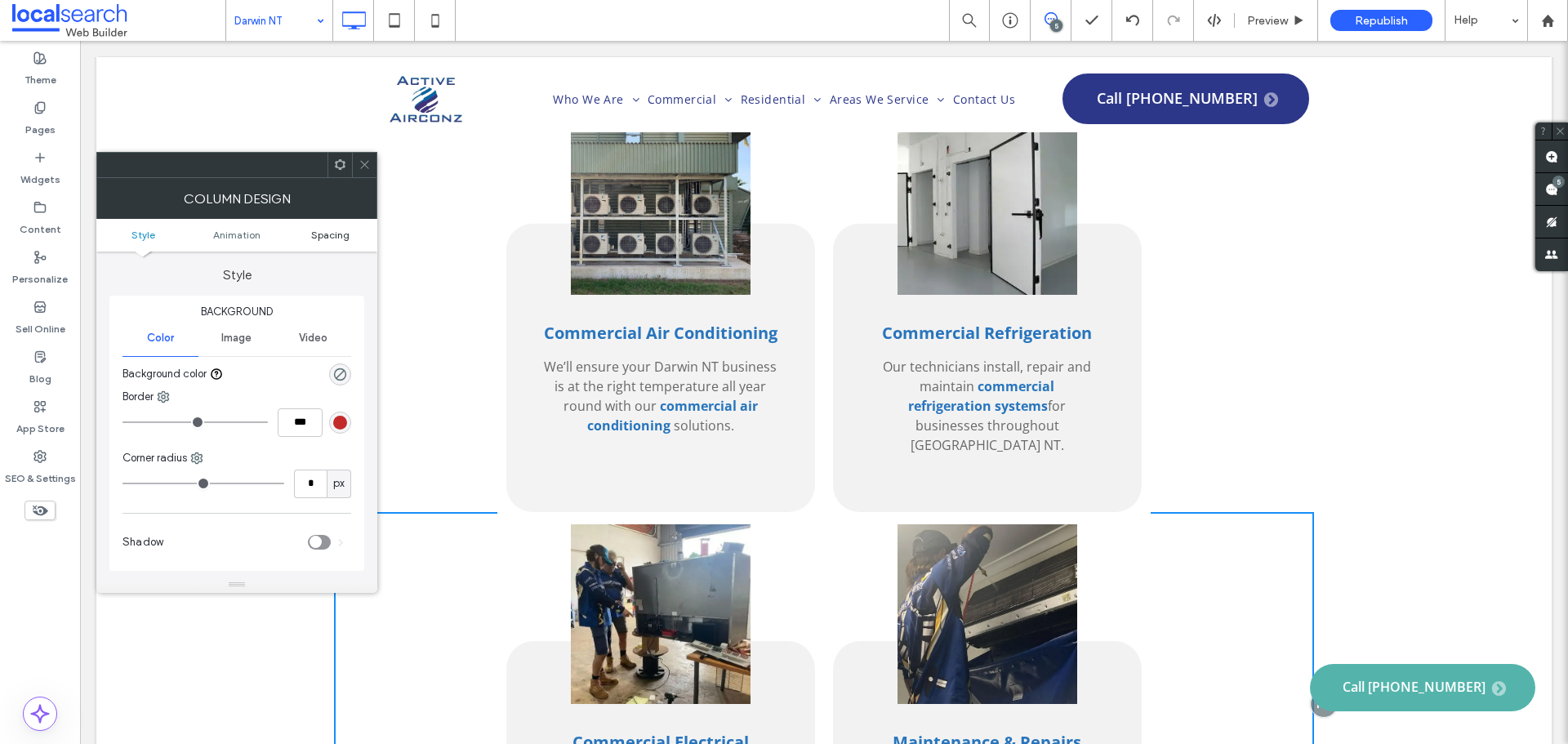
click at [323, 231] on span "Spacing" at bounding box center [329, 235] width 38 height 13
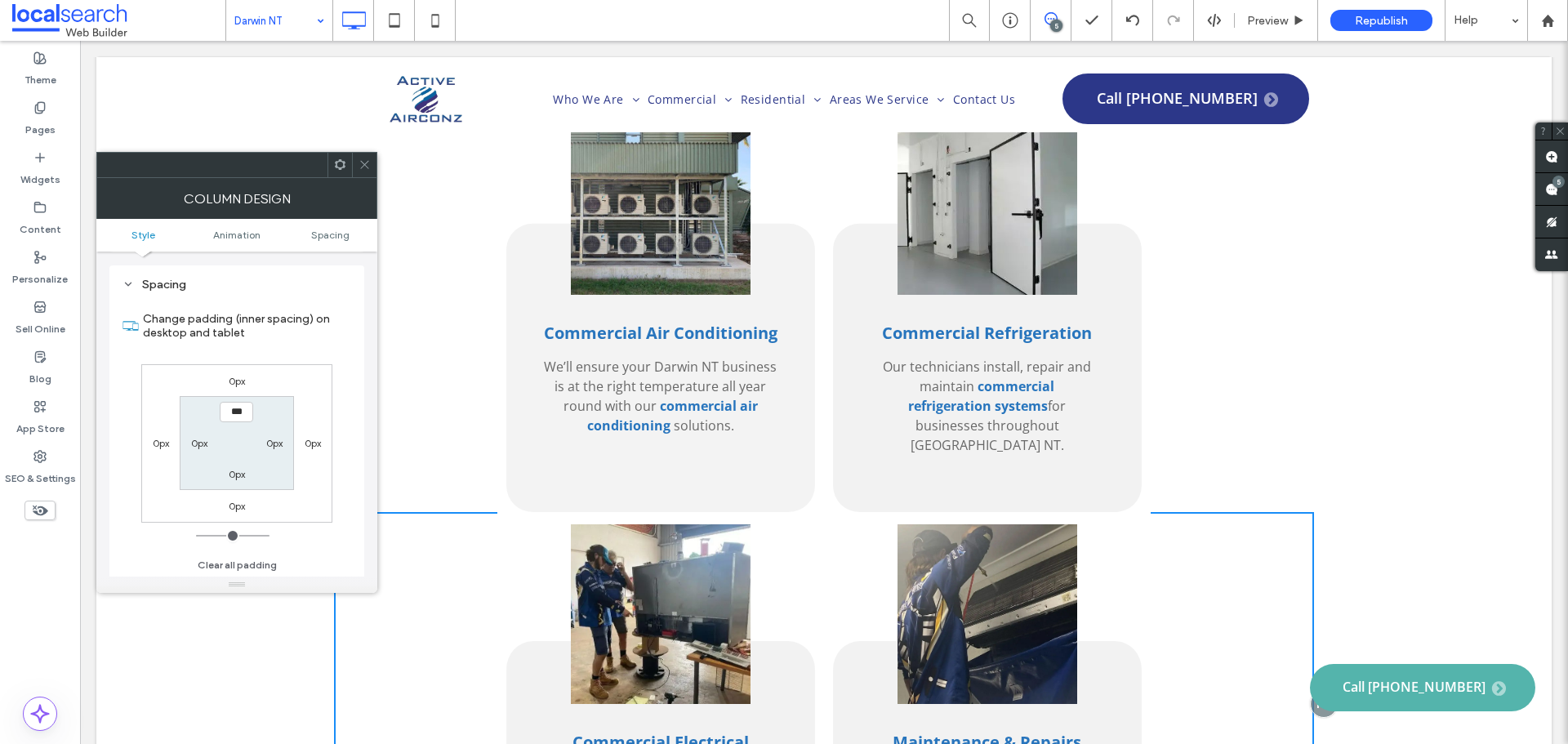
scroll to position [371, 0]
click at [240, 381] on label "0px" at bounding box center [236, 380] width 16 height 13
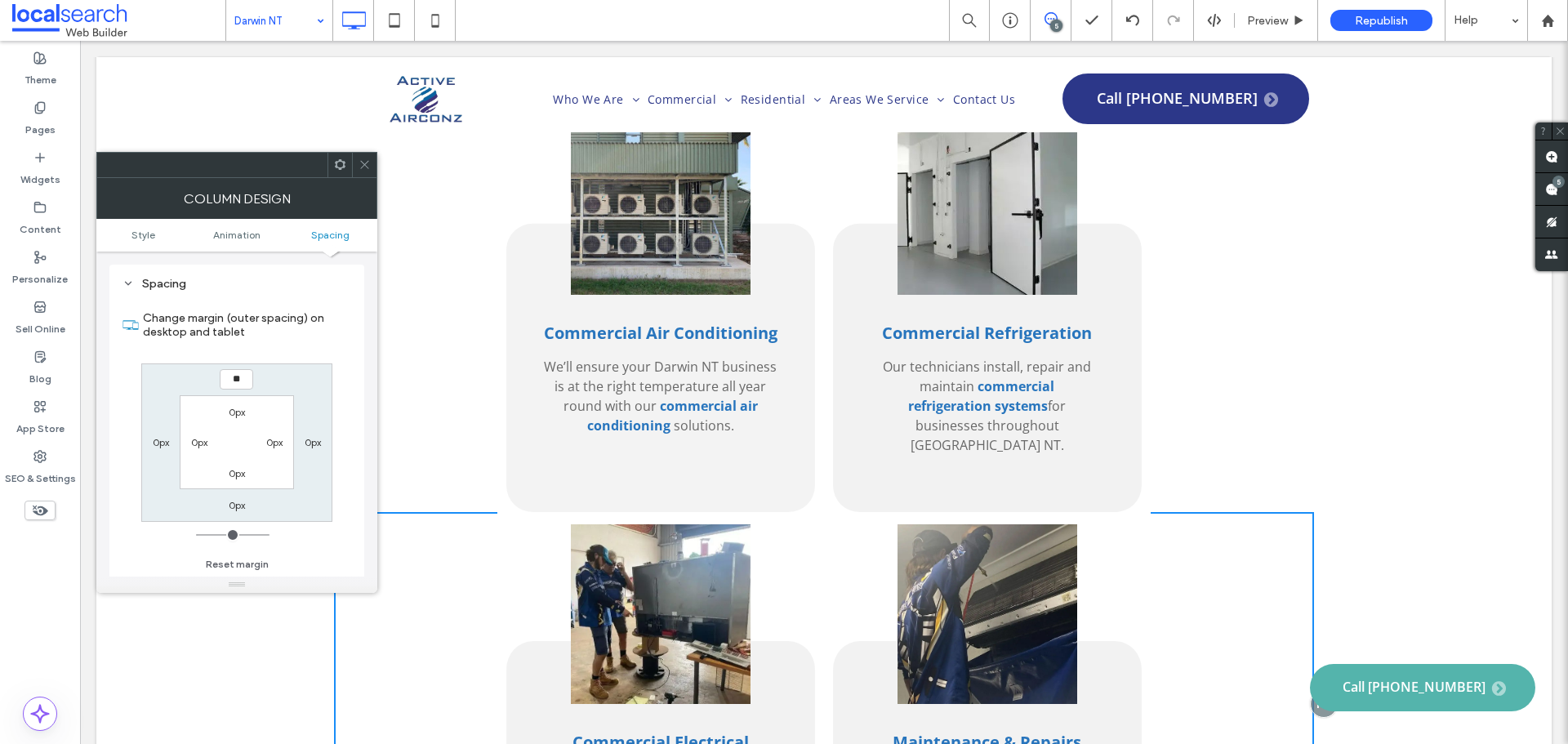
type input "**"
type input "****"
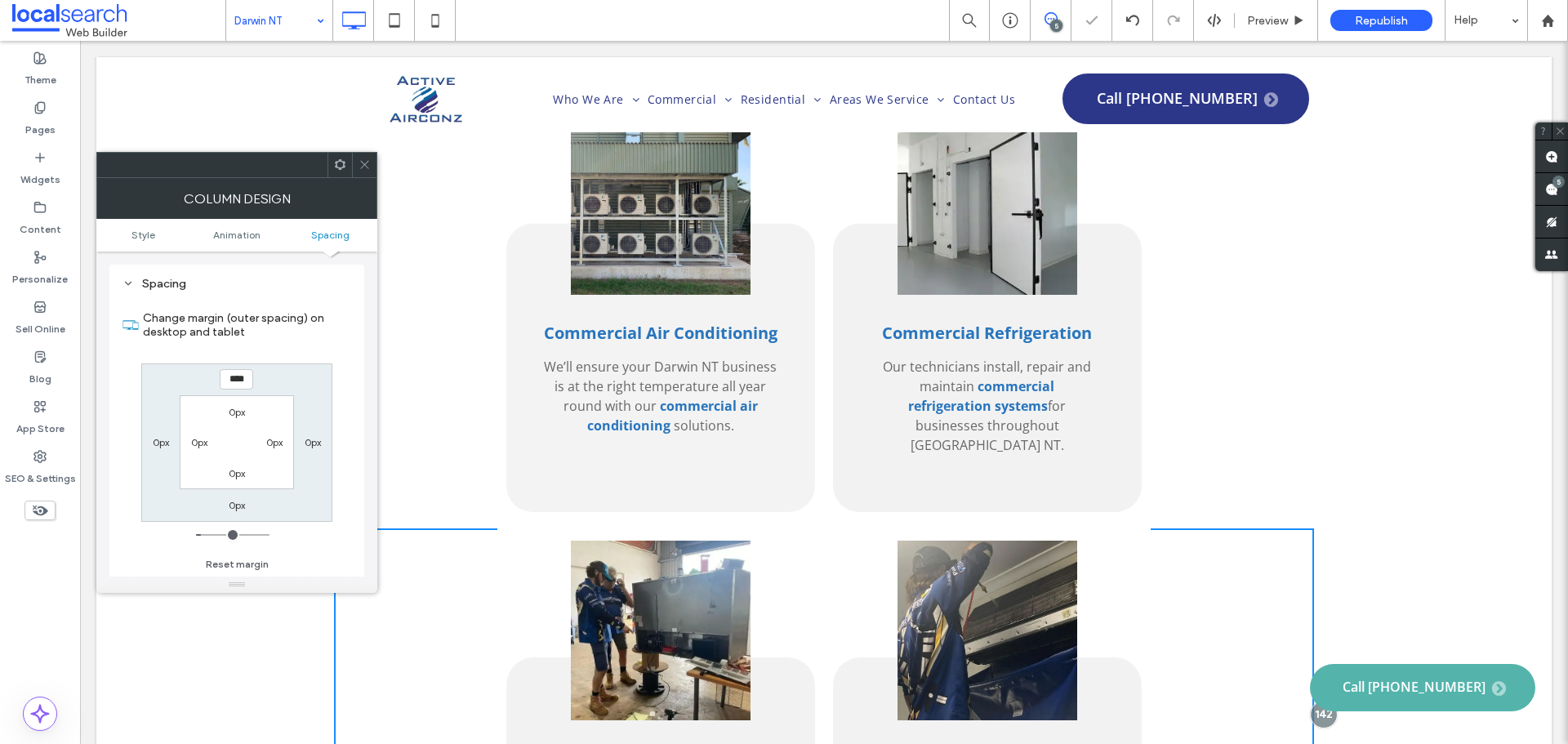
click at [358, 171] on div at bounding box center [364, 165] width 24 height 24
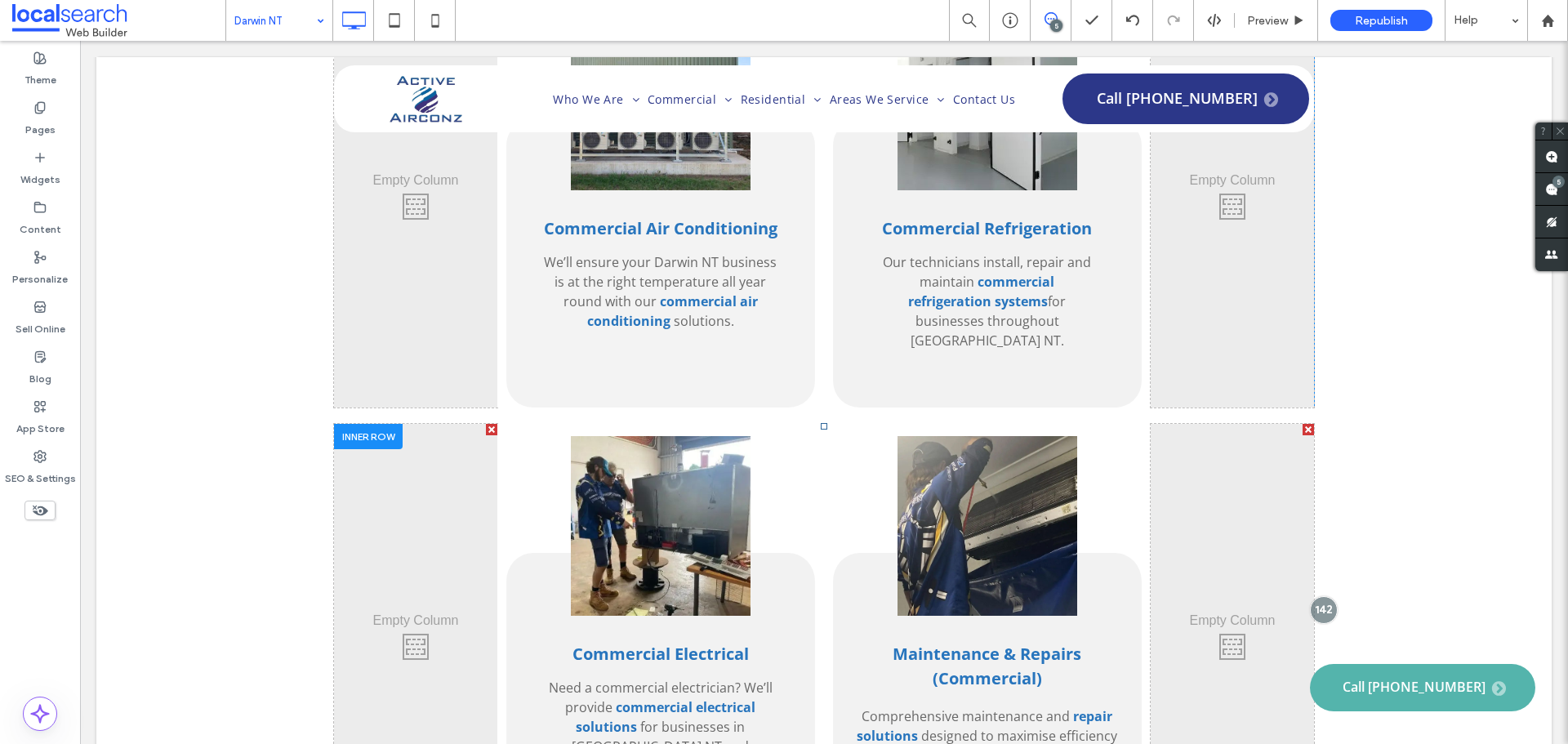
scroll to position [2368, 0]
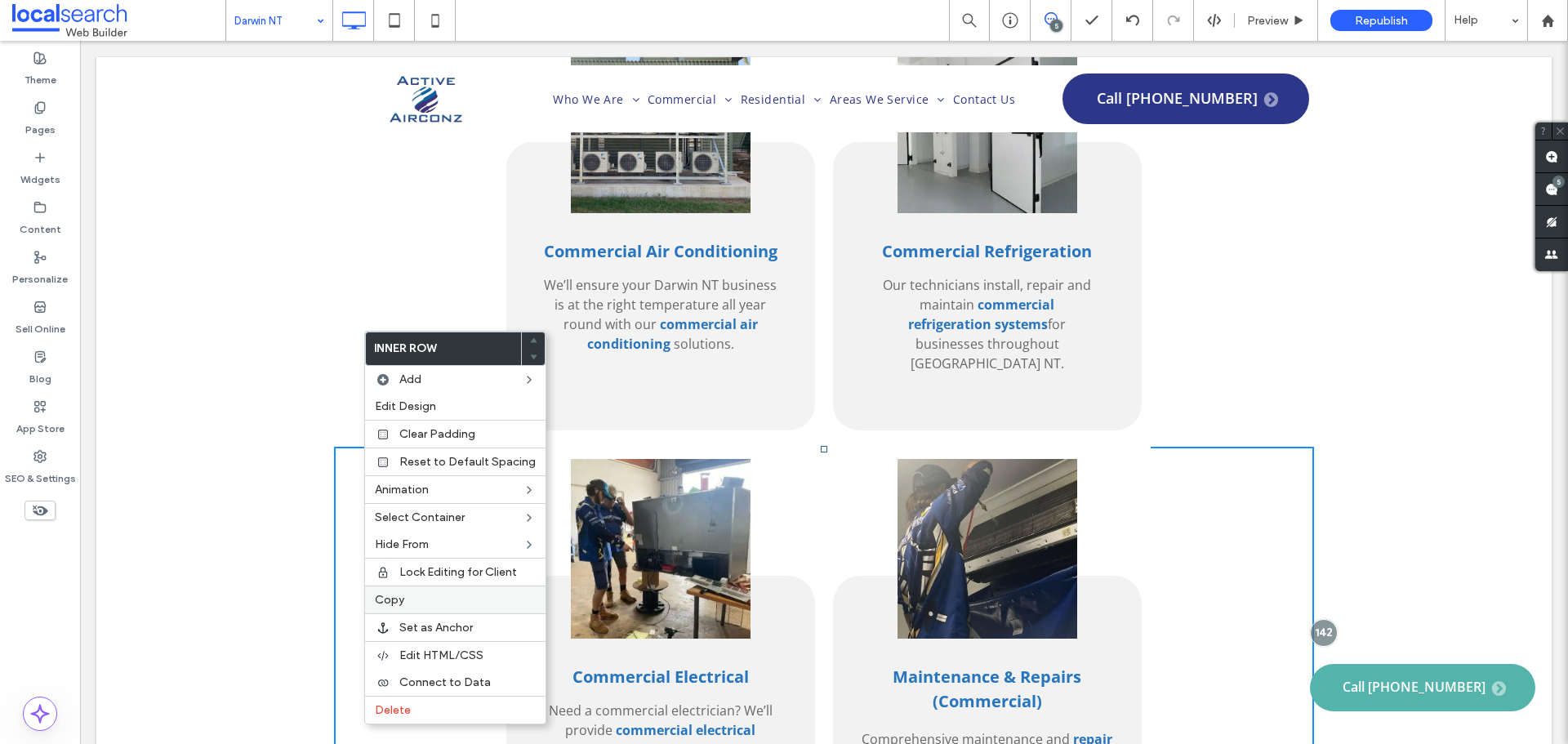
click at [442, 595] on label "Copy" at bounding box center [455, 600] width 161 height 14
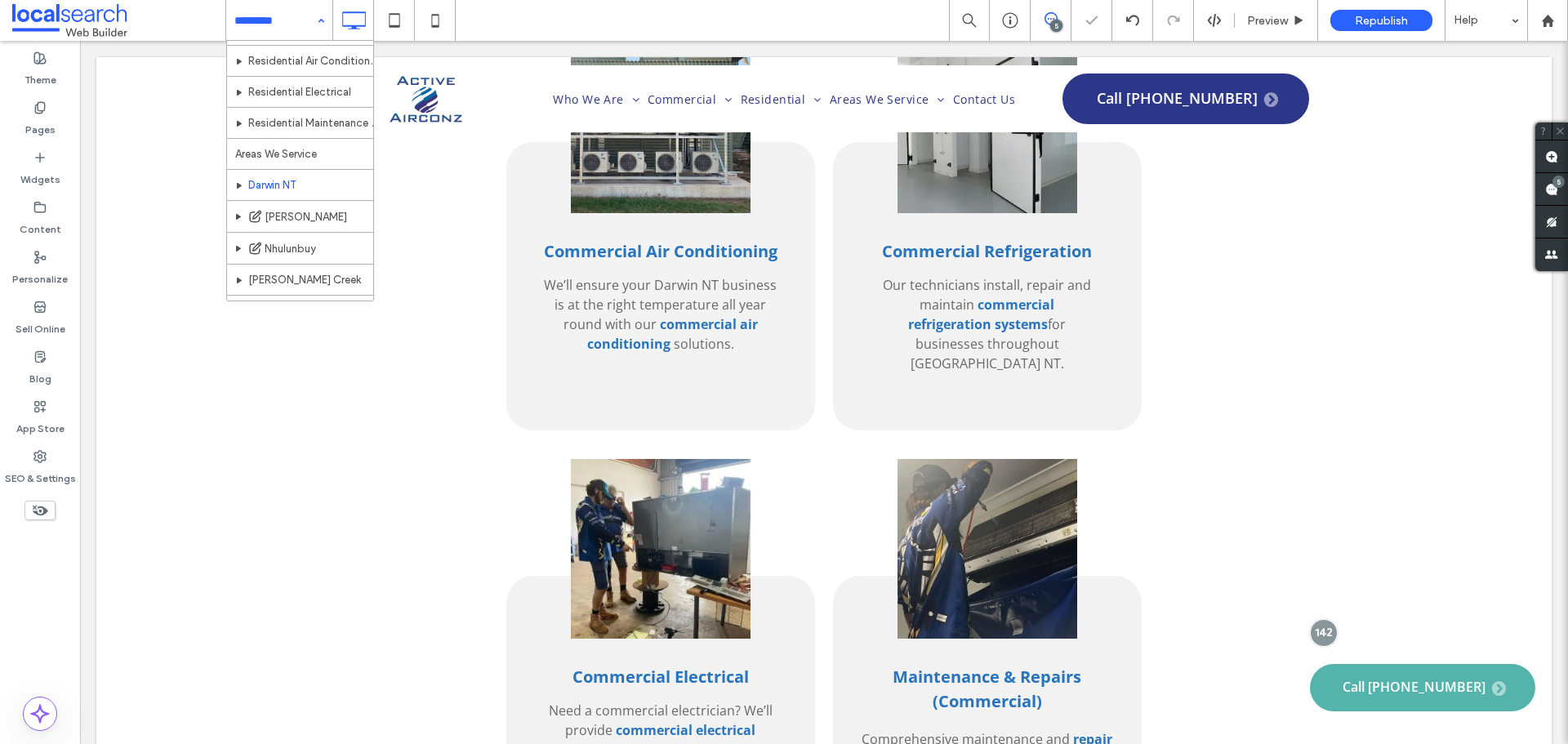
scroll to position [327, 0]
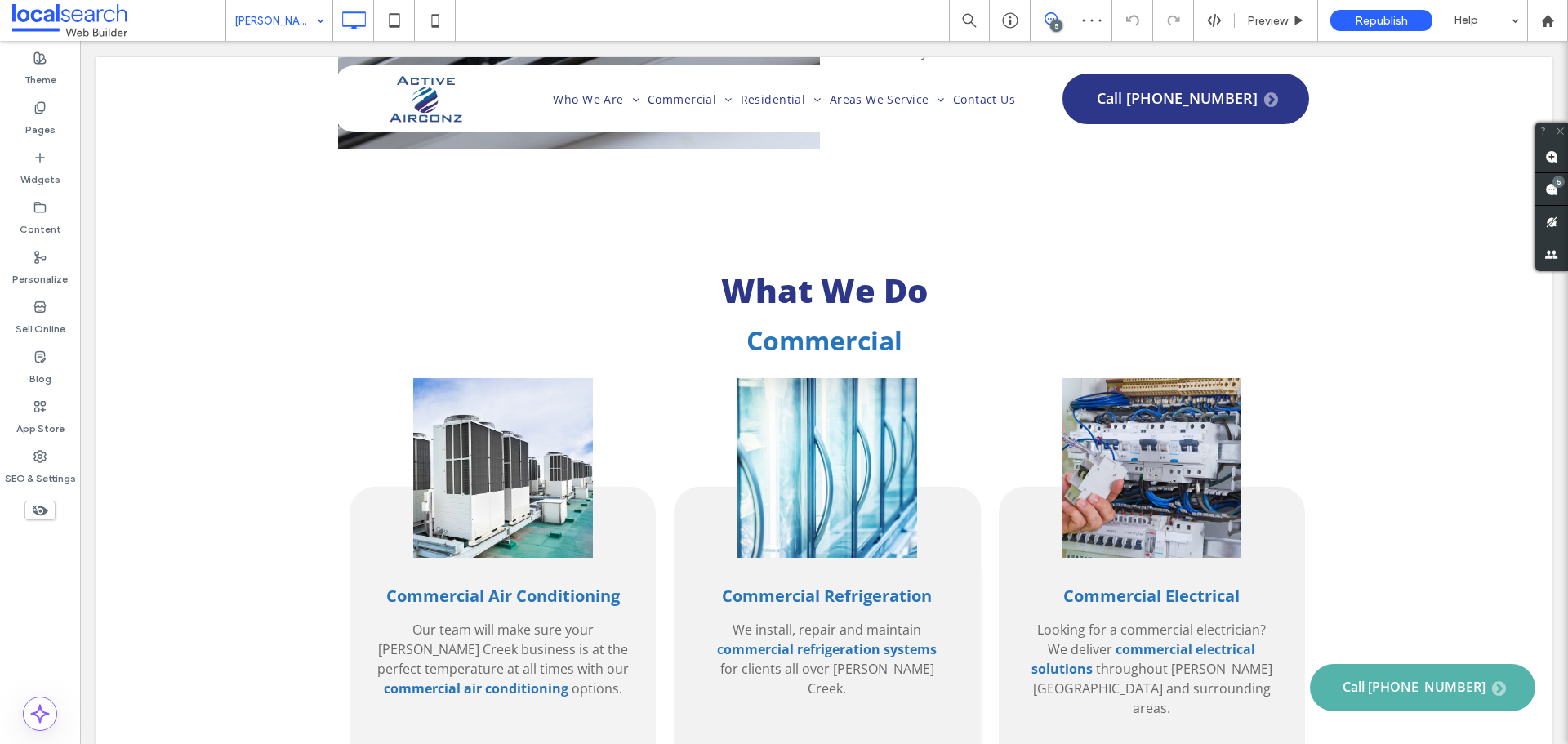
scroll to position [2287, 0]
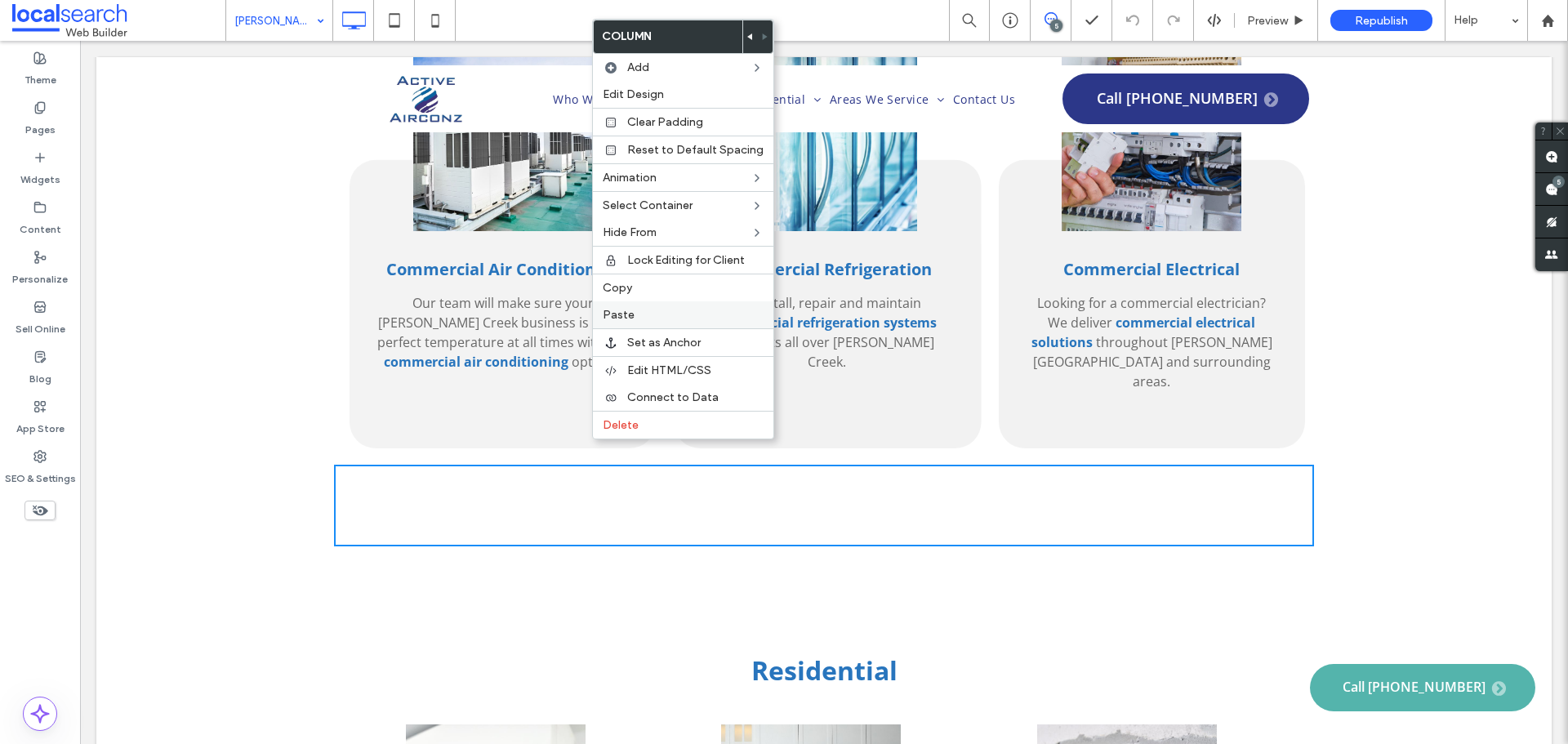
click at [689, 317] on label "Paste" at bounding box center [683, 315] width 161 height 14
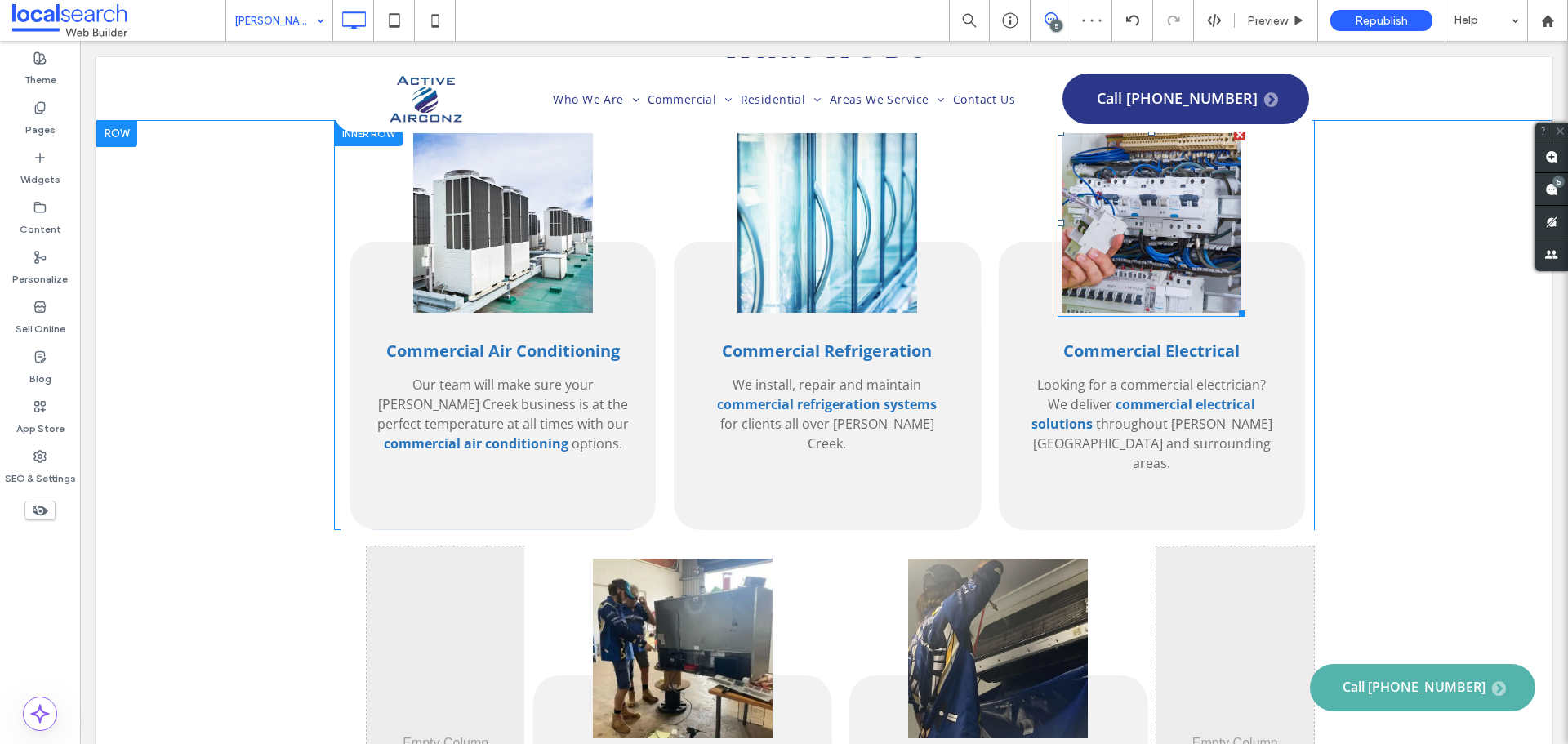
scroll to position [2042, 0]
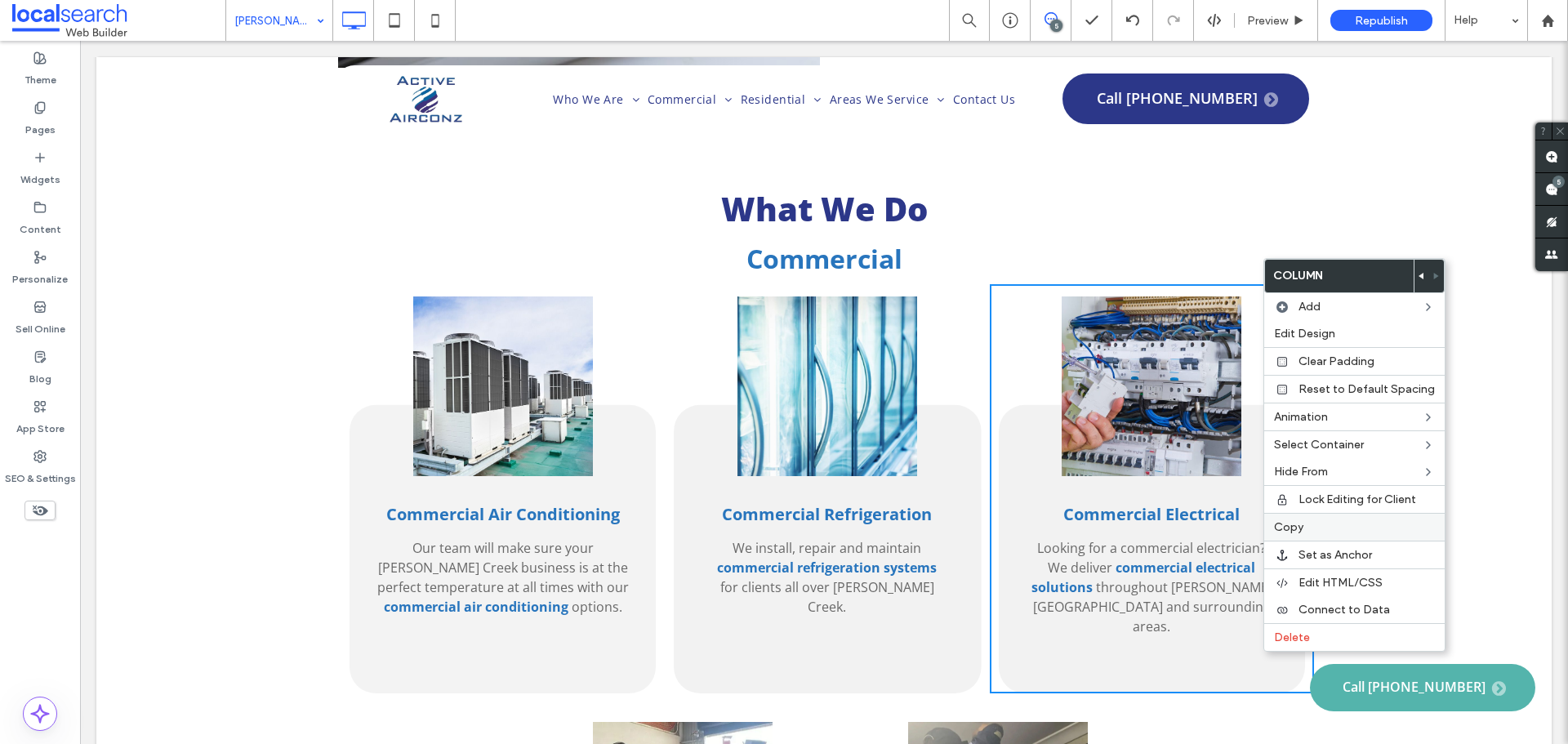
click at [1299, 531] on span "Copy" at bounding box center [1289, 527] width 30 height 14
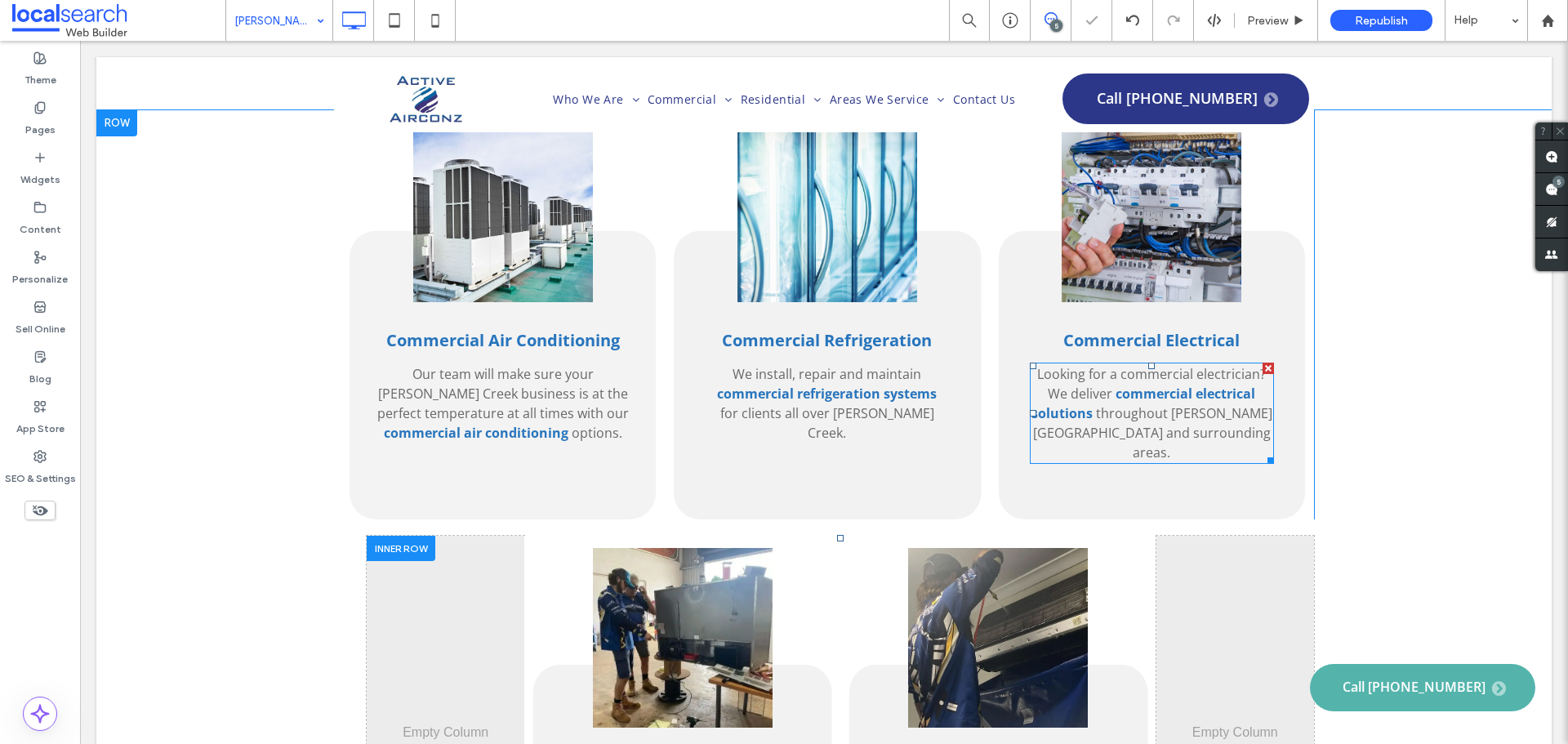
scroll to position [2532, 0]
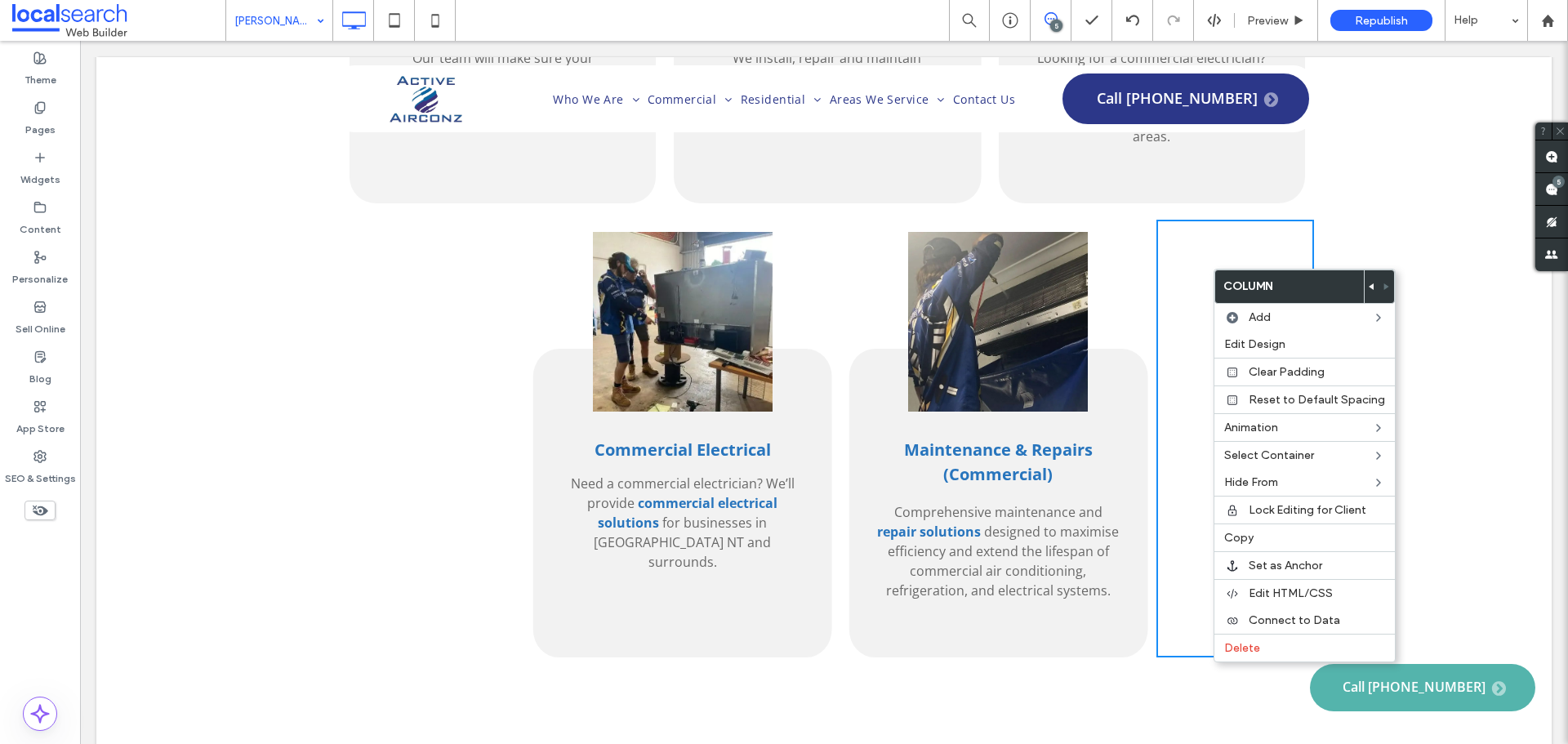
click at [409, 220] on div "Click To Paste Click To Paste" at bounding box center [445, 438] width 158 height 437
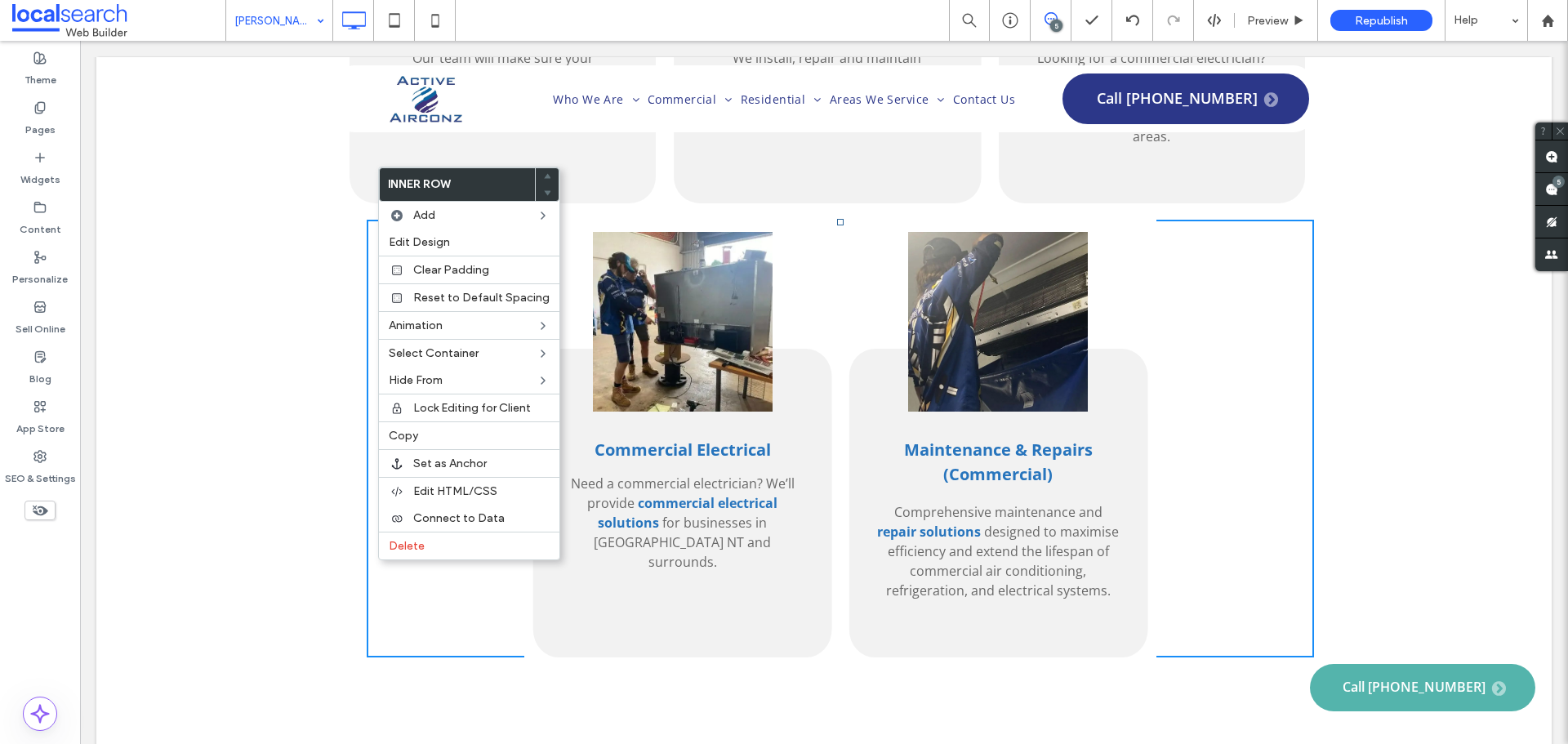
drag, startPoint x: 544, startPoint y: 470, endPoint x: 250, endPoint y: 413, distance: 299.5
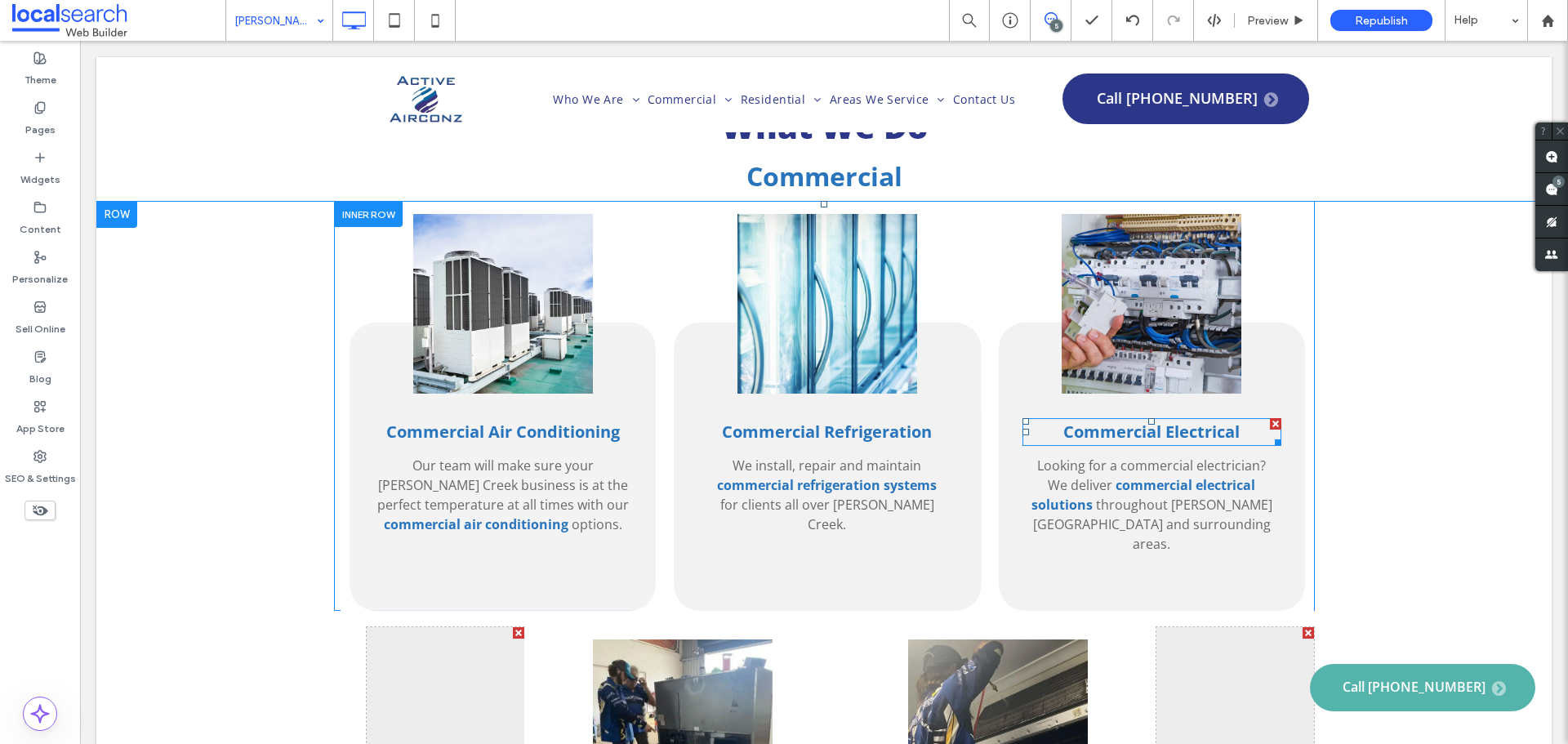
scroll to position [2123, 0]
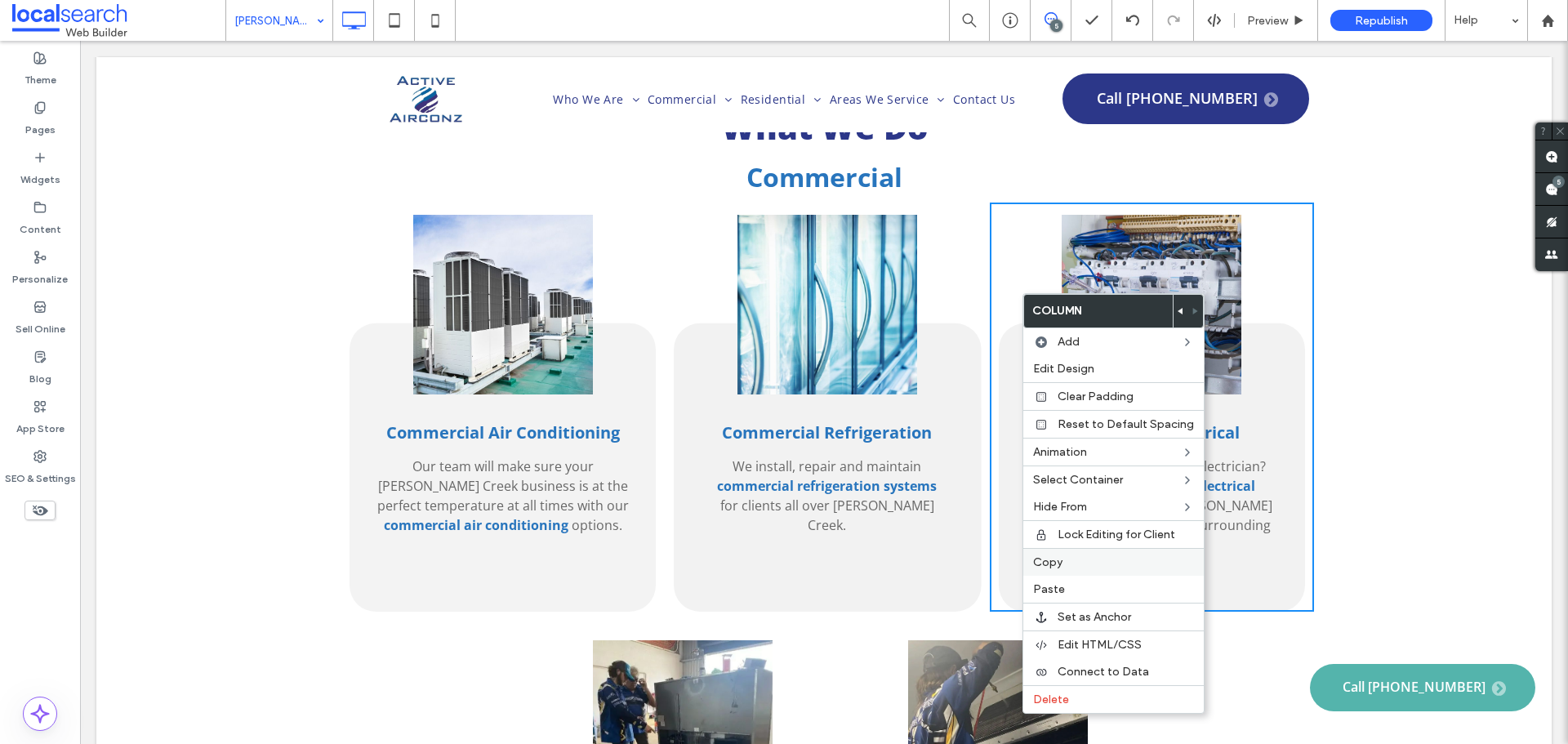
click at [1063, 569] on div "Copy" at bounding box center [1114, 562] width 181 height 28
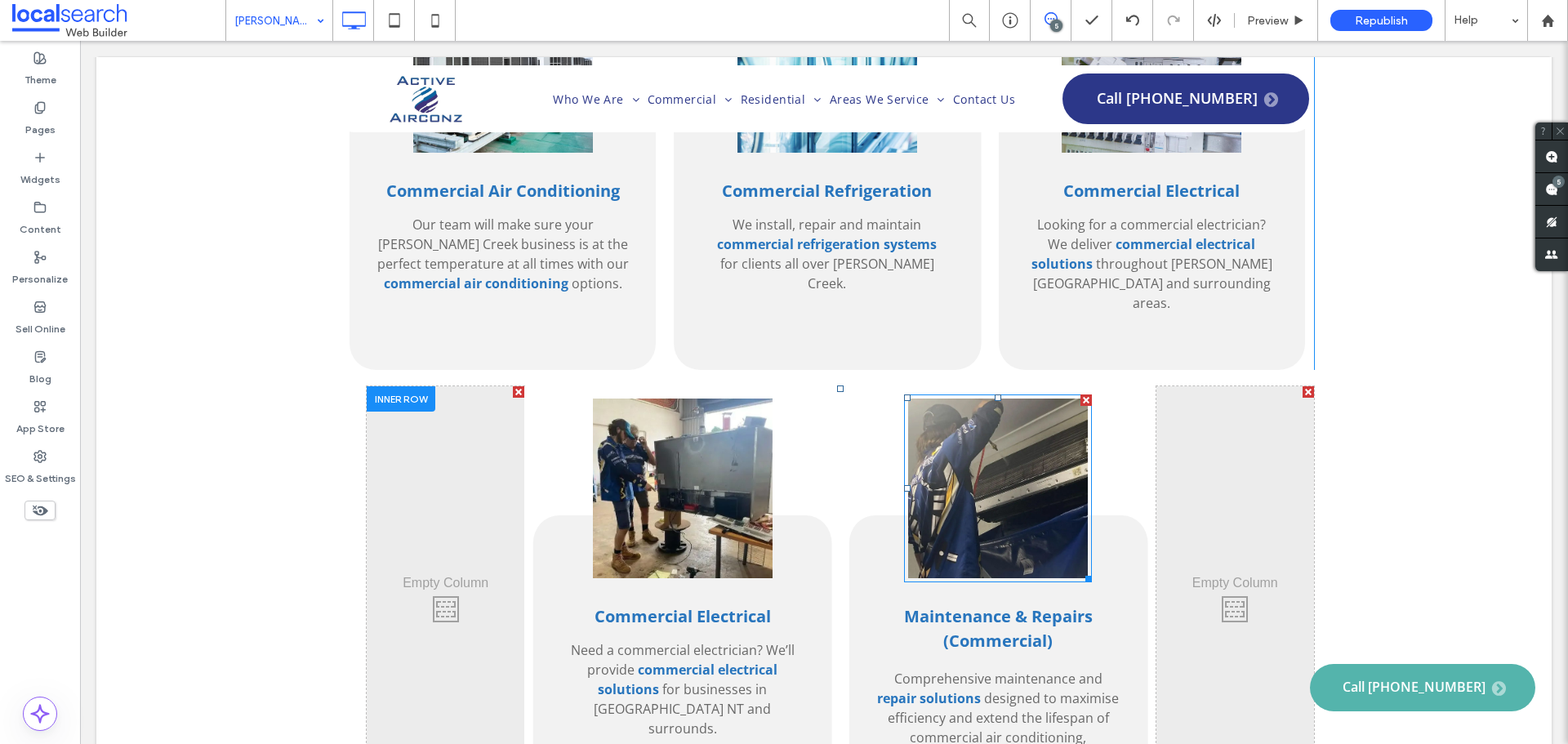
scroll to position [2368, 0]
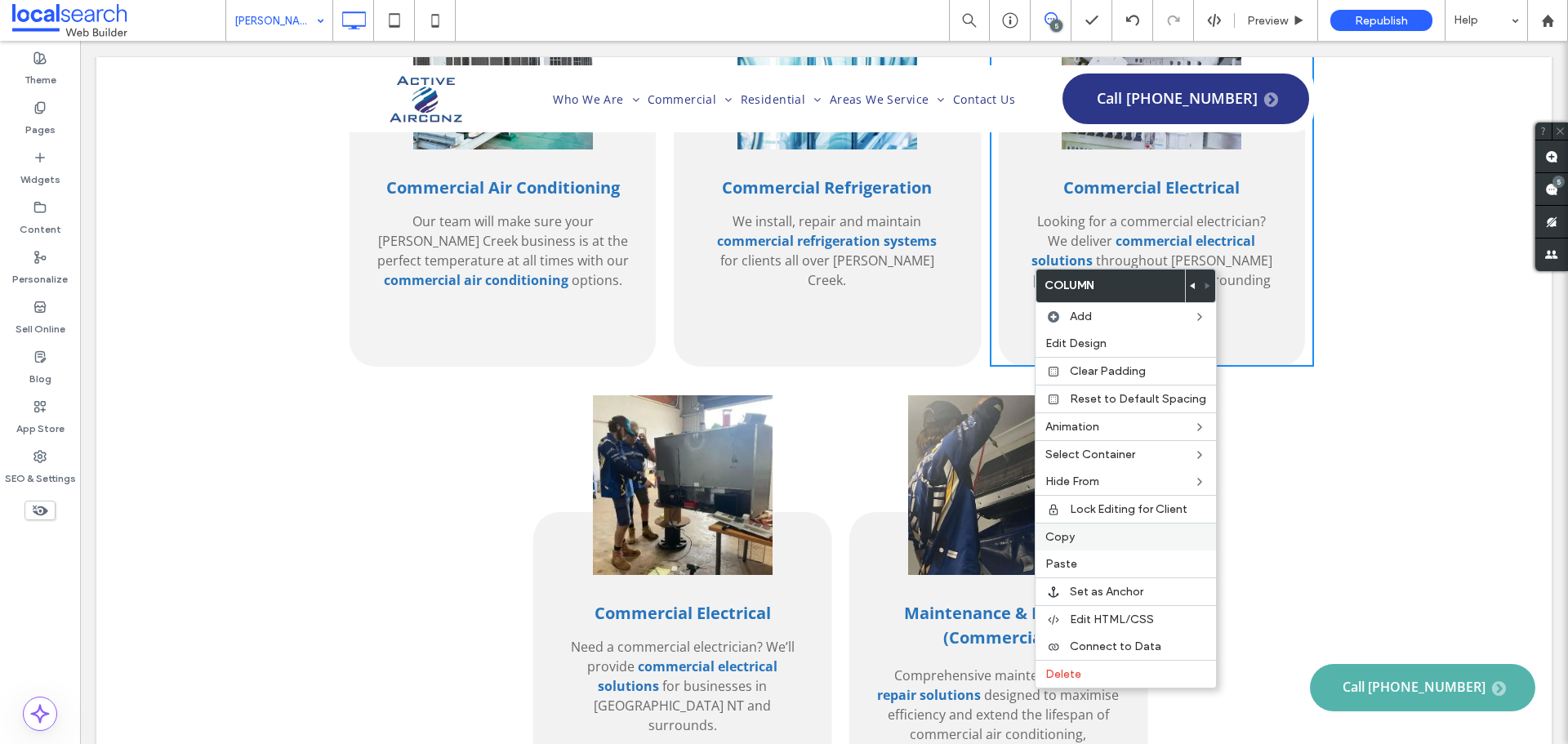
click at [1104, 536] on label "Copy" at bounding box center [1126, 537] width 161 height 14
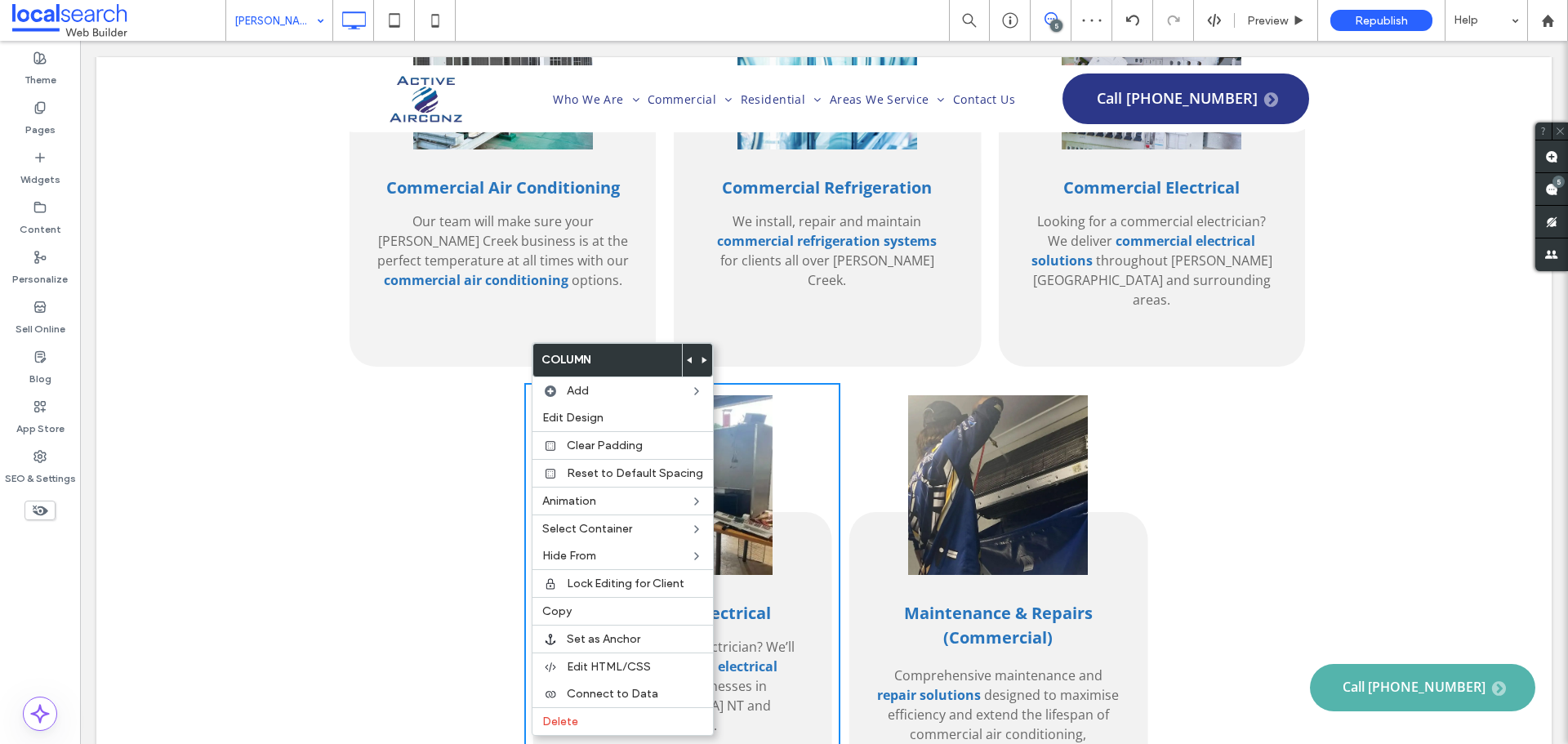
click at [423, 391] on div "Click To Paste Click To Paste" at bounding box center [445, 602] width 158 height 437
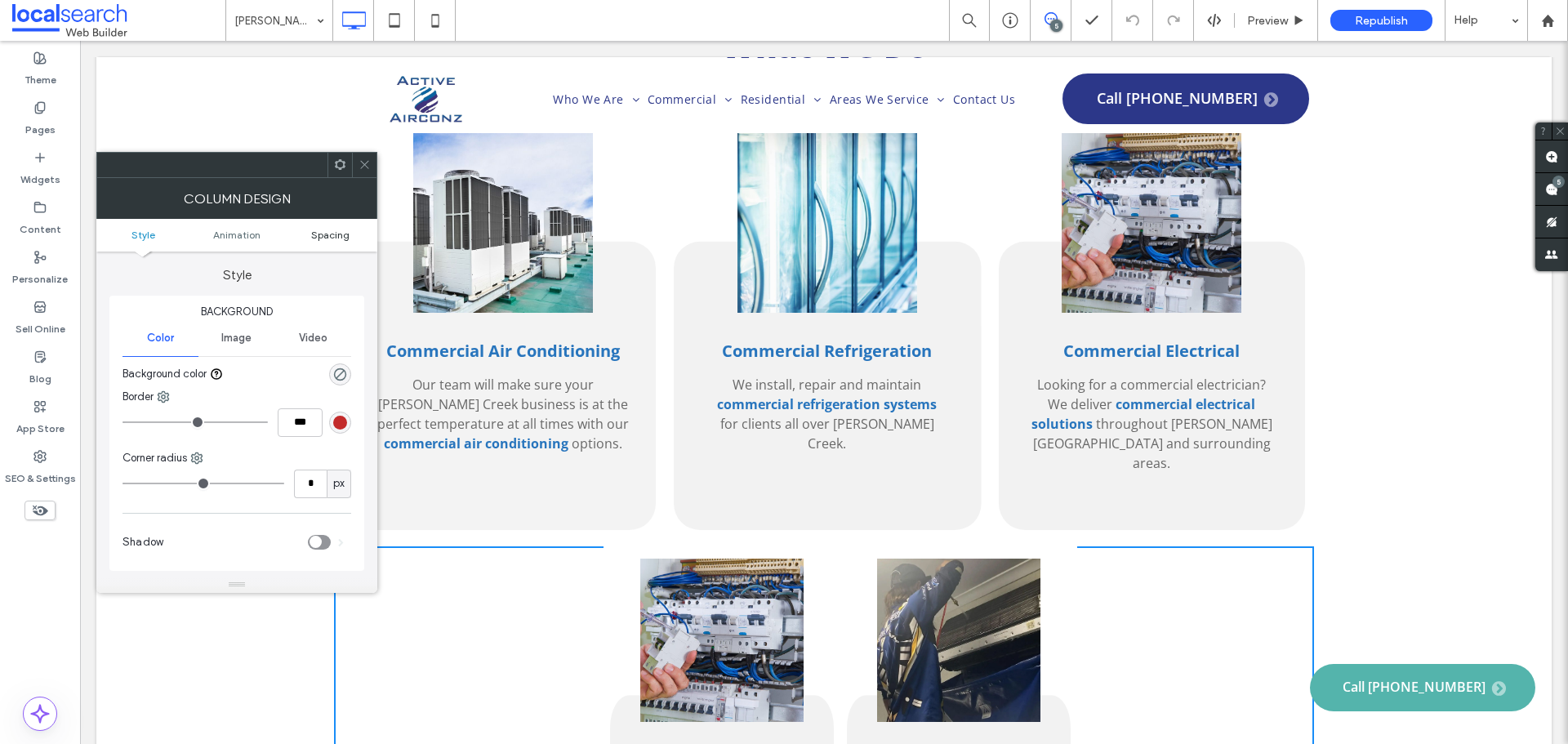
click at [341, 230] on span "Spacing" at bounding box center [329, 235] width 38 height 13
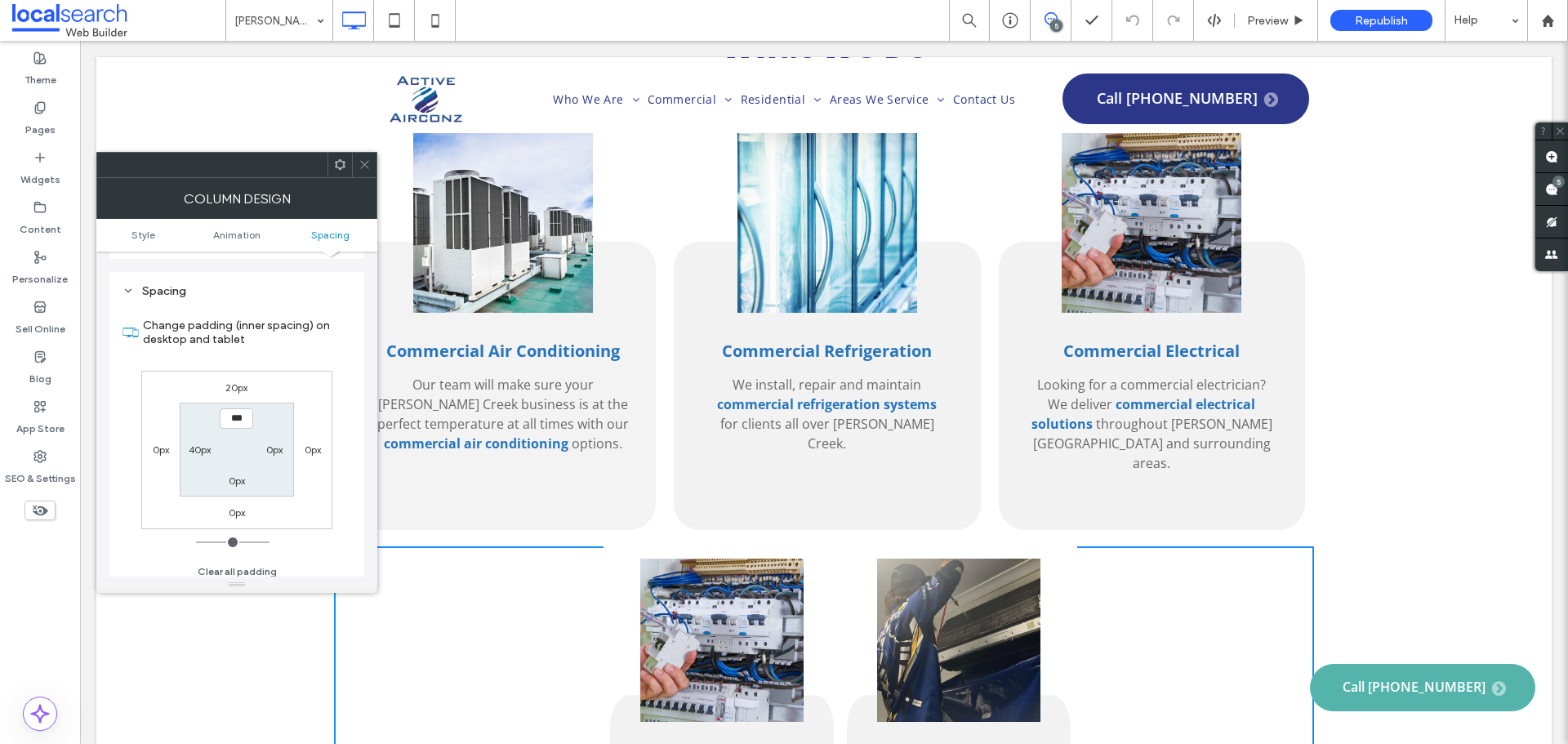
scroll to position [371, 0]
drag, startPoint x: 206, startPoint y: 437, endPoint x: 203, endPoint y: 480, distance: 43.1
click at [205, 437] on label "40px" at bounding box center [199, 442] width 22 height 13
type input "*"
type input "***"
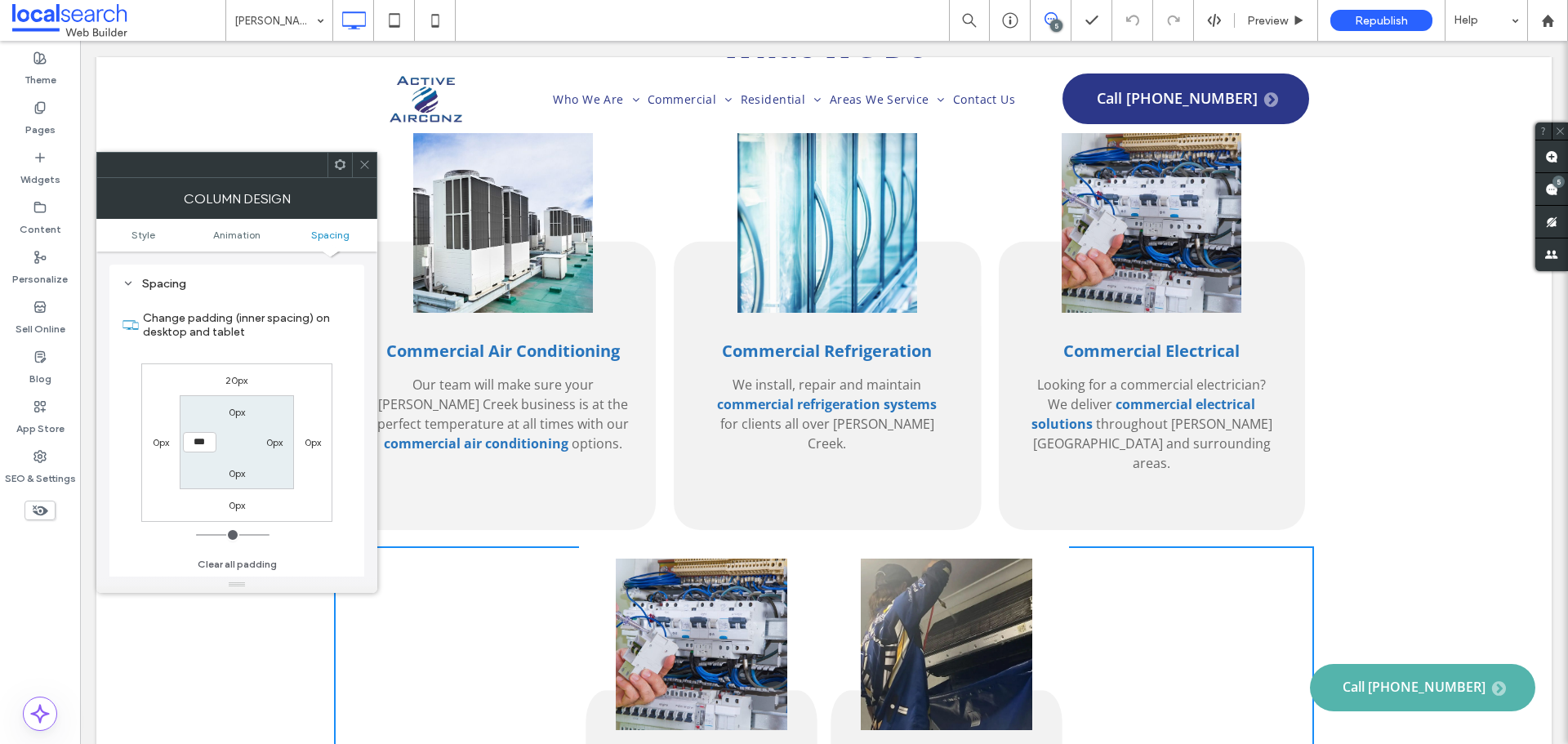
drag, startPoint x: 203, startPoint y: 534, endPoint x: 270, endPoint y: 291, distance: 252.1
type input "*"
click at [196, 534] on input "range" at bounding box center [232, 535] width 73 height 2
click at [362, 171] on span at bounding box center [365, 165] width 13 height 24
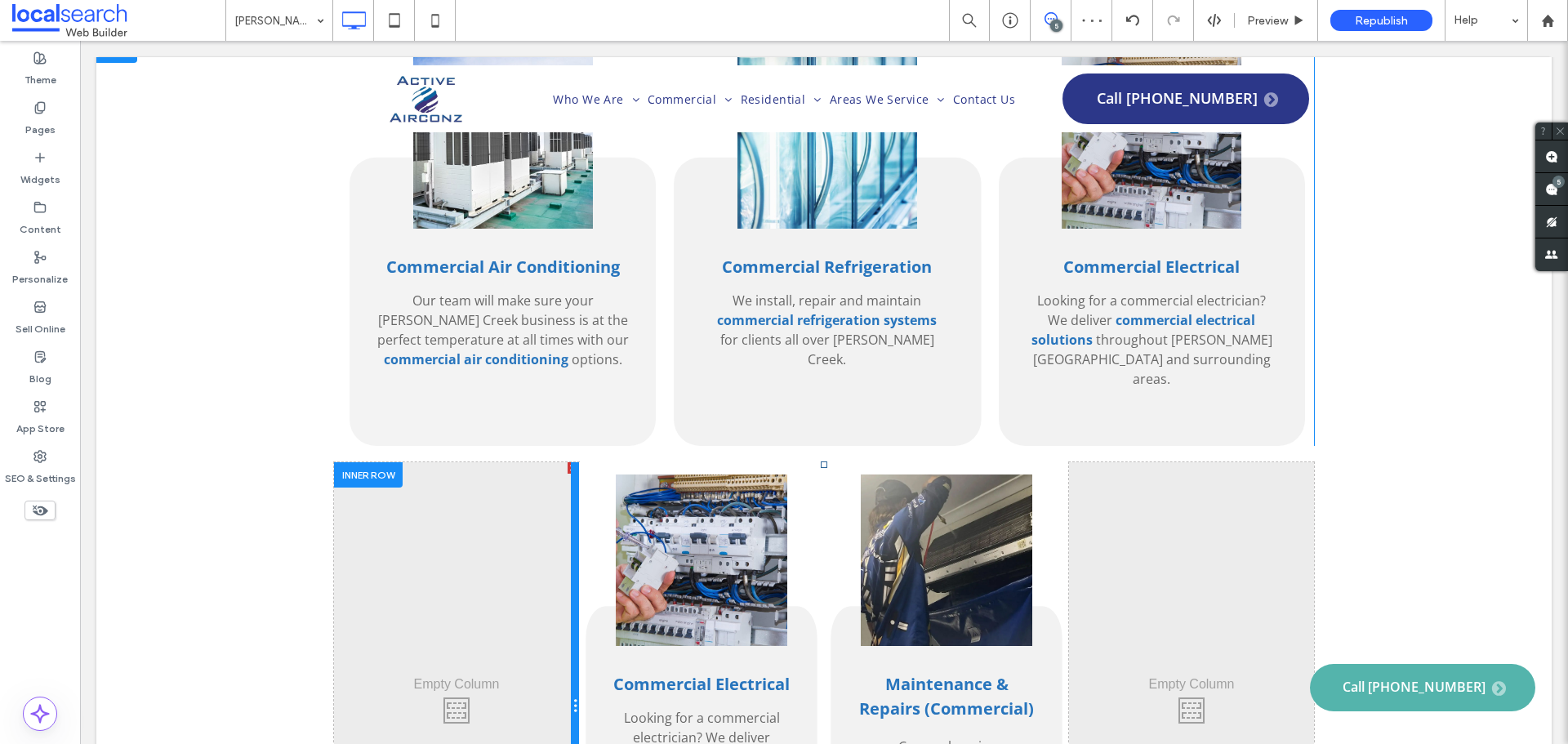
scroll to position [2287, 0]
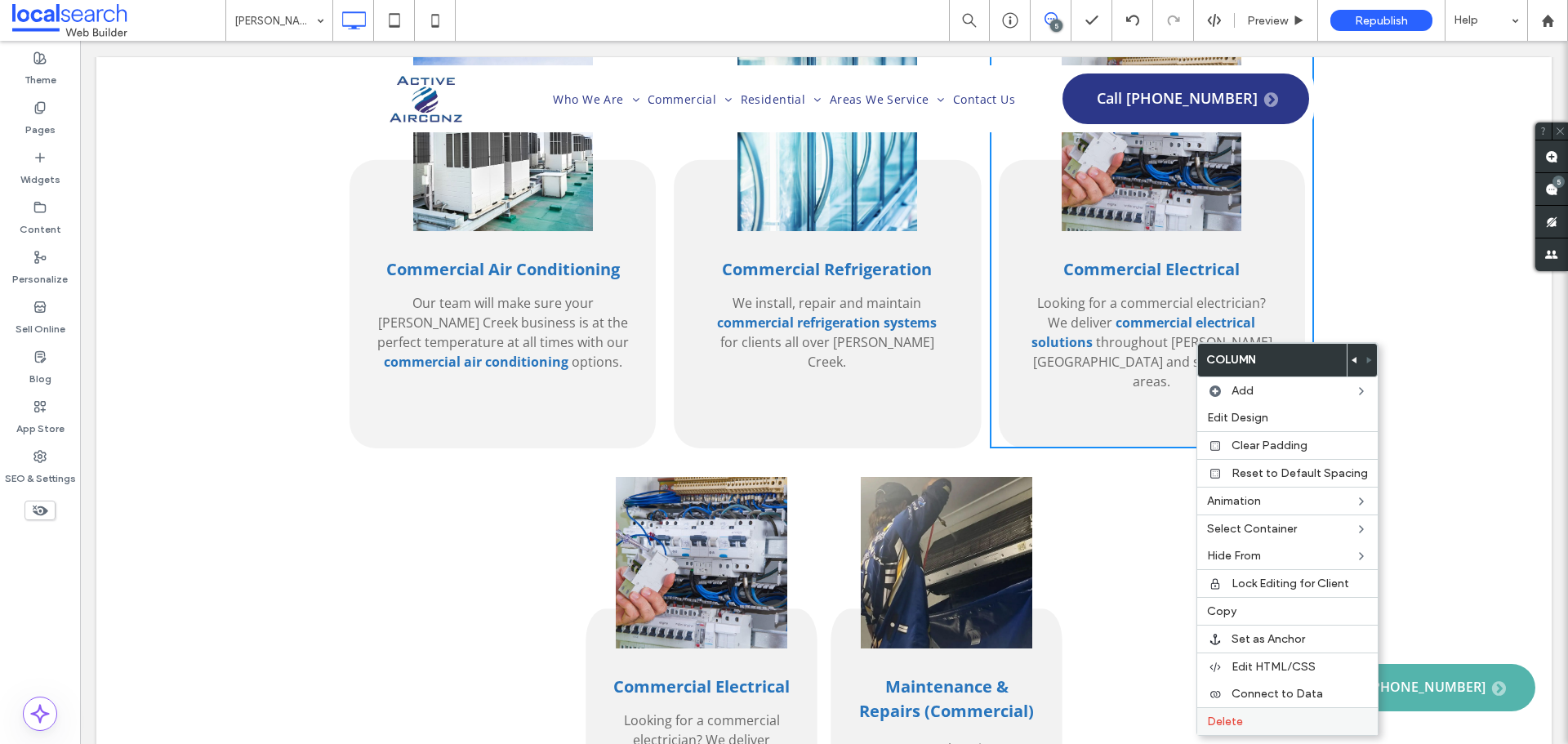
click at [1262, 725] on label "Delete" at bounding box center [1287, 721] width 161 height 14
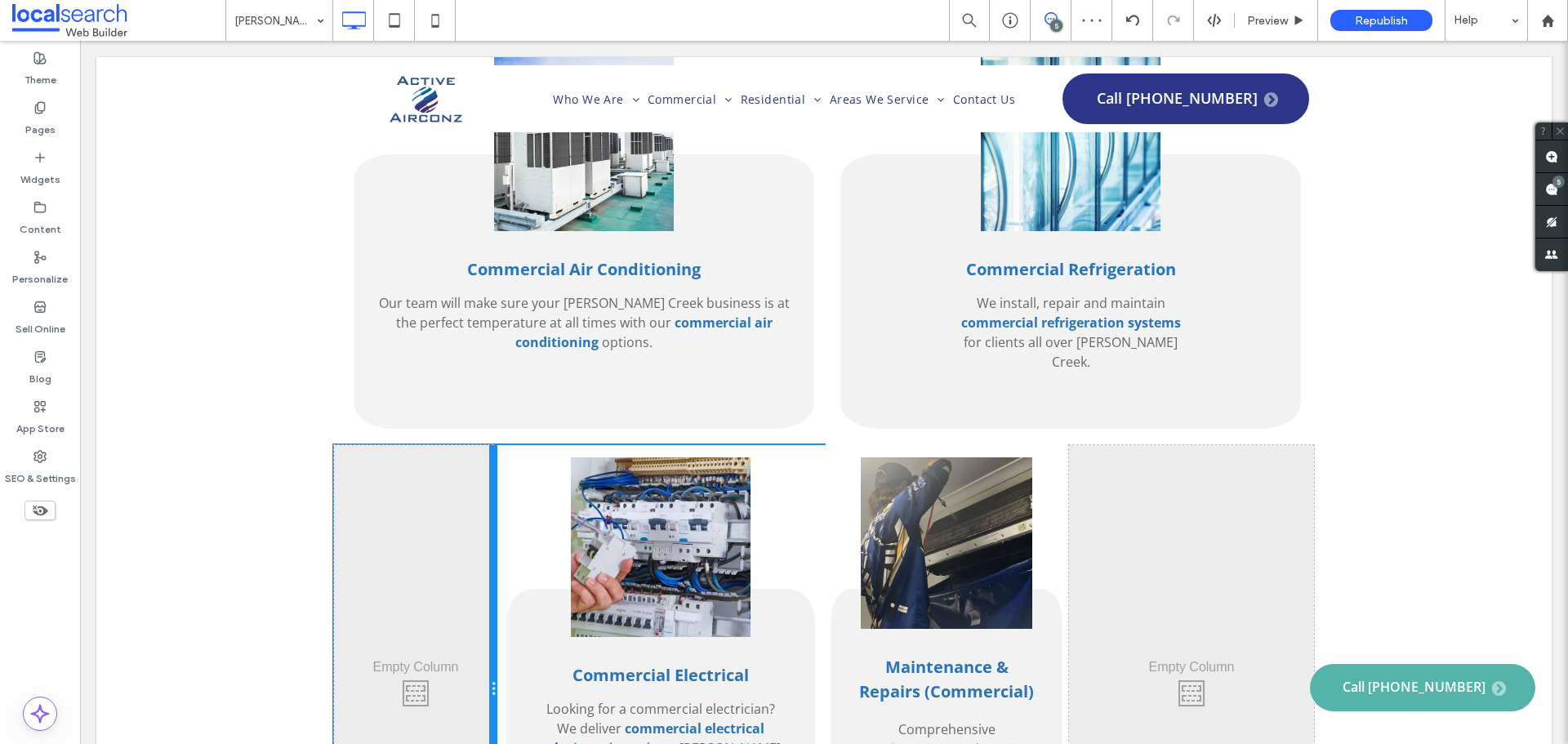
drag, startPoint x: 571, startPoint y: 570, endPoint x: 604, endPoint y: 595, distance: 41.4
click at [524, 555] on div "Click To Paste Commercial Electrical Looking for a commercial electrician? We d…" at bounding box center [824, 689] width 979 height 488
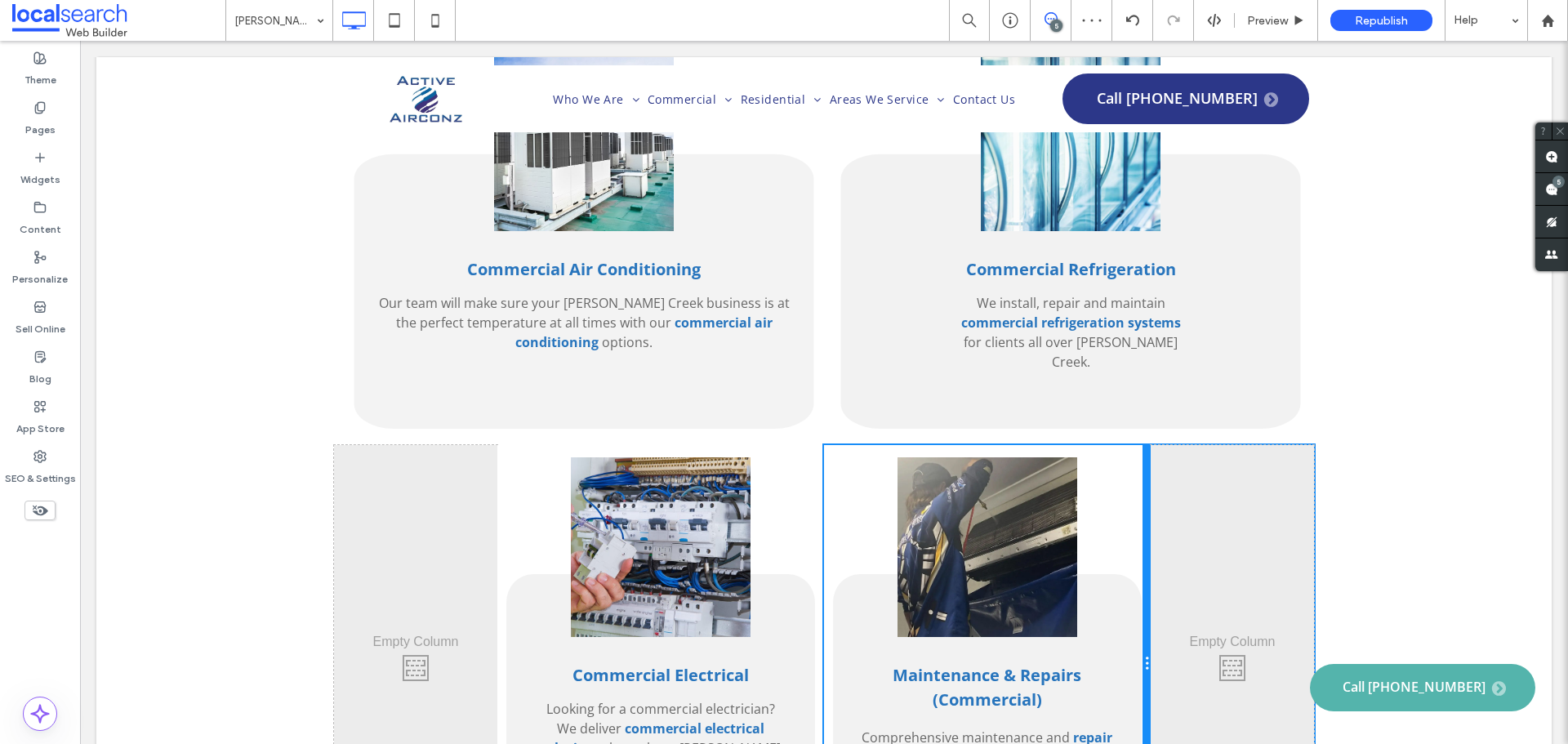
drag, startPoint x: 1057, startPoint y: 607, endPoint x: 1121, endPoint y: 617, distance: 64.8
click at [1121, 617] on div "Maintenance & Repairs (Commercial) Comprehensive maintenance and repair solutio…" at bounding box center [987, 664] width 327 height 437
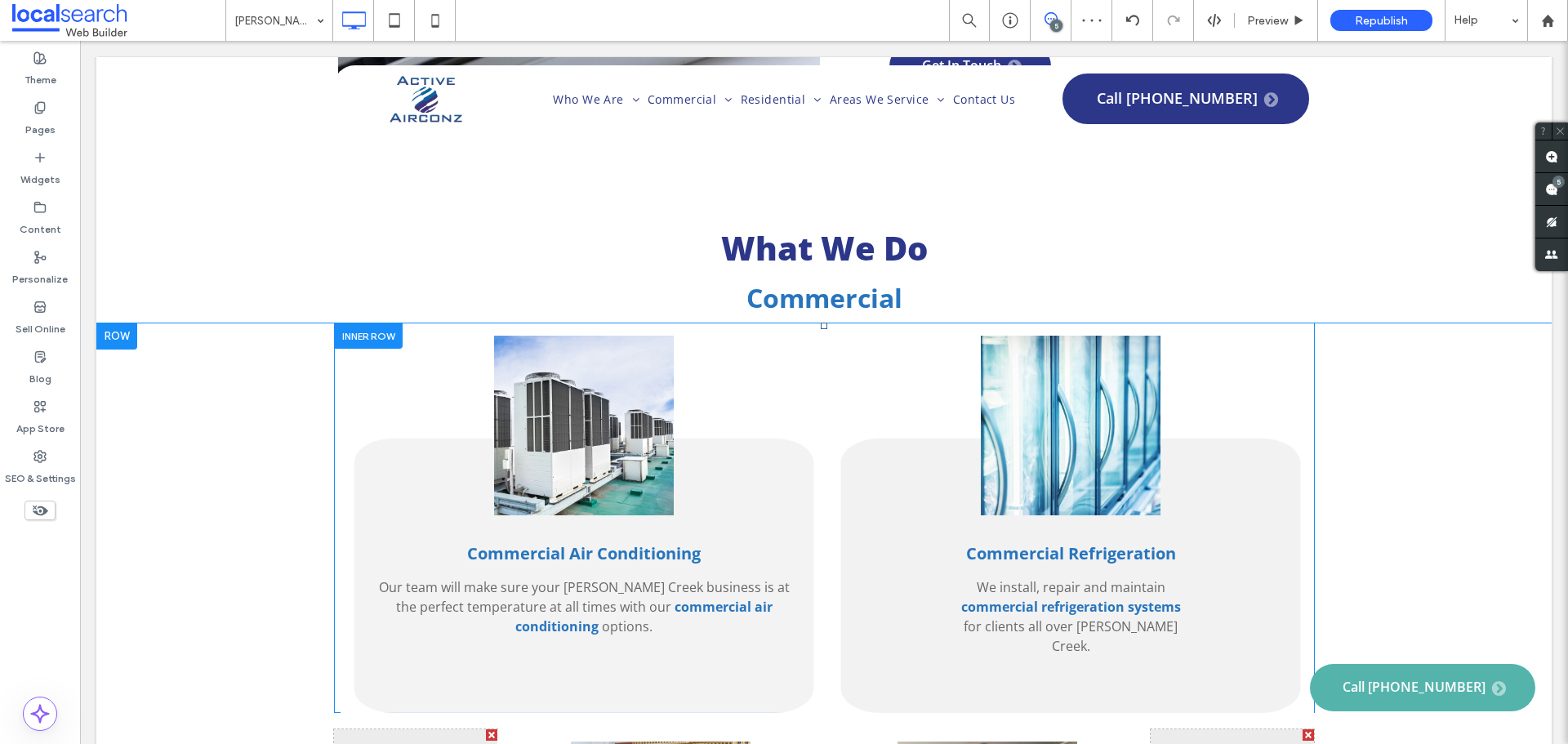
scroll to position [1960, 0]
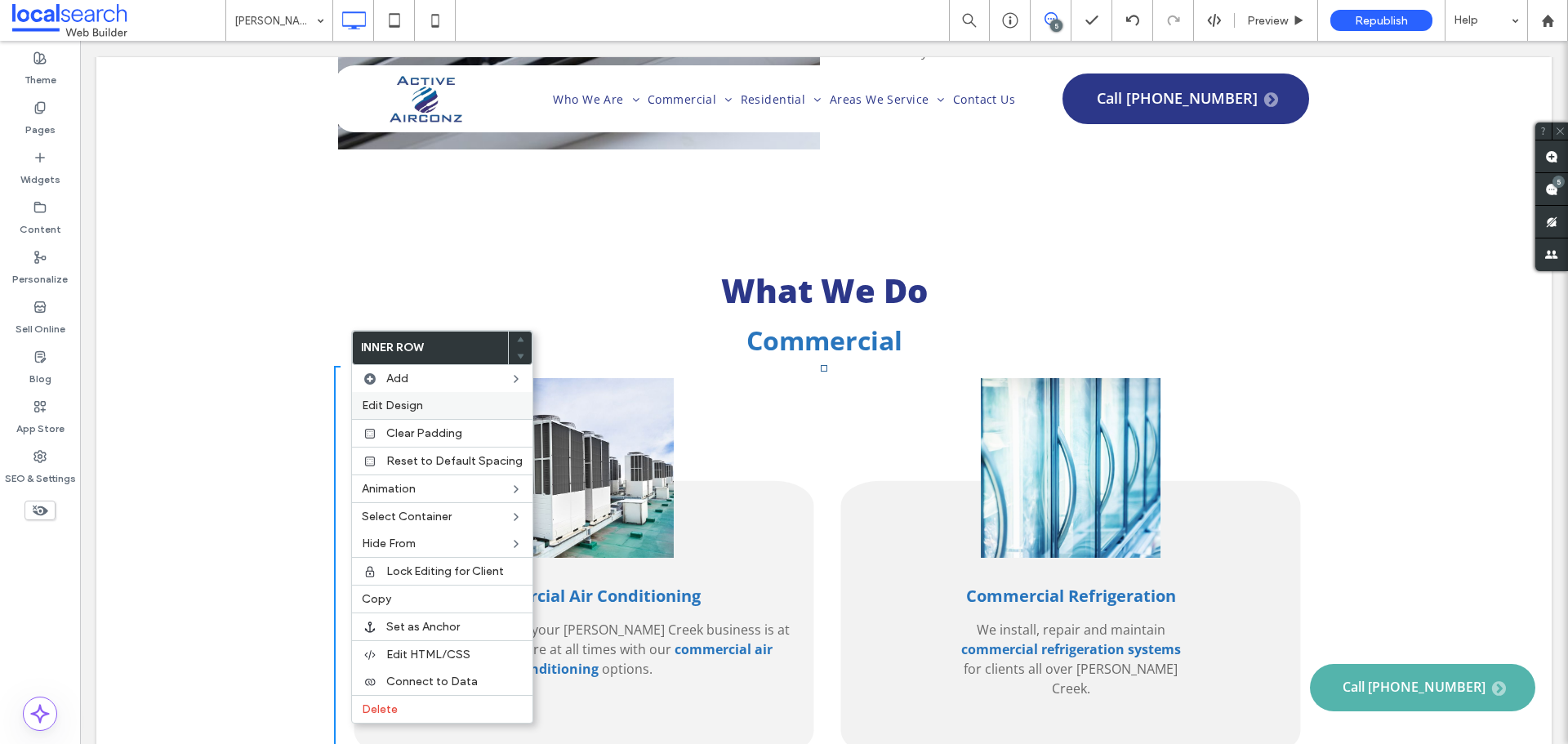
click at [454, 406] on label "Edit Design" at bounding box center [442, 405] width 161 height 14
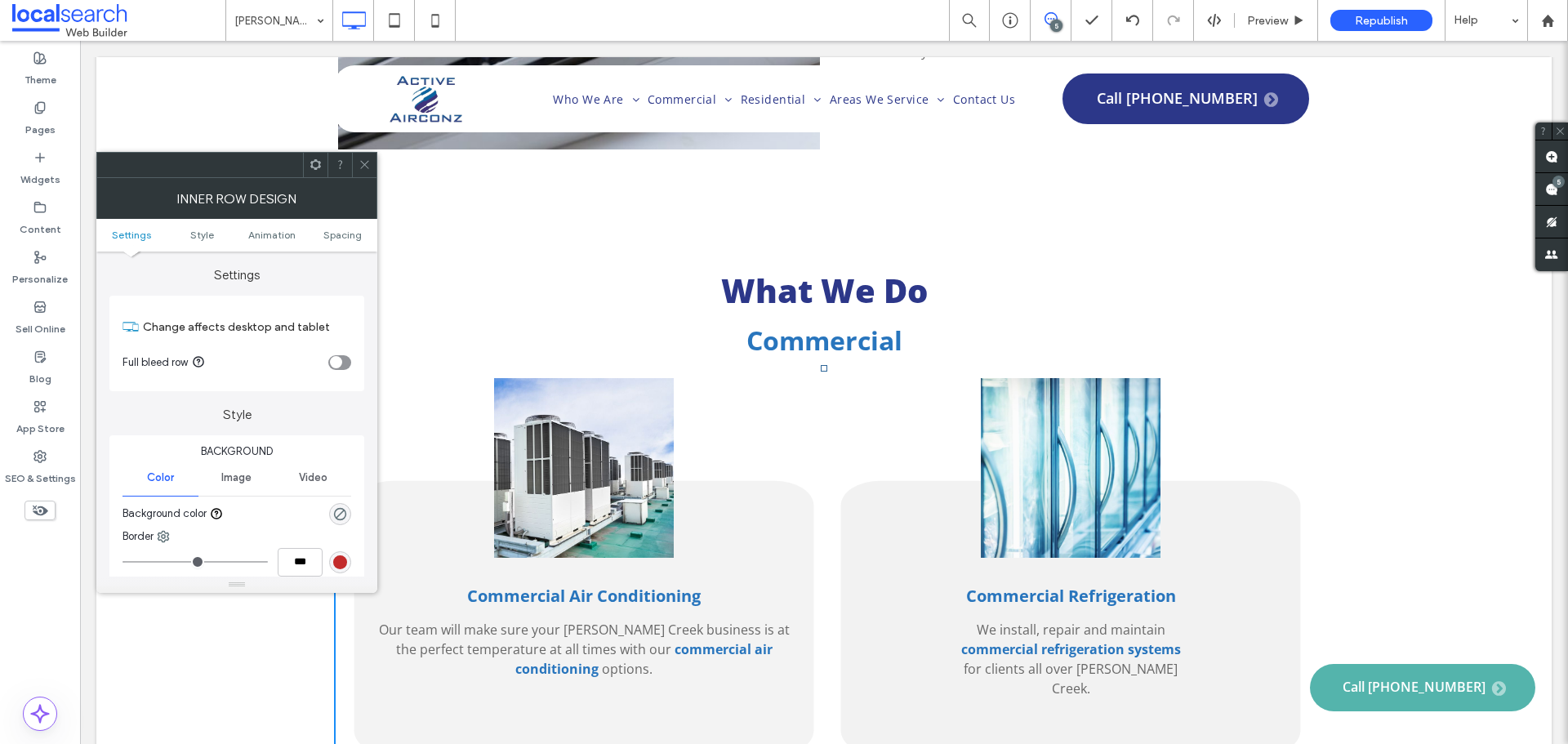
click at [367, 172] on span at bounding box center [365, 165] width 13 height 24
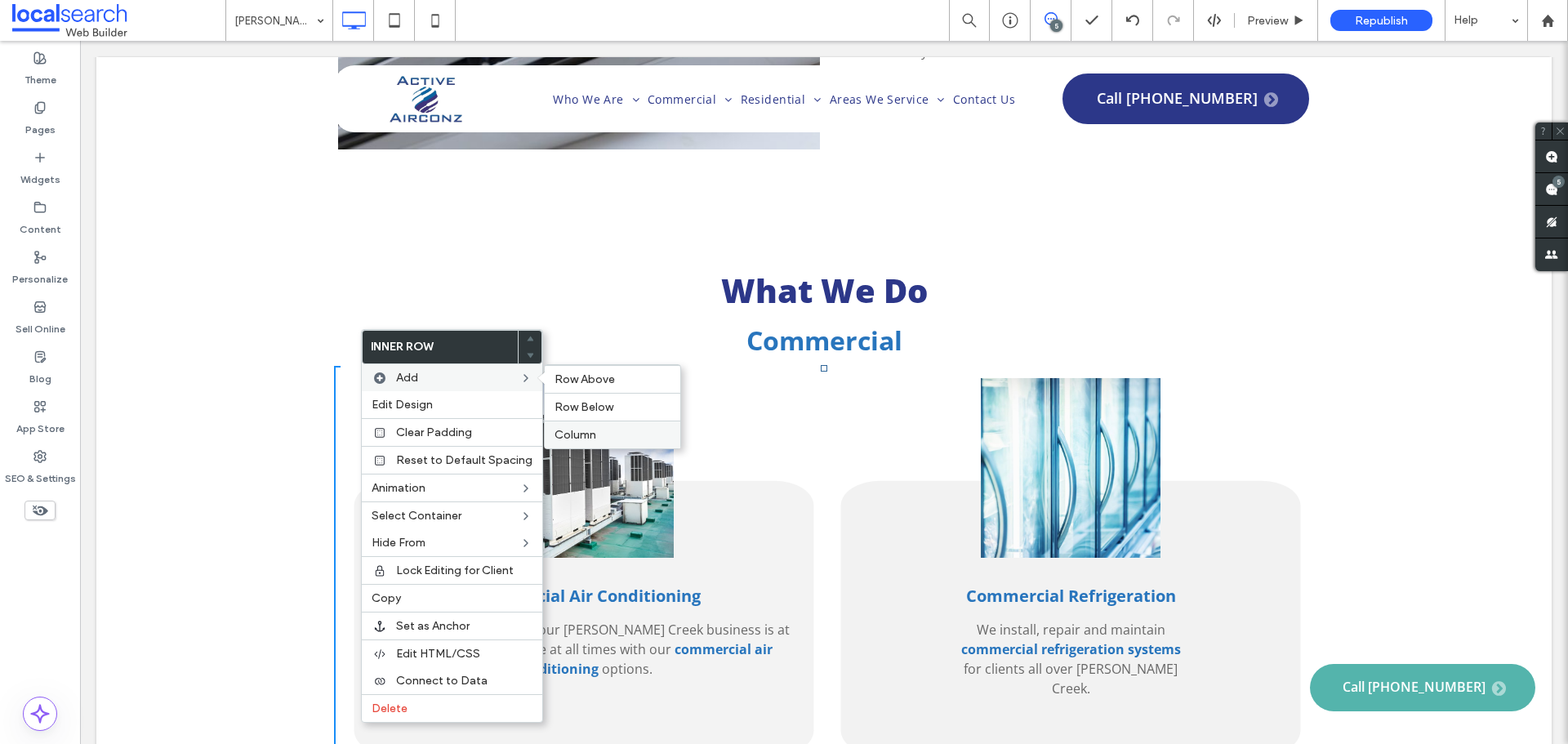
click at [594, 421] on div "Column" at bounding box center [612, 434] width 136 height 28
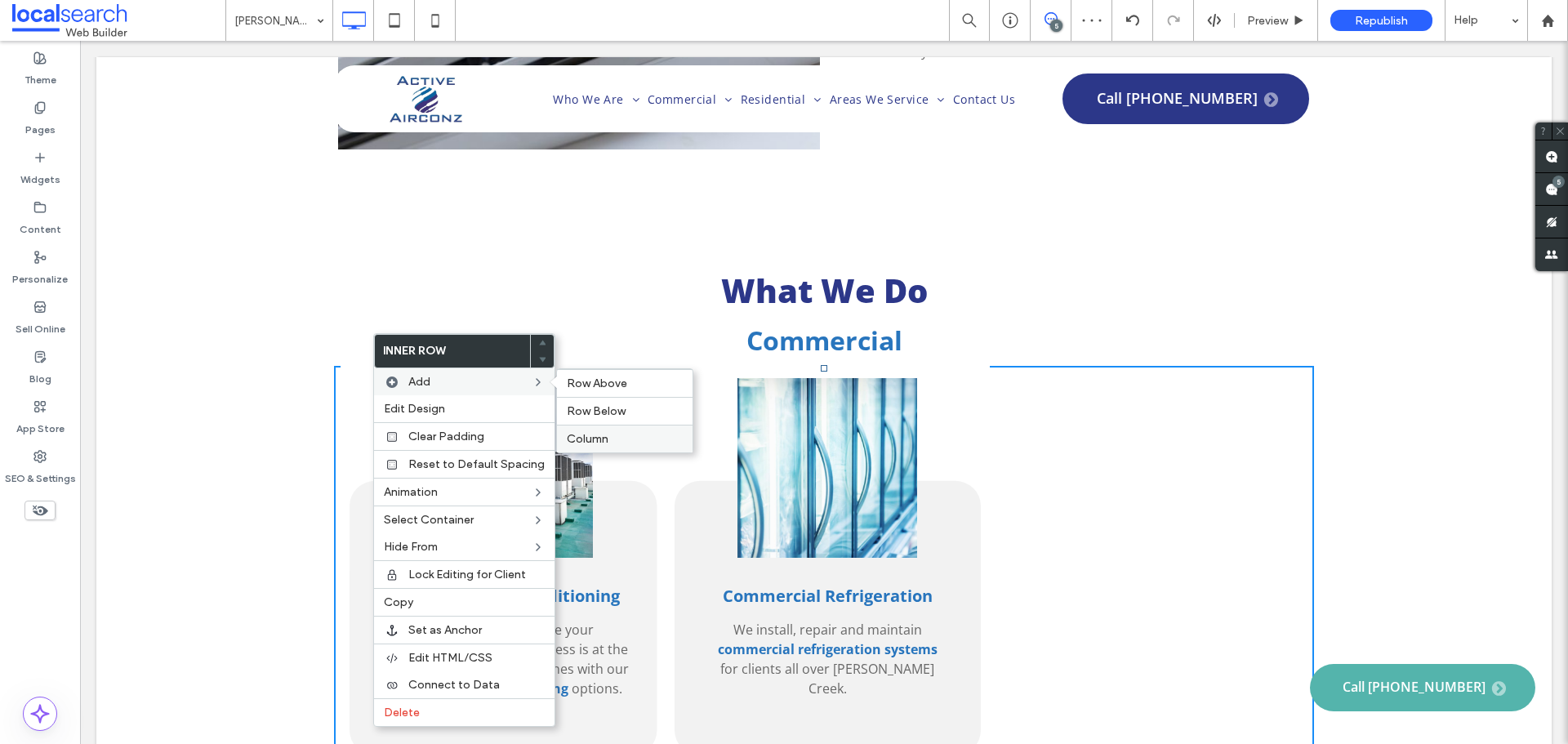
click at [593, 431] on div "Column" at bounding box center [625, 438] width 136 height 28
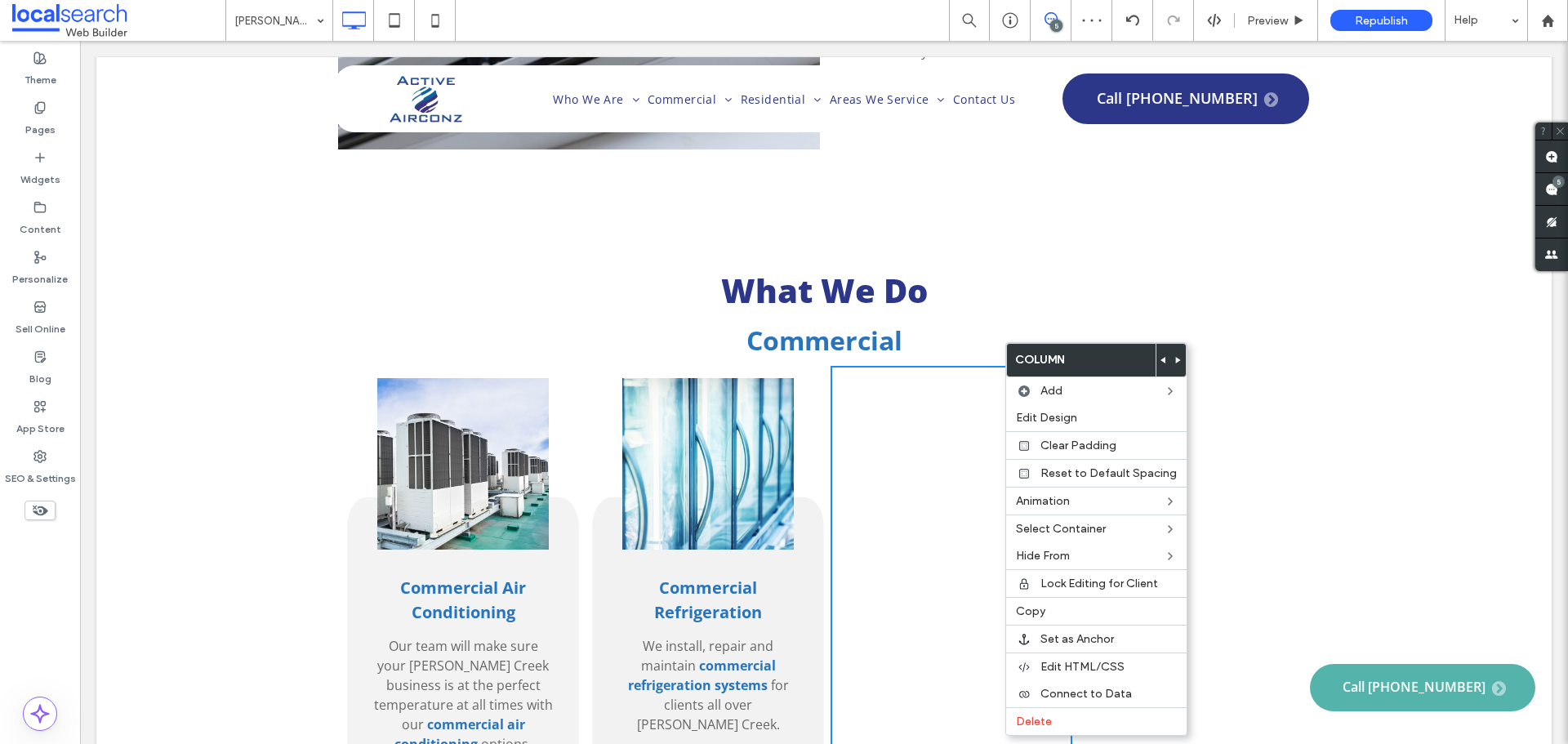
drag, startPoint x: 1157, startPoint y: 358, endPoint x: 1157, endPoint y: 371, distance: 13.0
click at [1160, 359] on icon at bounding box center [1164, 361] width 7 height 7
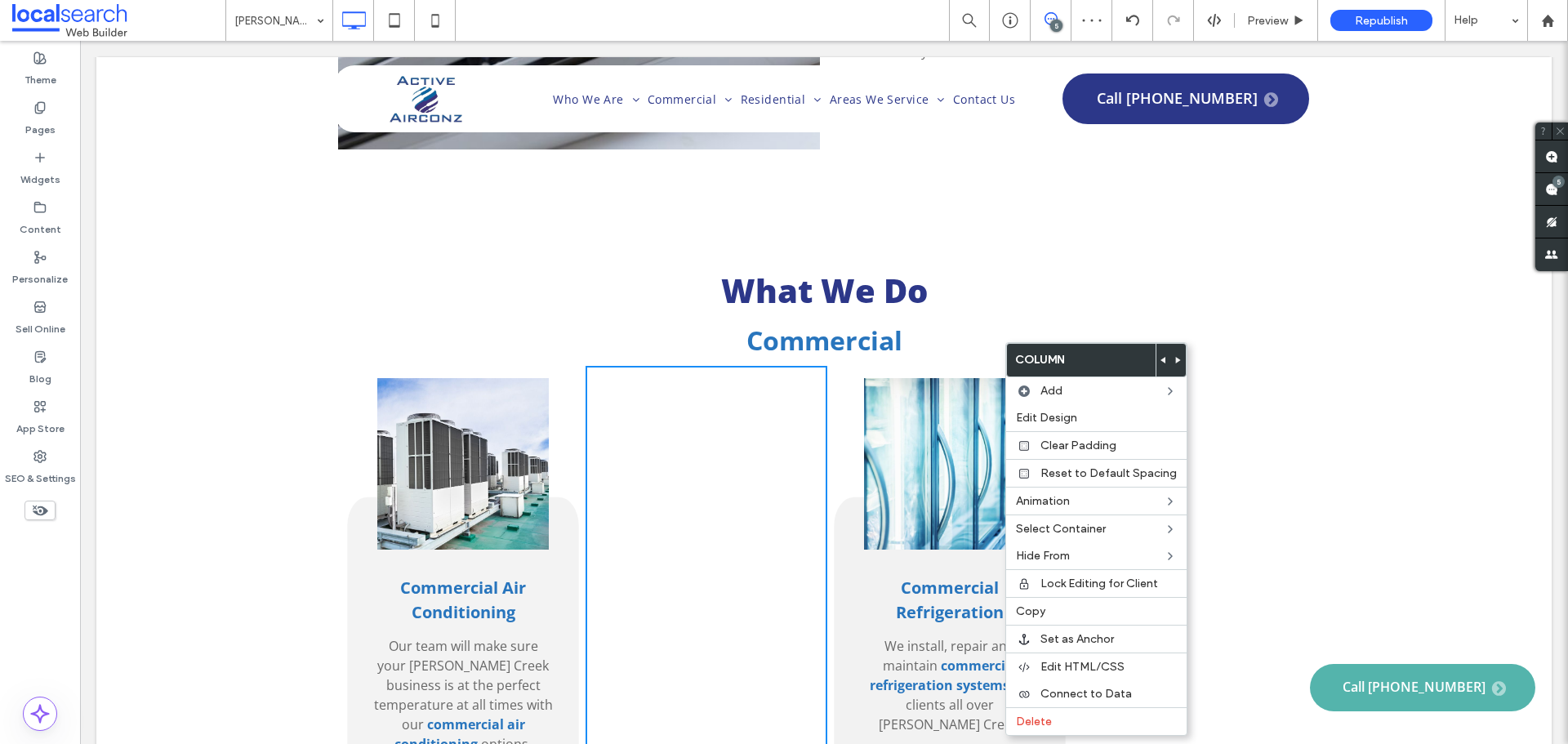
click at [1160, 361] on use at bounding box center [1163, 361] width 5 height 7
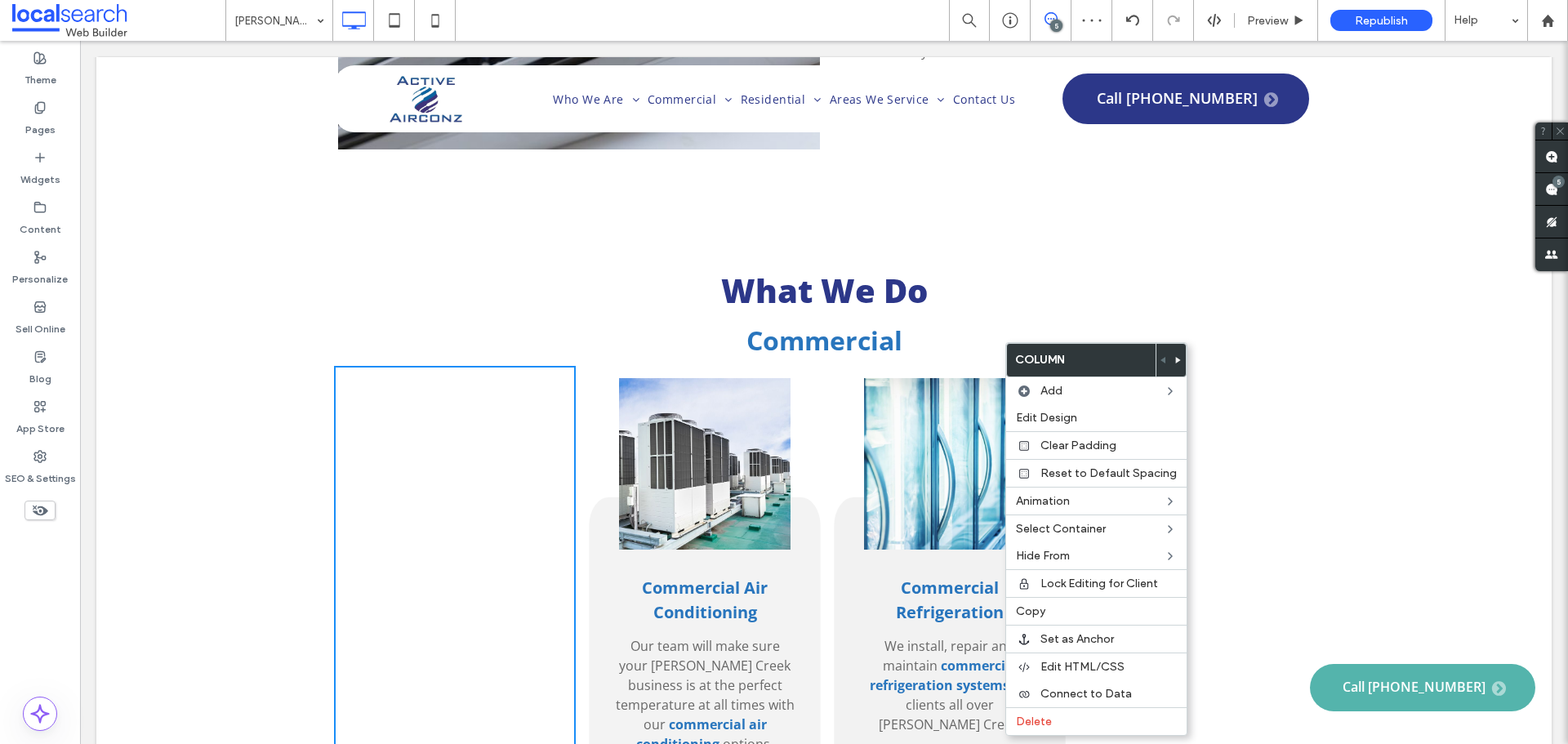
click at [543, 403] on div "Click To Paste Click To Paste" at bounding box center [455, 588] width 241 height 445
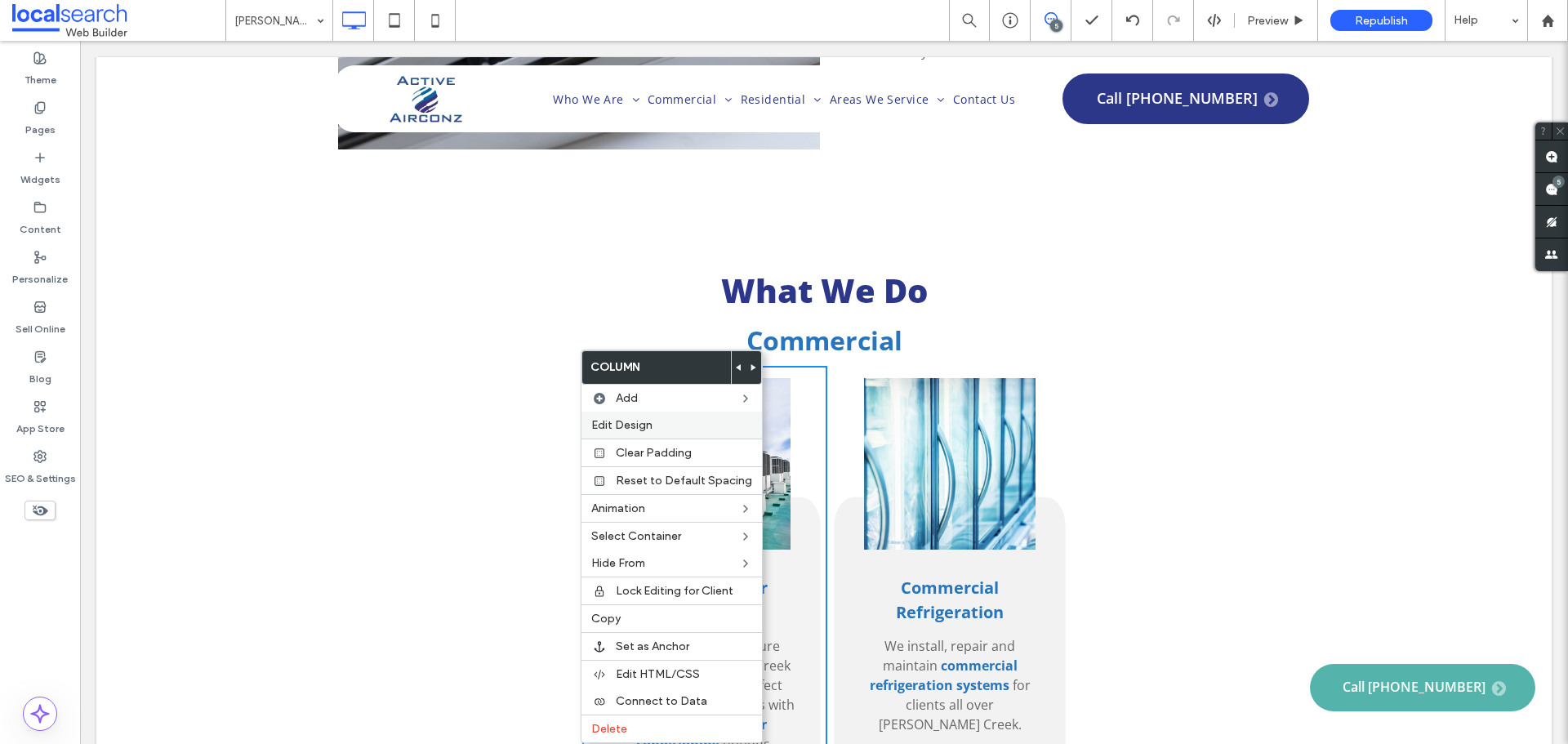
click at [658, 433] on div "Edit Design" at bounding box center [672, 425] width 181 height 27
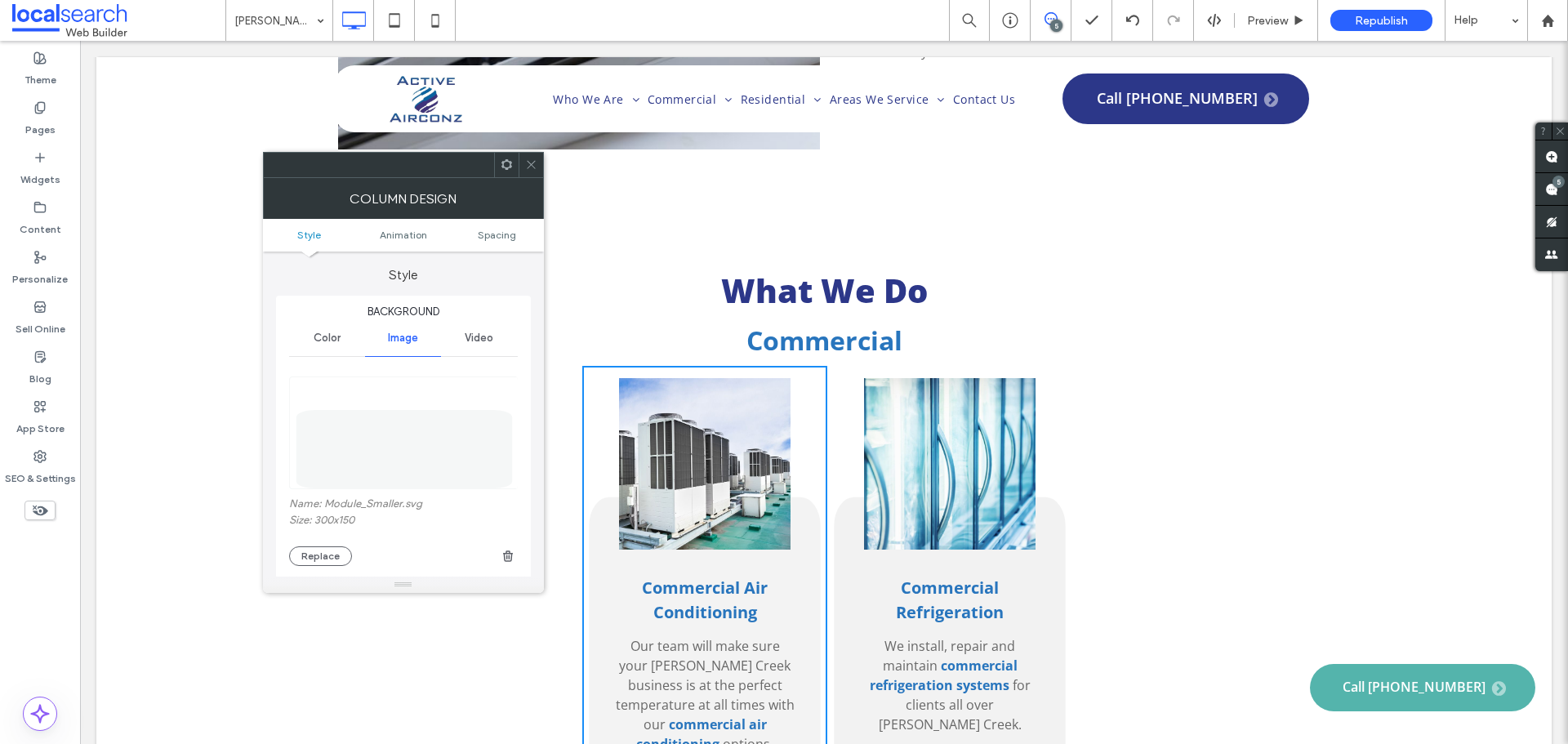
click at [506, 242] on ul "Style Animation Spacing" at bounding box center [403, 235] width 281 height 33
click at [496, 231] on span "Spacing" at bounding box center [496, 235] width 38 height 13
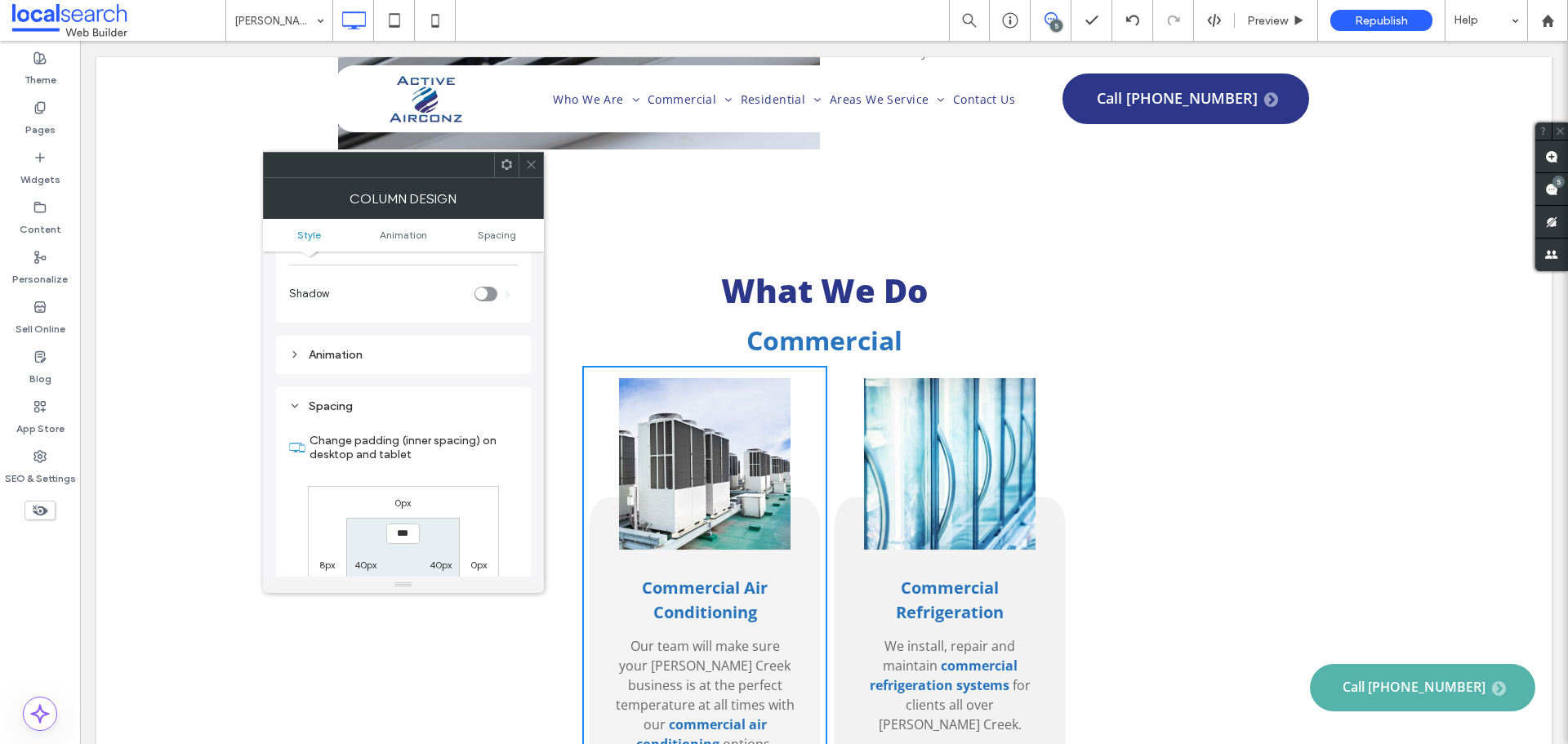
scroll to position [861, 0]
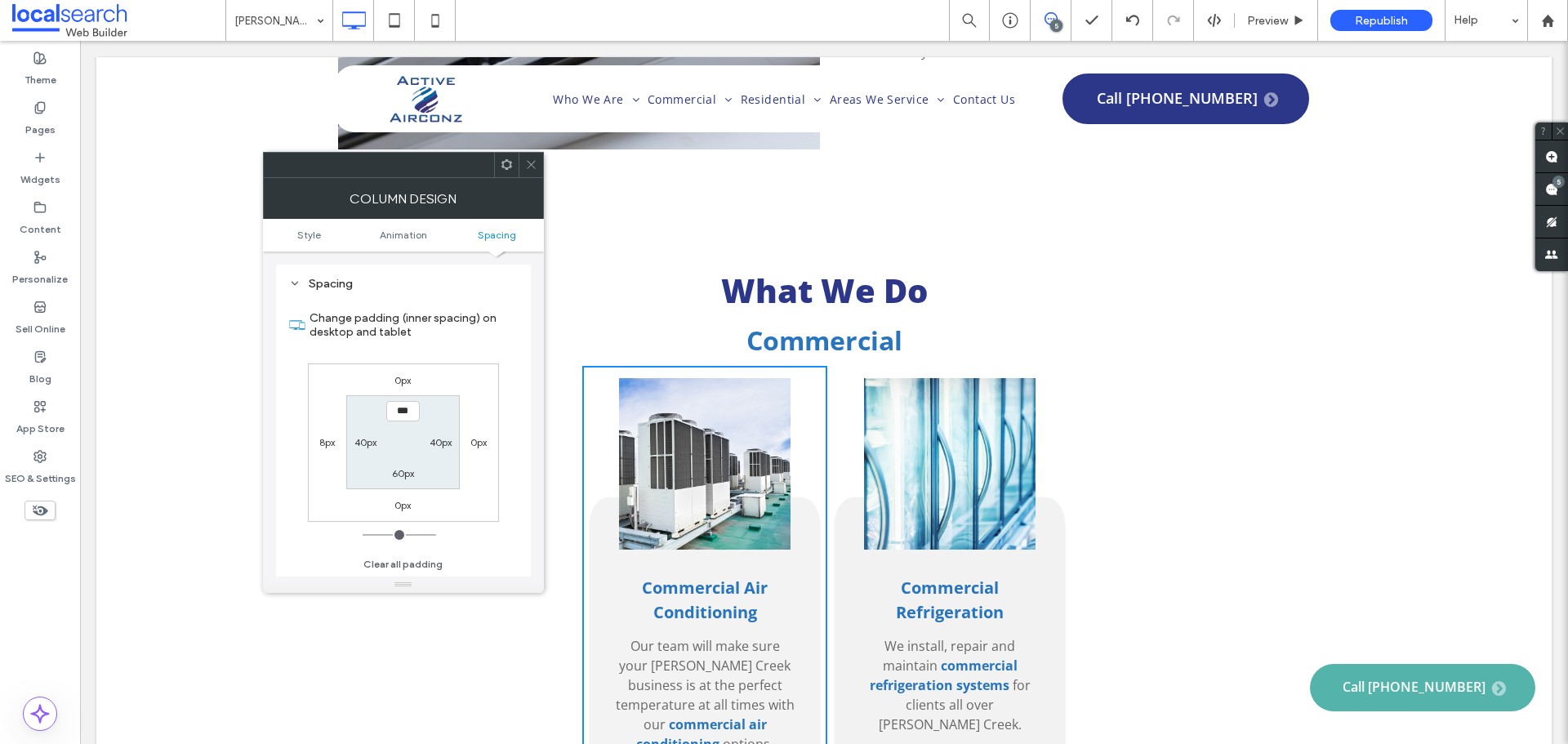
click at [327, 441] on label "8px" at bounding box center [327, 442] width 15 height 13
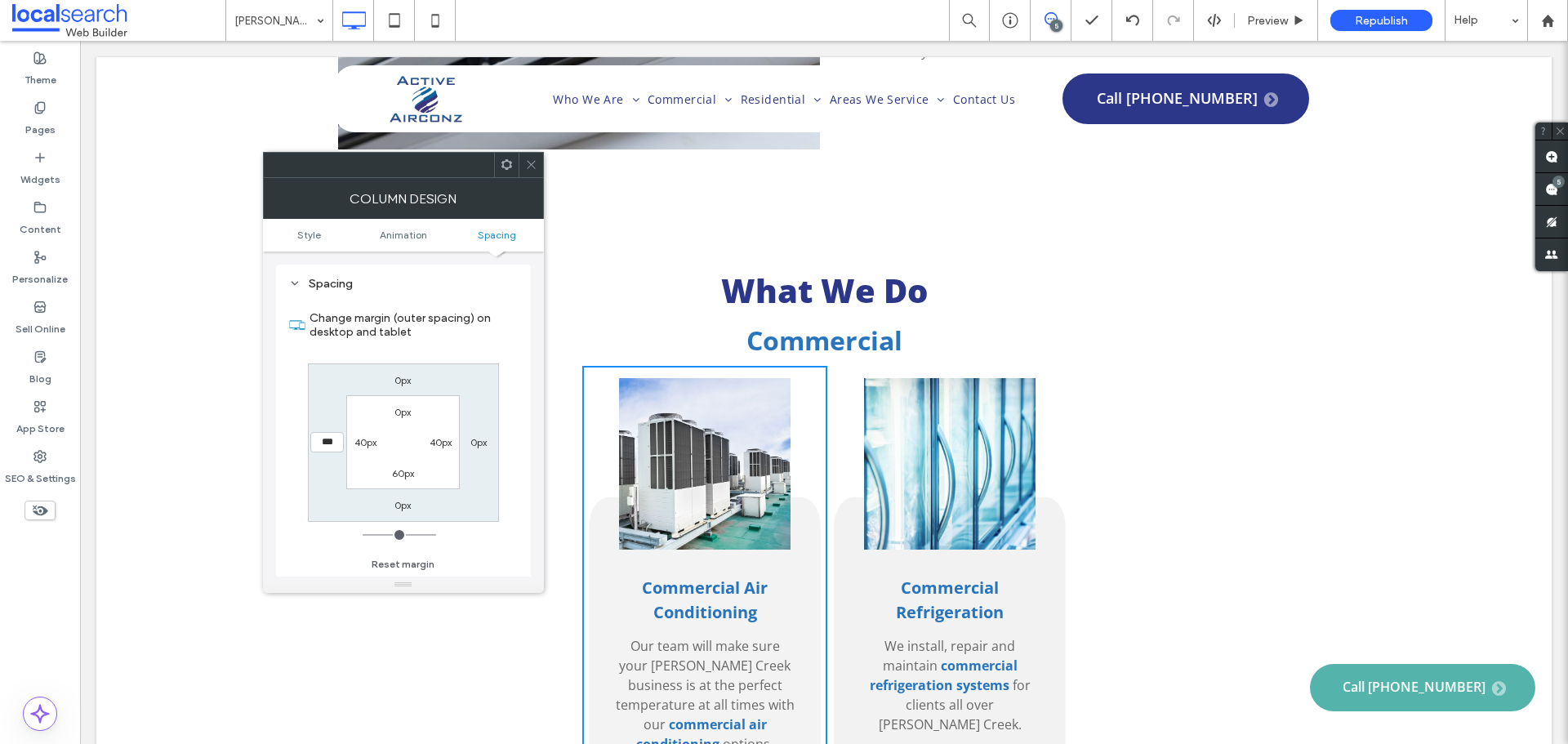
click at [362, 534] on input "range" at bounding box center [399, 535] width 73 height 2
drag, startPoint x: 368, startPoint y: 535, endPoint x: 326, endPoint y: 440, distance: 103.9
click at [362, 534] on input "range" at bounding box center [399, 535] width 73 height 2
click at [326, 440] on input "***" at bounding box center [327, 443] width 34 height 20
click at [373, 535] on input "range" at bounding box center [399, 535] width 73 height 2
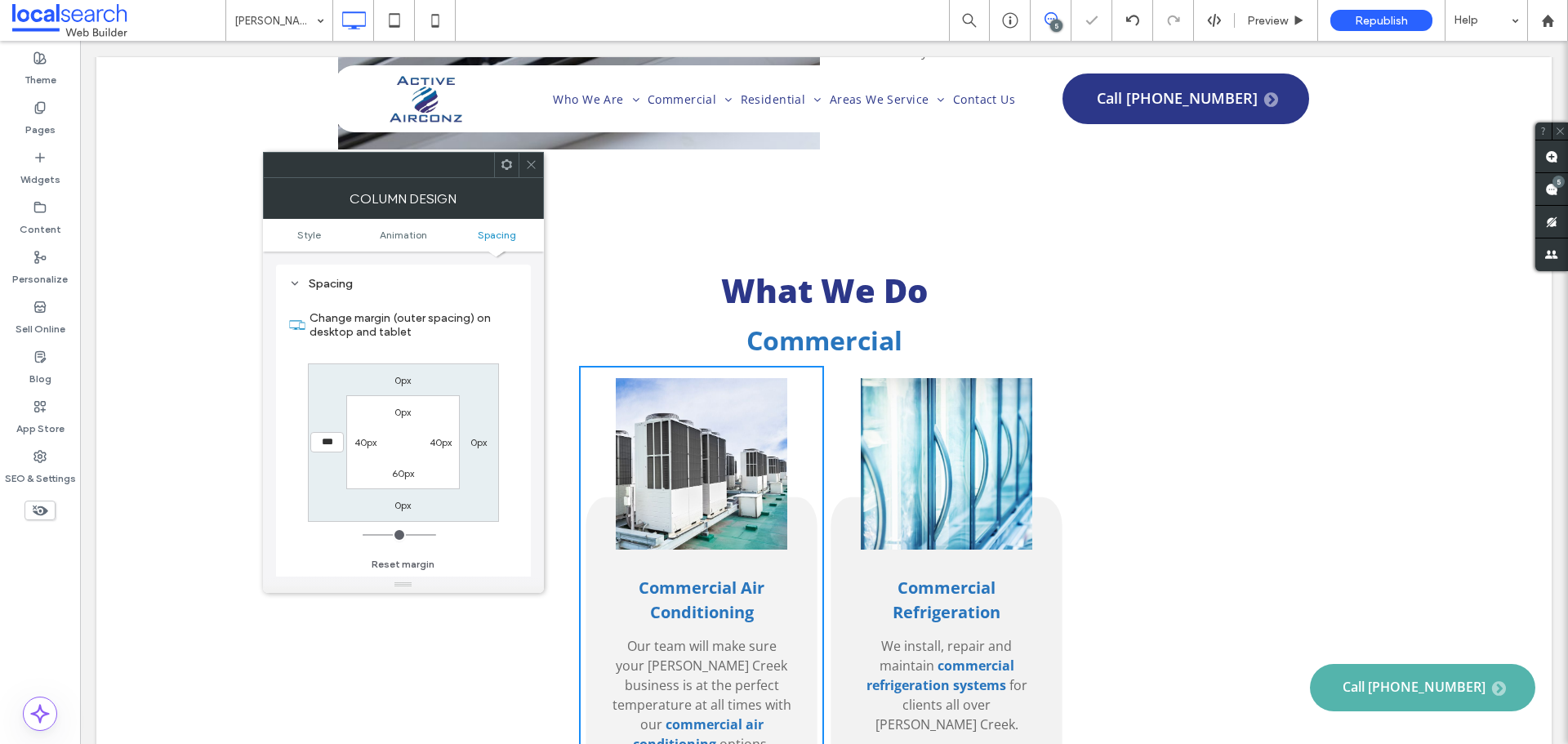
type input "*"
type input "***"
drag, startPoint x: 337, startPoint y: 528, endPoint x: 325, endPoint y: 527, distance: 12.0
type input "*"
click at [362, 534] on input "range" at bounding box center [399, 535] width 73 height 2
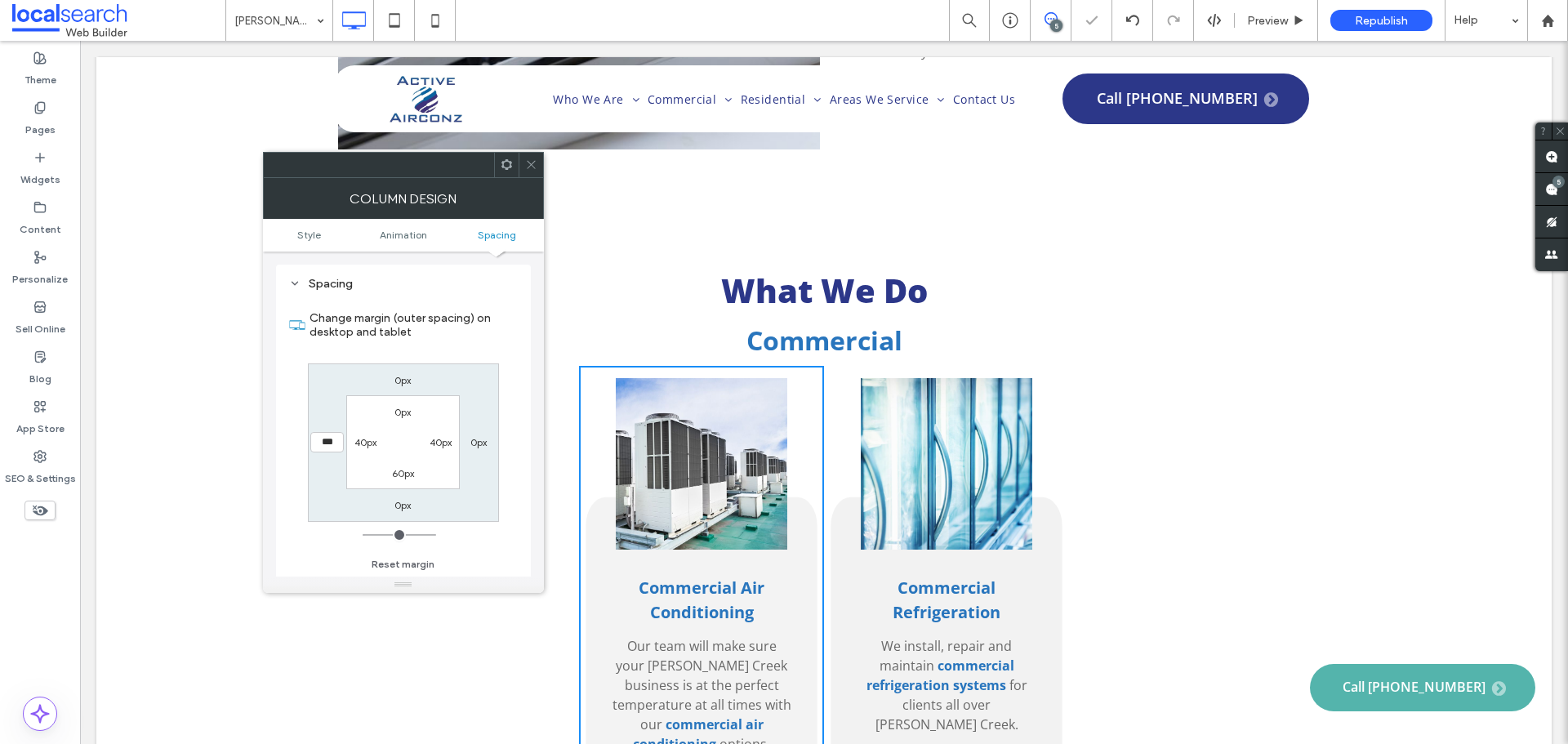
click at [457, 176] on div at bounding box center [378, 165] width 231 height 24
click at [530, 167] on icon at bounding box center [531, 165] width 13 height 13
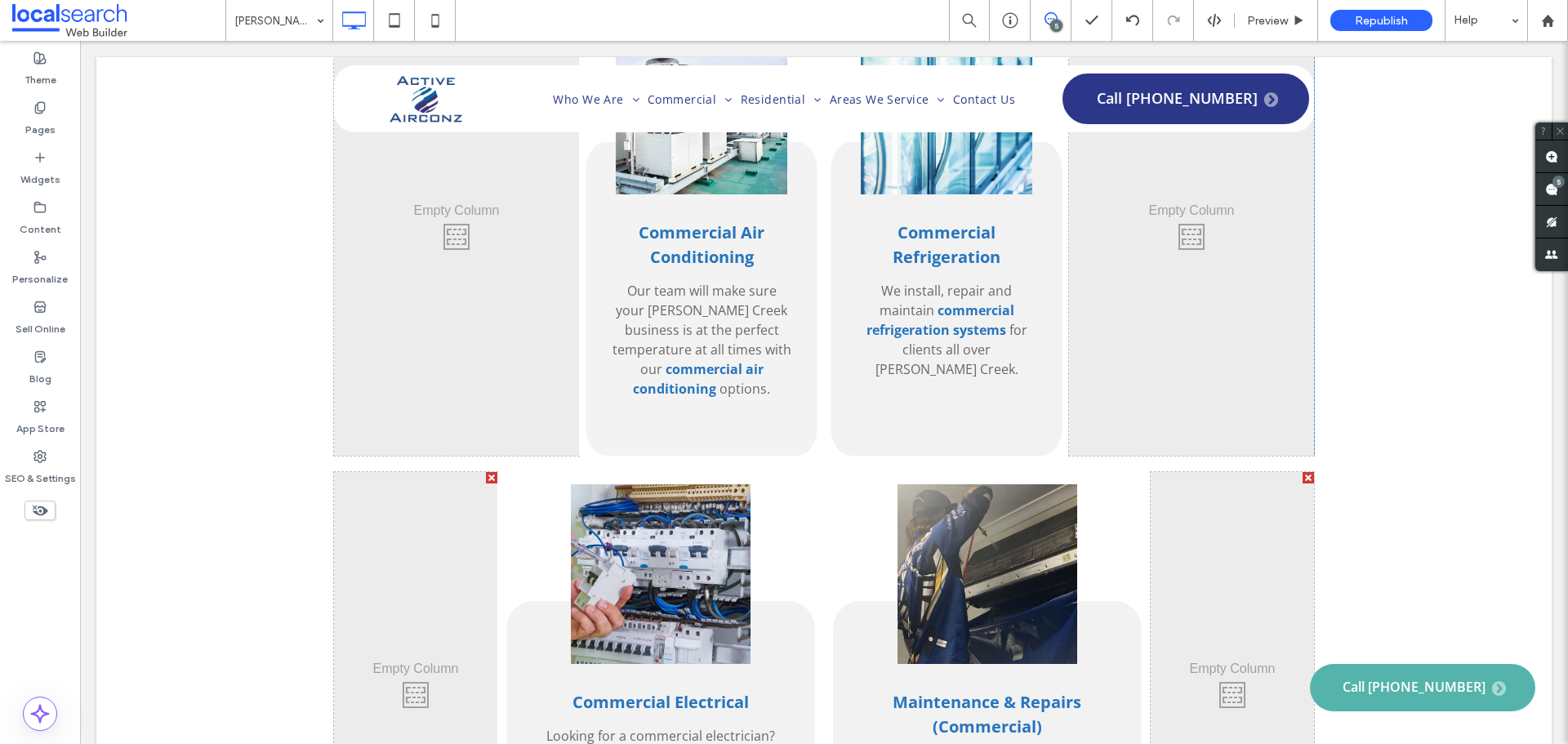
scroll to position [2287, 0]
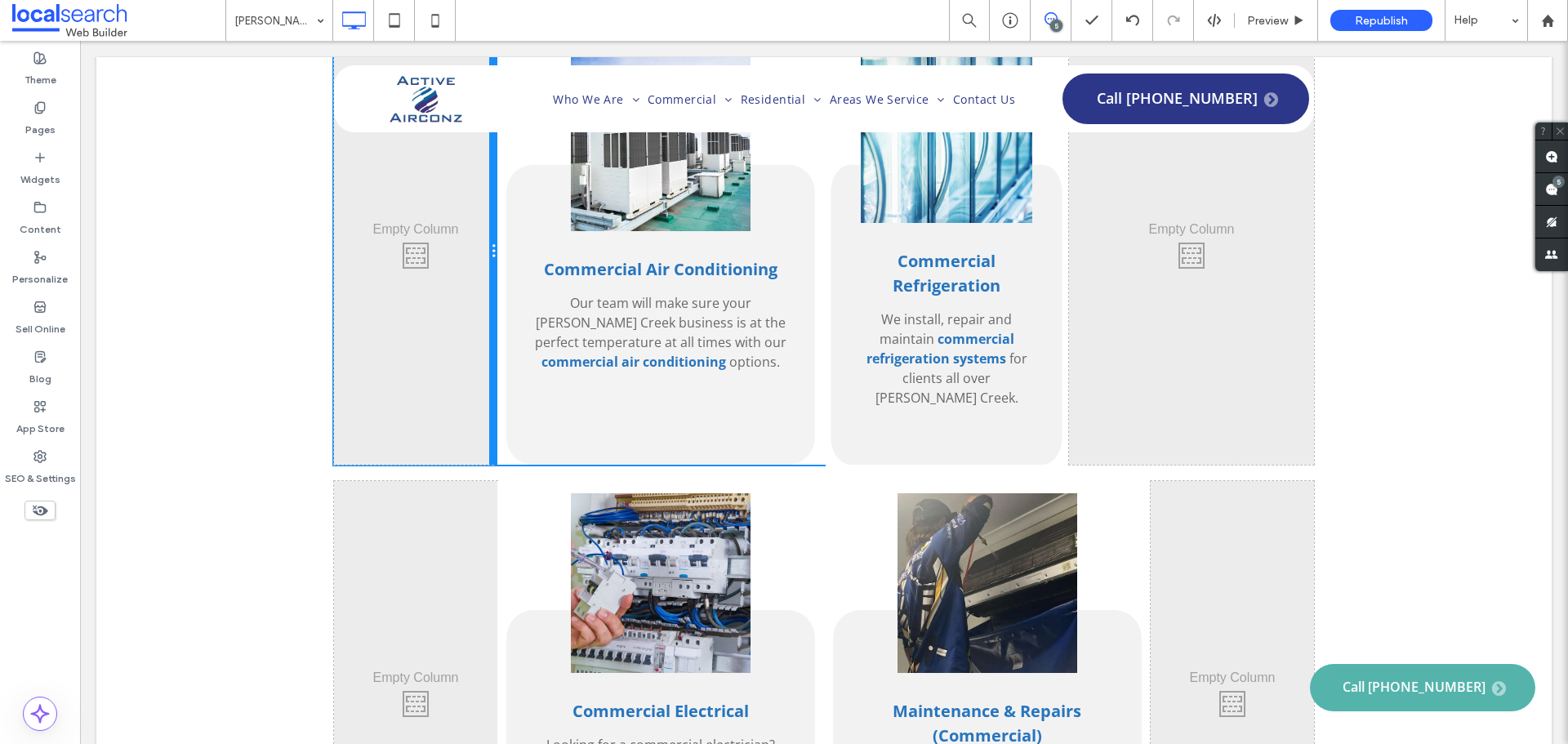
drag, startPoint x: 572, startPoint y: 344, endPoint x: 645, endPoint y: 369, distance: 77.2
click at [508, 344] on div "Click To Paste Click To Paste Commercial Air Conditioning Our team will make su…" at bounding box center [824, 252] width 979 height 426
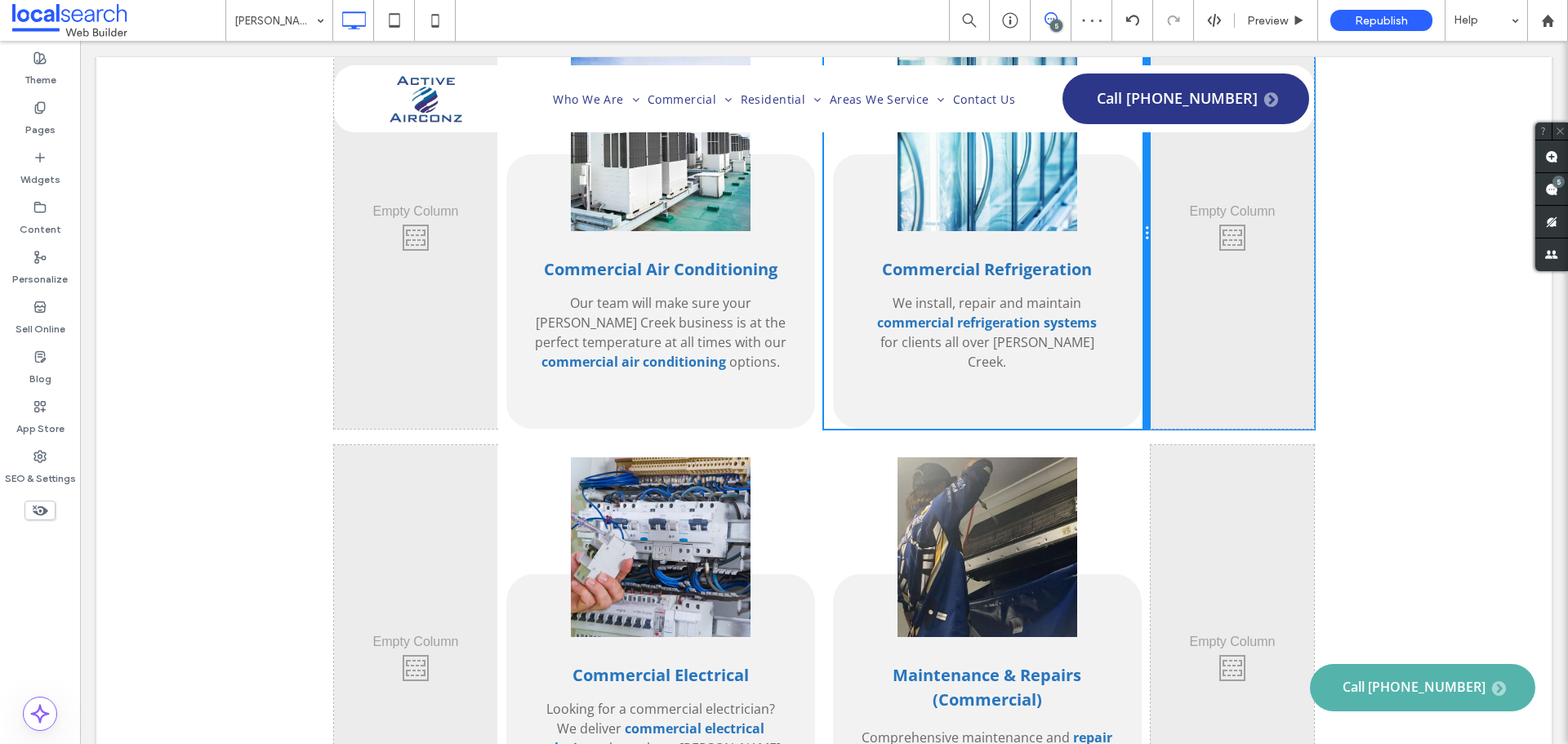
scroll to position [2268, 0]
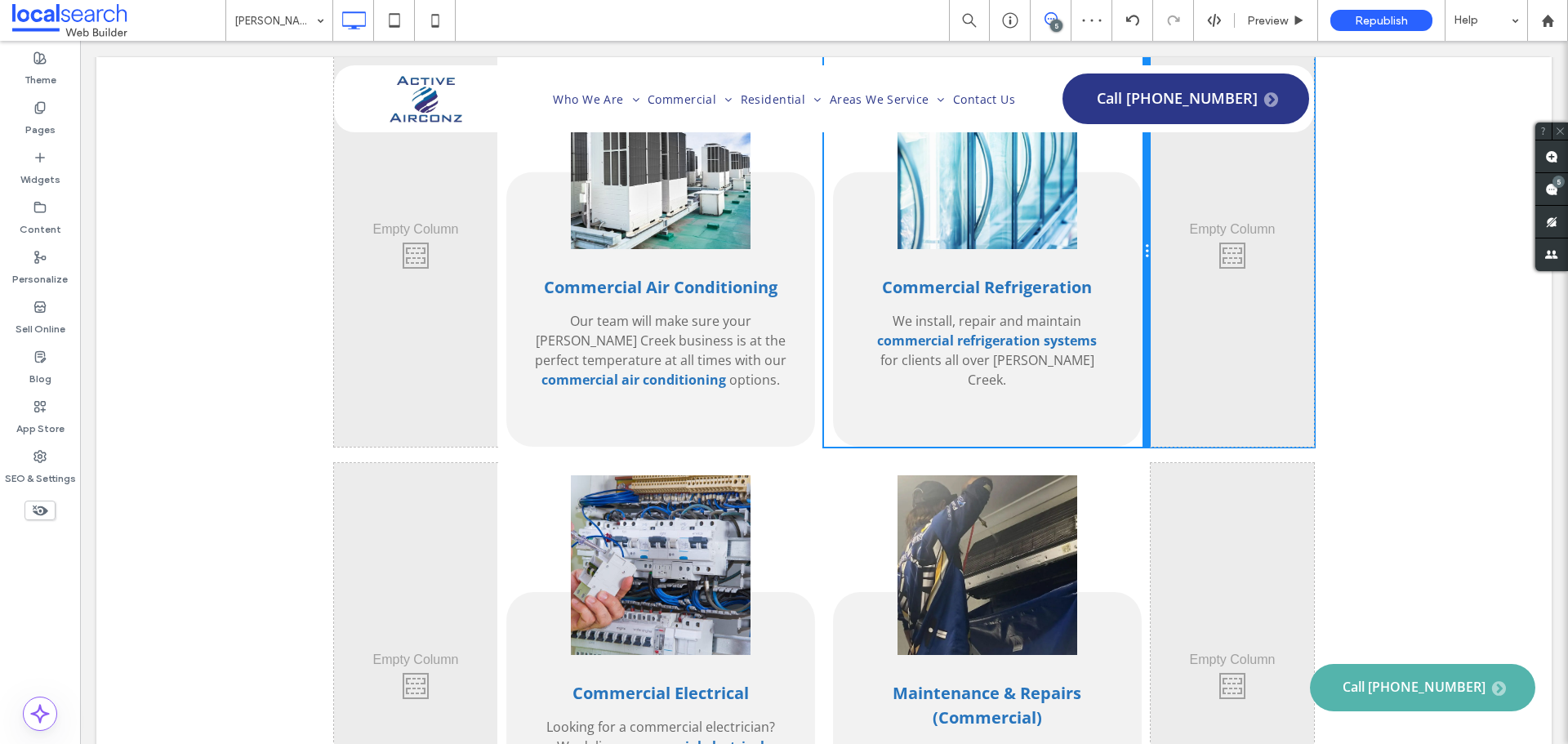
drag, startPoint x: 1062, startPoint y: 304, endPoint x: 1115, endPoint y: 321, distance: 55.7
click at [1115, 321] on div "Commercial Refrigeration We install, repair and maintain commercial refrigerati…" at bounding box center [987, 252] width 327 height 389
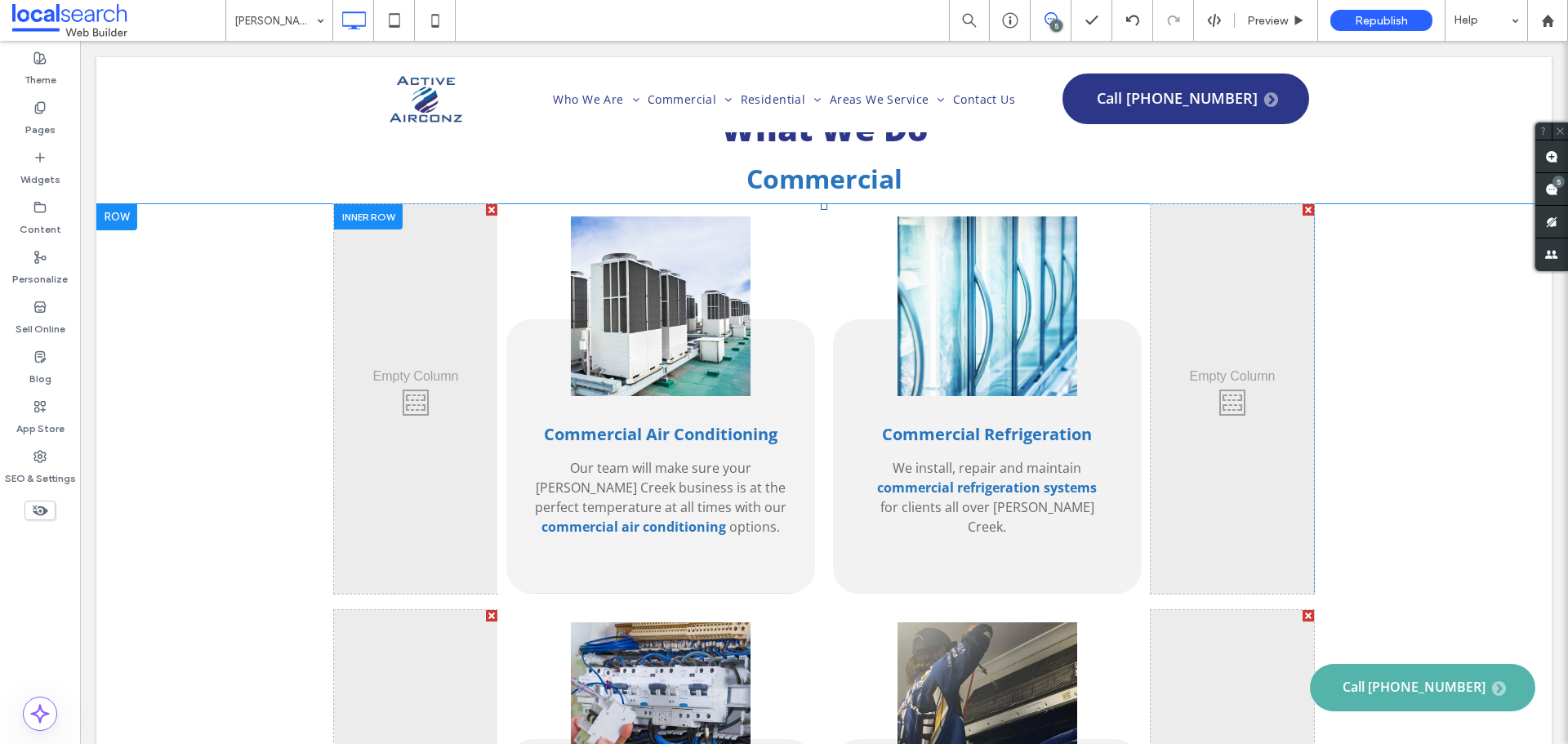
scroll to position [2105, 0]
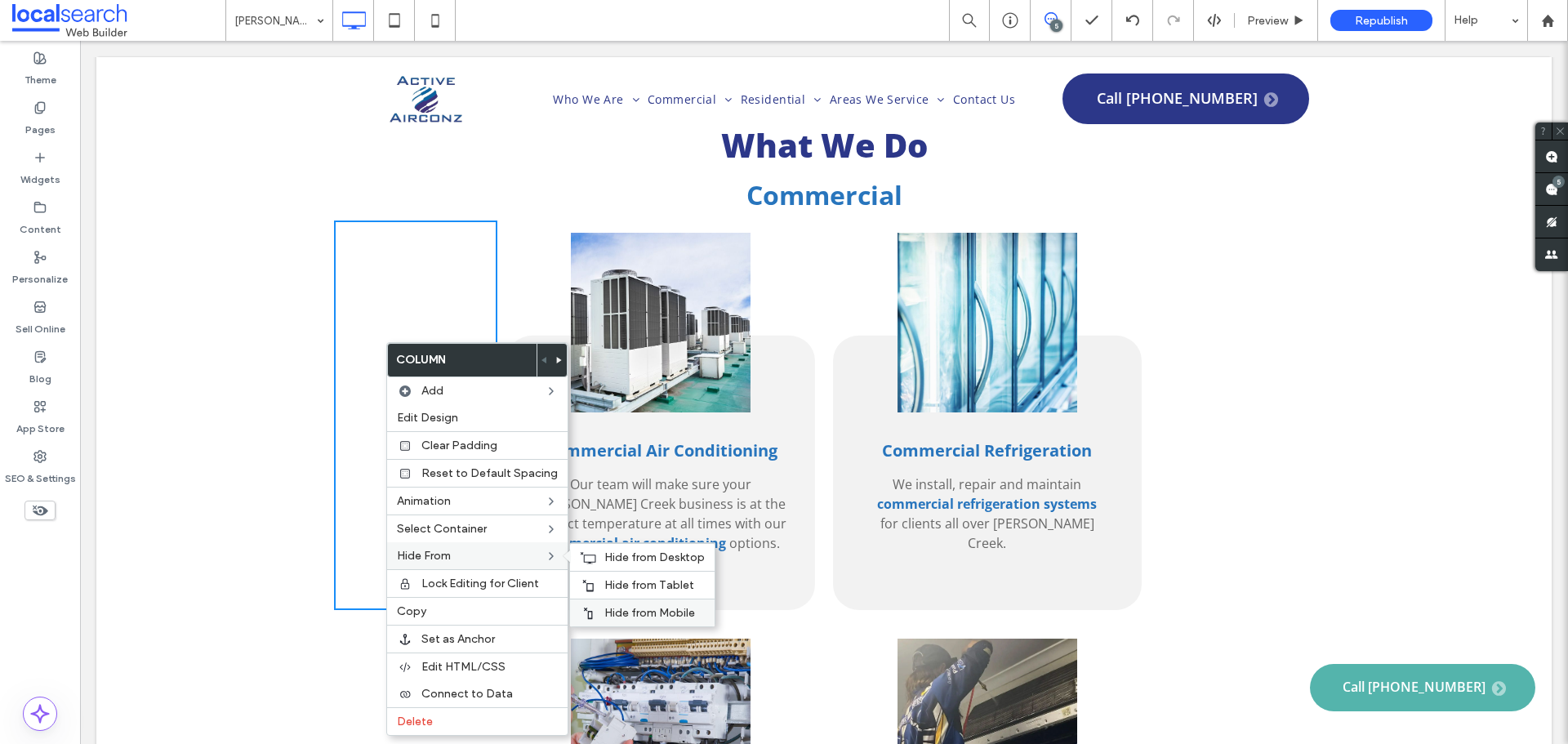
click at [610, 615] on span "Hide from Mobile" at bounding box center [649, 613] width 90 height 14
click at [1231, 425] on div "Click To Paste Click To Paste" at bounding box center [1232, 415] width 163 height 389
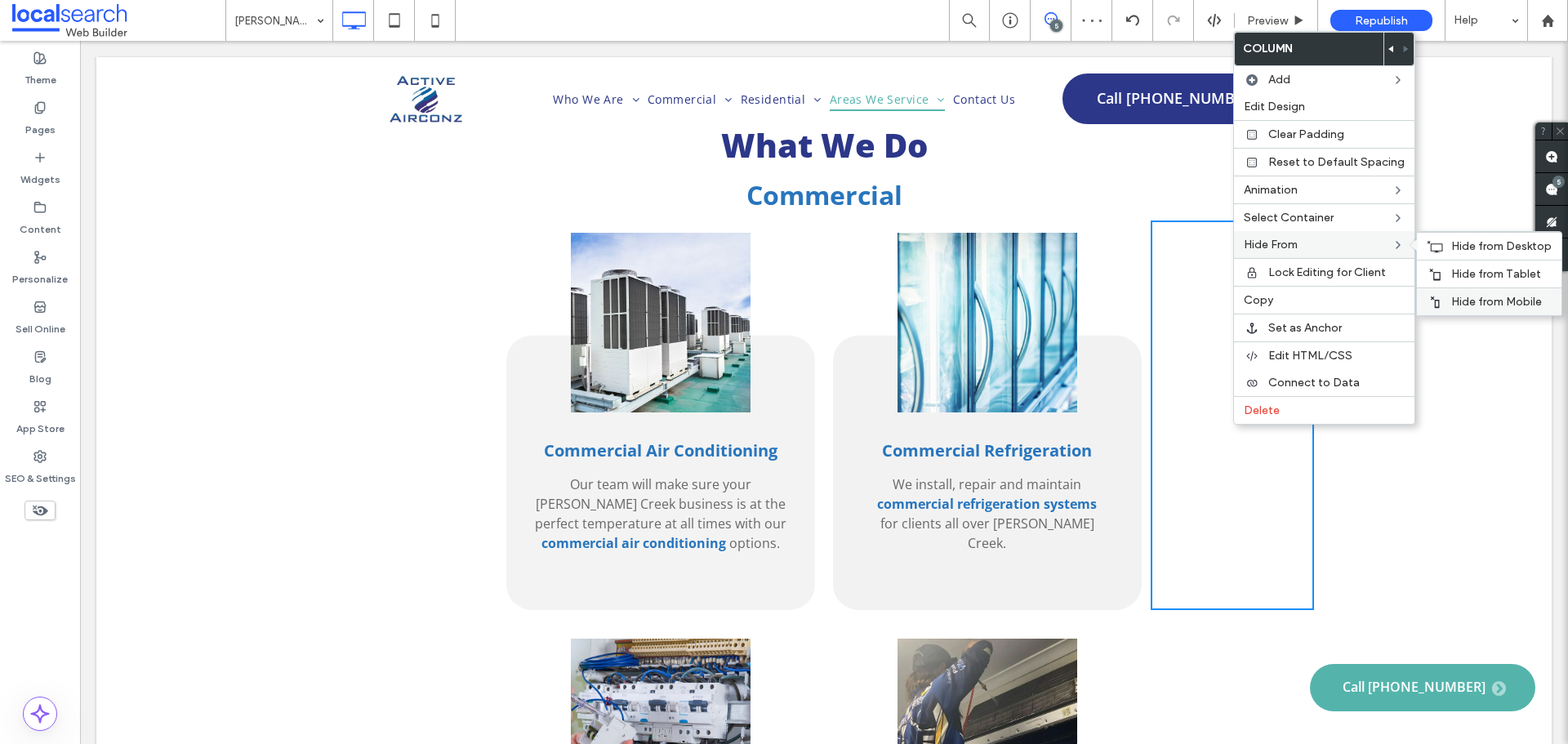
click at [1459, 296] on span "Hide from Mobile" at bounding box center [1495, 301] width 90 height 14
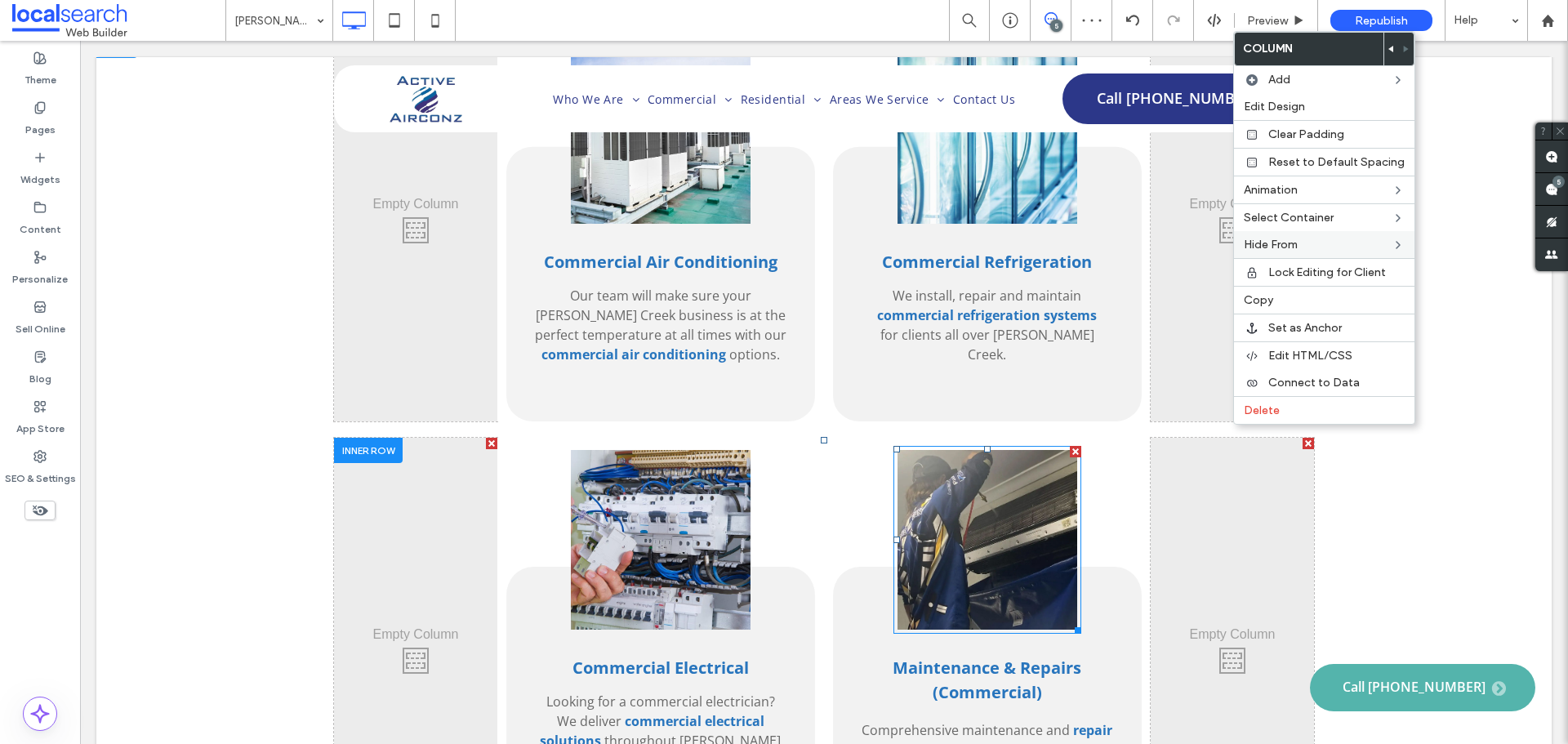
scroll to position [2432, 0]
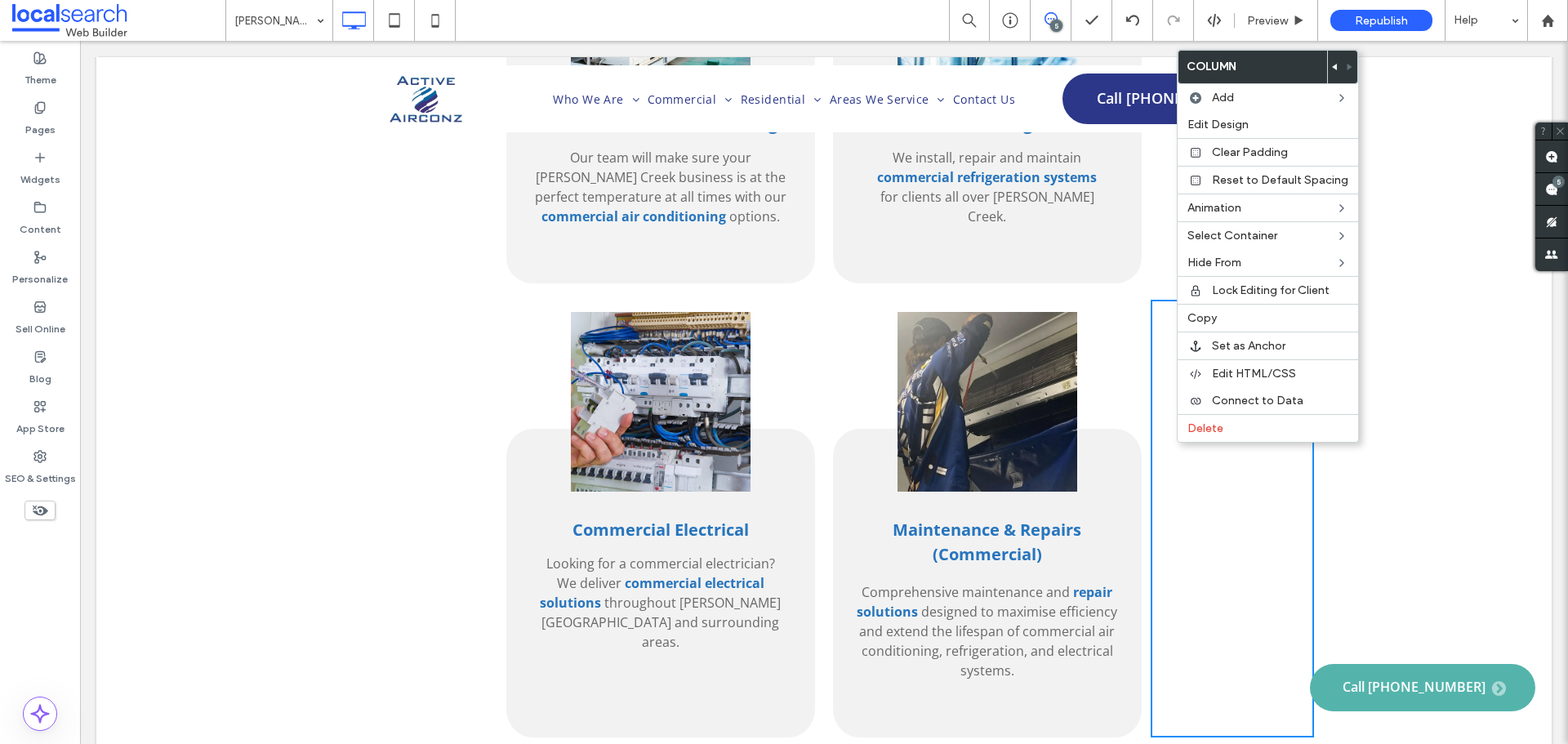
click at [359, 420] on div "Click To Paste" at bounding box center [415, 519] width 163 height 437
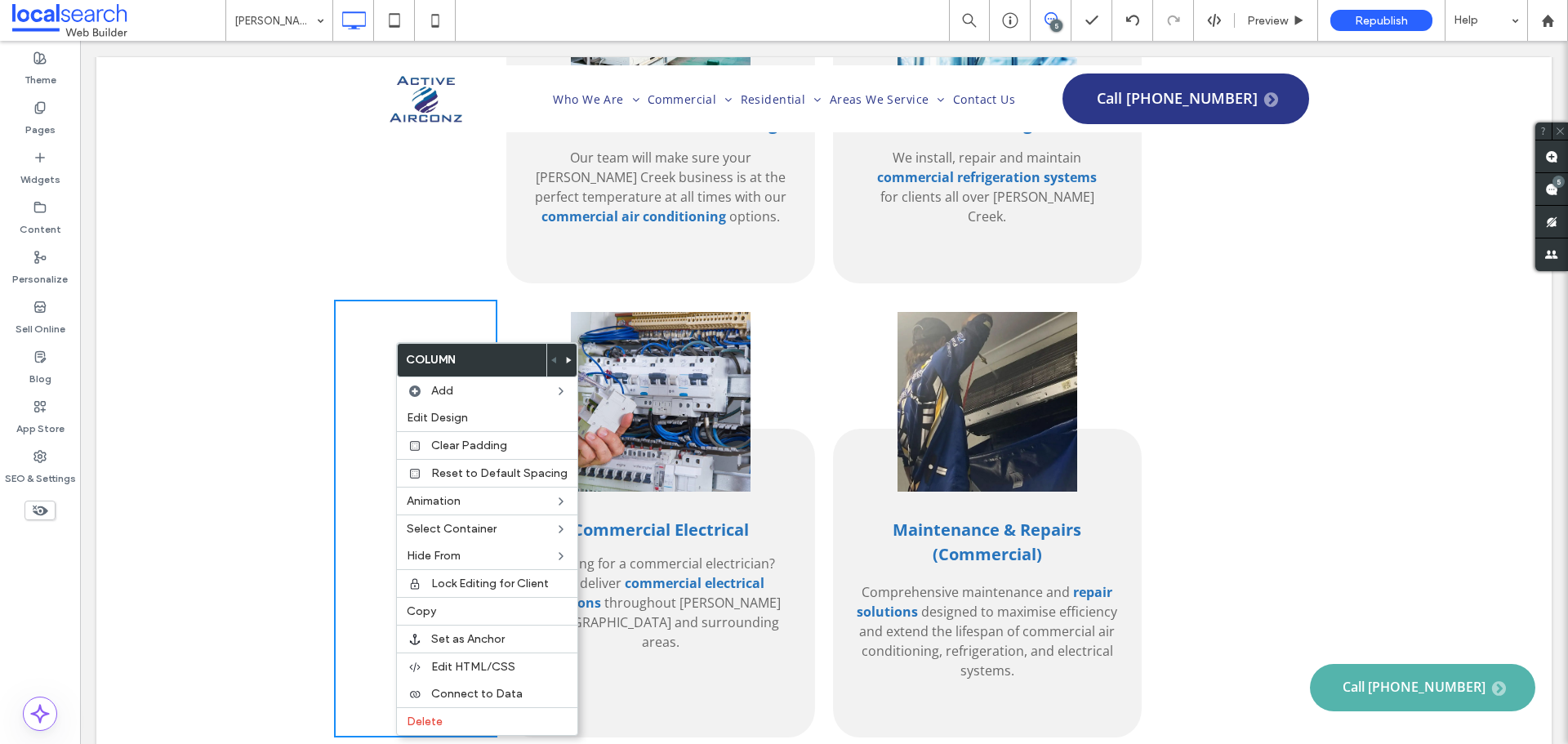
click at [1284, 336] on div "Click To Paste" at bounding box center [1232, 519] width 163 height 437
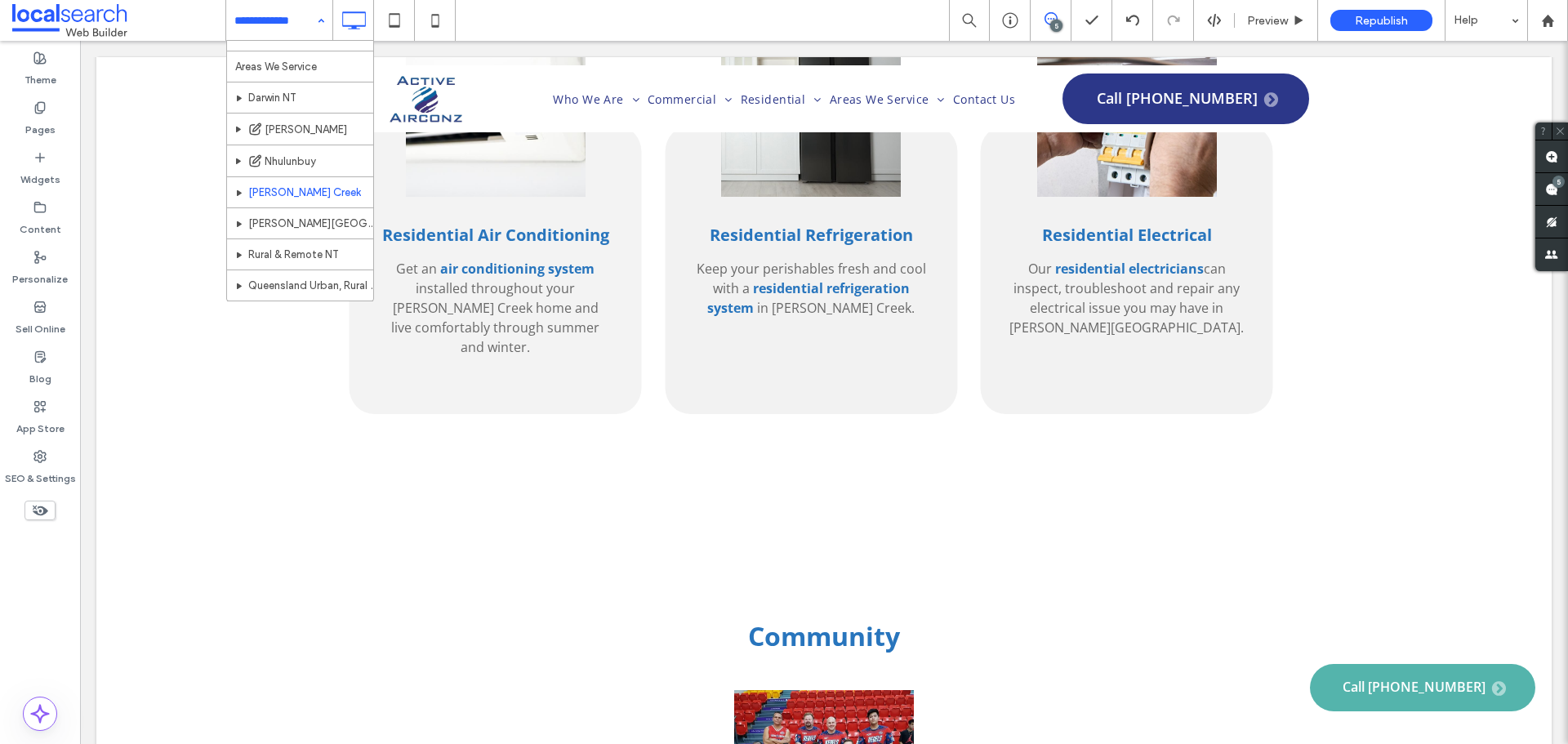
scroll to position [245, 0]
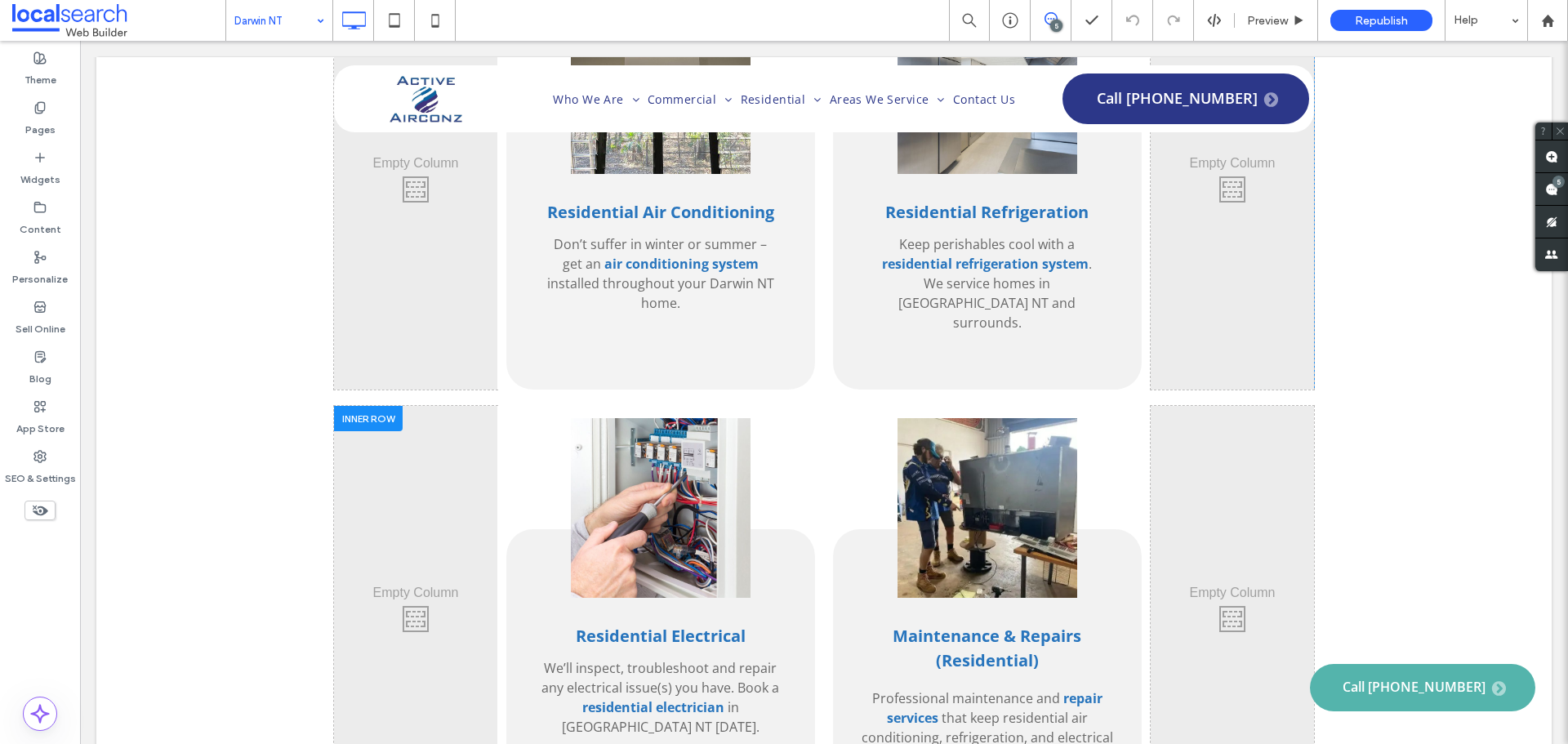
scroll to position [3430, 0]
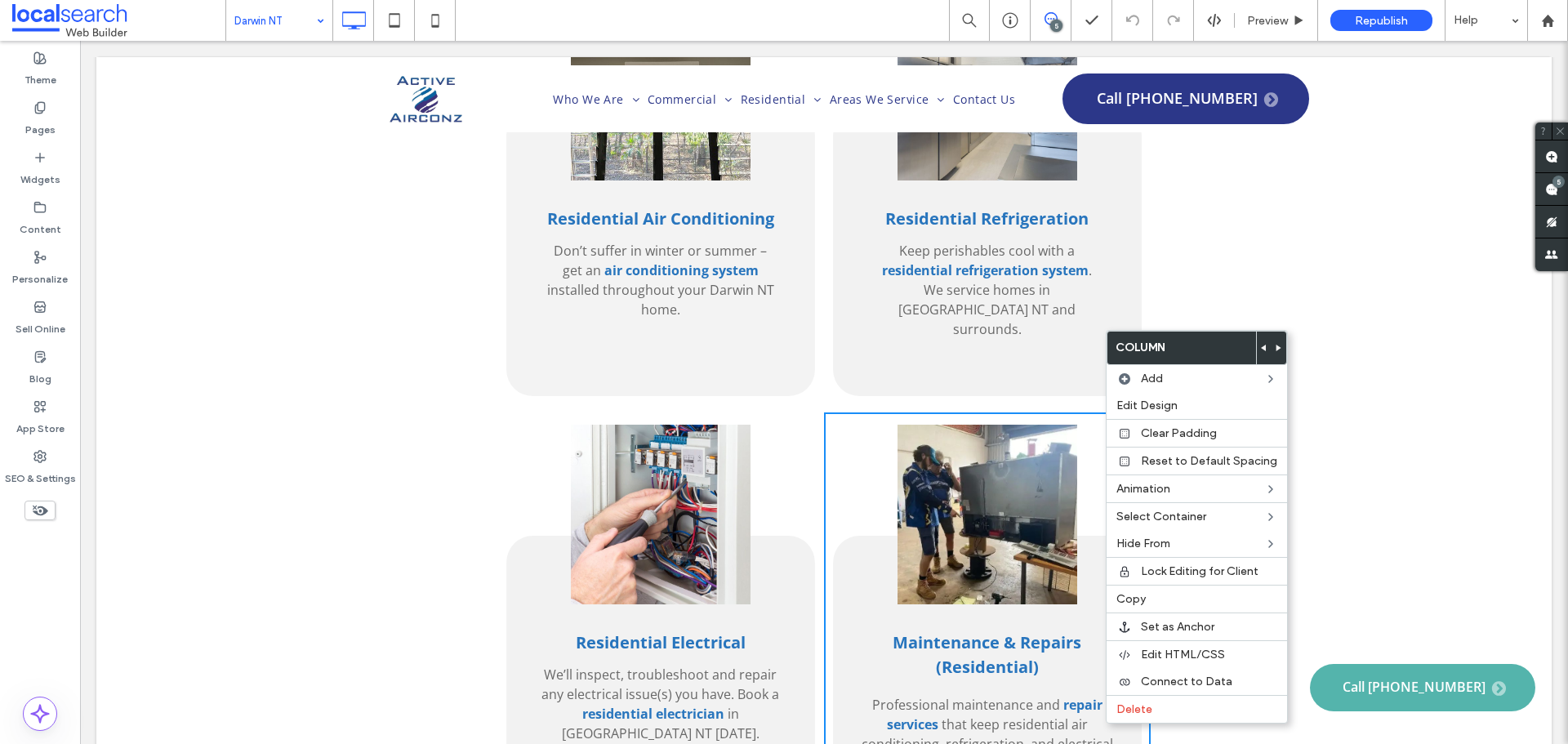
click at [384, 412] on div "Click To Paste" at bounding box center [415, 621] width 163 height 418
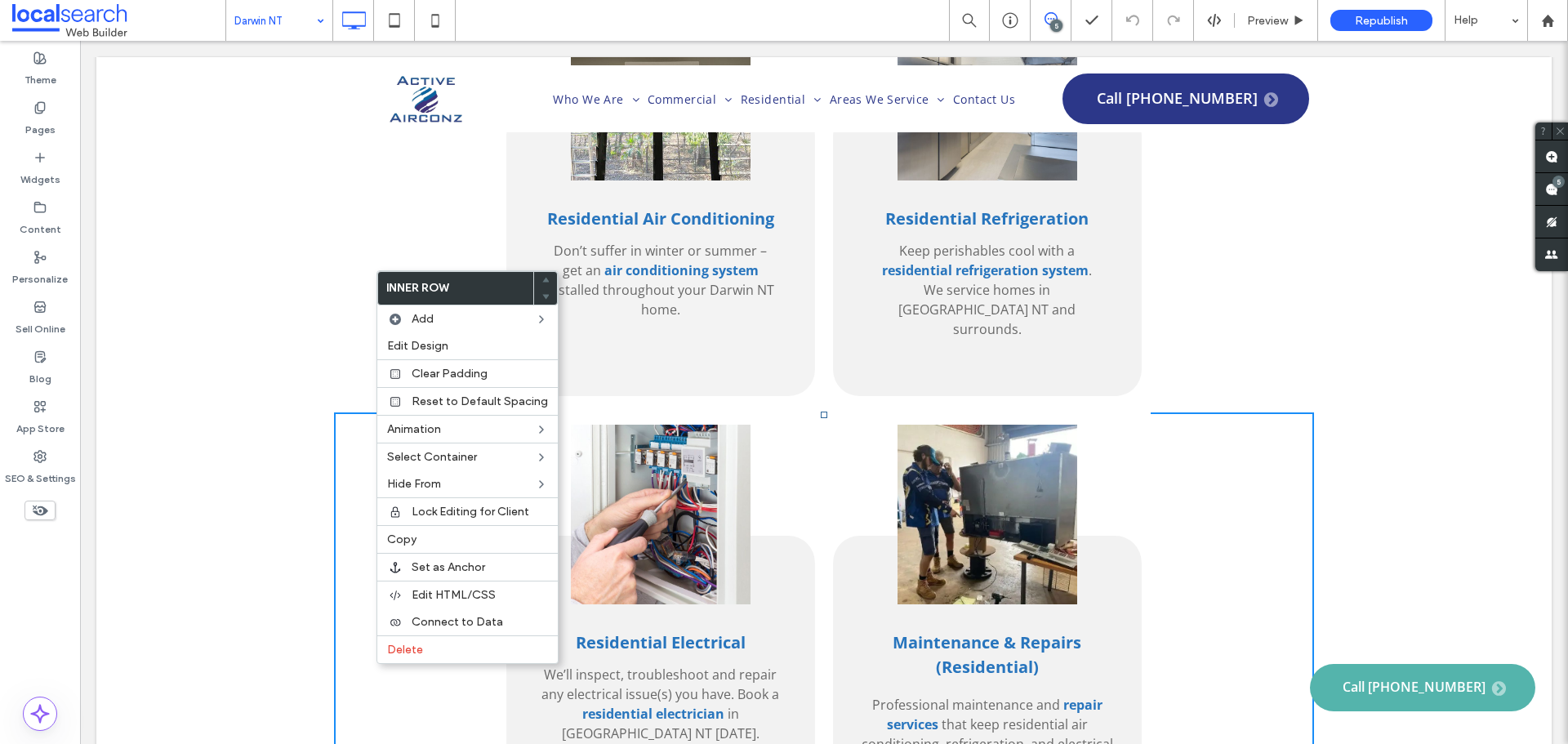
click at [1088, 412] on div "Maintenance & Repairs (Residential) Professional maintenance and repair service…" at bounding box center [987, 621] width 327 height 418
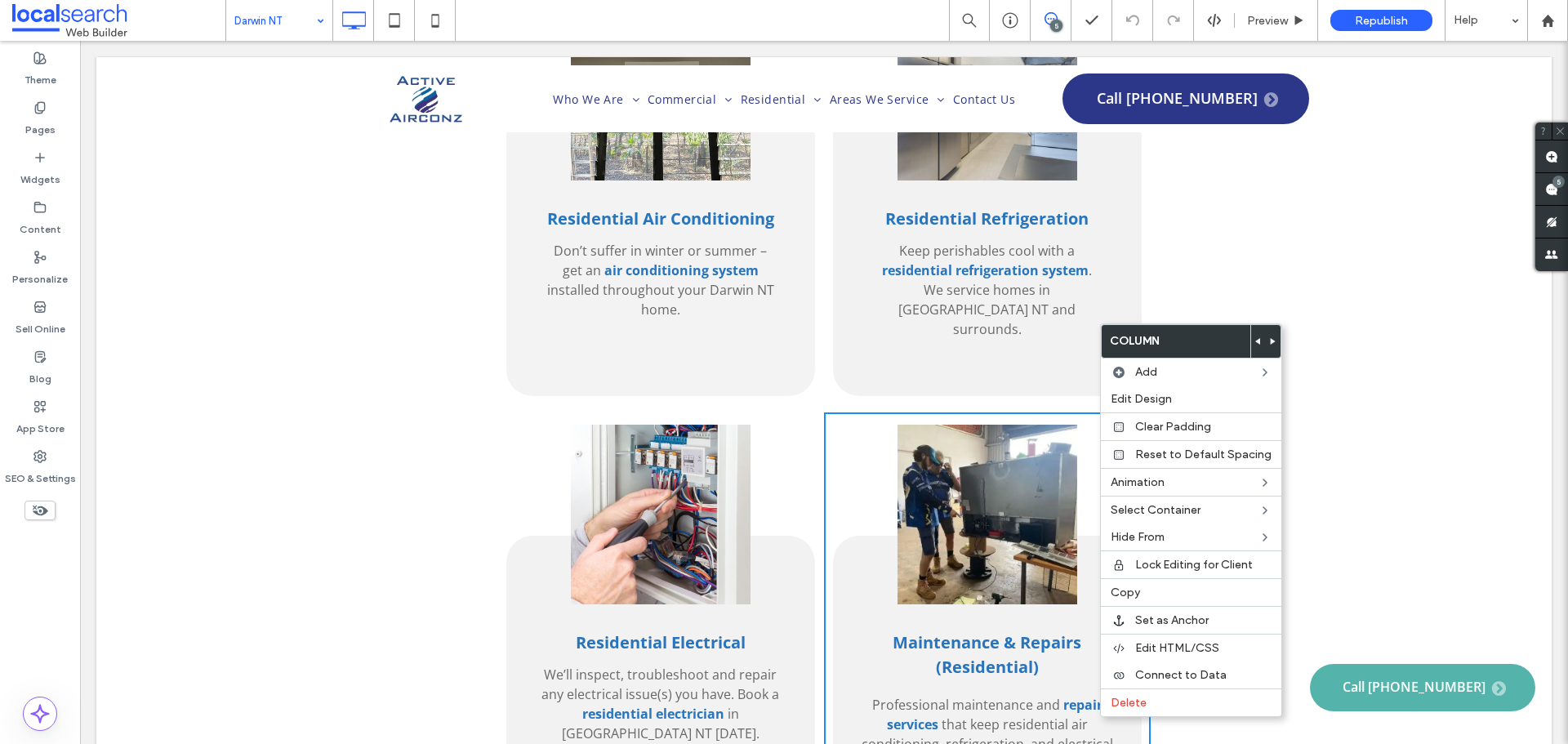
drag, startPoint x: 428, startPoint y: 330, endPoint x: 414, endPoint y: 320, distance: 17.2
click at [429, 412] on div "Click To Paste" at bounding box center [415, 621] width 163 height 418
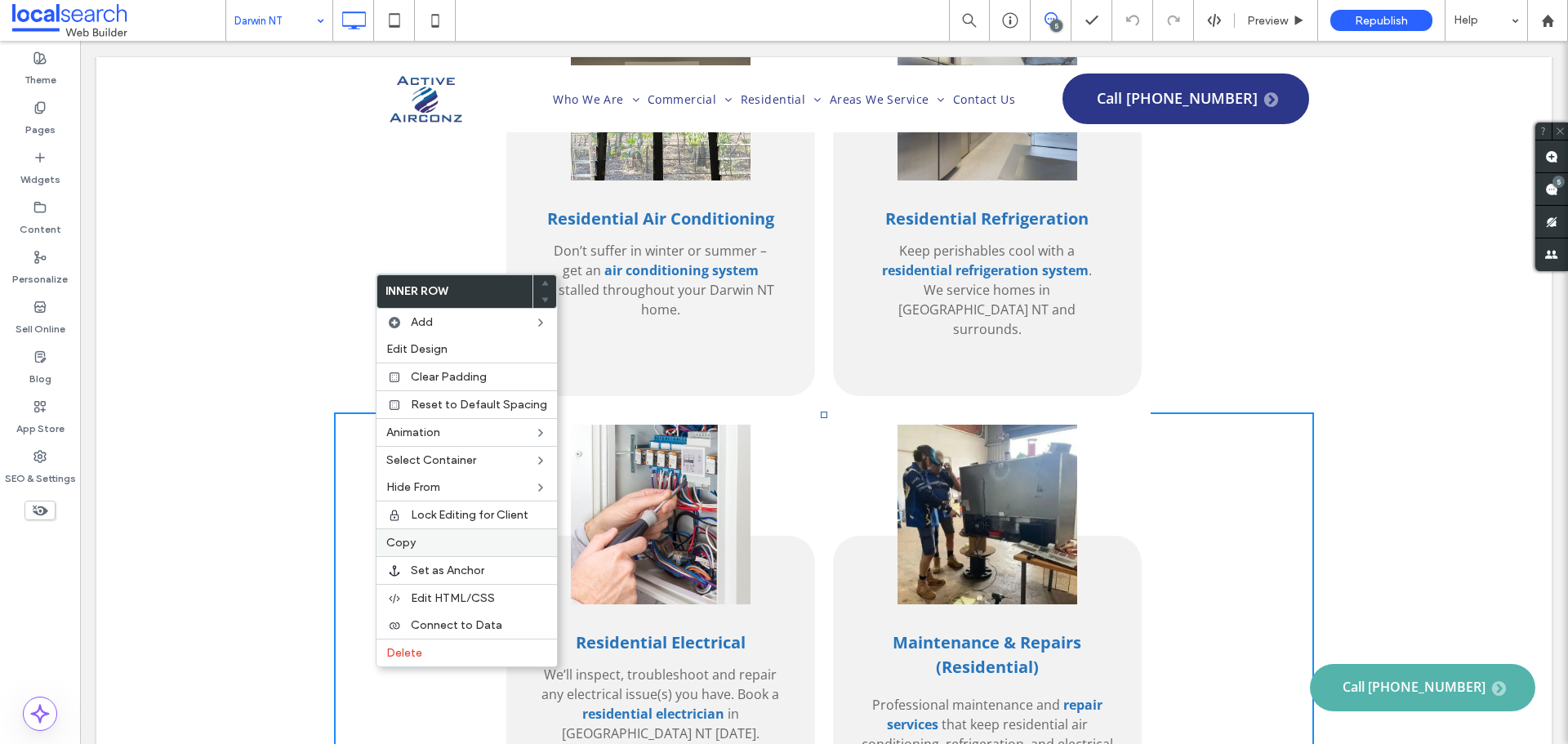
click at [427, 539] on label "Copy" at bounding box center [466, 542] width 161 height 14
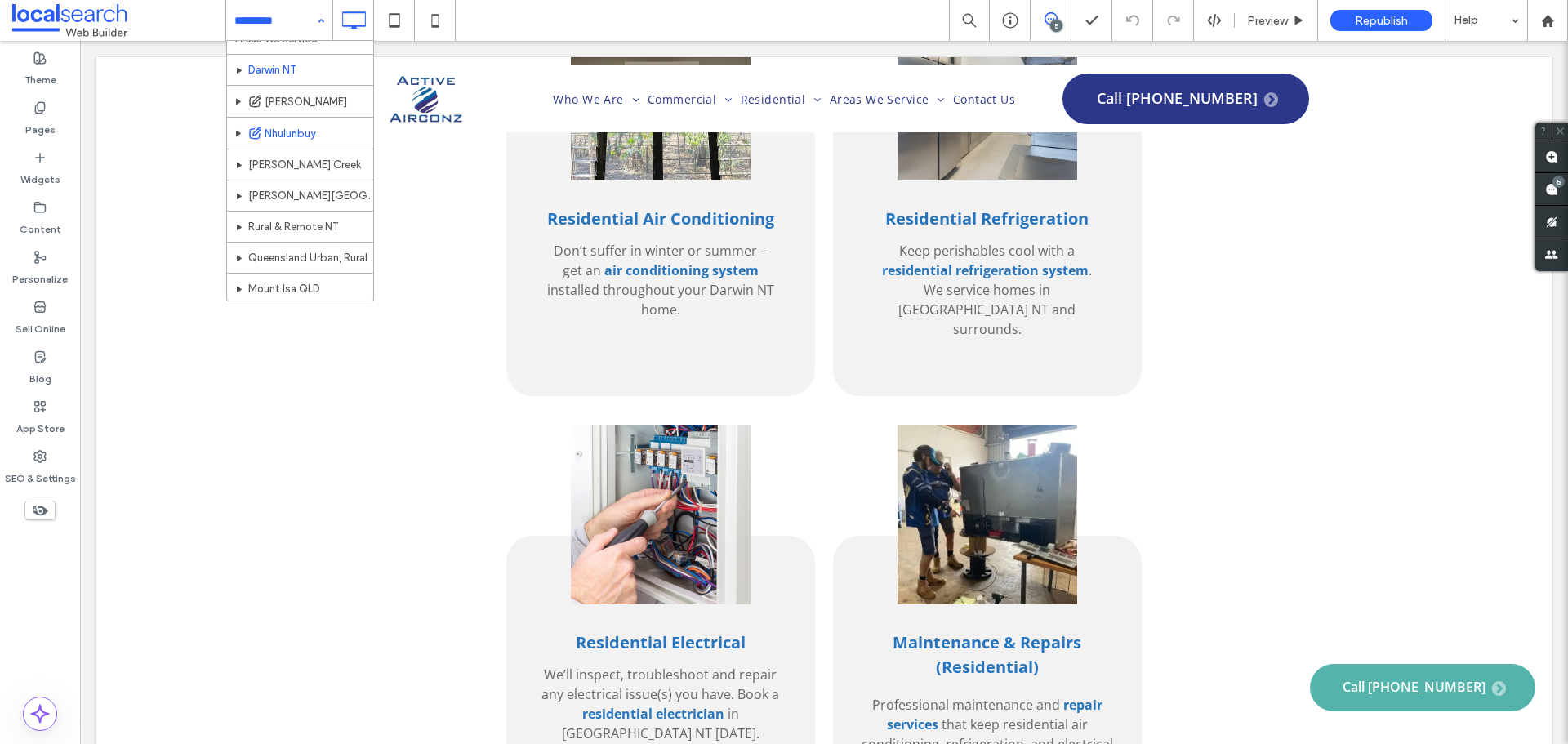
scroll to position [327, 0]
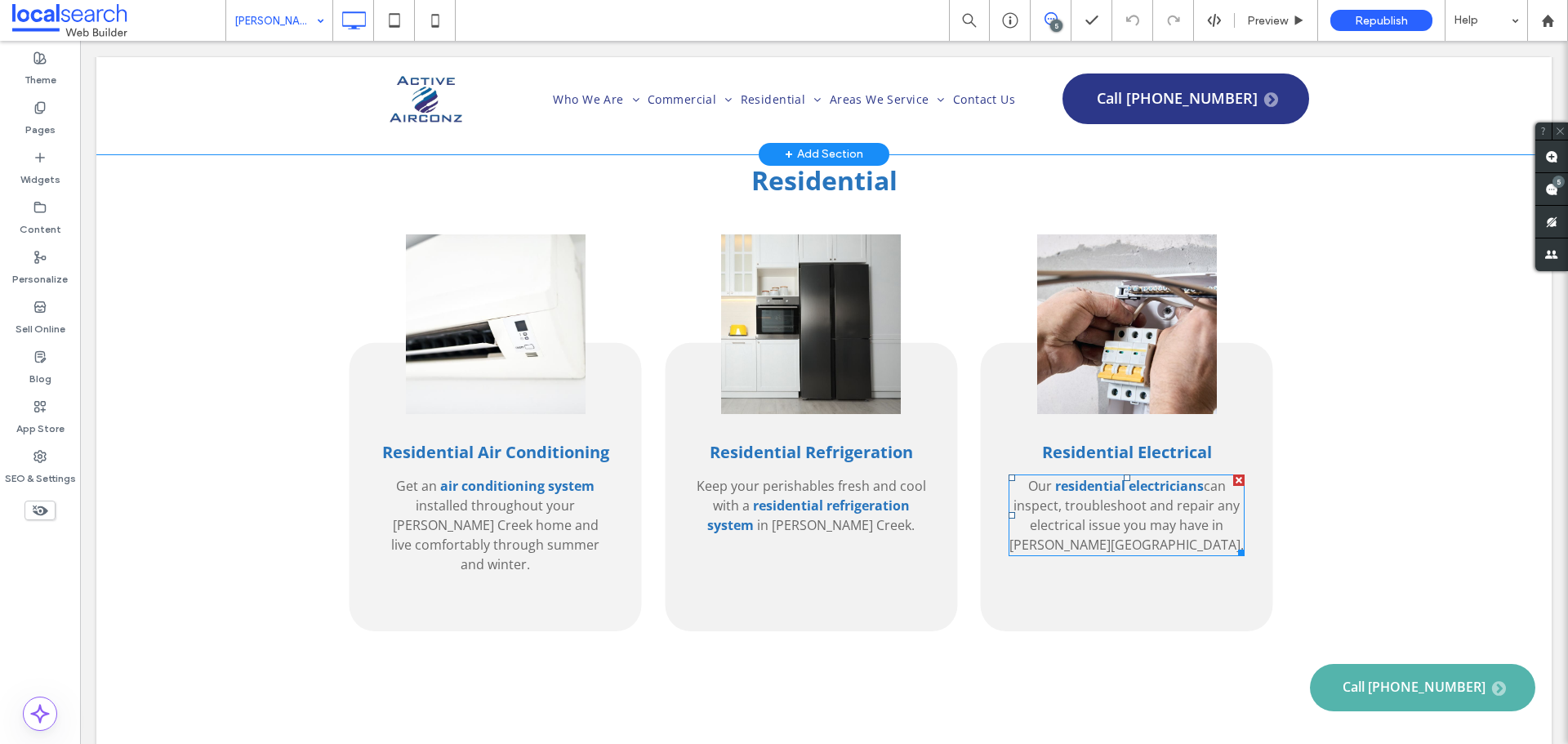
scroll to position [3185, 0]
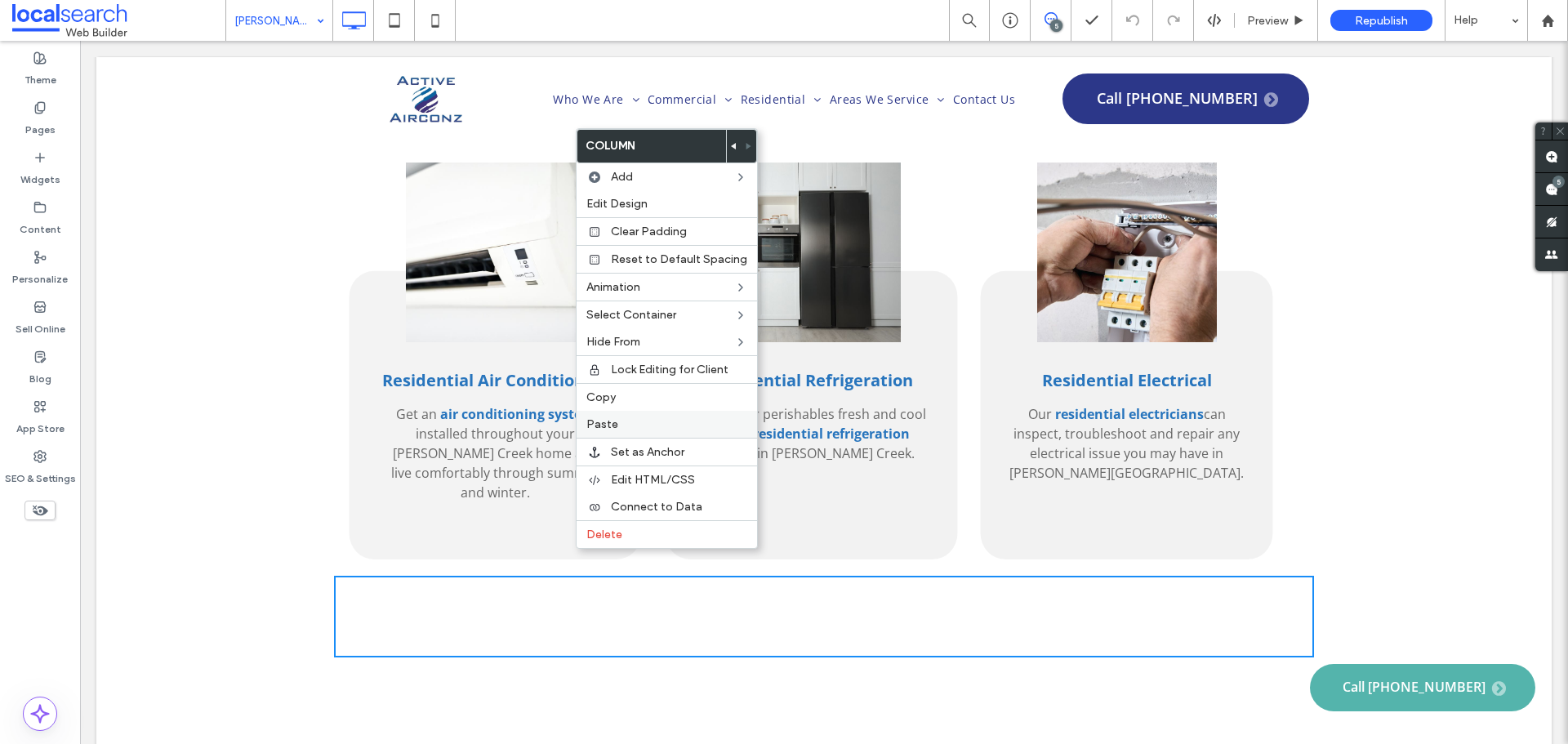
click at [638, 432] on div "Paste" at bounding box center [667, 424] width 181 height 27
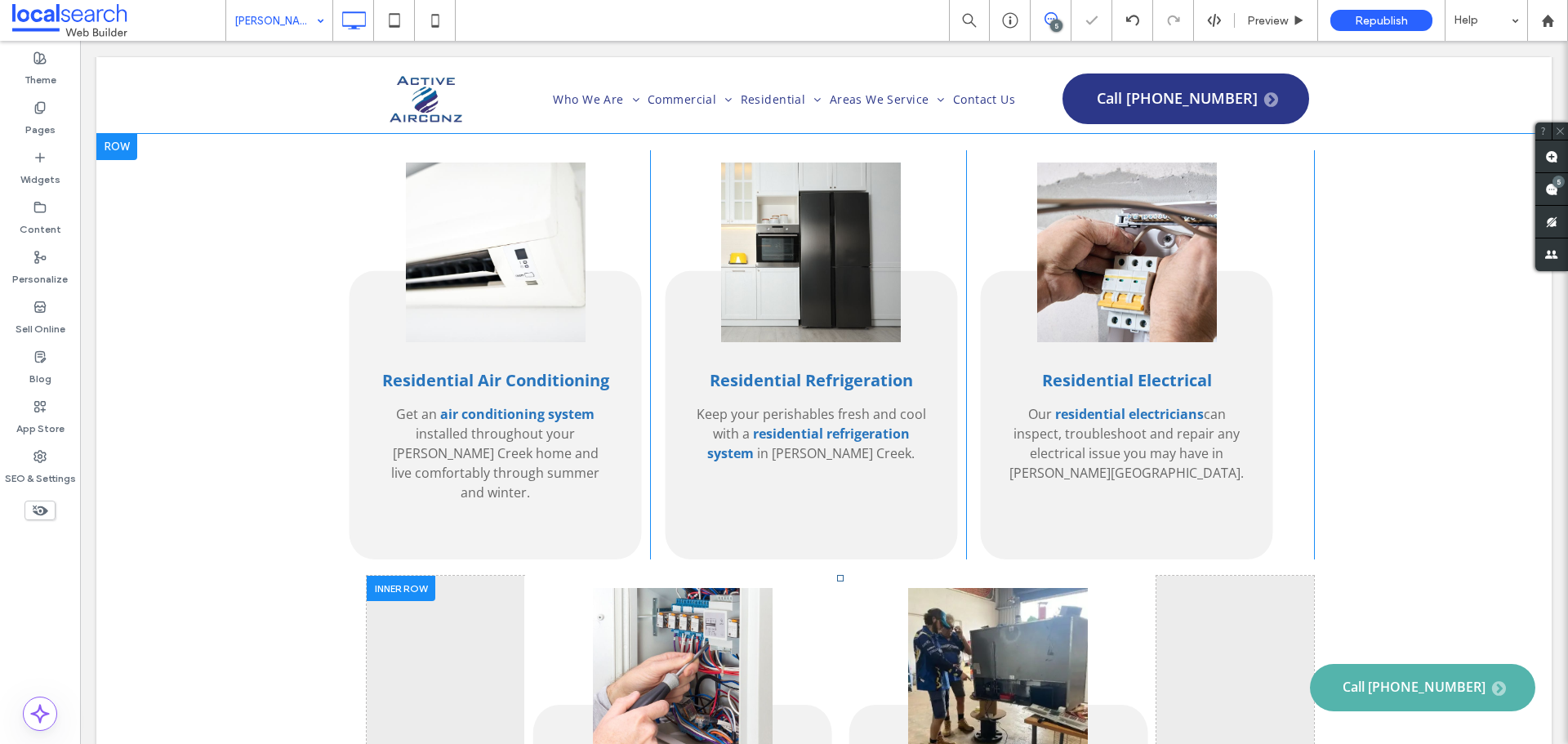
click at [371, 576] on div at bounding box center [400, 589] width 68 height 25
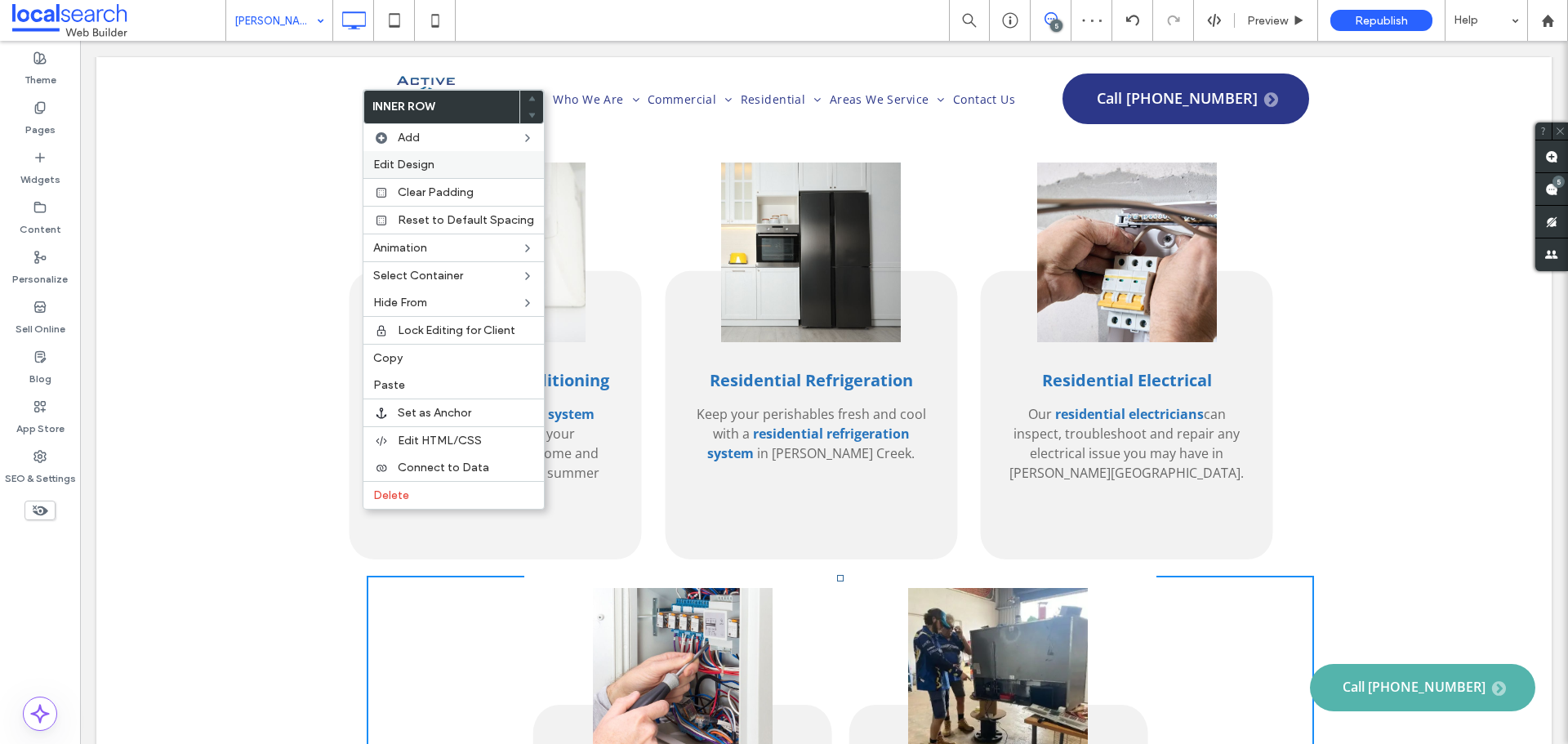
click at [423, 162] on span "Edit Design" at bounding box center [404, 165] width 62 height 14
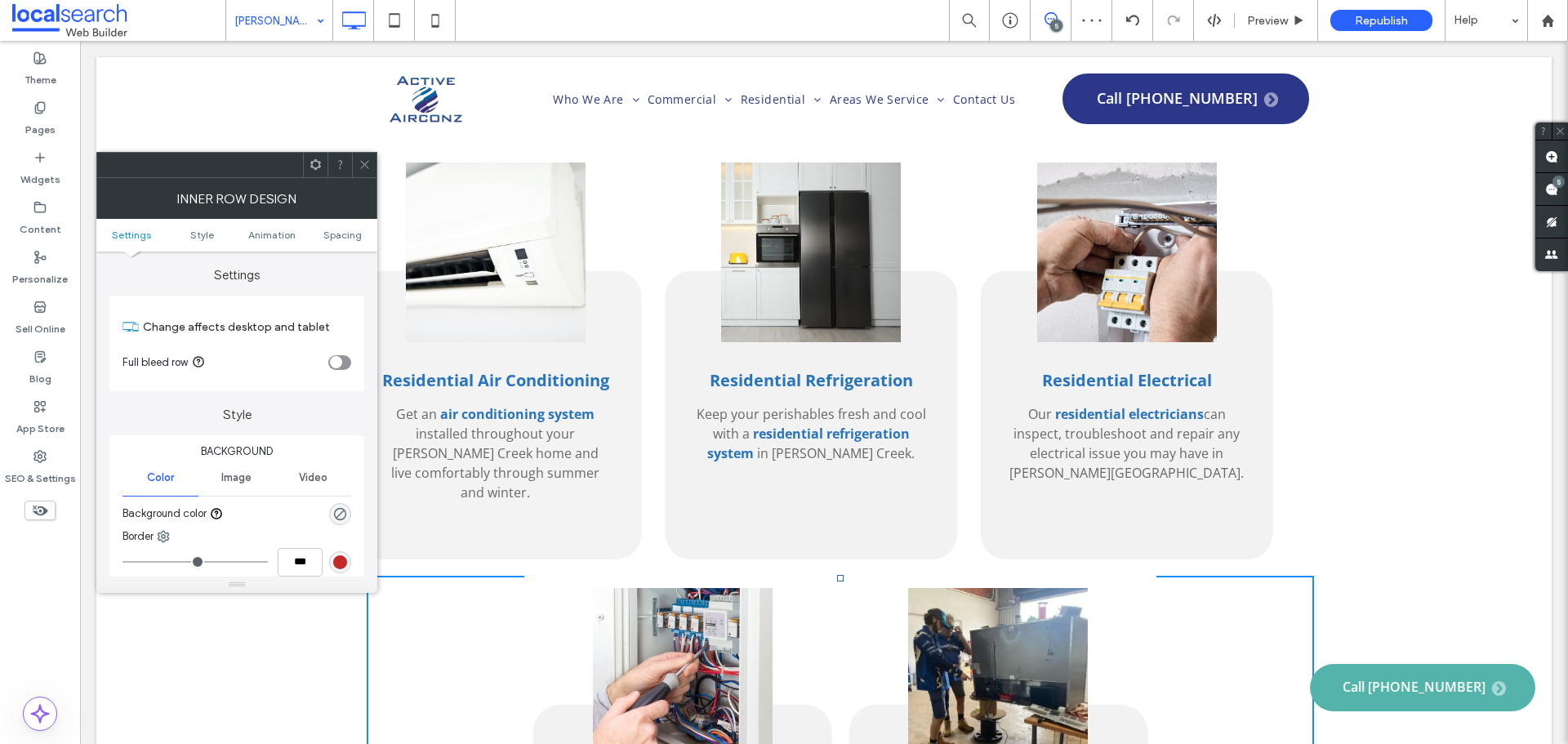
click at [348, 242] on ul "Settings Style Animation Spacing" at bounding box center [236, 235] width 281 height 33
click at [346, 236] on span "Spacing" at bounding box center [342, 235] width 38 height 13
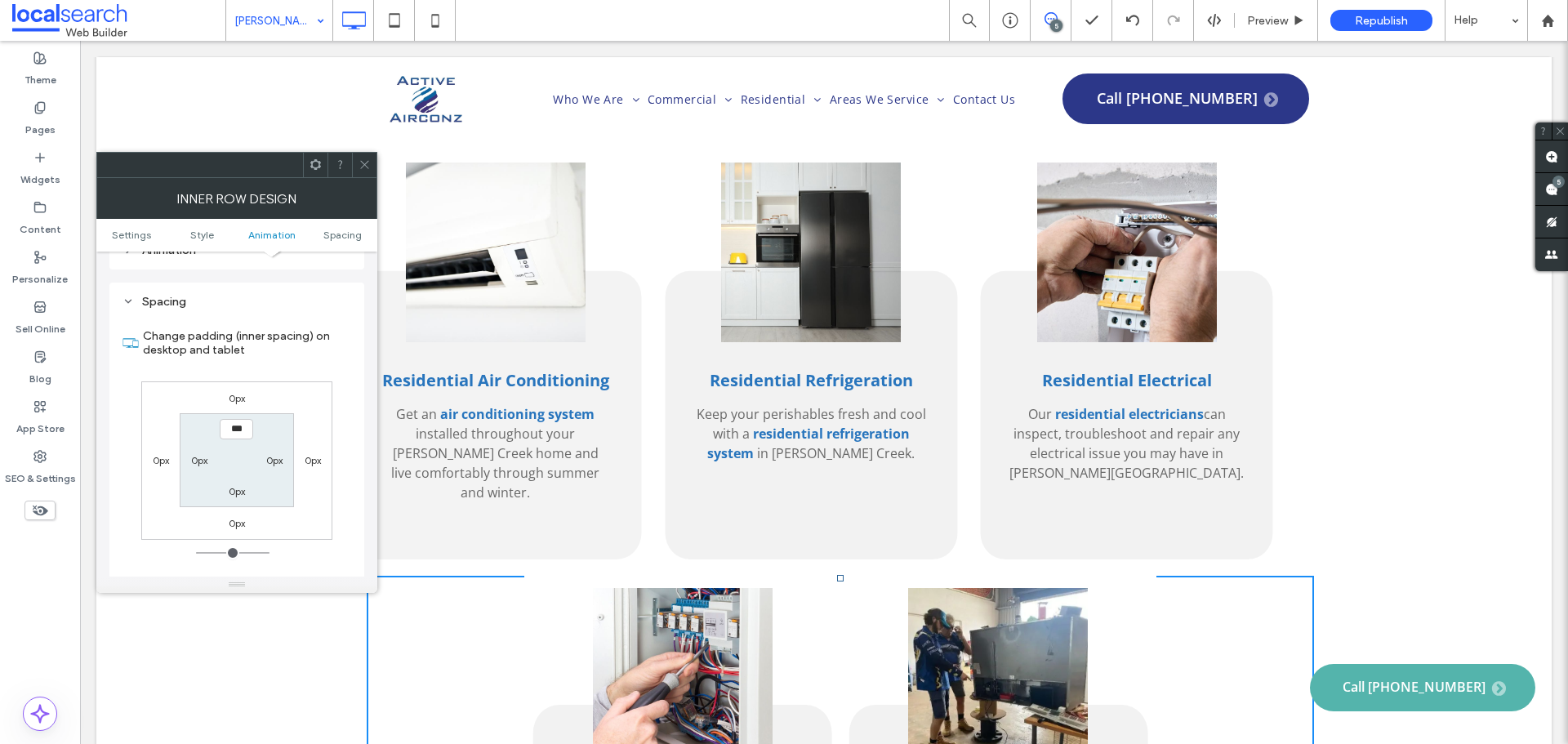
scroll to position [510, 0]
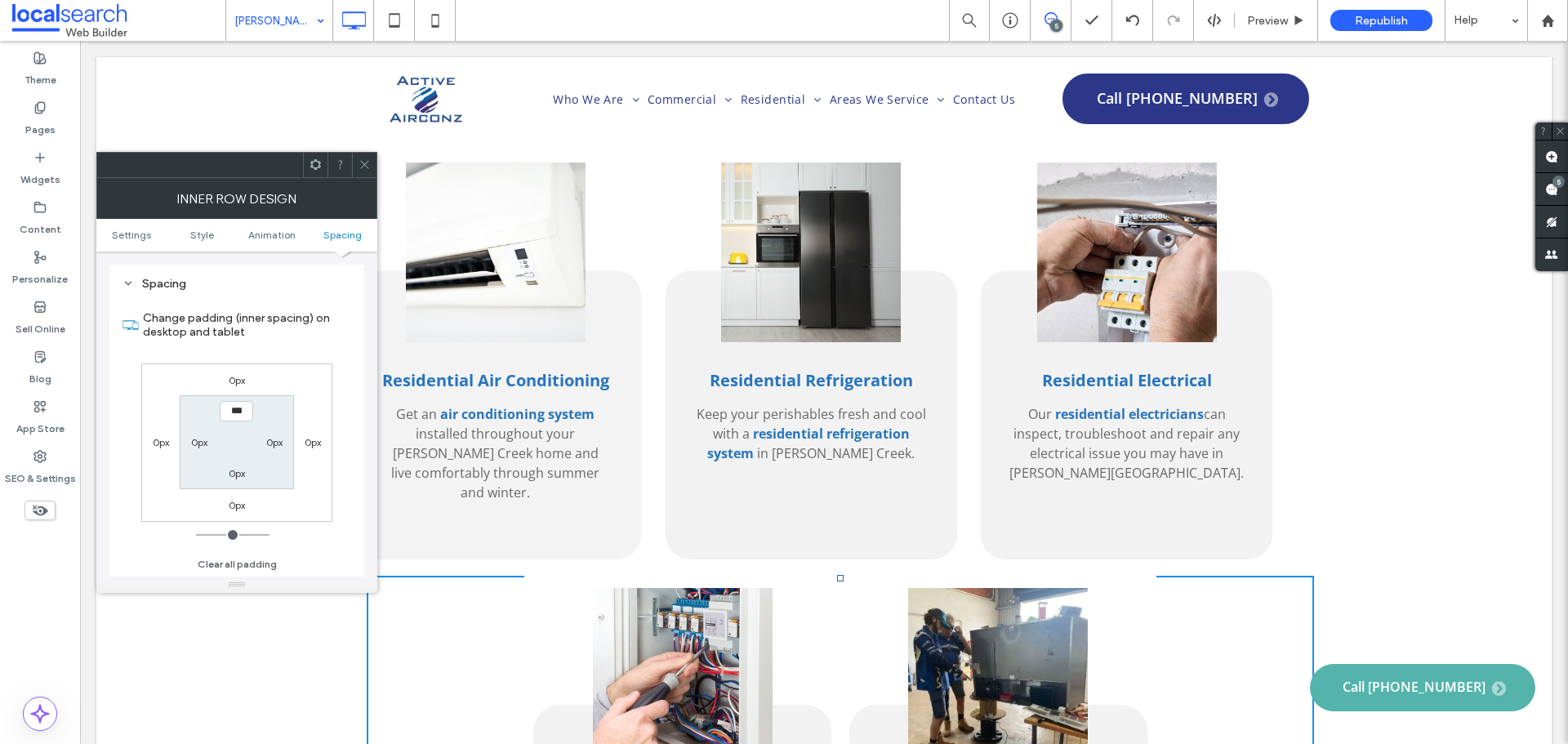
click at [366, 164] on icon at bounding box center [365, 165] width 13 height 13
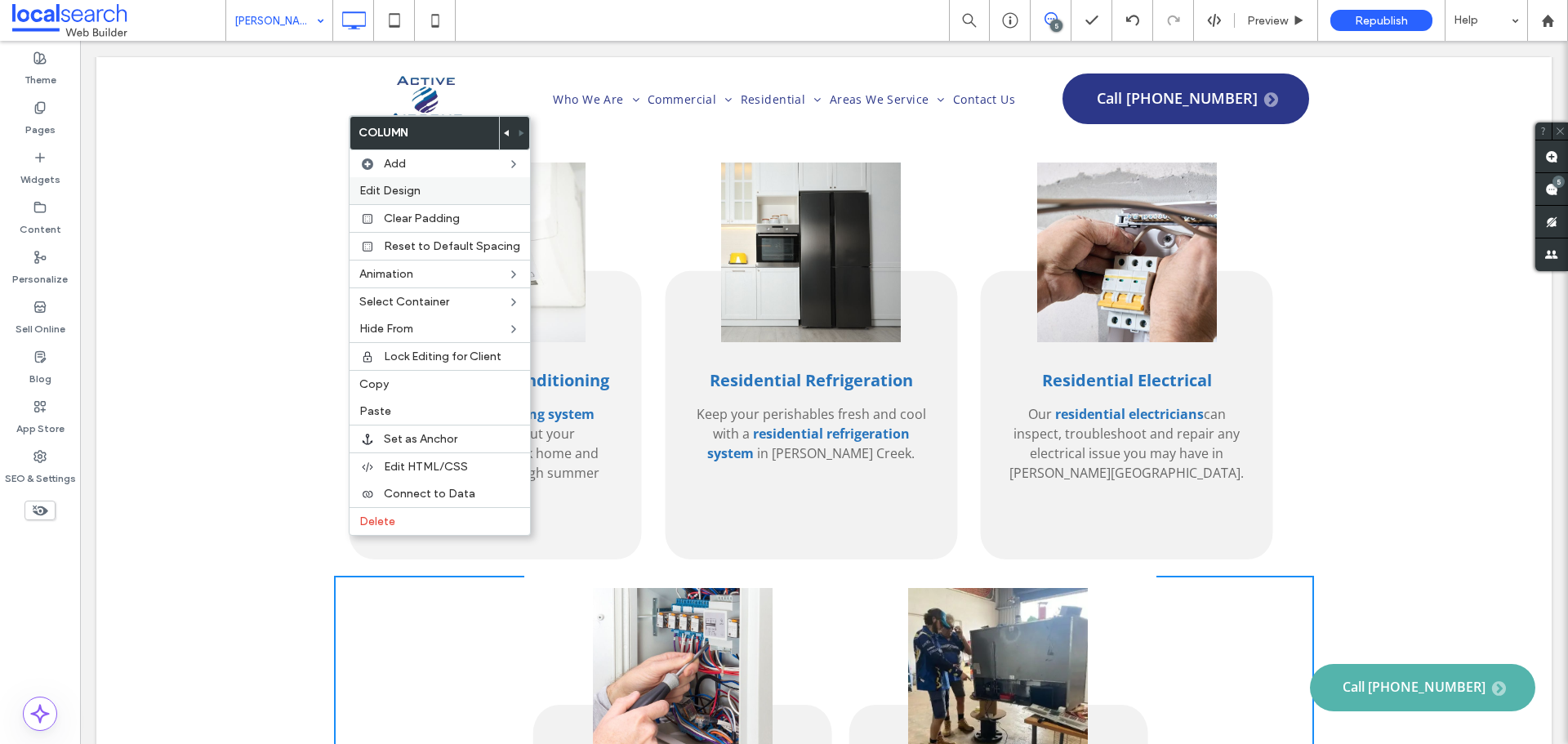
click at [433, 193] on label "Edit Design" at bounding box center [439, 191] width 161 height 14
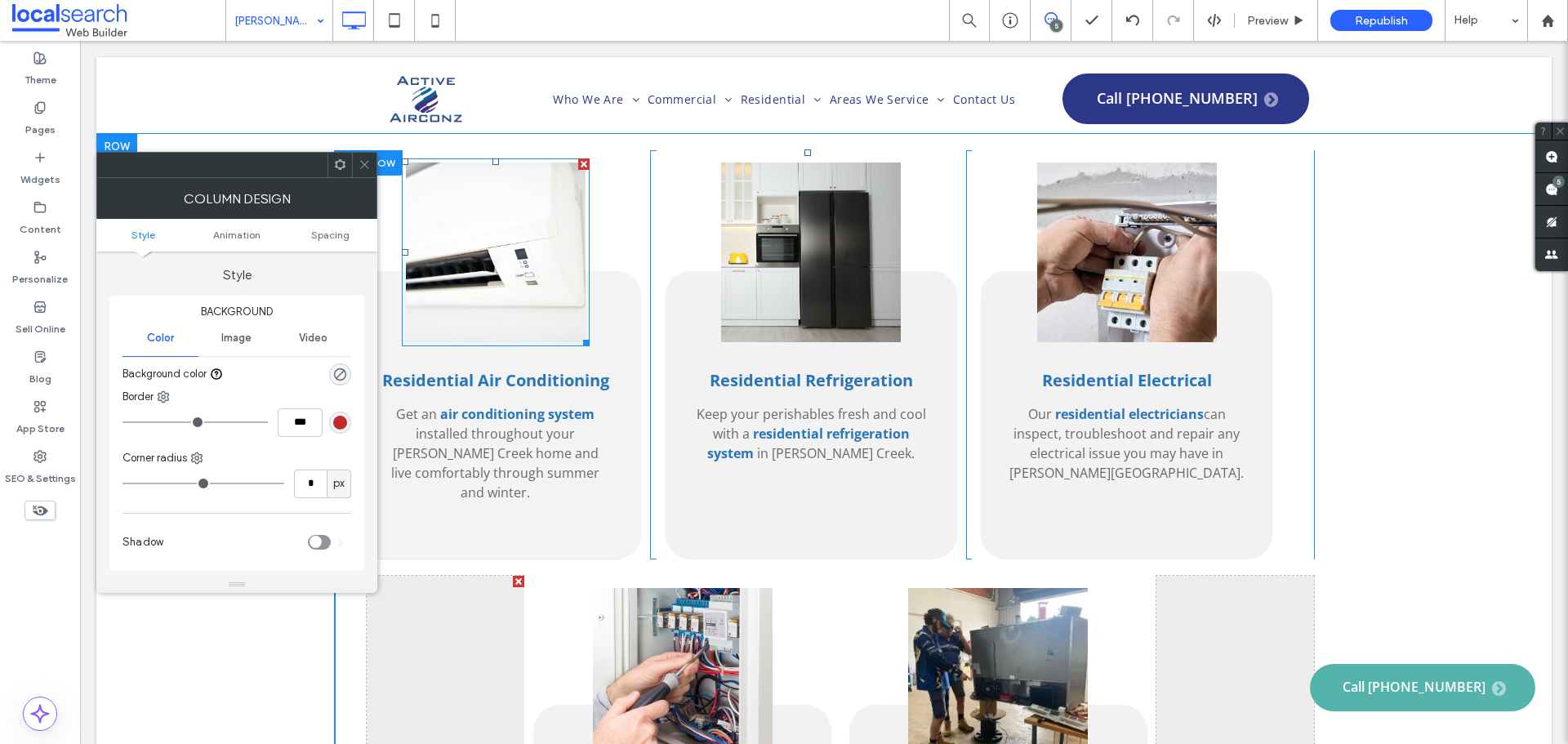
drag, startPoint x: 515, startPoint y: 258, endPoint x: 435, endPoint y: 217, distance: 89.9
click at [435, 217] on link at bounding box center [496, 252] width 180 height 180
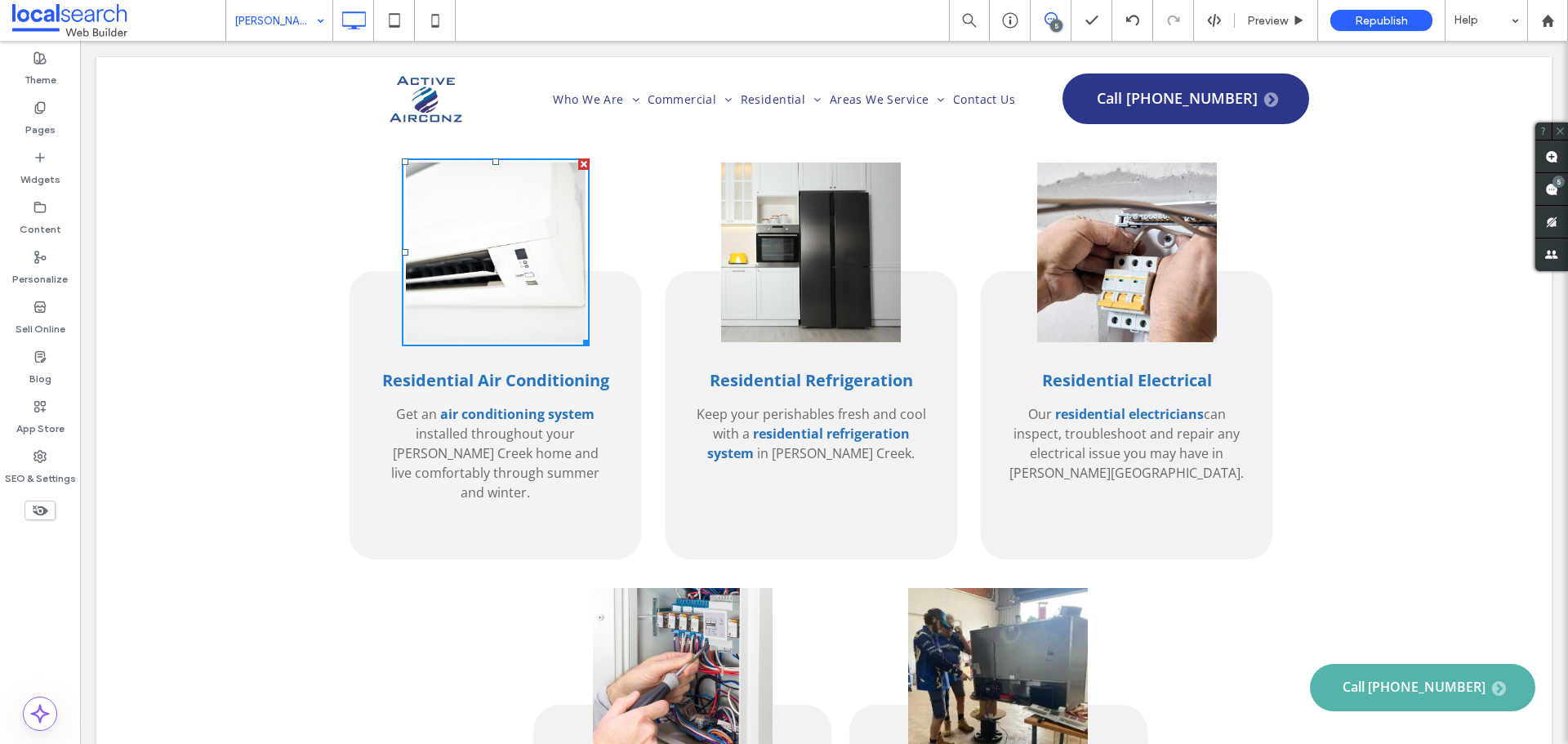
click at [341, 236] on div "Residential Air Conditioning Get an air conditioning system installed throughou…" at bounding box center [495, 355] width 310 height 409
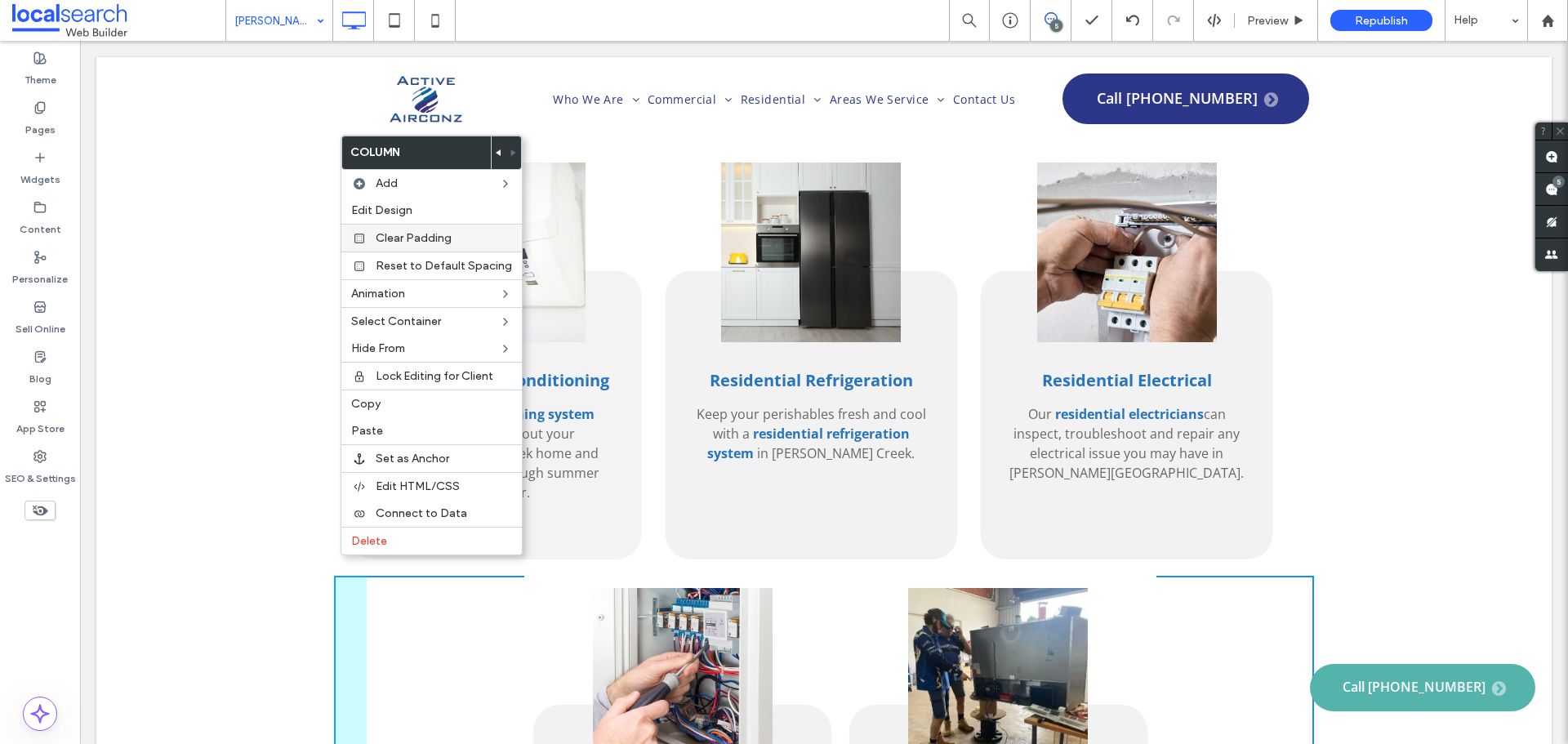
click at [430, 226] on div "Clear Padding" at bounding box center [431, 237] width 181 height 28
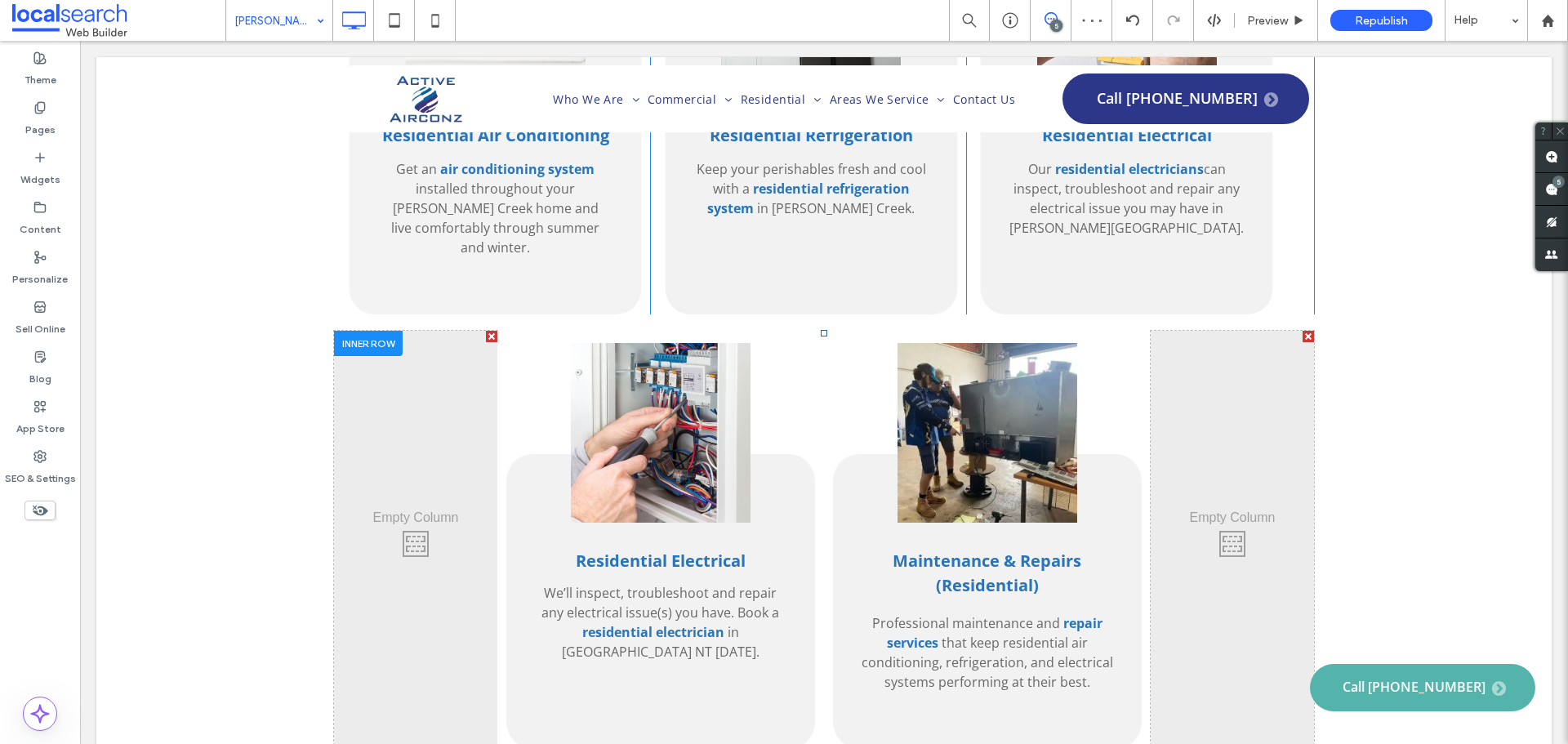
scroll to position [3185, 0]
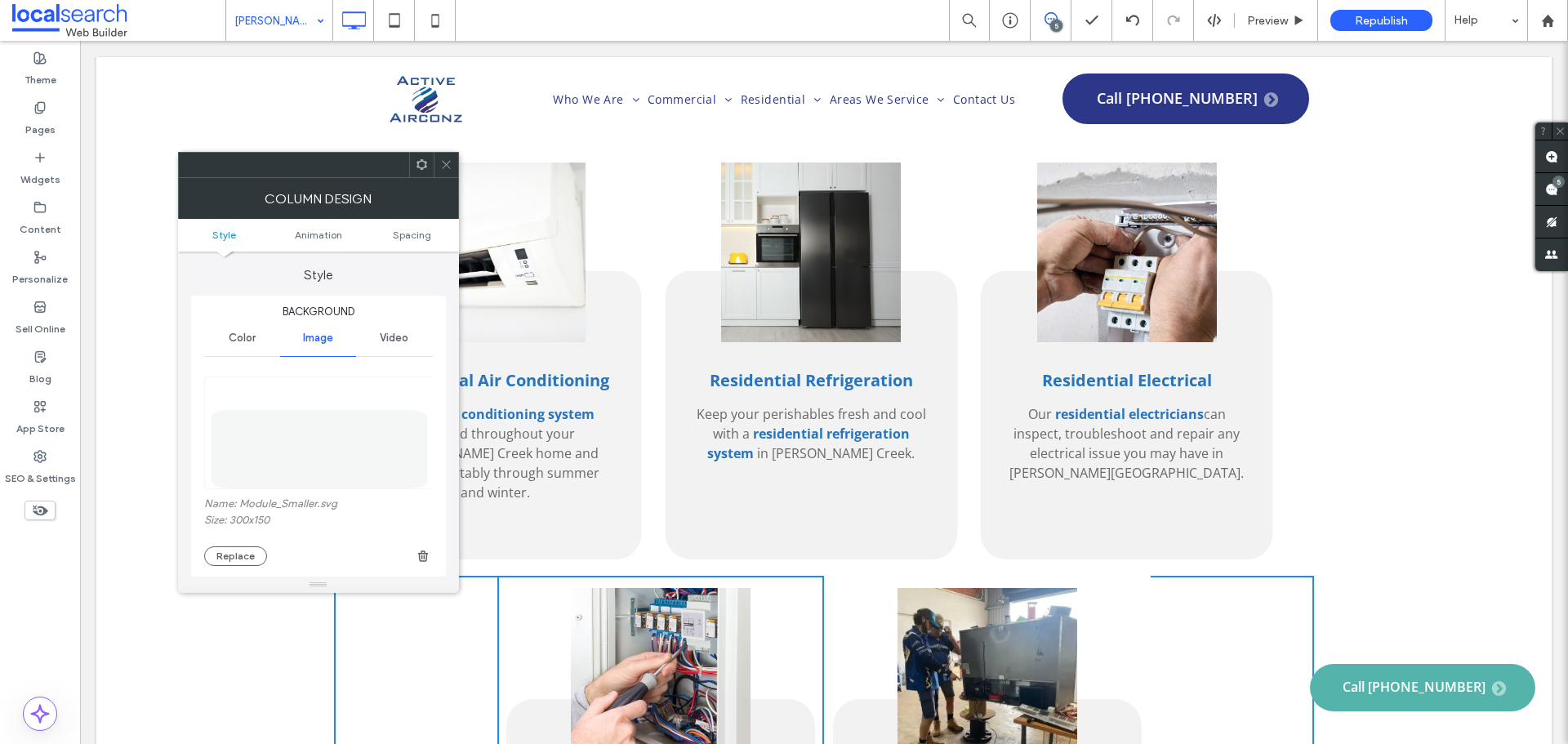
click at [446, 166] on icon at bounding box center [446, 165] width 13 height 13
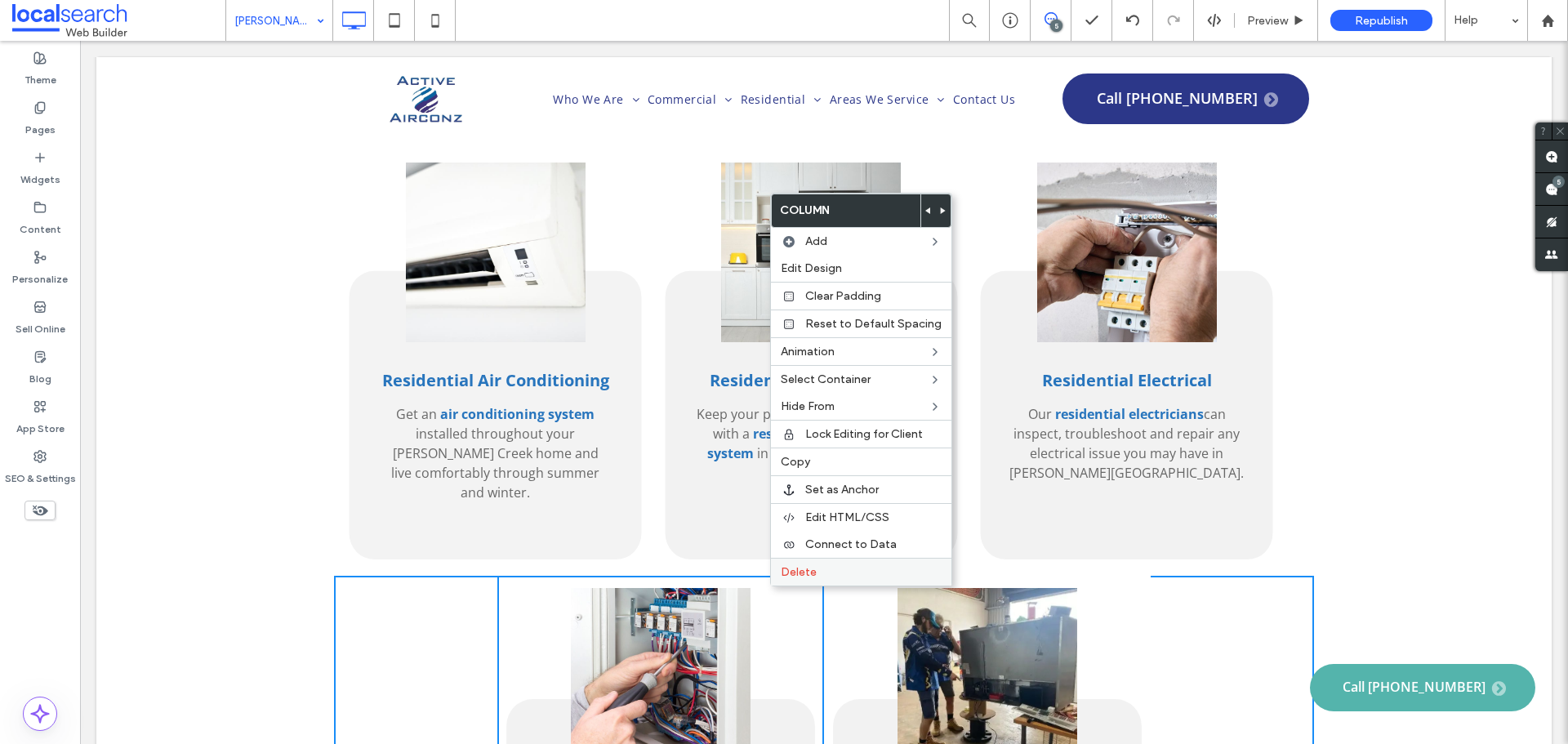
click at [808, 567] on span "Delete" at bounding box center [798, 572] width 36 height 14
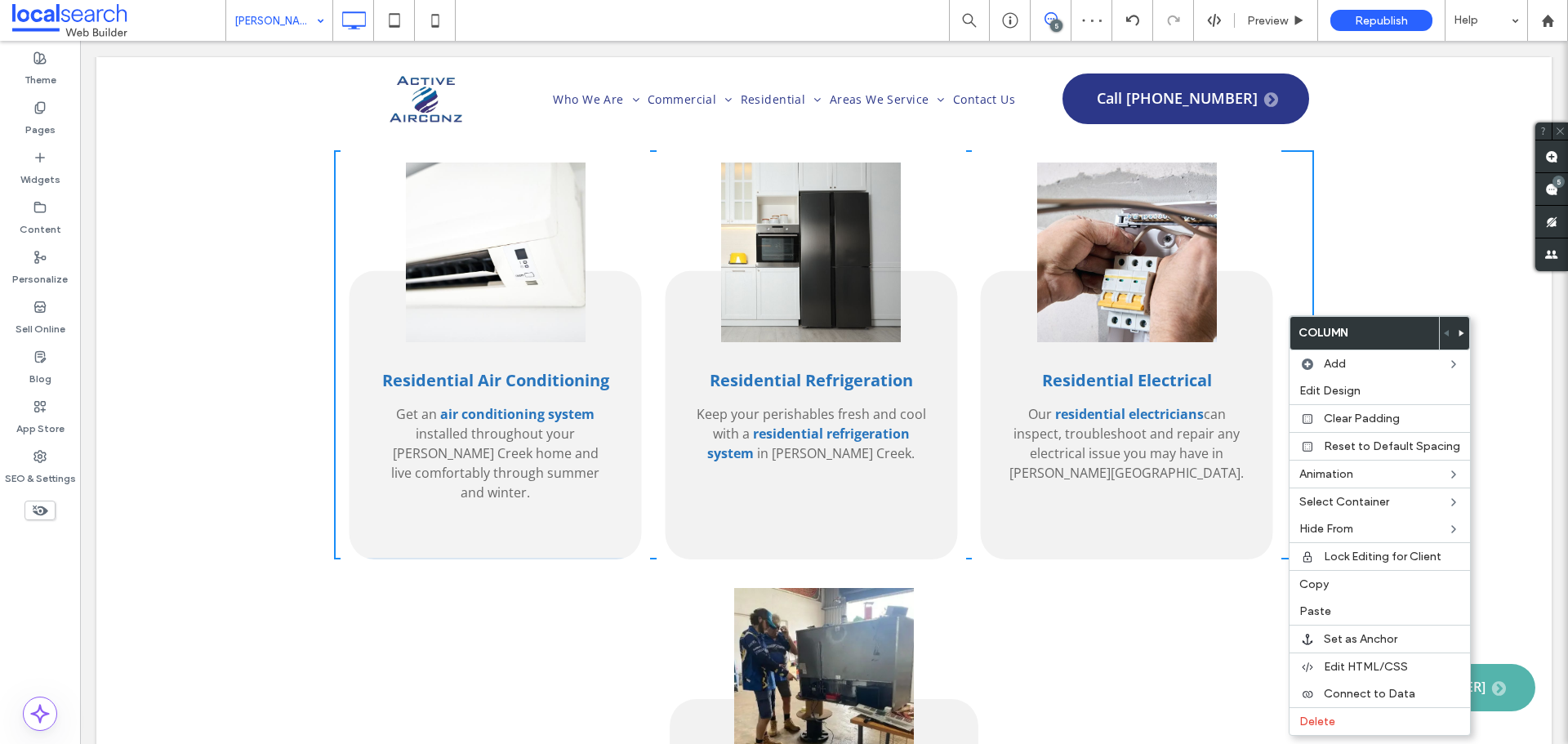
click at [1264, 269] on div "Residential Electrical Our residential electricians can inspect, troubleshoot a…" at bounding box center [1126, 355] width 310 height 409
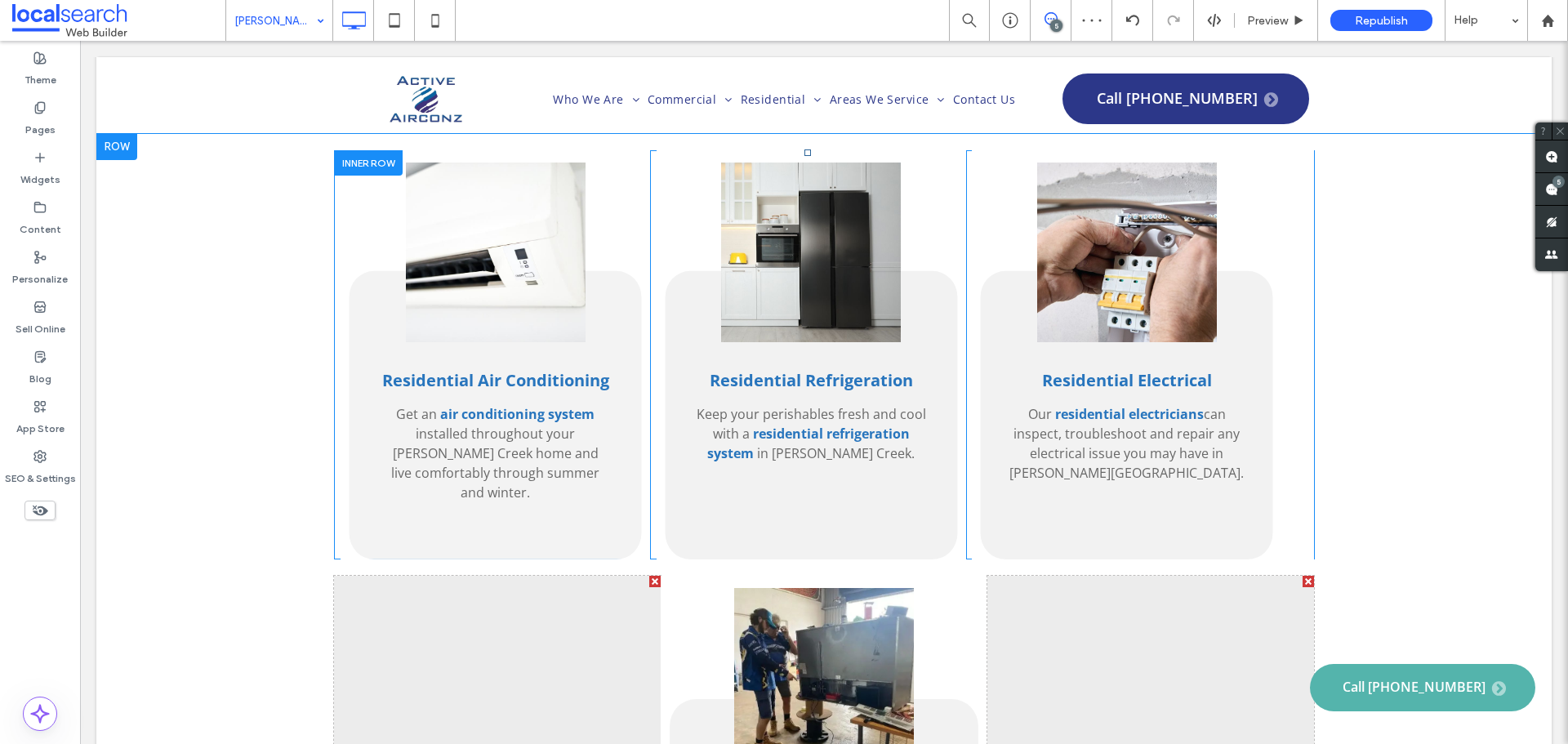
click at [1271, 280] on div "Residential Electrical Our residential electricians can inspect, troubleshoot a…" at bounding box center [1126, 355] width 310 height 409
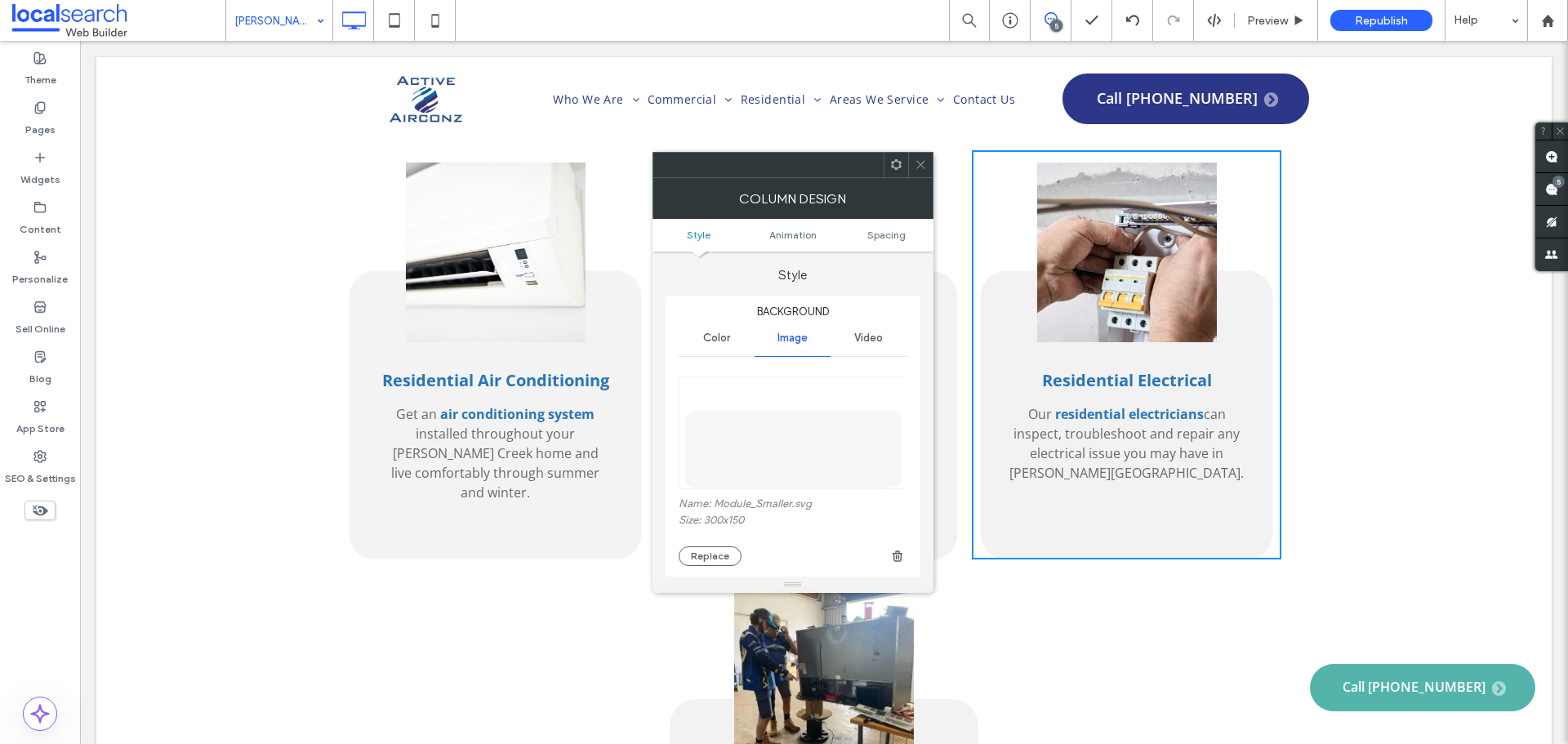
click at [892, 165] on use at bounding box center [895, 165] width 11 height 11
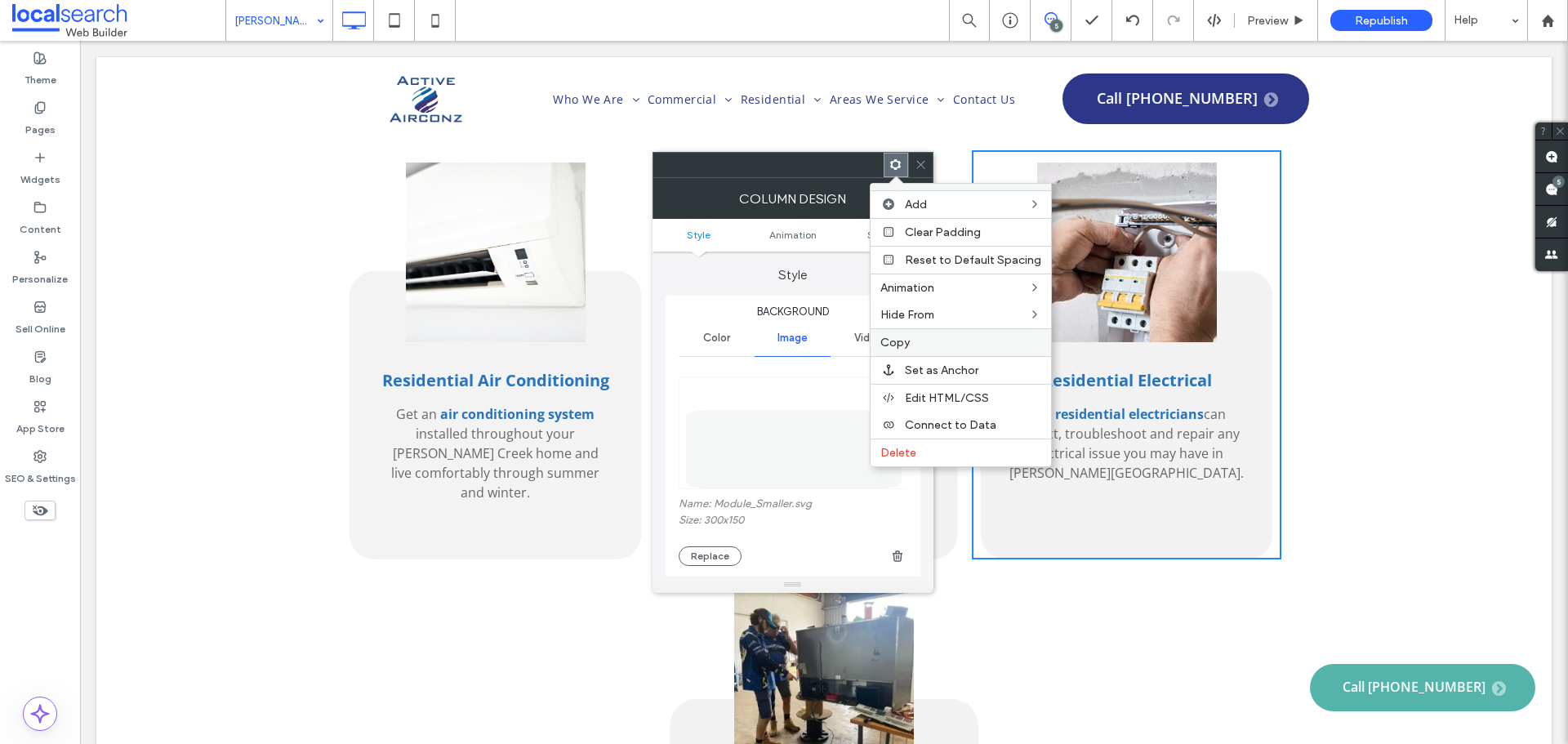
click at [951, 344] on label "Copy" at bounding box center [960, 342] width 161 height 14
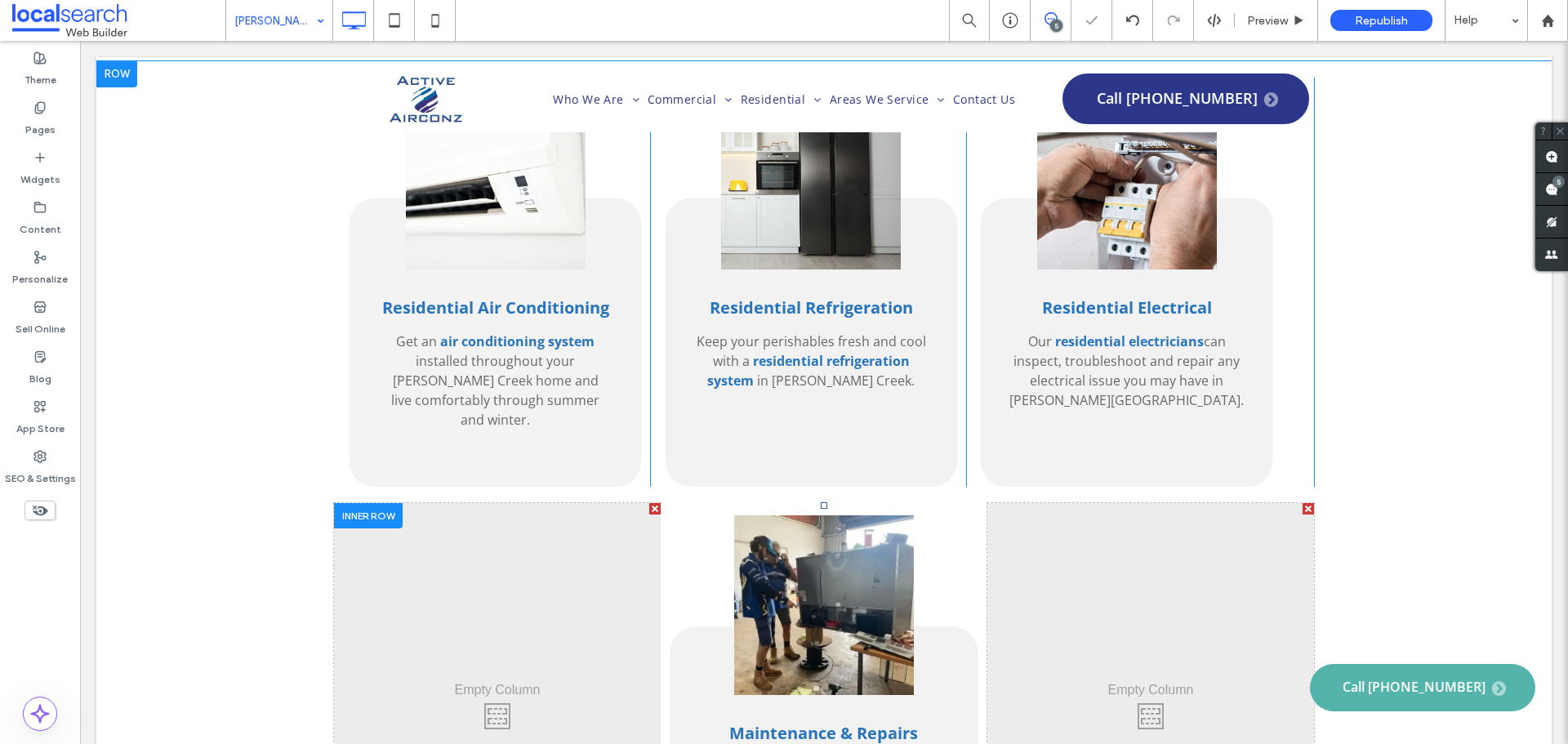
scroll to position [3348, 0]
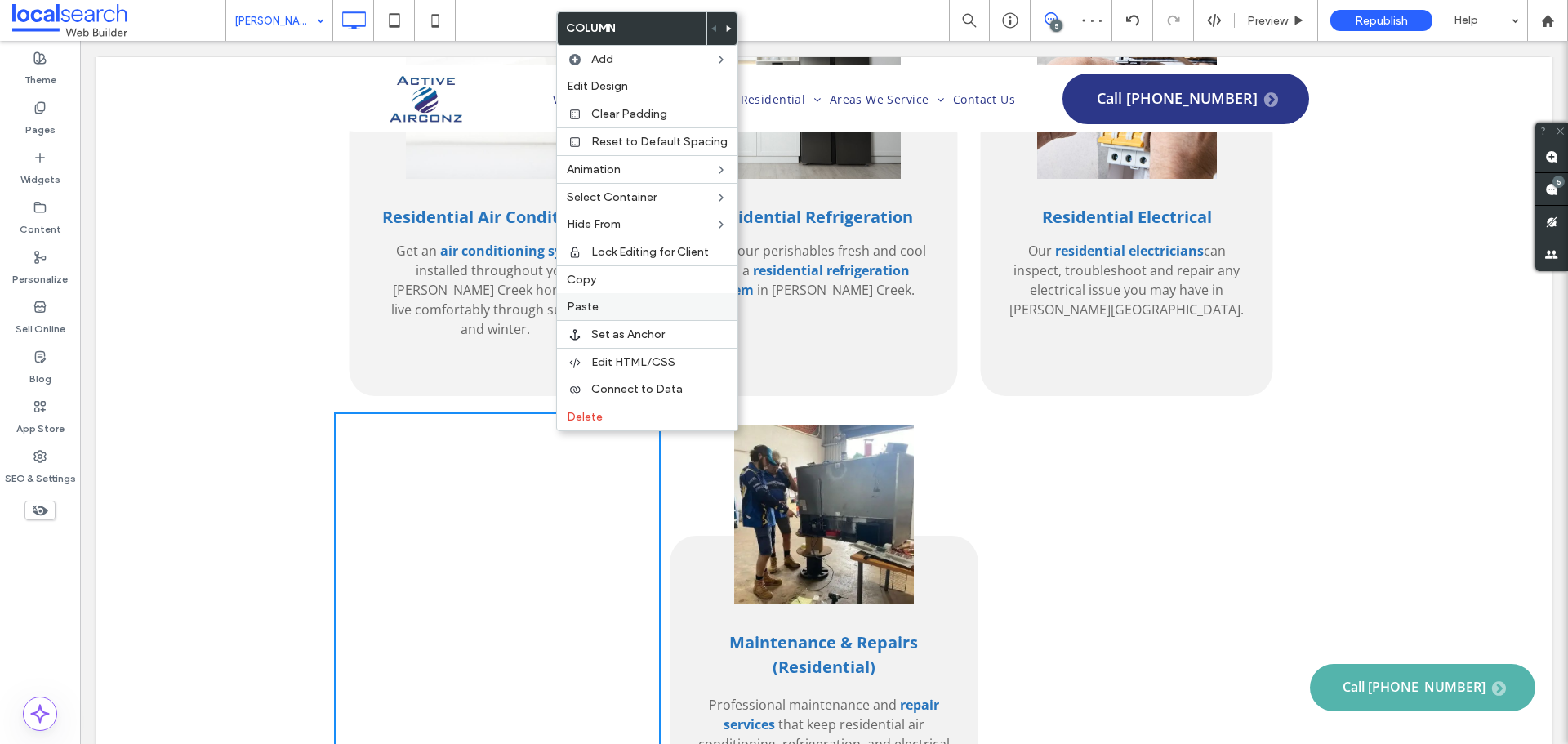
click at [630, 293] on div "Paste" at bounding box center [648, 307] width 181 height 27
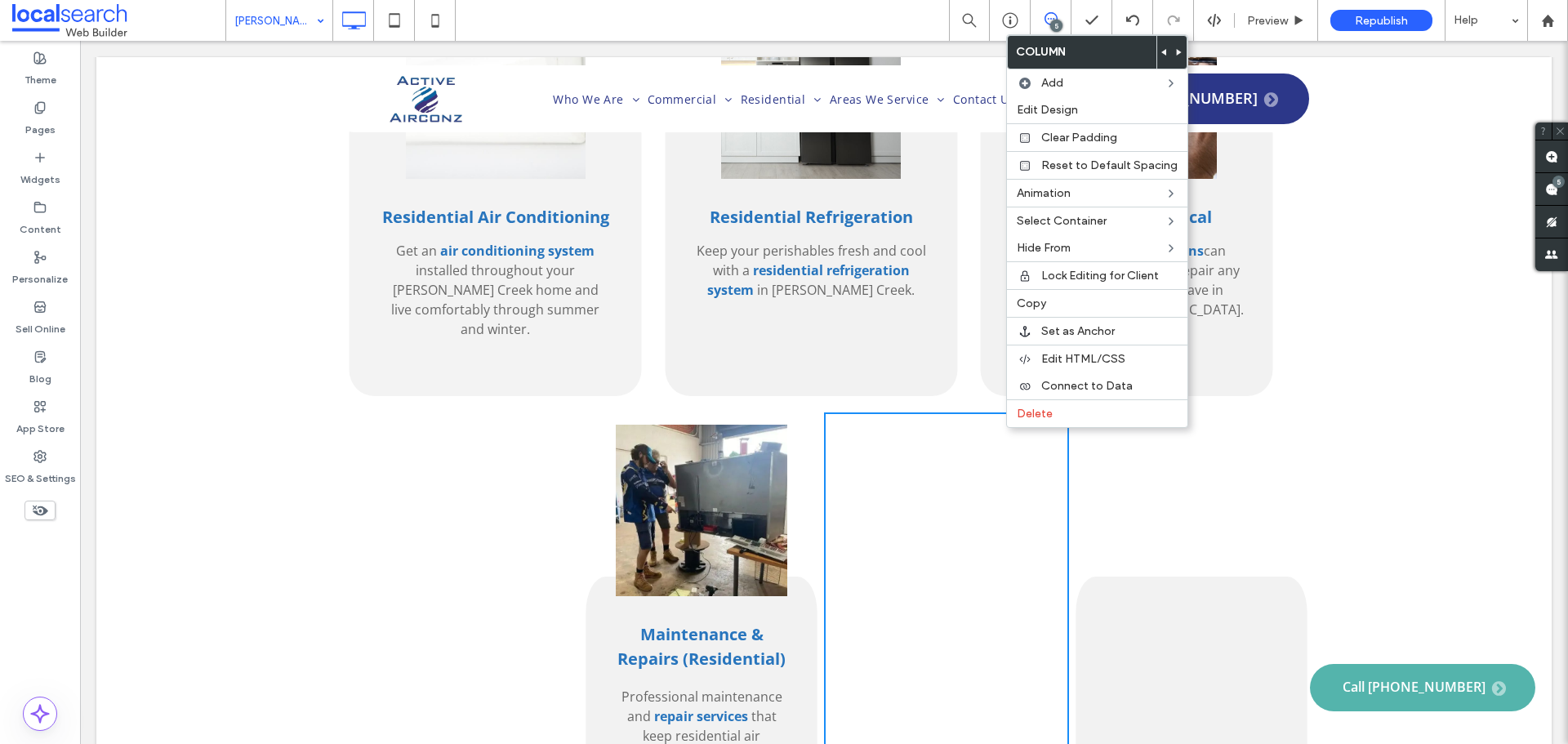
click at [1176, 58] on span at bounding box center [1180, 52] width 7 height 33
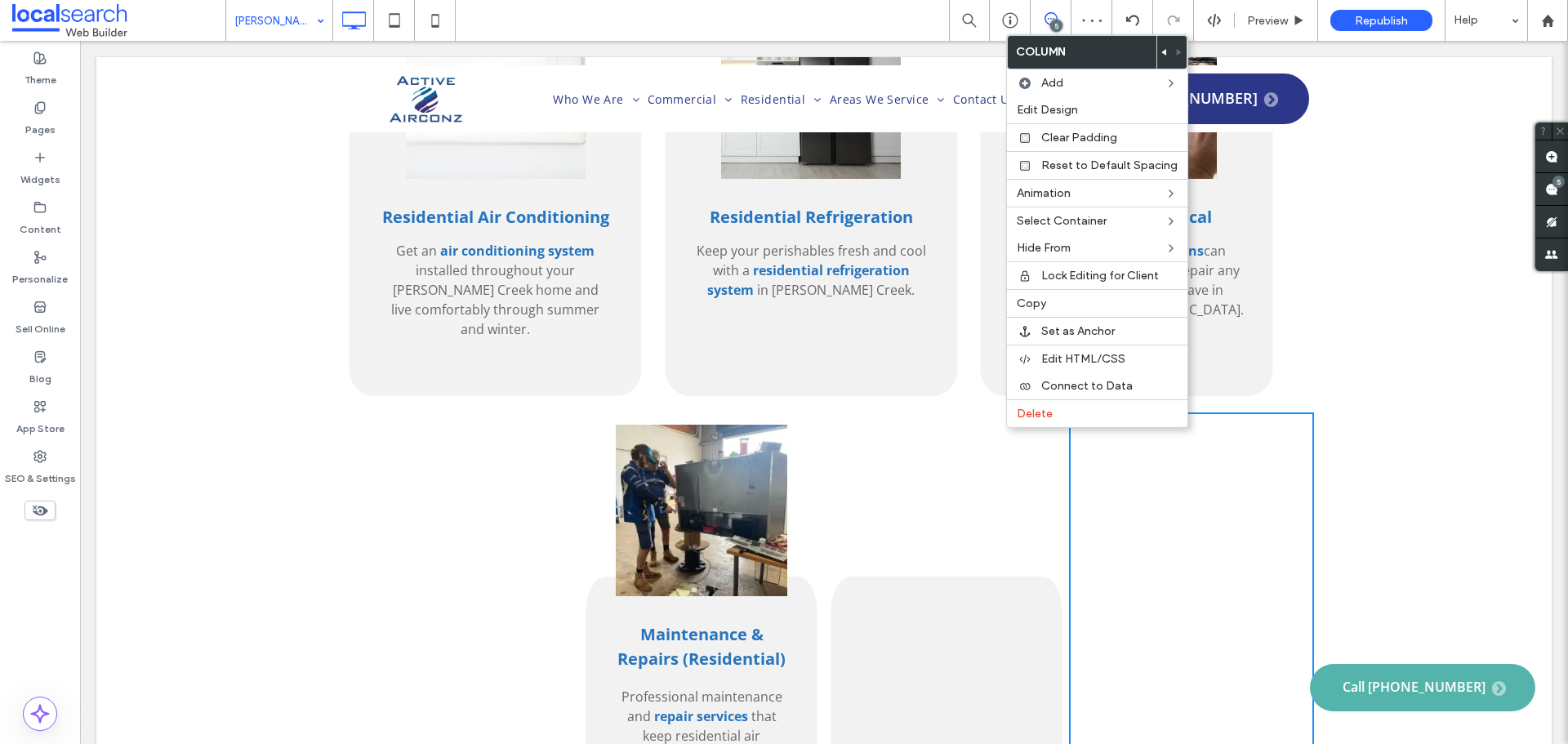
click at [796, 420] on div "Maintenance & Repairs (Residential) Professional maintenance and repair service…" at bounding box center [702, 691] width 245 height 557
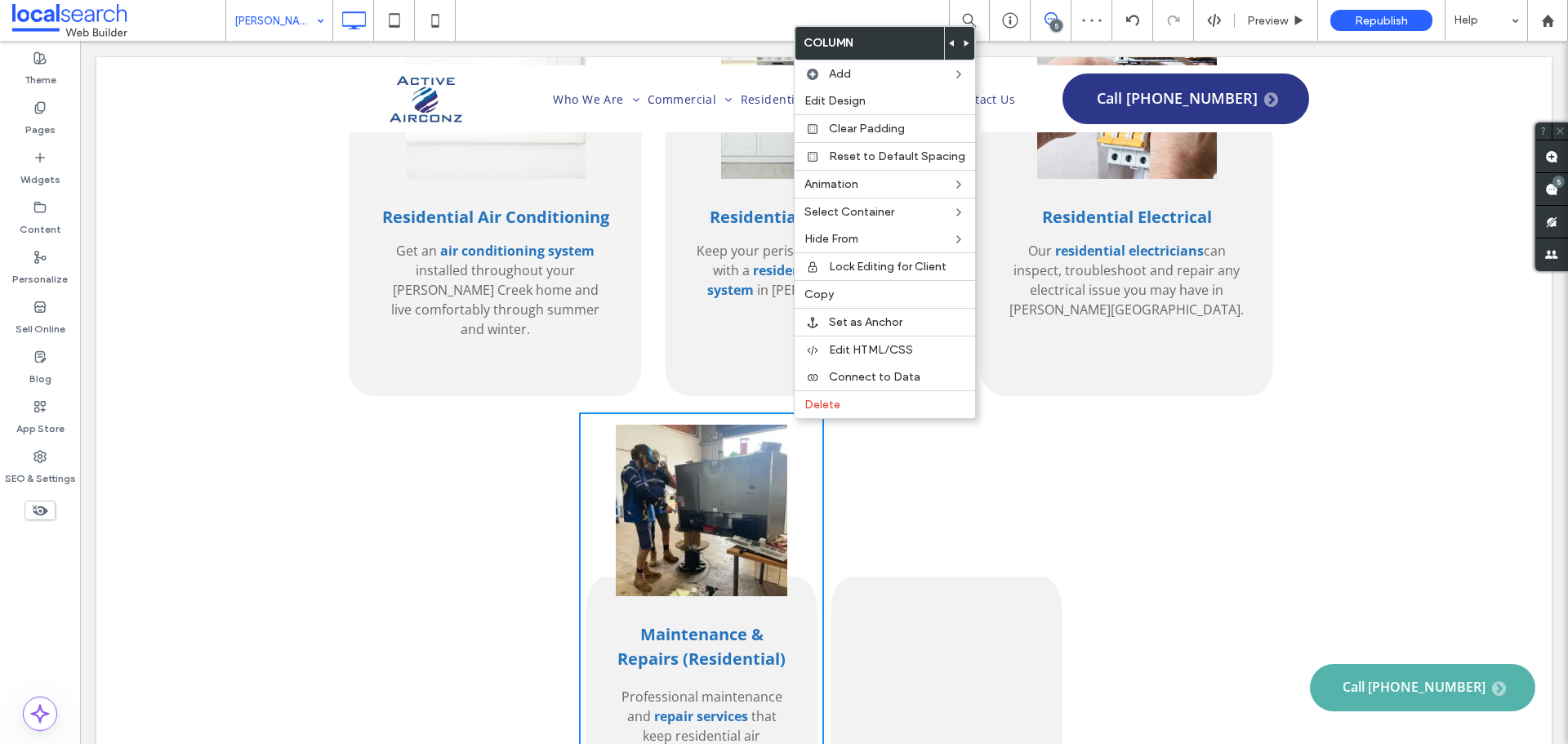
click at [963, 38] on span at bounding box center [967, 43] width 7 height 33
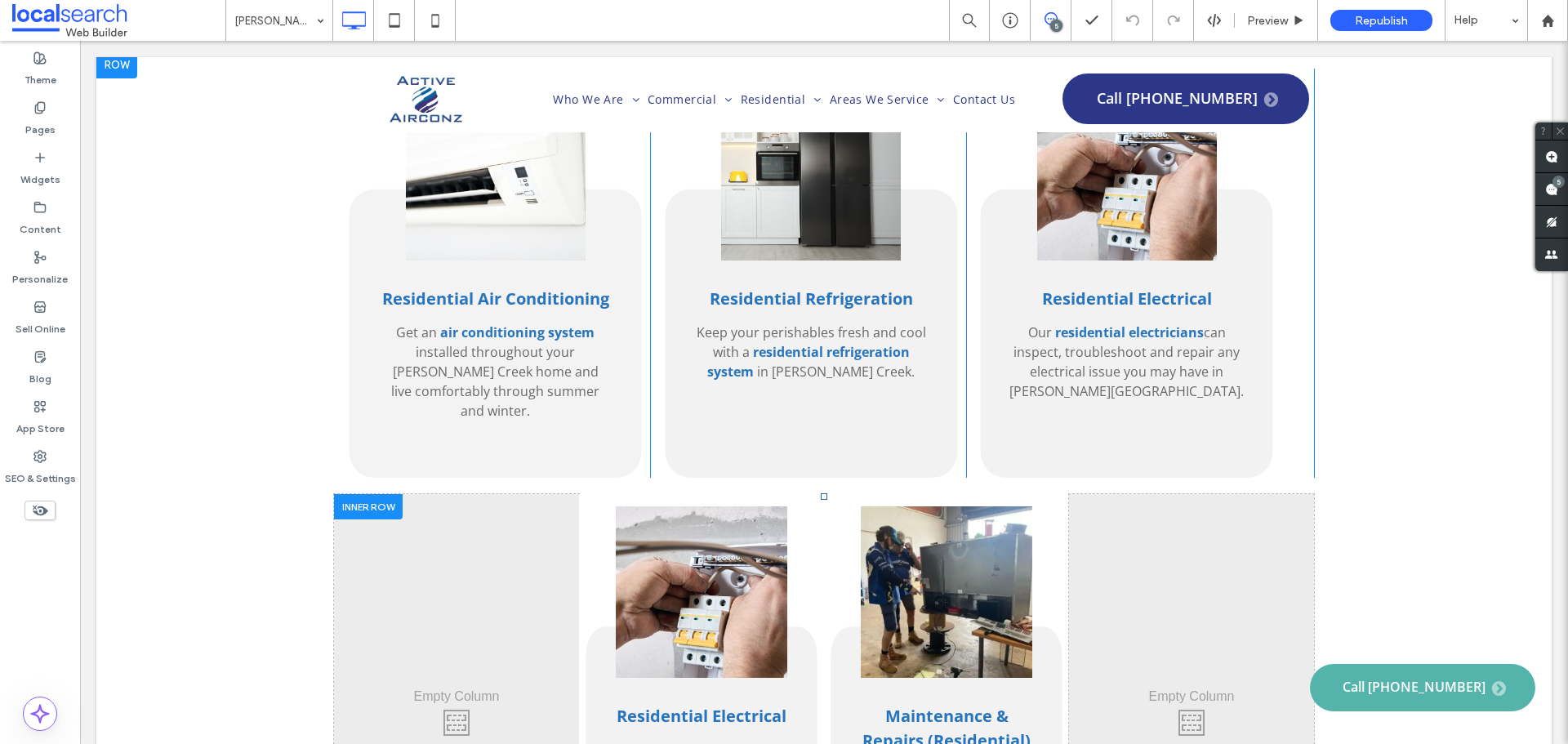
scroll to position [3348, 0]
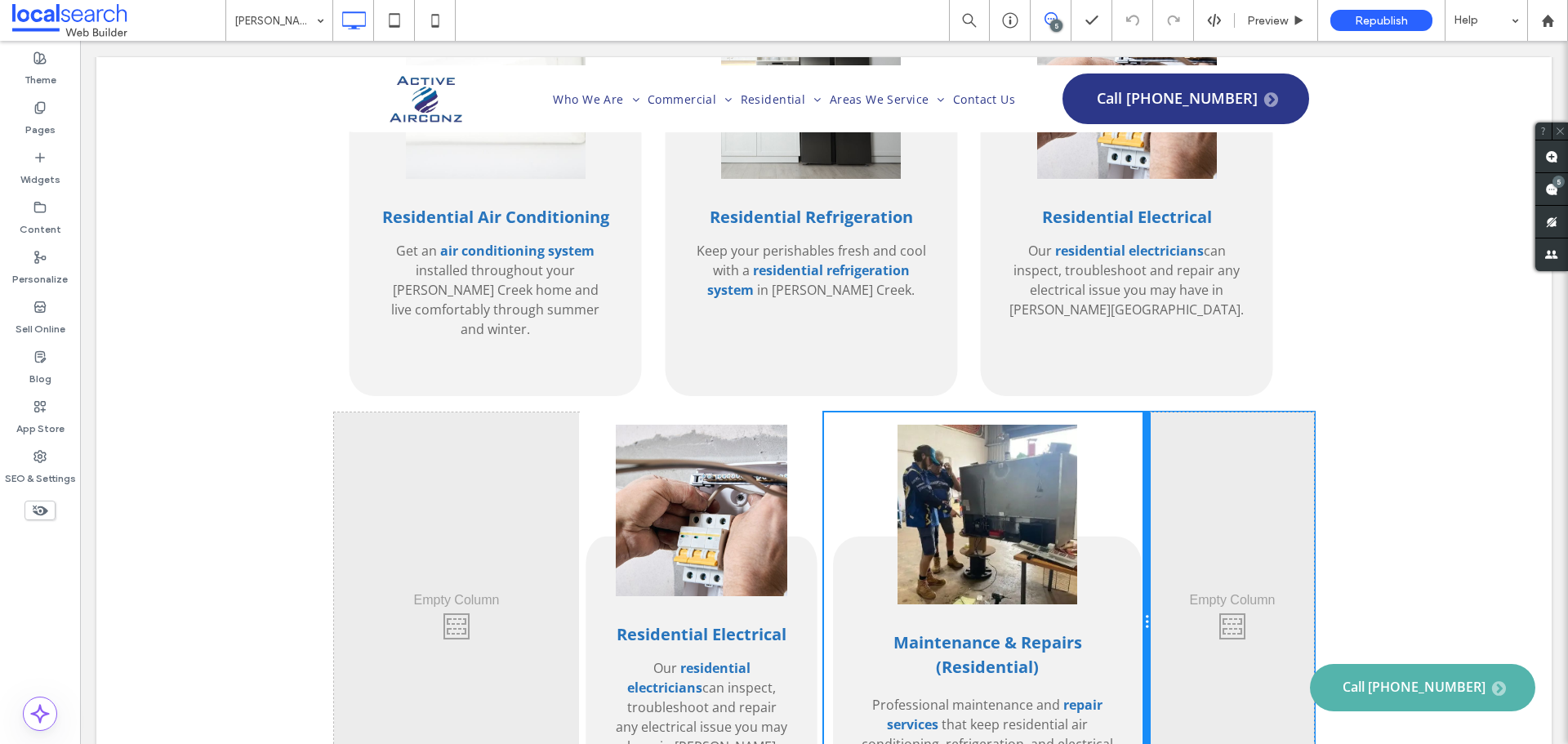
drag, startPoint x: 1059, startPoint y: 462, endPoint x: 1105, endPoint y: 466, distance: 46.2
click at [1105, 466] on div "Maintenance & Repairs (Residential) Professional maintenance and repair service…" at bounding box center [987, 622] width 327 height 421
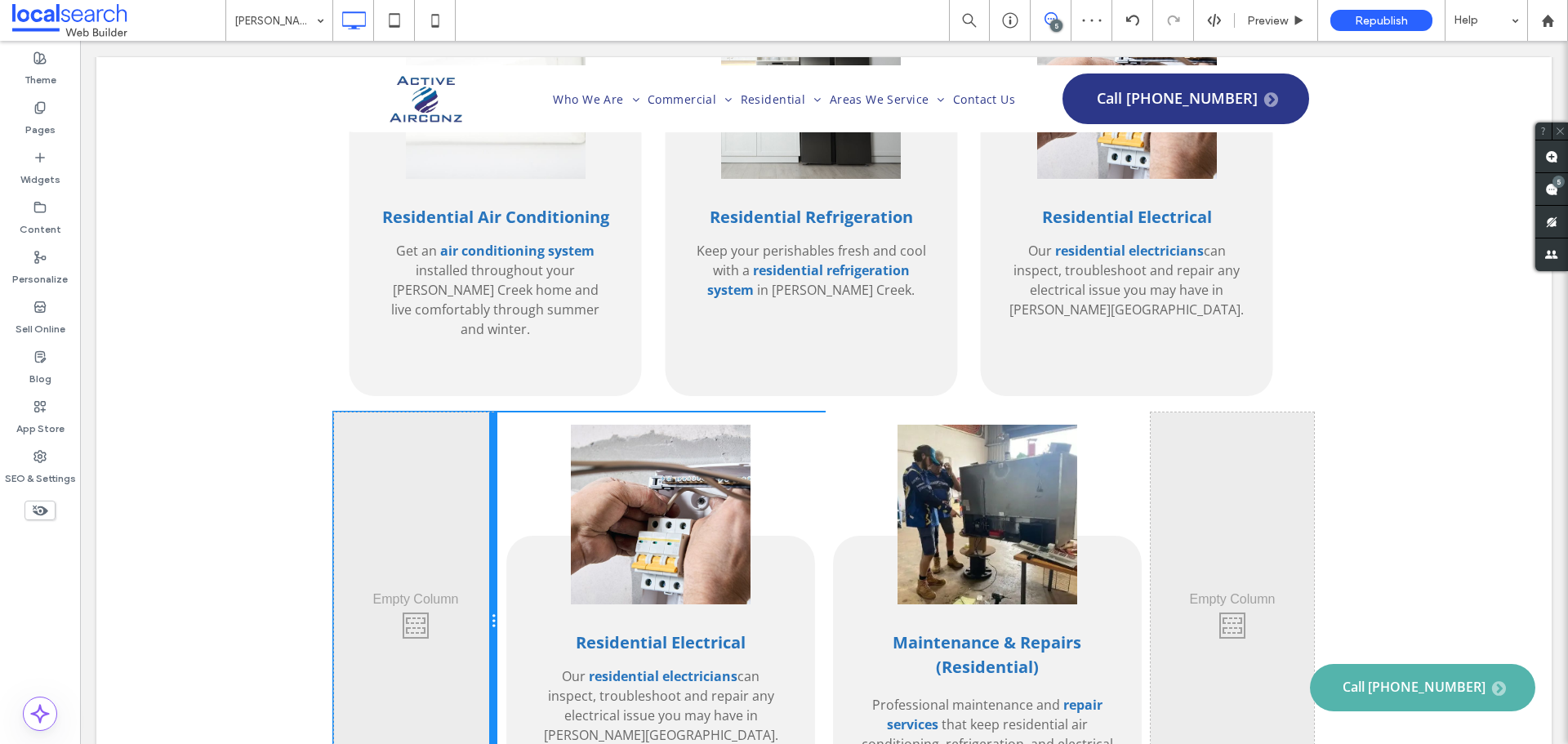
drag, startPoint x: 567, startPoint y: 497, endPoint x: 529, endPoint y: 487, distance: 39.3
click at [529, 487] on div "Click To Paste Residential Electrical Our residential electricians can inspect,…" at bounding box center [824, 621] width 979 height 418
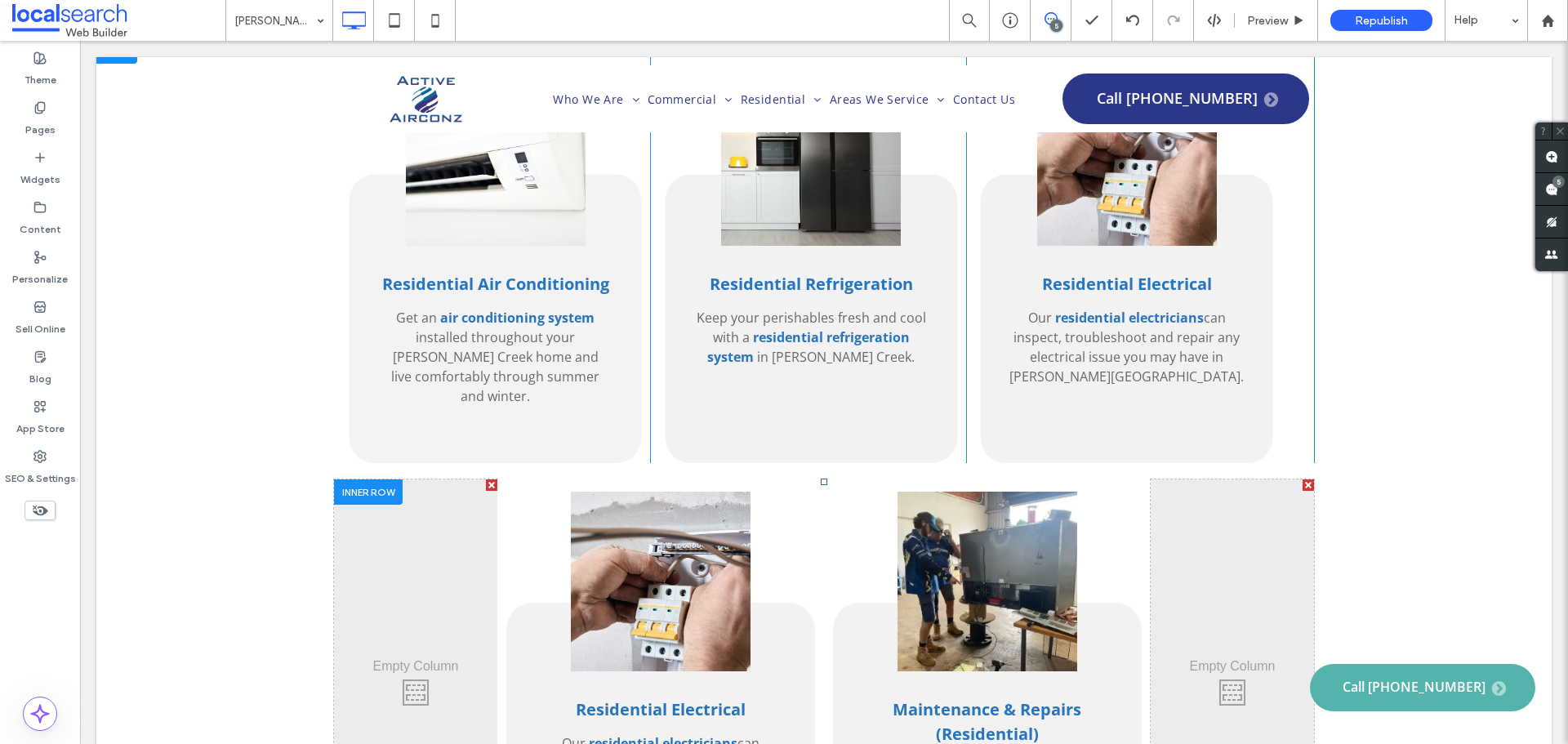
scroll to position [3185, 0]
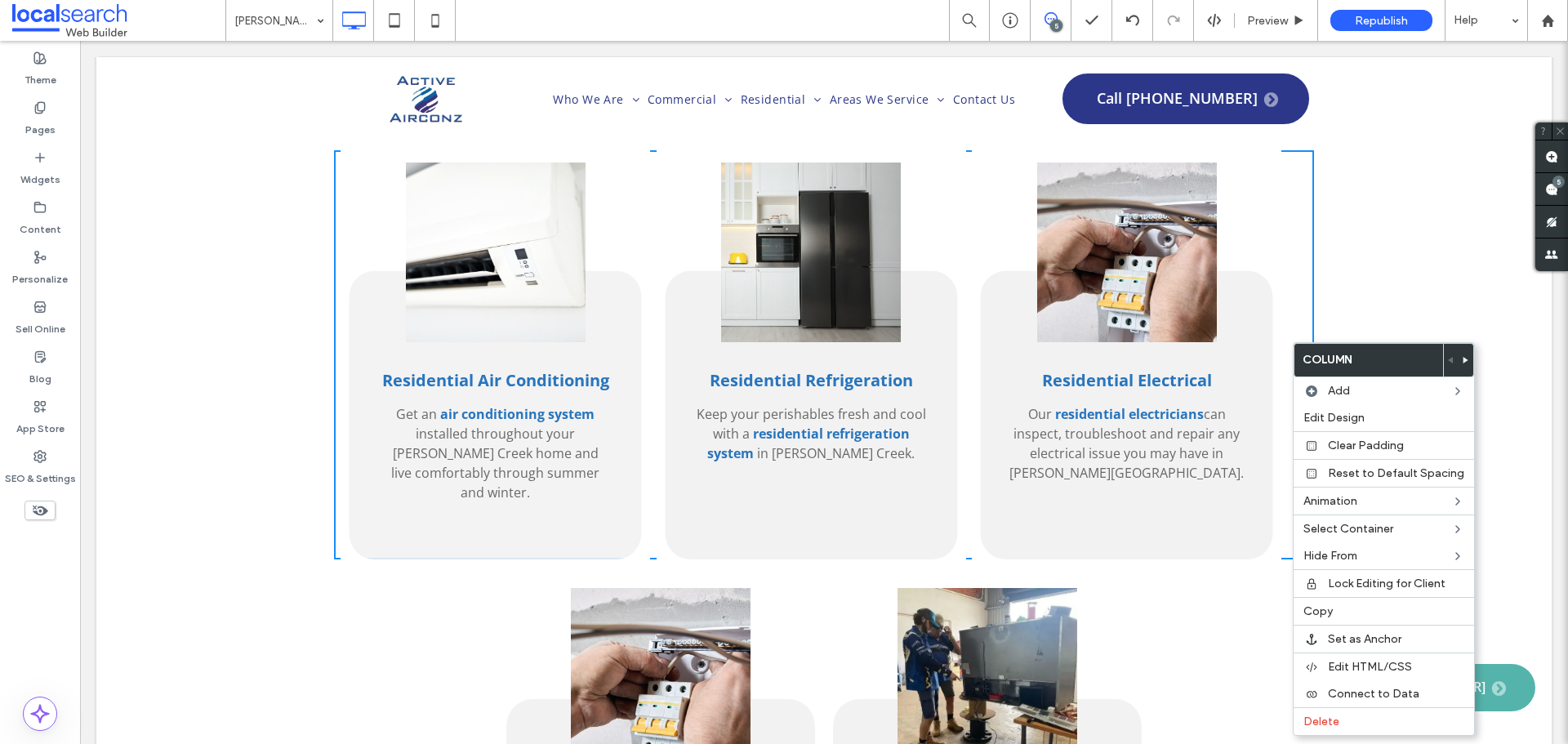
click at [1290, 285] on div "Residential Air Conditioning Get an air conditioning system installed throughou…" at bounding box center [824, 355] width 979 height 409
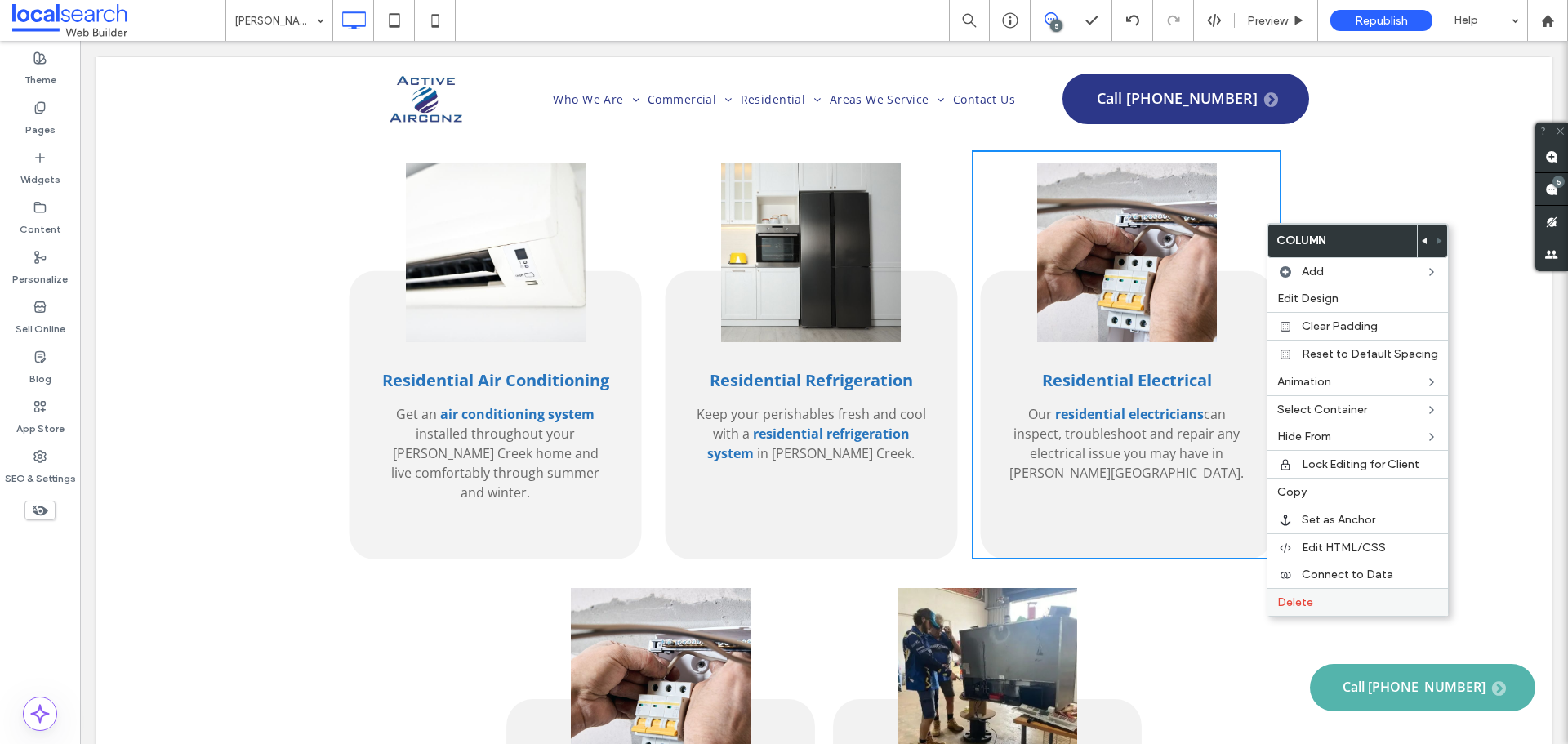
click at [1354, 605] on label "Delete" at bounding box center [1357, 602] width 161 height 14
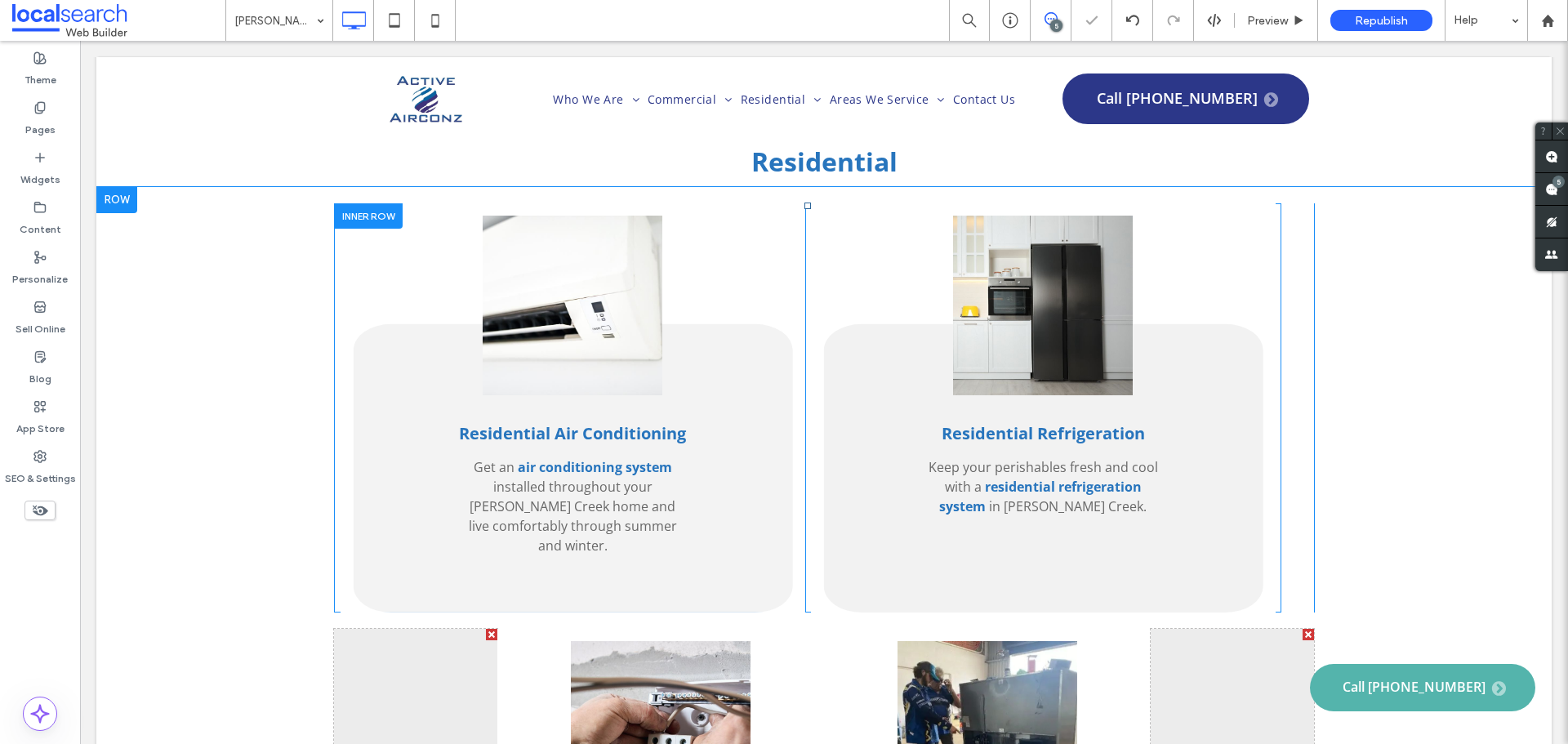
scroll to position [3104, 0]
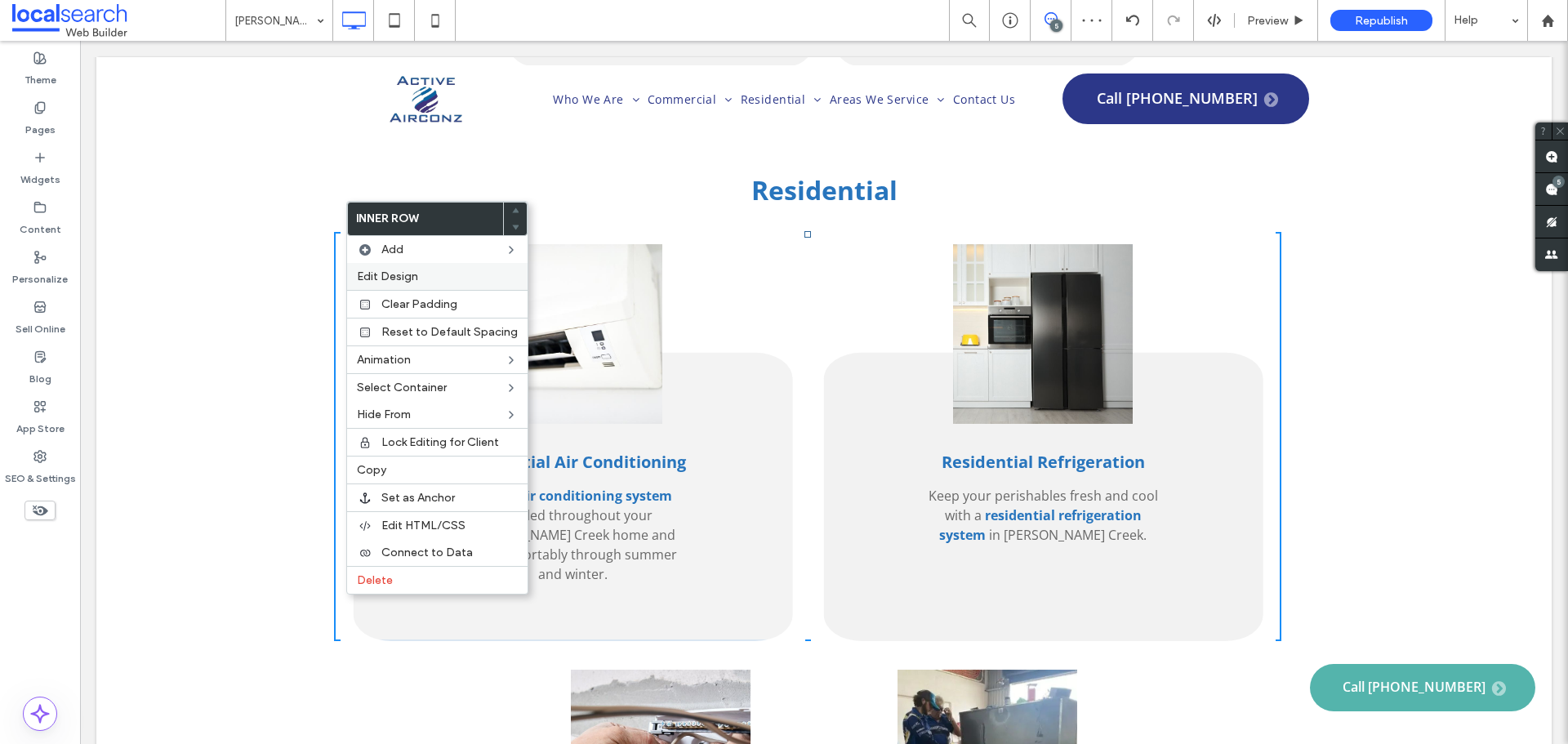
click at [388, 270] on span "Edit Design" at bounding box center [388, 276] width 62 height 14
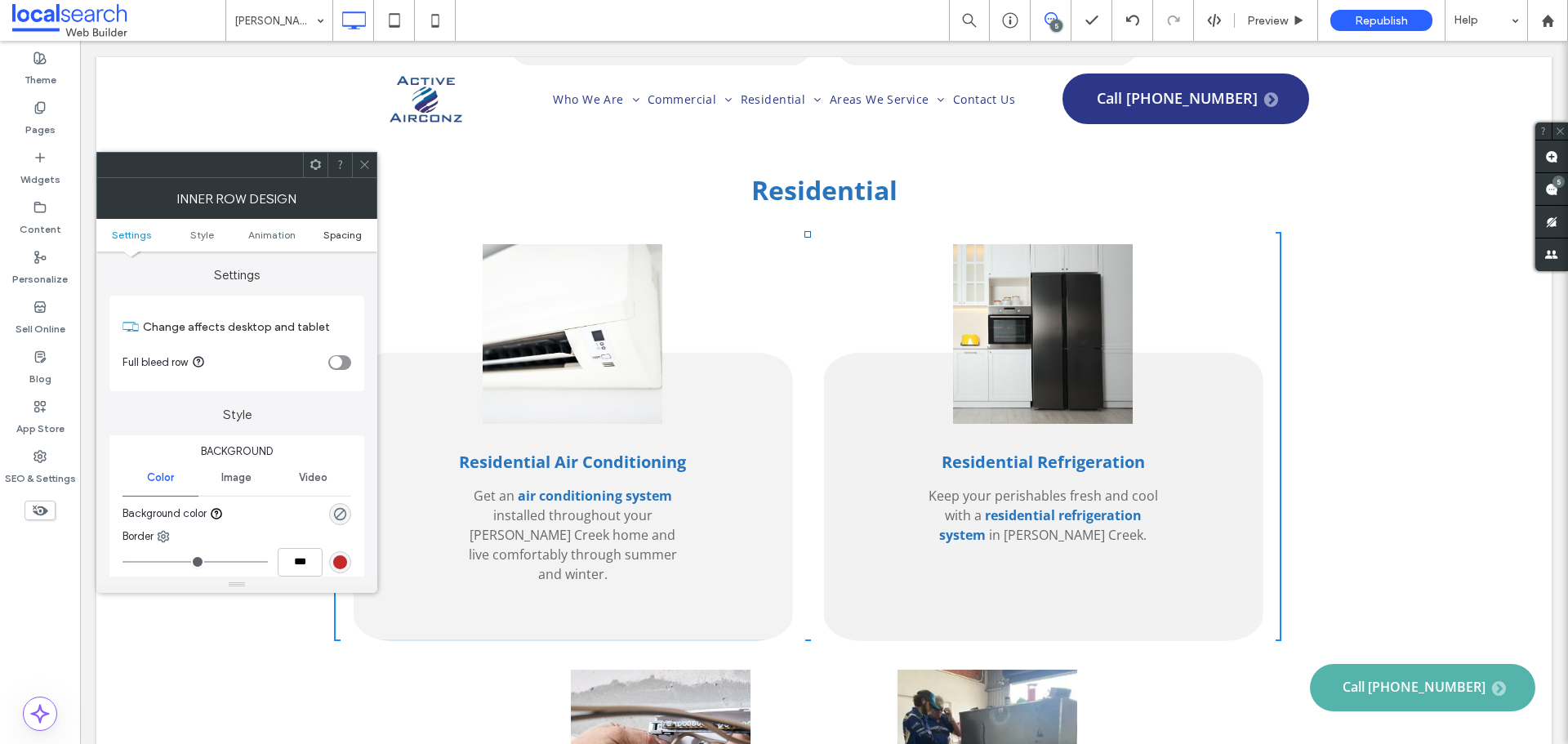
click at [344, 239] on span "Spacing" at bounding box center [342, 235] width 38 height 13
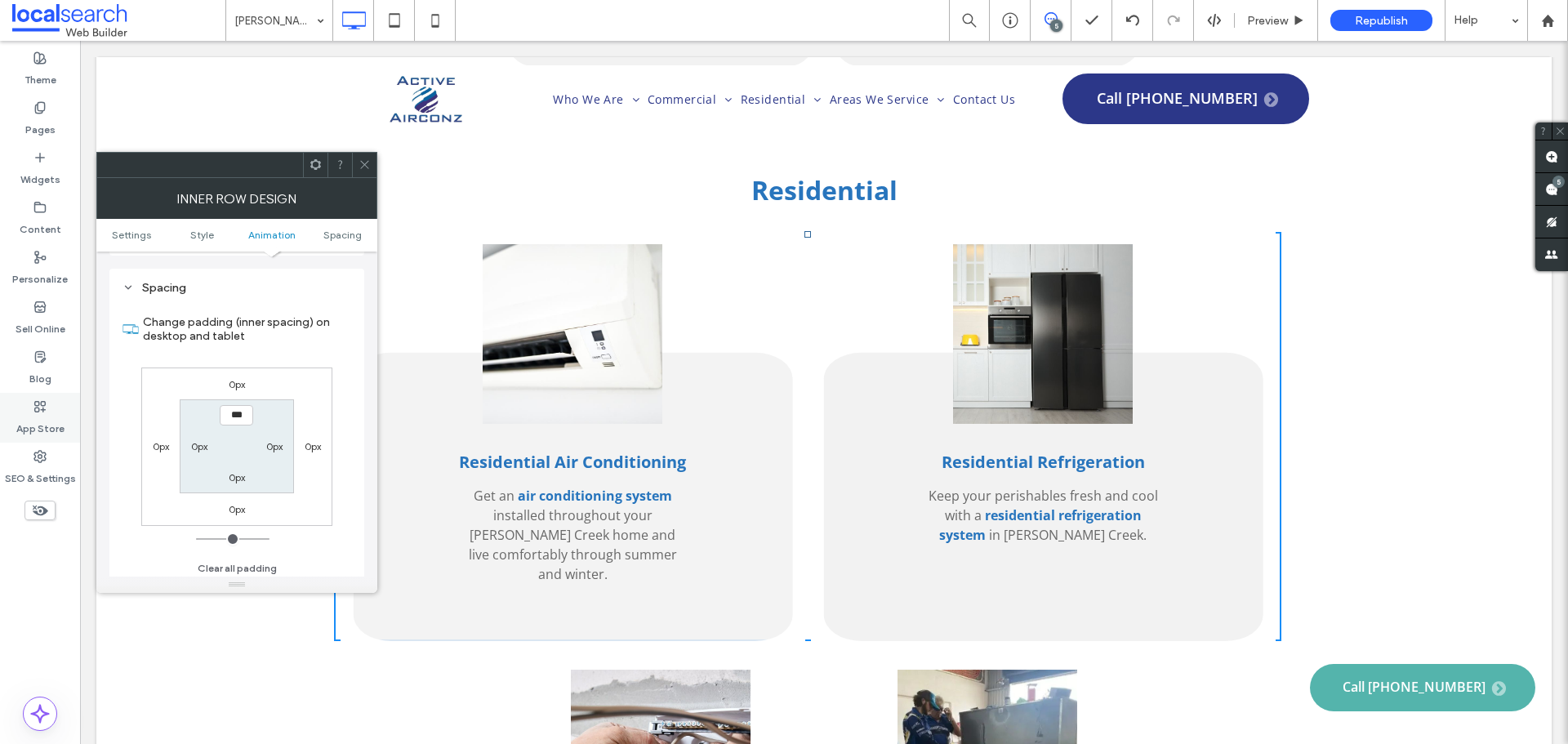
scroll to position [510, 0]
click at [137, 238] on span "Settings" at bounding box center [131, 235] width 39 height 13
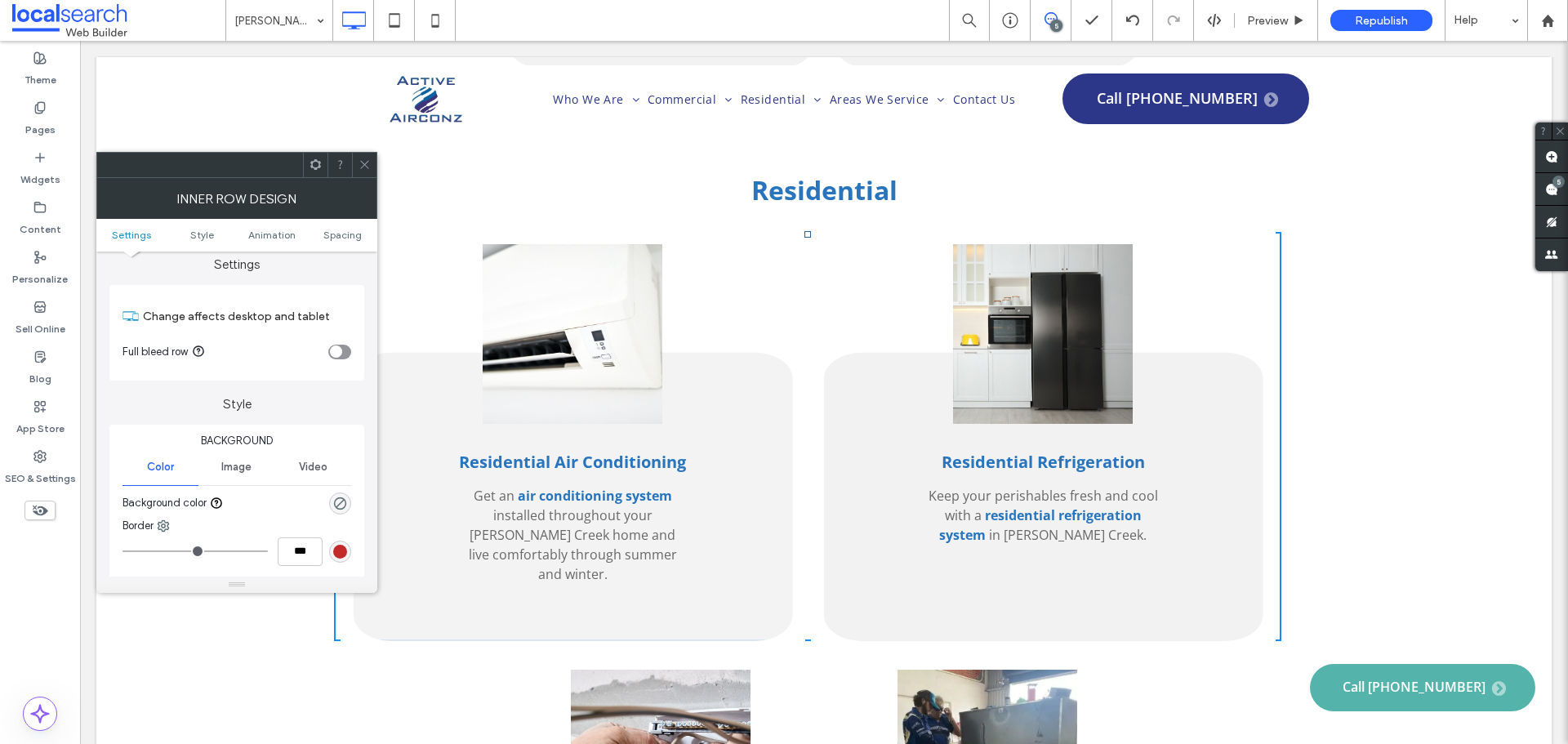
scroll to position [0, 0]
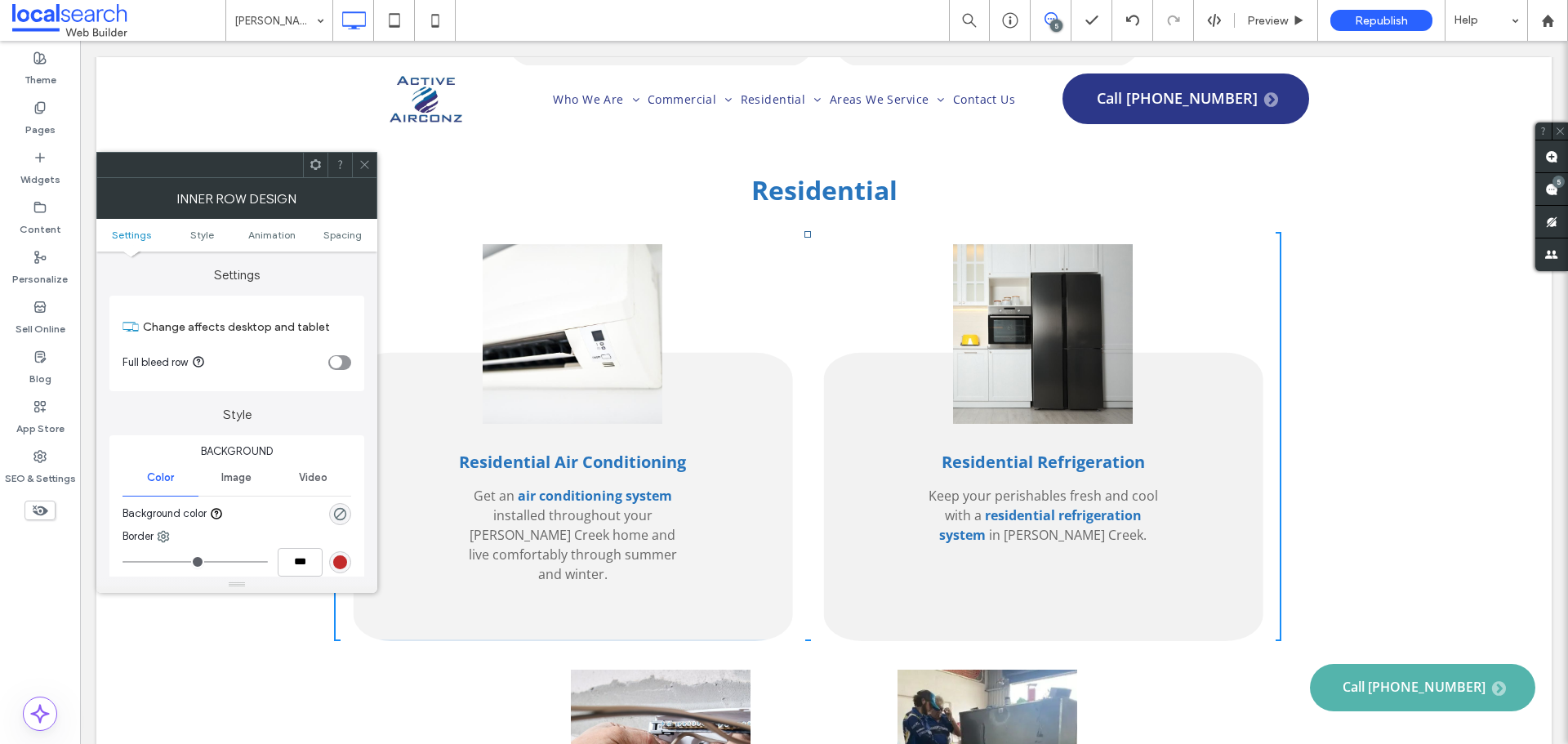
click at [367, 160] on icon at bounding box center [365, 165] width 13 height 13
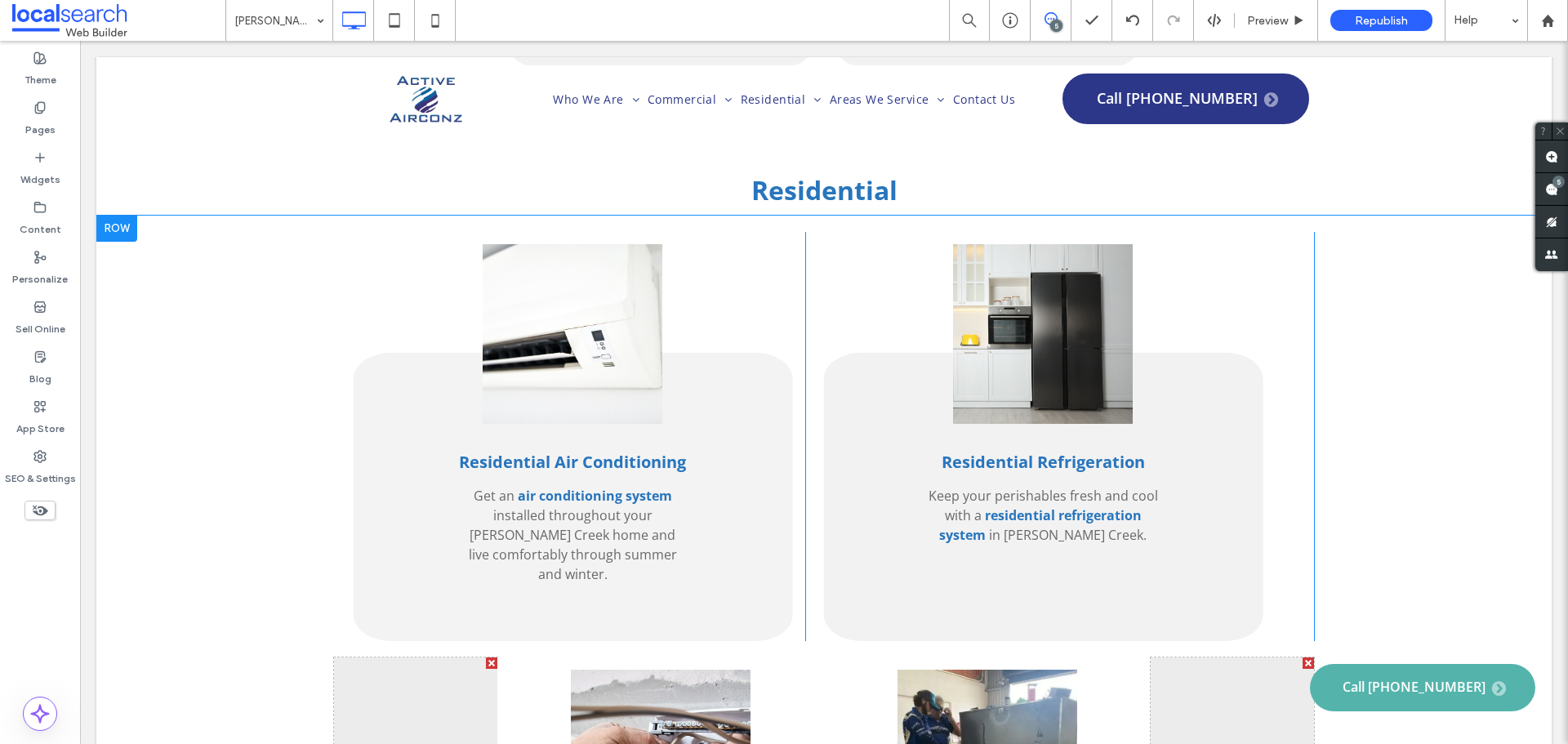
click at [1288, 272] on div "Residential Air Conditioning Get an air conditioning system installed throughou…" at bounding box center [824, 437] width 979 height 409
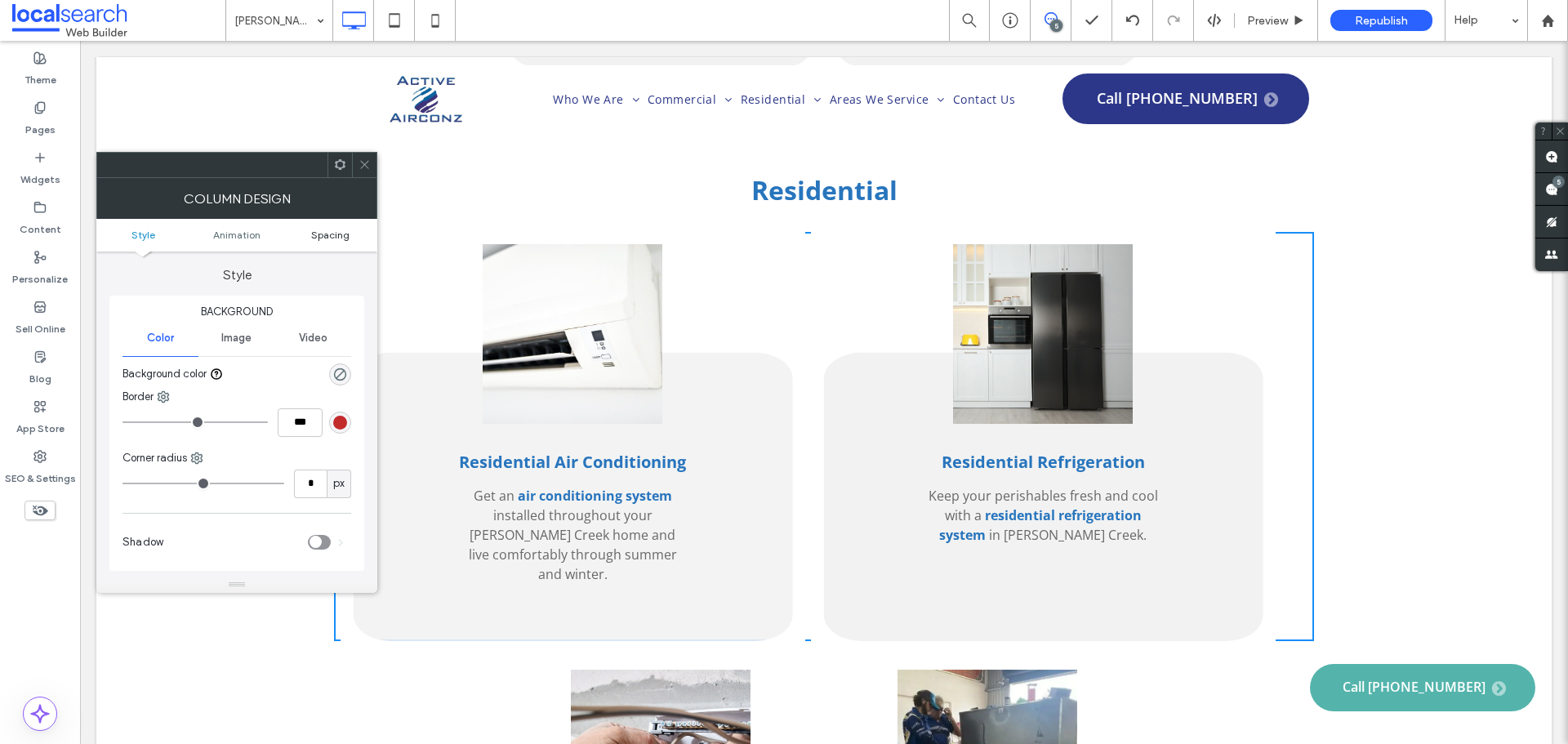
click at [322, 233] on span "Spacing" at bounding box center [329, 235] width 38 height 13
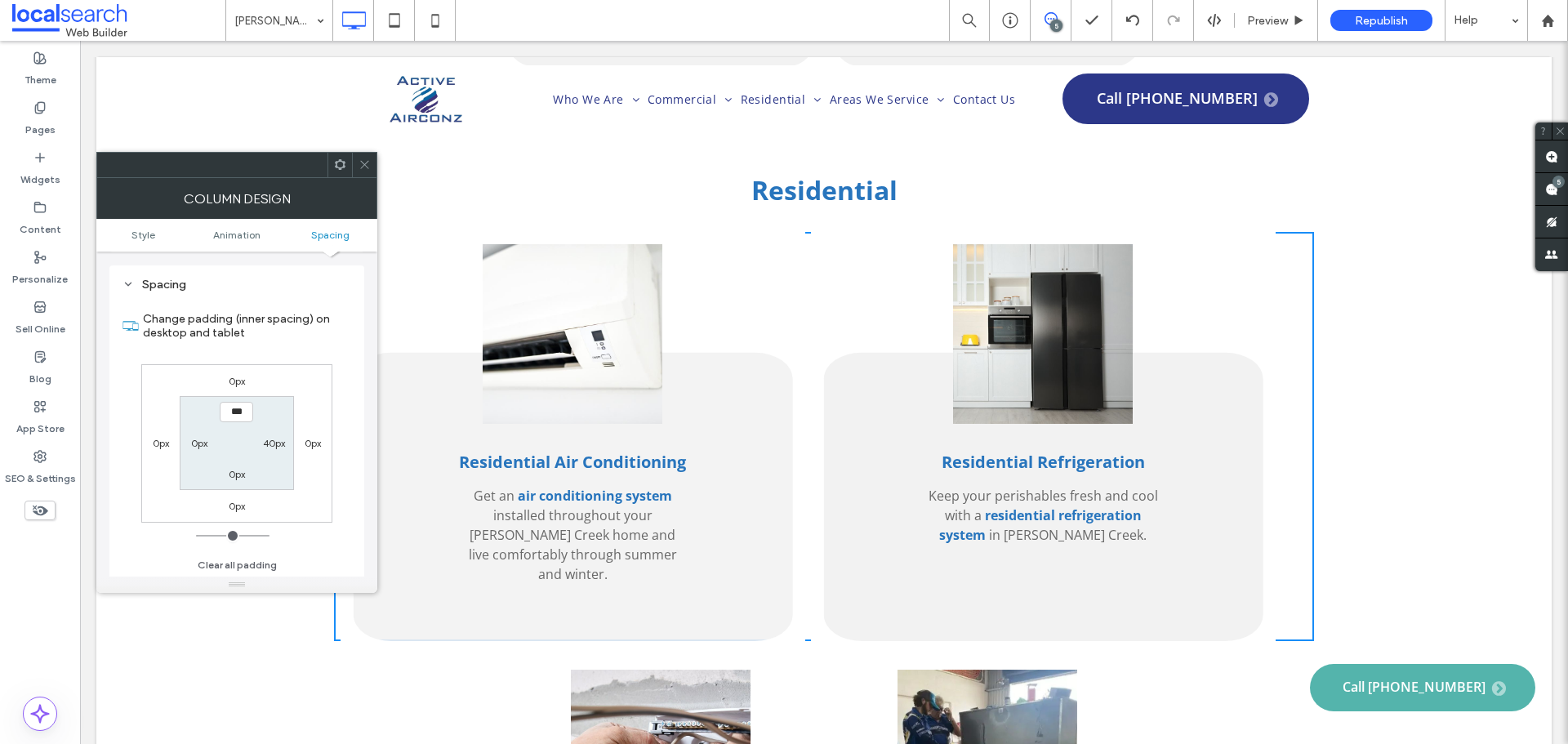
scroll to position [371, 0]
click at [282, 443] on label "40px" at bounding box center [274, 442] width 22 height 13
type input "**"
type input "*"
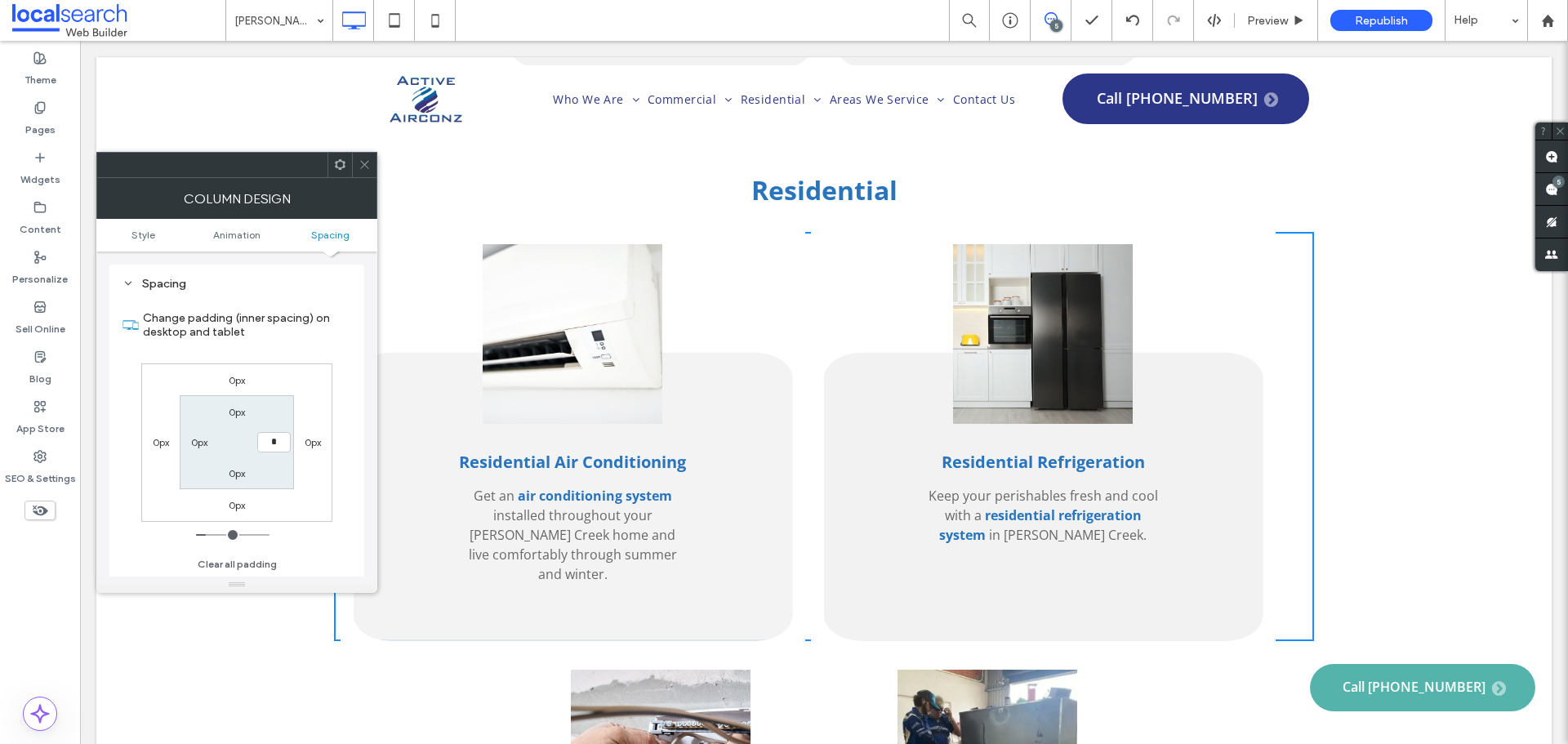
type input "***"
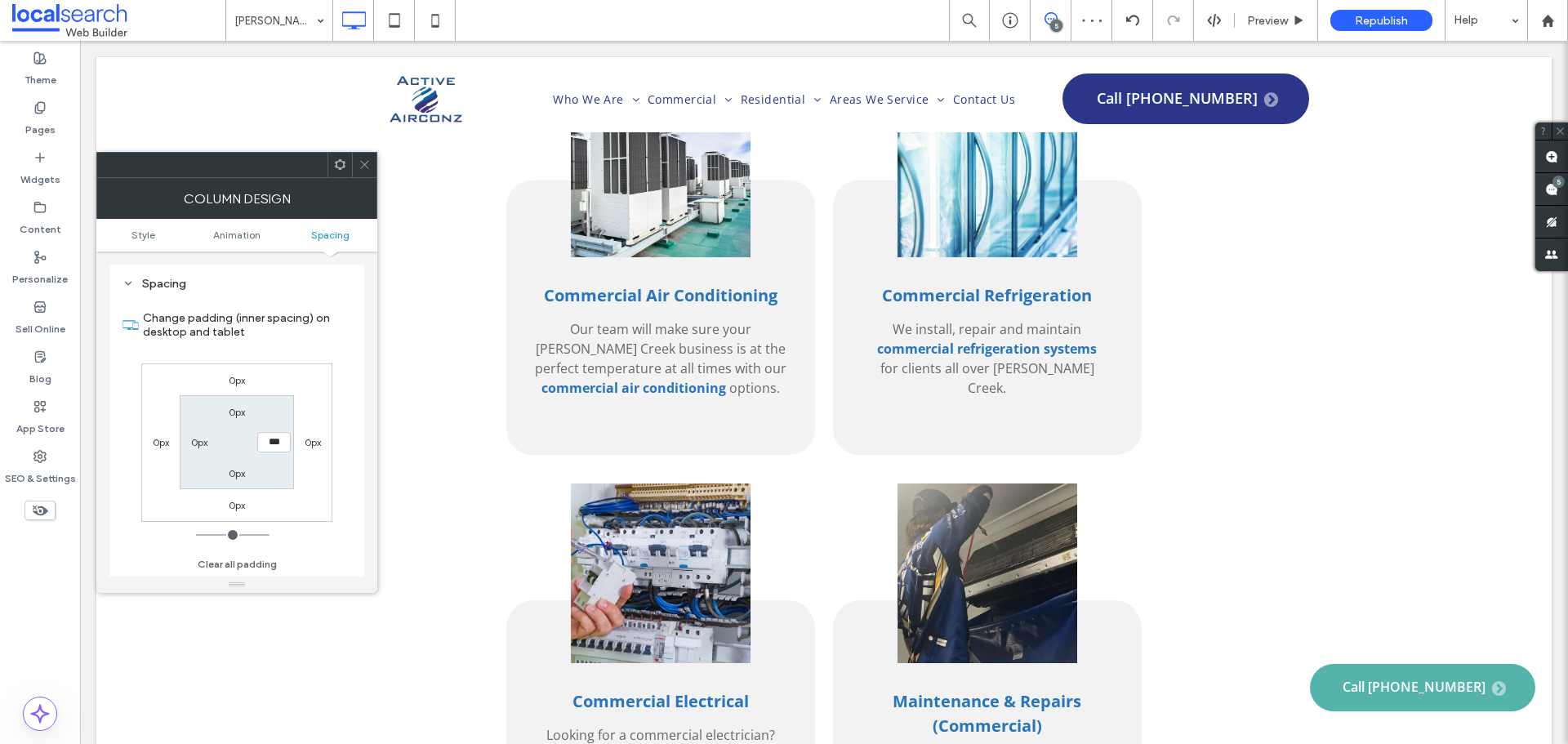
scroll to position [2123, 0]
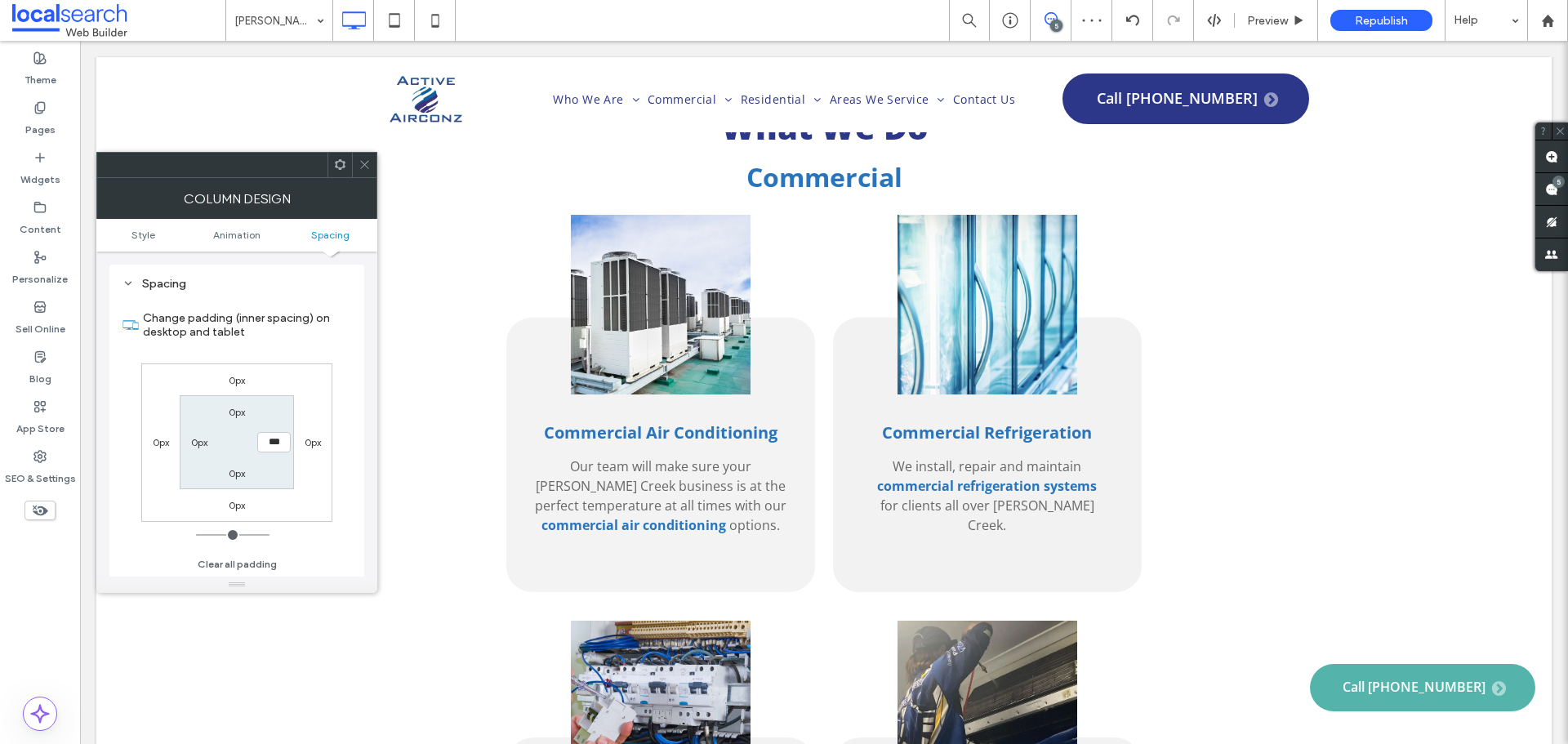
click at [1190, 352] on div "Click To Paste" at bounding box center [1232, 397] width 163 height 389
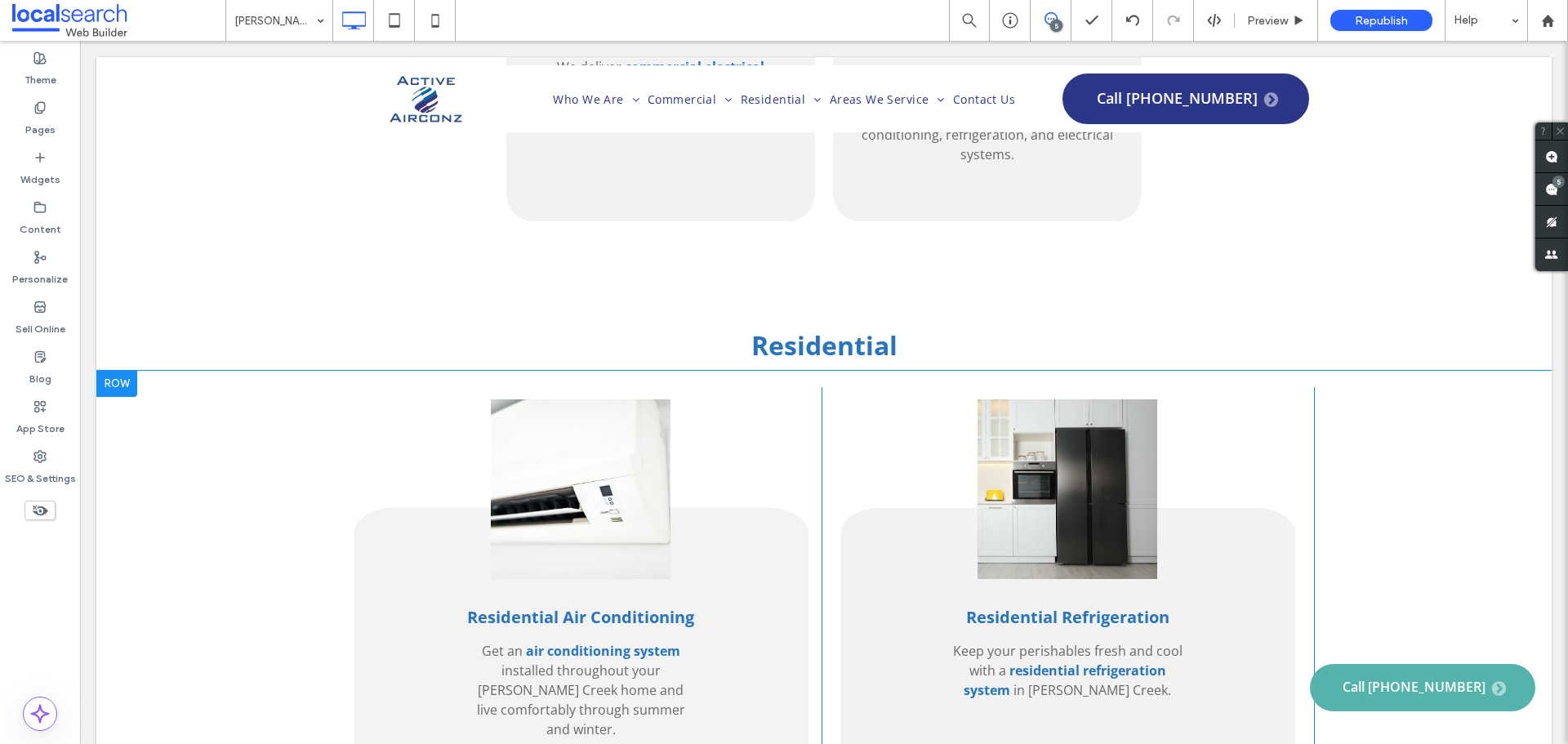
scroll to position [2940, 0]
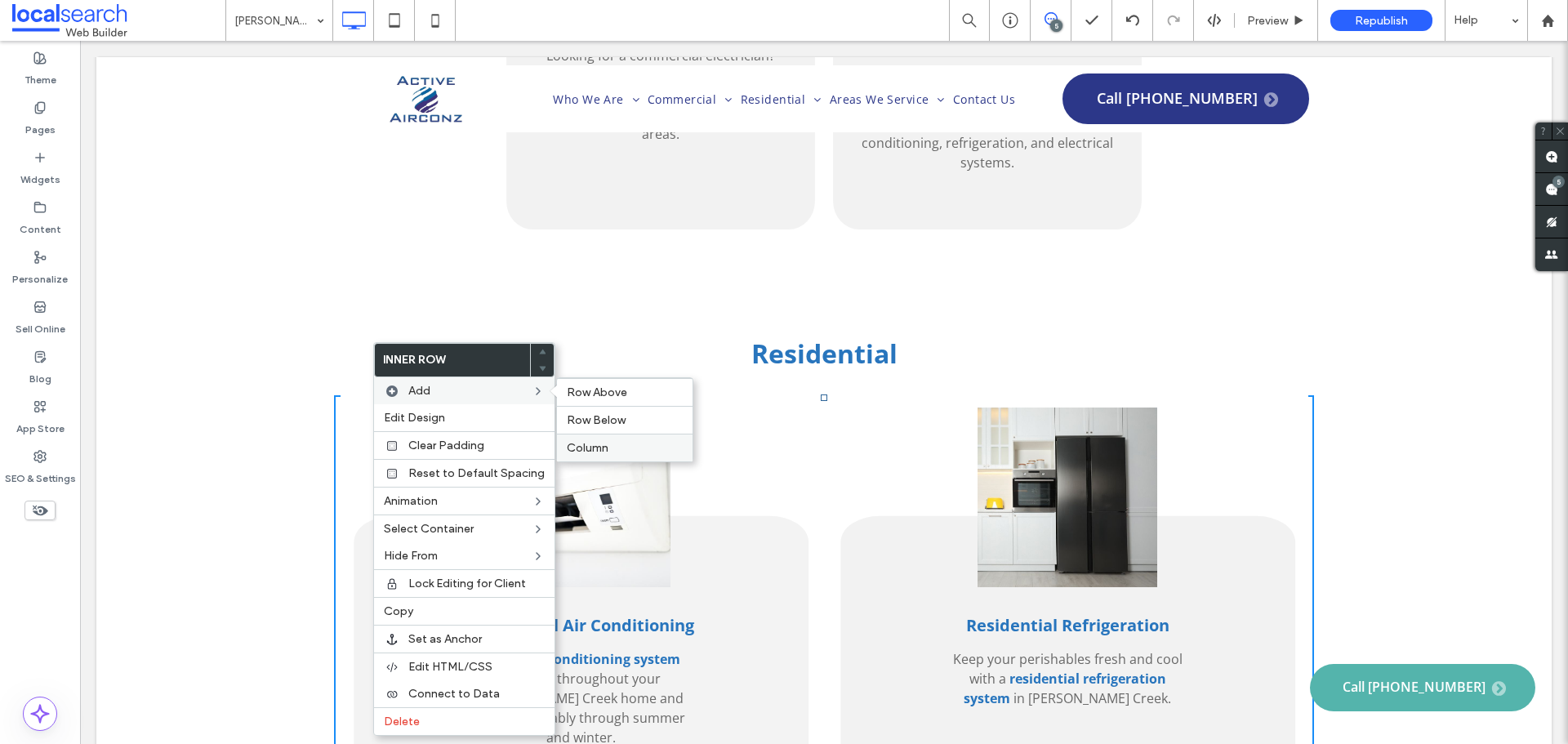
drag, startPoint x: 586, startPoint y: 445, endPoint x: 507, endPoint y: 402, distance: 89.9
click at [586, 445] on span "Column" at bounding box center [587, 448] width 41 height 14
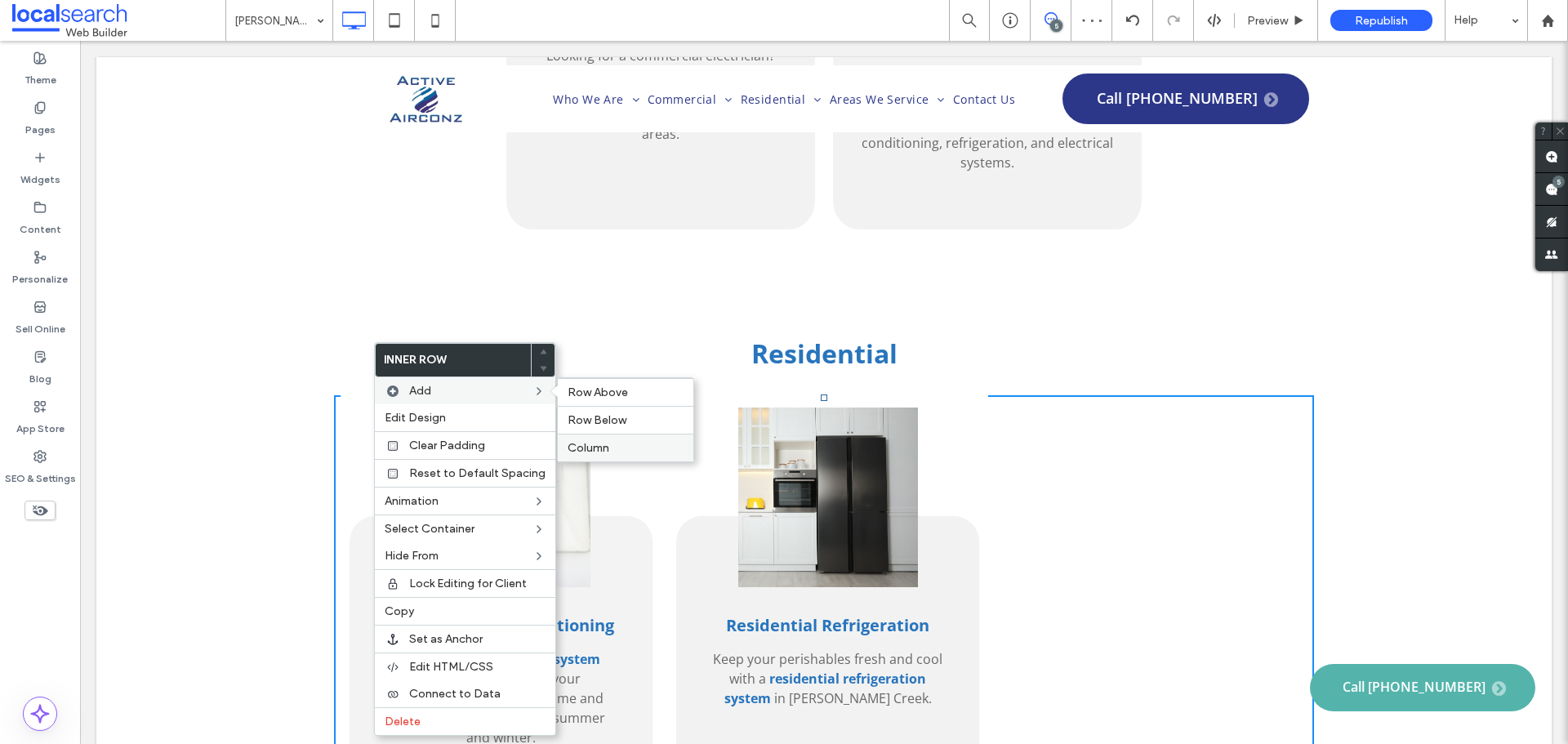
click at [596, 443] on span "Column" at bounding box center [588, 448] width 41 height 14
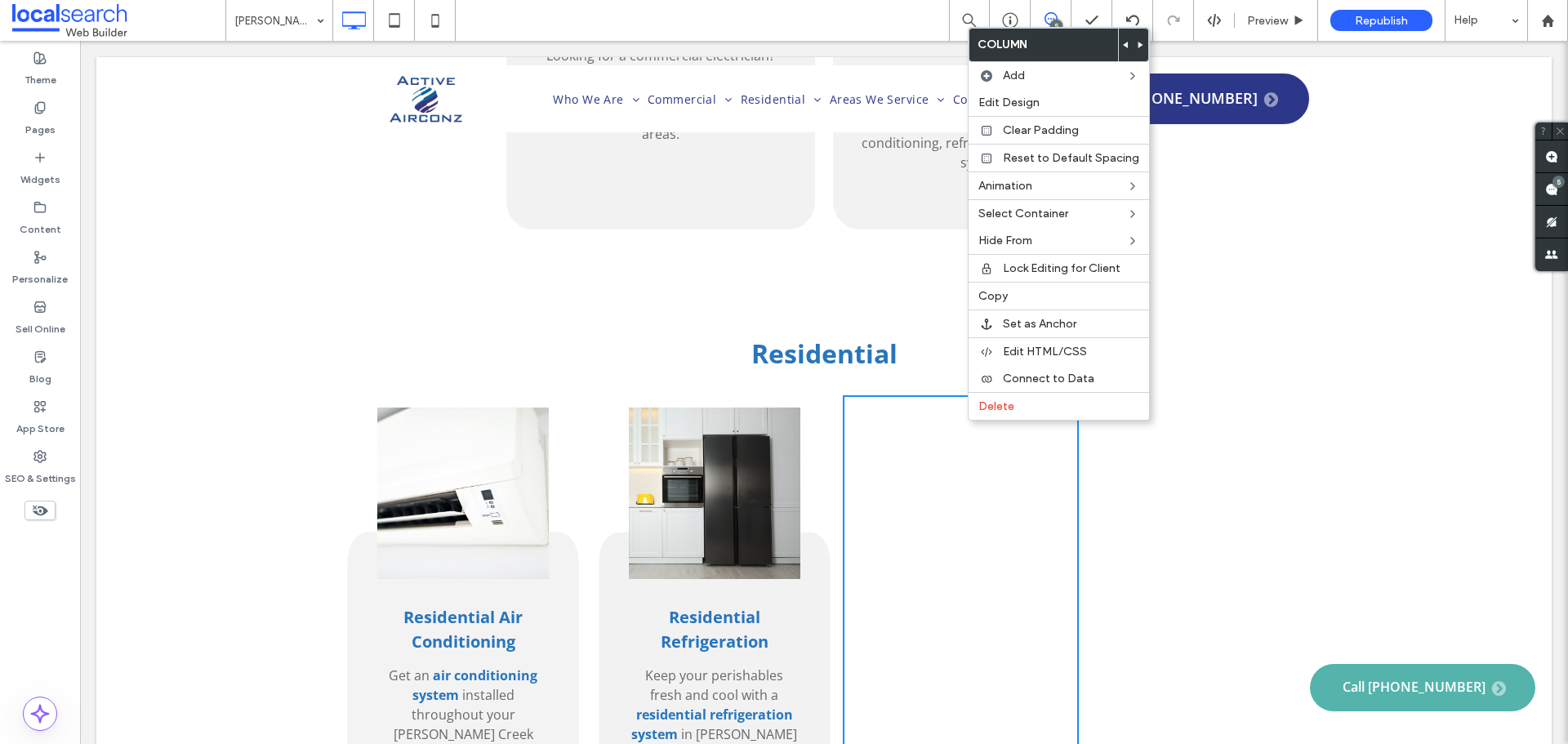
click at [1119, 46] on div at bounding box center [1126, 45] width 14 height 33
click at [1123, 44] on icon at bounding box center [1126, 45] width 7 height 7
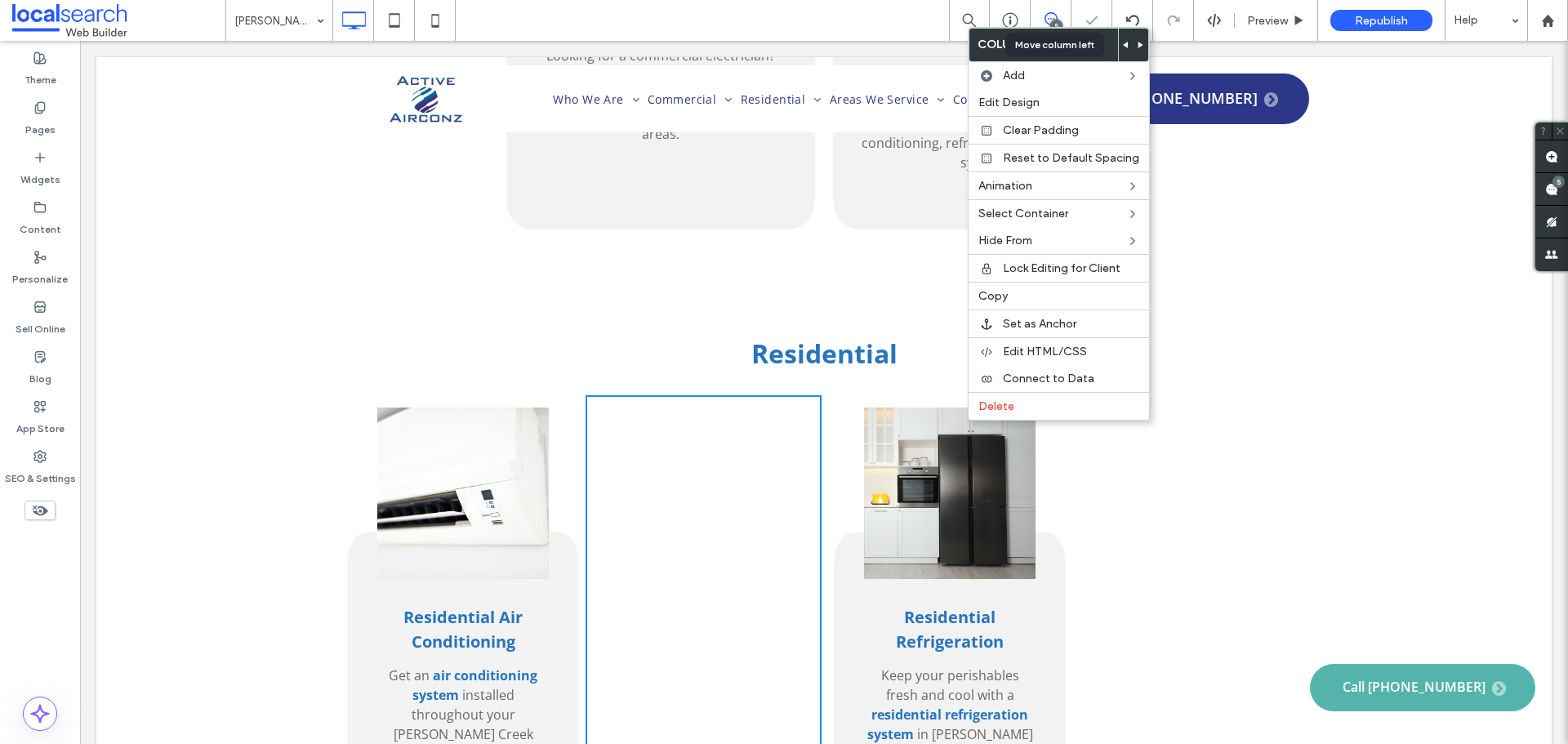
click at [1123, 40] on span at bounding box center [1126, 45] width 7 height 33
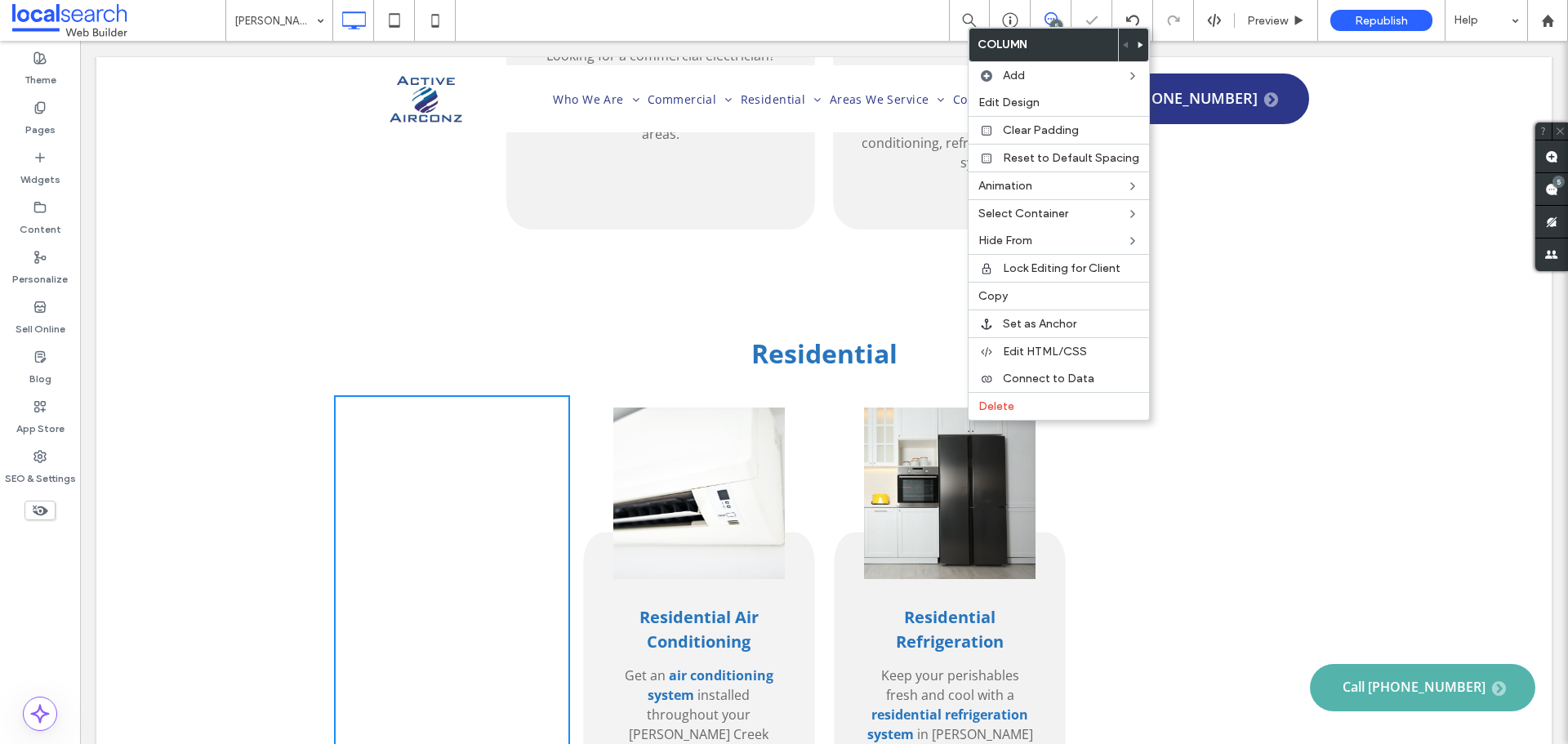
click at [1171, 503] on div "Click To Paste Click To Paste" at bounding box center [1196, 627] width 236 height 464
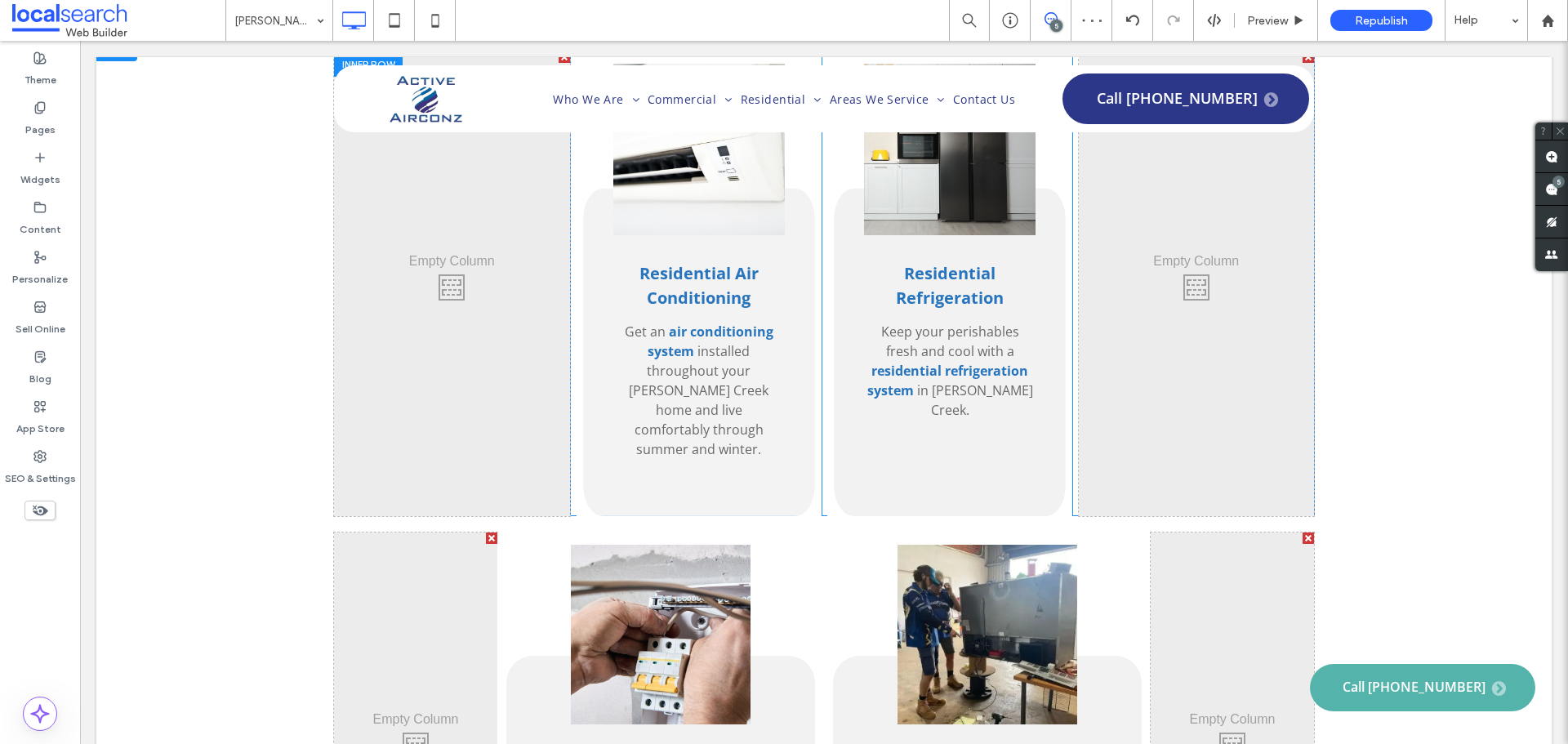
scroll to position [3267, 0]
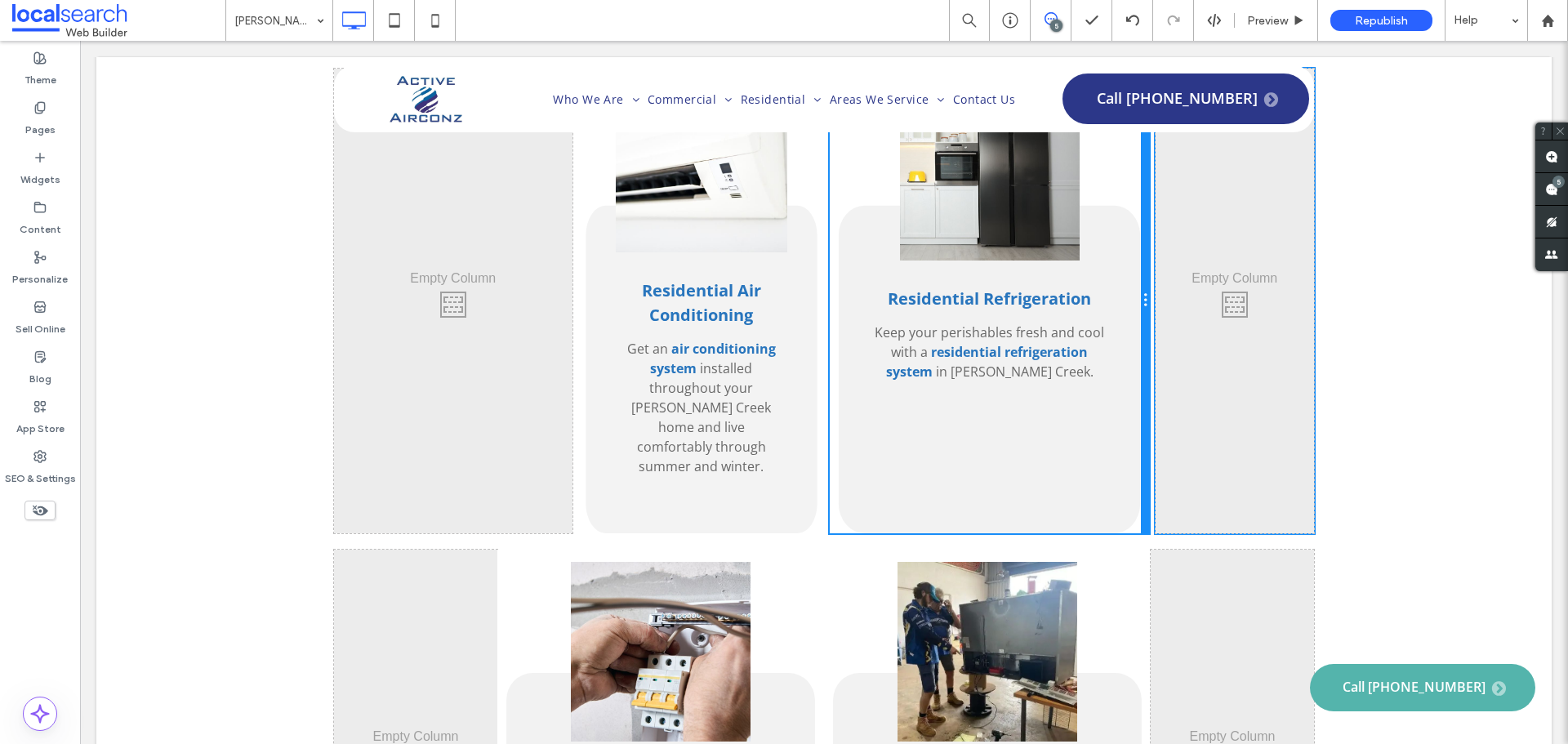
drag, startPoint x: 1066, startPoint y: 334, endPoint x: 999, endPoint y: 380, distance: 81.3
click at [1126, 334] on div "Residential Refrigeration Keep your perishables fresh and cool with a residenti…" at bounding box center [990, 301] width 319 height 464
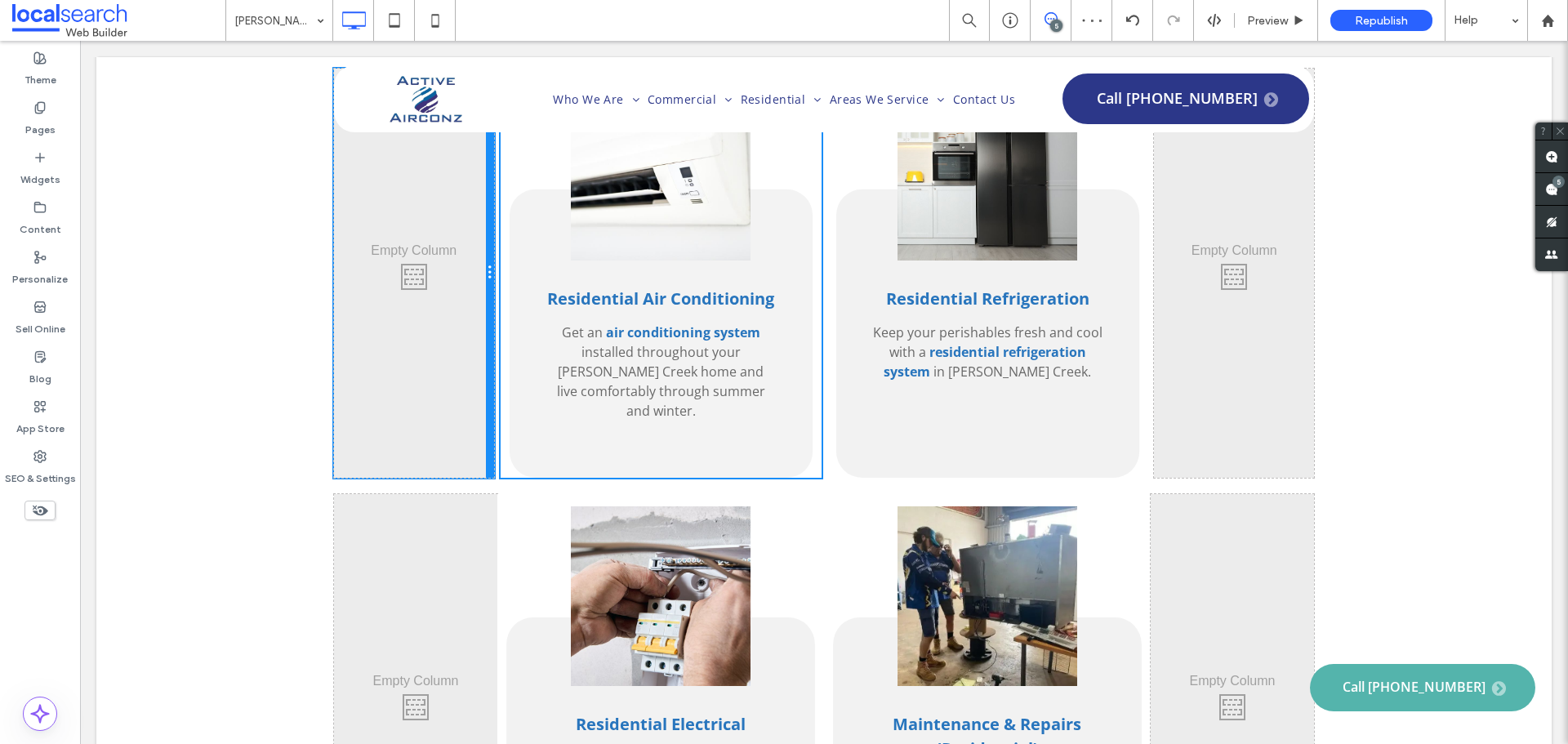
drag, startPoint x: 566, startPoint y: 336, endPoint x: 517, endPoint y: 333, distance: 49.1
click at [517, 333] on div "Click To Paste Click To Paste Residential Air Conditioning Get an air condition…" at bounding box center [824, 273] width 979 height 409
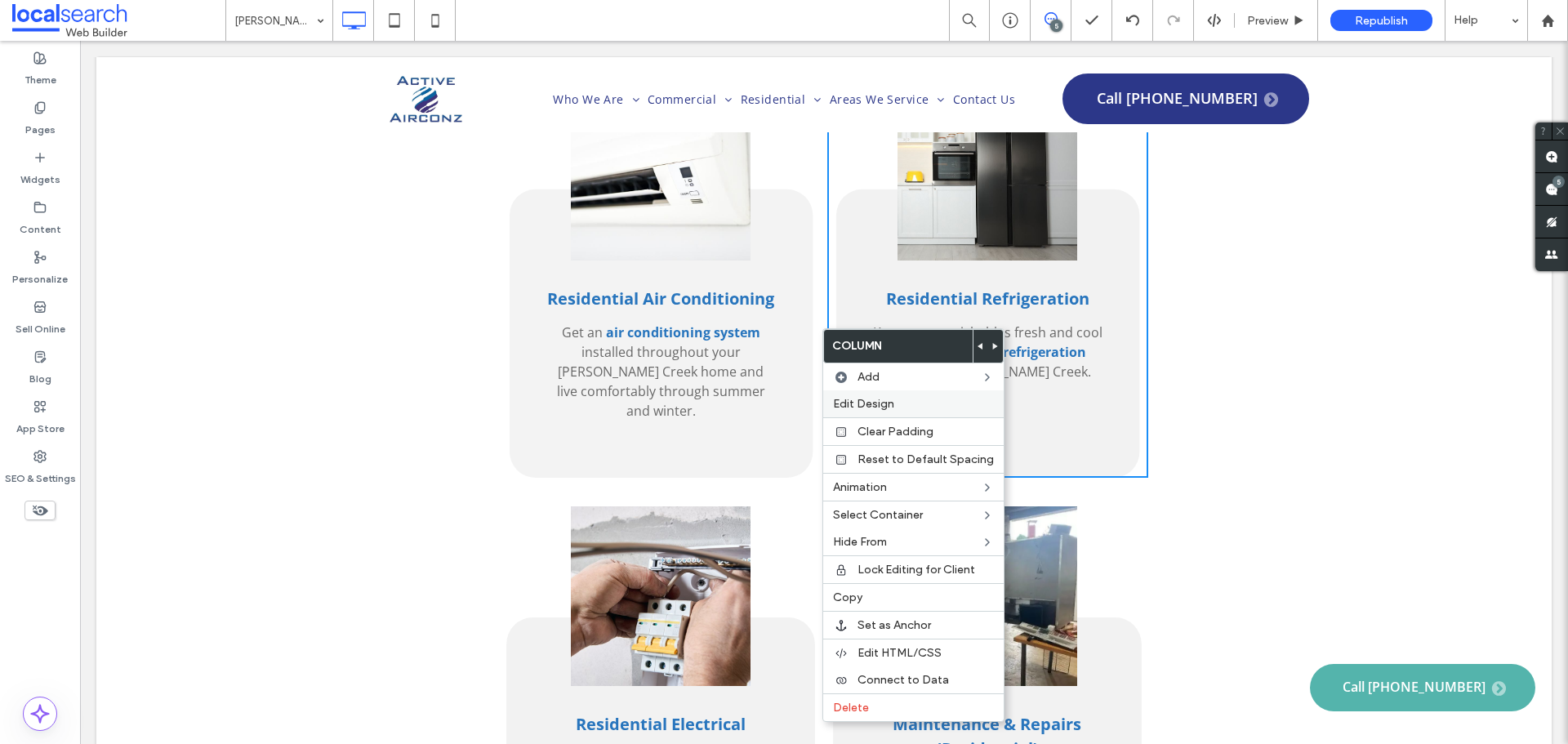
click at [945, 398] on label "Edit Design" at bounding box center [913, 404] width 161 height 14
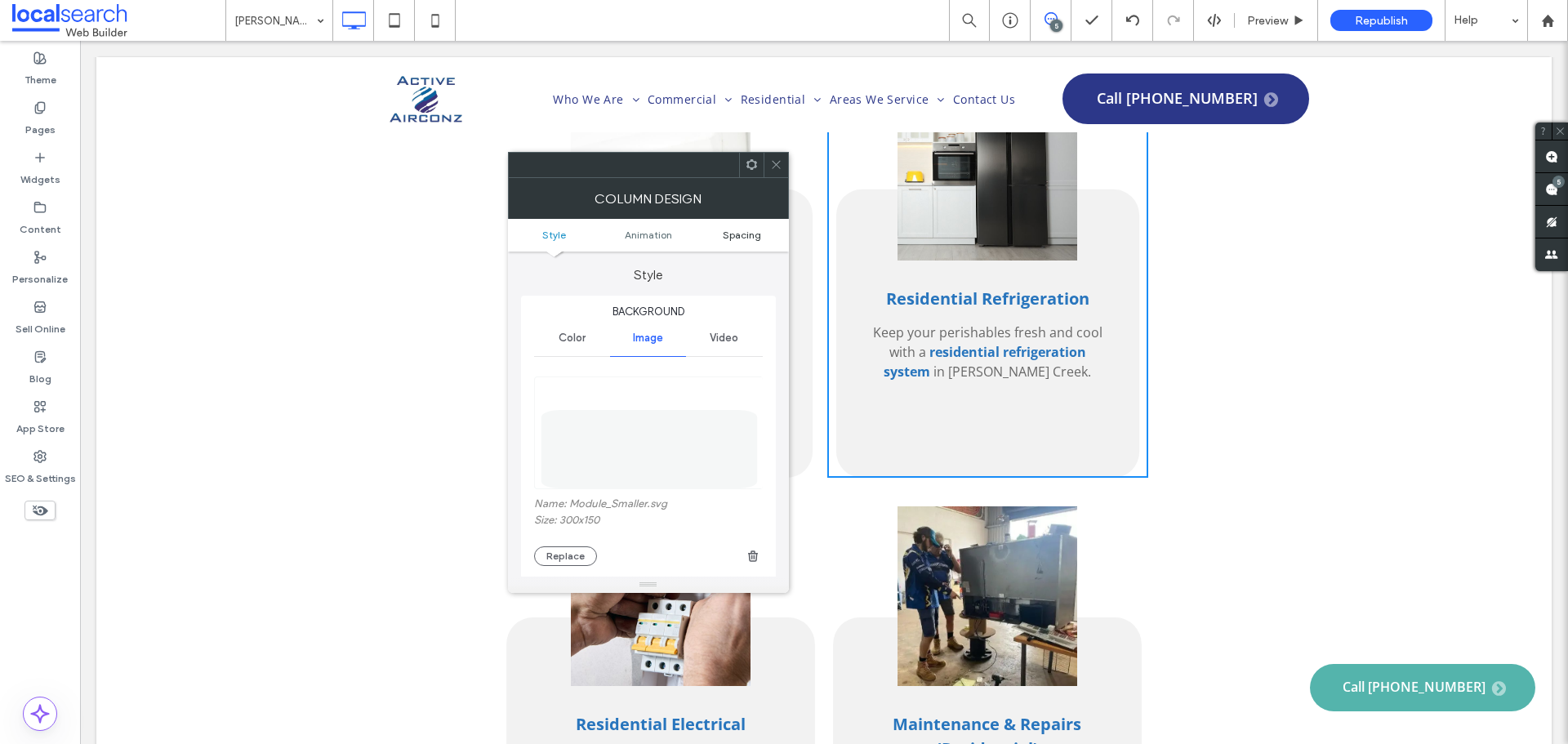
click at [751, 230] on span "Spacing" at bounding box center [741, 235] width 38 height 13
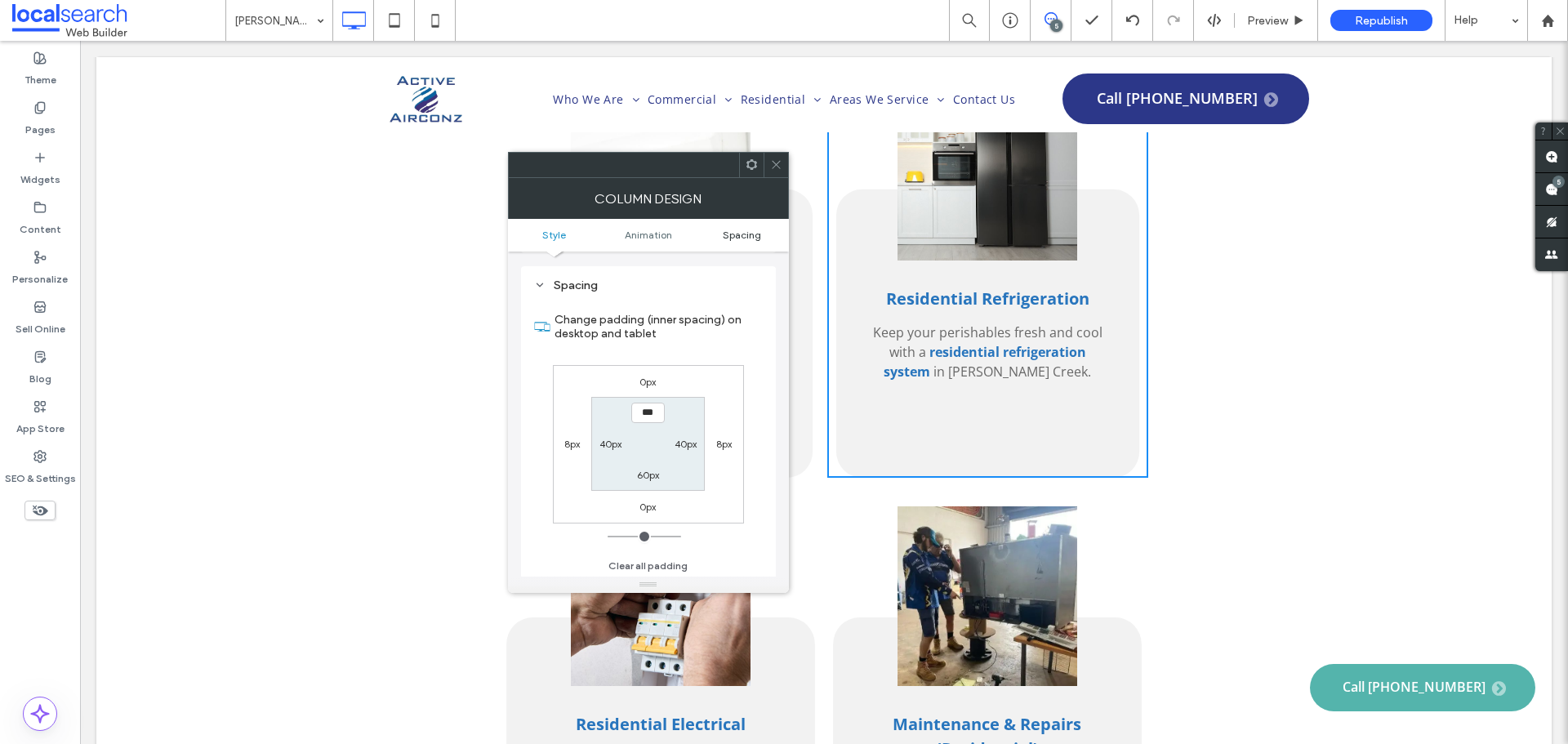
scroll to position [861, 0]
click at [570, 441] on label "8px" at bounding box center [572, 442] width 15 height 13
type input "*"
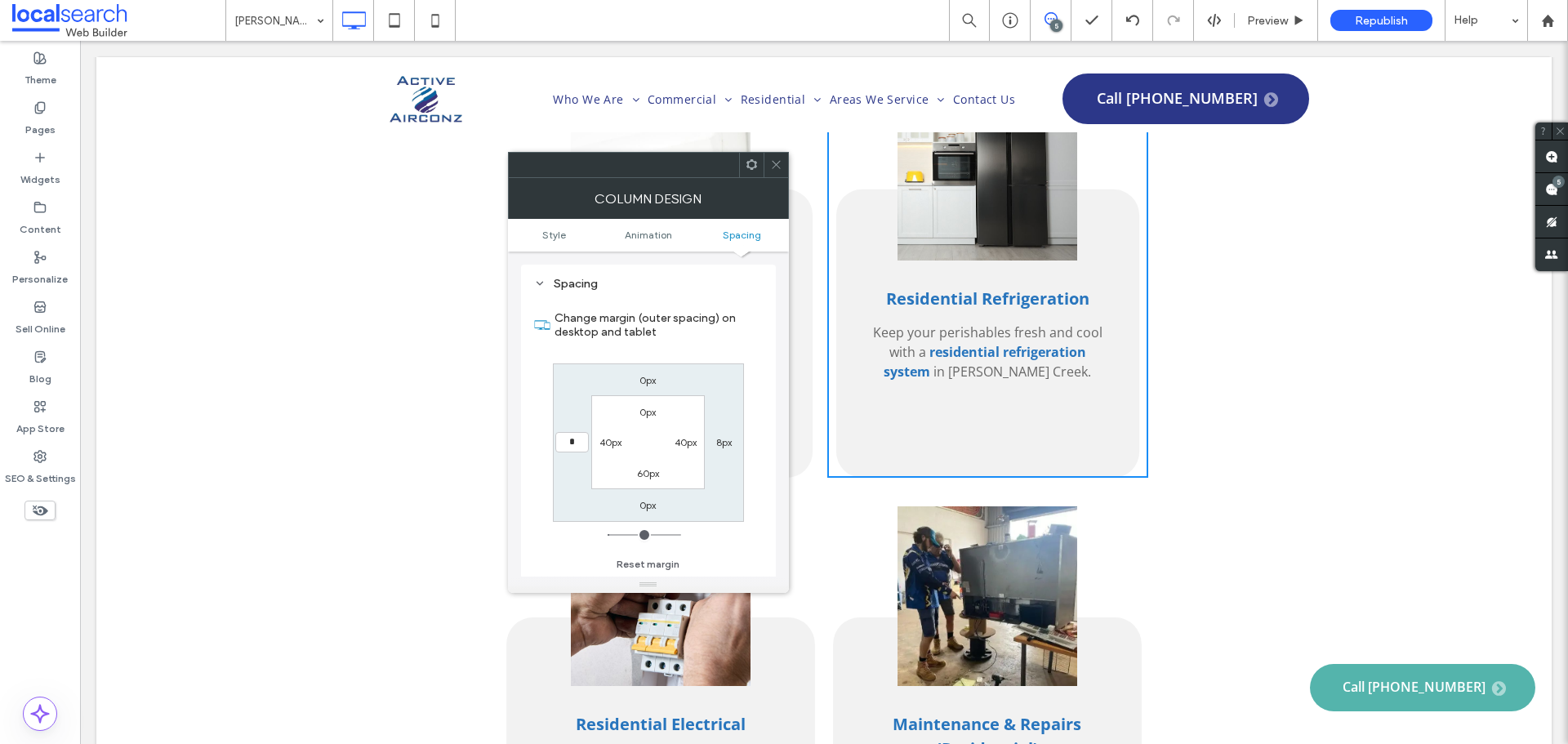
type input "*"
type input "***"
click at [729, 441] on label "8px" at bounding box center [724, 442] width 15 height 13
type input "*"
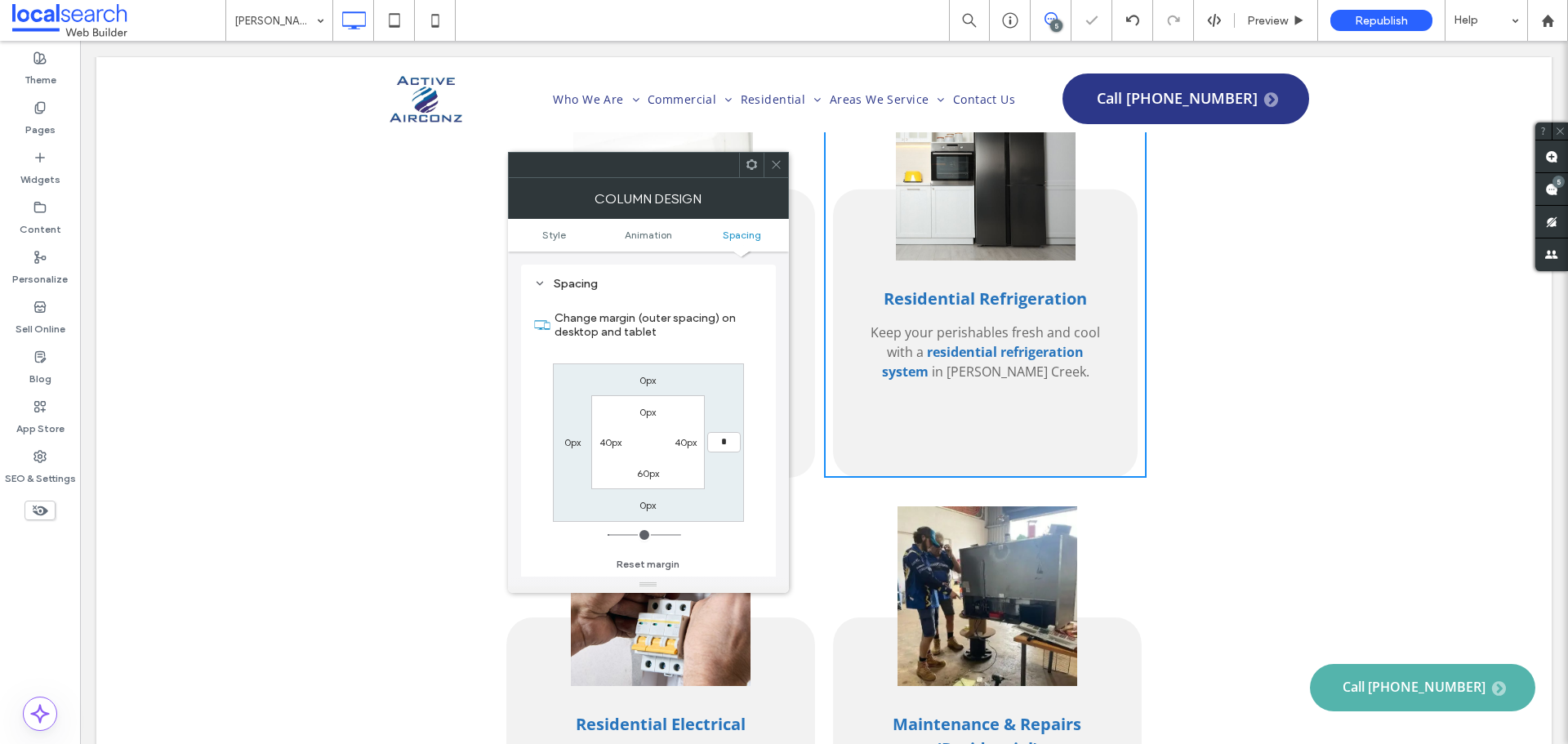
type input "*"
type input "***"
click at [777, 161] on icon at bounding box center [776, 165] width 13 height 13
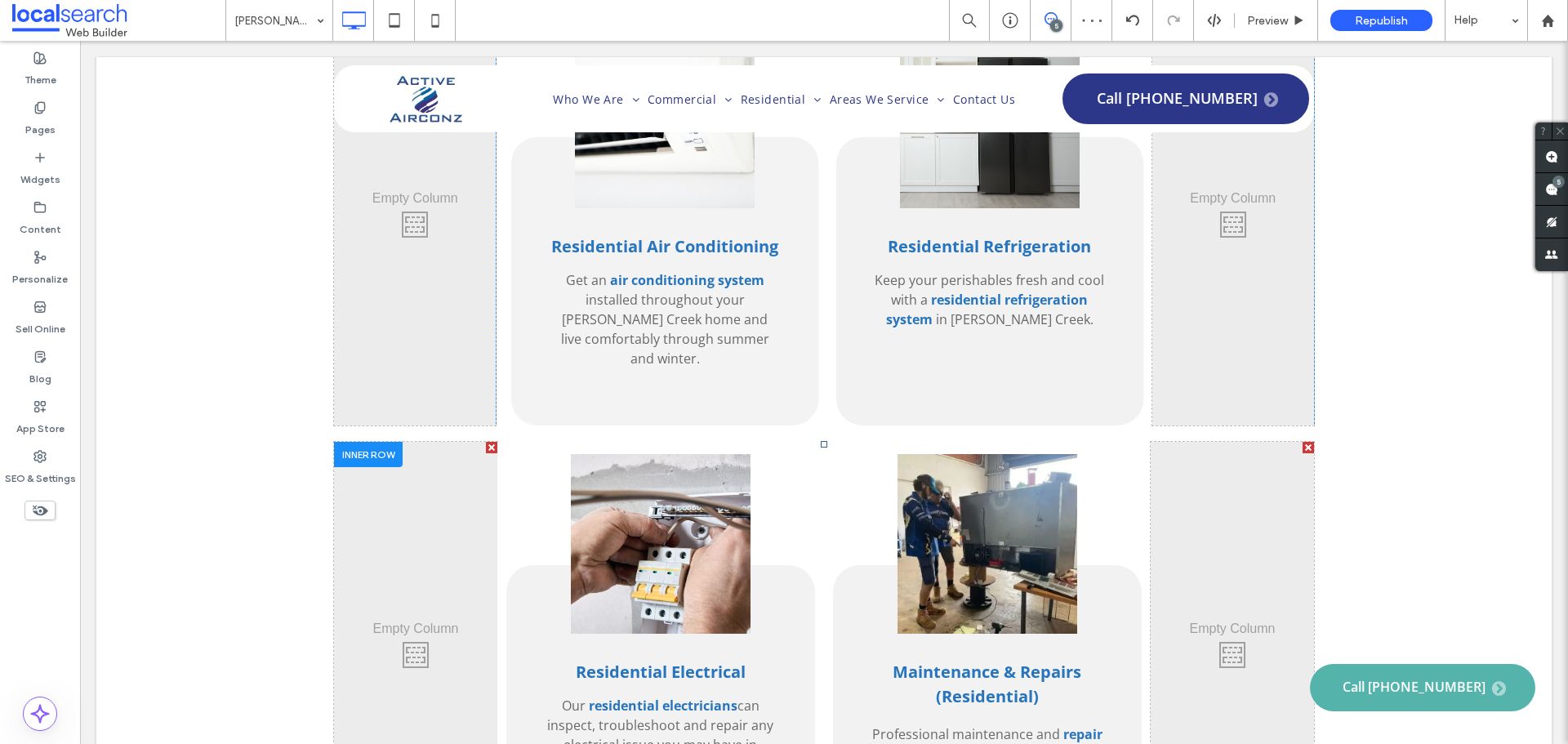
scroll to position [3348, 0]
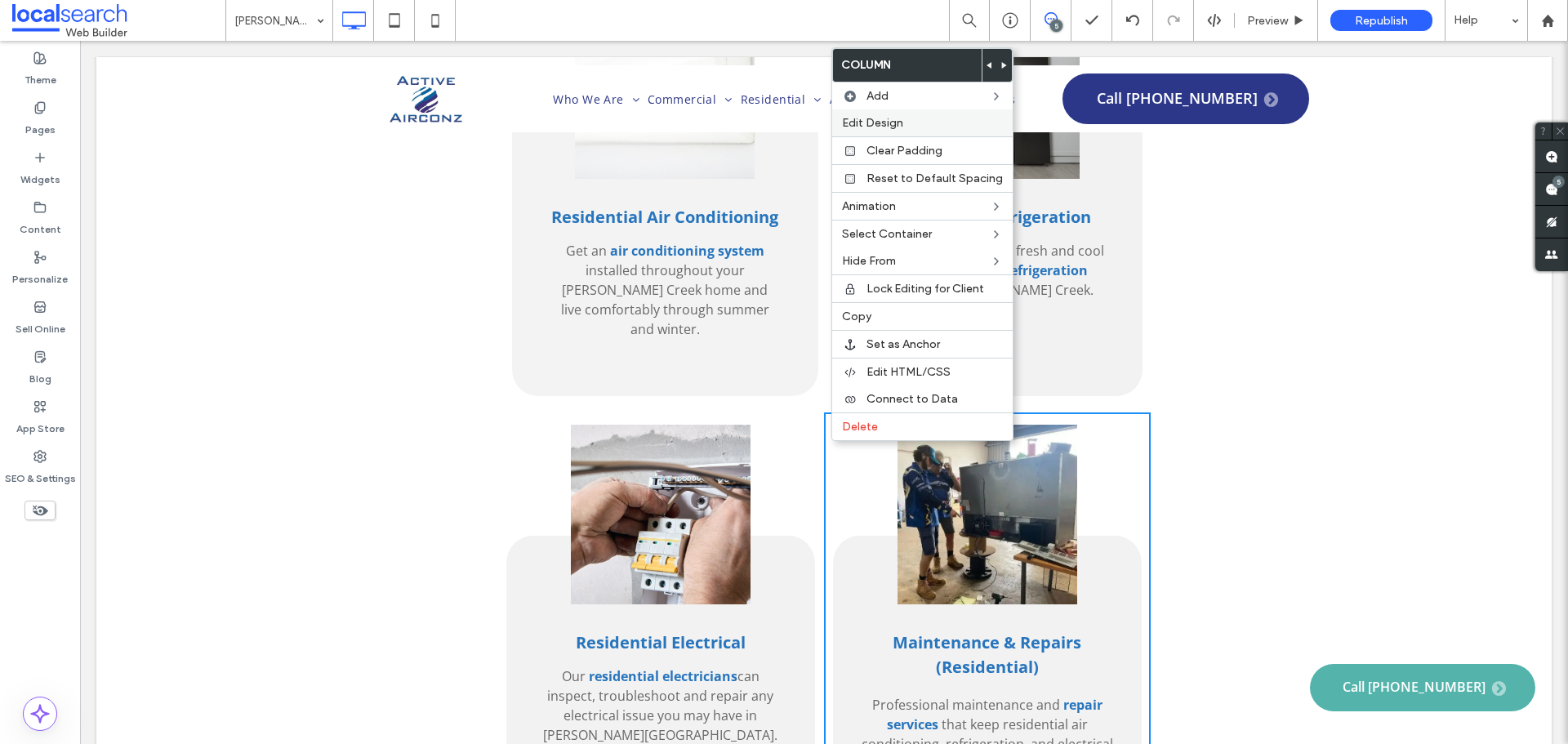
click at [944, 117] on label "Edit Design" at bounding box center [922, 122] width 161 height 14
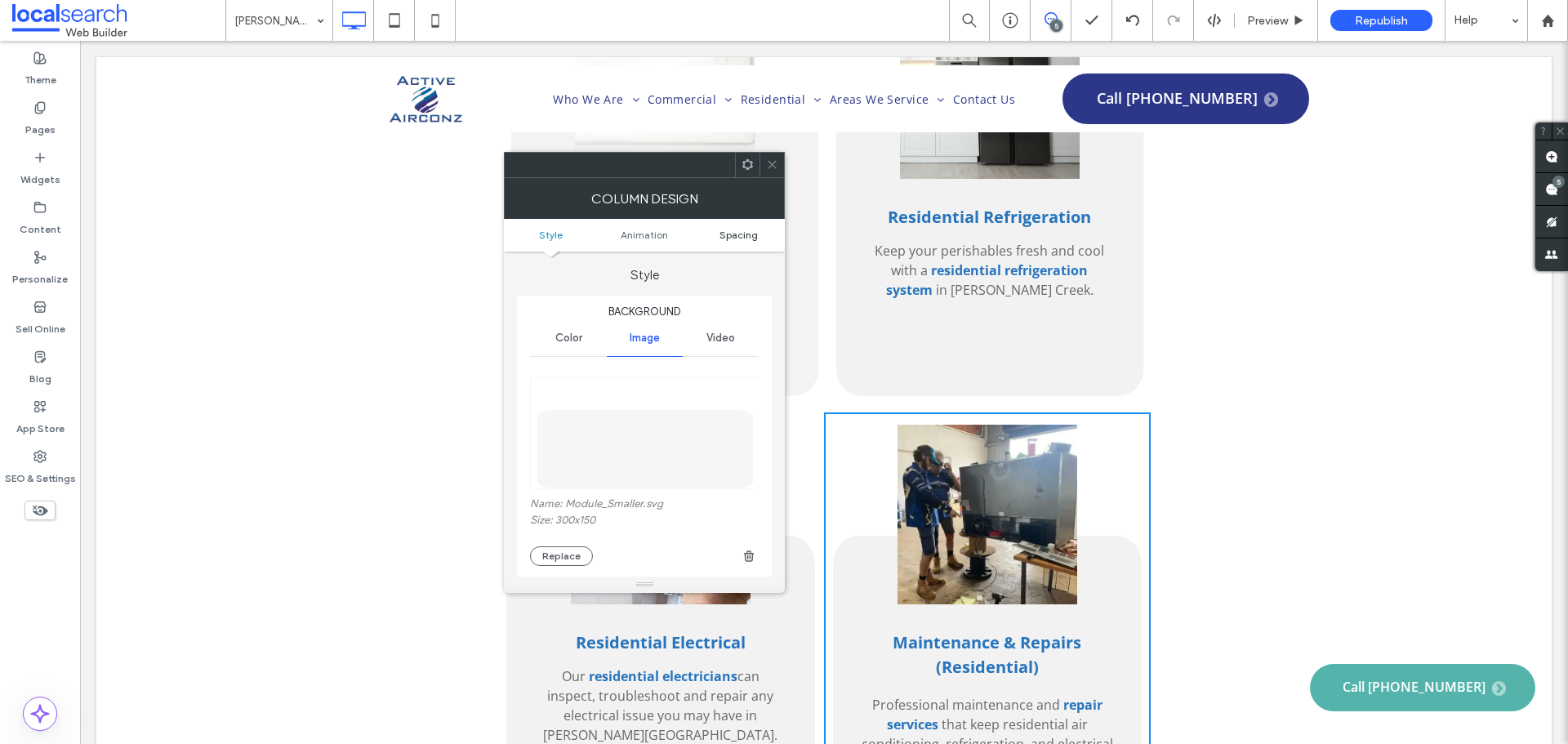
click at [740, 234] on span "Spacing" at bounding box center [738, 235] width 38 height 13
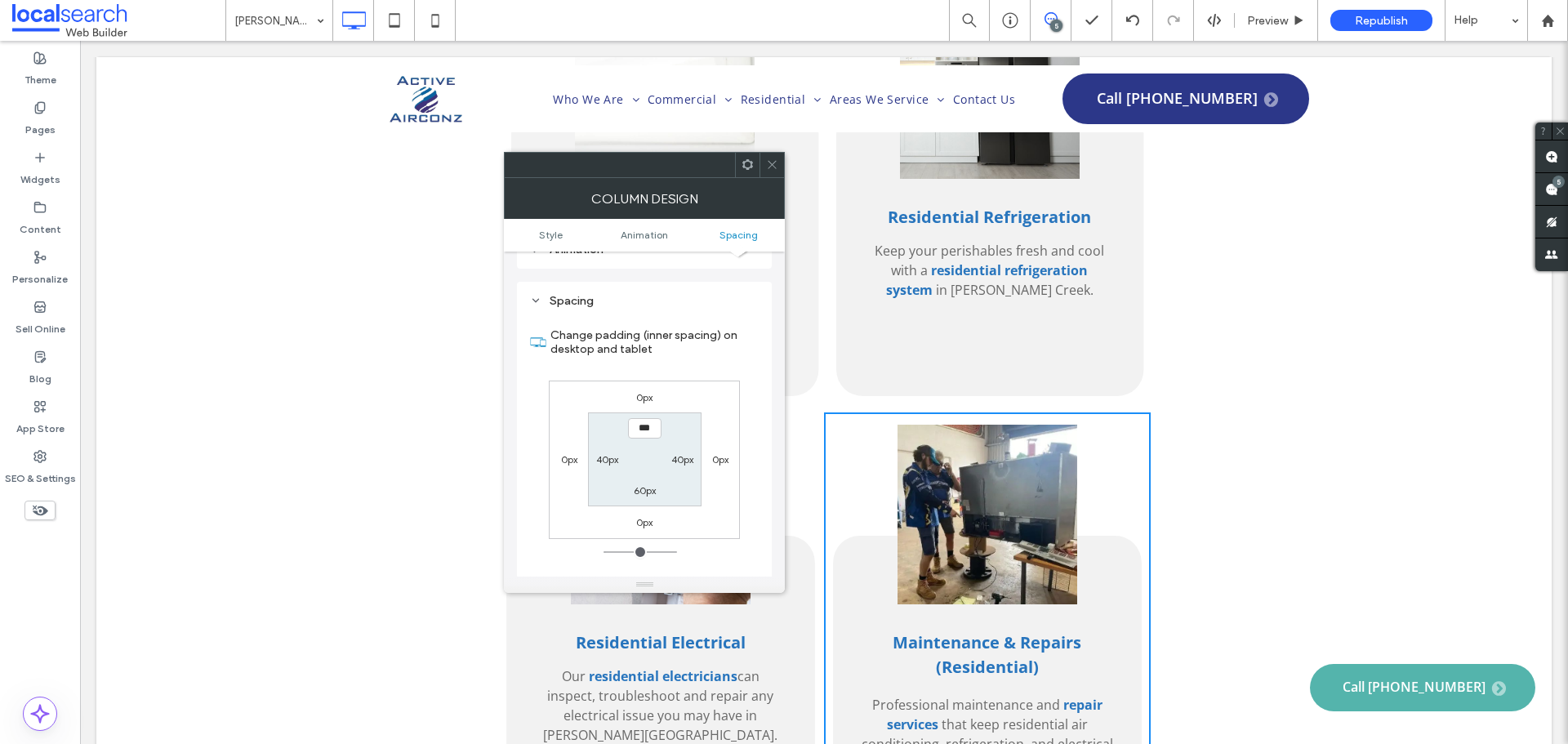
scroll to position [861, 0]
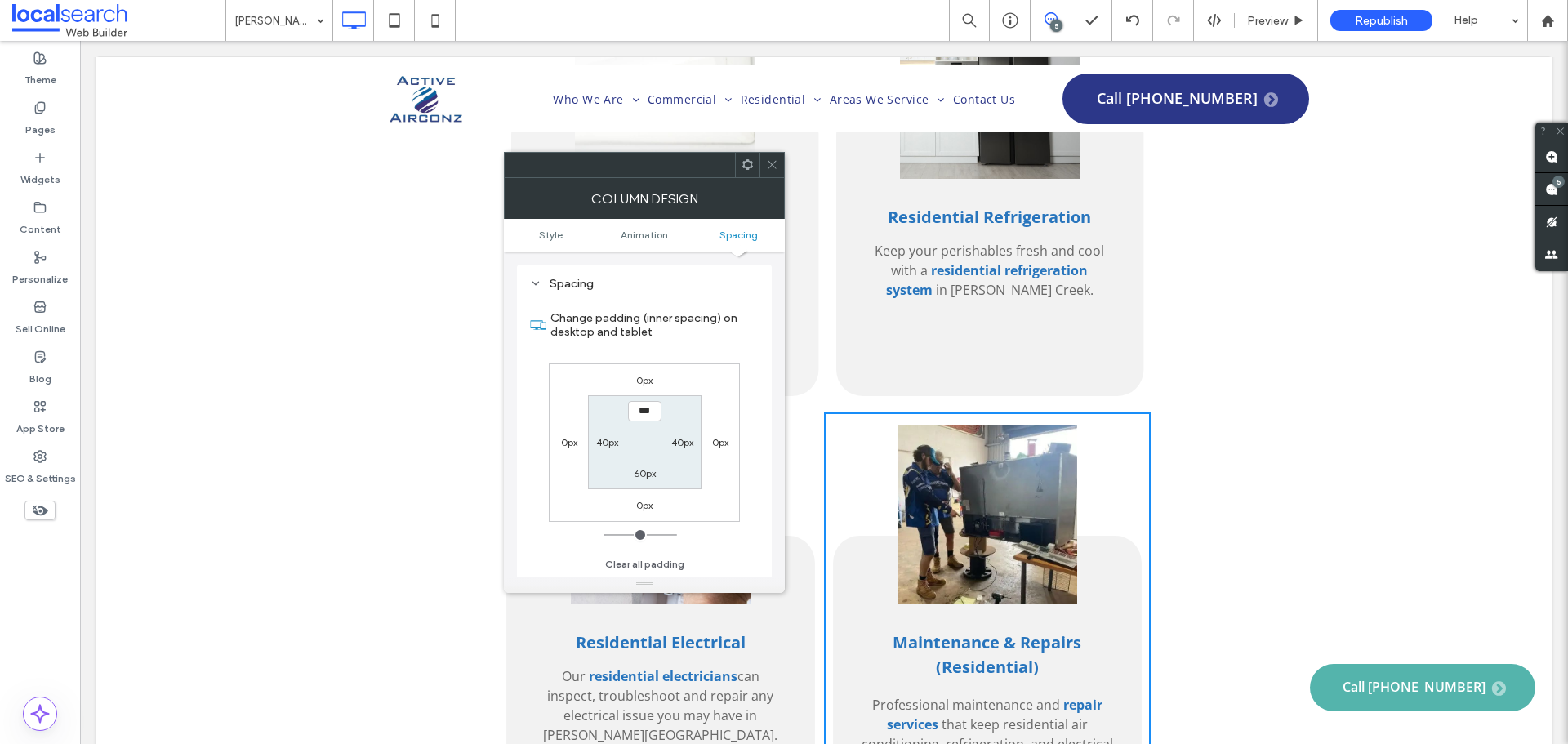
drag, startPoint x: 766, startPoint y: 161, endPoint x: 707, endPoint y: 144, distance: 61.4
click at [766, 161] on icon at bounding box center [772, 165] width 13 height 13
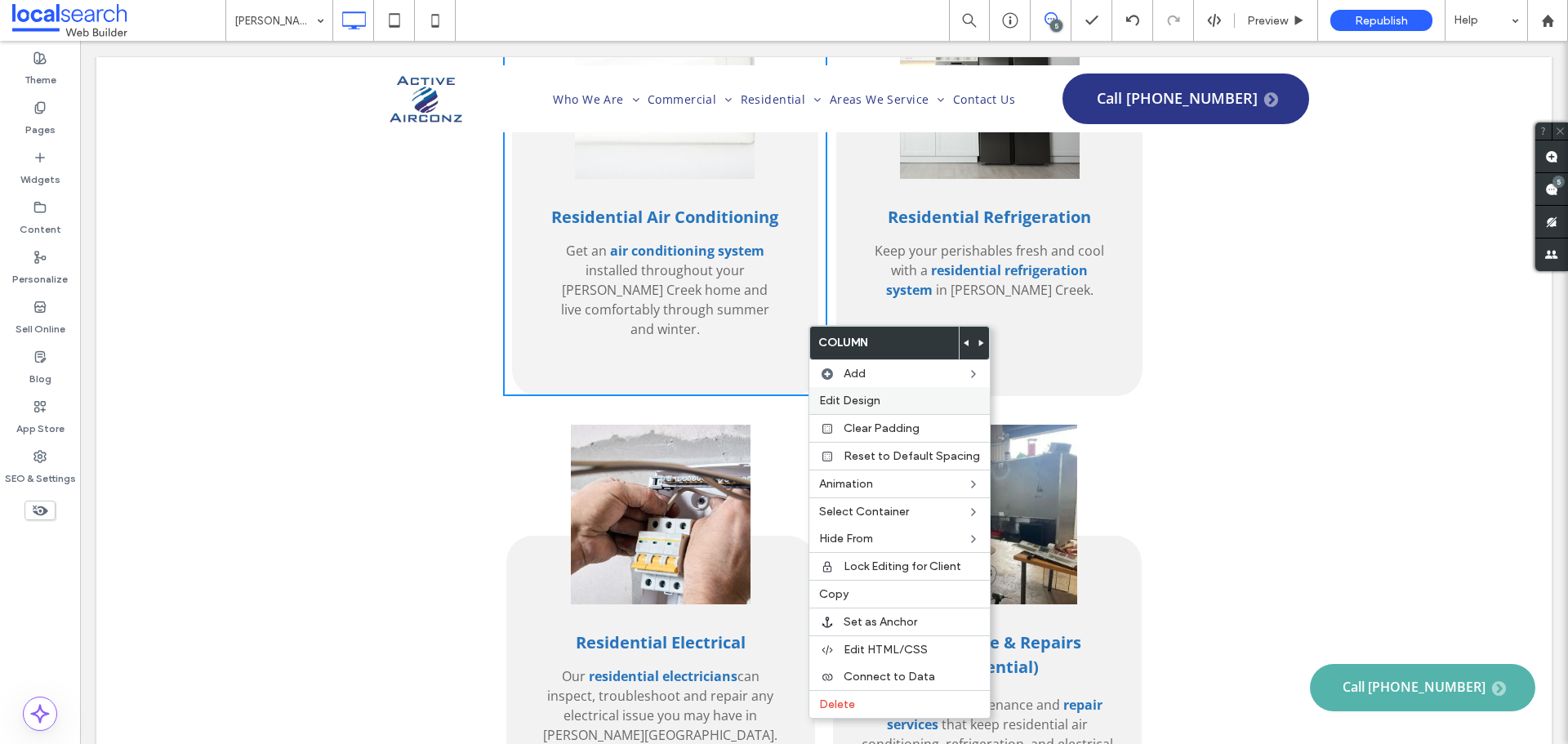
click at [894, 396] on label "Edit Design" at bounding box center [899, 400] width 161 height 14
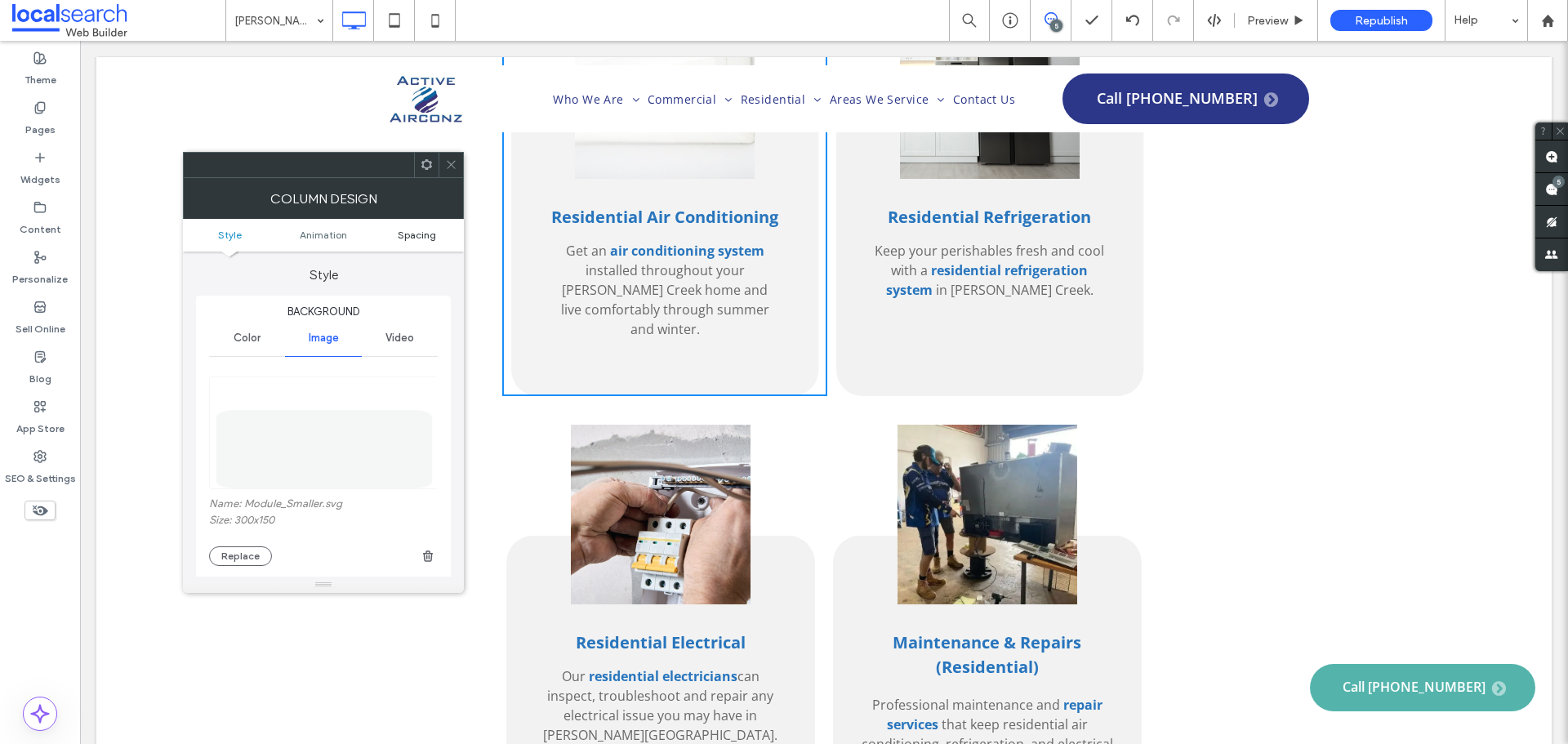
click at [431, 233] on span "Spacing" at bounding box center [416, 235] width 38 height 13
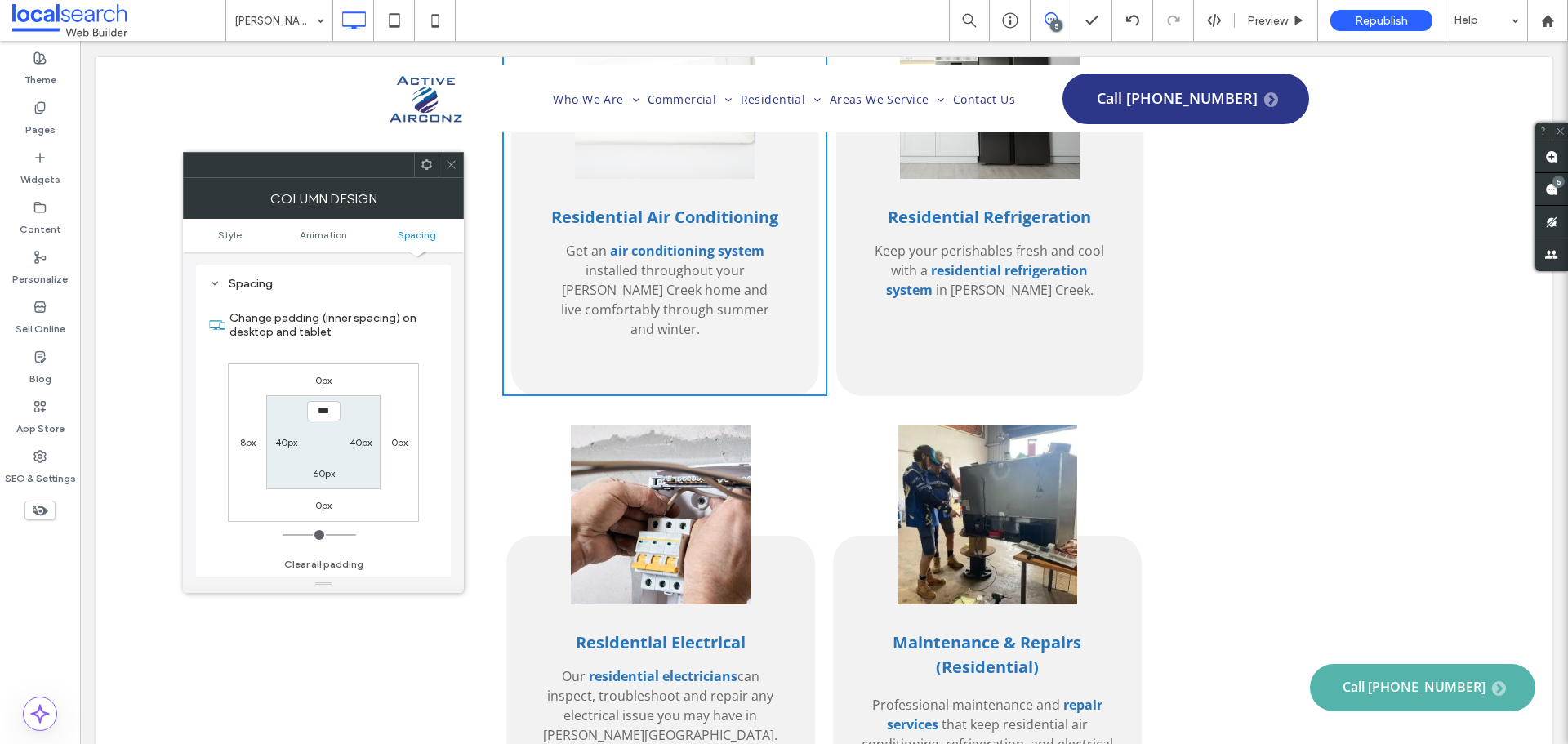
click at [241, 443] on label "8px" at bounding box center [247, 442] width 15 height 13
type input "*"
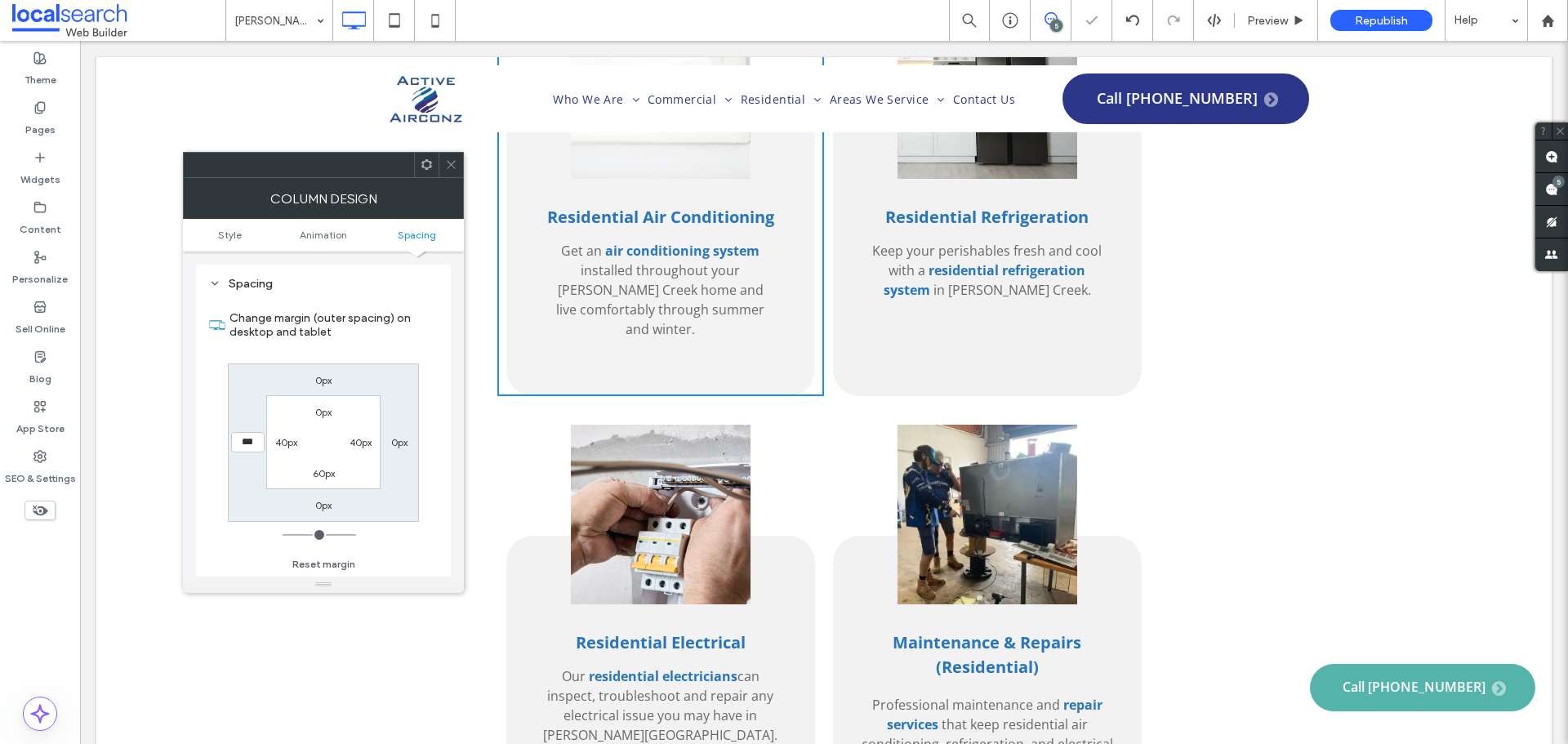
click at [448, 157] on span at bounding box center [451, 165] width 13 height 24
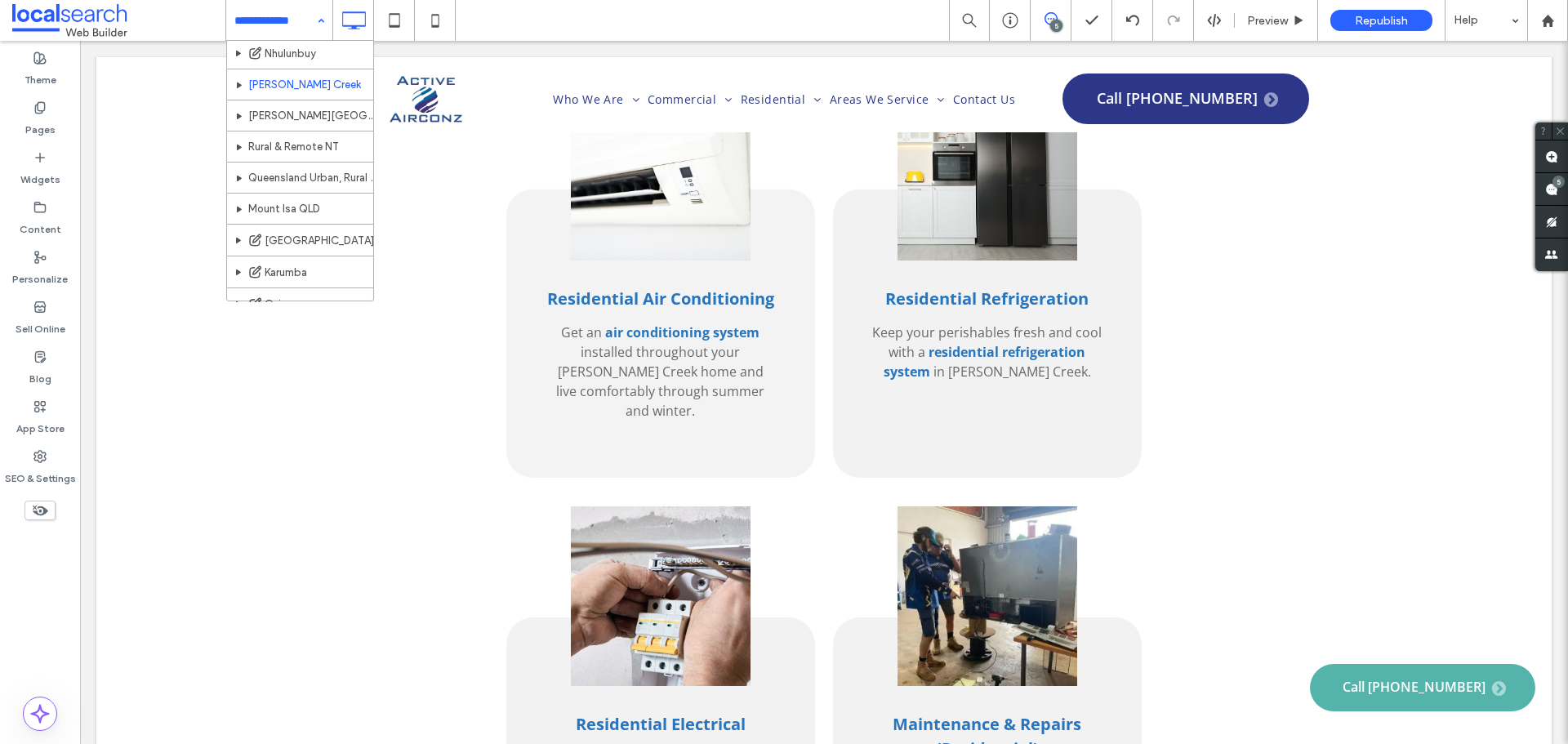
scroll to position [327, 0]
